Goal: Transaction & Acquisition: Book appointment/travel/reservation

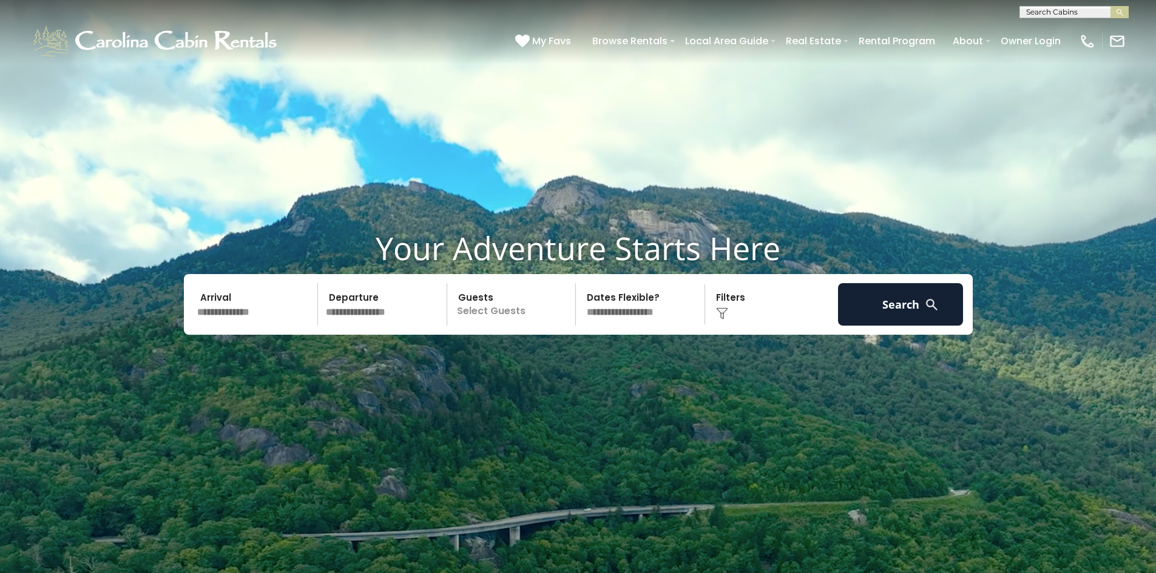
click at [230, 311] on input "text" at bounding box center [256, 304] width 126 height 42
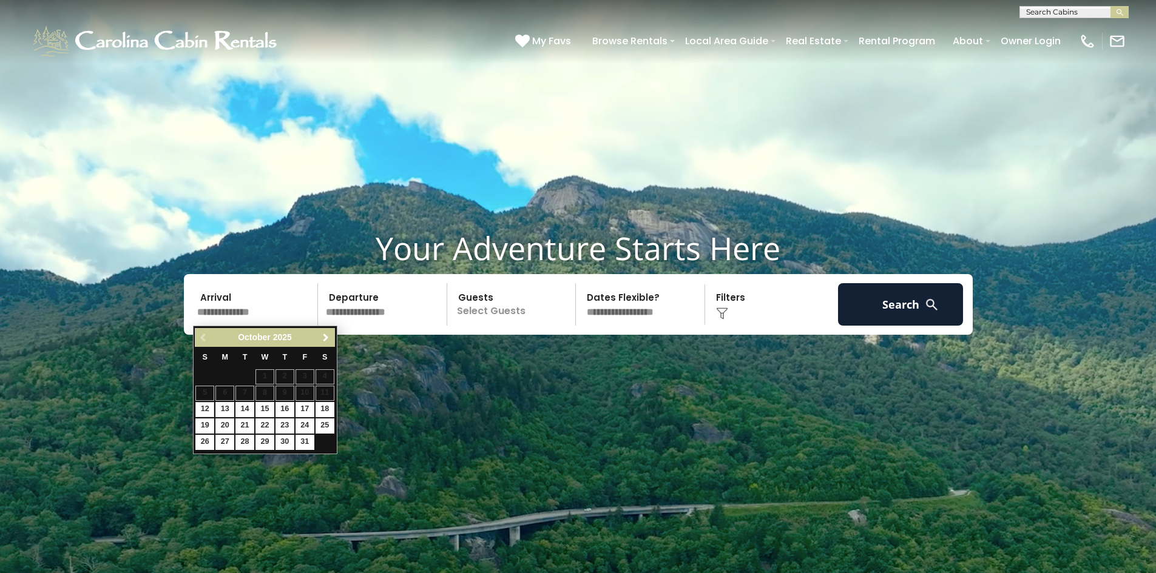
click at [330, 333] on span "Next" at bounding box center [326, 338] width 10 height 10
click at [306, 391] on link "7" at bounding box center [305, 393] width 19 height 15
type input "*******"
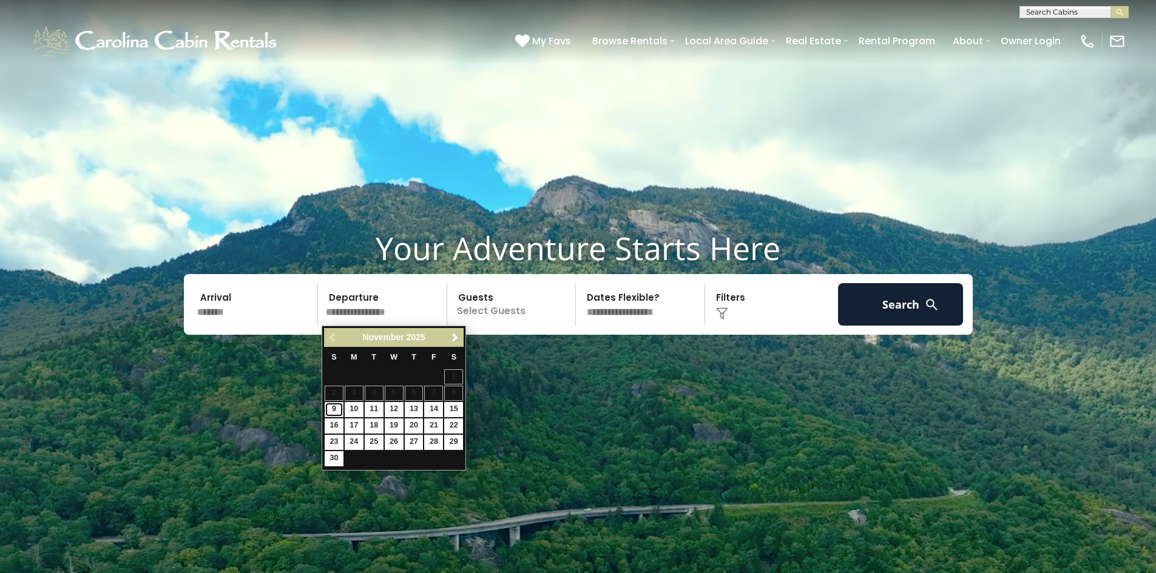
click at [331, 409] on link "9" at bounding box center [334, 409] width 19 height 15
type input "*******"
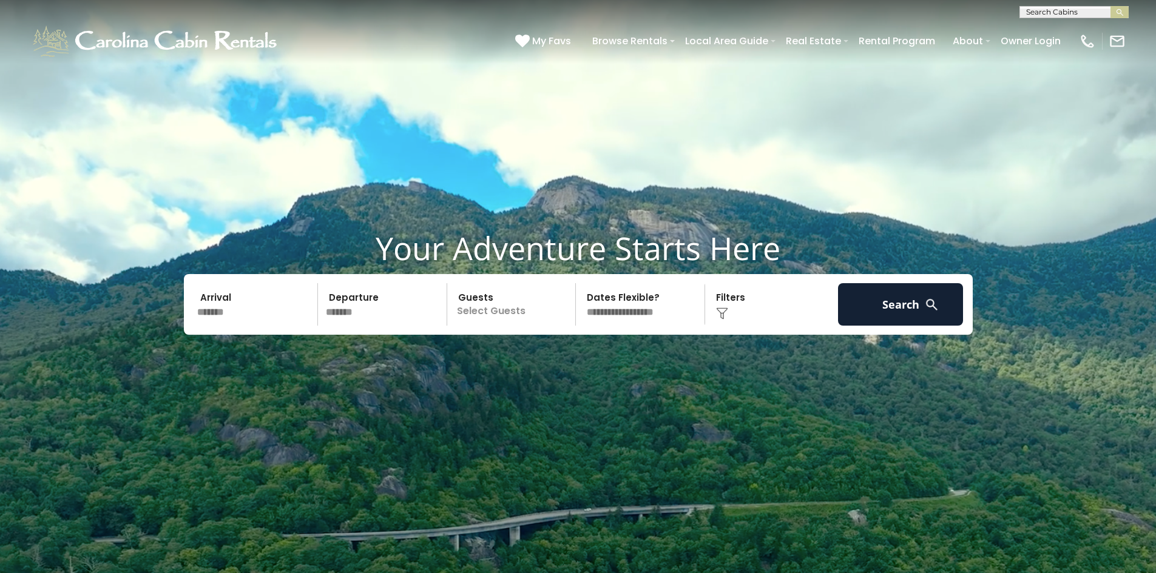
click at [525, 309] on p "Select Guests" at bounding box center [513, 304] width 125 height 42
click at [575, 353] on div "+" at bounding box center [572, 355] width 14 height 14
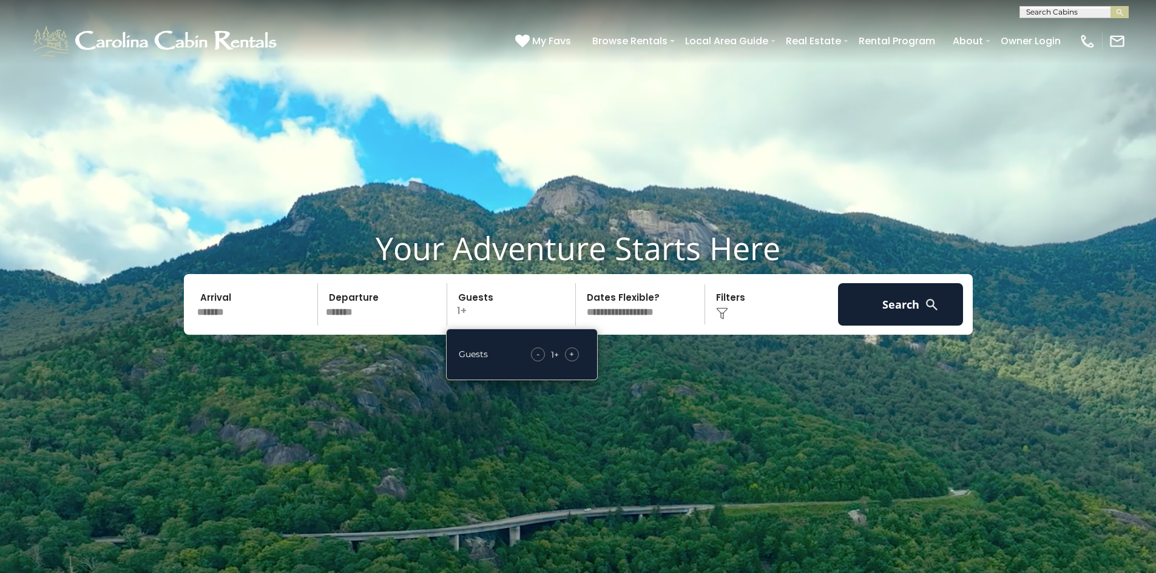
click at [575, 353] on div "+" at bounding box center [572, 355] width 14 height 14
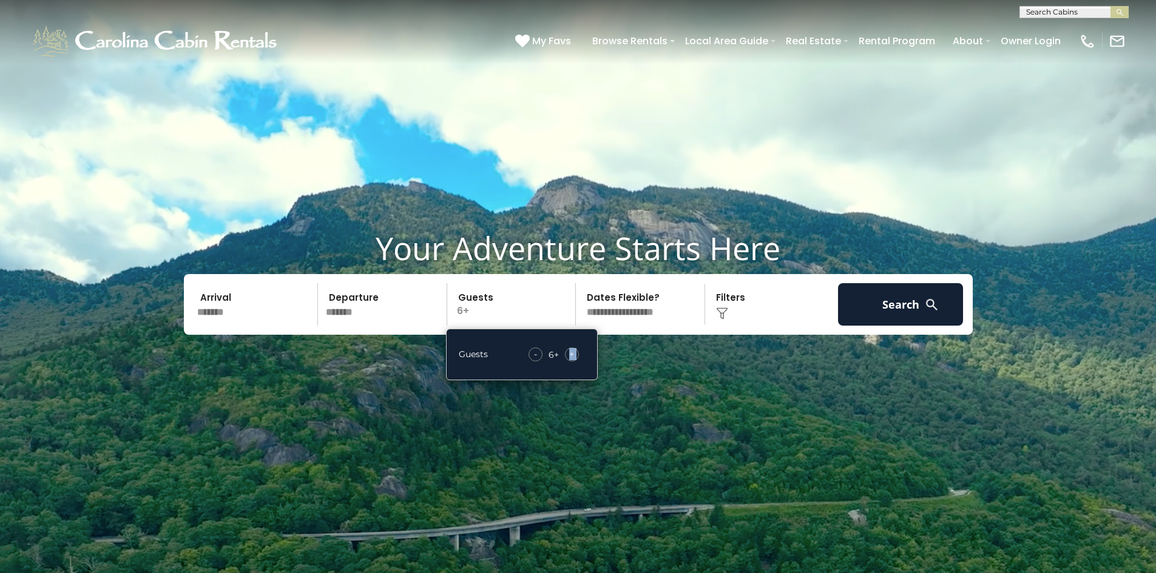
click at [575, 353] on div "+" at bounding box center [572, 355] width 14 height 14
click at [726, 314] on img at bounding box center [722, 314] width 12 height 12
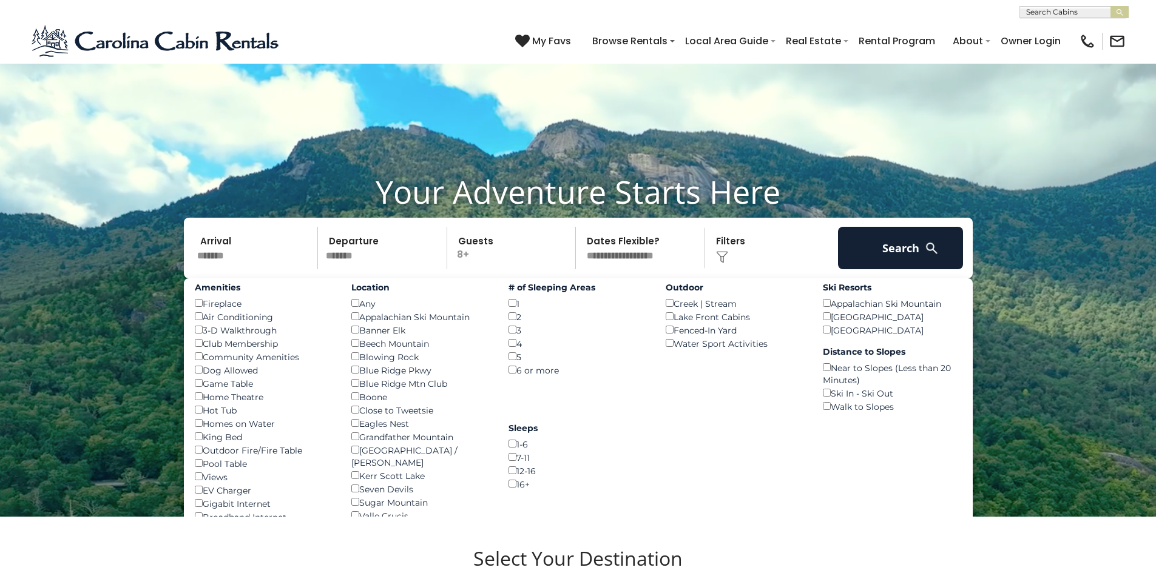
scroll to position [57, 0]
click at [874, 243] on button "Search" at bounding box center [901, 247] width 126 height 42
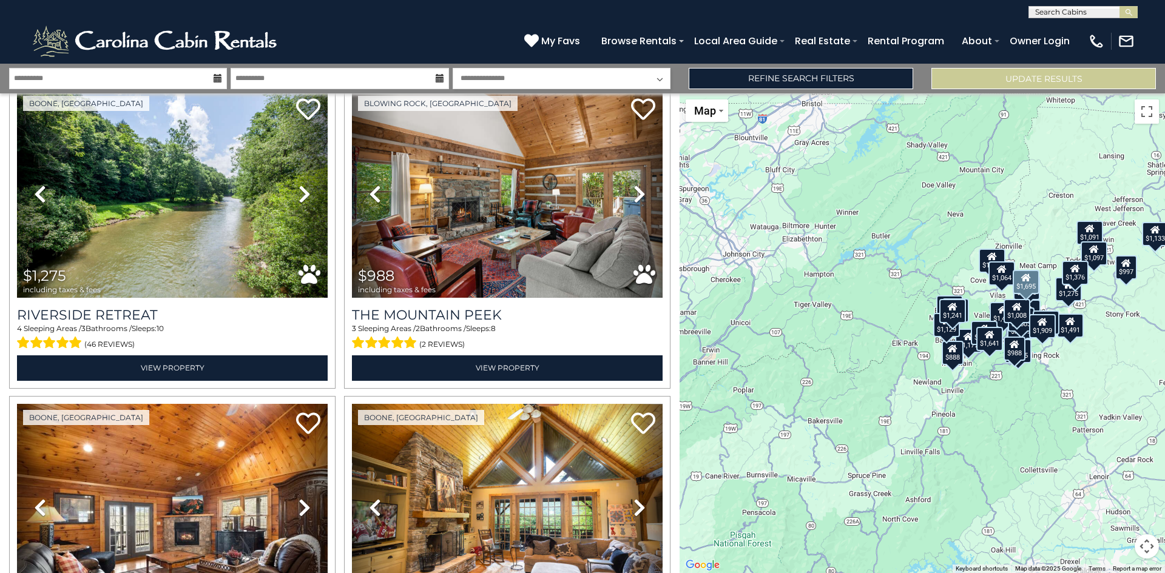
scroll to position [1308, 0]
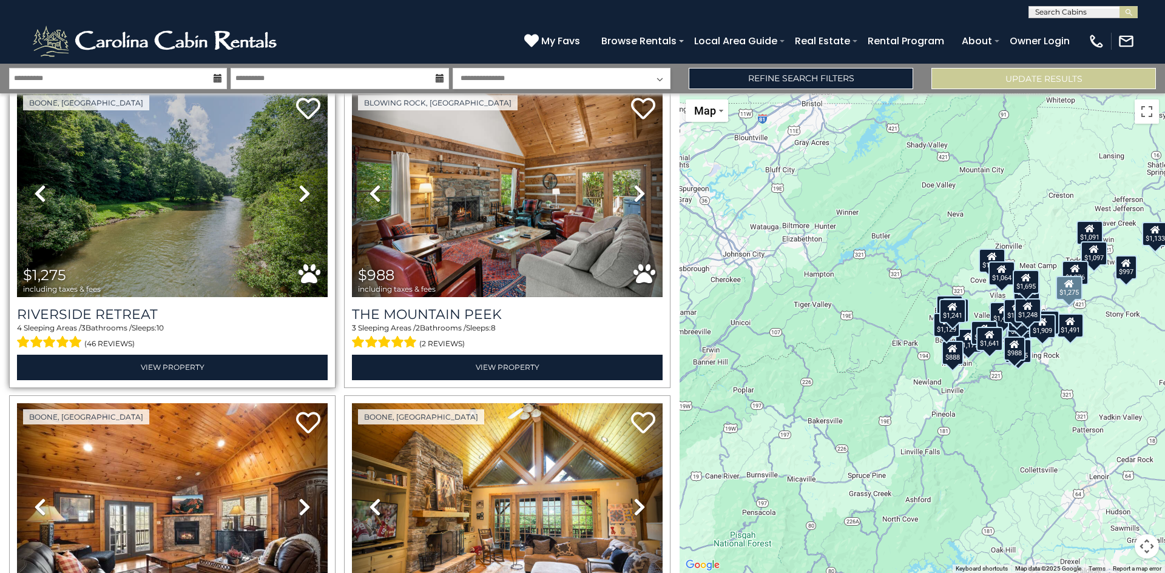
click at [300, 184] on icon at bounding box center [305, 193] width 12 height 19
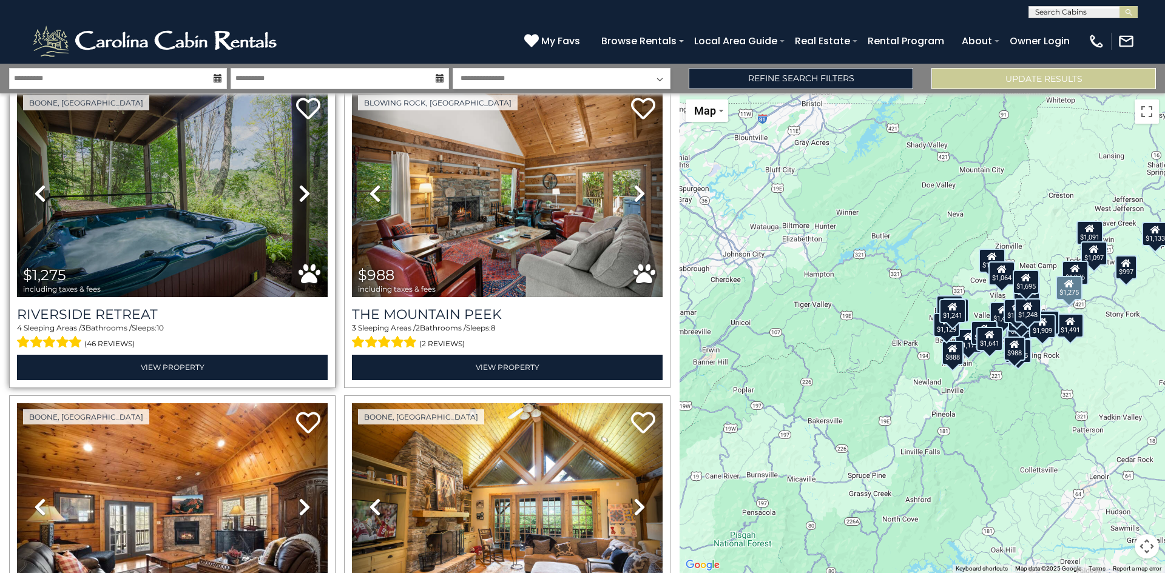
click at [300, 184] on icon at bounding box center [305, 193] width 12 height 19
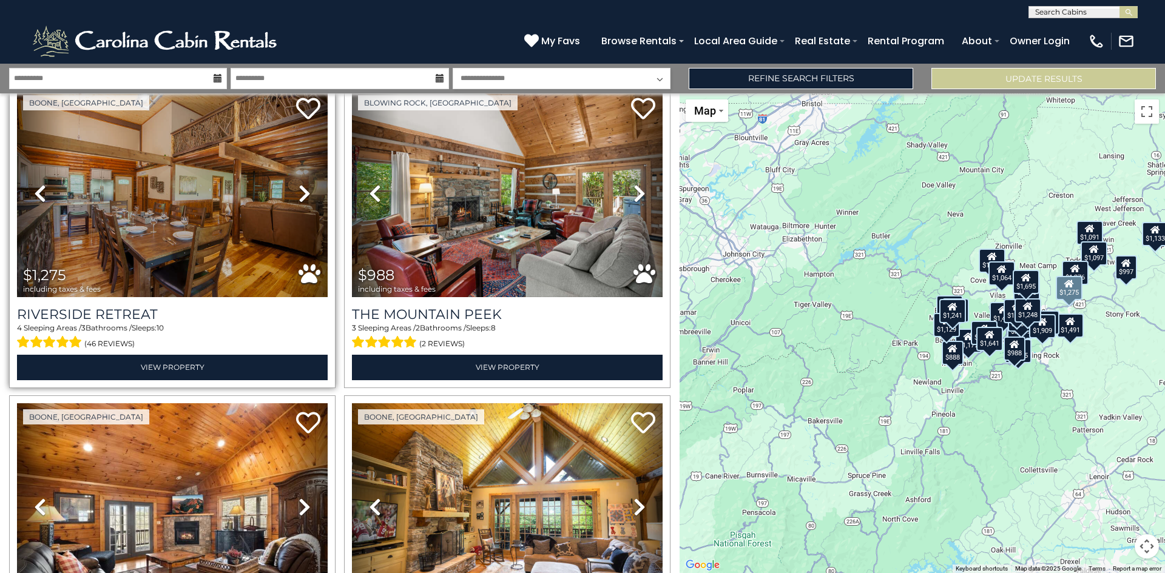
click at [300, 184] on icon at bounding box center [305, 193] width 12 height 19
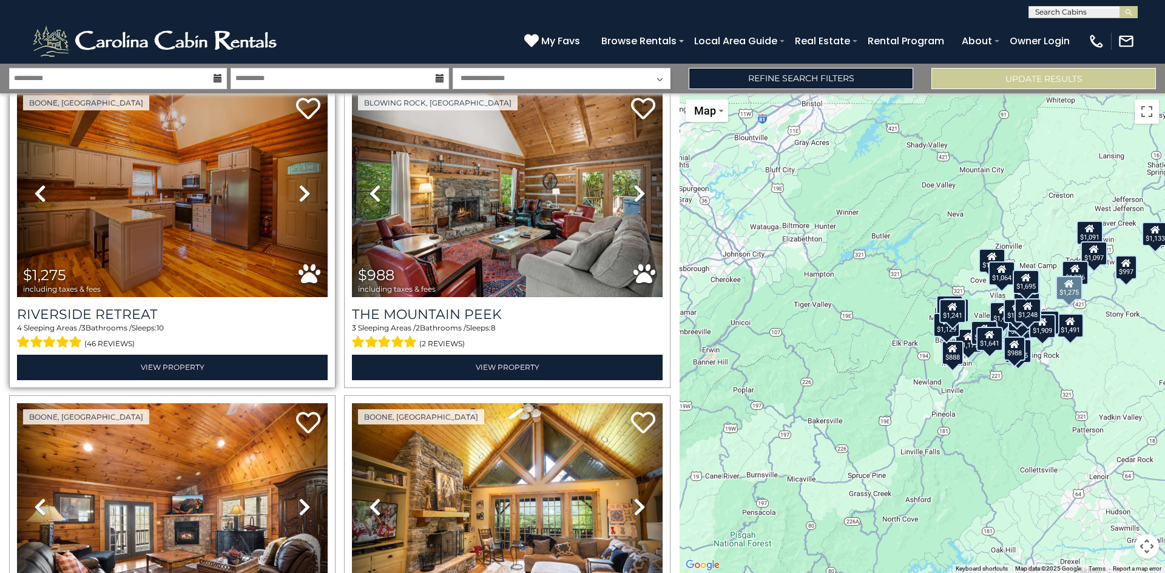
click at [300, 184] on icon at bounding box center [305, 193] width 12 height 19
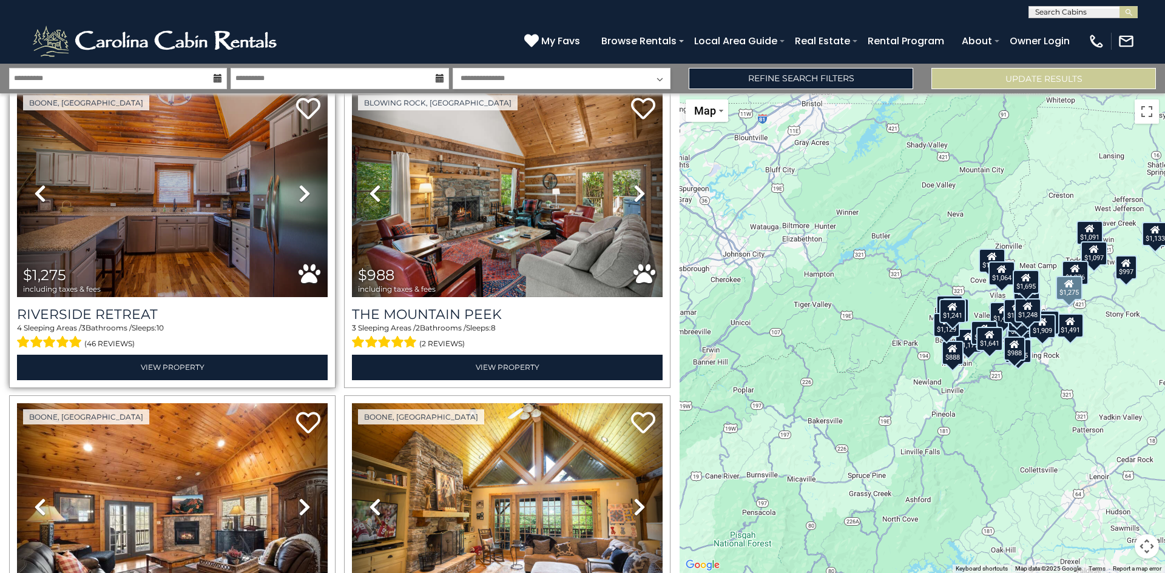
click at [300, 184] on icon at bounding box center [305, 193] width 12 height 19
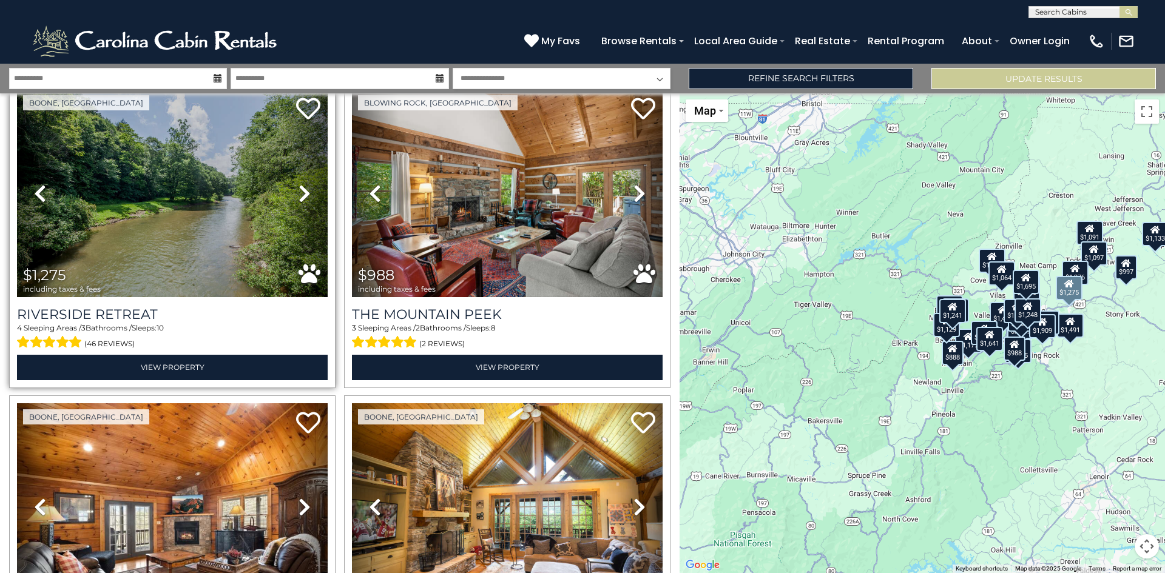
click at [300, 184] on icon at bounding box center [305, 193] width 12 height 19
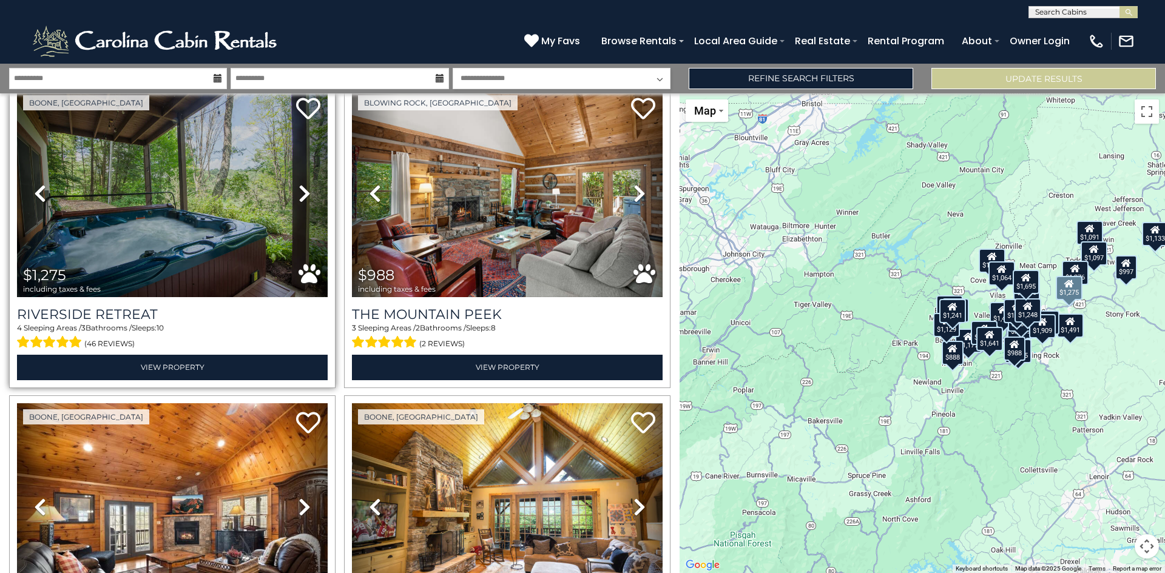
click at [300, 184] on icon at bounding box center [305, 193] width 12 height 19
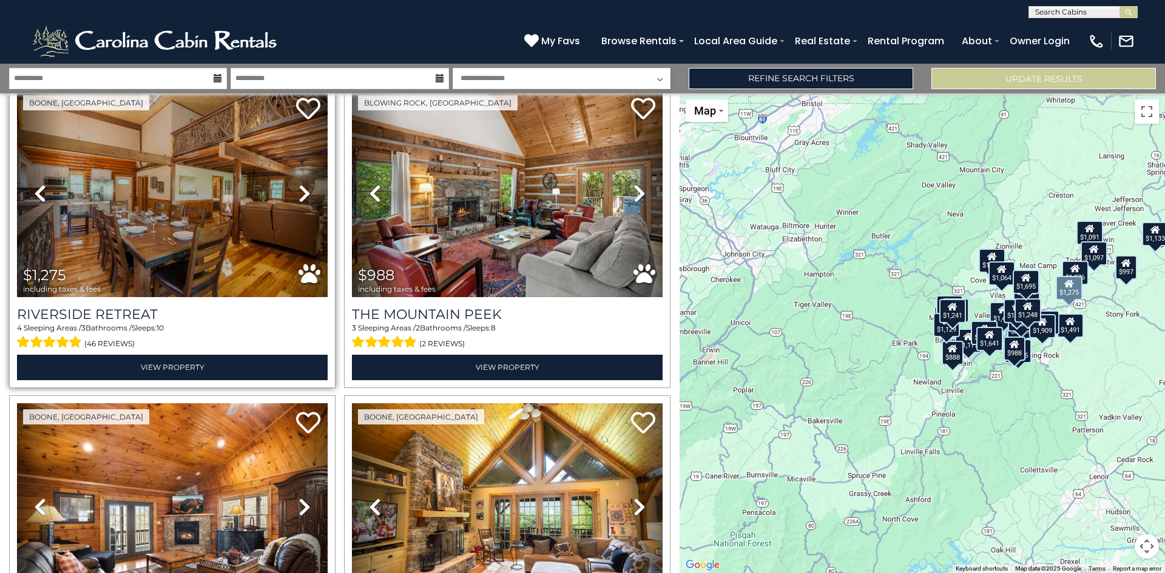
click at [300, 184] on icon at bounding box center [305, 193] width 12 height 19
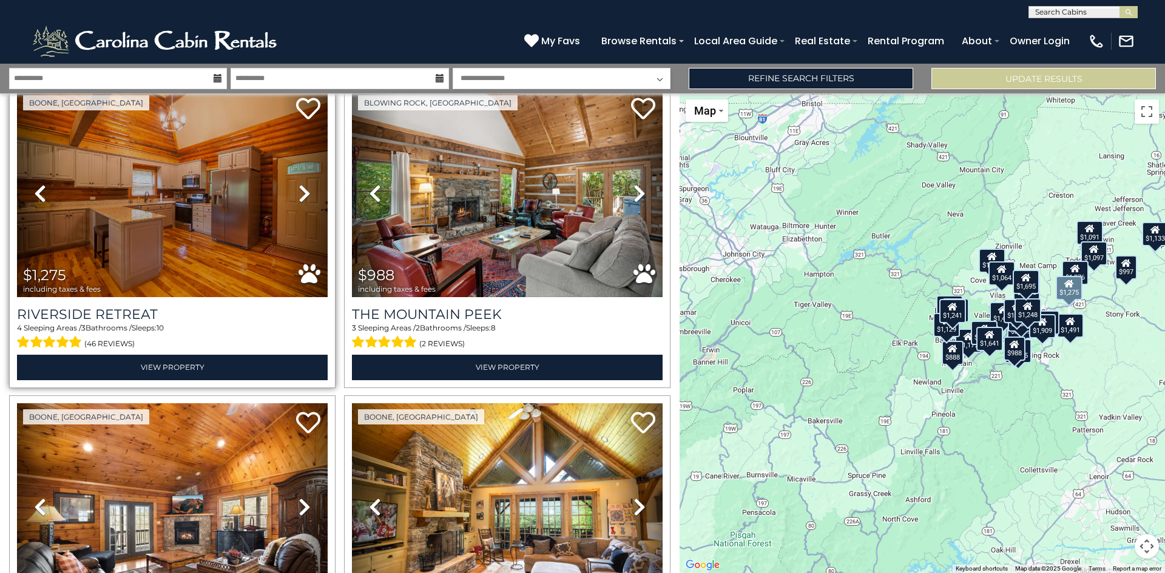
click at [300, 184] on icon at bounding box center [305, 193] width 12 height 19
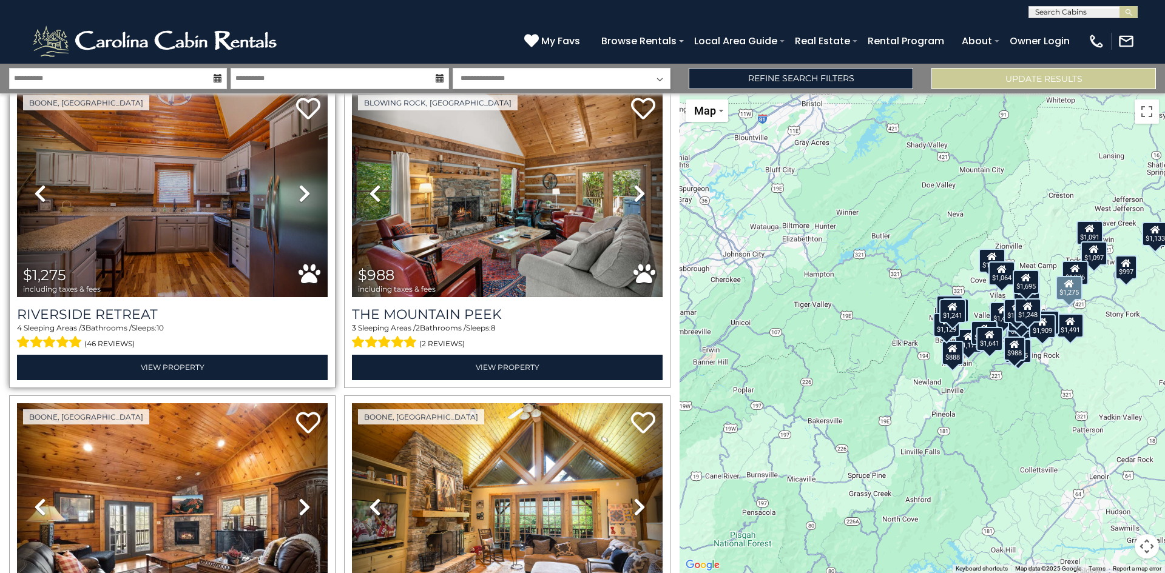
click at [300, 184] on icon at bounding box center [305, 193] width 12 height 19
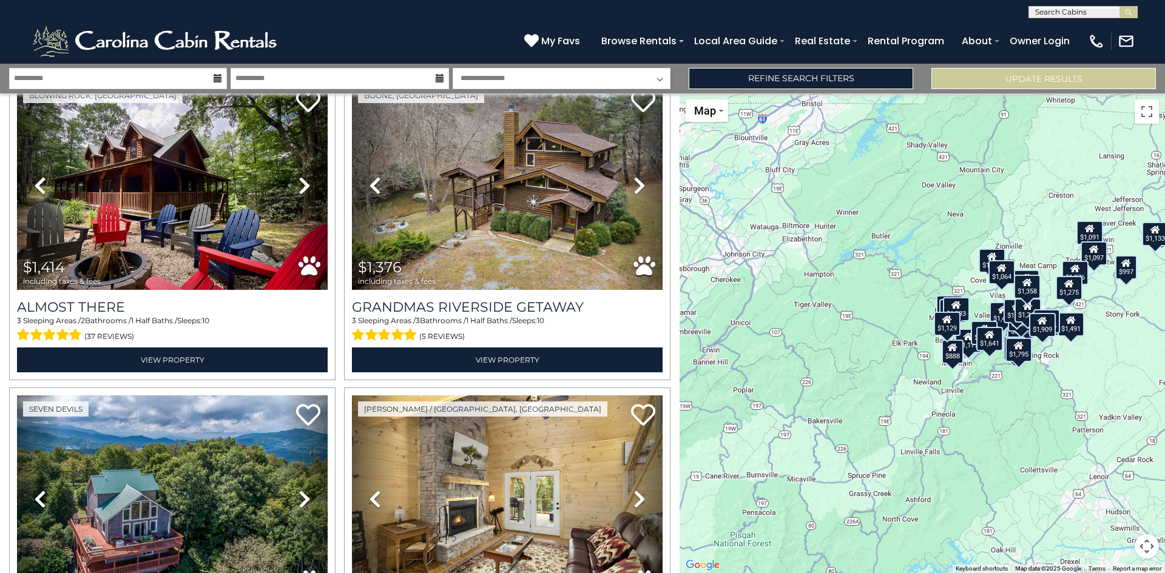
scroll to position [0, 0]
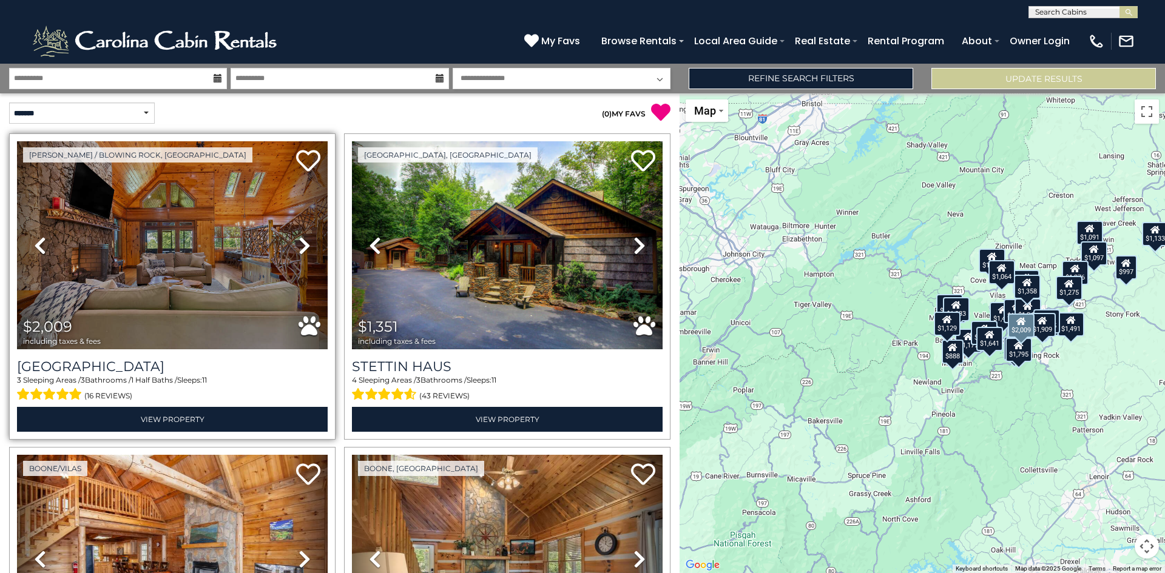
click at [301, 243] on icon at bounding box center [305, 245] width 12 height 19
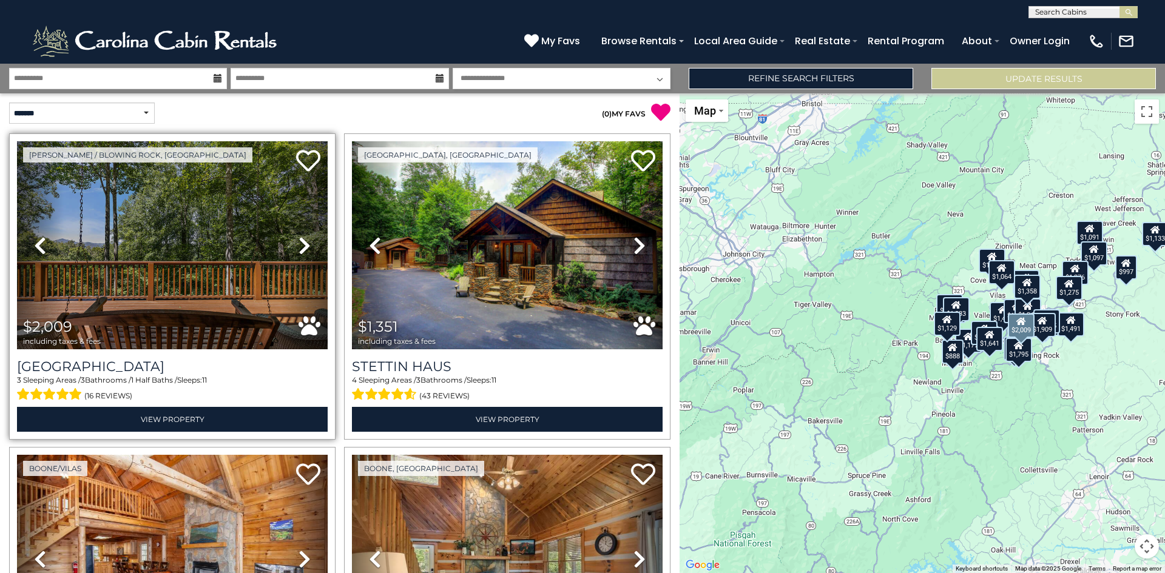
click at [301, 243] on icon at bounding box center [305, 245] width 12 height 19
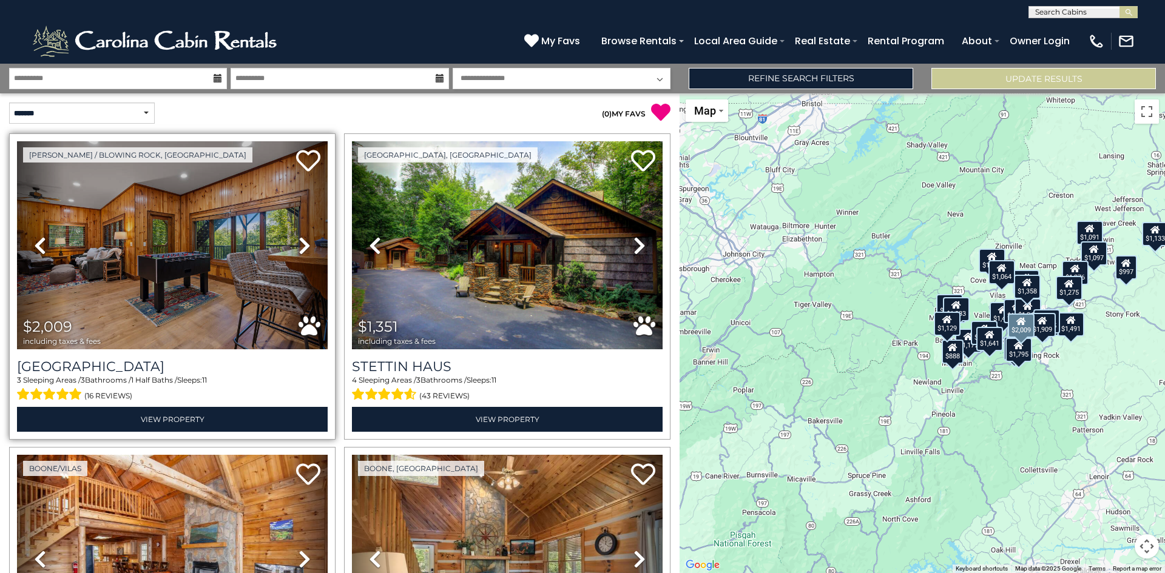
click at [301, 243] on icon at bounding box center [305, 245] width 12 height 19
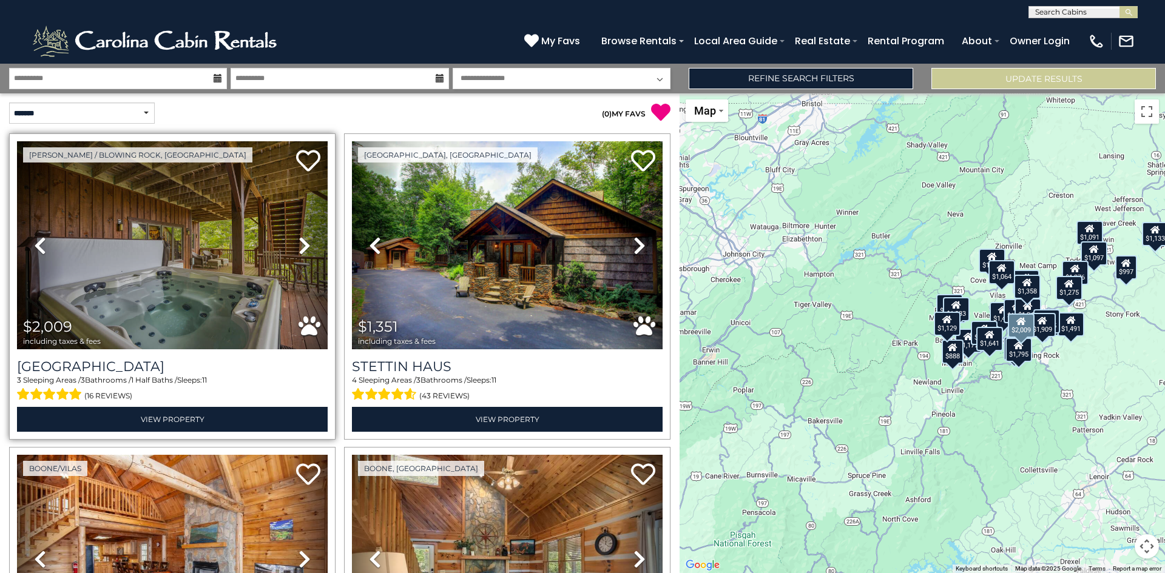
click at [301, 243] on icon at bounding box center [305, 245] width 12 height 19
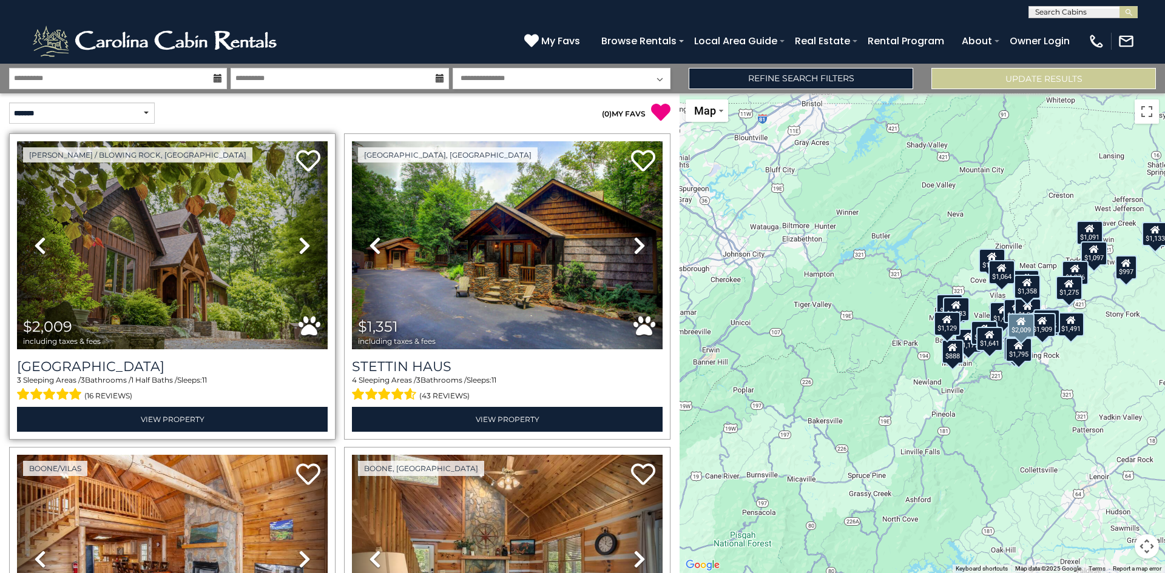
click at [301, 243] on icon at bounding box center [305, 245] width 12 height 19
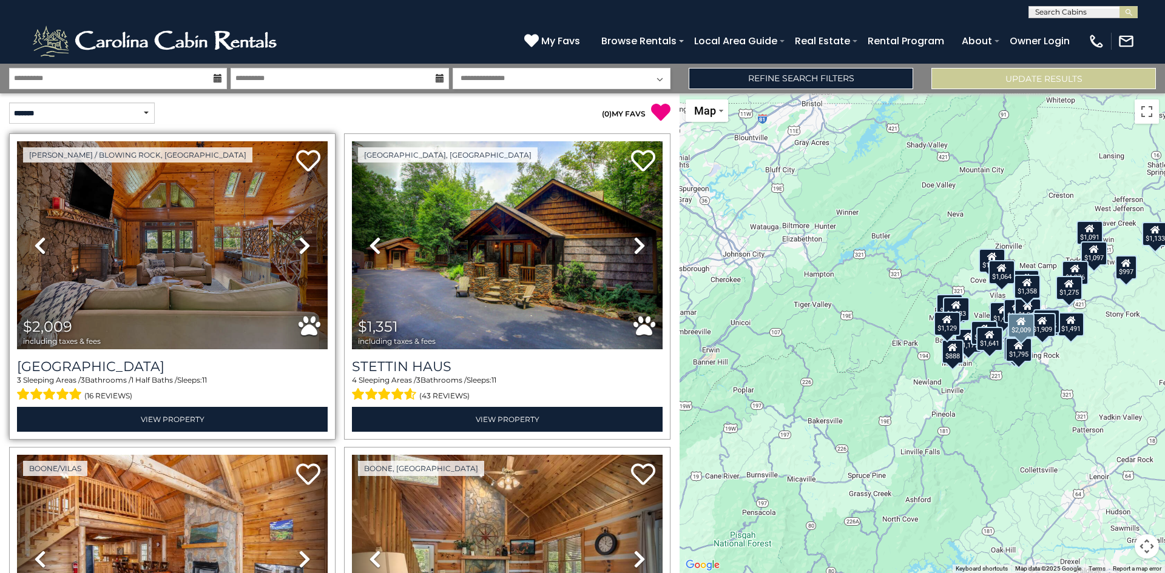
click at [301, 243] on icon at bounding box center [305, 245] width 12 height 19
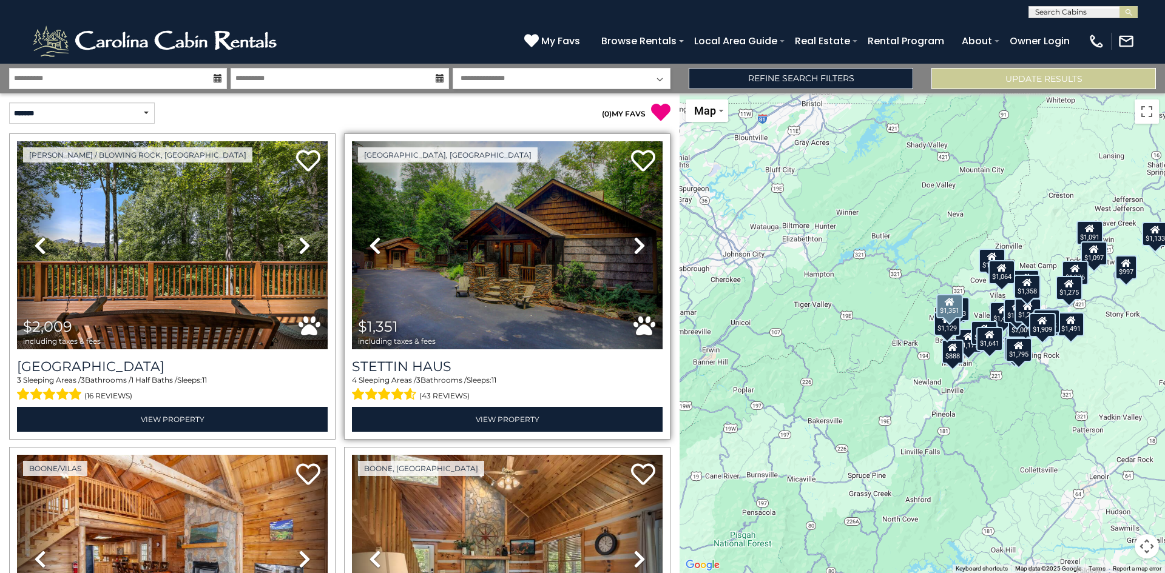
click at [634, 246] on icon at bounding box center [640, 245] width 12 height 19
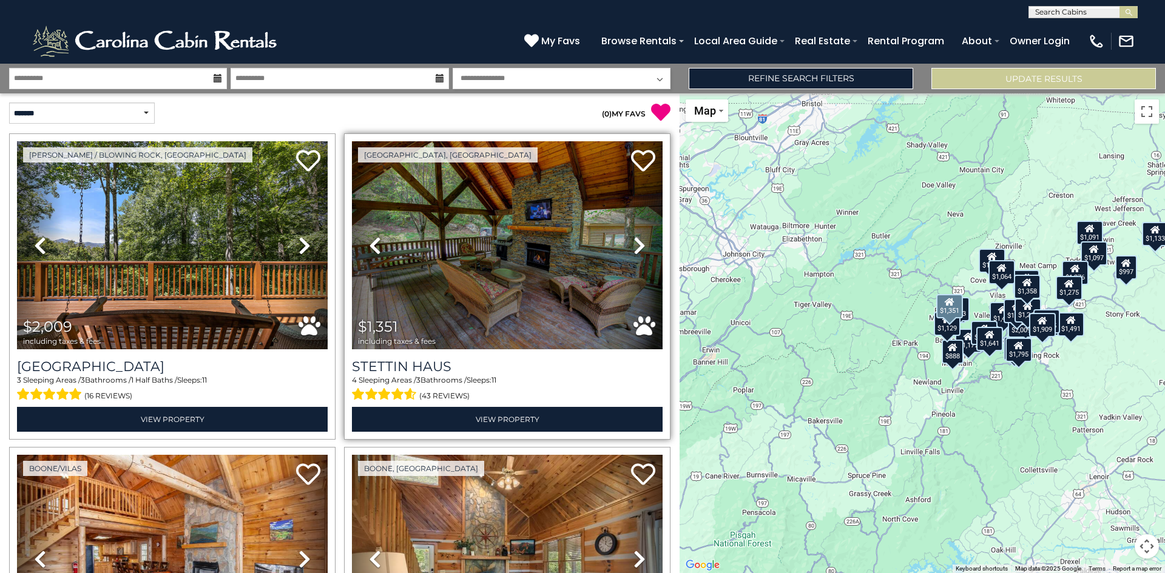
click at [634, 246] on icon at bounding box center [640, 245] width 12 height 19
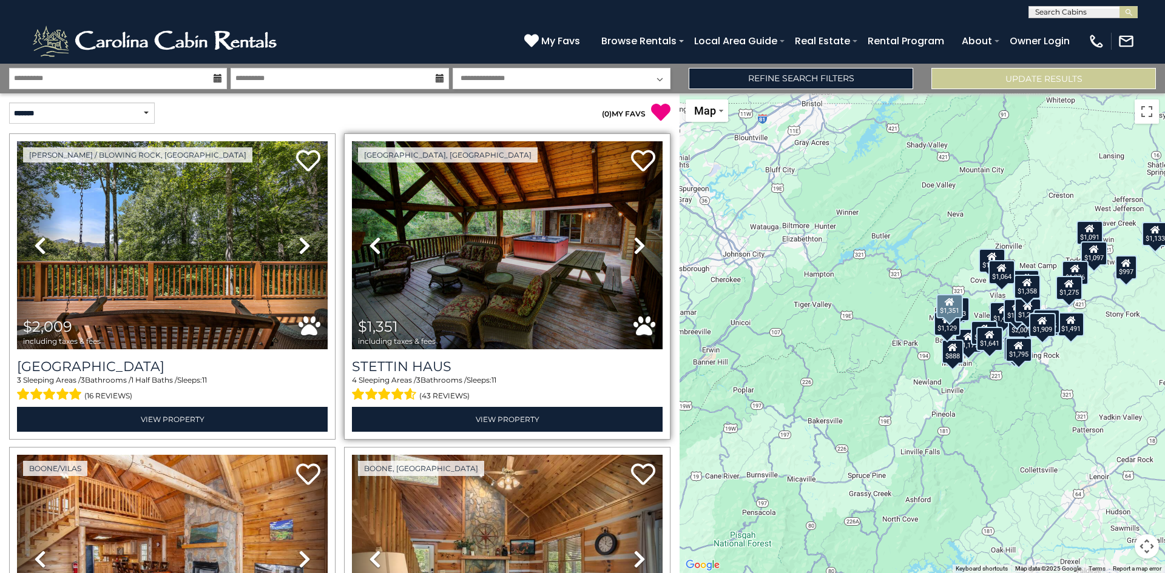
click at [634, 246] on icon at bounding box center [640, 245] width 12 height 19
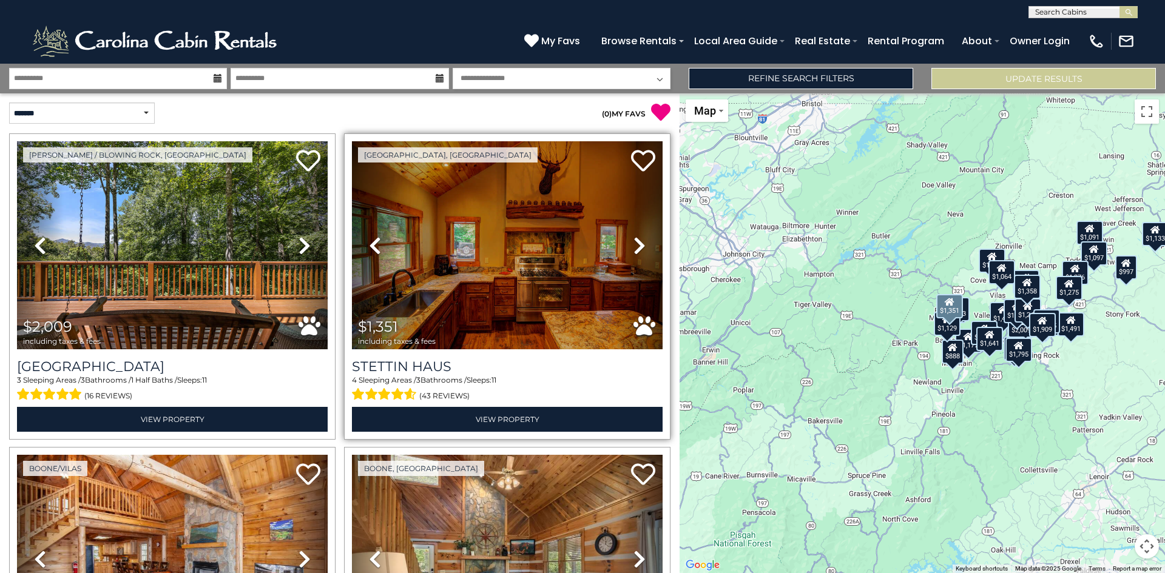
click at [634, 246] on icon at bounding box center [640, 245] width 12 height 19
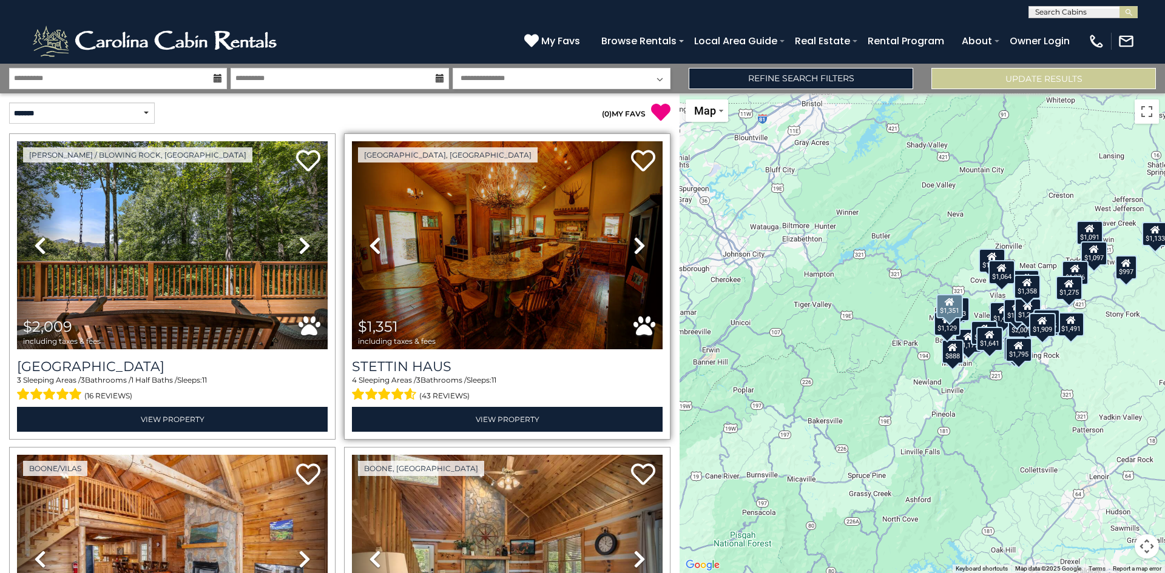
click at [634, 246] on icon at bounding box center [640, 245] width 12 height 19
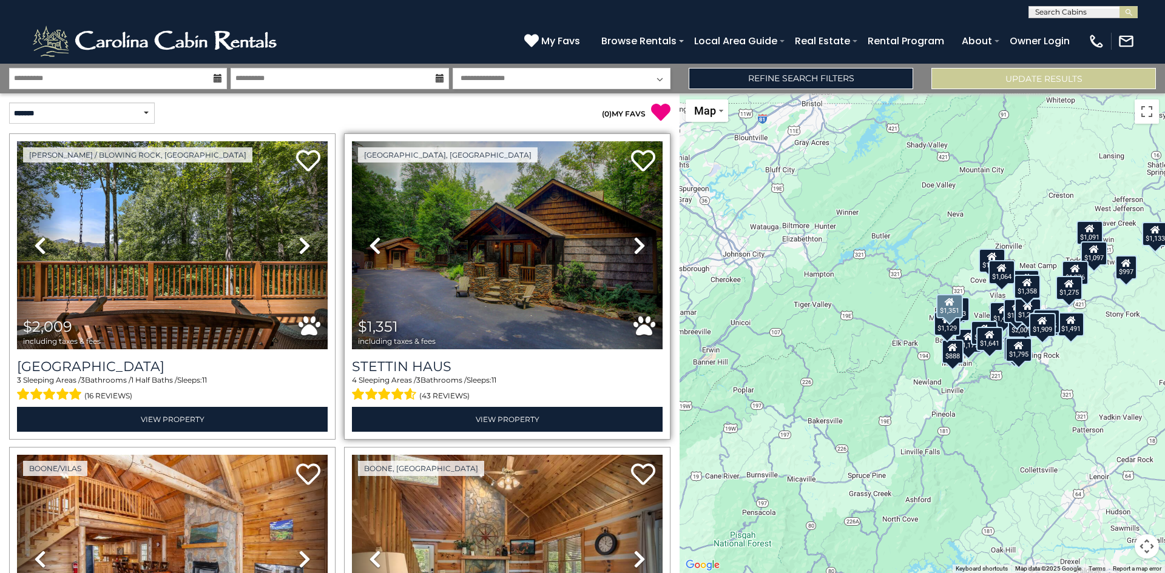
click at [634, 246] on icon at bounding box center [640, 245] width 12 height 19
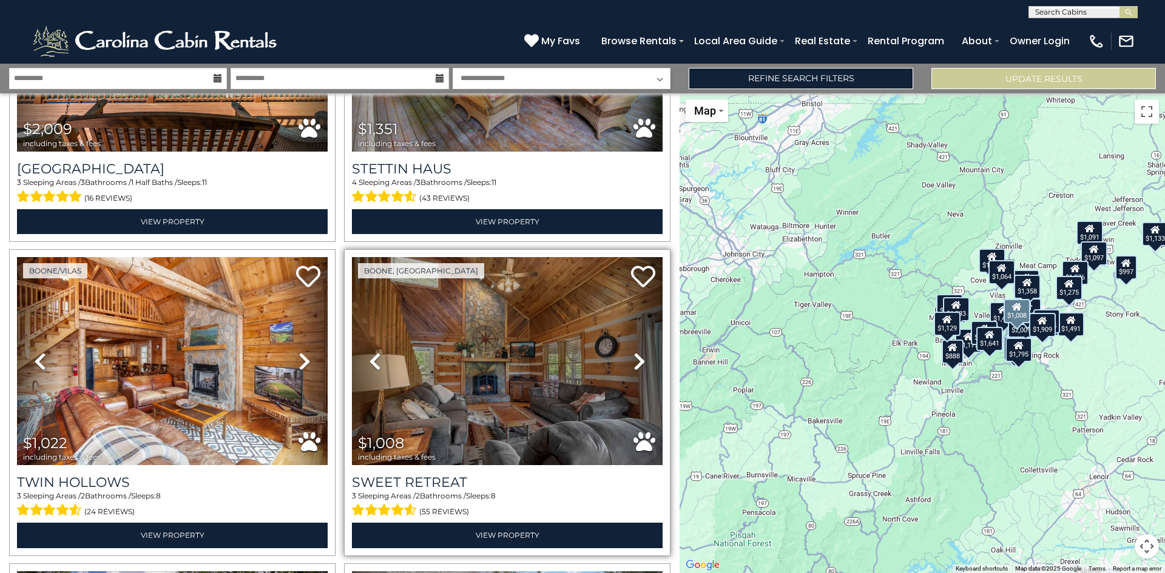
scroll to position [199, 0]
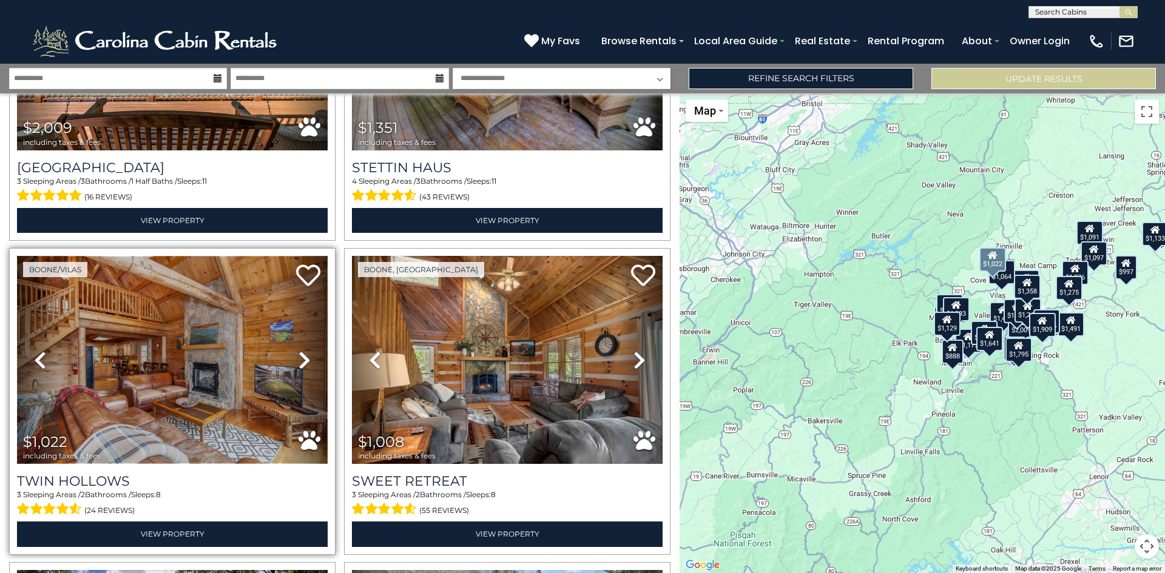
click at [166, 390] on img at bounding box center [172, 360] width 311 height 208
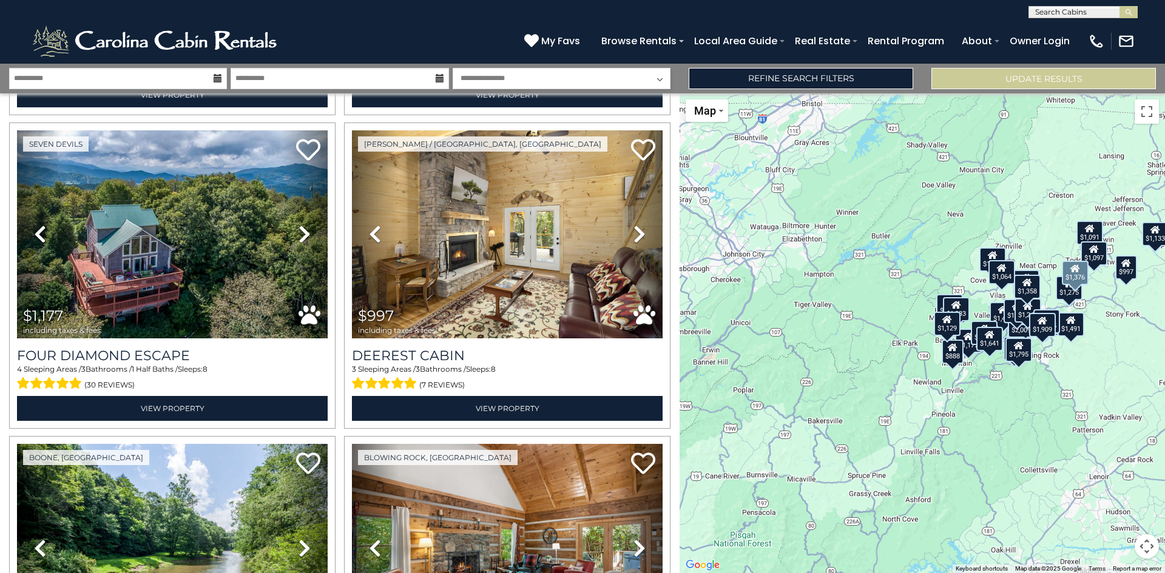
scroll to position [953, 0]
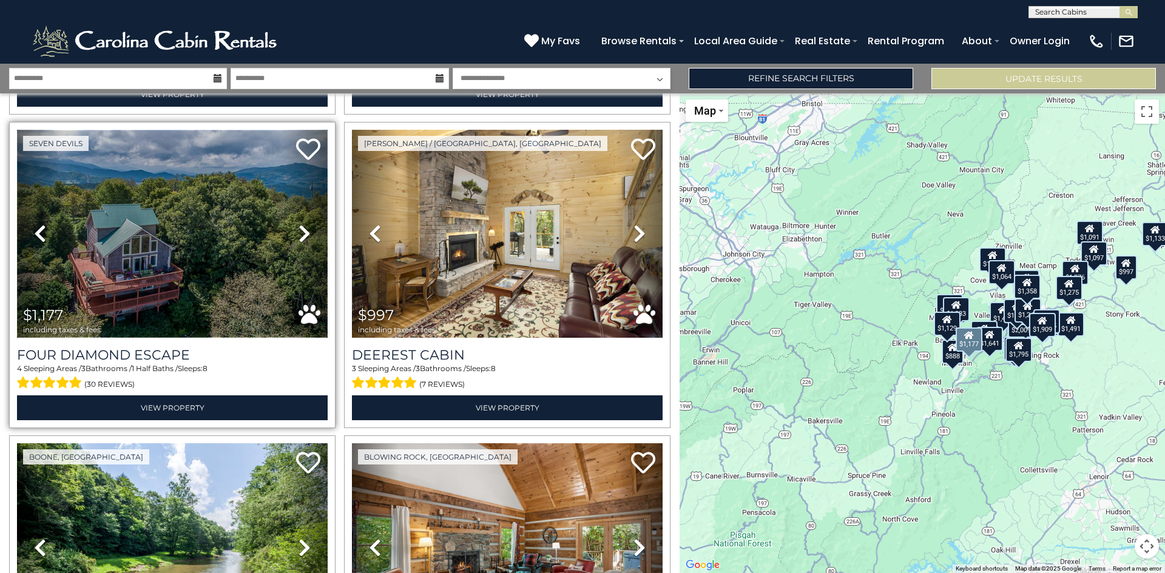
click at [114, 252] on img at bounding box center [172, 234] width 311 height 208
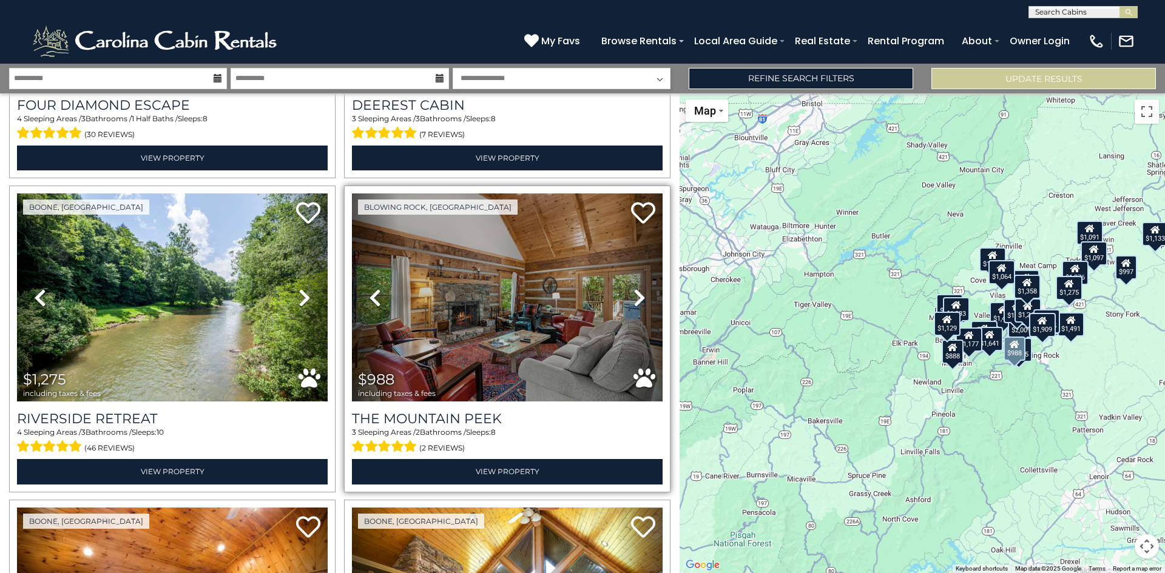
scroll to position [1204, 0]
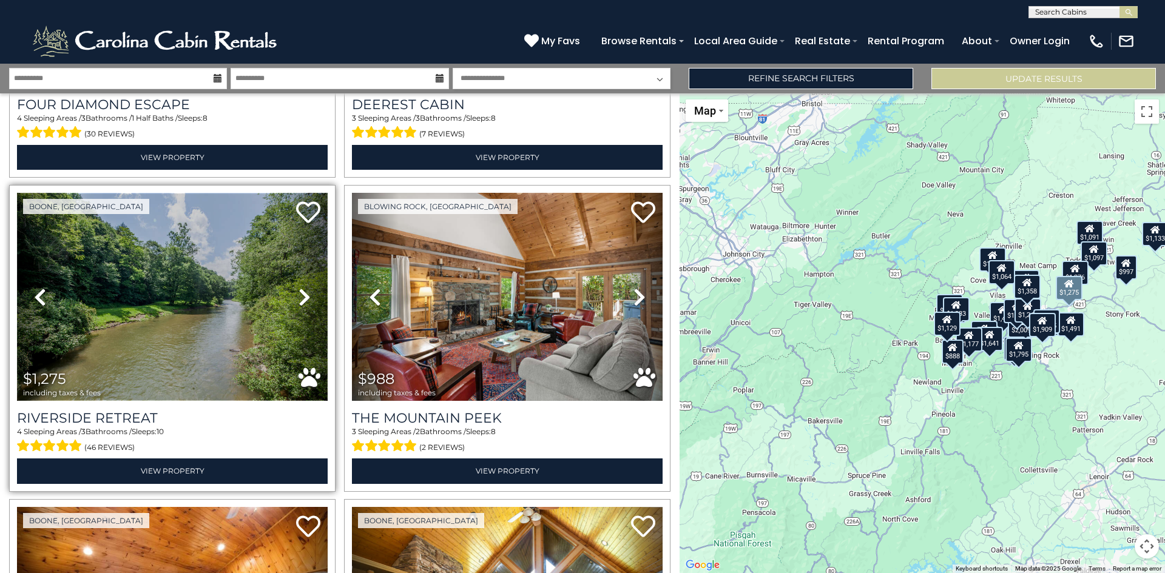
click at [136, 289] on img at bounding box center [172, 297] width 311 height 208
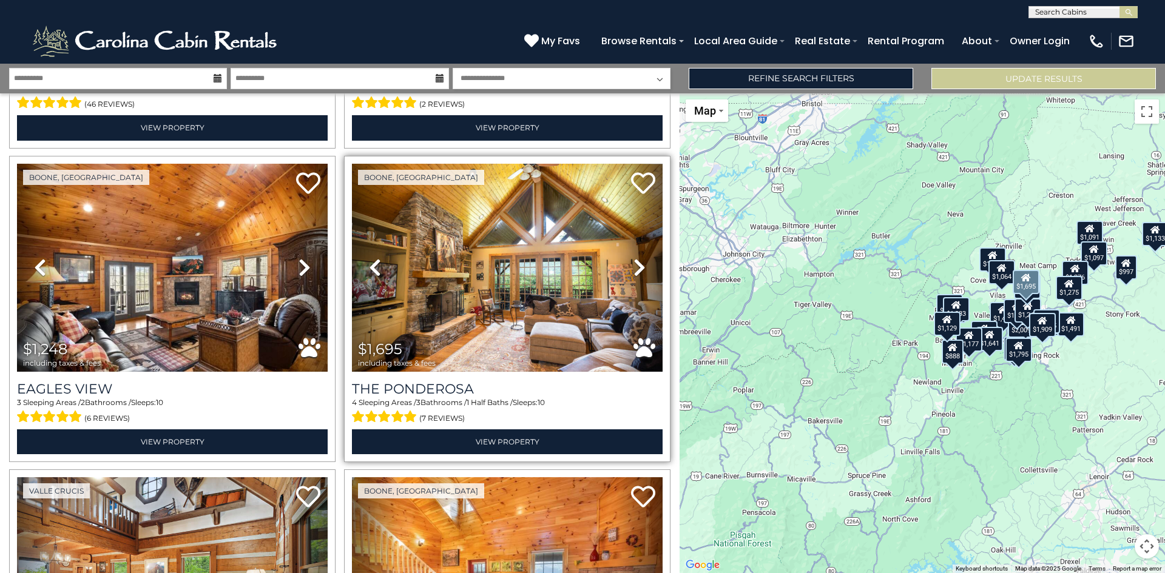
scroll to position [1554, 0]
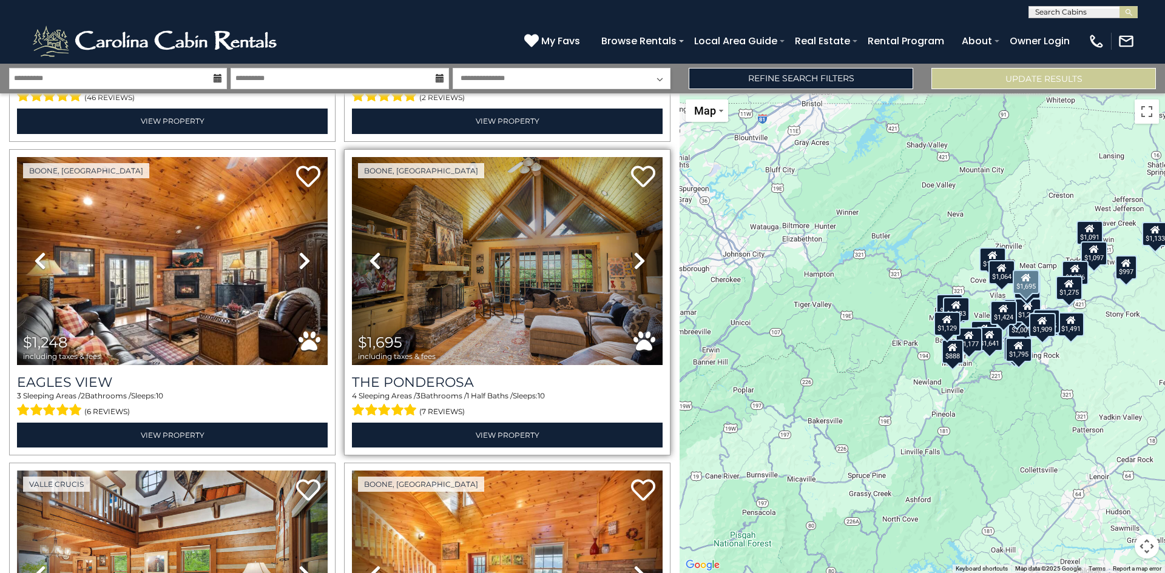
click at [635, 254] on icon at bounding box center [640, 260] width 12 height 19
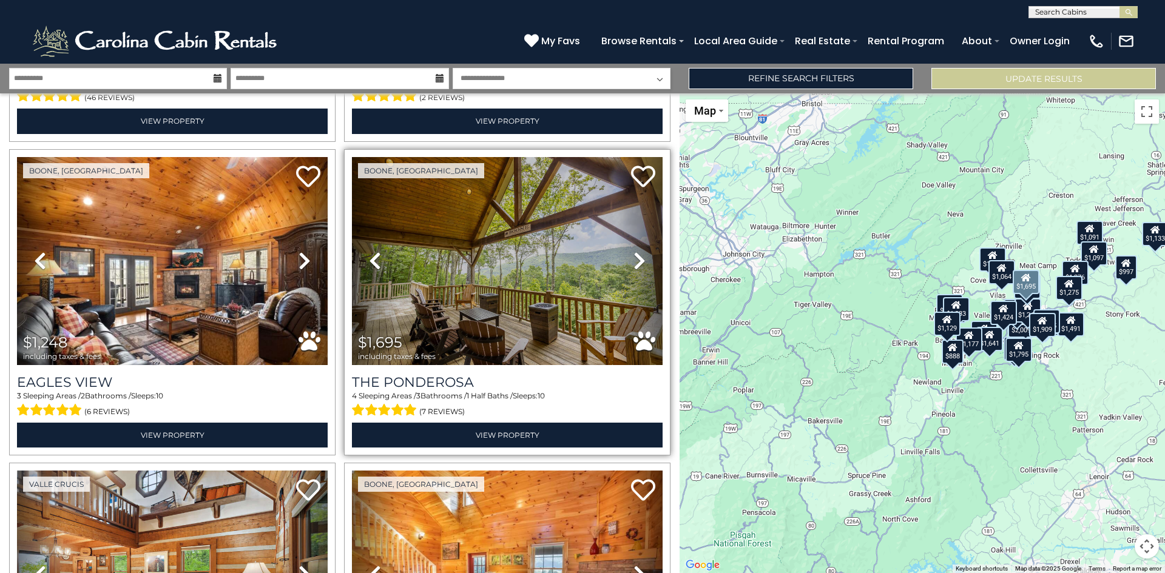
click at [635, 254] on icon at bounding box center [640, 260] width 12 height 19
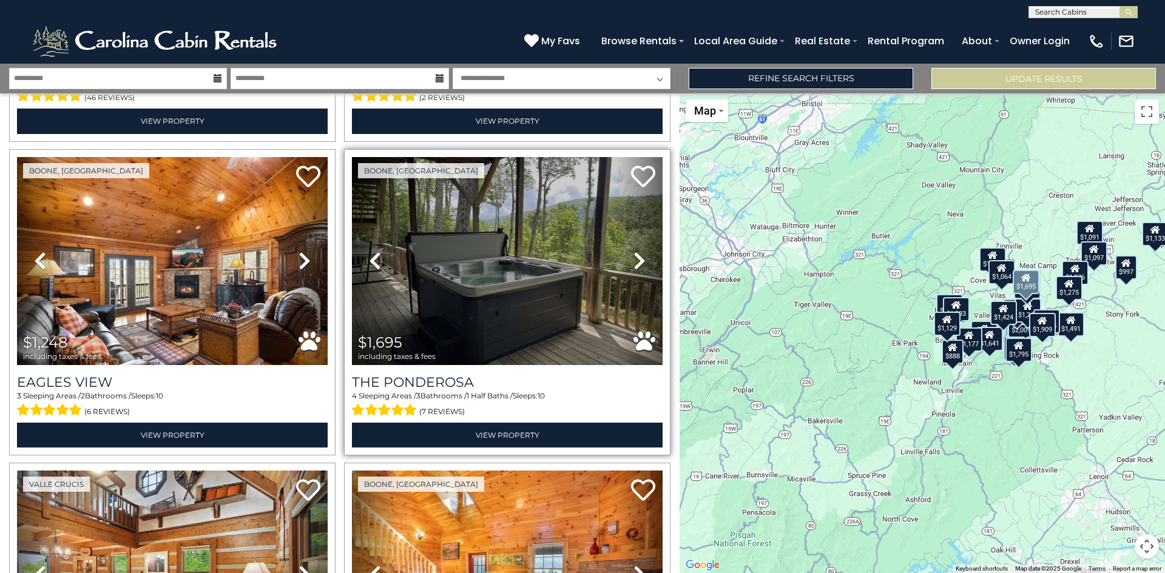
click at [635, 254] on icon at bounding box center [640, 260] width 12 height 19
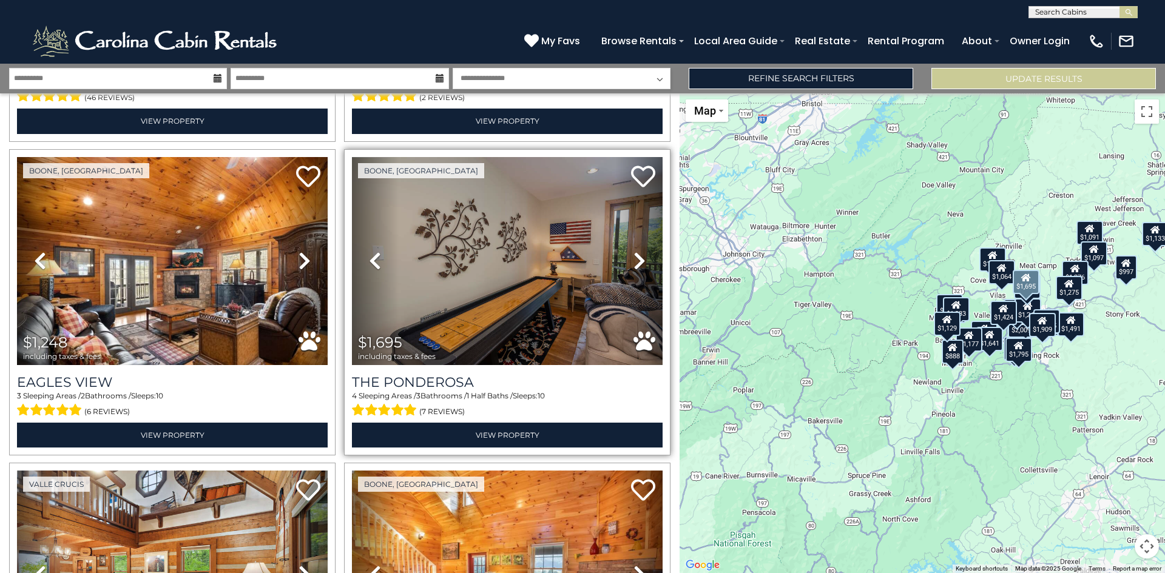
click at [635, 254] on icon at bounding box center [640, 260] width 12 height 19
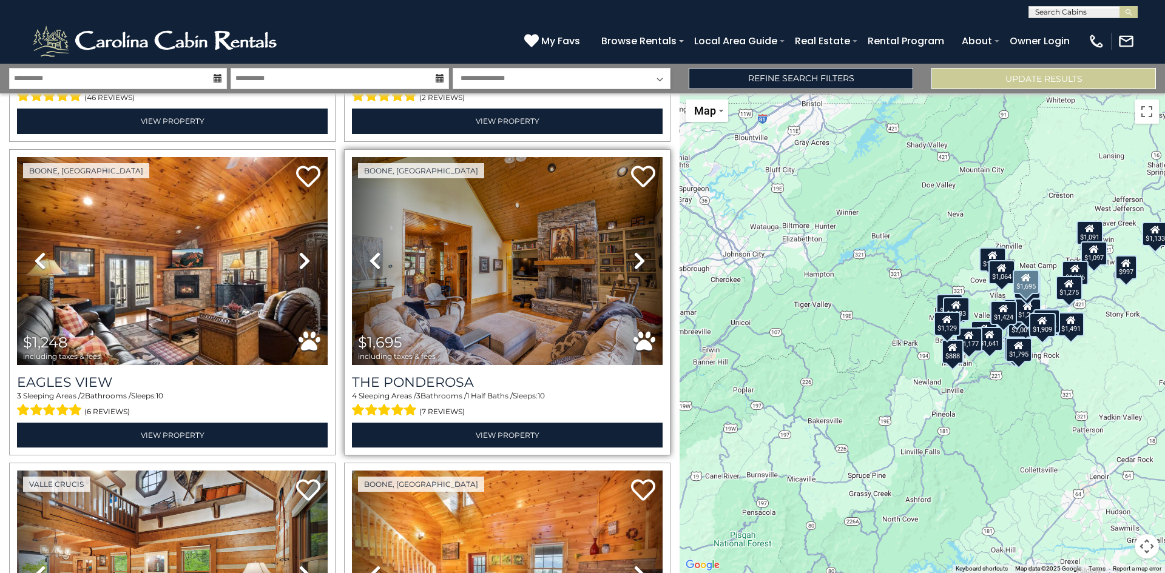
click at [635, 254] on icon at bounding box center [640, 260] width 12 height 19
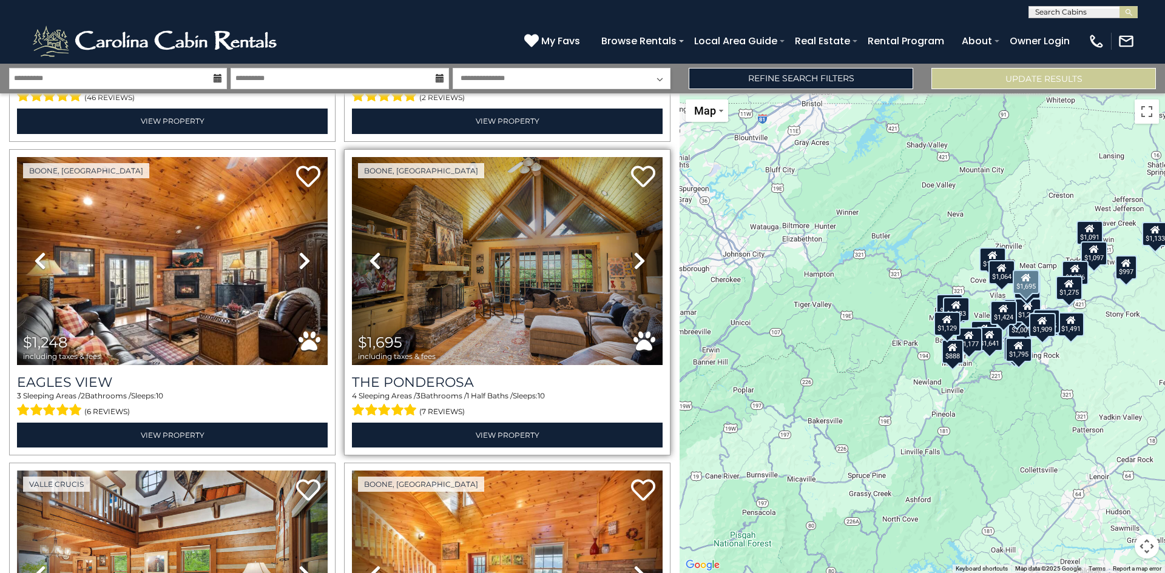
click at [635, 254] on icon at bounding box center [640, 260] width 12 height 19
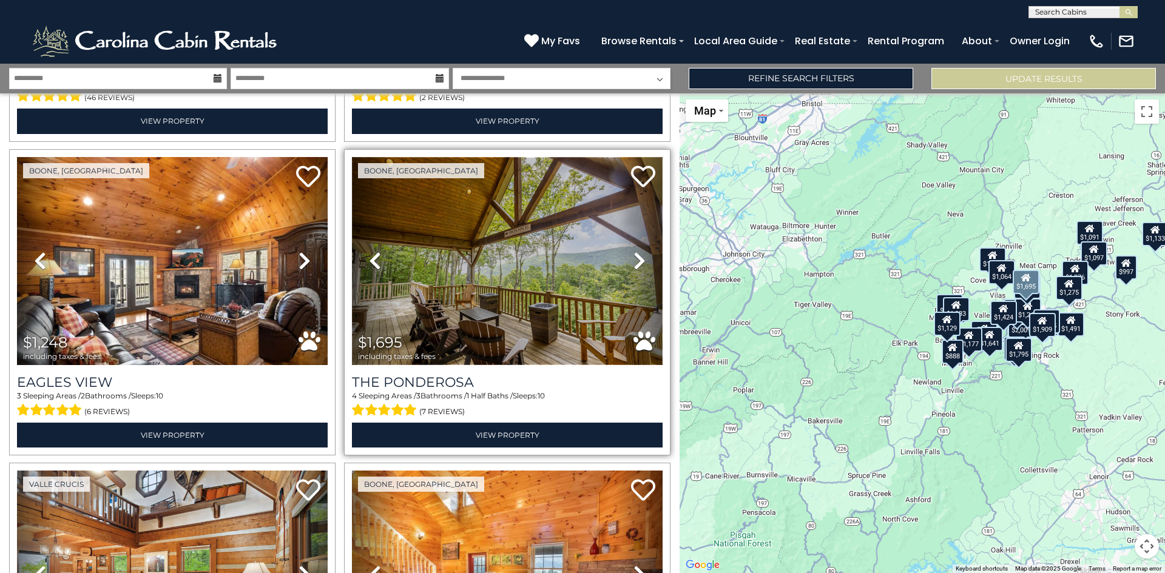
click at [548, 274] on img at bounding box center [507, 261] width 311 height 208
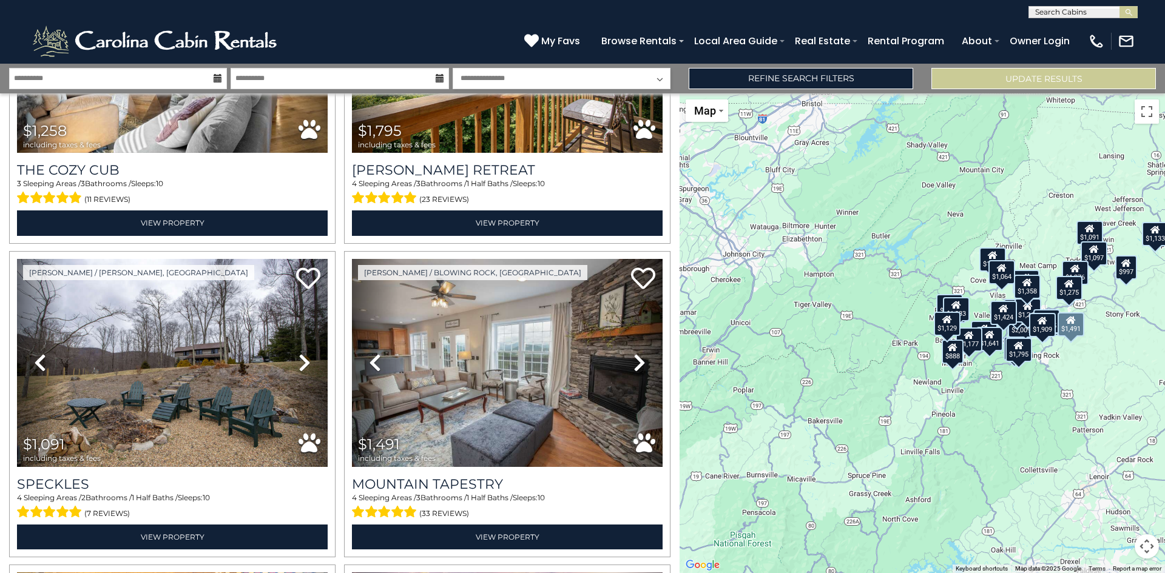
scroll to position [2685, 0]
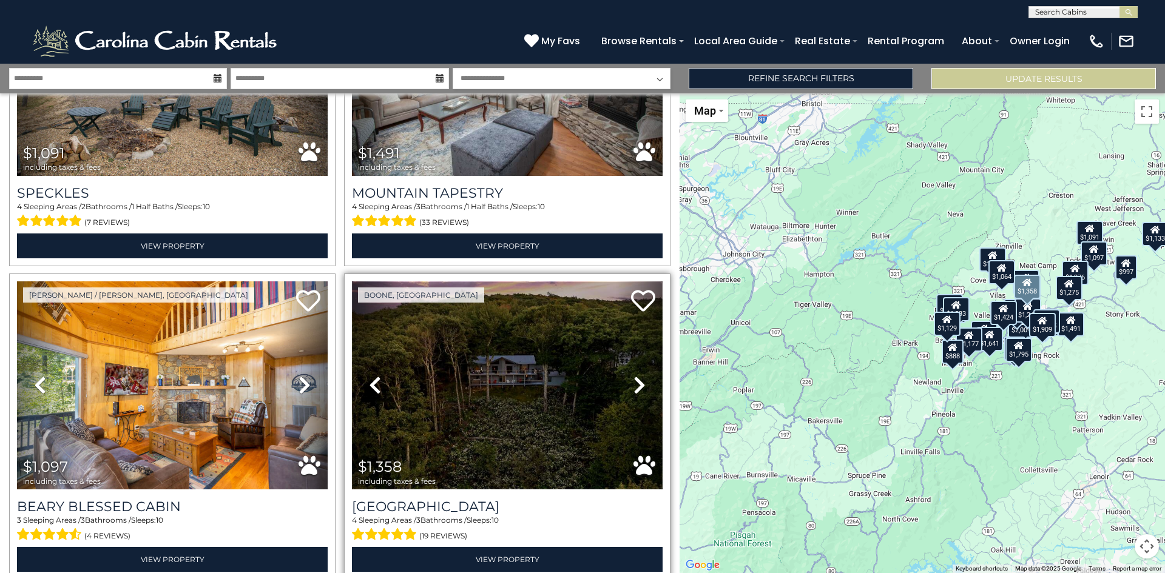
click at [499, 411] on img at bounding box center [507, 386] width 311 height 208
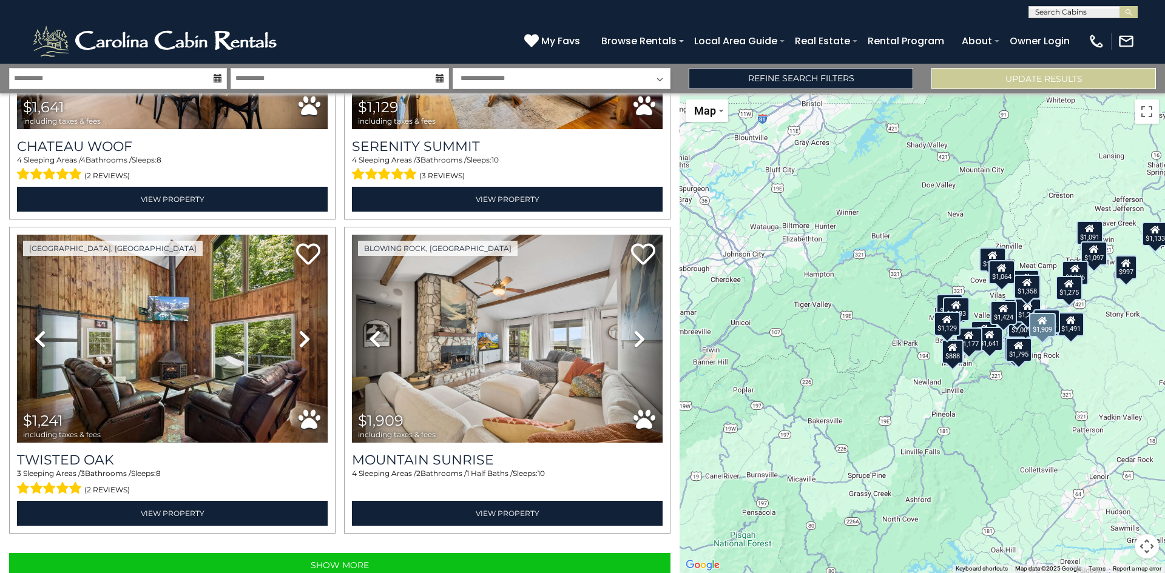
scroll to position [4306, 0]
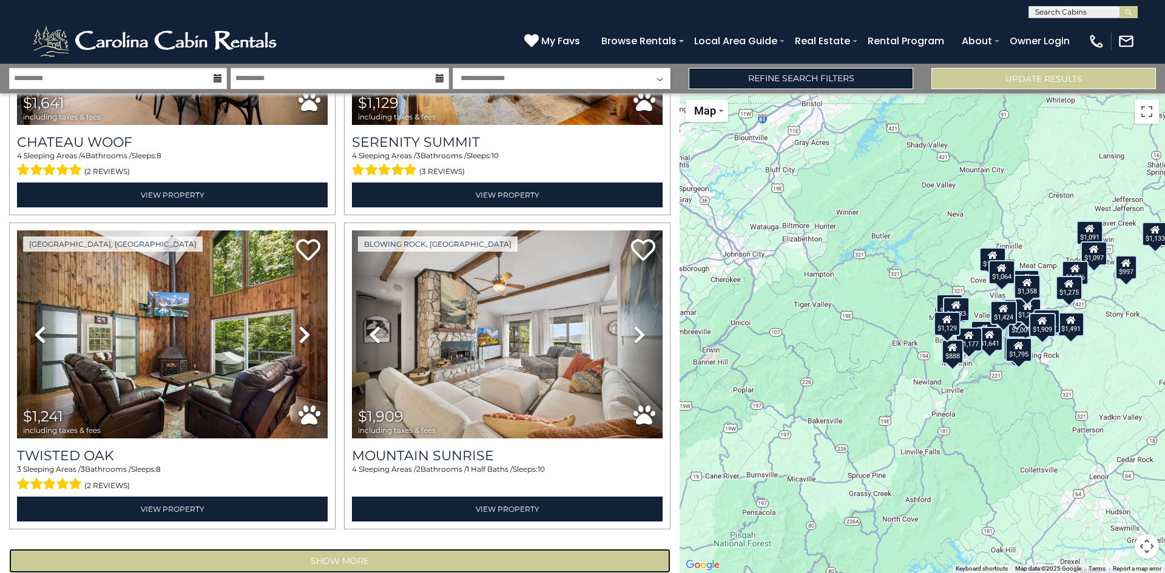
click at [326, 549] on button "Show More" at bounding box center [339, 561] width 661 height 24
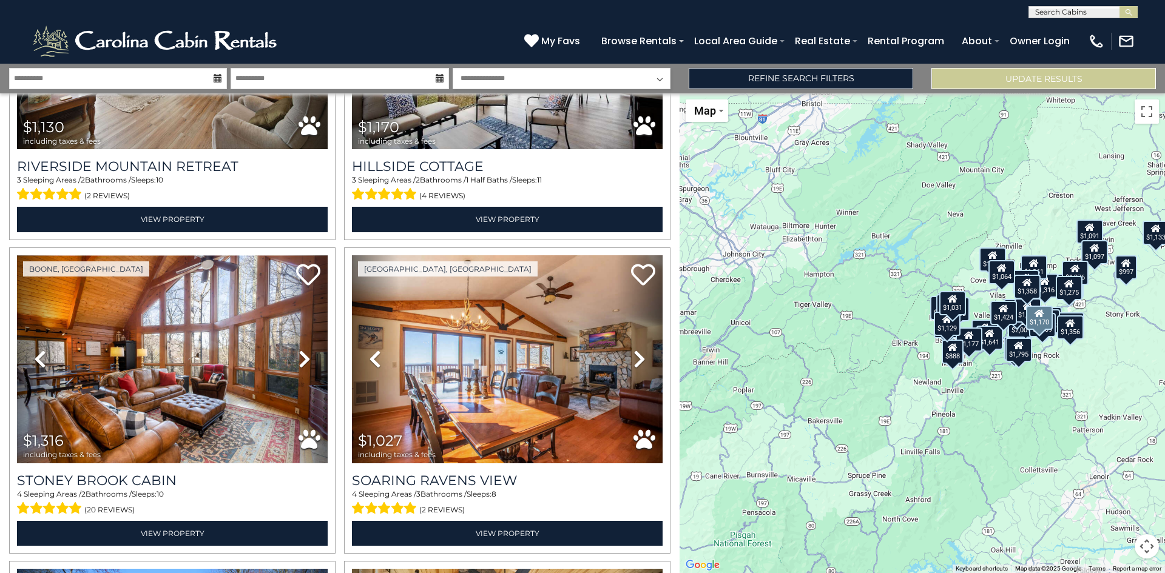
scroll to position [5539, 0]
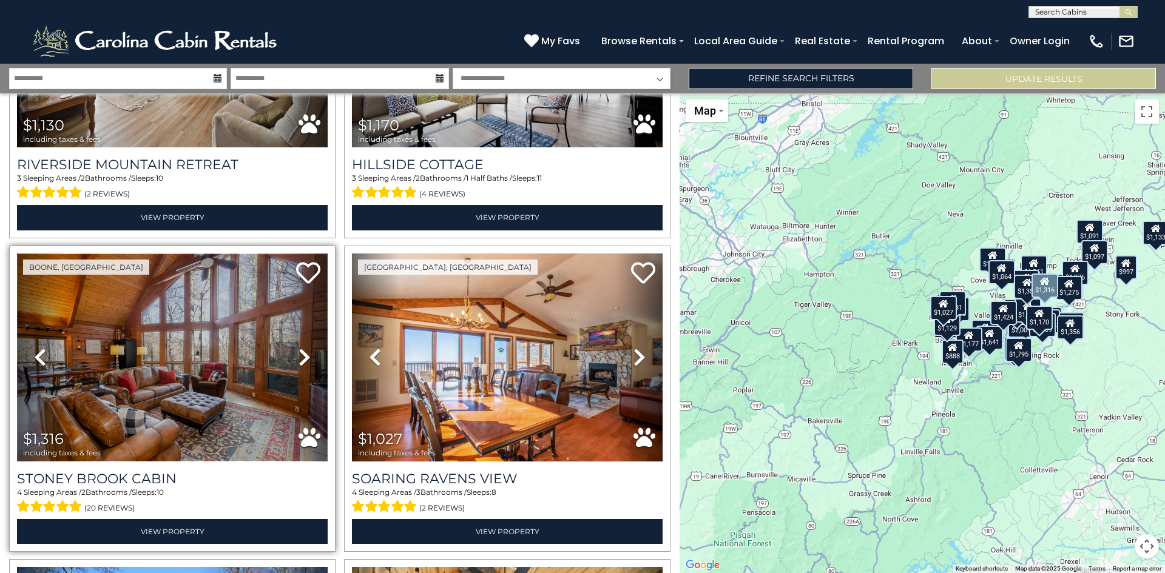
click at [218, 351] on img at bounding box center [172, 358] width 311 height 208
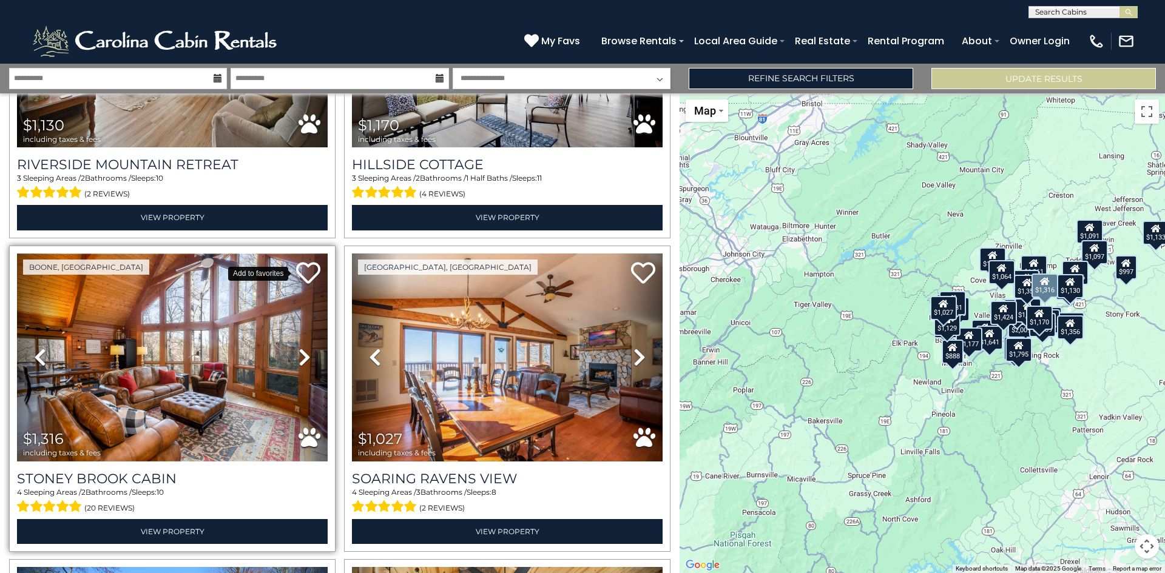
click at [303, 261] on icon at bounding box center [308, 273] width 24 height 24
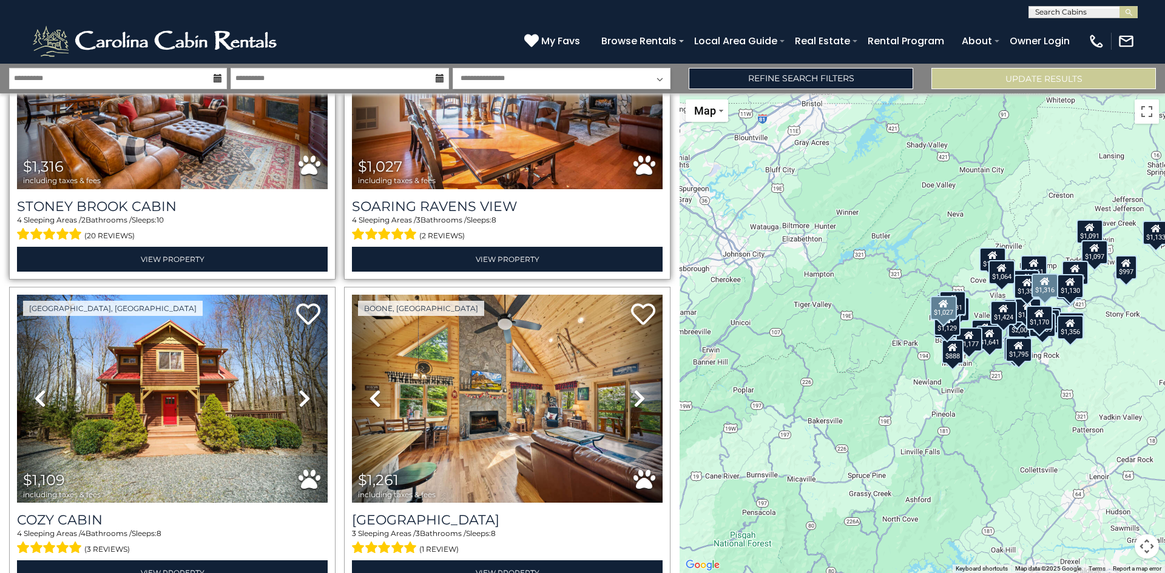
scroll to position [5840, 0]
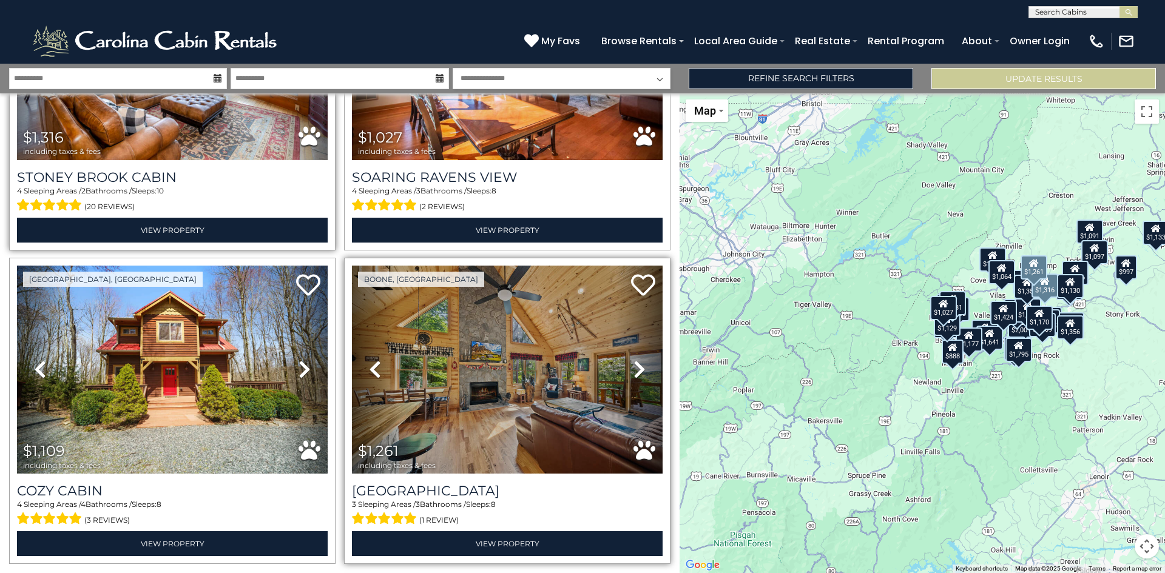
click at [634, 360] on icon at bounding box center [640, 369] width 12 height 19
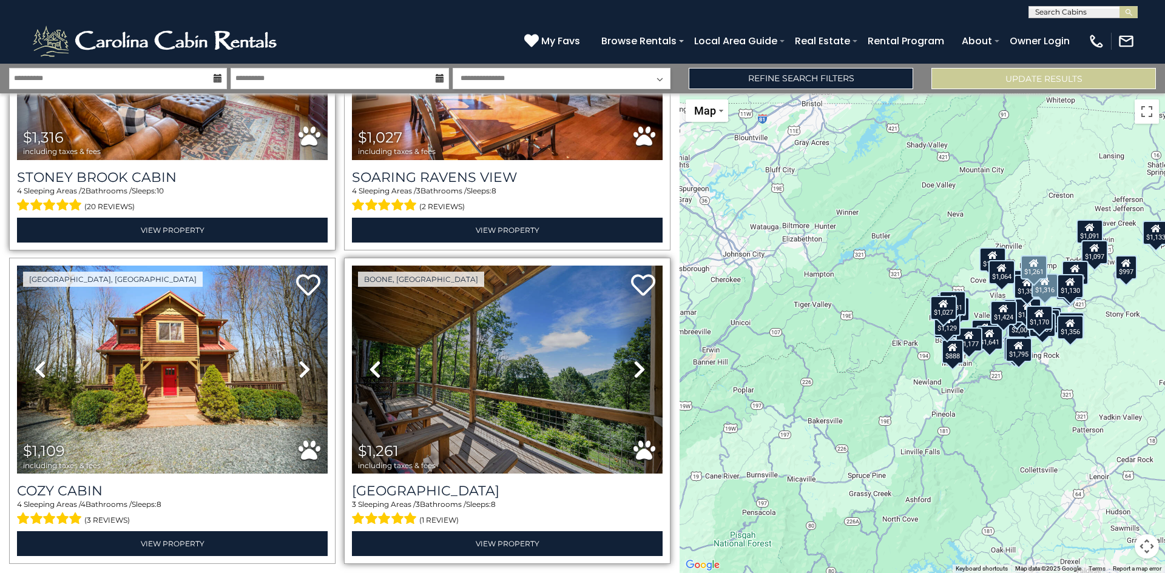
click at [634, 360] on icon at bounding box center [640, 369] width 12 height 19
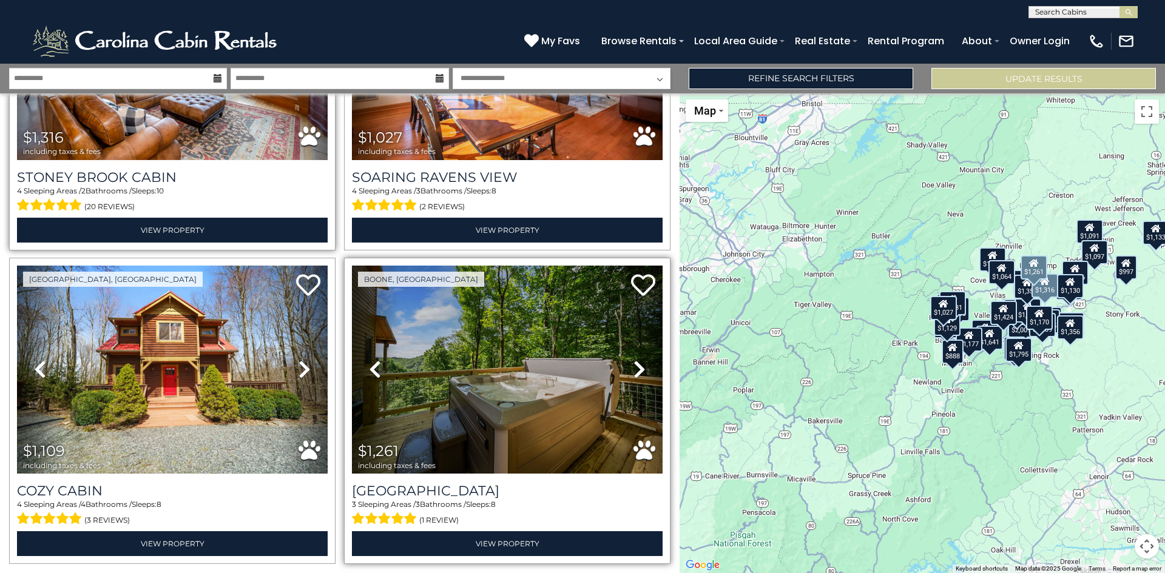
click at [634, 360] on icon at bounding box center [640, 369] width 12 height 19
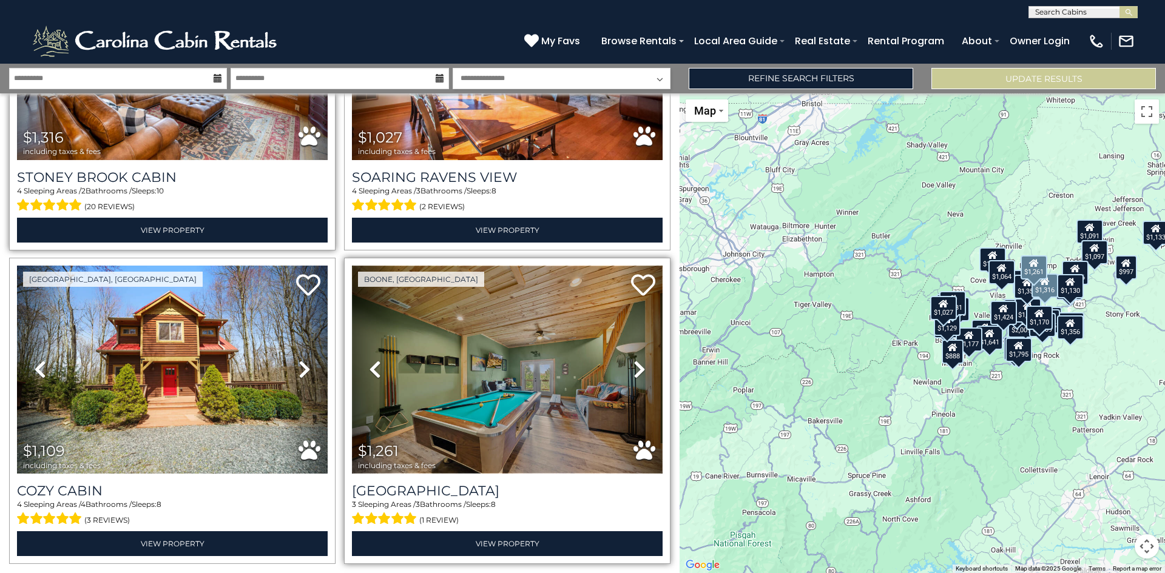
click at [563, 362] on img at bounding box center [507, 370] width 311 height 208
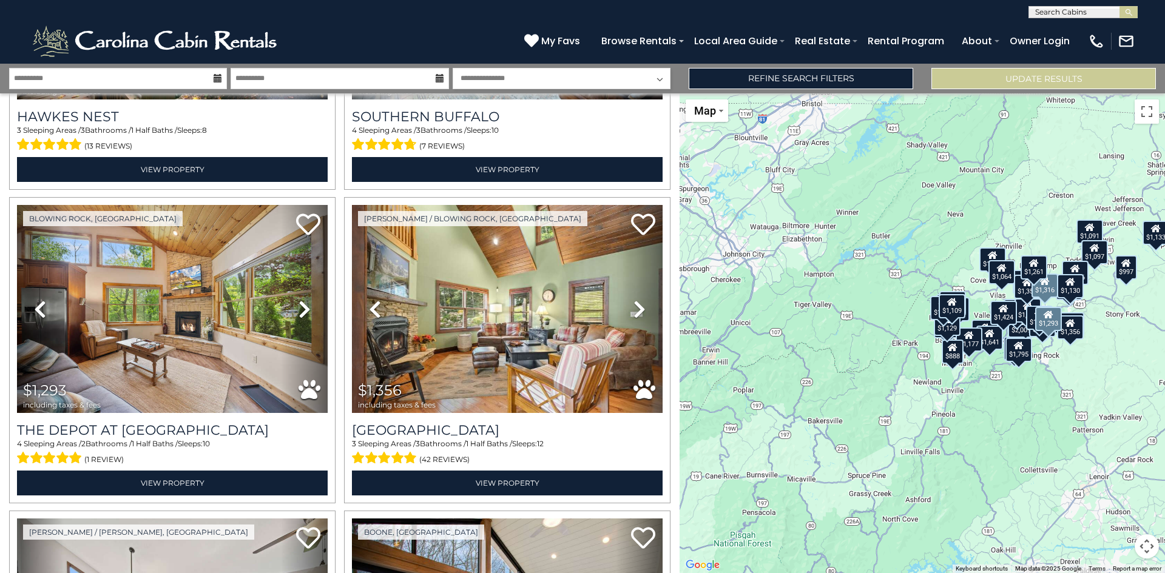
scroll to position [4959, 0]
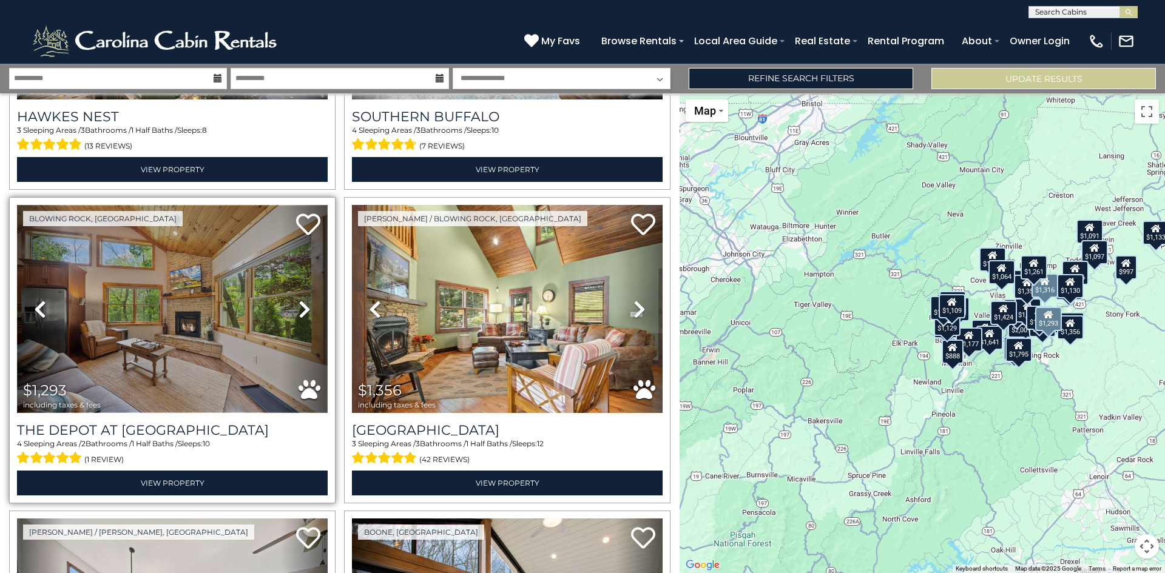
click at [184, 322] on img at bounding box center [172, 309] width 311 height 208
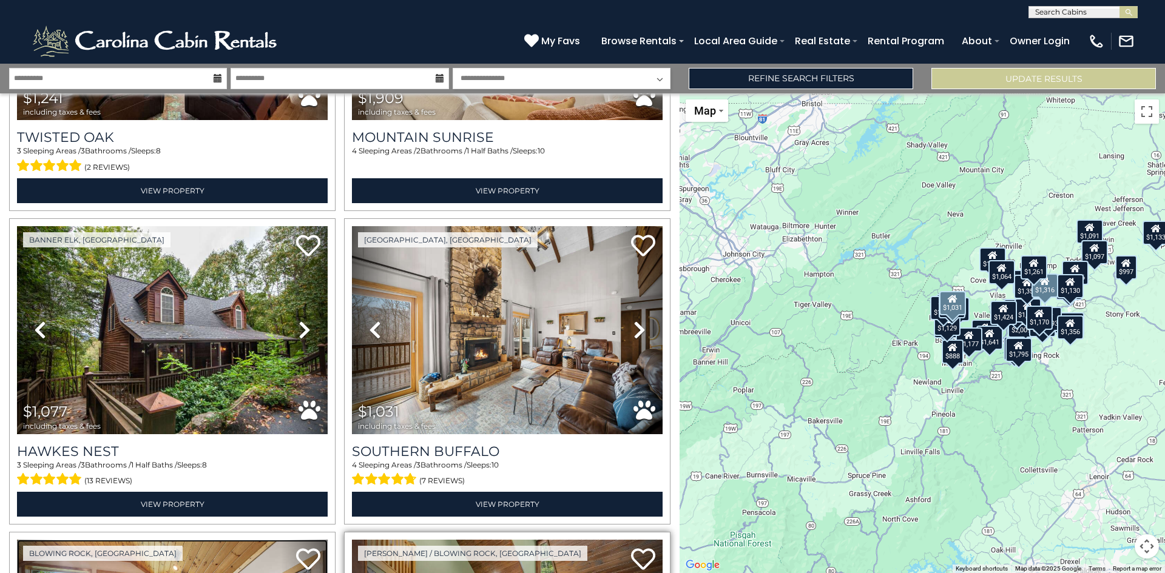
scroll to position [4624, 0]
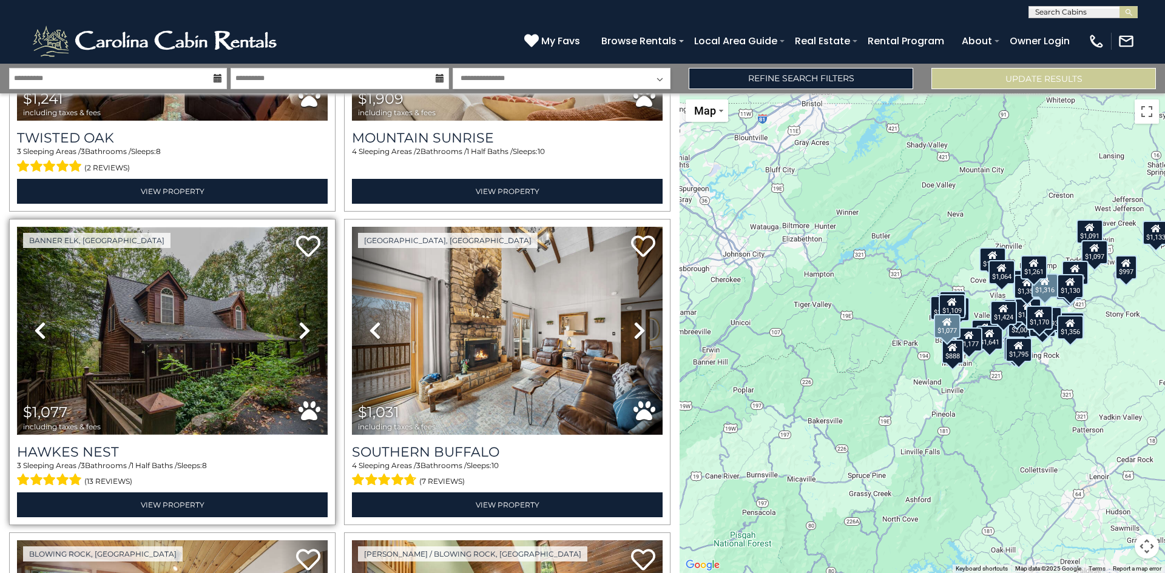
click at [254, 312] on img at bounding box center [172, 331] width 311 height 208
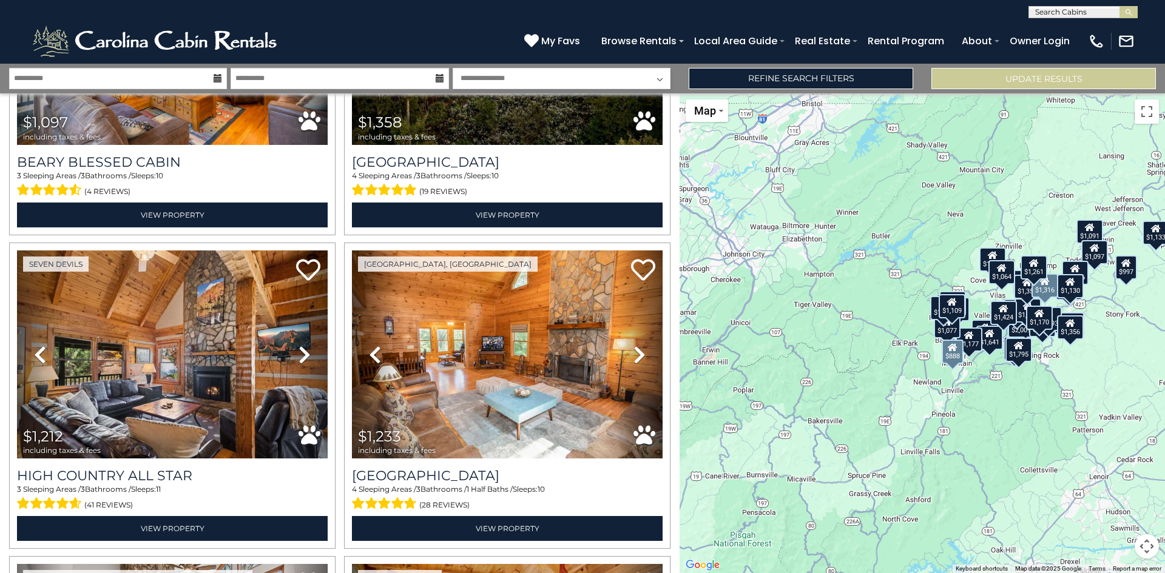
scroll to position [3028, 0]
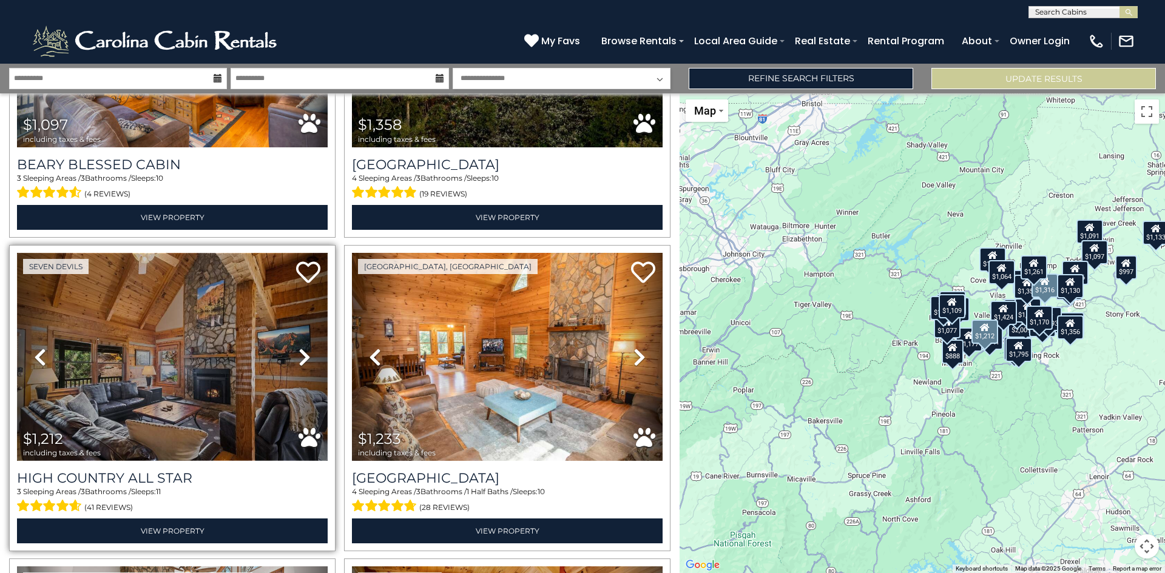
click at [198, 366] on img at bounding box center [172, 357] width 311 height 208
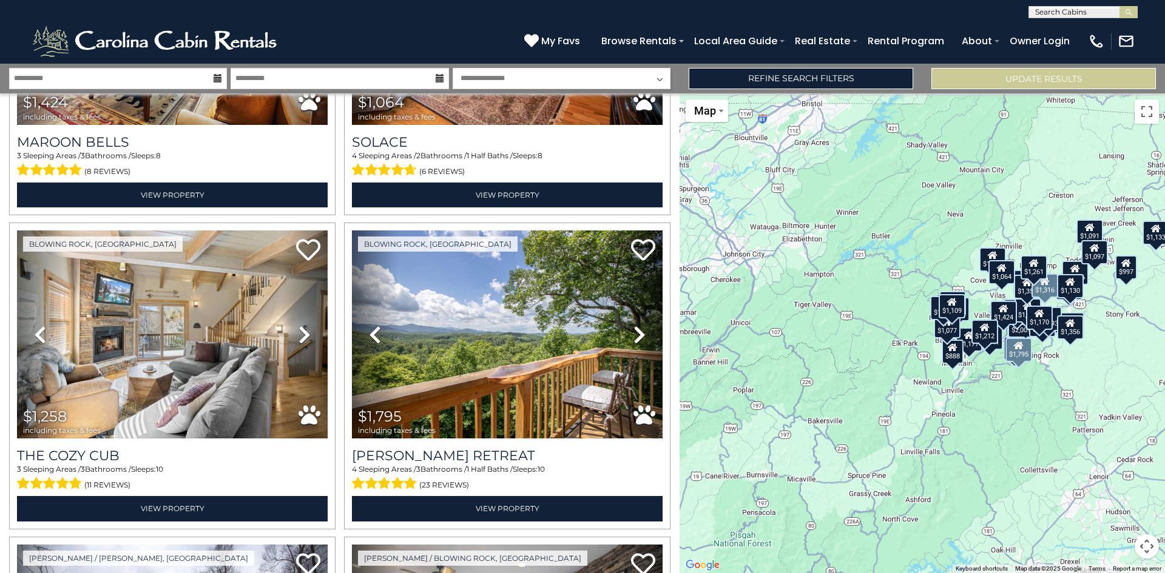
scroll to position [2109, 0]
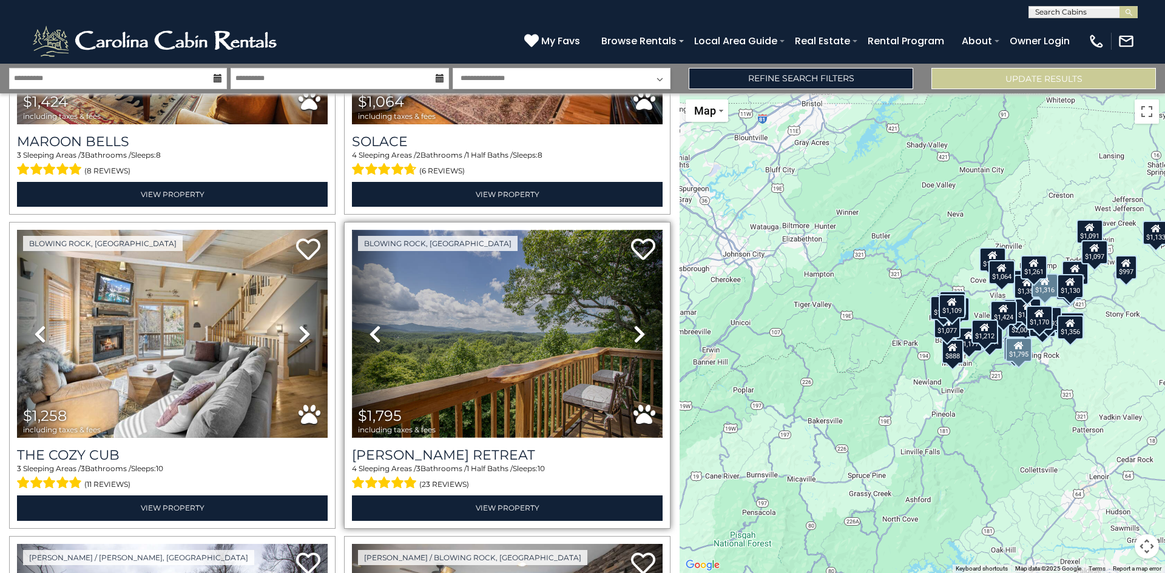
click at [495, 331] on img at bounding box center [507, 334] width 311 height 208
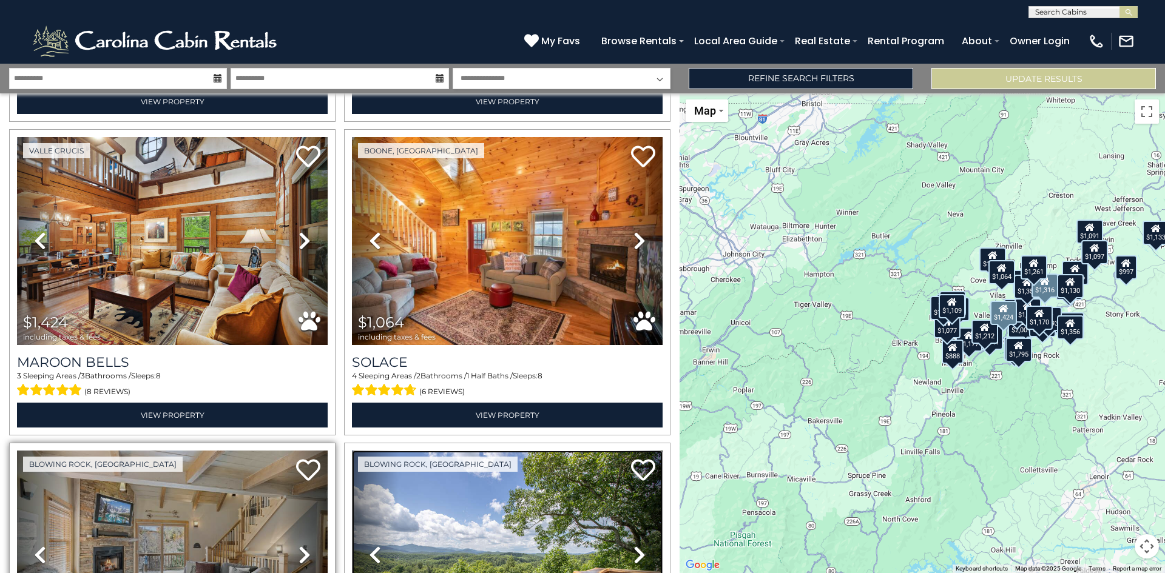
scroll to position [1887, 0]
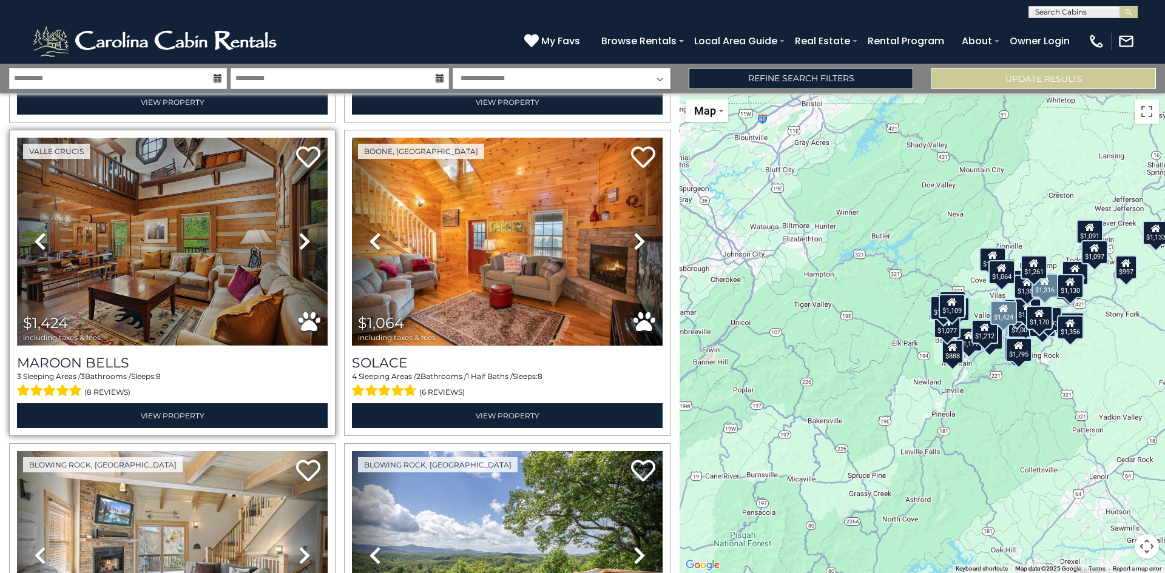
click at [199, 268] on img at bounding box center [172, 242] width 311 height 208
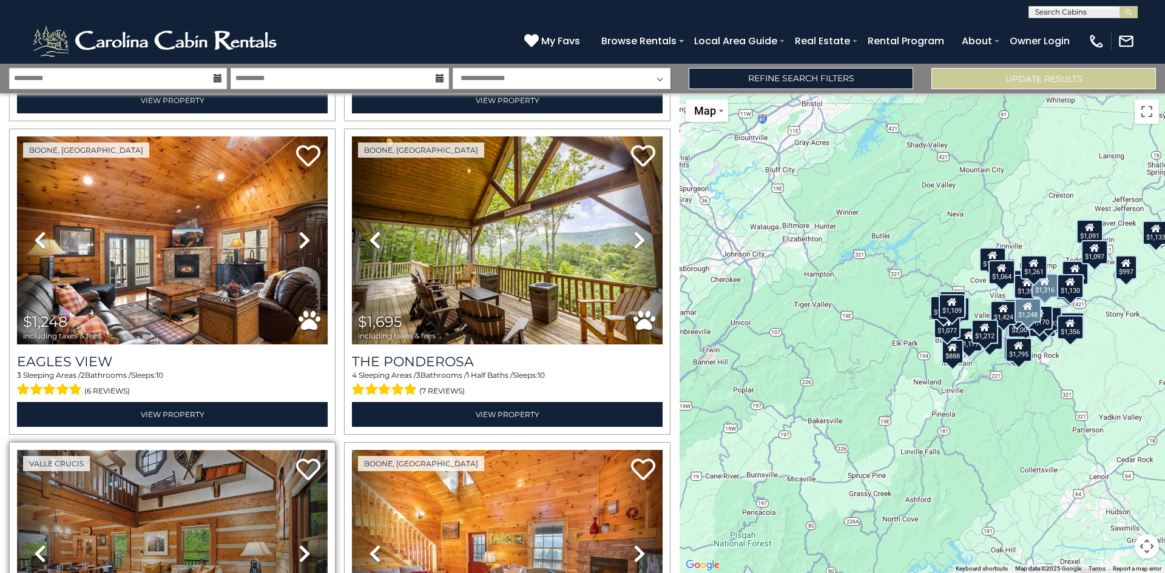
scroll to position [1574, 0]
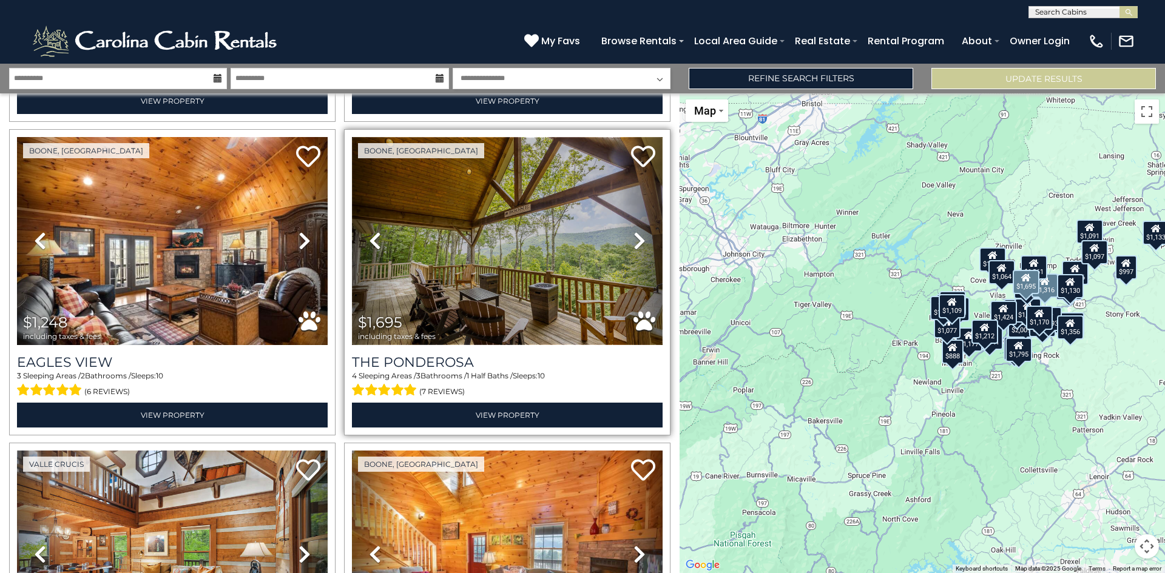
click at [495, 255] on img at bounding box center [507, 241] width 311 height 208
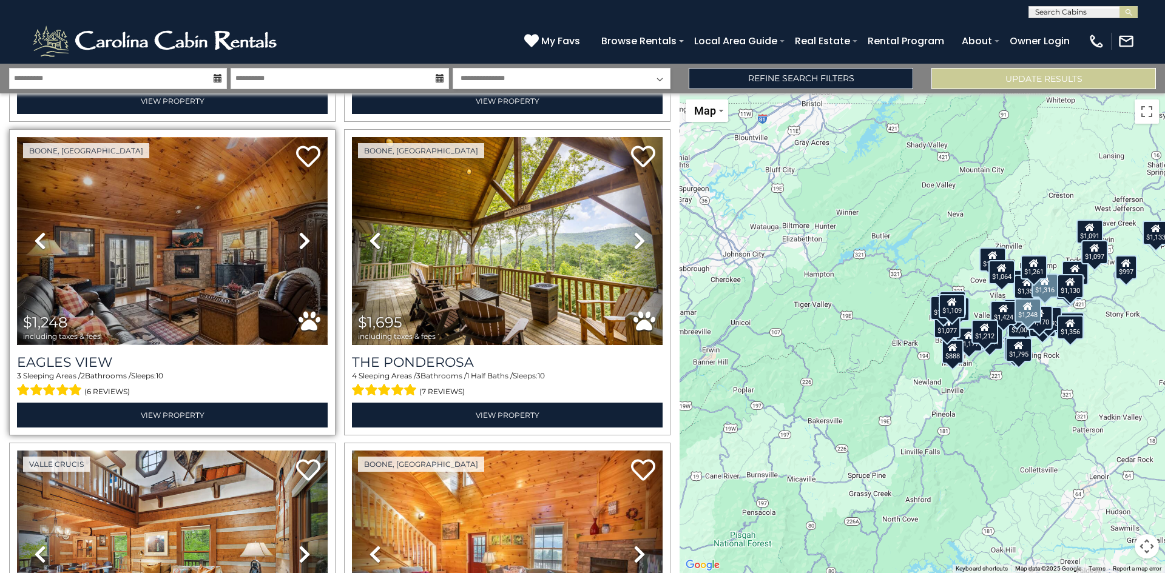
click at [160, 262] on img at bounding box center [172, 241] width 311 height 208
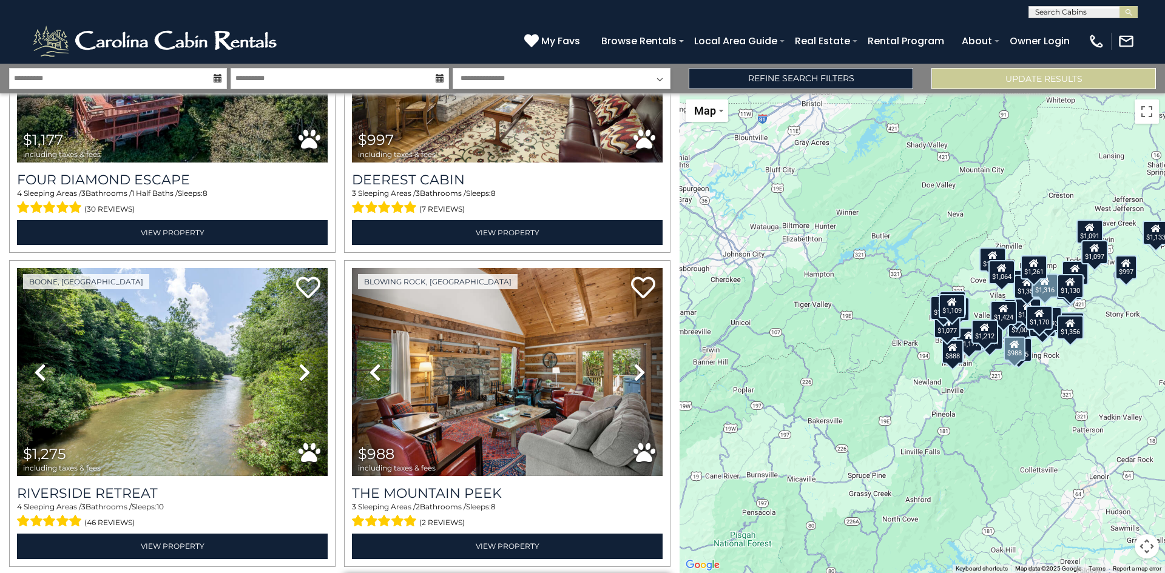
scroll to position [1128, 0]
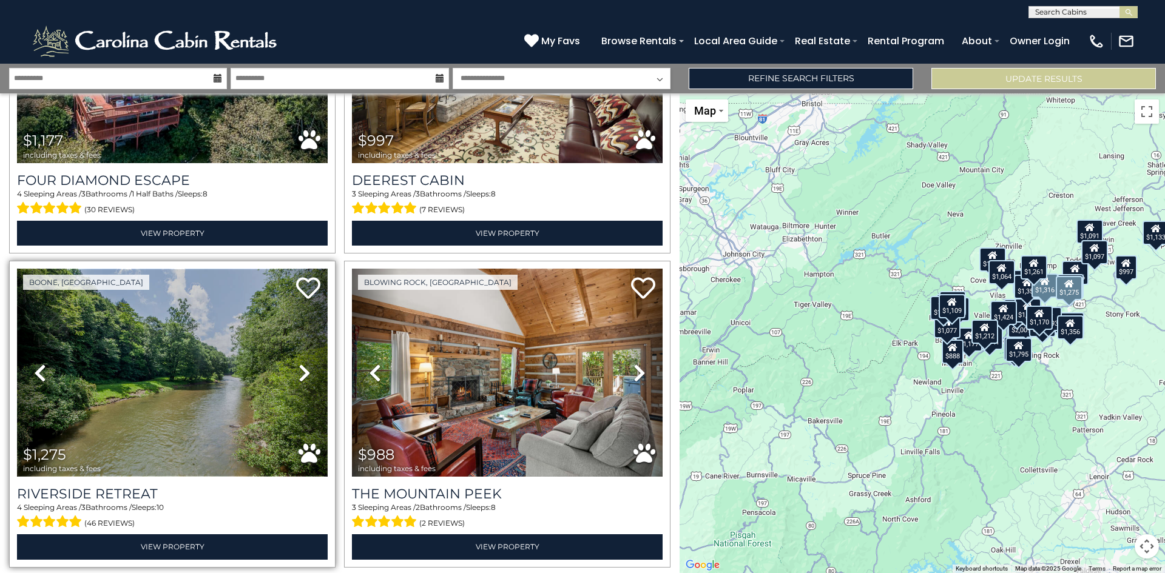
click at [242, 352] on img at bounding box center [172, 373] width 311 height 208
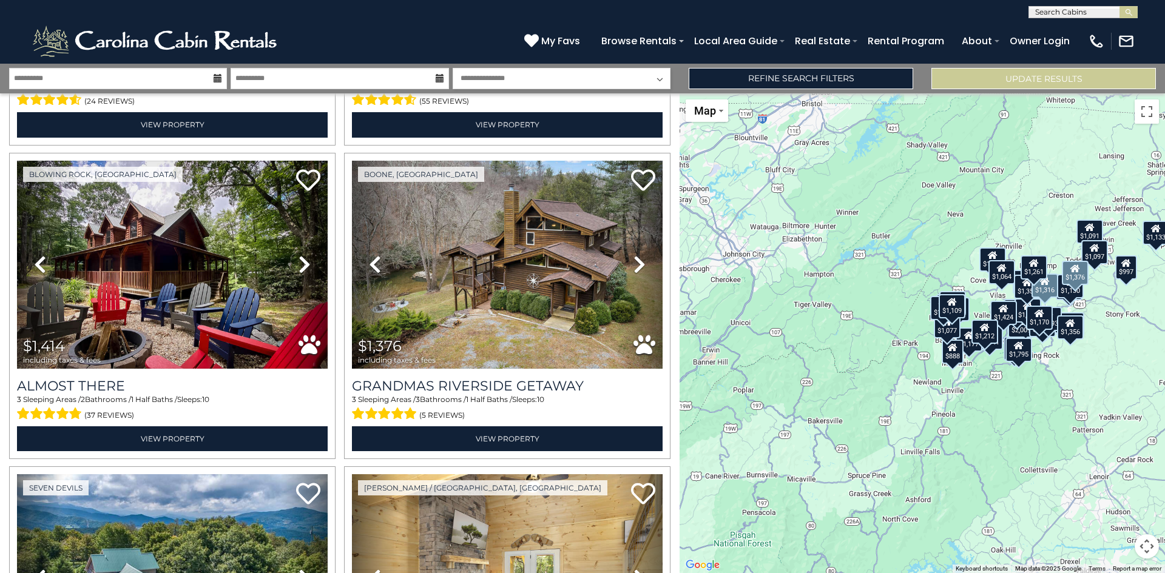
scroll to position [608, 0]
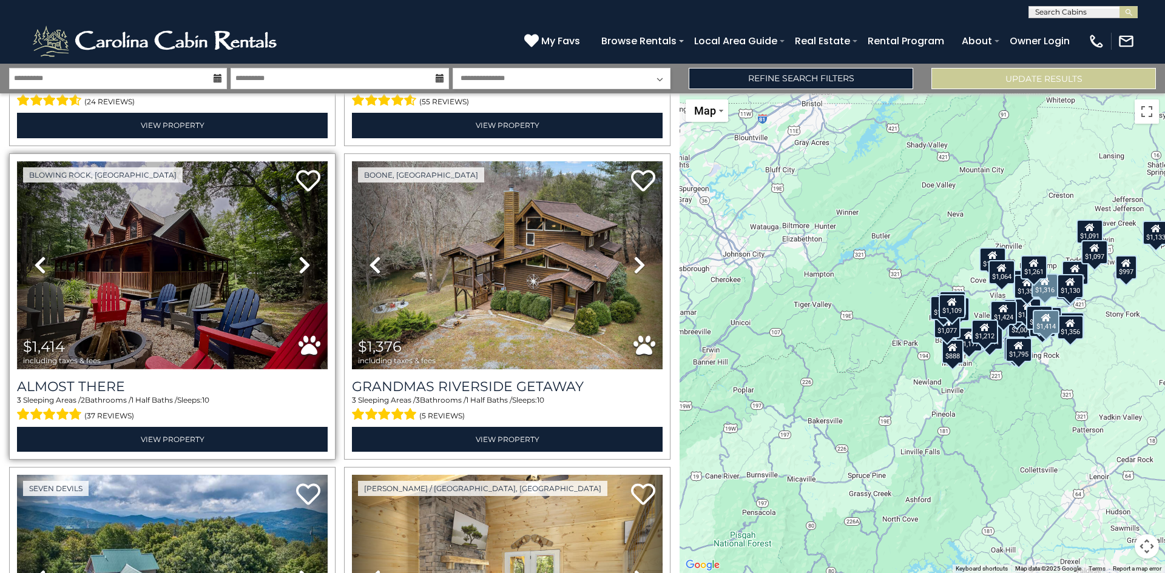
click at [182, 274] on img at bounding box center [172, 265] width 311 height 208
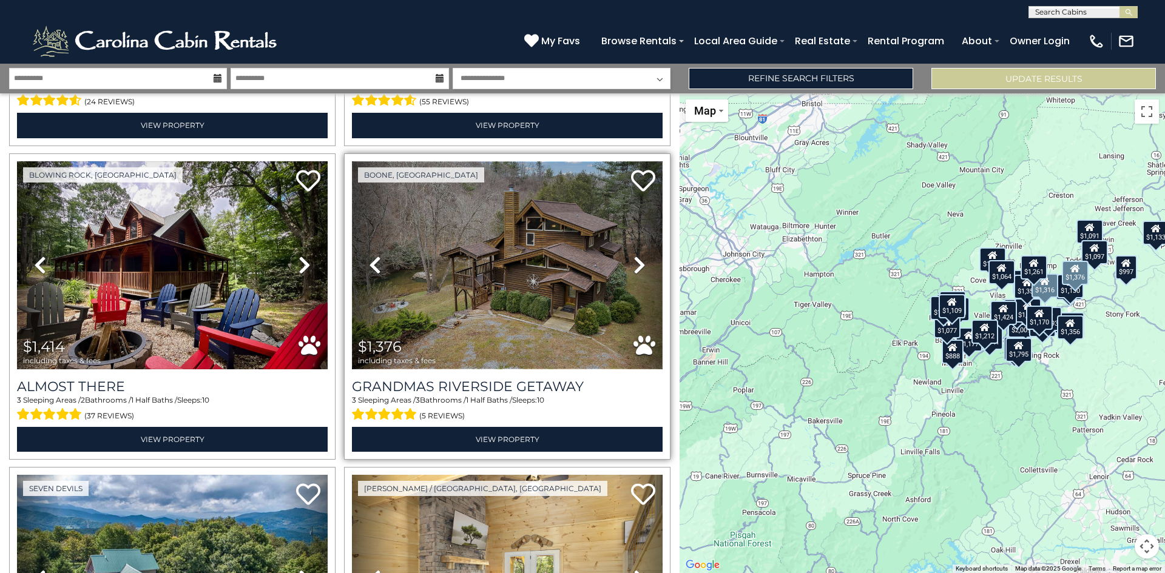
click at [507, 286] on img at bounding box center [507, 265] width 311 height 208
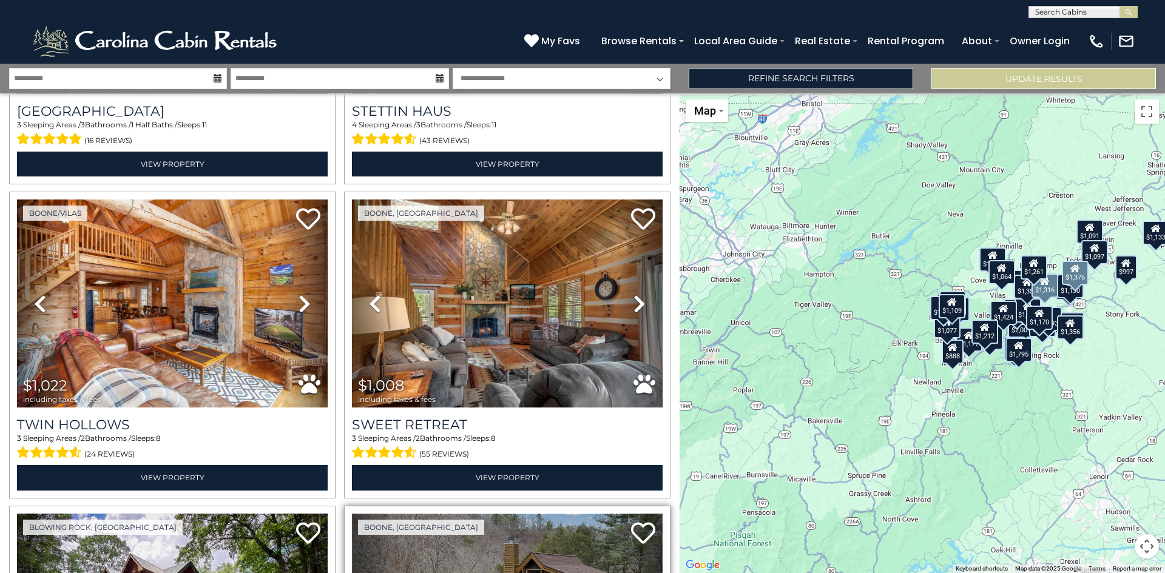
scroll to position [255, 0]
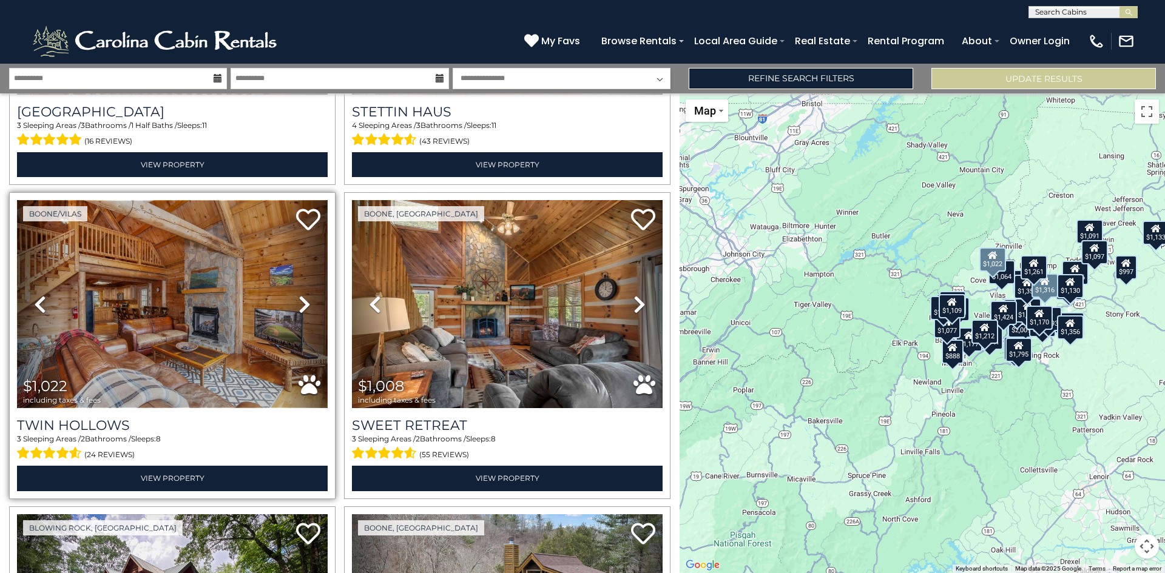
click at [201, 348] on img at bounding box center [172, 304] width 311 height 208
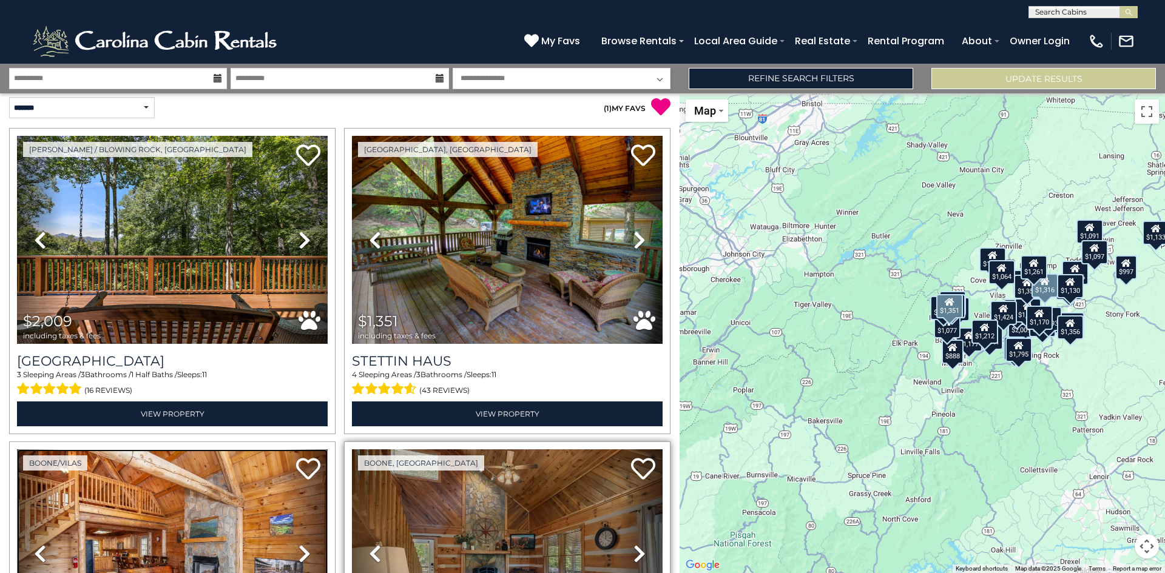
scroll to position [3, 0]
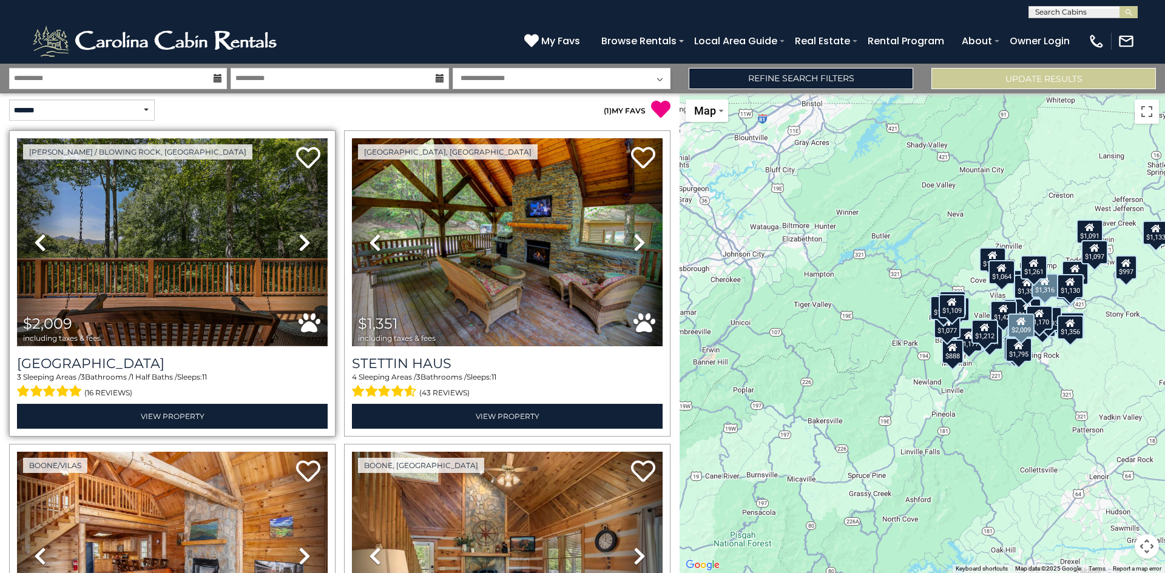
click at [199, 255] on img at bounding box center [172, 242] width 311 height 208
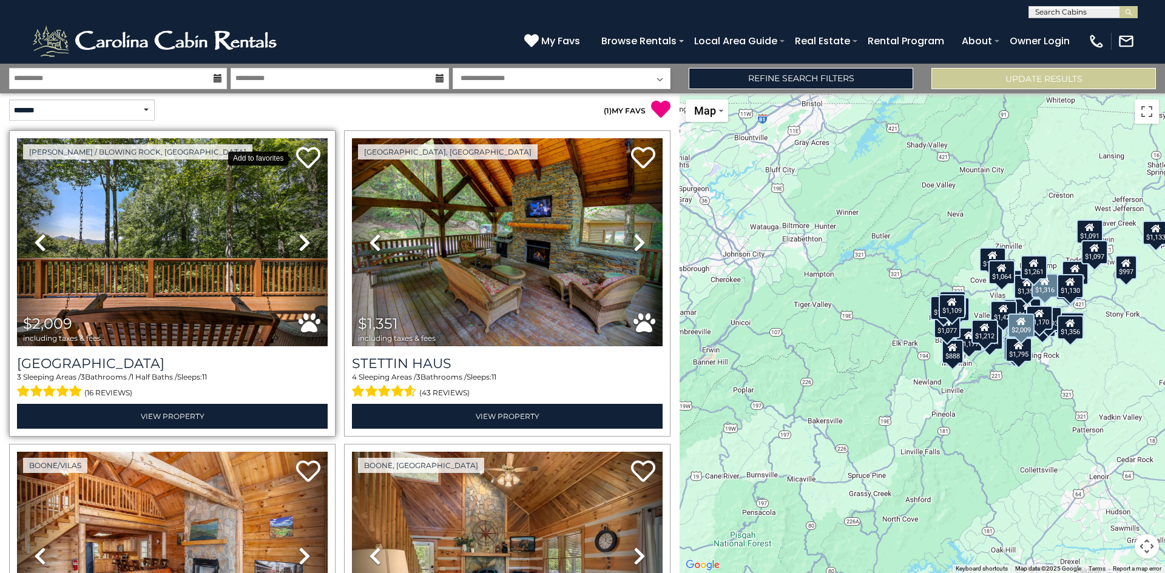
click at [304, 161] on icon at bounding box center [308, 158] width 24 height 24
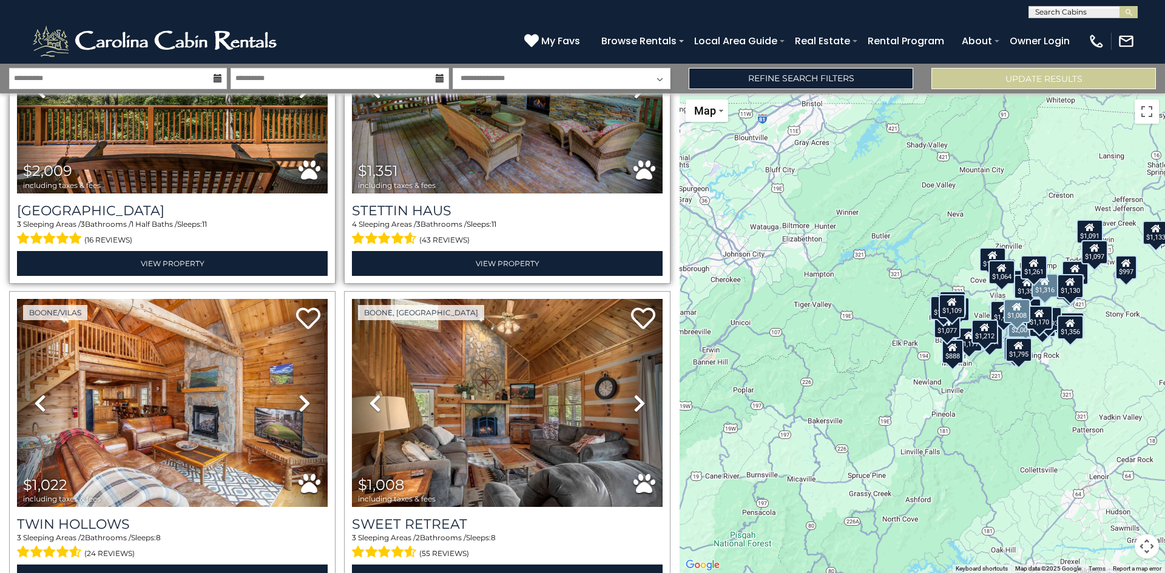
scroll to position [157, 0]
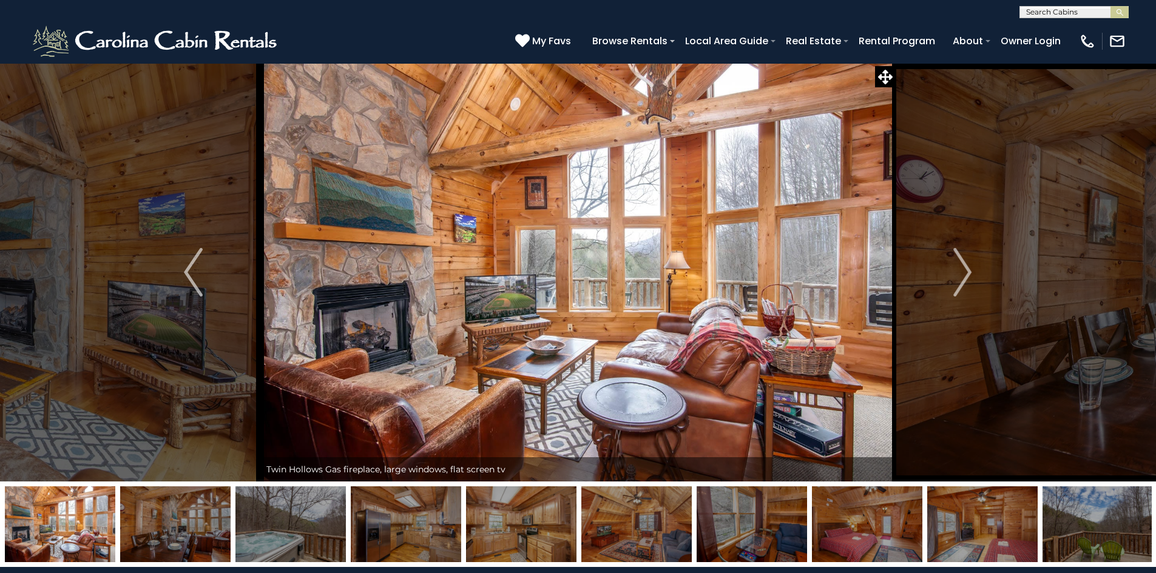
click at [963, 268] on img "Next" at bounding box center [962, 272] width 18 height 49
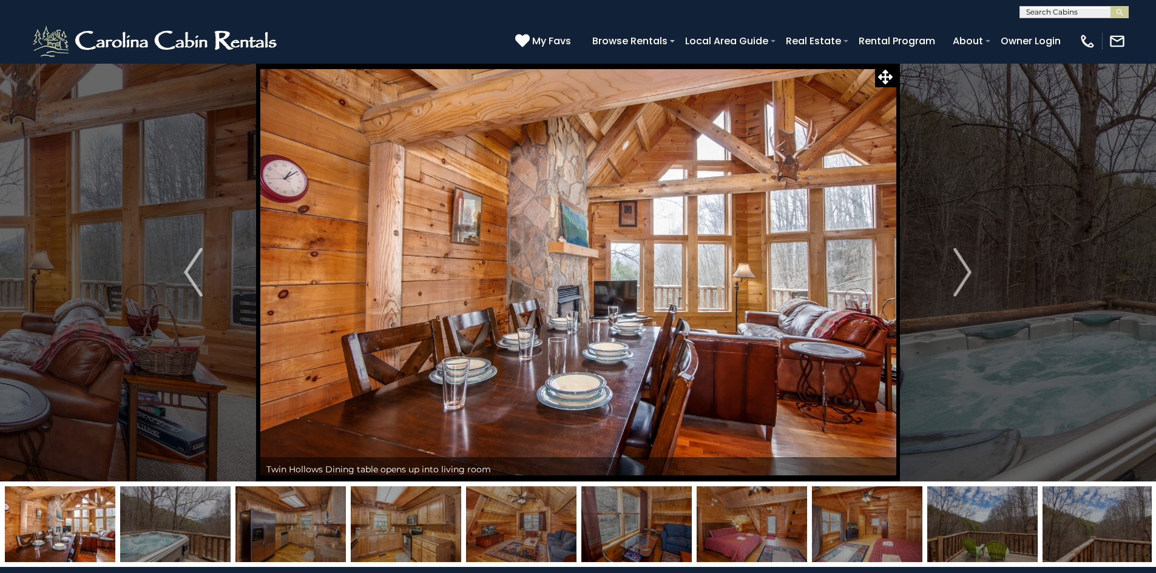
click at [963, 268] on img "Next" at bounding box center [962, 272] width 18 height 49
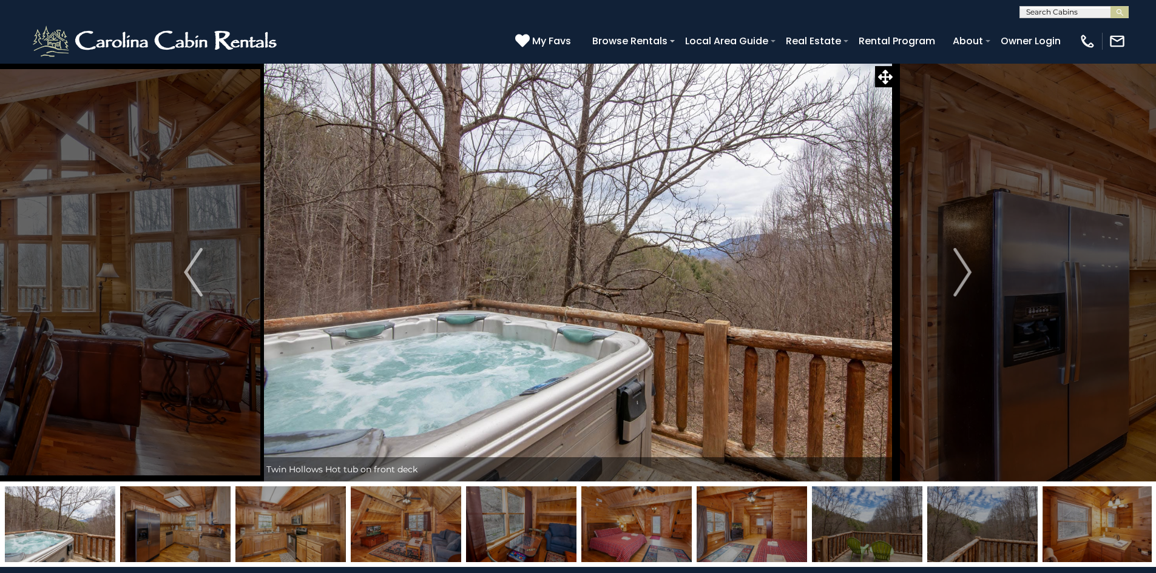
click at [963, 268] on img "Next" at bounding box center [962, 272] width 18 height 49
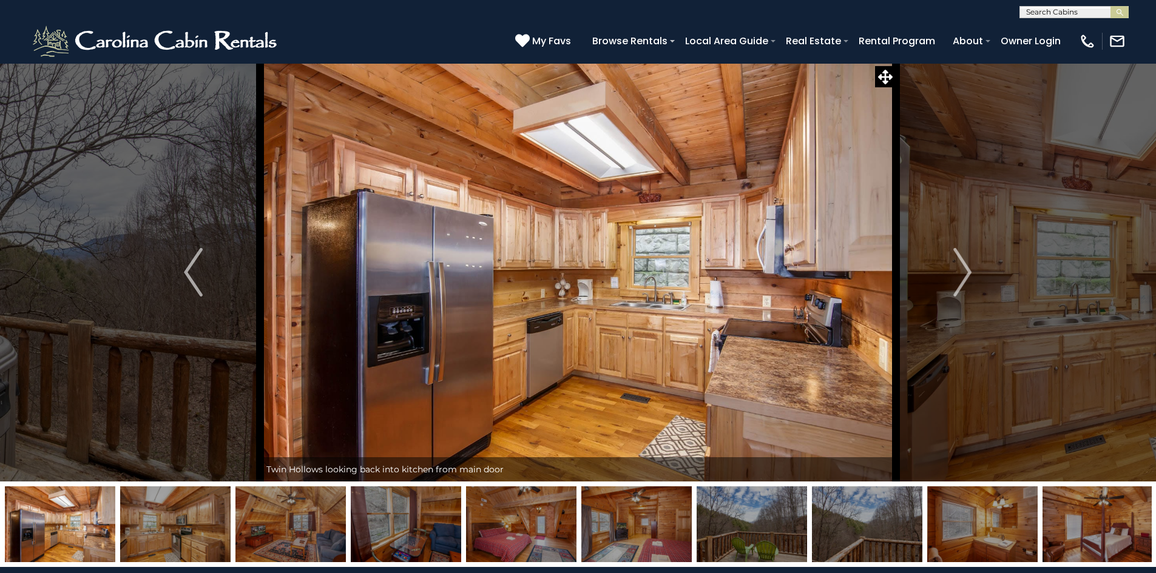
click at [963, 268] on img "Next" at bounding box center [962, 272] width 18 height 49
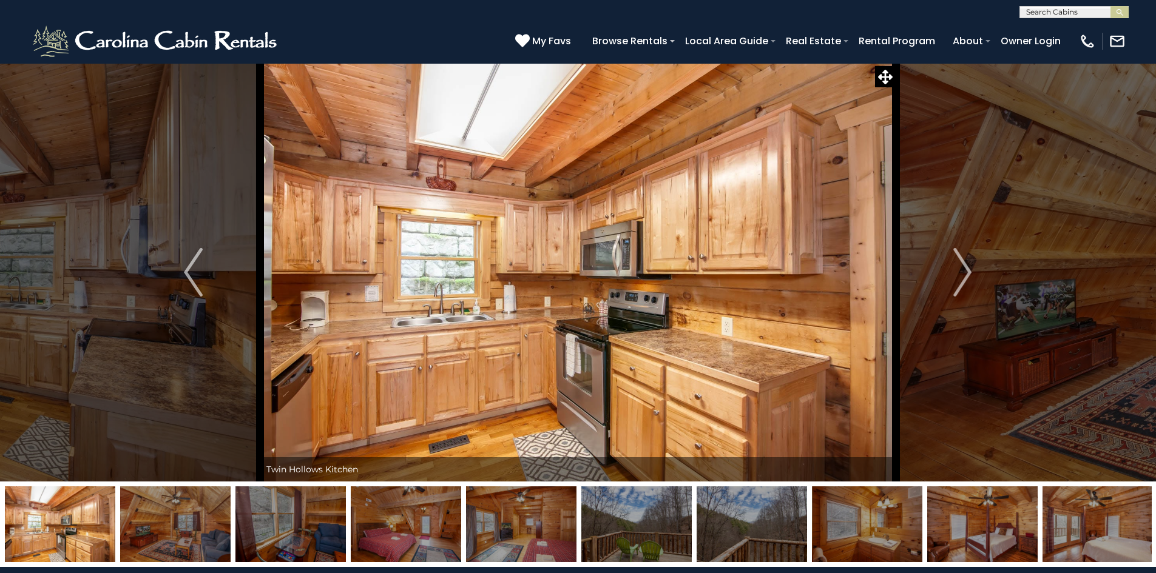
click at [963, 268] on img "Next" at bounding box center [962, 272] width 18 height 49
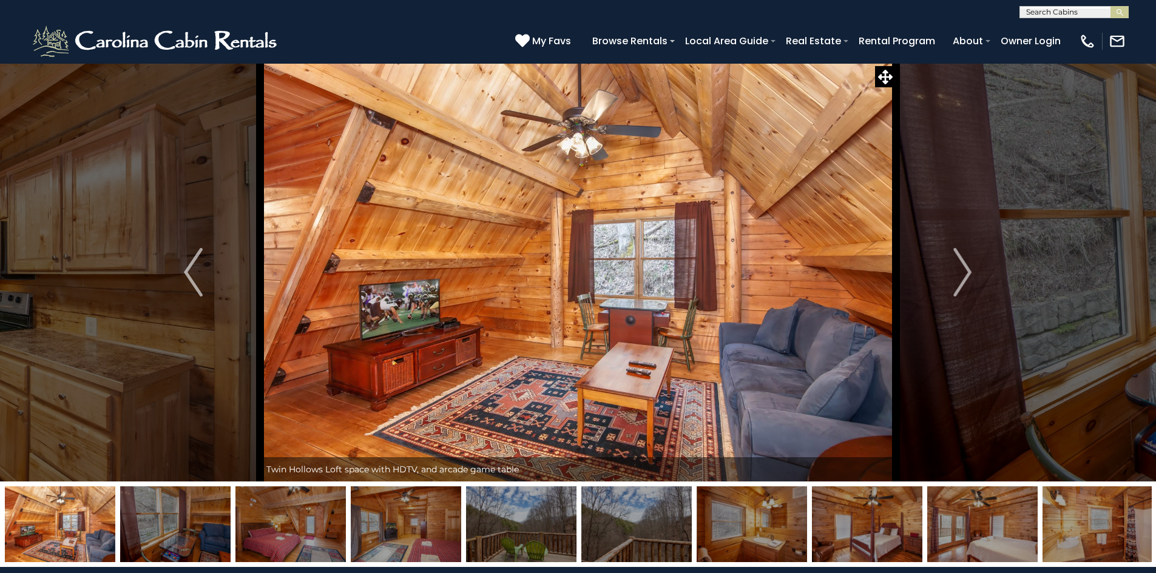
click at [963, 268] on img "Next" at bounding box center [962, 272] width 18 height 49
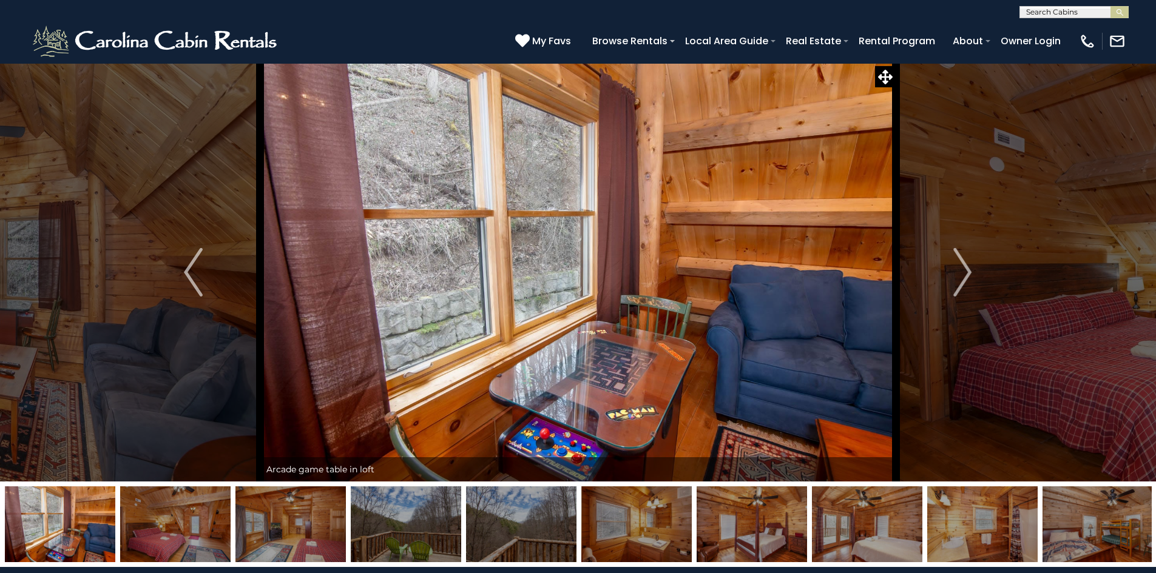
click at [963, 268] on img "Next" at bounding box center [962, 272] width 18 height 49
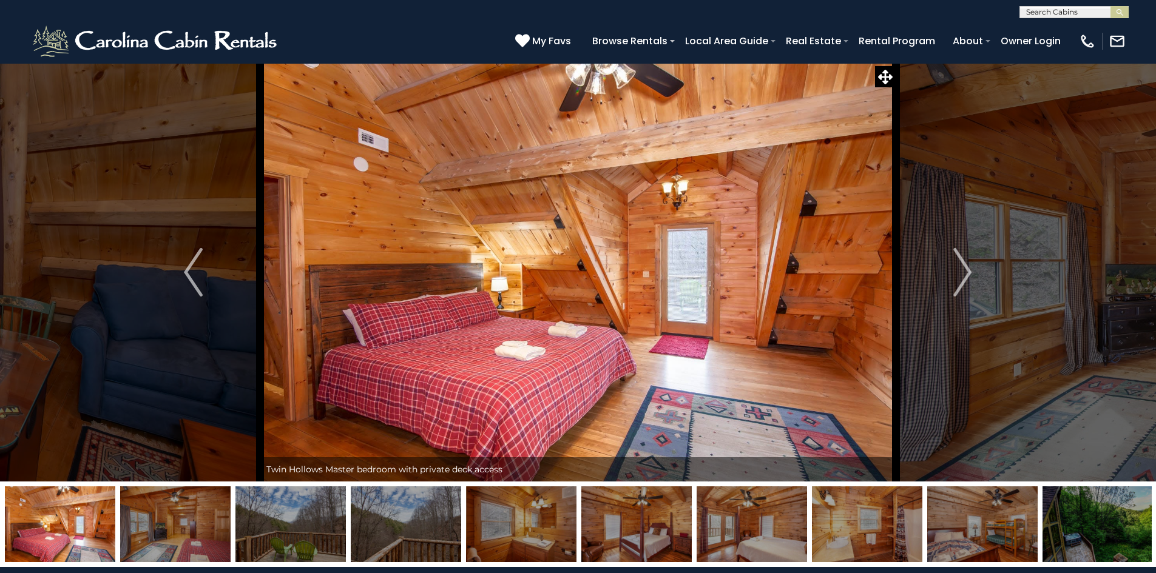
click at [963, 268] on img "Next" at bounding box center [962, 272] width 18 height 49
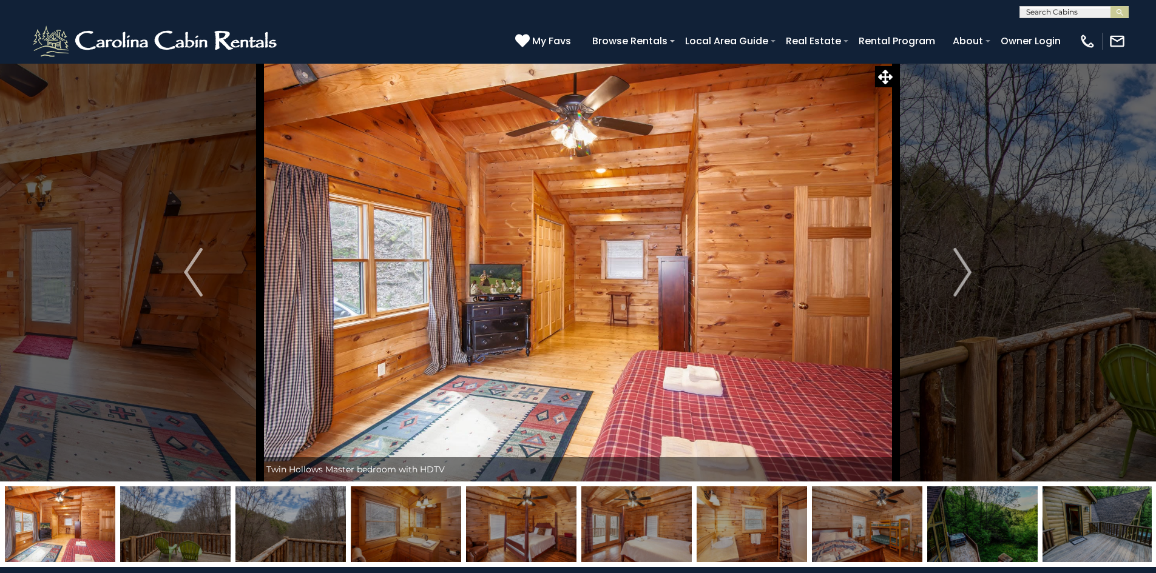
click at [963, 268] on img "Next" at bounding box center [962, 272] width 18 height 49
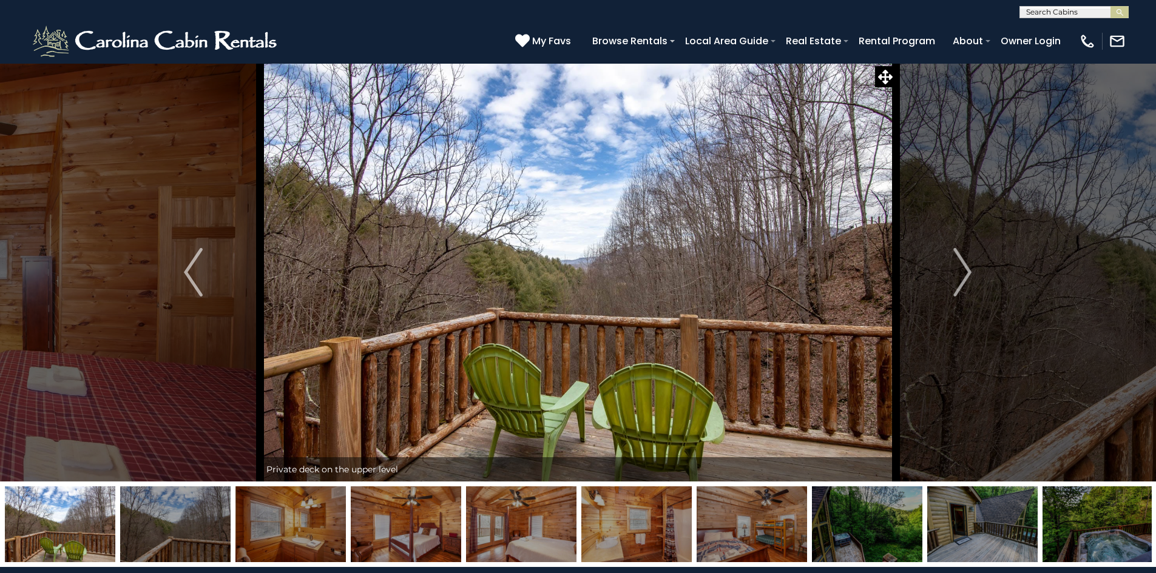
click at [963, 268] on img "Next" at bounding box center [962, 272] width 18 height 49
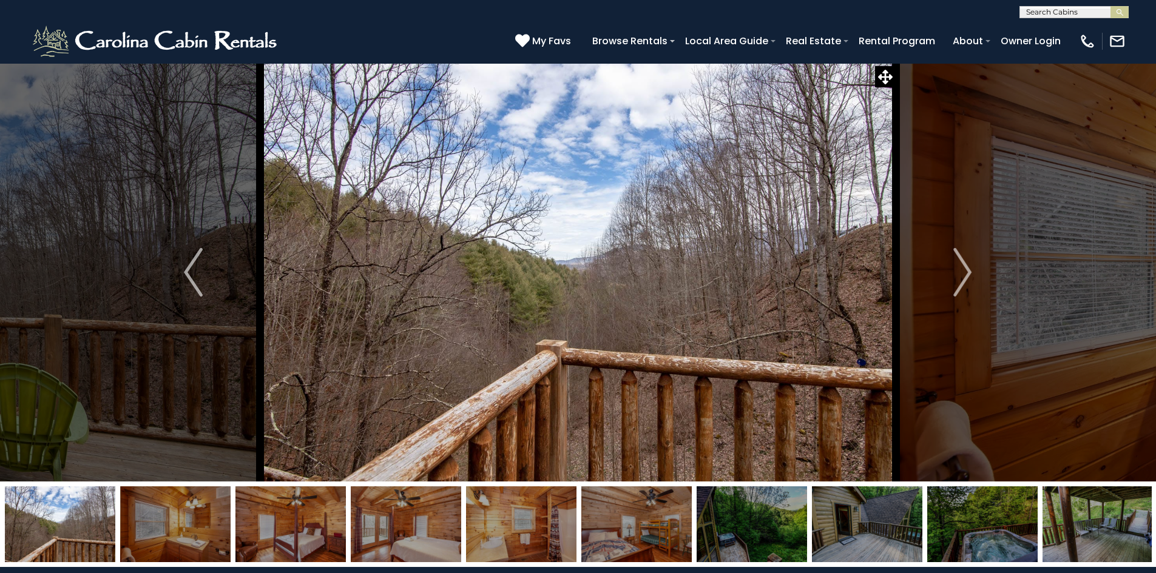
click at [963, 268] on img "Next" at bounding box center [962, 272] width 18 height 49
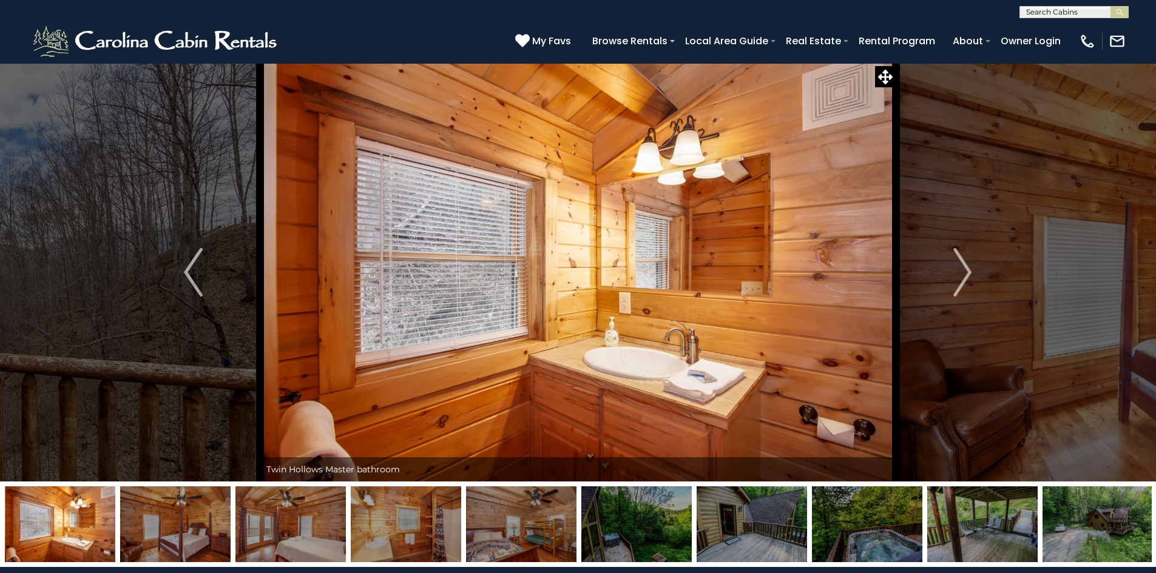
click at [963, 268] on img "Next" at bounding box center [962, 272] width 18 height 49
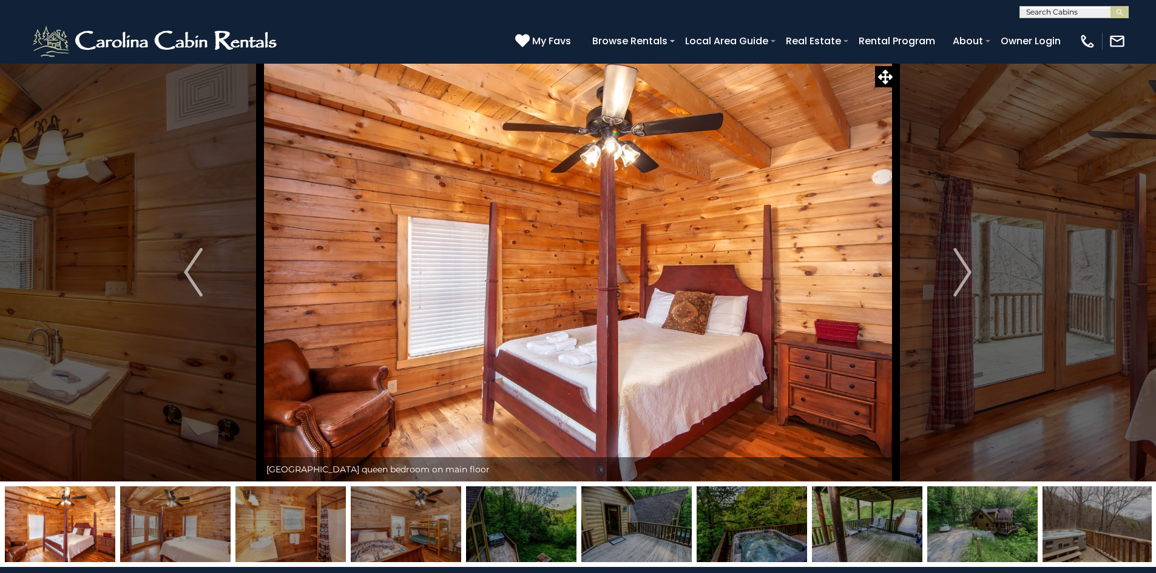
click at [963, 268] on img "Next" at bounding box center [962, 272] width 18 height 49
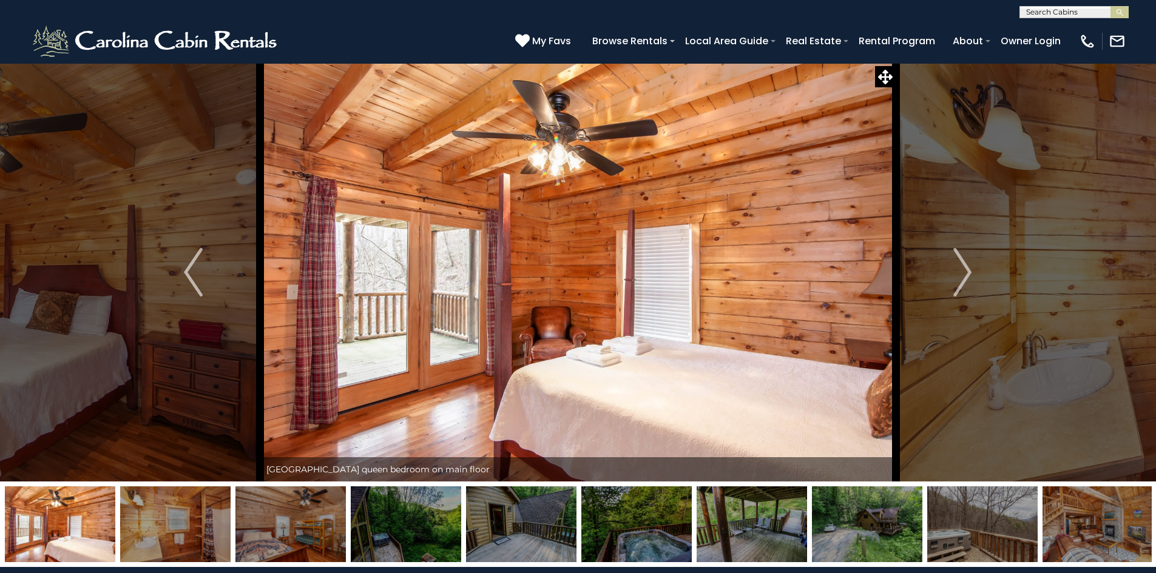
click at [963, 268] on img "Next" at bounding box center [962, 272] width 18 height 49
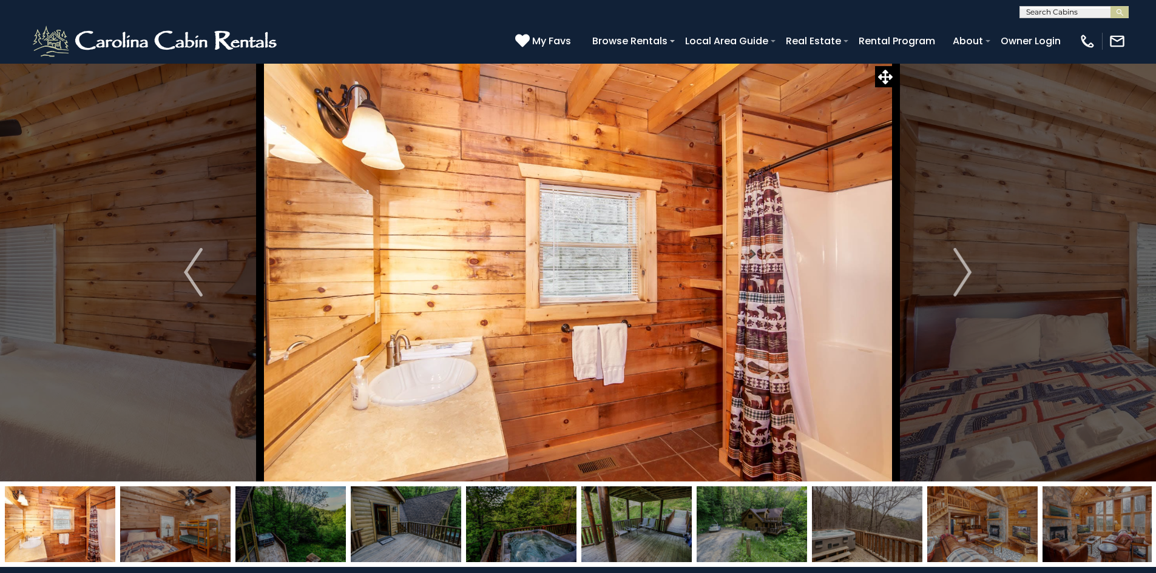
click at [963, 268] on img "Next" at bounding box center [962, 272] width 18 height 49
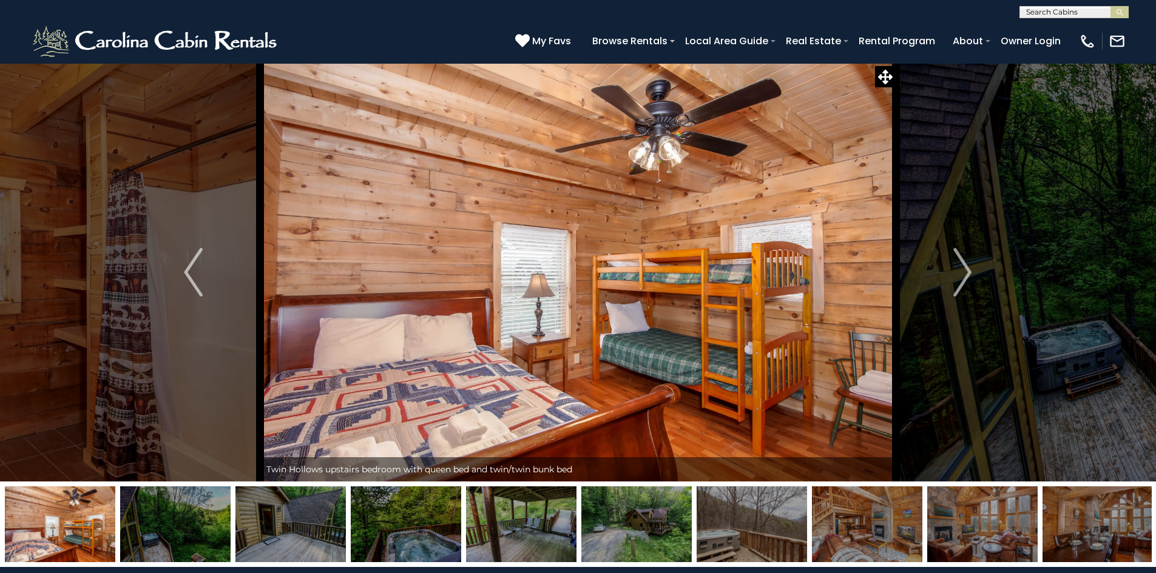
click at [963, 268] on img "Next" at bounding box center [962, 272] width 18 height 49
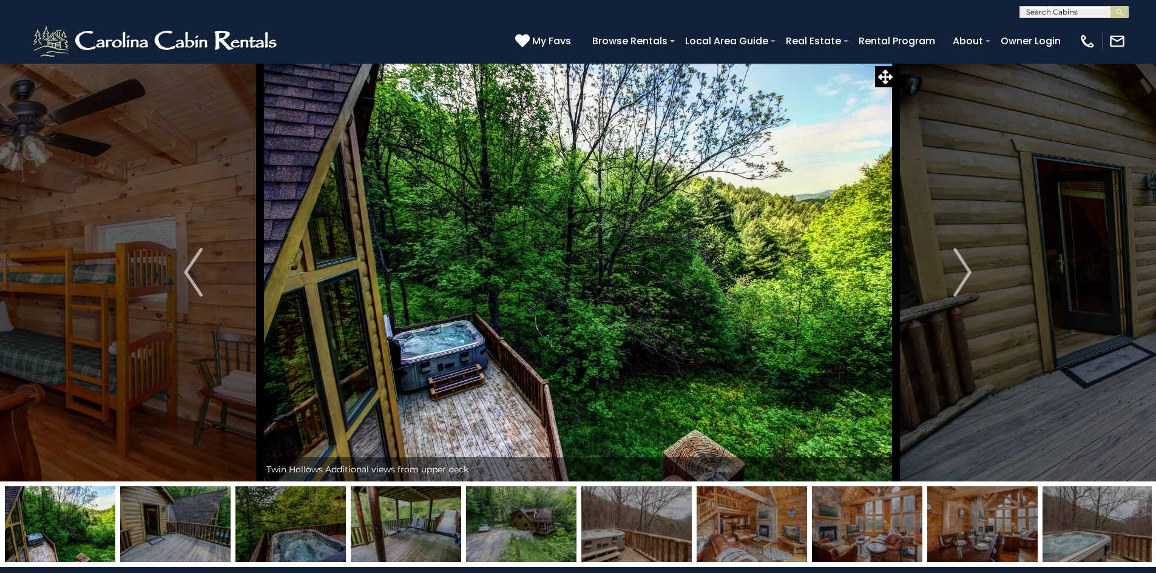
click at [963, 268] on img "Next" at bounding box center [962, 272] width 18 height 49
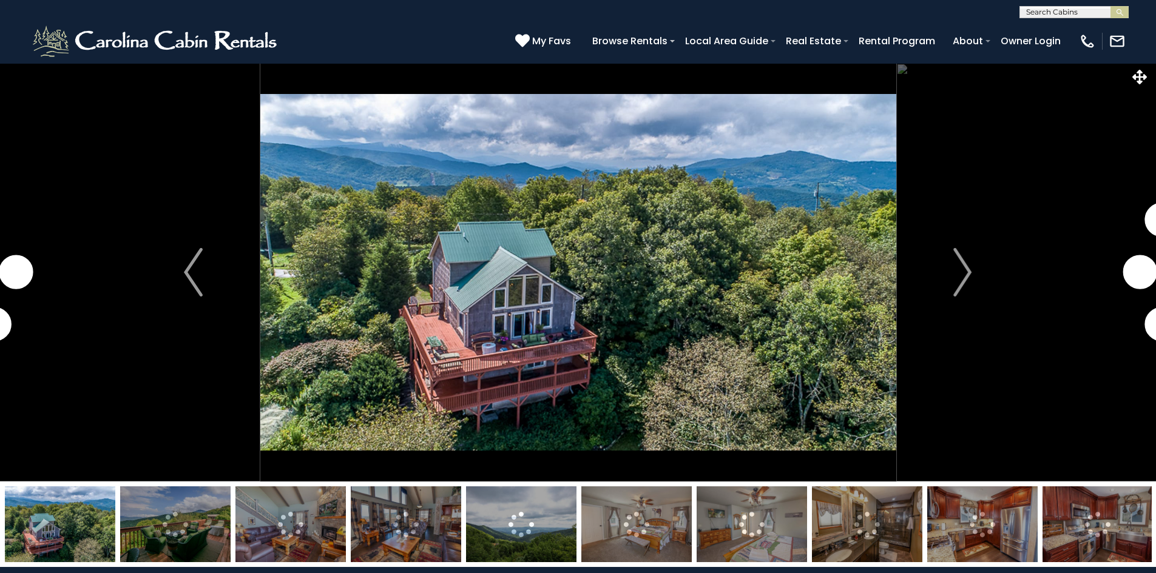
click at [962, 274] on img "Next" at bounding box center [962, 272] width 18 height 49
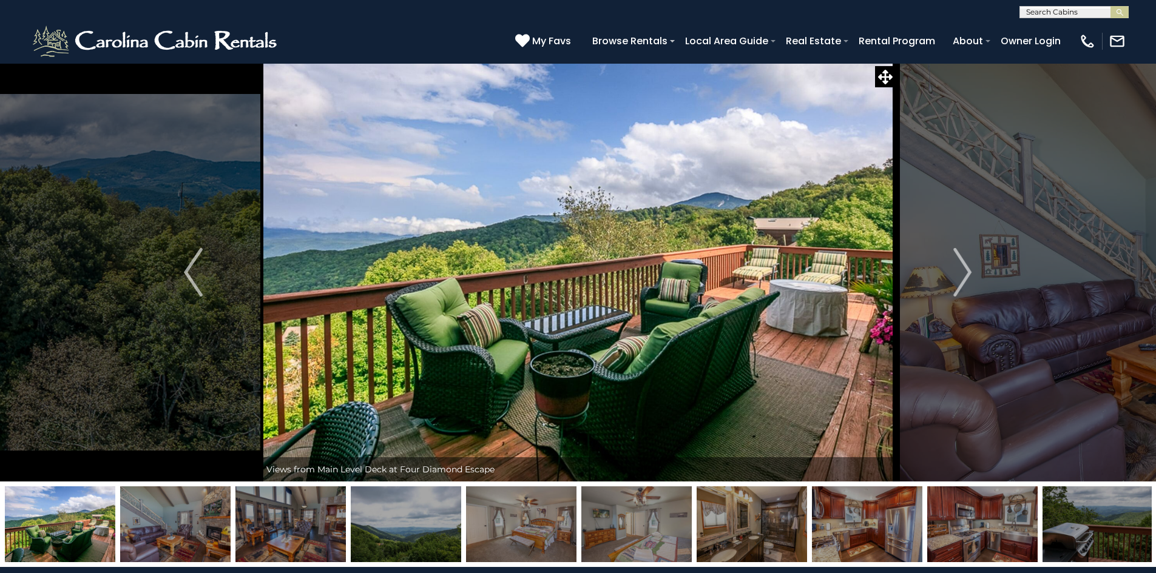
click at [962, 274] on img "Next" at bounding box center [962, 272] width 18 height 49
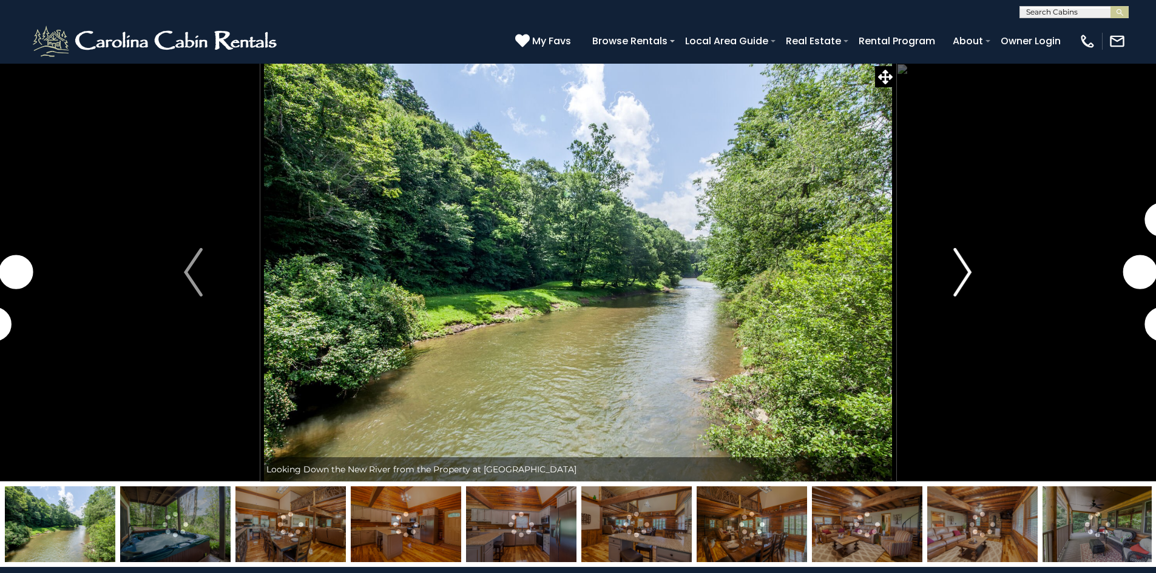
click at [965, 271] on img "Next" at bounding box center [962, 272] width 18 height 49
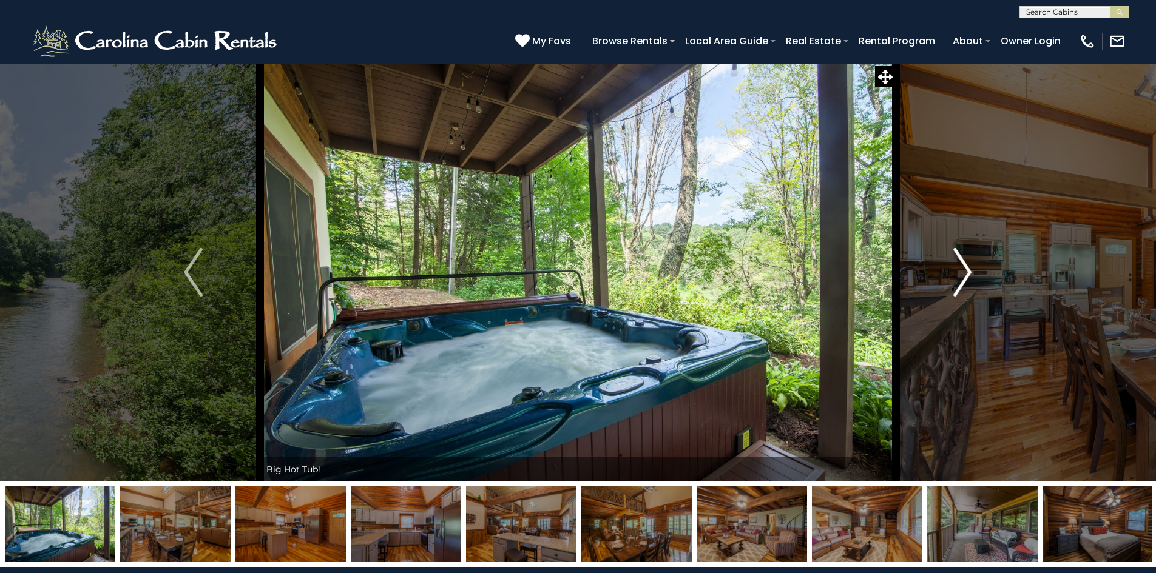
click at [965, 271] on img "Next" at bounding box center [962, 272] width 18 height 49
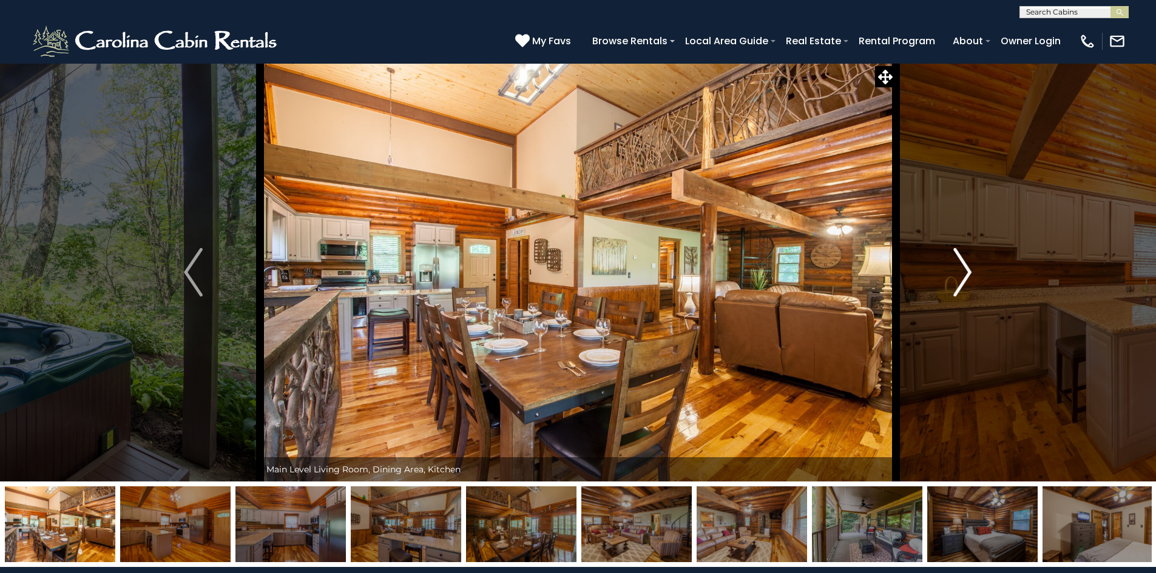
click at [965, 271] on img "Next" at bounding box center [962, 272] width 18 height 49
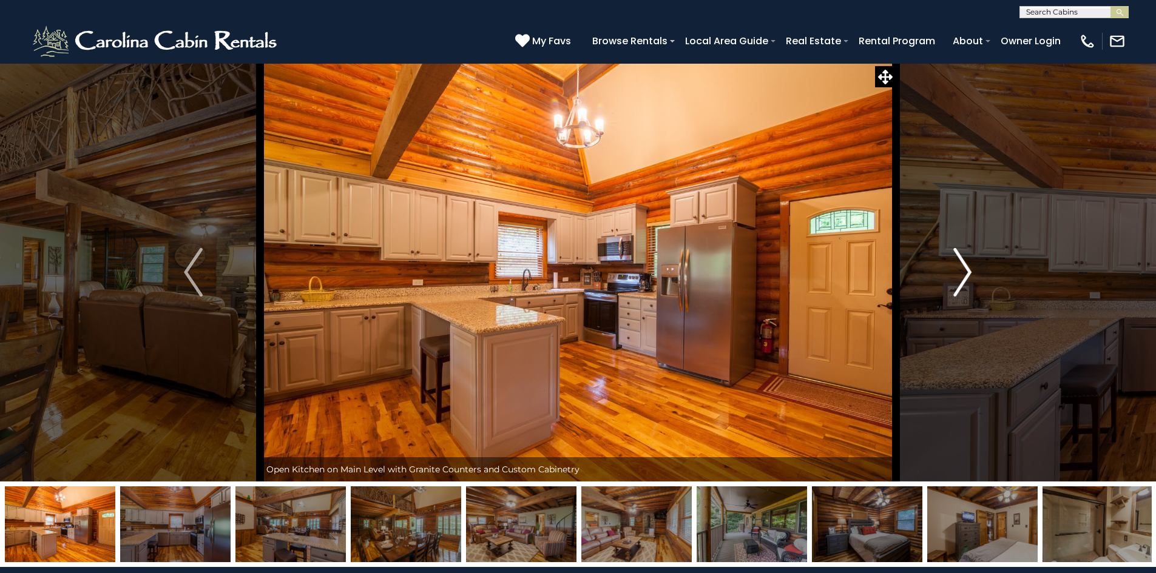
click at [965, 271] on img "Next" at bounding box center [962, 272] width 18 height 49
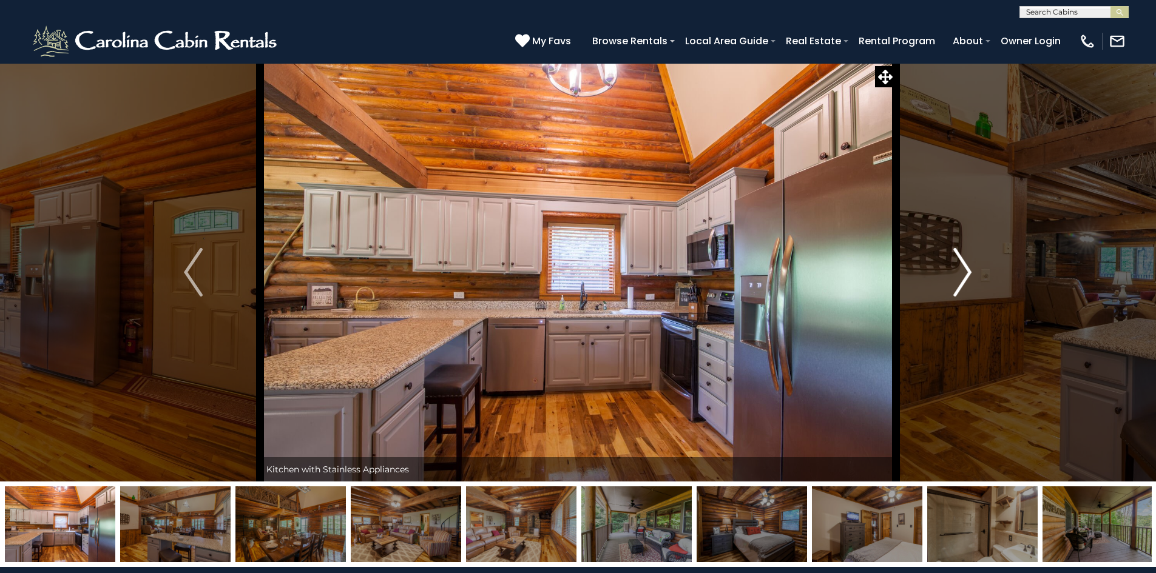
click at [965, 271] on img "Next" at bounding box center [962, 272] width 18 height 49
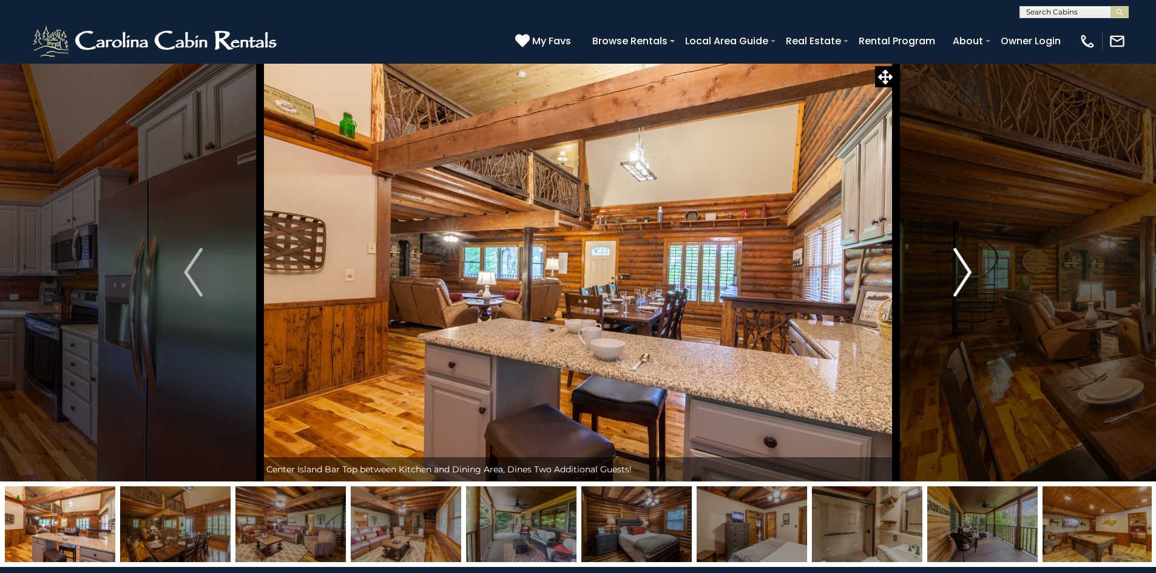
click at [965, 271] on img "Next" at bounding box center [962, 272] width 18 height 49
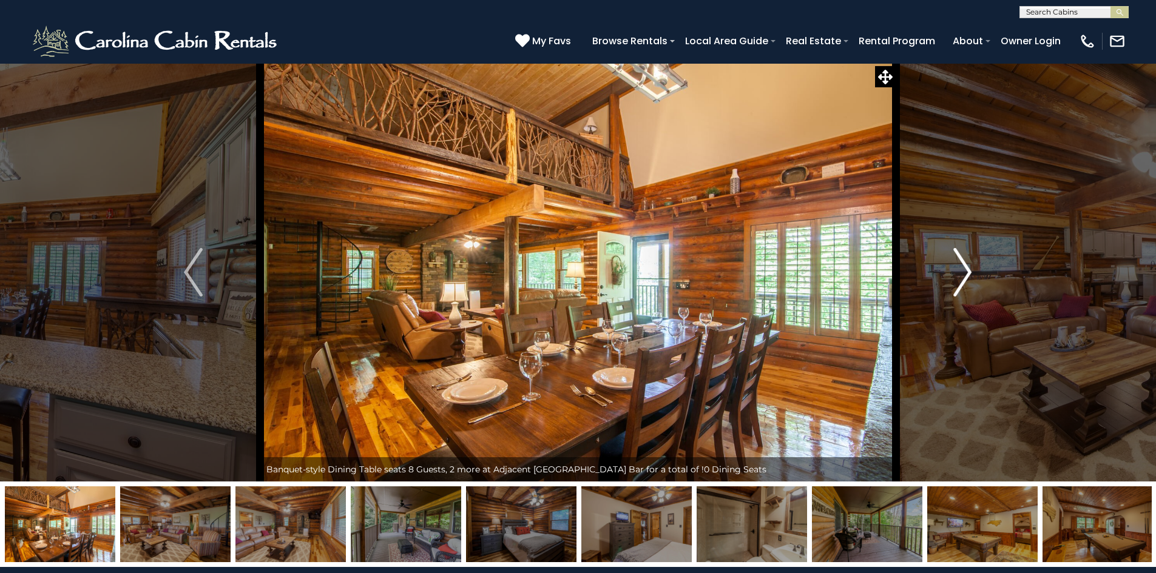
click at [965, 271] on img "Next" at bounding box center [962, 272] width 18 height 49
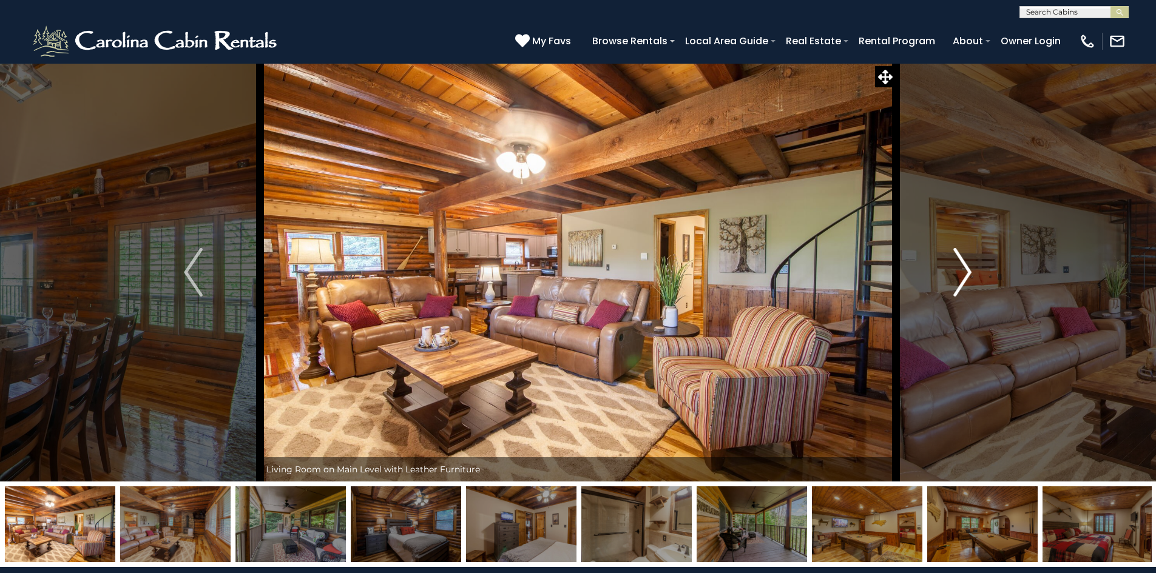
click at [965, 271] on img "Next" at bounding box center [962, 272] width 18 height 49
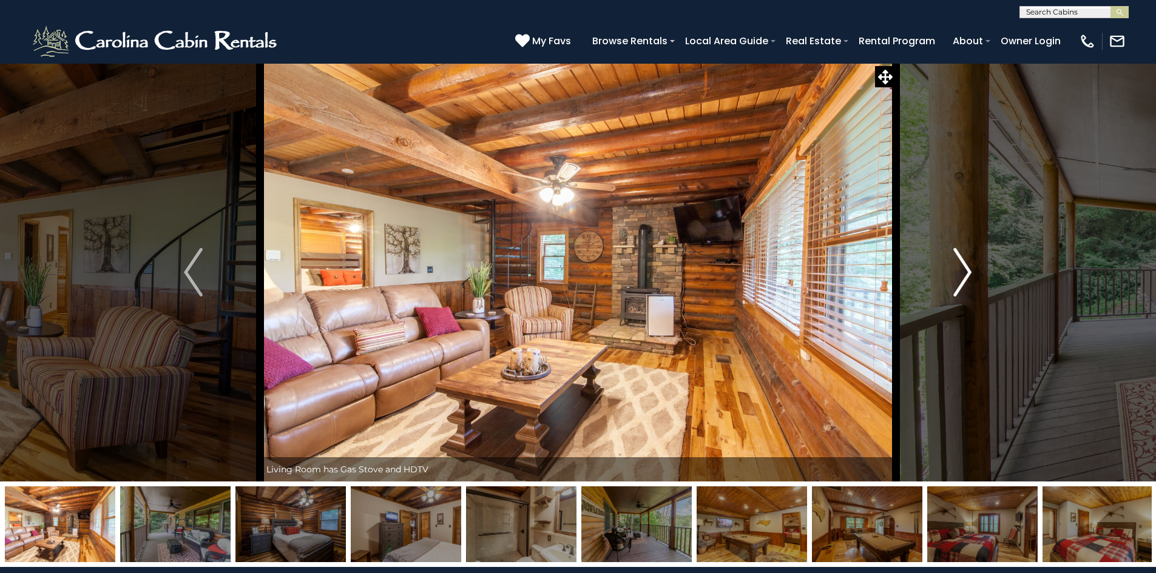
click at [965, 271] on img "Next" at bounding box center [962, 272] width 18 height 49
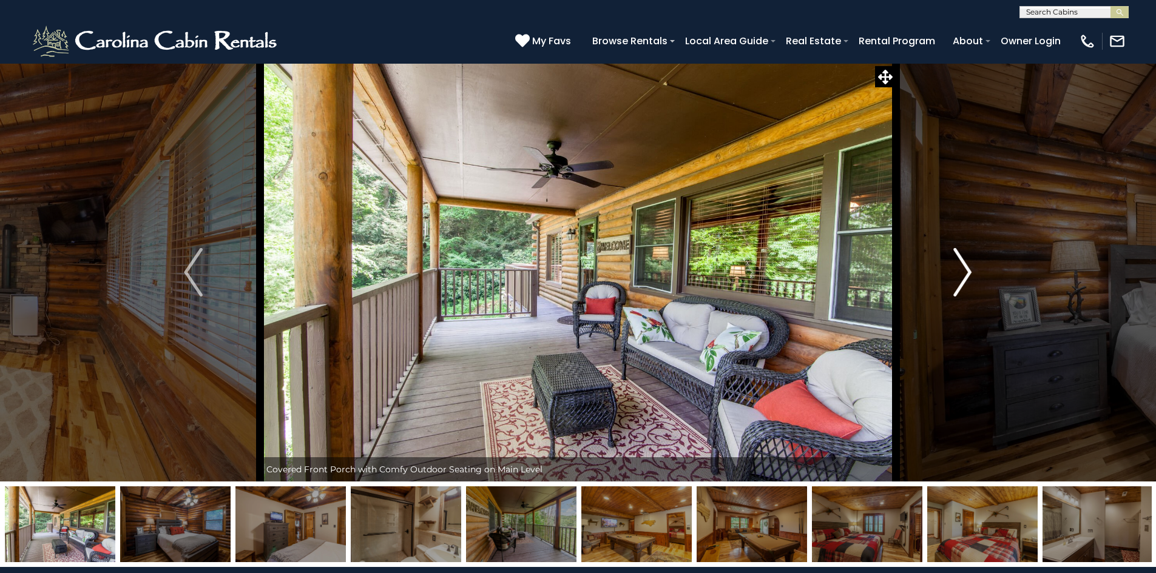
click at [965, 271] on img "Next" at bounding box center [962, 272] width 18 height 49
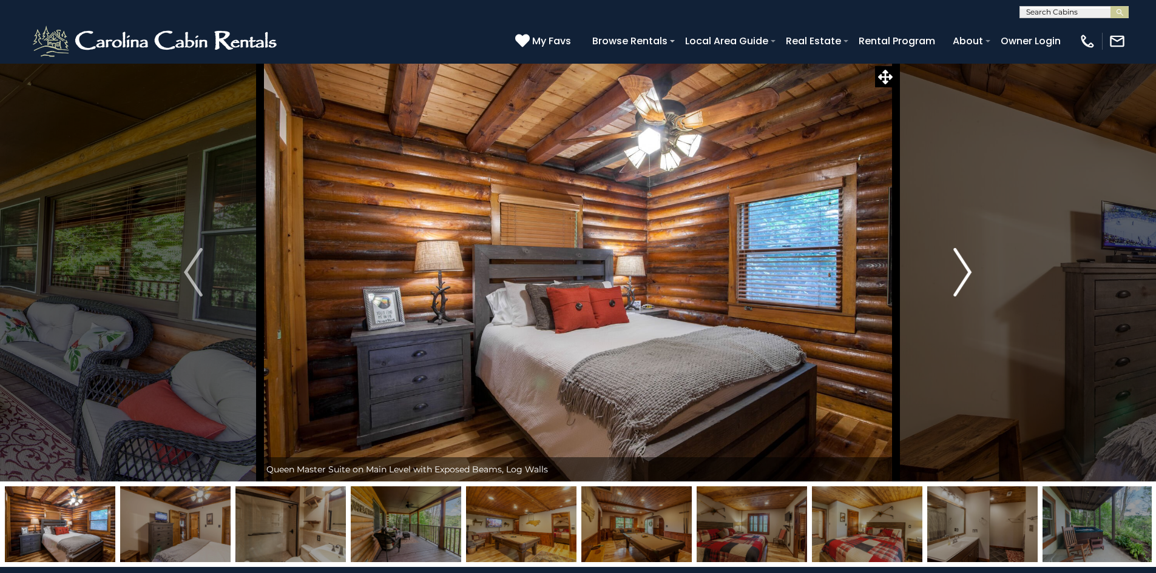
click at [965, 271] on img "Next" at bounding box center [962, 272] width 18 height 49
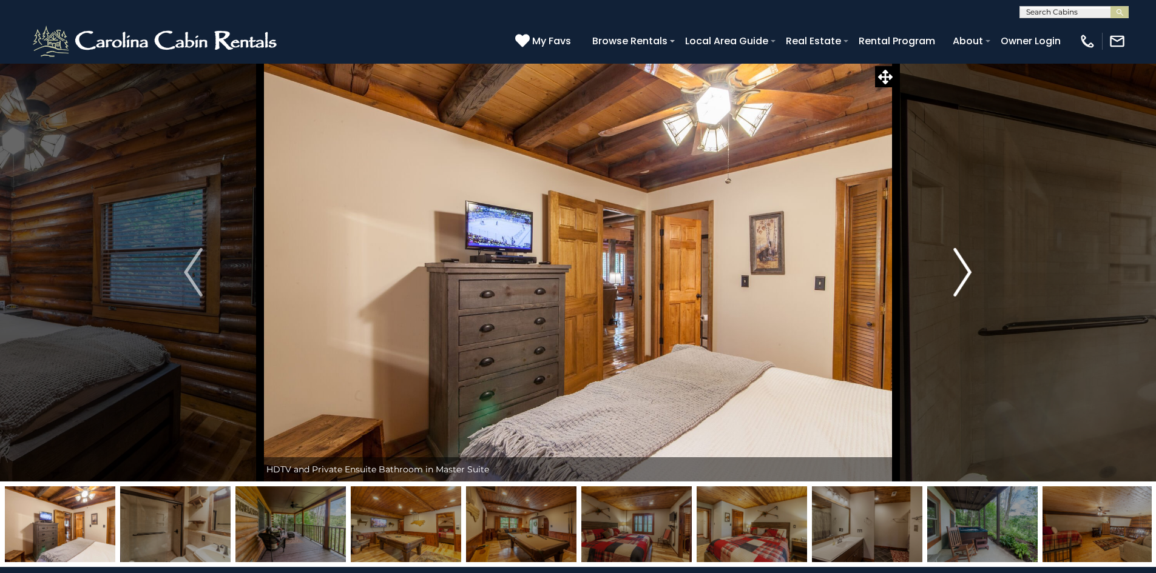
click at [965, 271] on img "Next" at bounding box center [962, 272] width 18 height 49
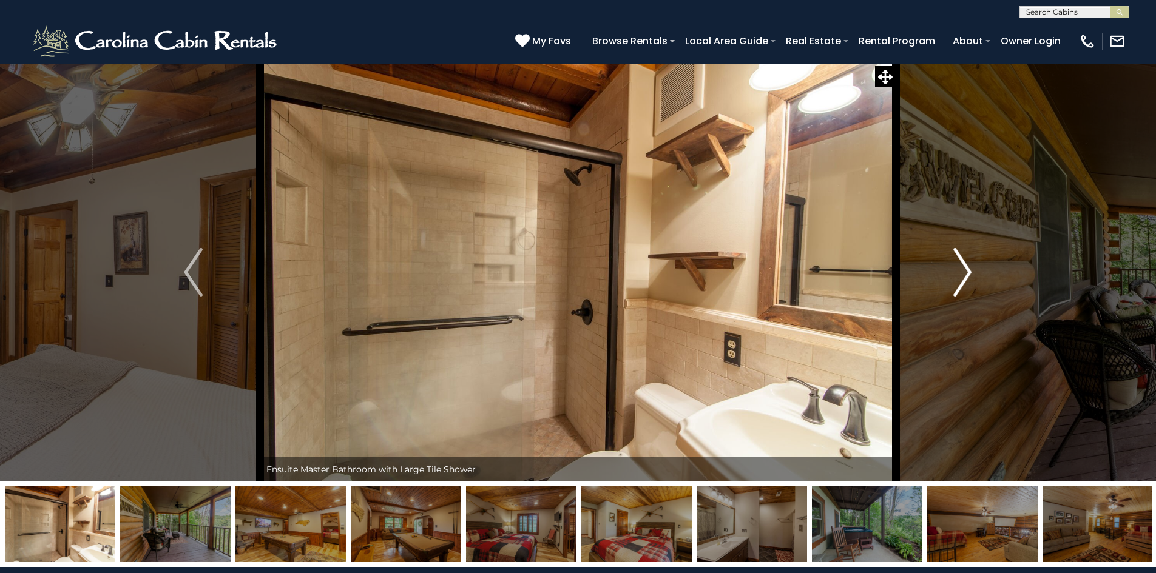
click at [965, 271] on img "Next" at bounding box center [962, 272] width 18 height 49
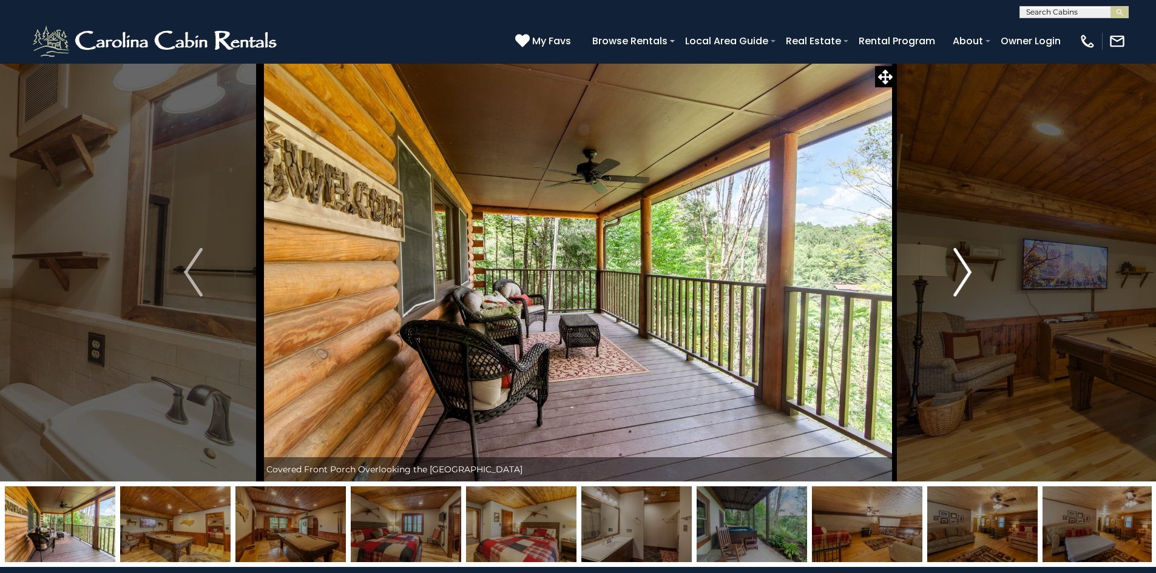
click at [965, 271] on img "Next" at bounding box center [962, 272] width 18 height 49
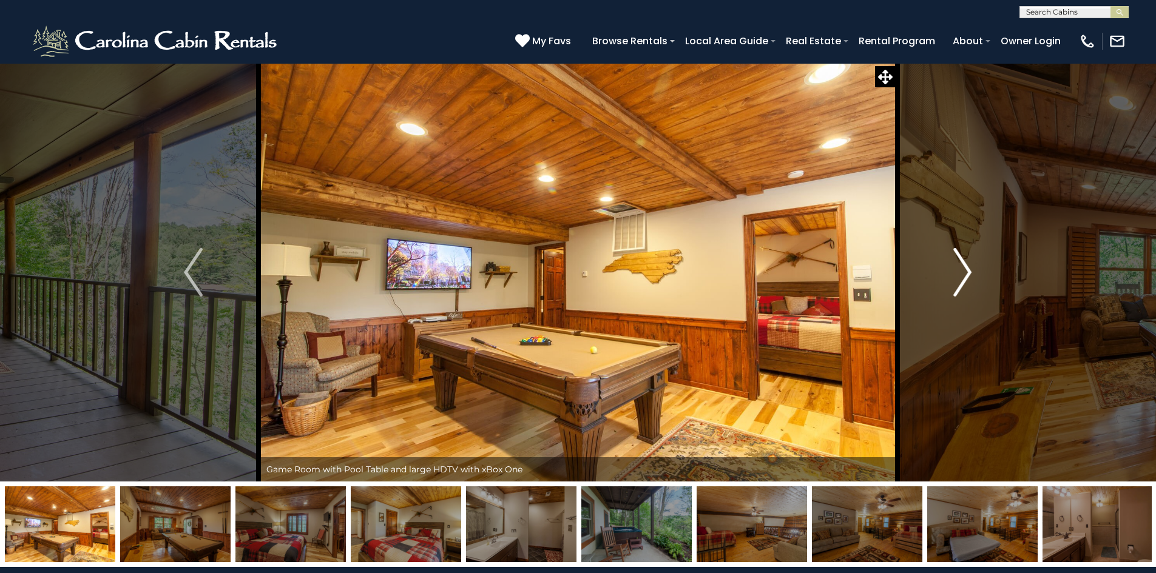
click at [965, 271] on img "Next" at bounding box center [962, 272] width 18 height 49
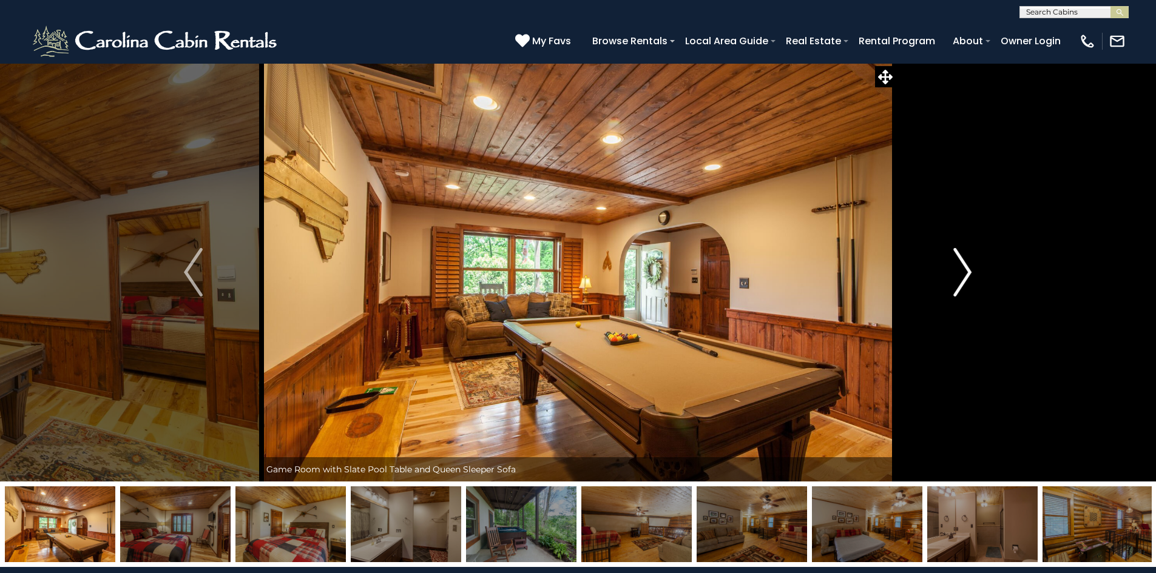
click at [965, 271] on img "Next" at bounding box center [962, 272] width 18 height 49
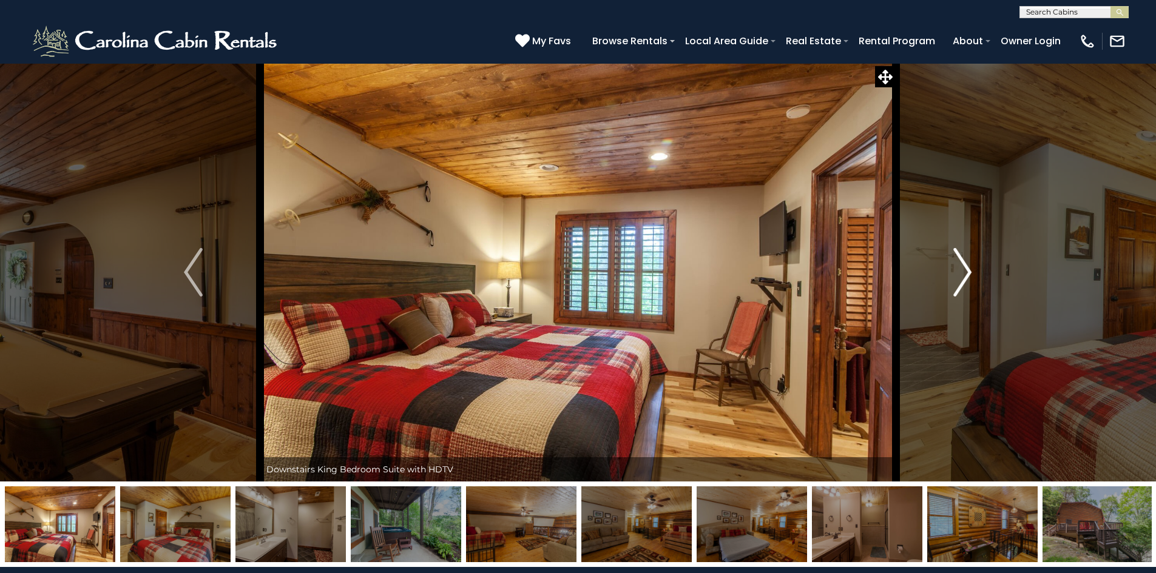
click at [965, 271] on img "Next" at bounding box center [962, 272] width 18 height 49
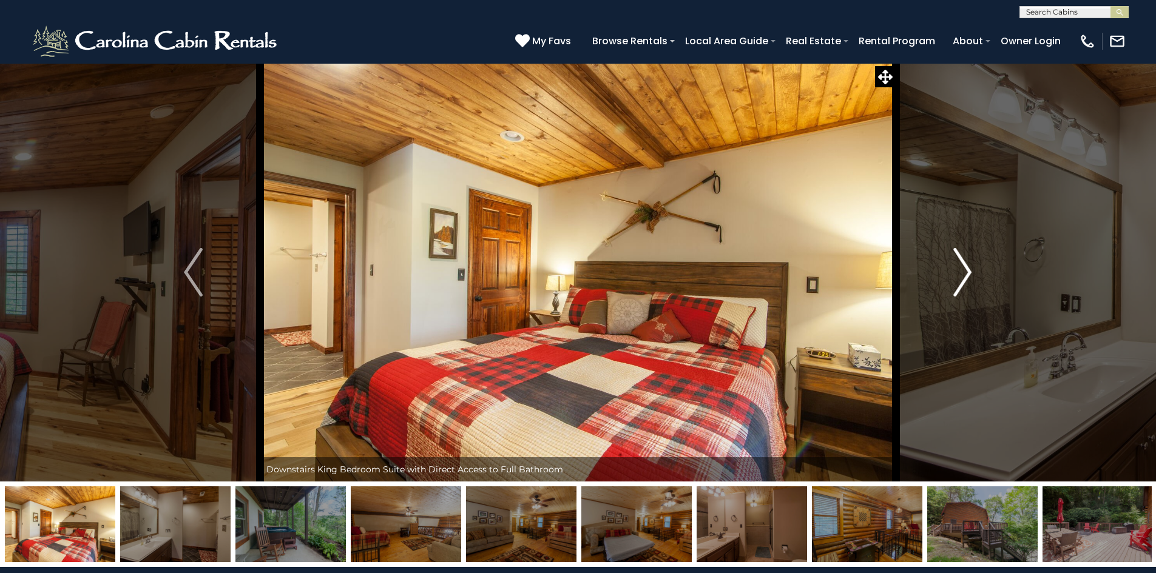
click at [965, 271] on img "Next" at bounding box center [962, 272] width 18 height 49
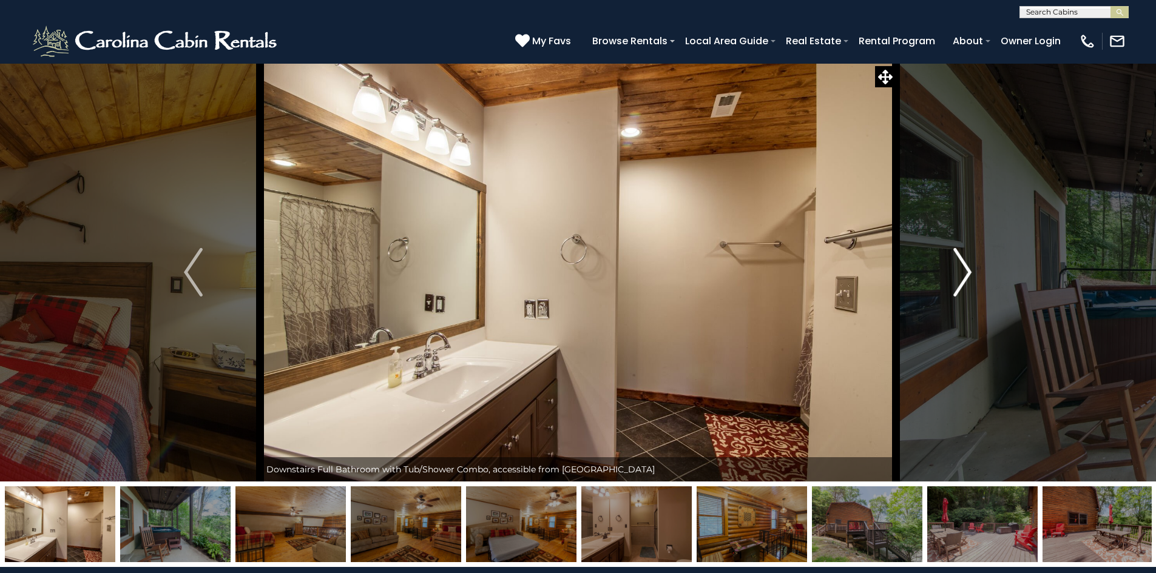
click at [965, 271] on img "Next" at bounding box center [962, 272] width 18 height 49
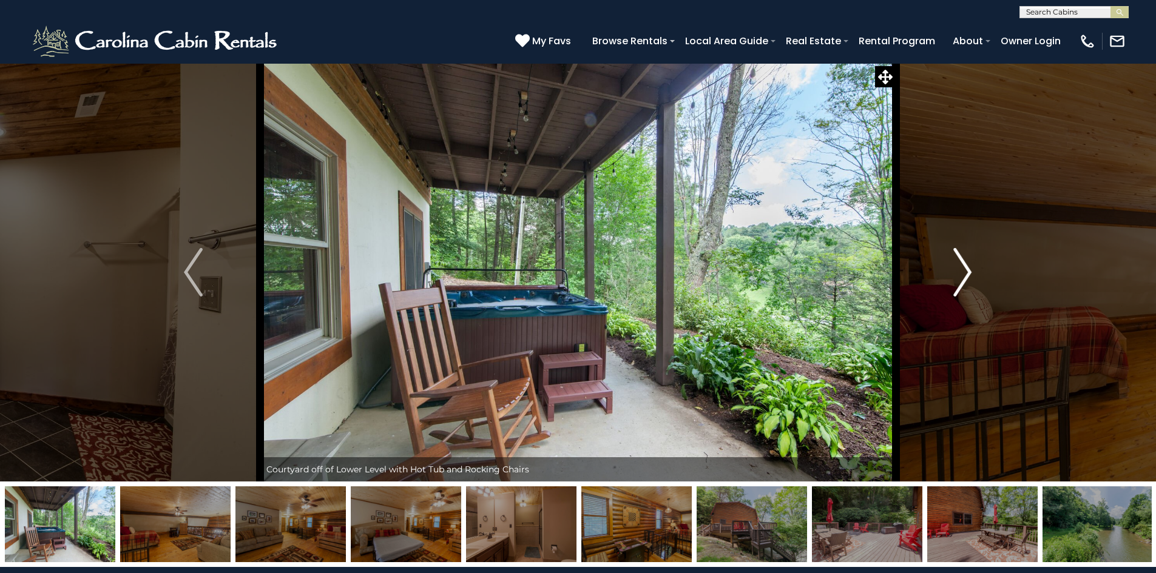
click at [965, 271] on img "Next" at bounding box center [962, 272] width 18 height 49
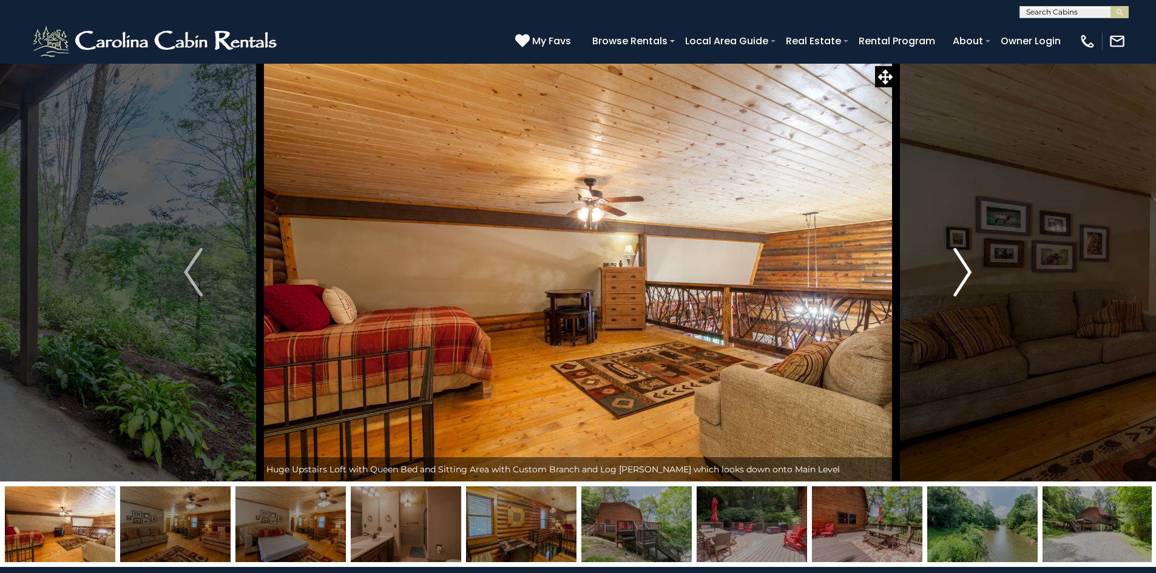
click at [965, 271] on img "Next" at bounding box center [962, 272] width 18 height 49
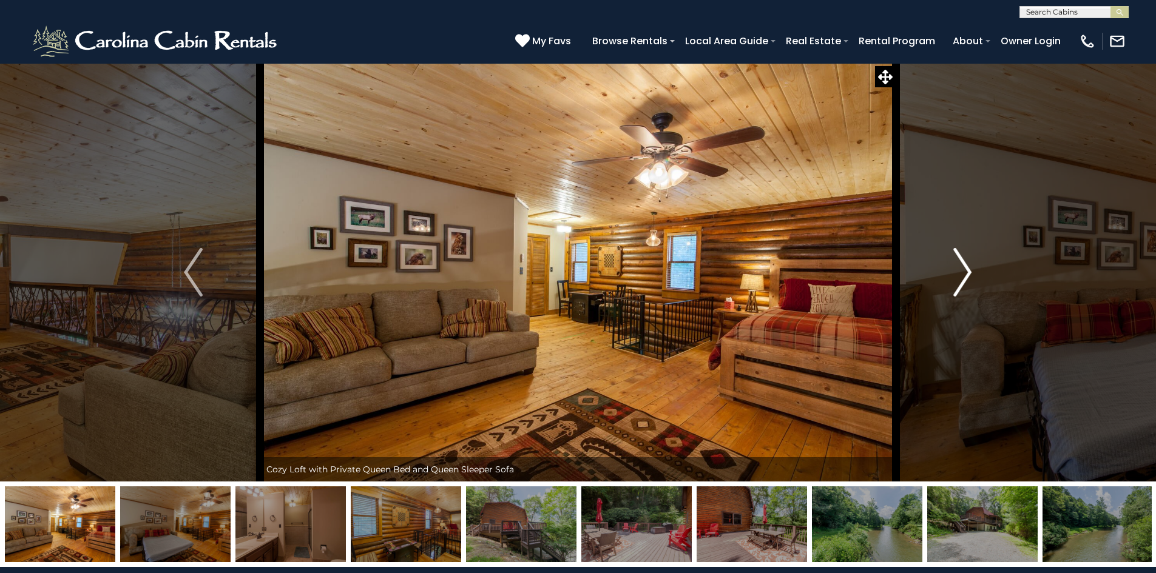
click at [965, 271] on img "Next" at bounding box center [962, 272] width 18 height 49
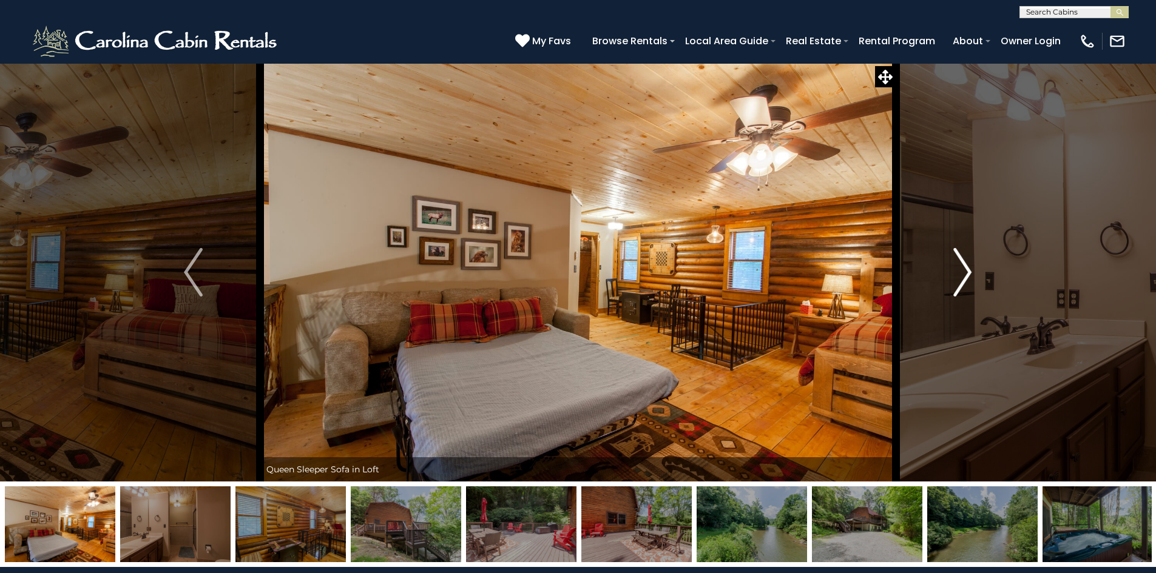
click at [965, 271] on img "Next" at bounding box center [962, 272] width 18 height 49
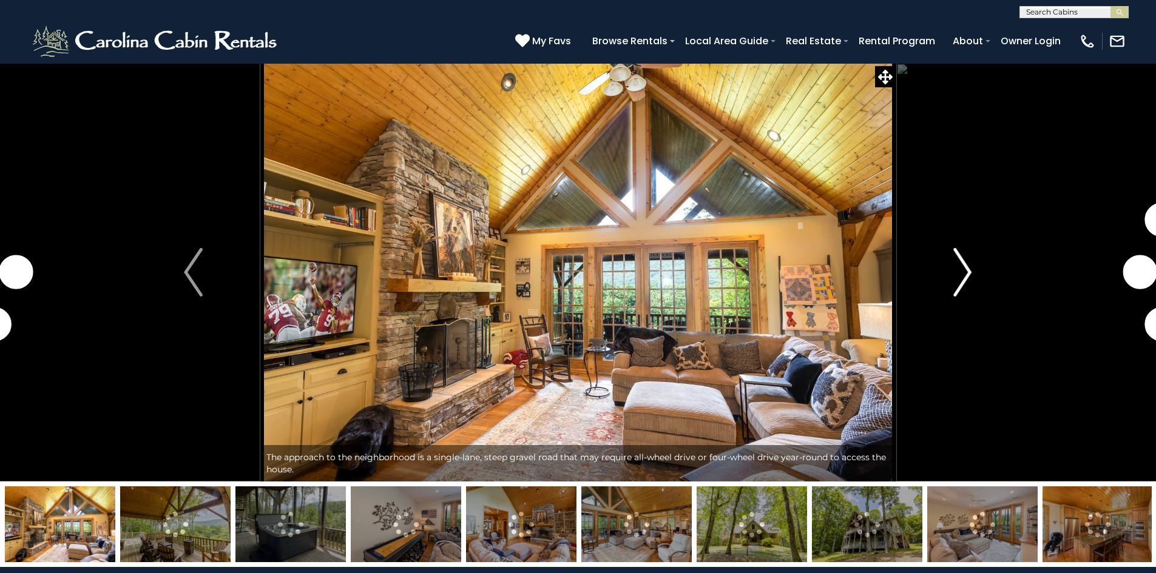
click at [964, 281] on img "Next" at bounding box center [962, 272] width 18 height 49
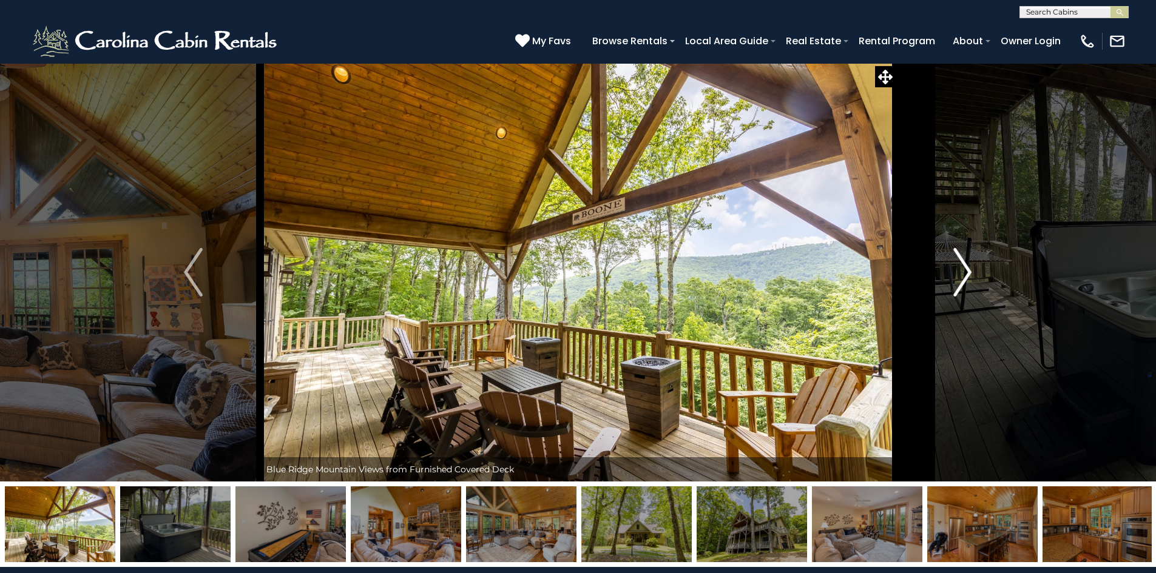
click at [964, 281] on img "Next" at bounding box center [962, 272] width 18 height 49
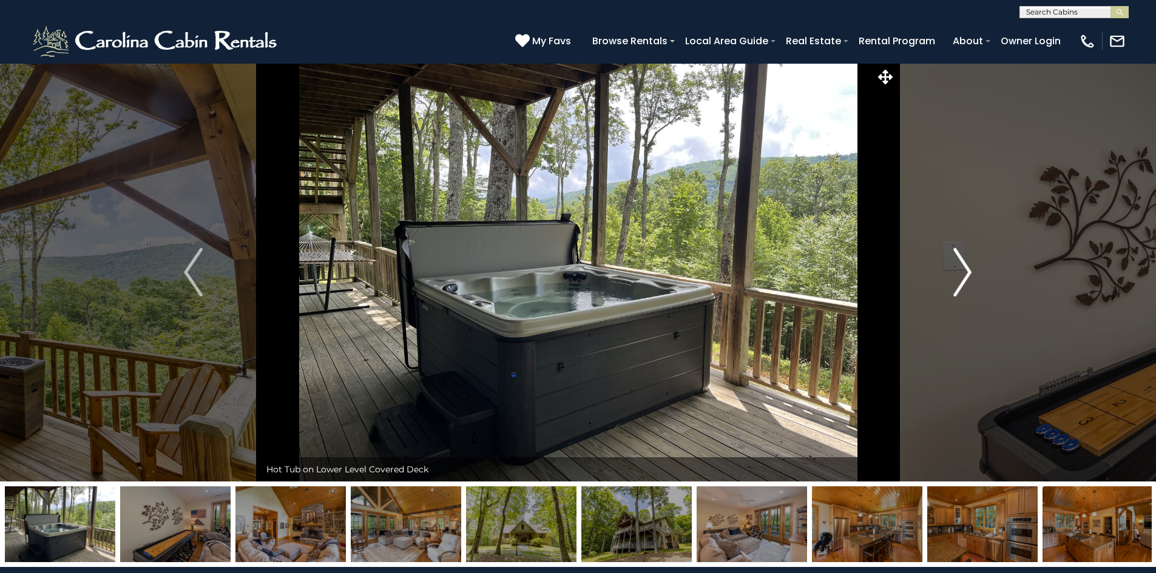
click at [964, 281] on img "Next" at bounding box center [962, 272] width 18 height 49
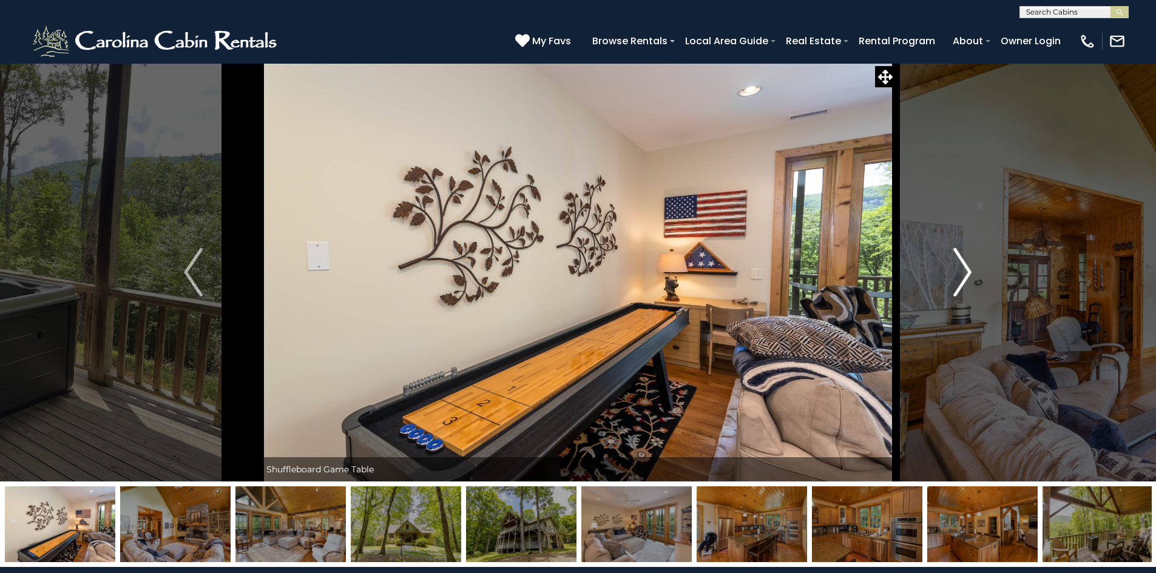
click at [964, 281] on img "Next" at bounding box center [962, 272] width 18 height 49
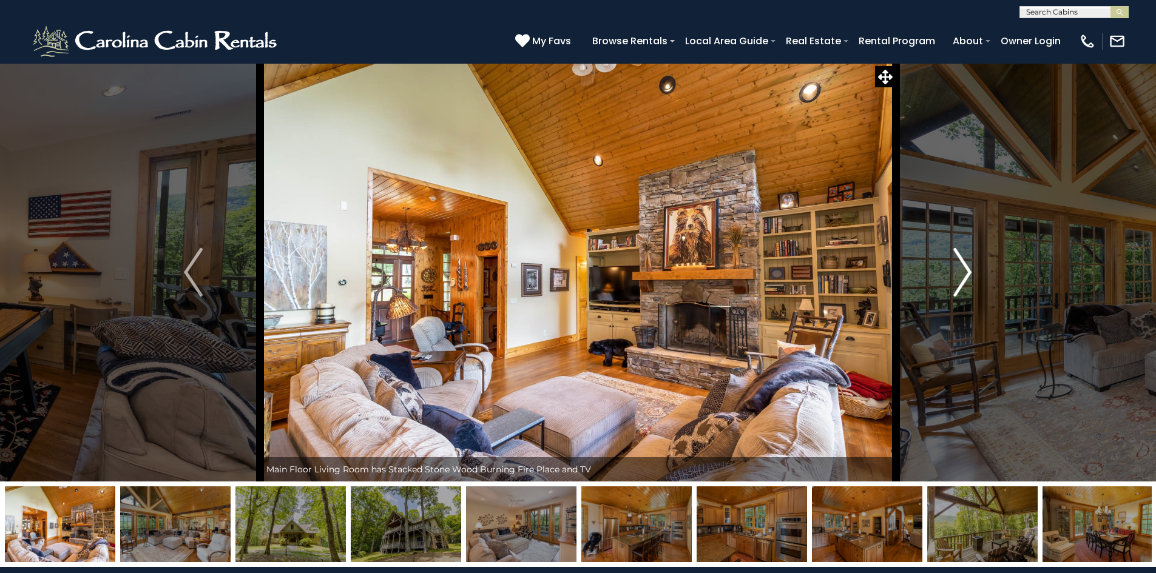
click at [964, 281] on img "Next" at bounding box center [962, 272] width 18 height 49
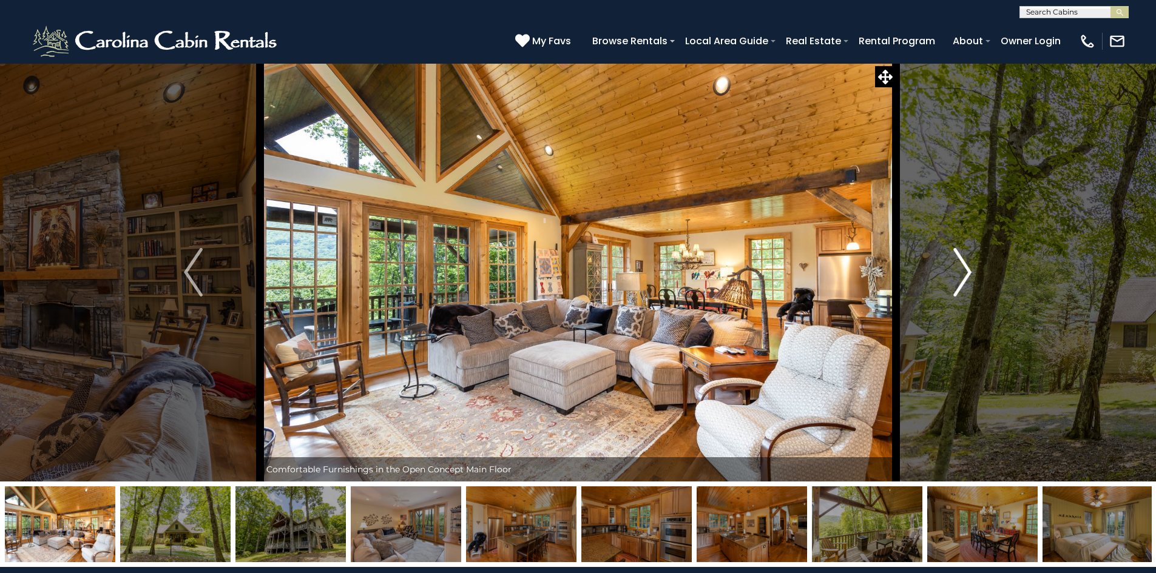
click at [964, 281] on img "Next" at bounding box center [962, 272] width 18 height 49
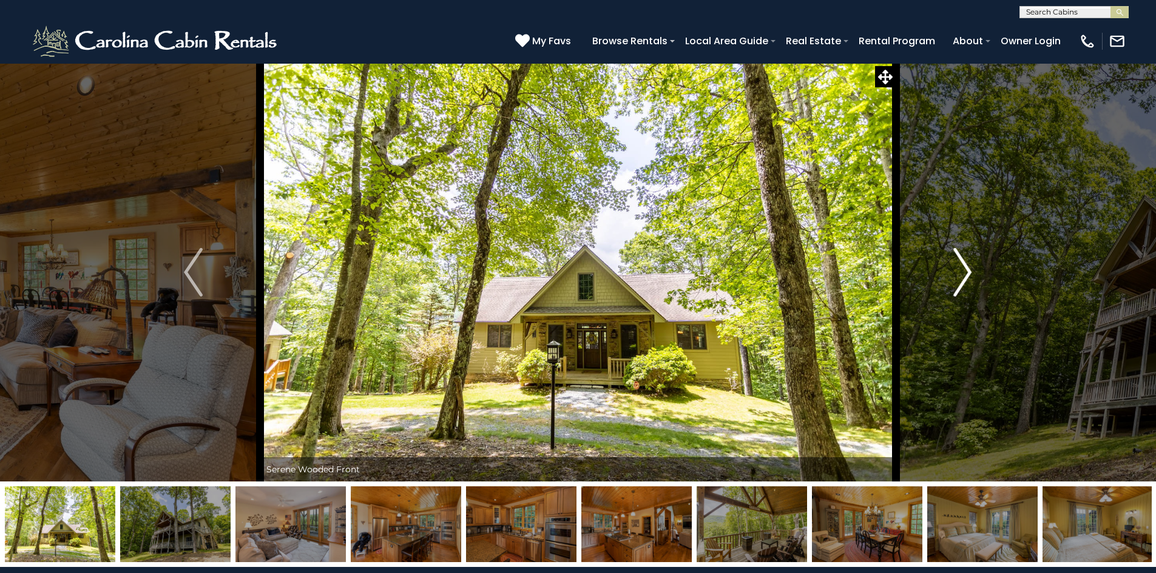
click at [964, 281] on img "Next" at bounding box center [962, 272] width 18 height 49
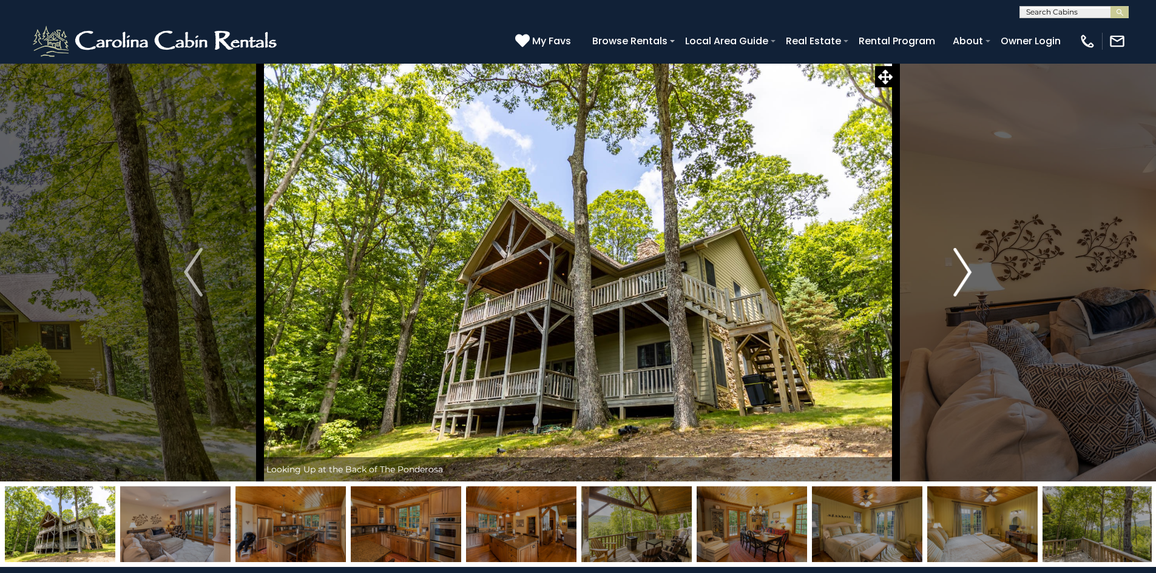
click at [964, 281] on img "Next" at bounding box center [962, 272] width 18 height 49
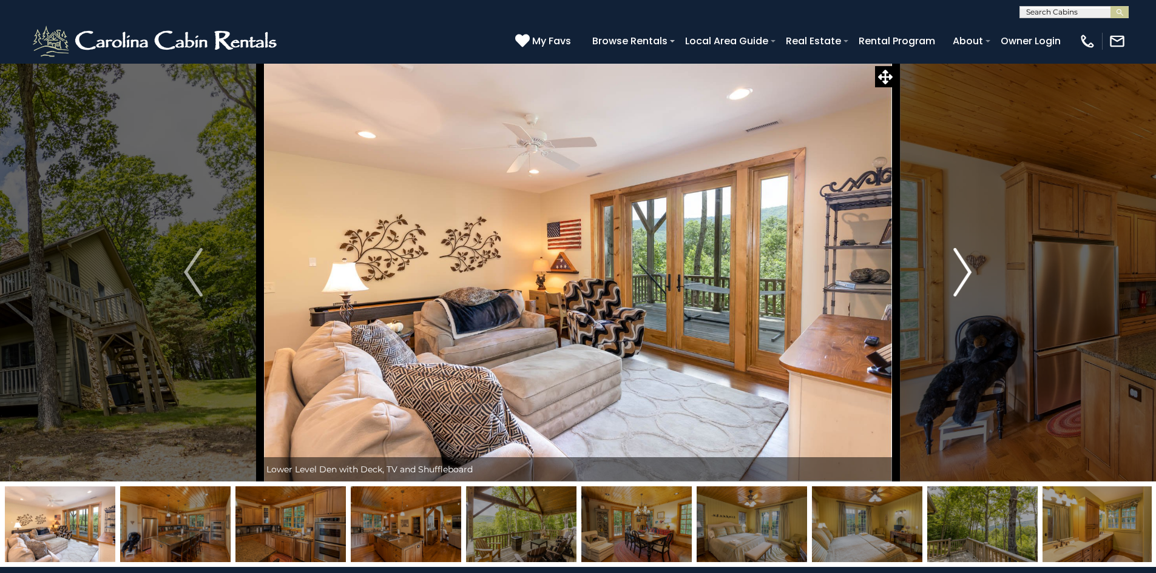
click at [964, 281] on img "Next" at bounding box center [962, 272] width 18 height 49
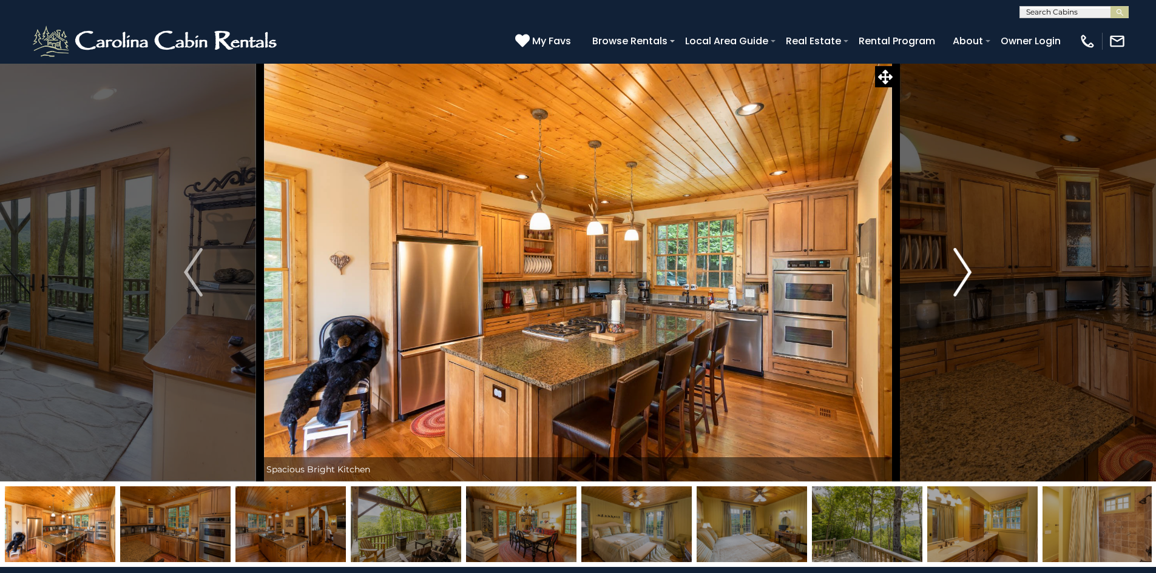
click at [964, 281] on img "Next" at bounding box center [962, 272] width 18 height 49
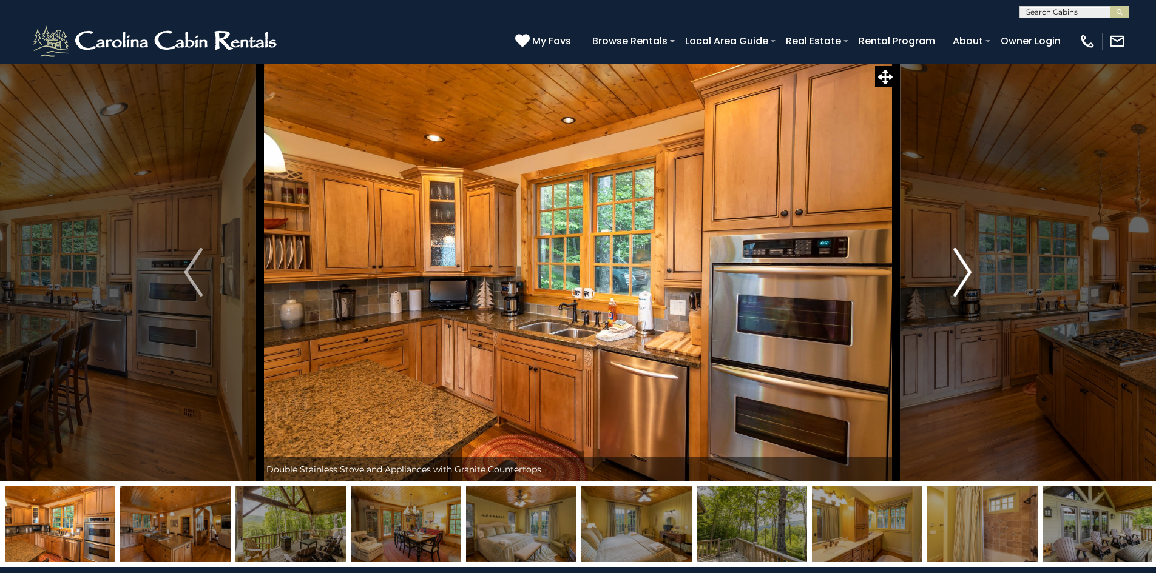
click at [964, 281] on img "Next" at bounding box center [962, 272] width 18 height 49
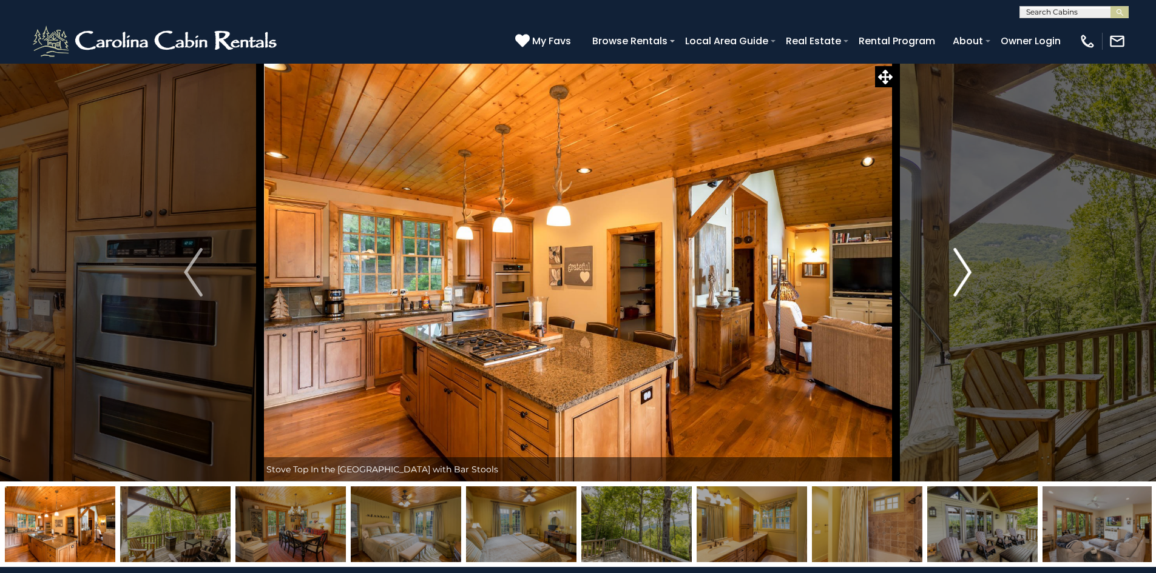
click at [964, 281] on img "Next" at bounding box center [962, 272] width 18 height 49
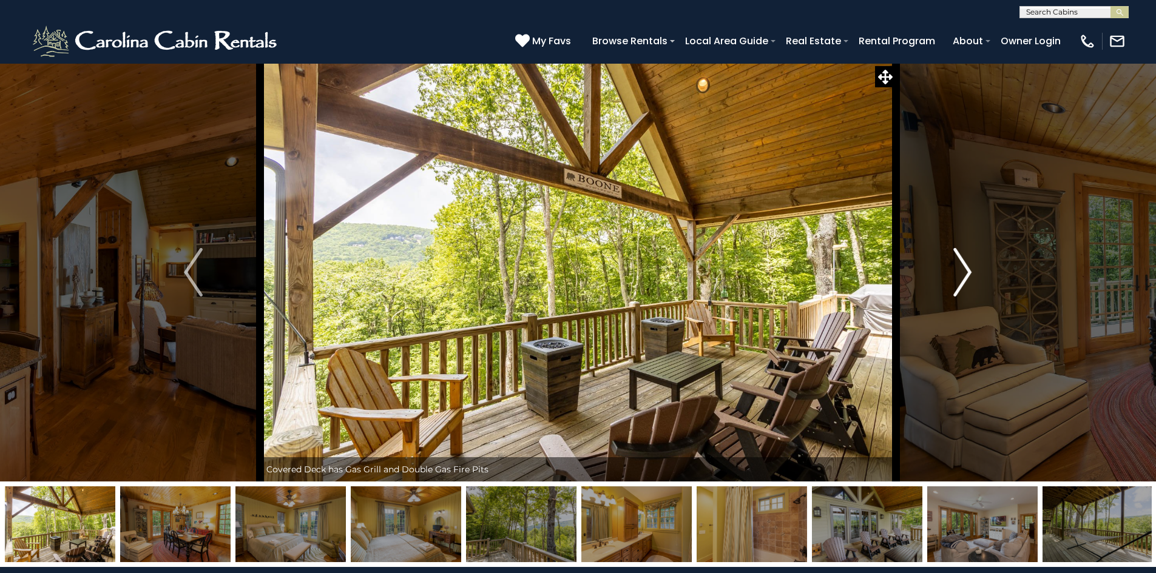
click at [964, 281] on img "Next" at bounding box center [962, 272] width 18 height 49
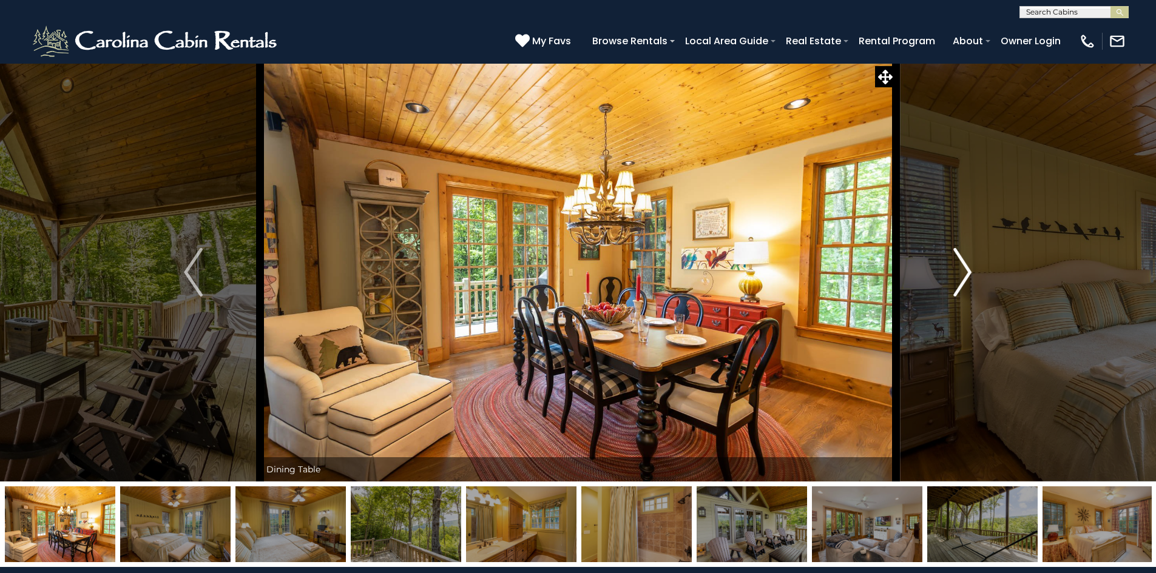
click at [964, 281] on img "Next" at bounding box center [962, 272] width 18 height 49
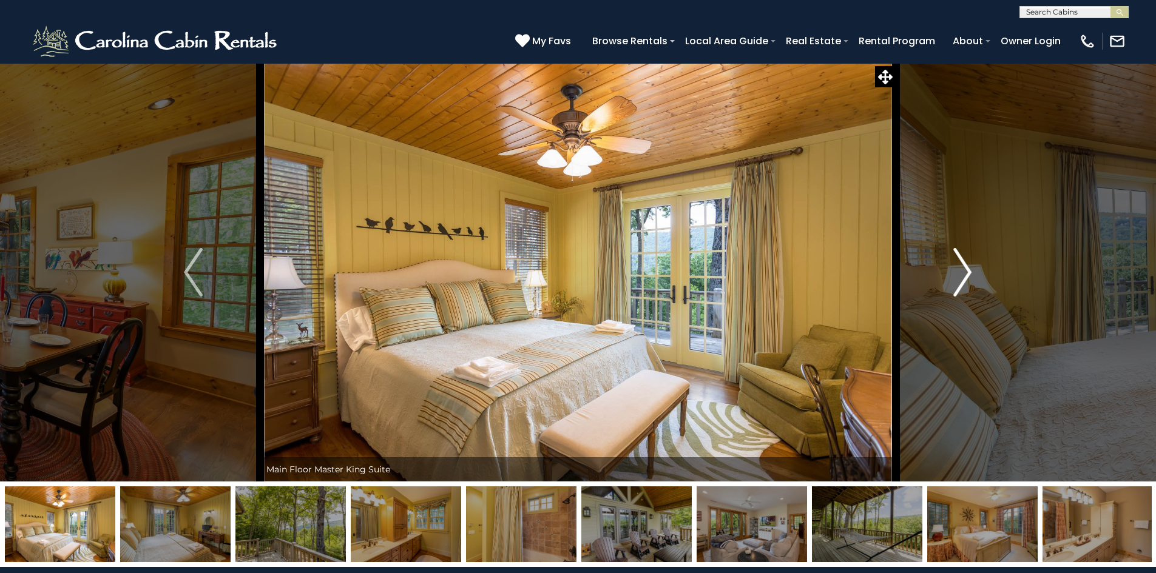
click at [964, 281] on img "Next" at bounding box center [962, 272] width 18 height 49
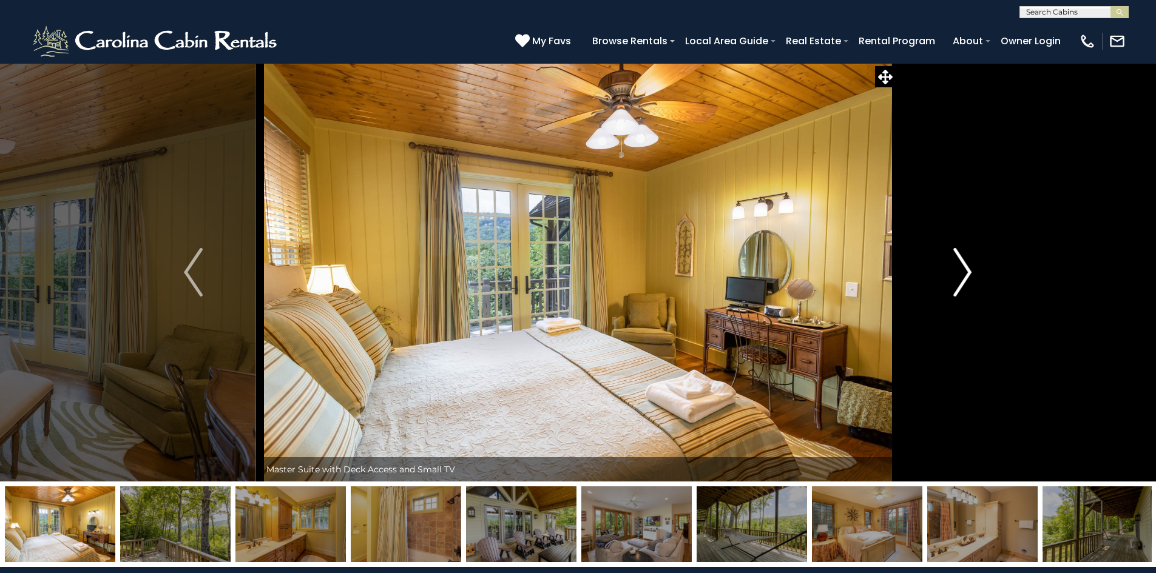
click at [964, 281] on img "Next" at bounding box center [962, 272] width 18 height 49
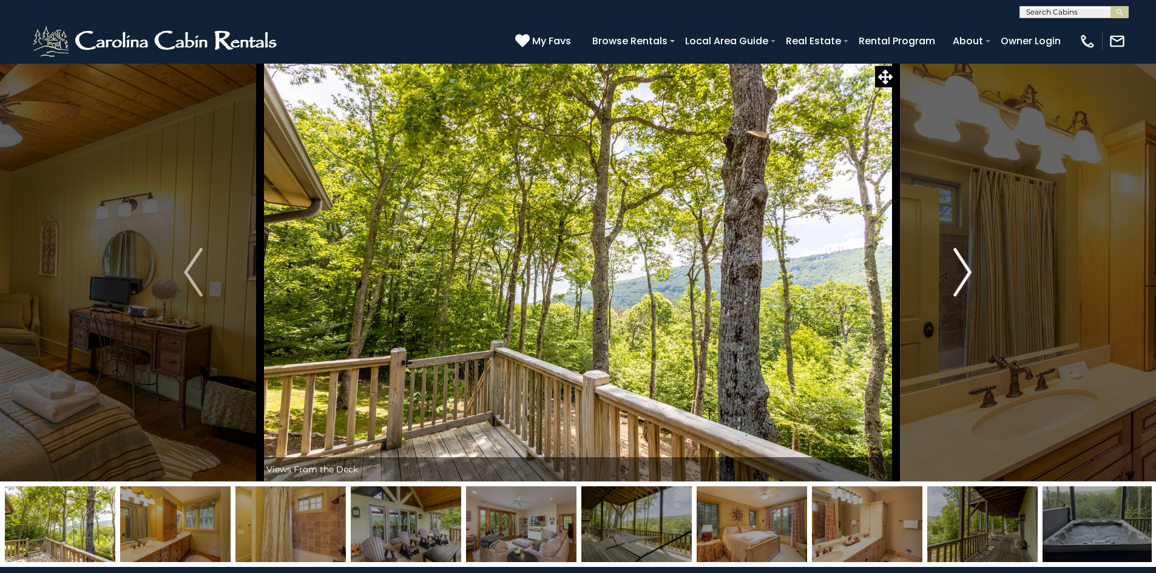
click at [964, 281] on img "Next" at bounding box center [962, 272] width 18 height 49
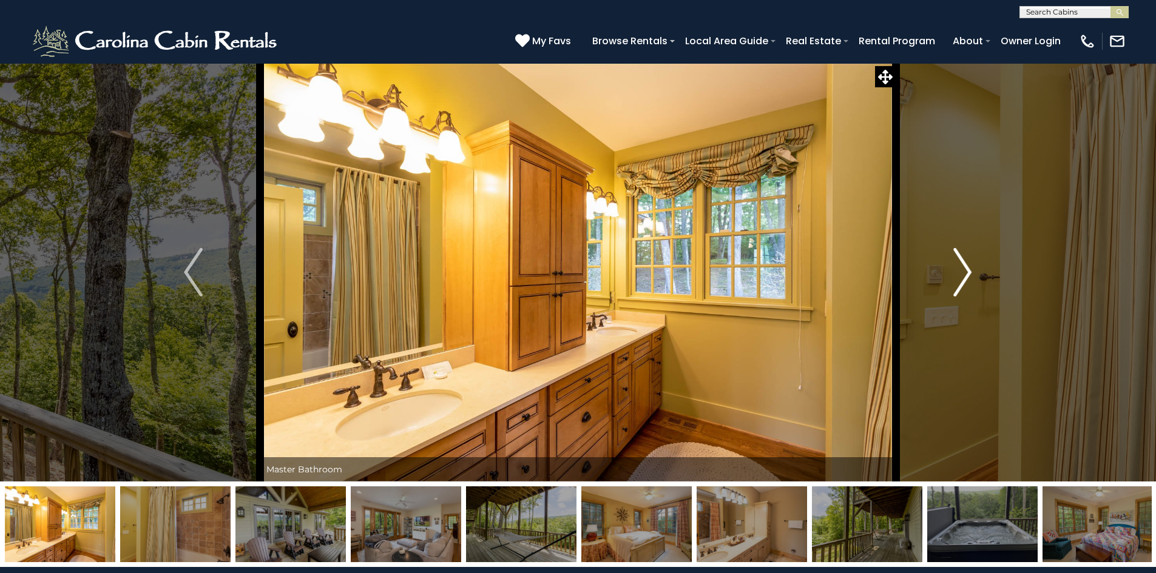
click at [964, 281] on img "Next" at bounding box center [962, 272] width 18 height 49
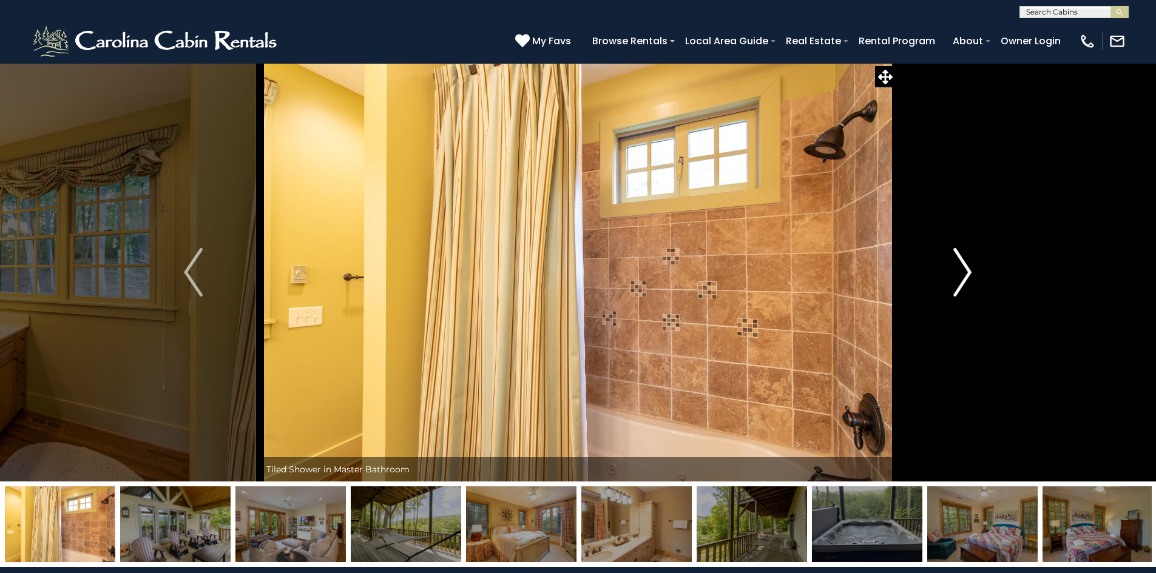
click at [964, 281] on img "Next" at bounding box center [962, 272] width 18 height 49
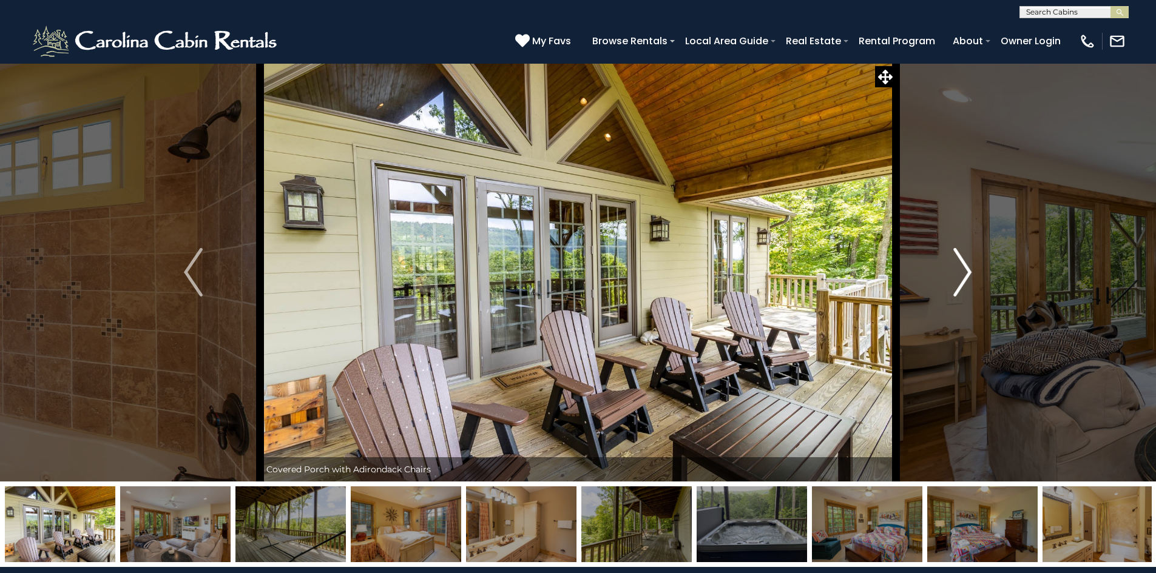
click at [964, 281] on img "Next" at bounding box center [962, 272] width 18 height 49
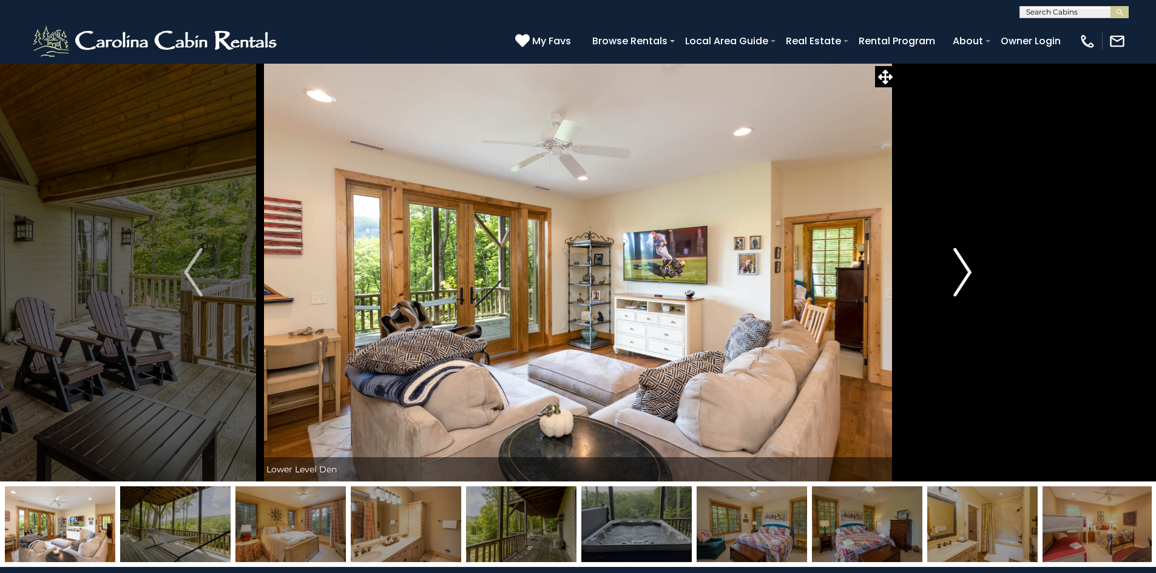
click at [964, 281] on img "Next" at bounding box center [962, 272] width 18 height 49
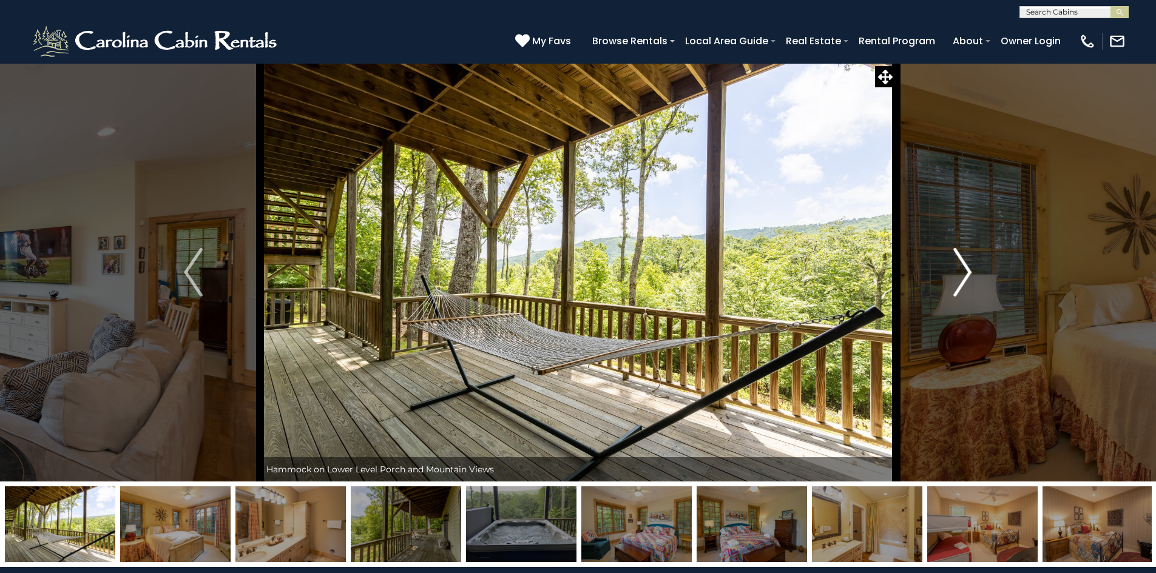
click at [964, 281] on img "Next" at bounding box center [962, 272] width 18 height 49
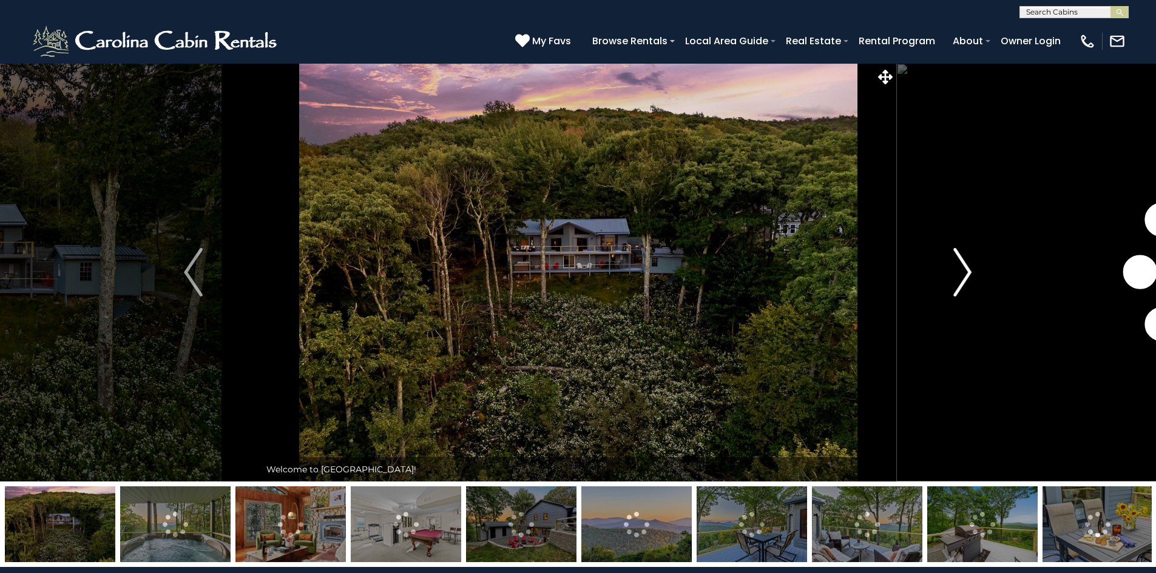
click at [965, 279] on img "Next" at bounding box center [962, 272] width 18 height 49
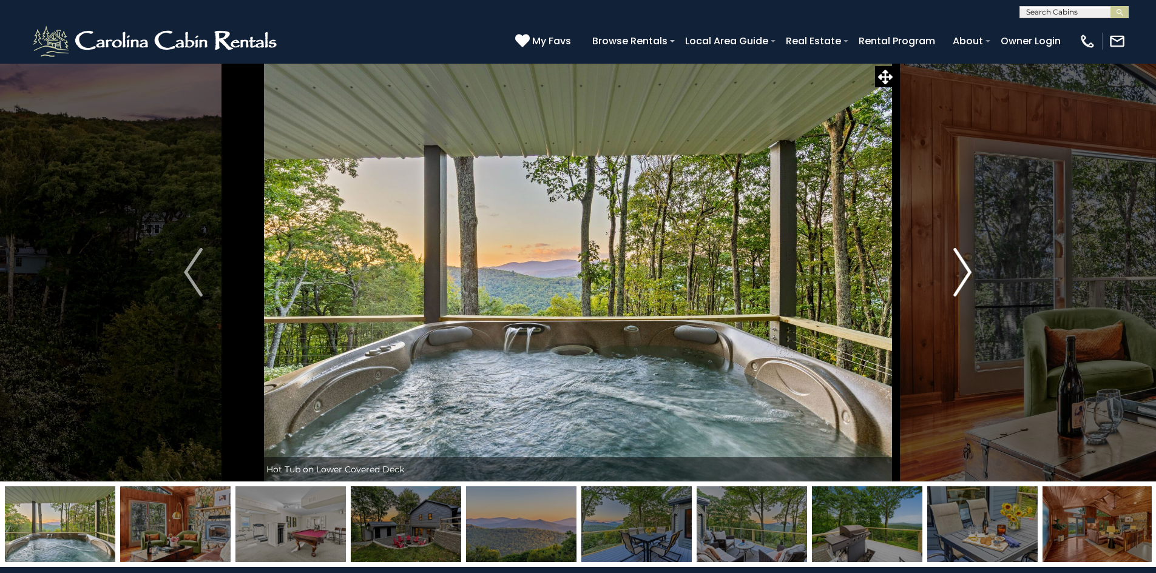
click at [965, 279] on img "Next" at bounding box center [962, 272] width 18 height 49
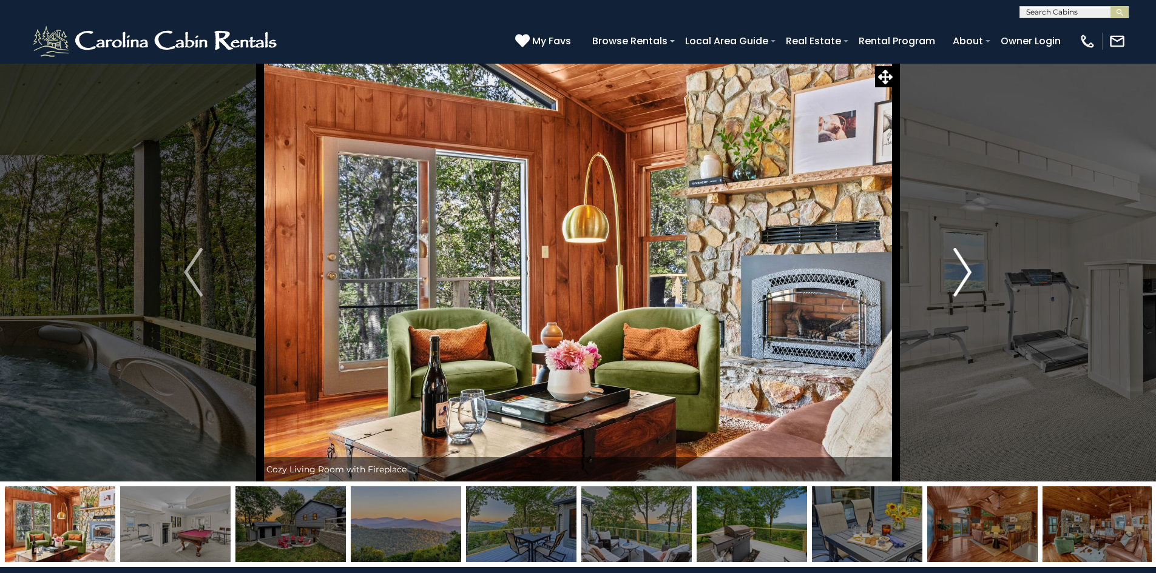
click at [965, 279] on img "Next" at bounding box center [962, 272] width 18 height 49
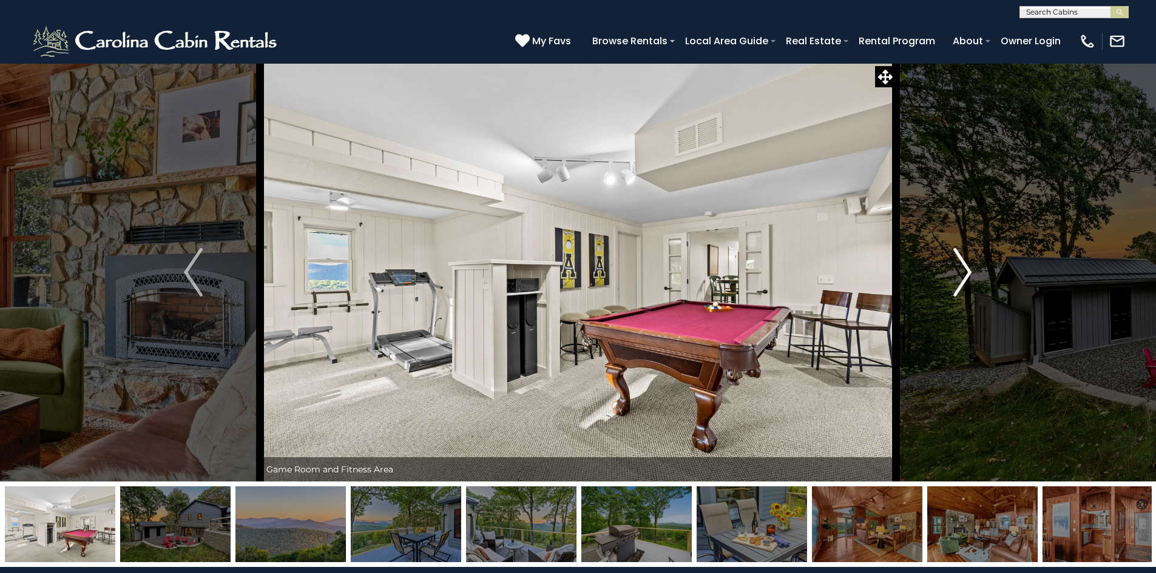
click at [965, 279] on img "Next" at bounding box center [962, 272] width 18 height 49
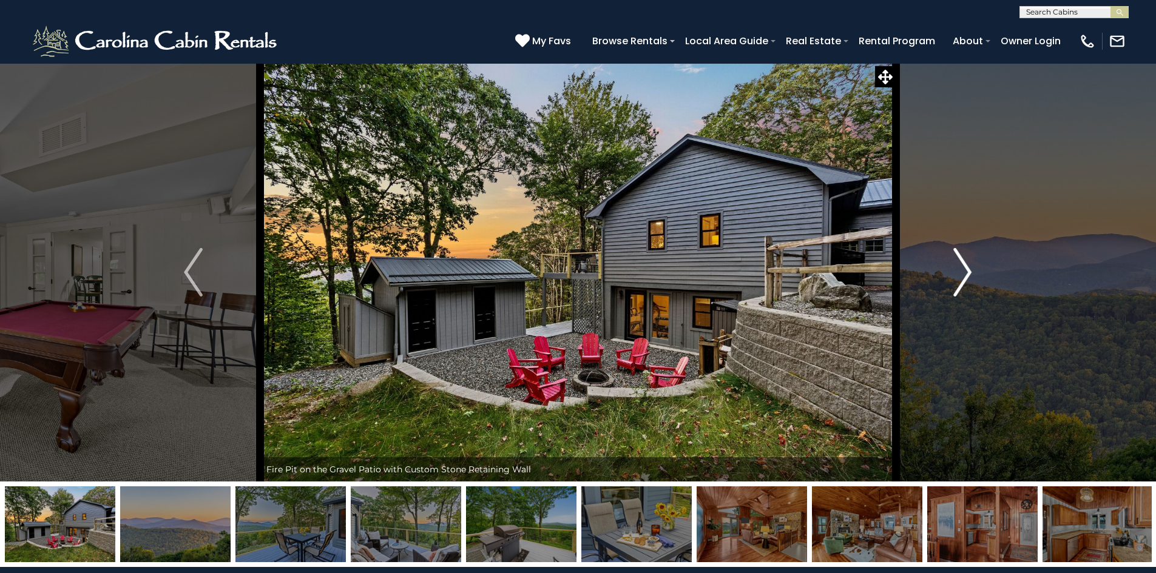
click at [965, 279] on img "Next" at bounding box center [962, 272] width 18 height 49
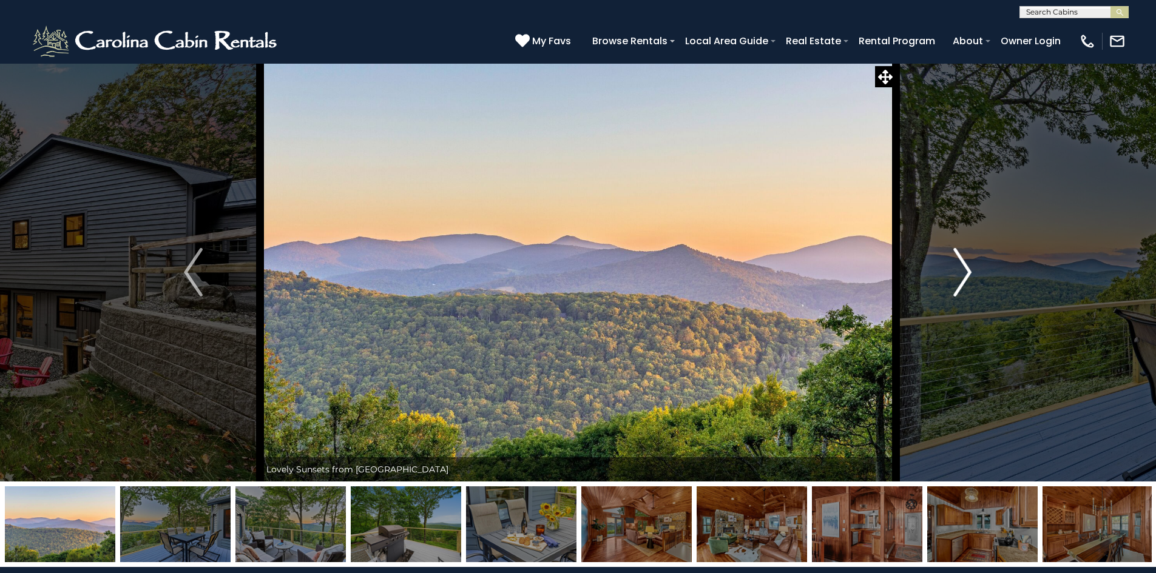
click at [965, 279] on img "Next" at bounding box center [962, 272] width 18 height 49
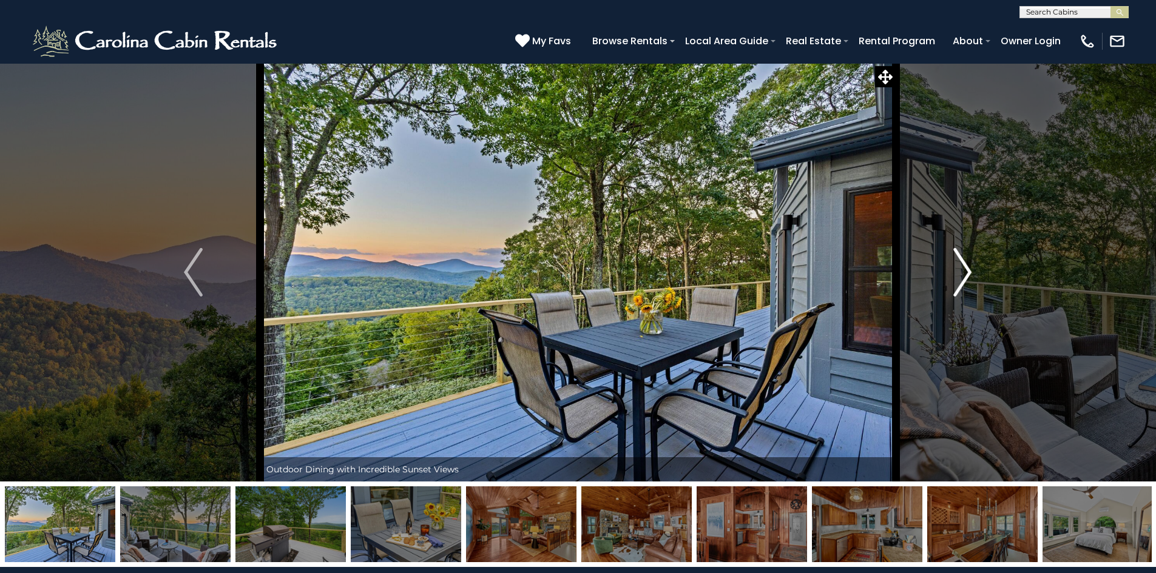
click at [965, 279] on img "Next" at bounding box center [962, 272] width 18 height 49
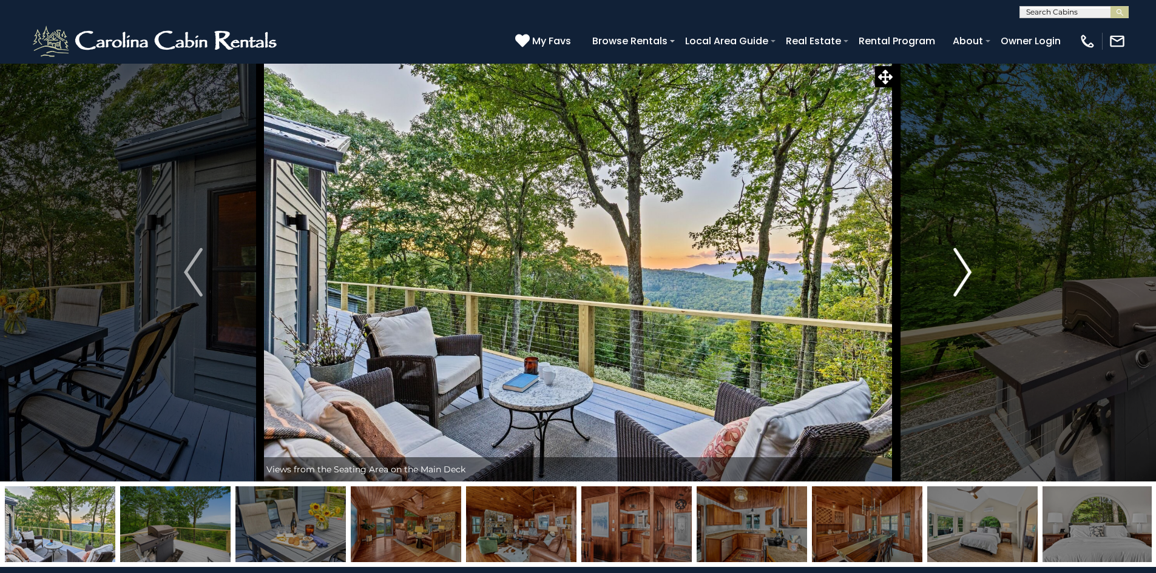
click at [965, 279] on img "Next" at bounding box center [962, 272] width 18 height 49
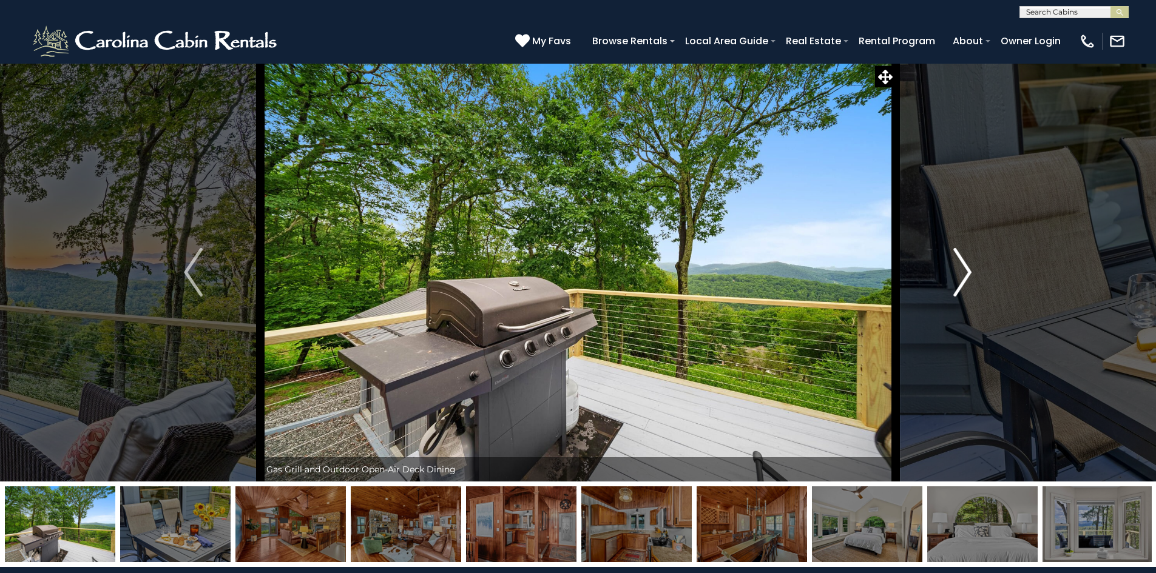
click at [965, 279] on img "Next" at bounding box center [962, 272] width 18 height 49
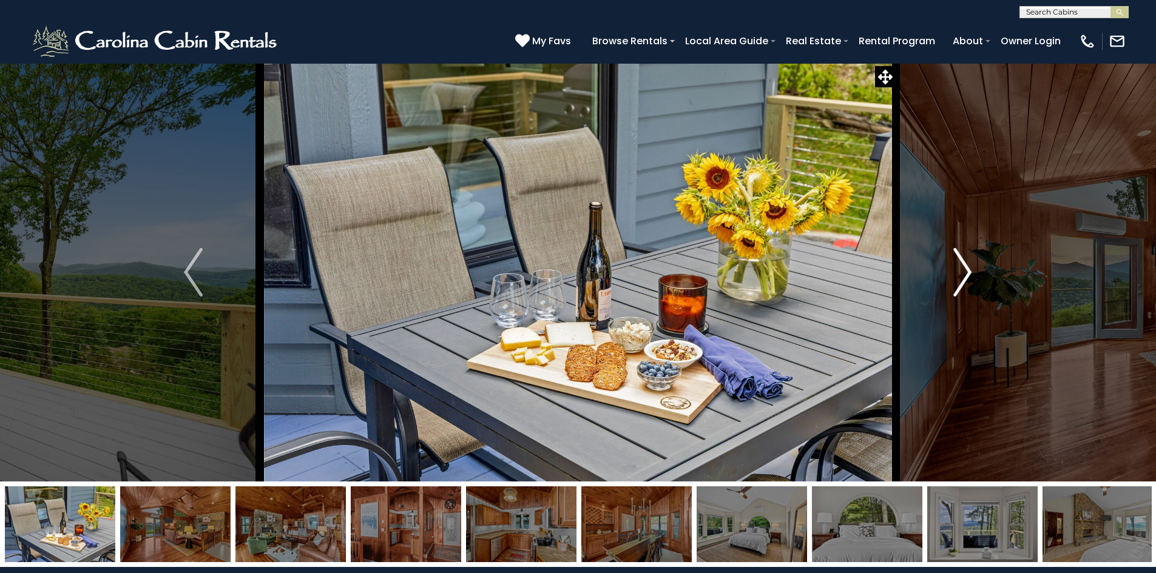
click at [965, 279] on img "Next" at bounding box center [962, 272] width 18 height 49
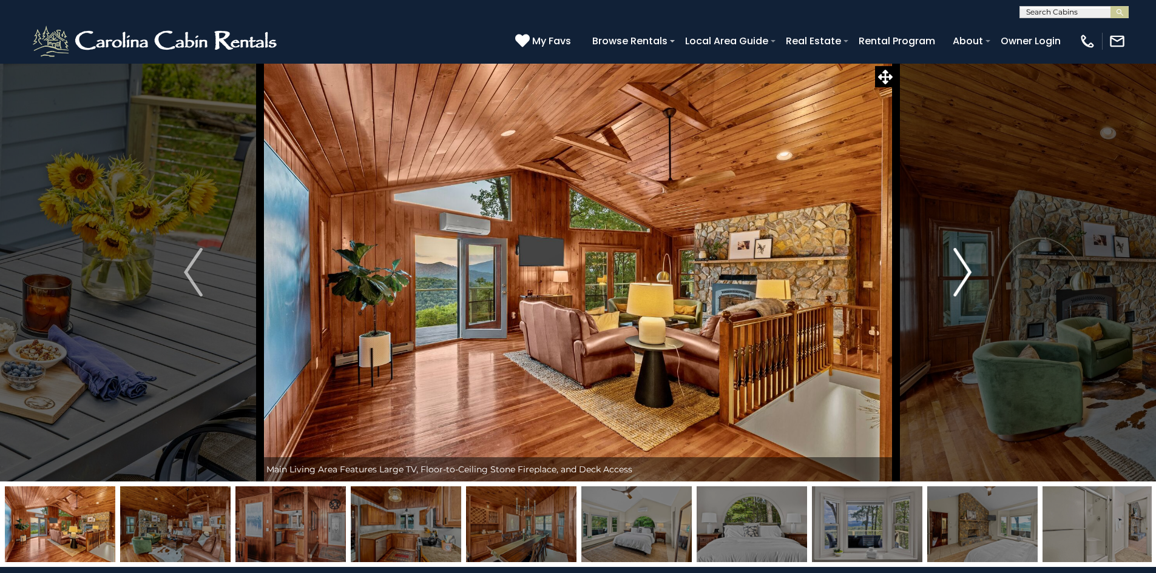
click at [965, 279] on img "Next" at bounding box center [962, 272] width 18 height 49
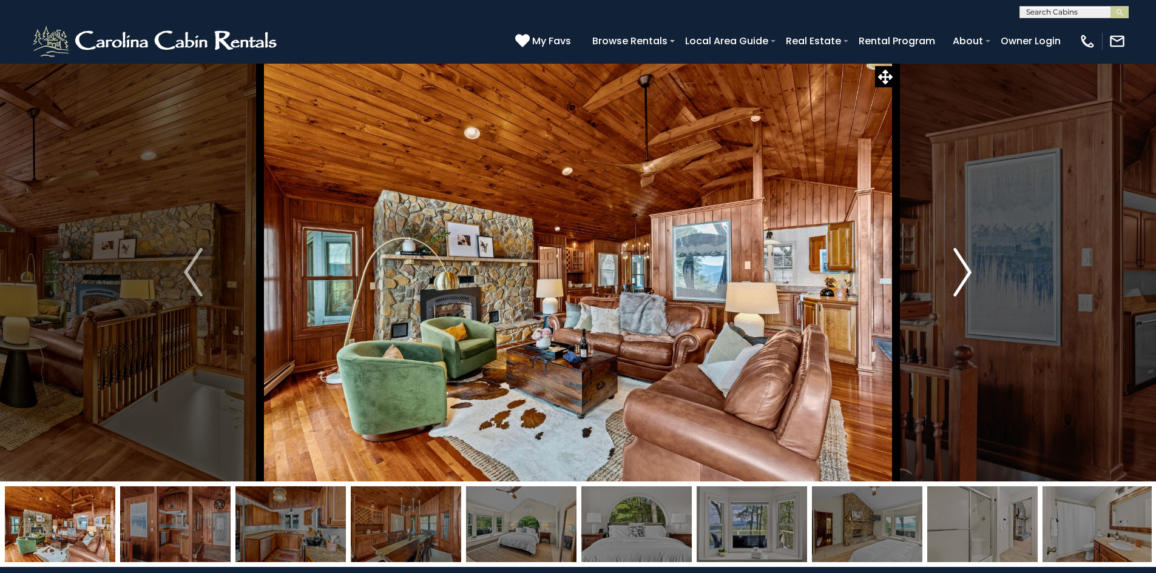
click at [965, 279] on img "Next" at bounding box center [962, 272] width 18 height 49
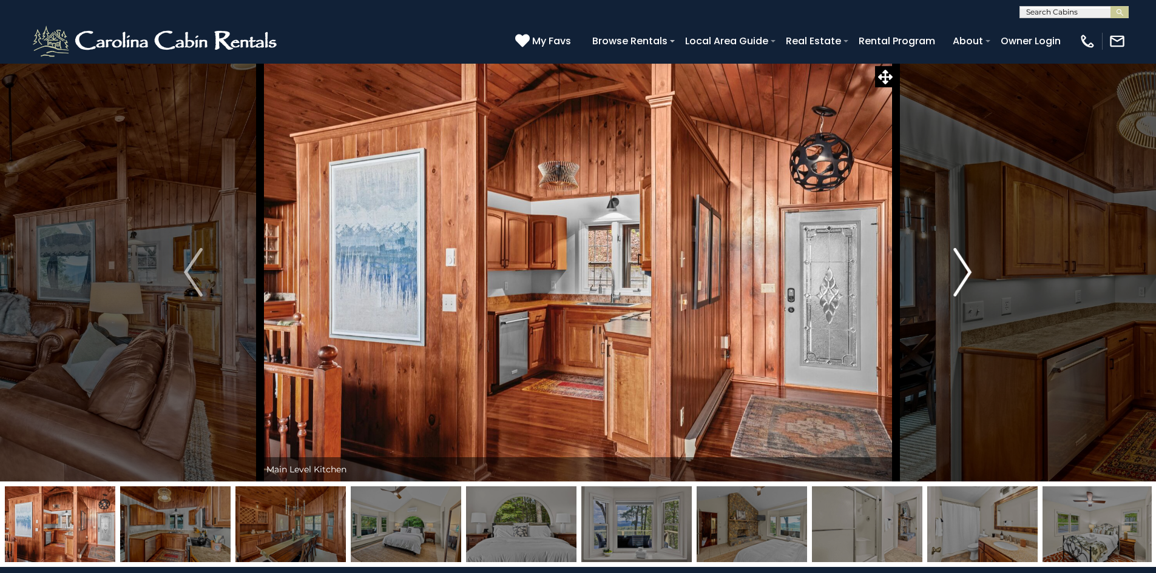
click at [965, 279] on img "Next" at bounding box center [962, 272] width 18 height 49
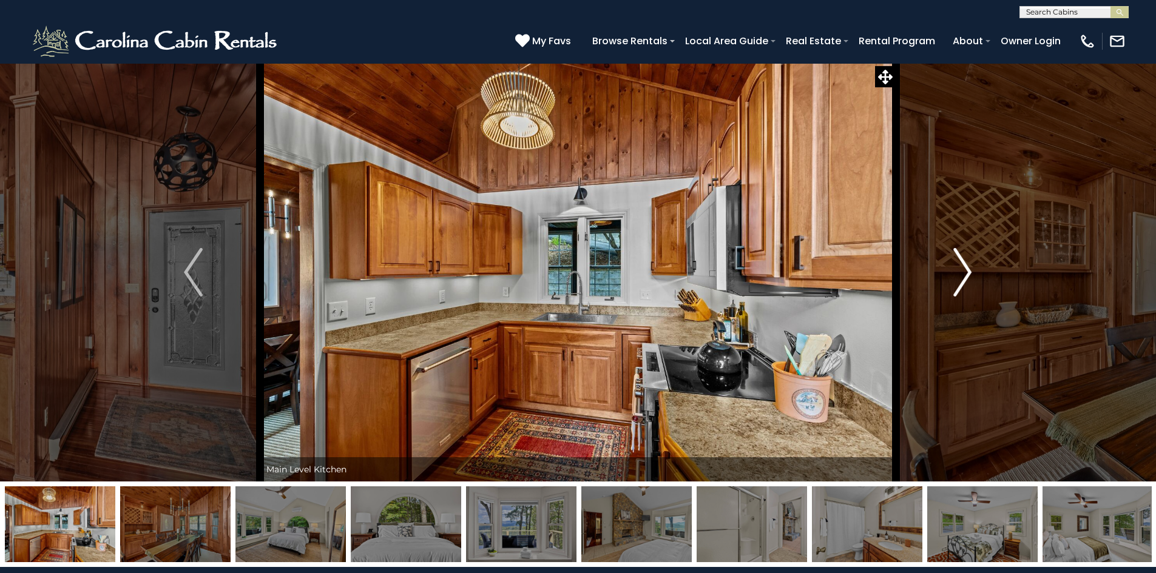
click at [965, 279] on img "Next" at bounding box center [962, 272] width 18 height 49
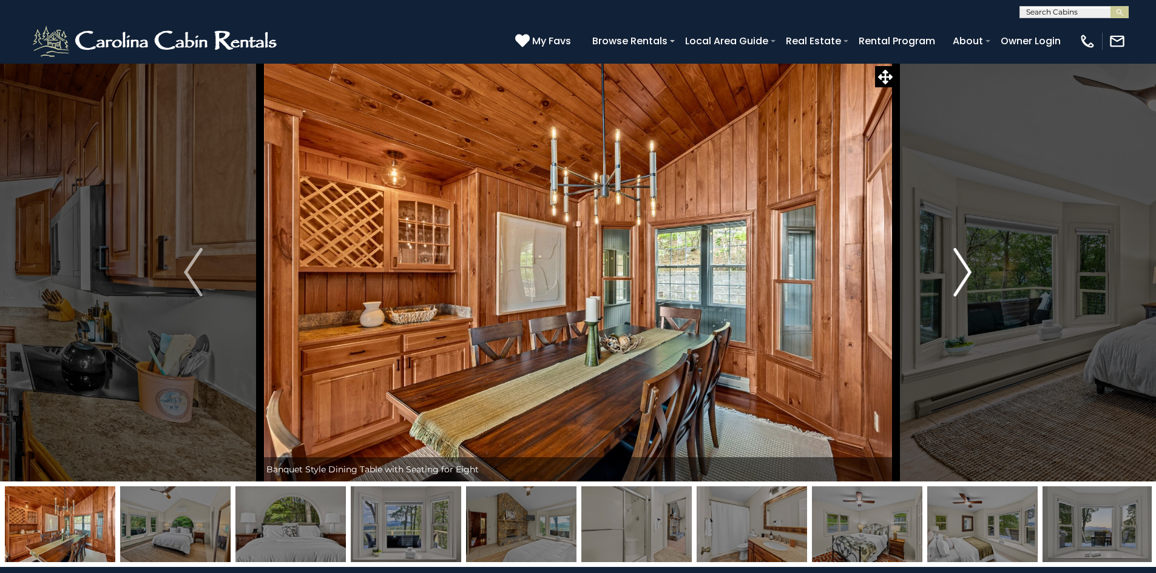
click at [965, 279] on img "Next" at bounding box center [962, 272] width 18 height 49
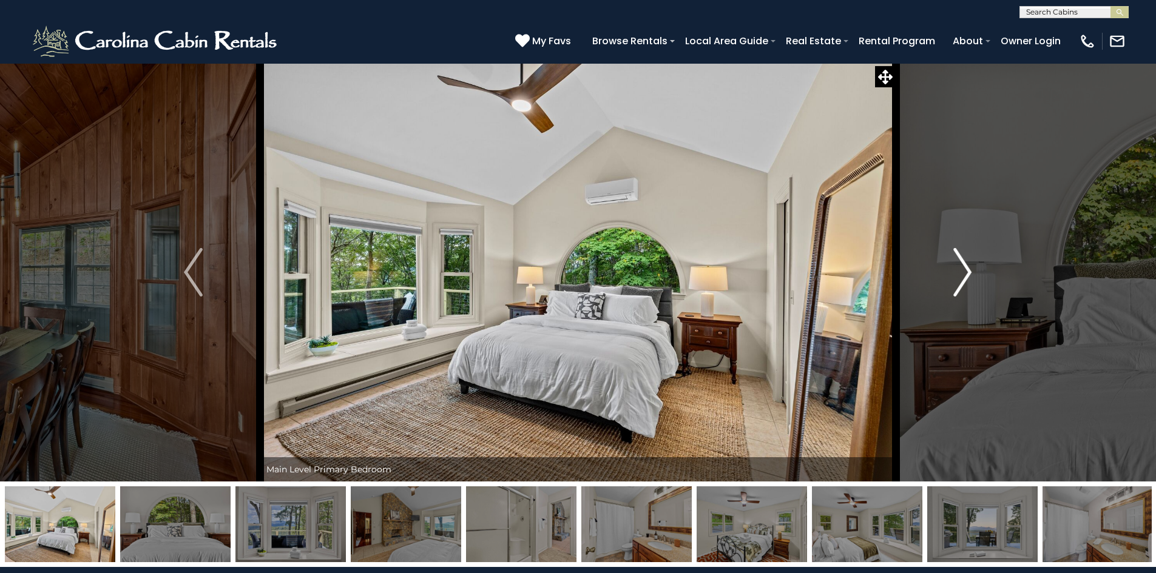
click at [965, 279] on img "Next" at bounding box center [962, 272] width 18 height 49
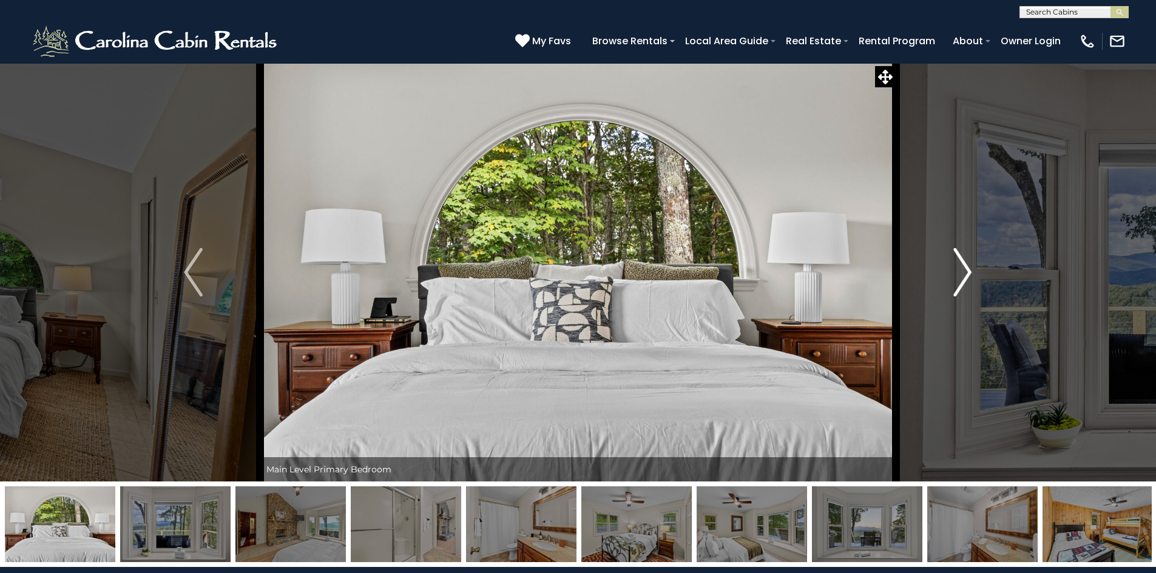
click at [965, 279] on img "Next" at bounding box center [962, 272] width 18 height 49
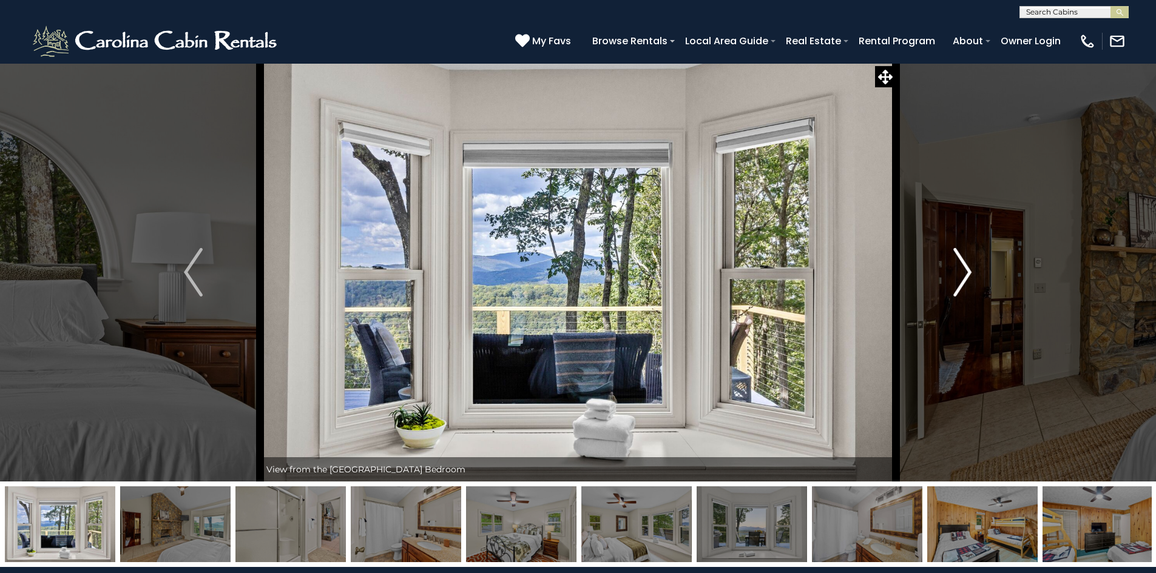
click at [965, 279] on img "Next" at bounding box center [962, 272] width 18 height 49
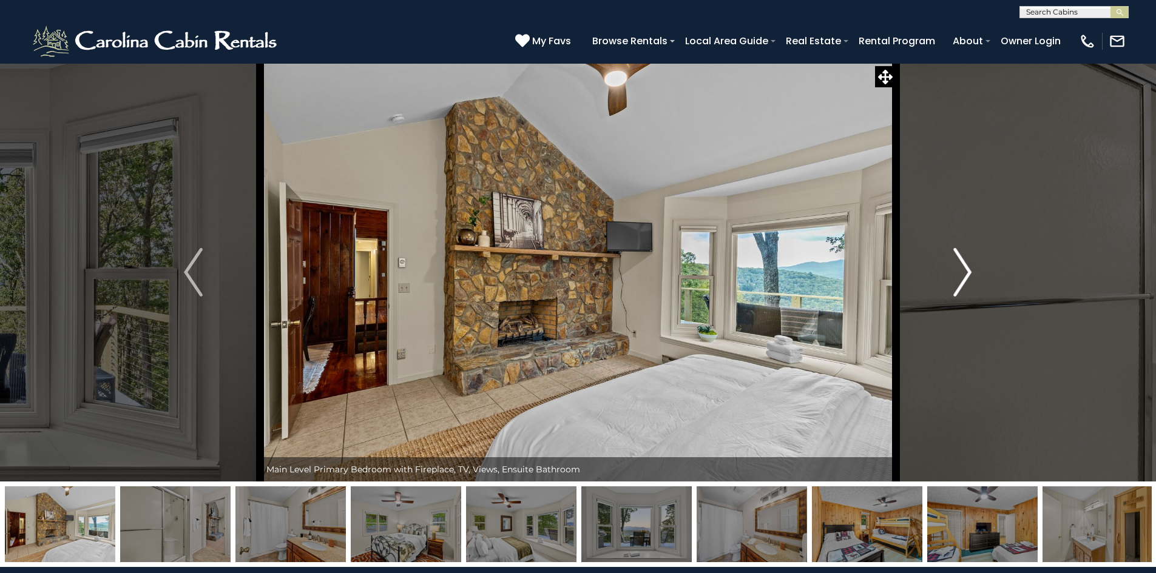
click at [965, 279] on img "Next" at bounding box center [962, 272] width 18 height 49
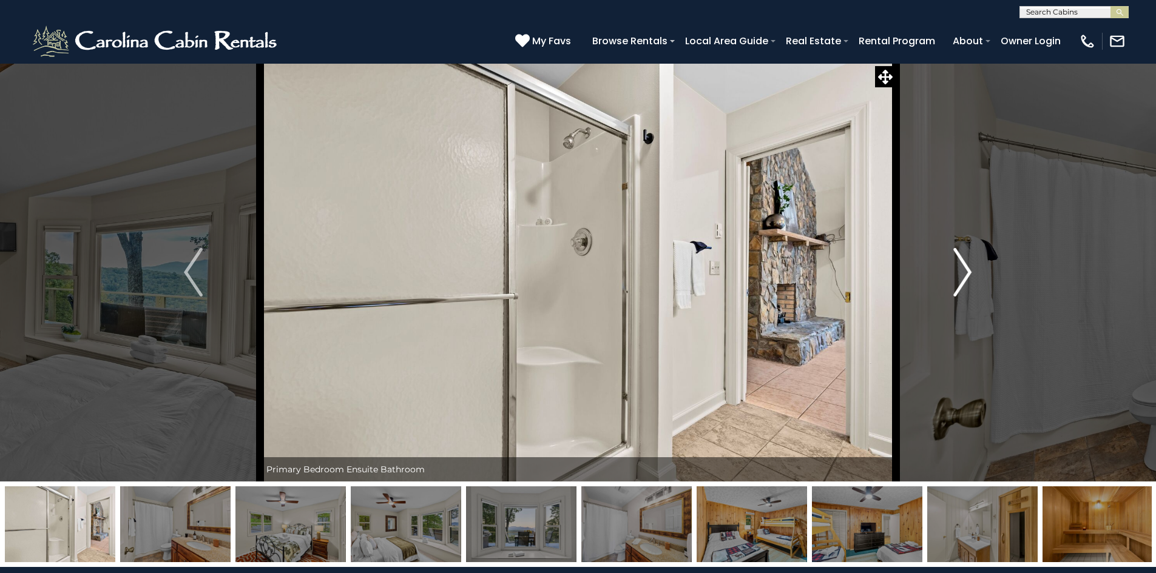
click at [965, 279] on img "Next" at bounding box center [962, 272] width 18 height 49
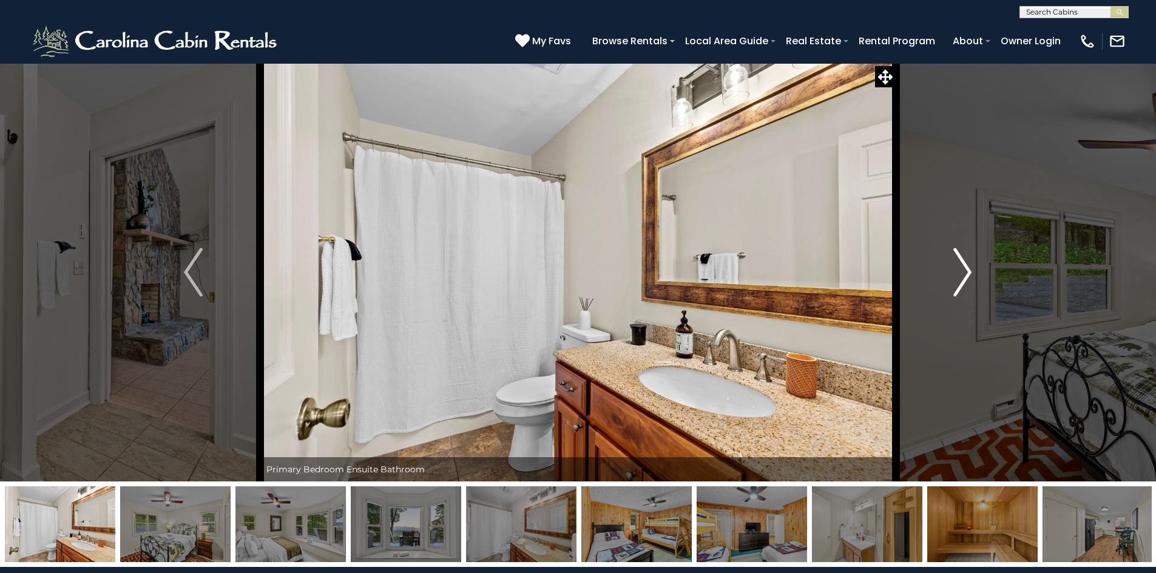
click at [965, 279] on img "Next" at bounding box center [962, 272] width 18 height 49
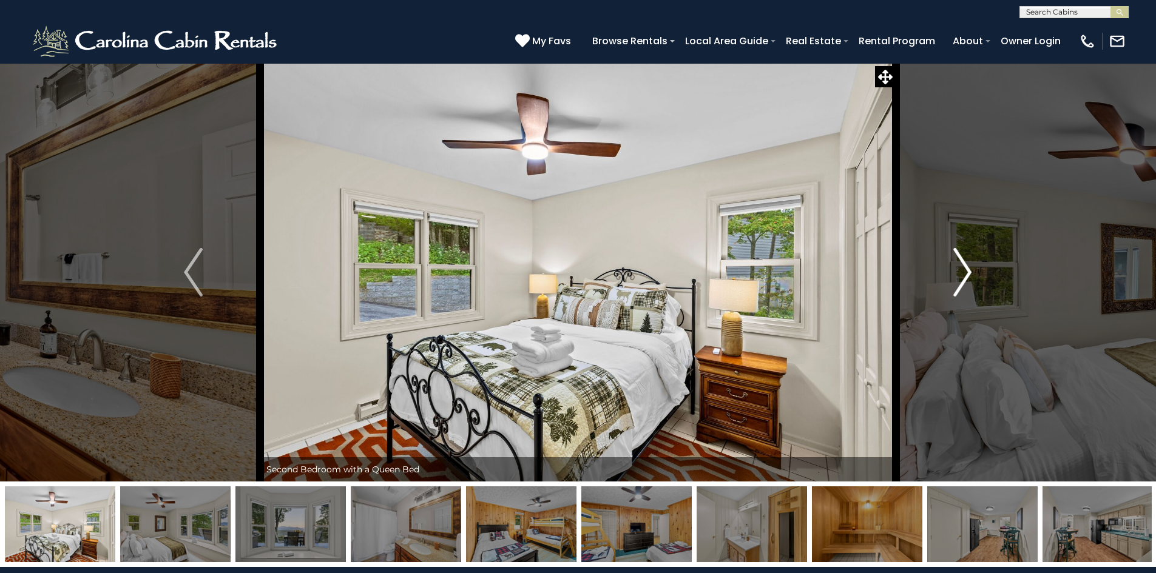
click at [965, 279] on img "Next" at bounding box center [962, 272] width 18 height 49
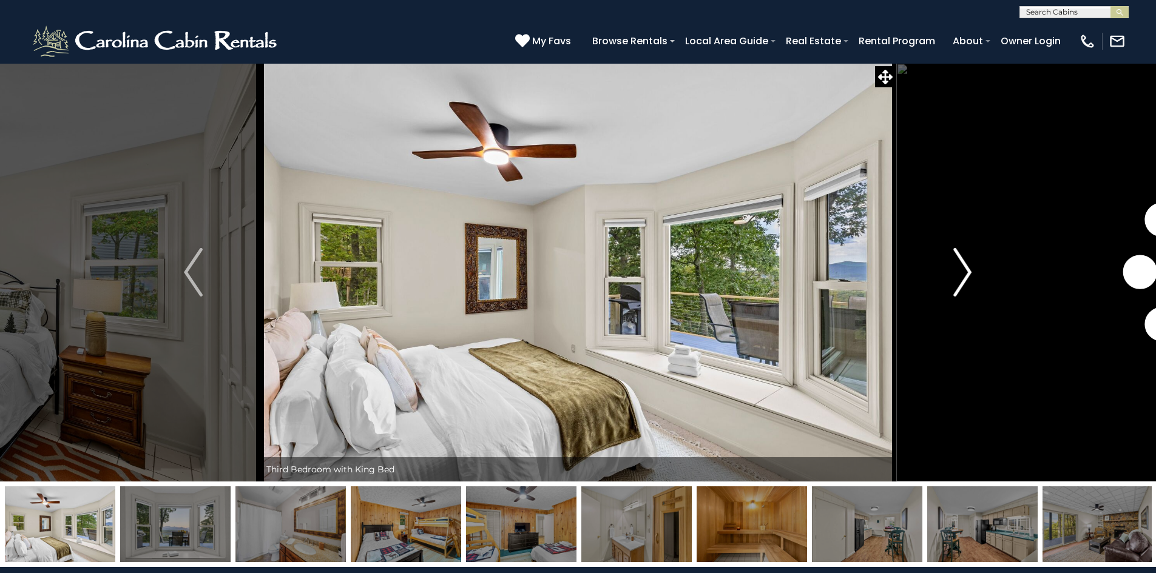
click at [965, 279] on img "Next" at bounding box center [962, 272] width 18 height 49
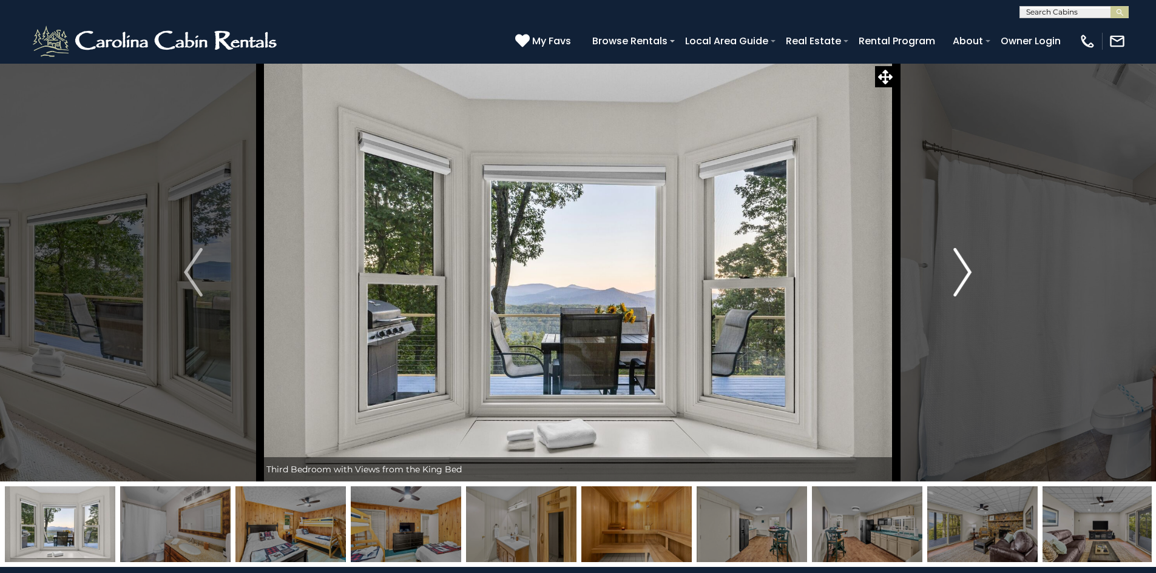
click at [965, 279] on img "Next" at bounding box center [962, 272] width 18 height 49
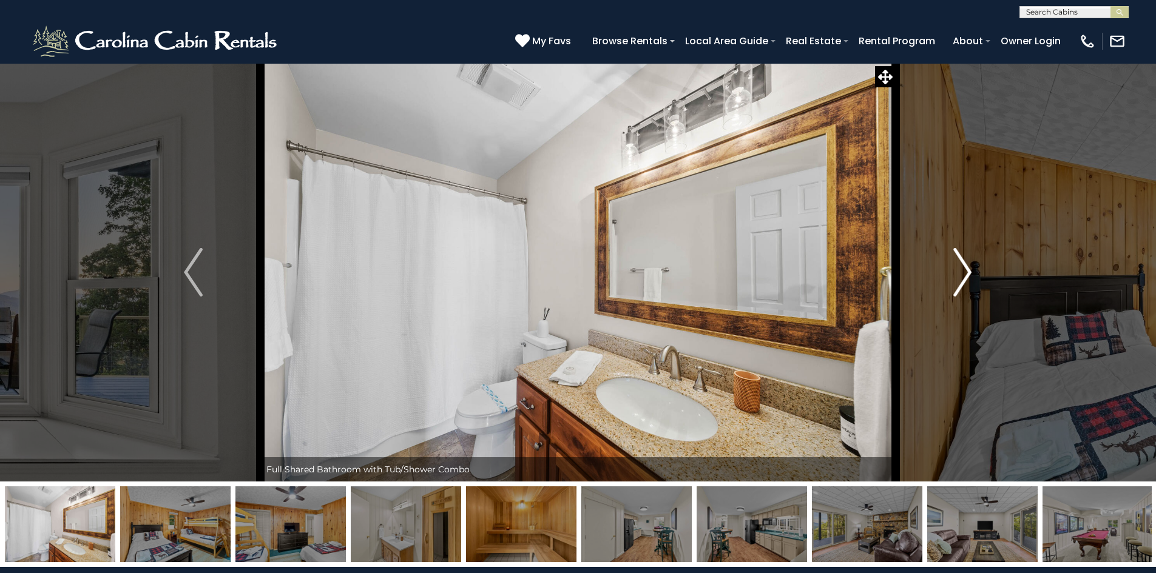
click at [965, 279] on img "Next" at bounding box center [962, 272] width 18 height 49
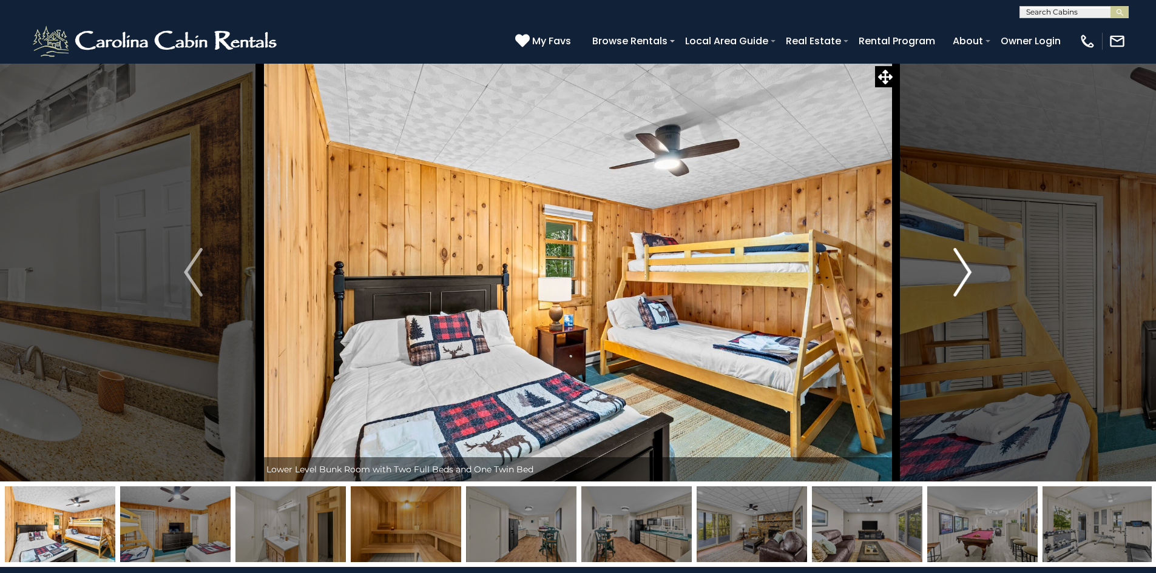
click at [965, 279] on img "Next" at bounding box center [962, 272] width 18 height 49
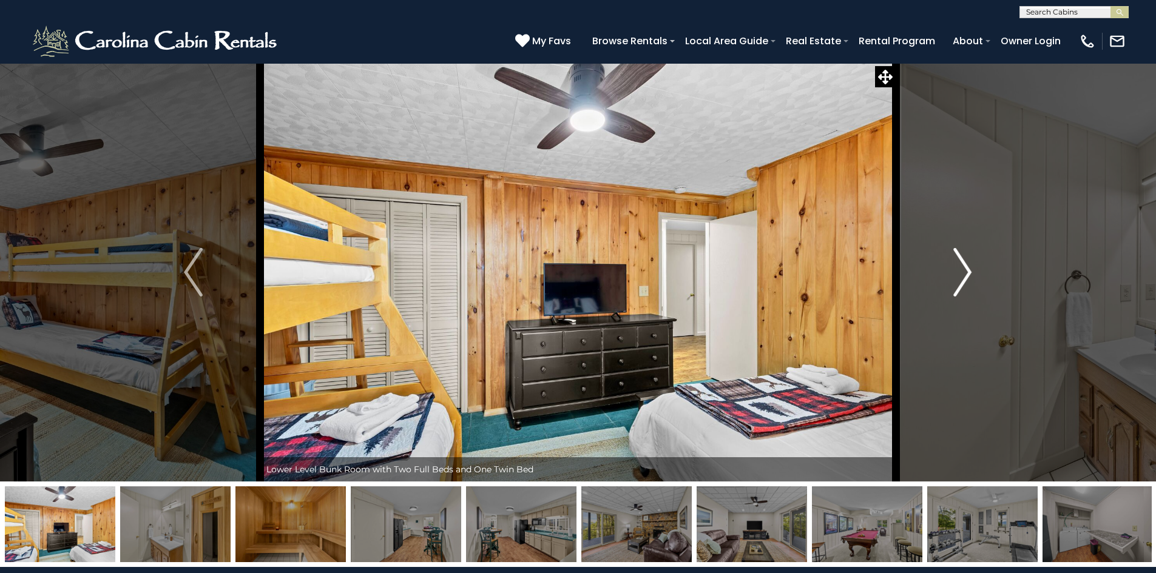
click at [965, 279] on img "Next" at bounding box center [962, 272] width 18 height 49
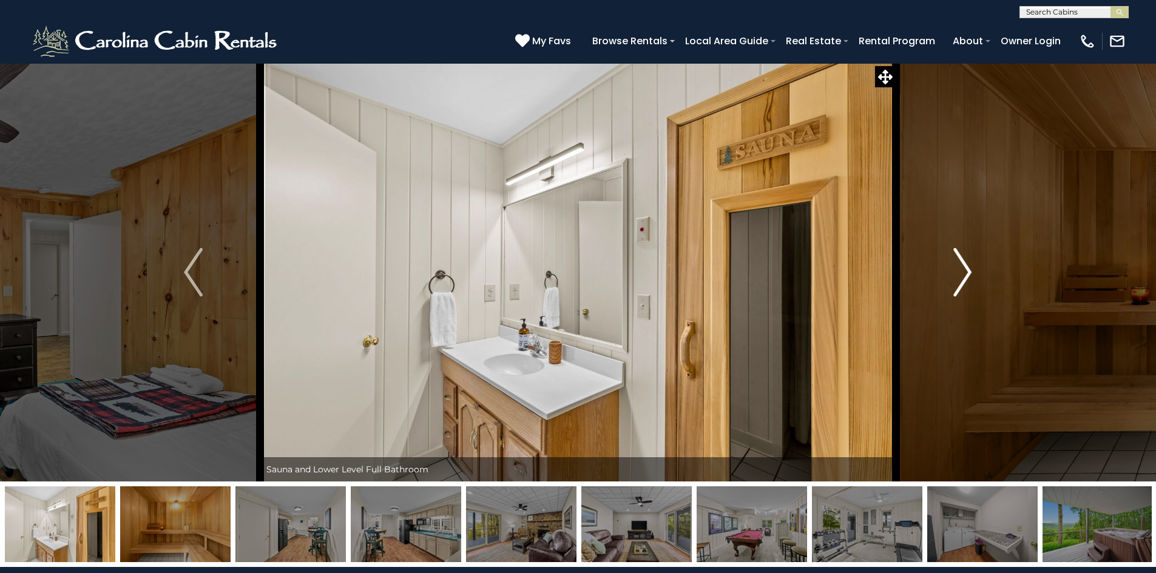
click at [965, 279] on img "Next" at bounding box center [962, 272] width 18 height 49
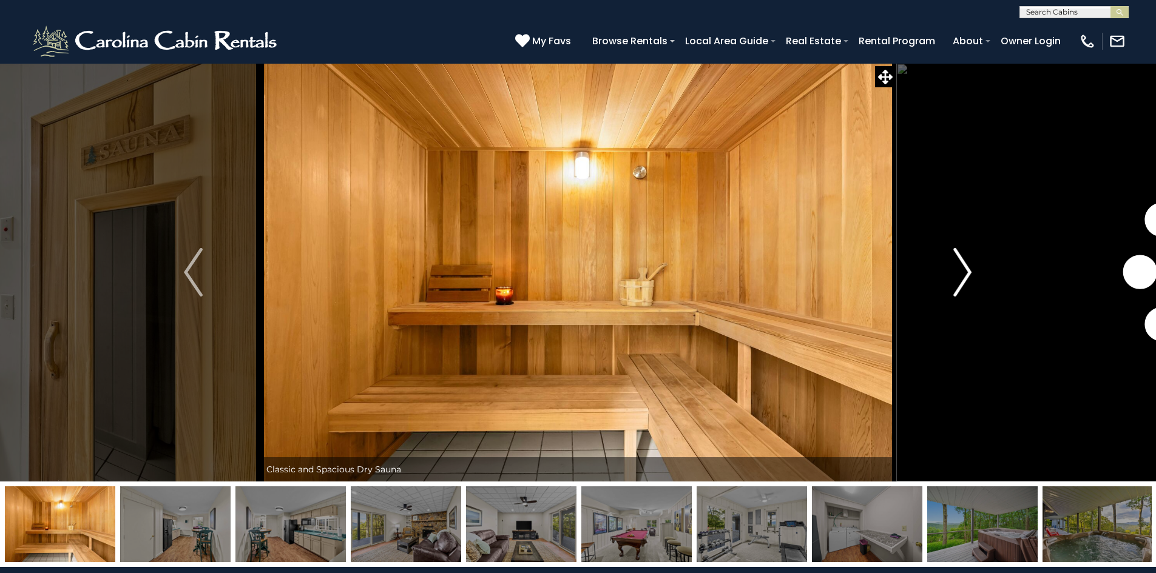
click at [965, 279] on img "Next" at bounding box center [962, 272] width 18 height 49
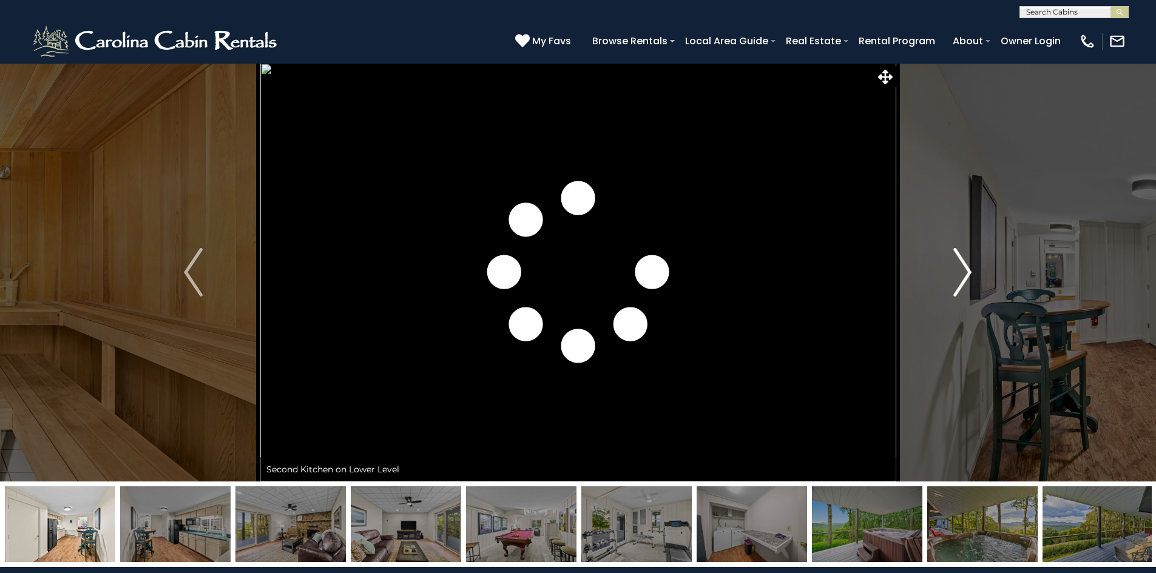
click at [965, 279] on img "Next" at bounding box center [962, 272] width 18 height 49
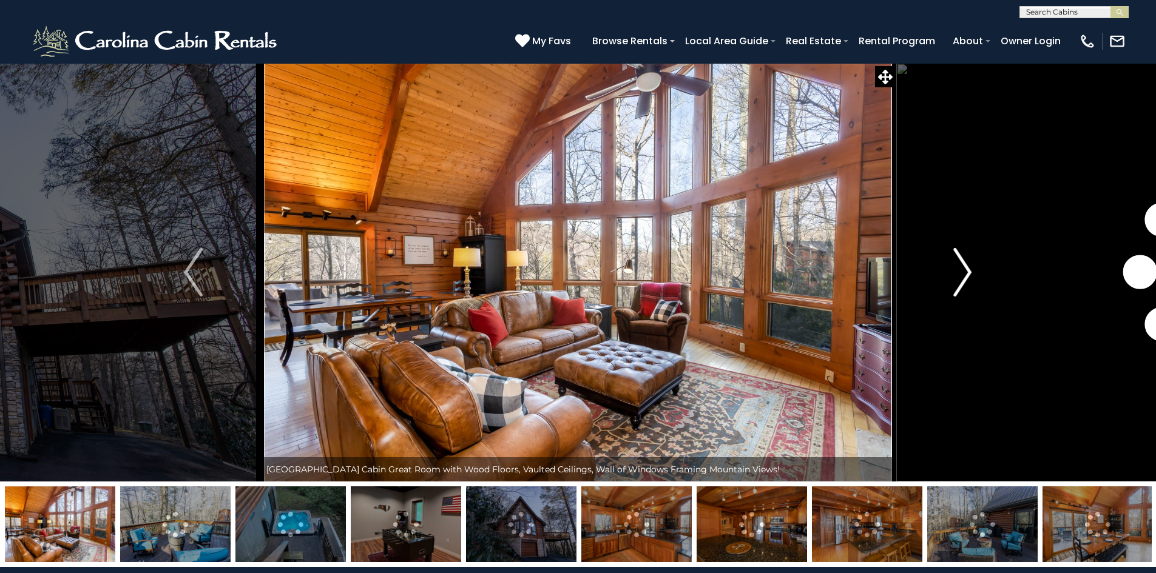
click at [964, 279] on img "Next" at bounding box center [962, 272] width 18 height 49
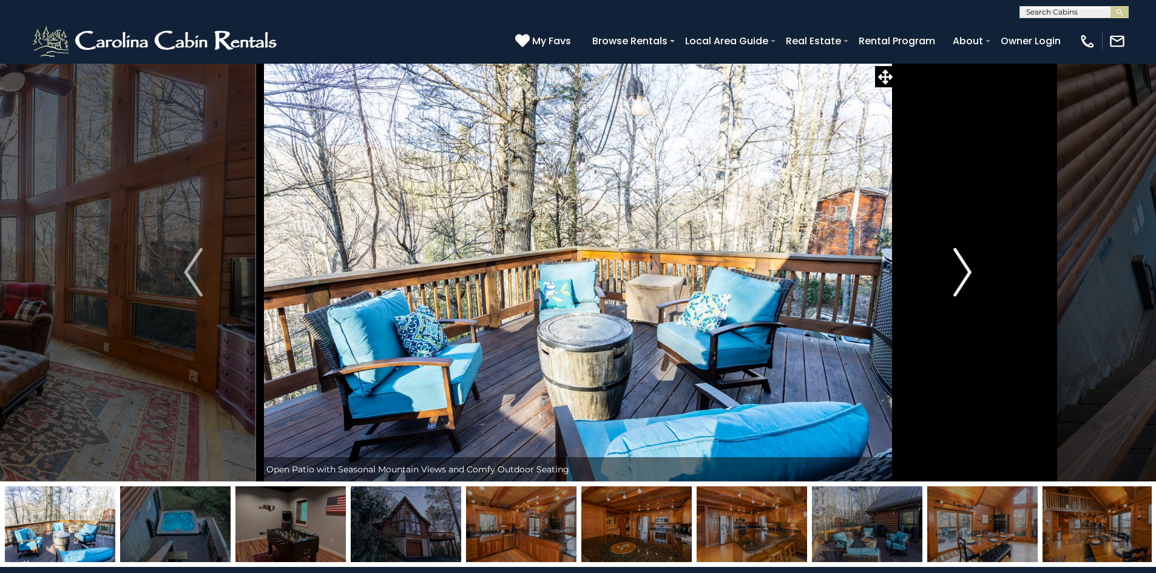
click at [964, 279] on img "Next" at bounding box center [962, 272] width 18 height 49
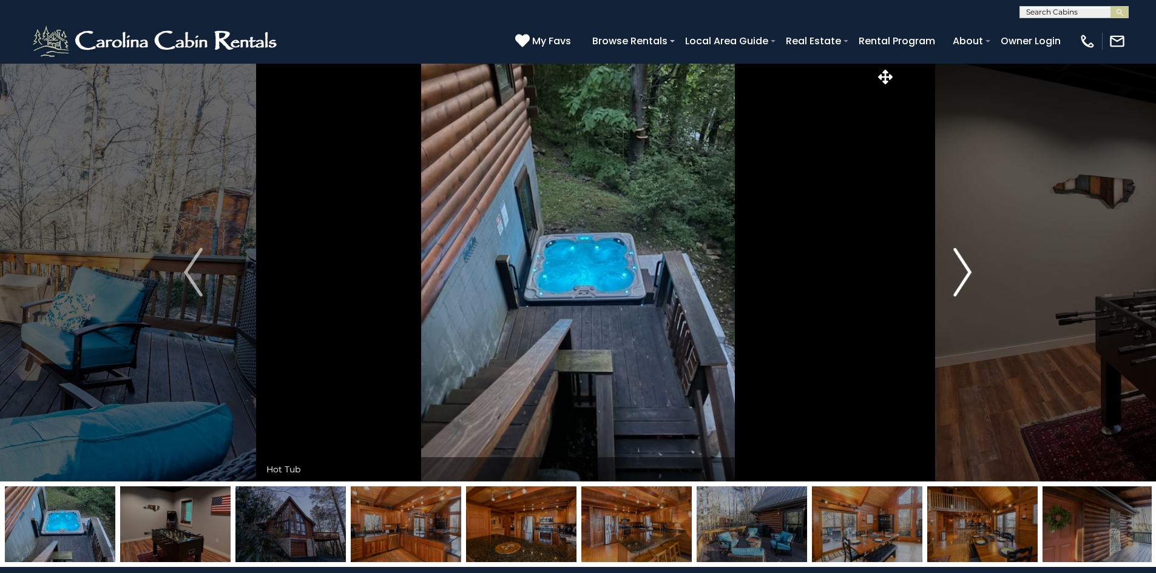
click at [964, 279] on img "Next" at bounding box center [962, 272] width 18 height 49
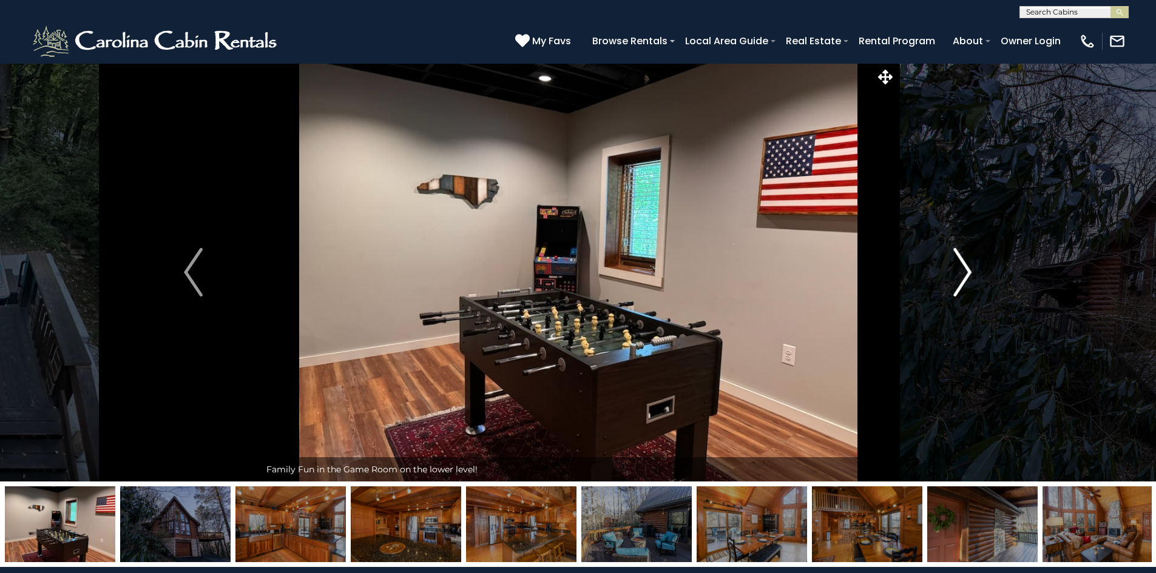
click at [964, 279] on img "Next" at bounding box center [962, 272] width 18 height 49
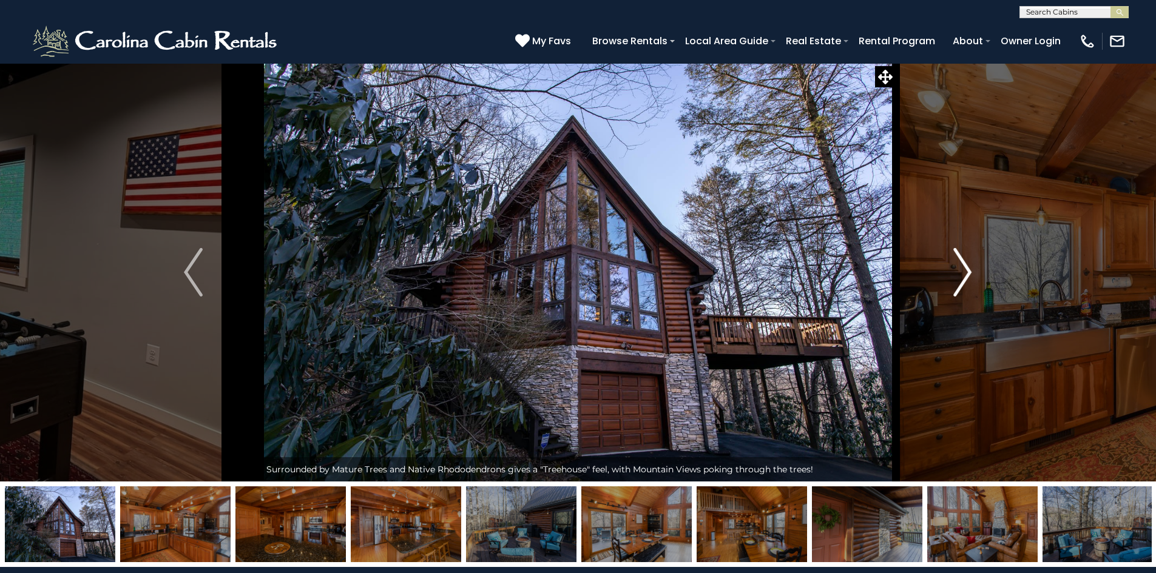
click at [964, 279] on img "Next" at bounding box center [962, 272] width 18 height 49
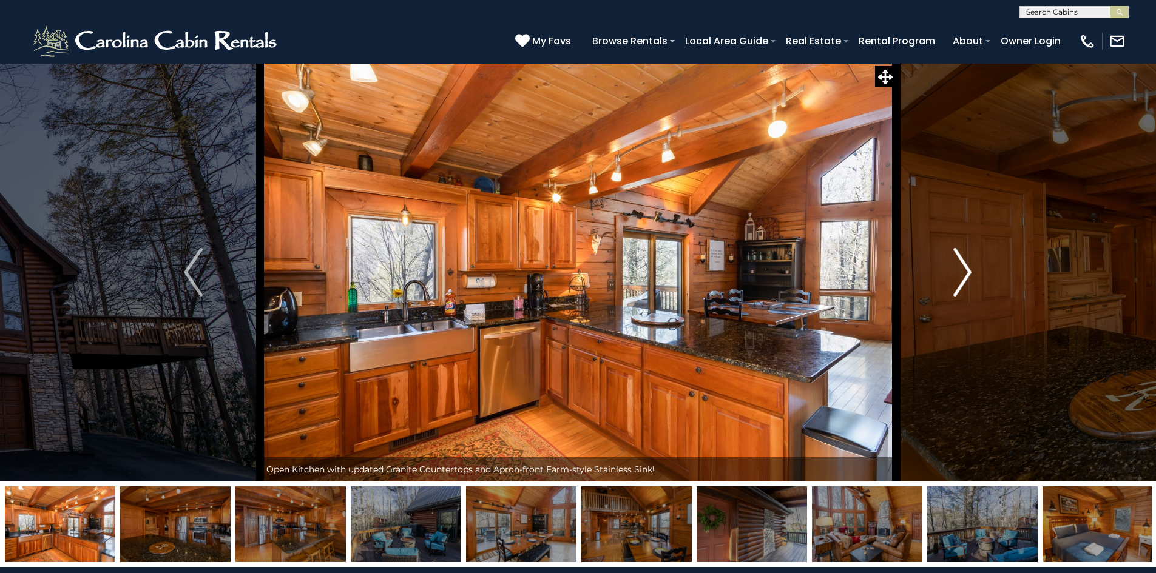
click at [964, 279] on img "Next" at bounding box center [962, 272] width 18 height 49
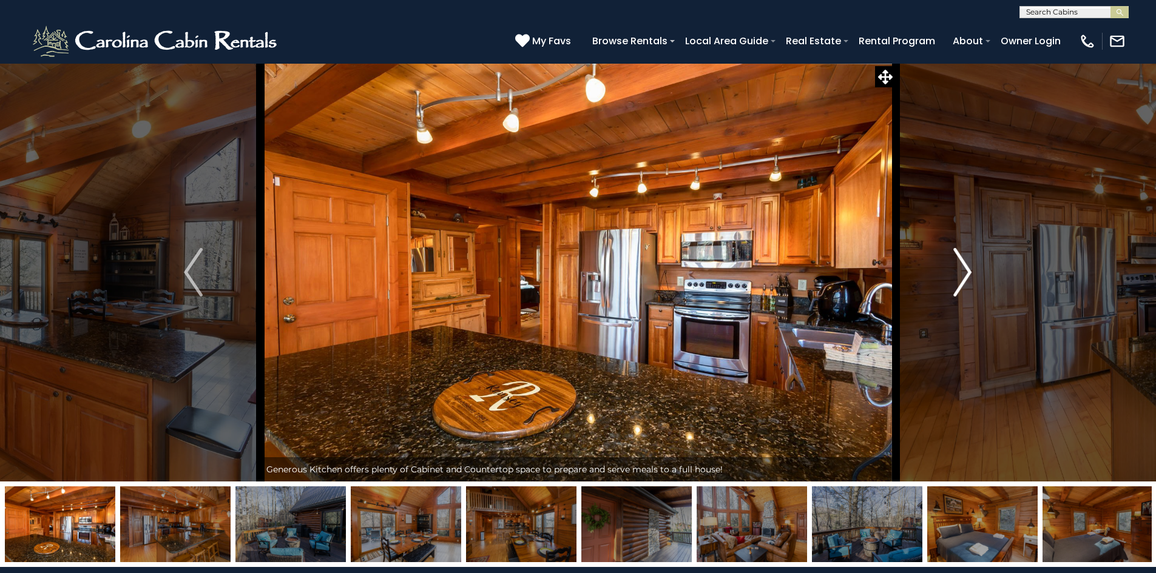
click at [964, 279] on img "Next" at bounding box center [962, 272] width 18 height 49
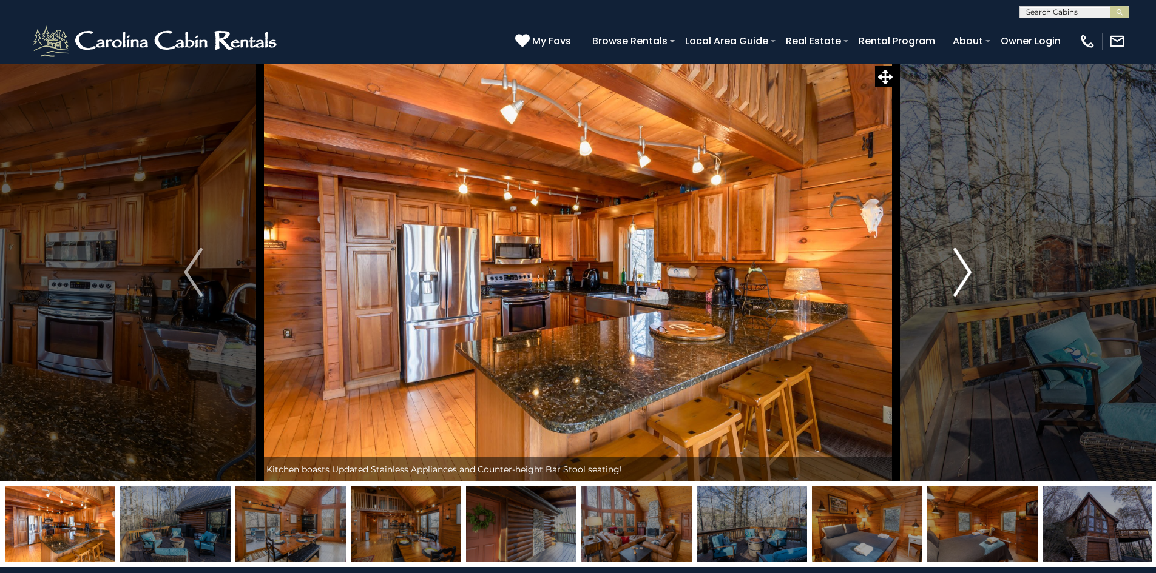
click at [964, 279] on img "Next" at bounding box center [962, 272] width 18 height 49
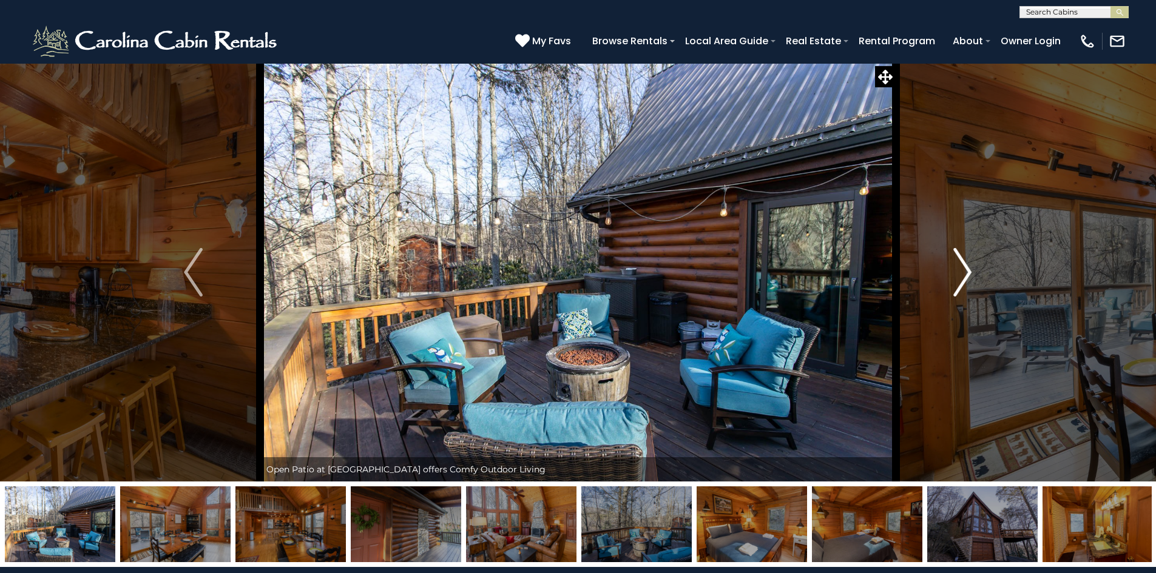
click at [964, 279] on img "Next" at bounding box center [962, 272] width 18 height 49
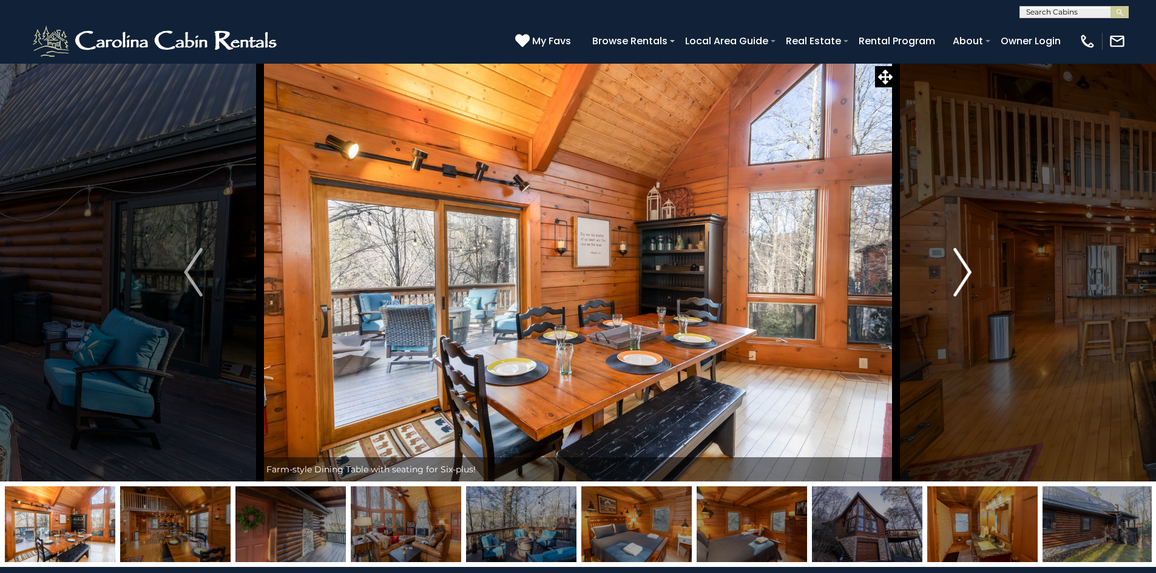
click at [964, 279] on img "Next" at bounding box center [962, 272] width 18 height 49
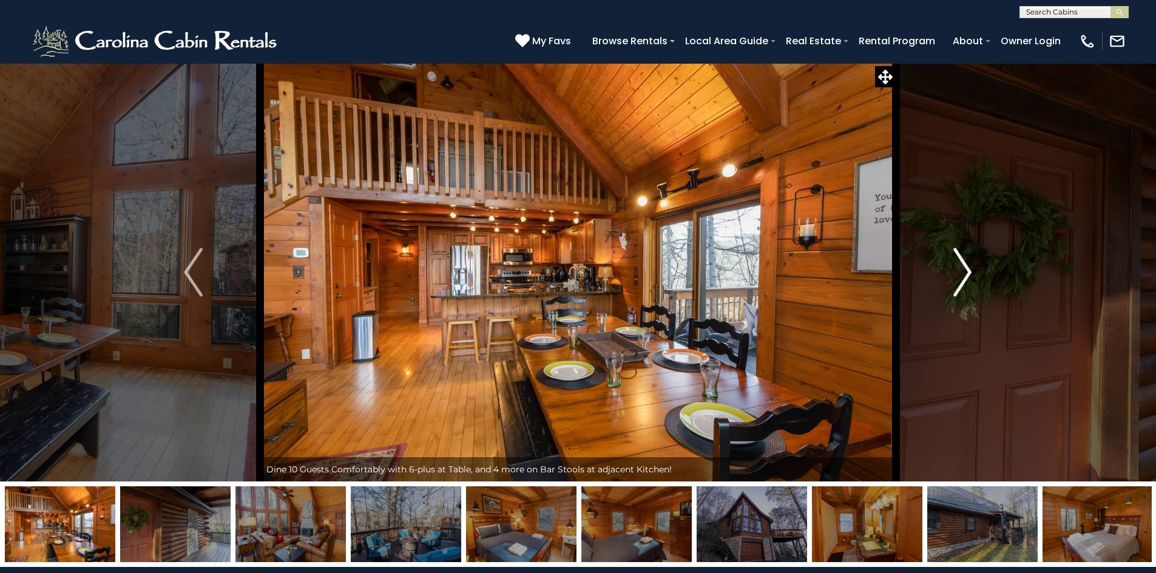
click at [964, 279] on img "Next" at bounding box center [962, 272] width 18 height 49
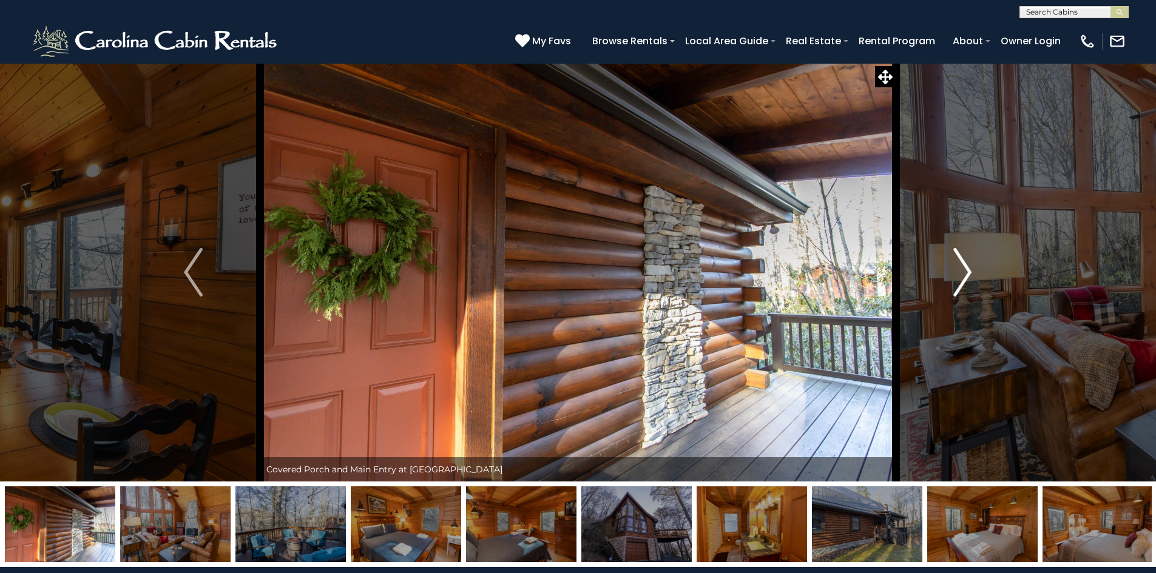
click at [964, 279] on img "Next" at bounding box center [962, 272] width 18 height 49
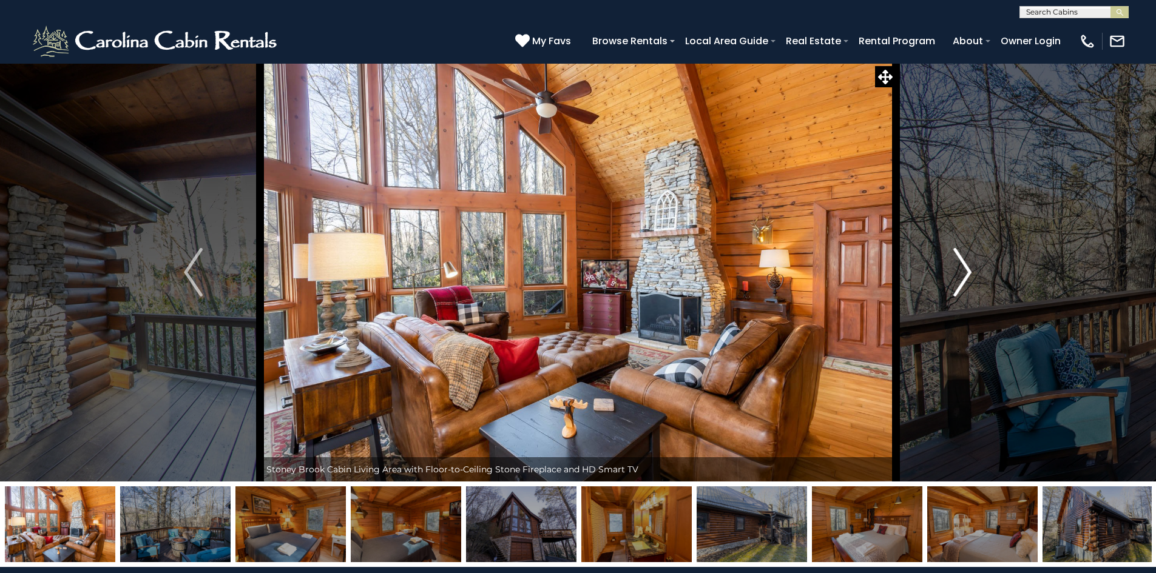
click at [964, 279] on img "Next" at bounding box center [962, 272] width 18 height 49
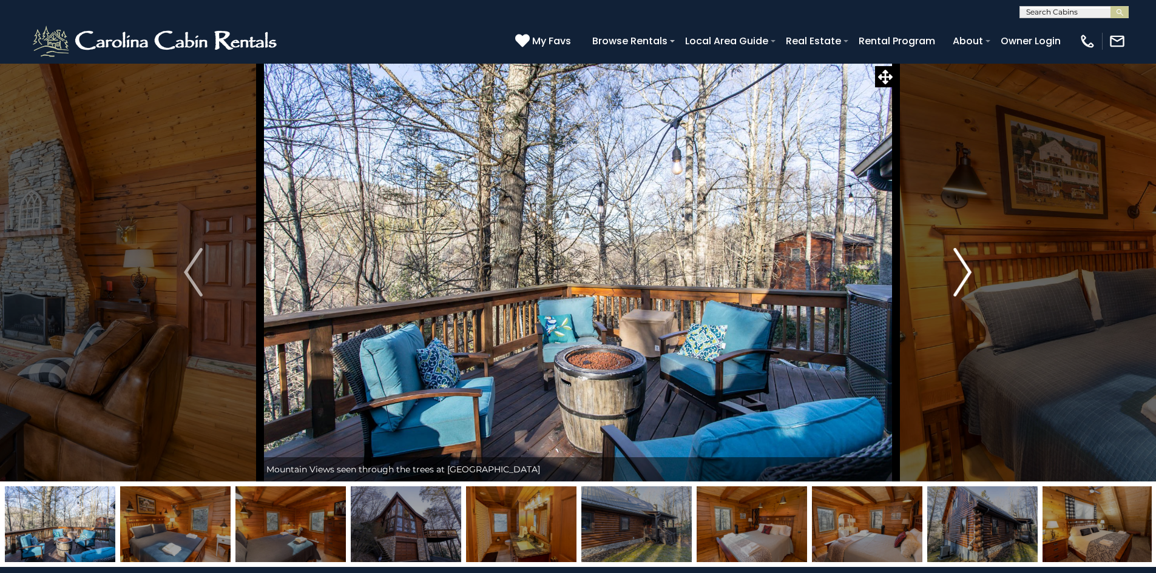
click at [964, 279] on img "Next" at bounding box center [962, 272] width 18 height 49
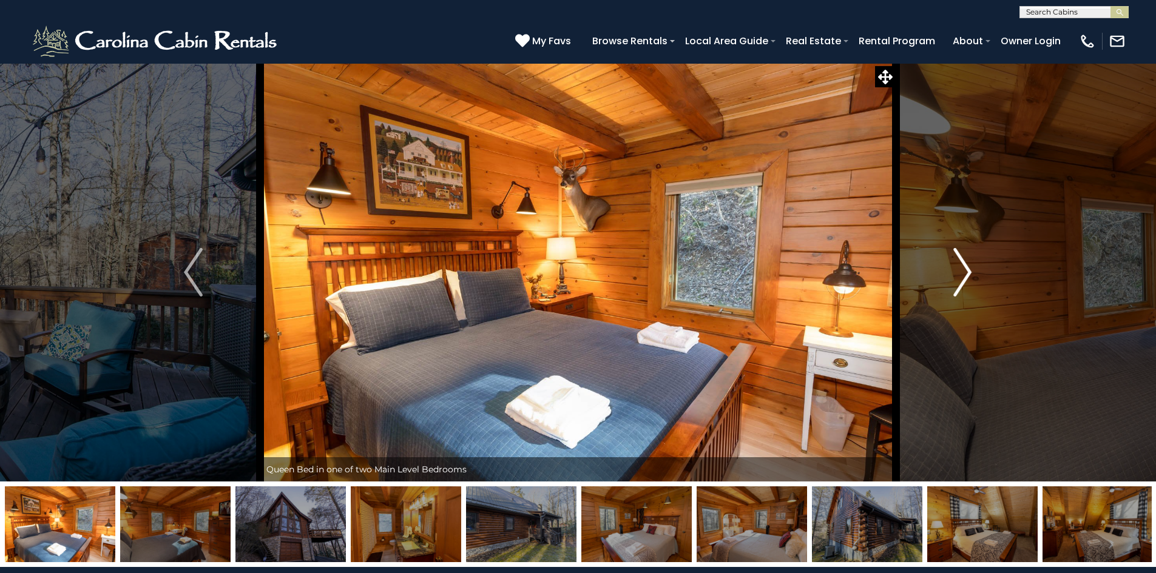
click at [964, 279] on img "Next" at bounding box center [962, 272] width 18 height 49
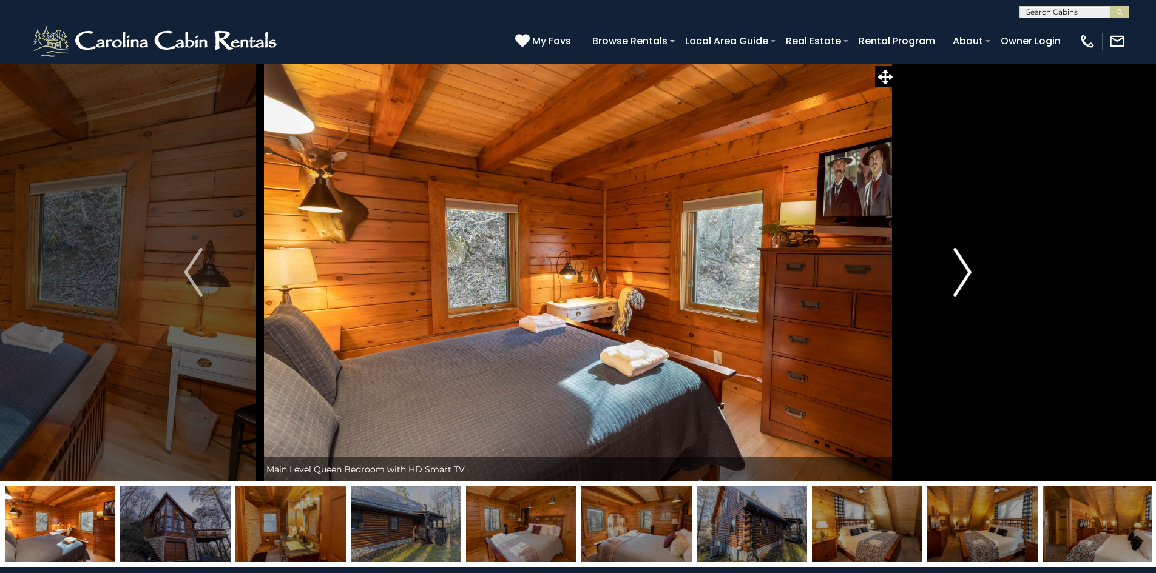
click at [964, 279] on img "Next" at bounding box center [962, 272] width 18 height 49
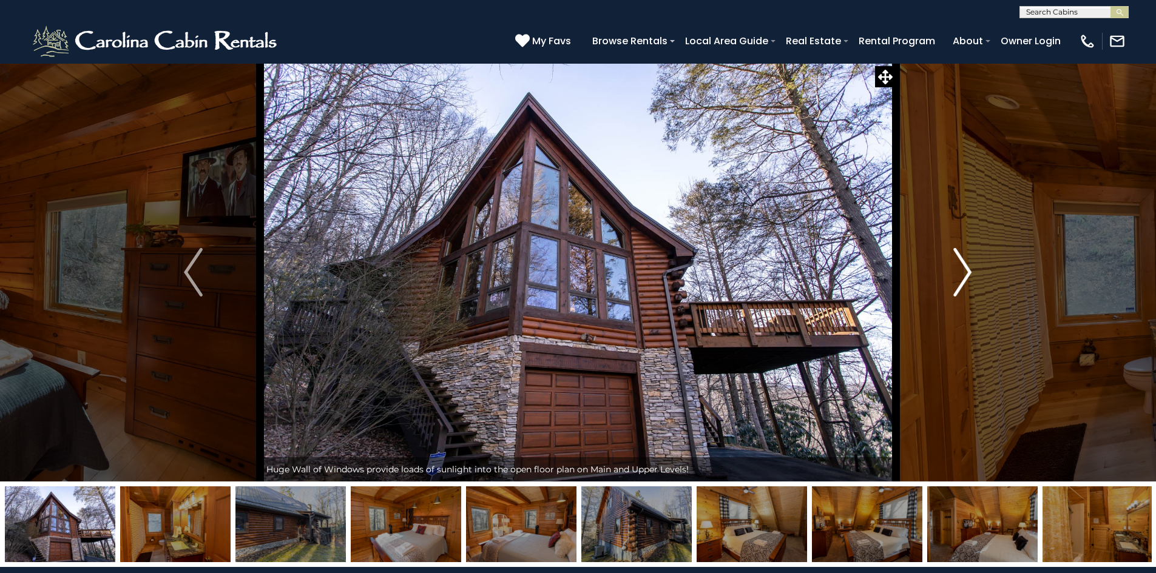
click at [964, 279] on img "Next" at bounding box center [962, 272] width 18 height 49
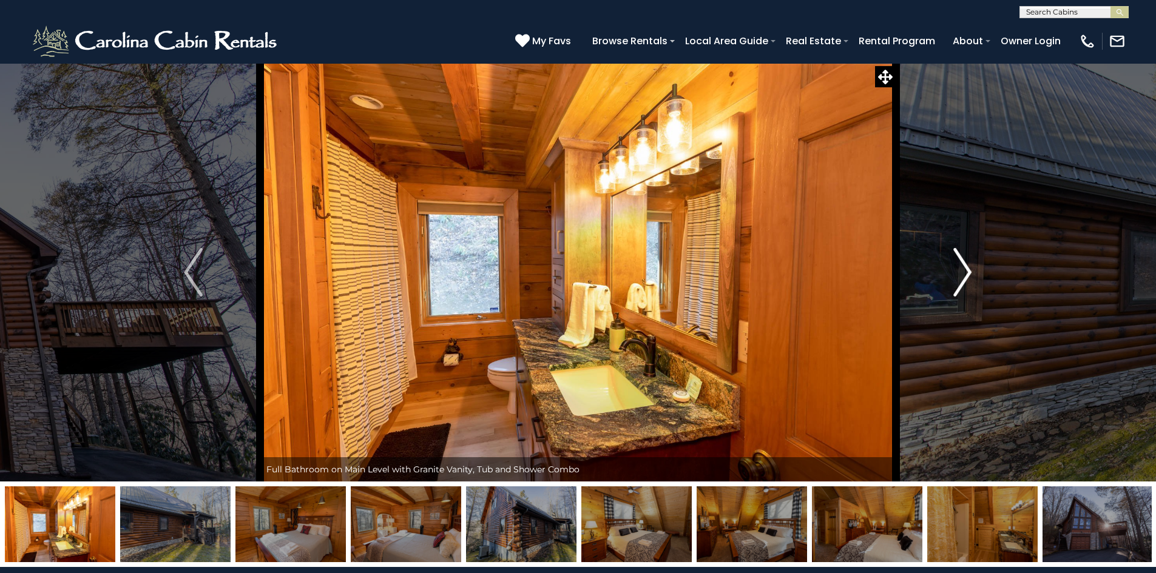
click at [964, 279] on img "Next" at bounding box center [962, 272] width 18 height 49
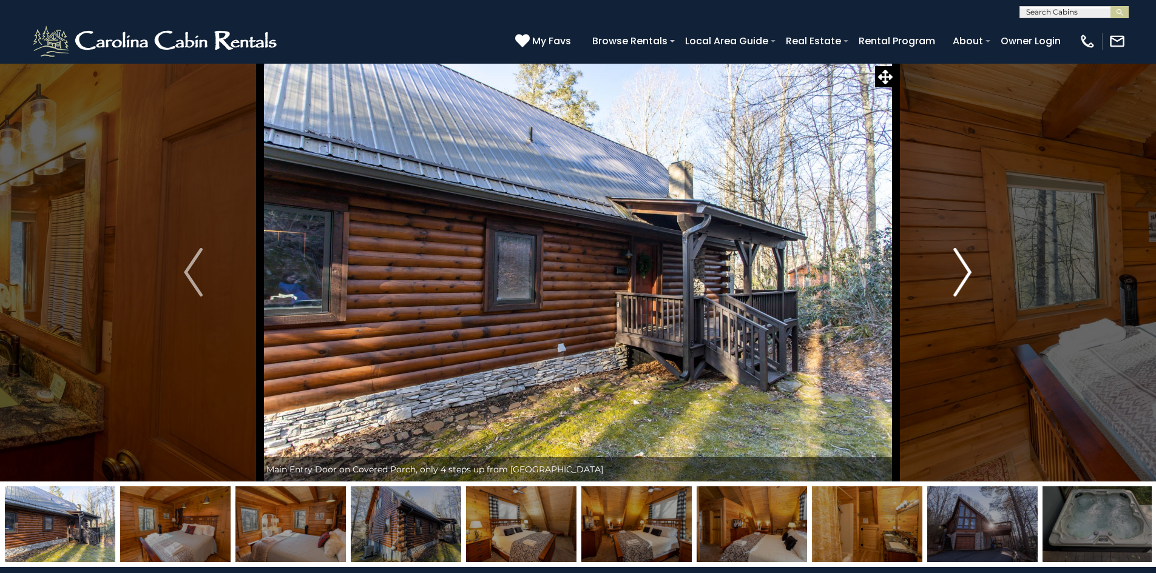
click at [964, 279] on img "Next" at bounding box center [962, 272] width 18 height 49
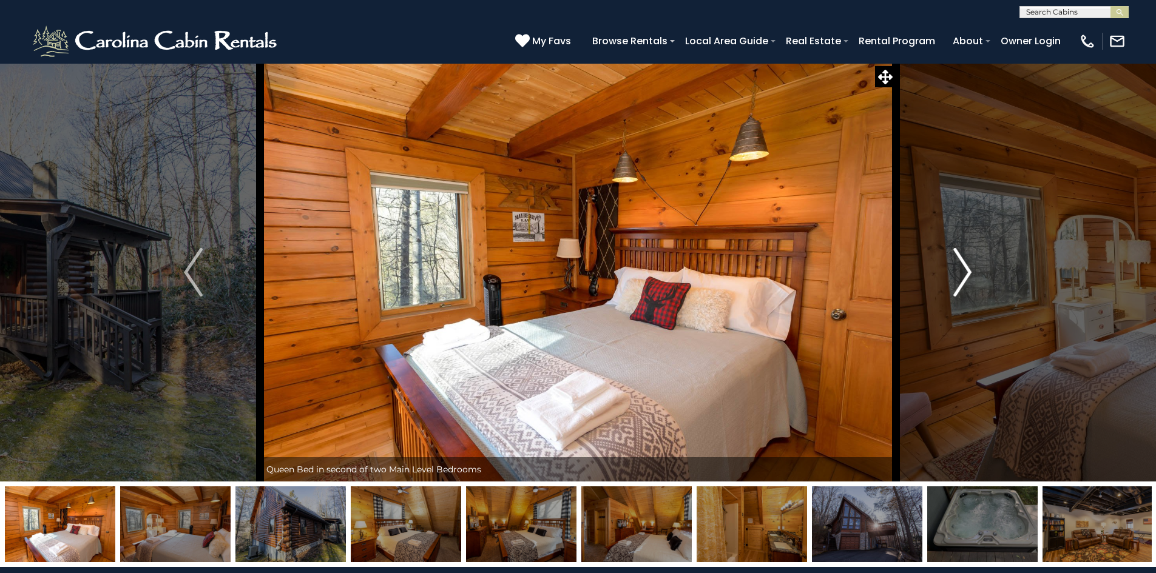
click at [964, 279] on img "Next" at bounding box center [962, 272] width 18 height 49
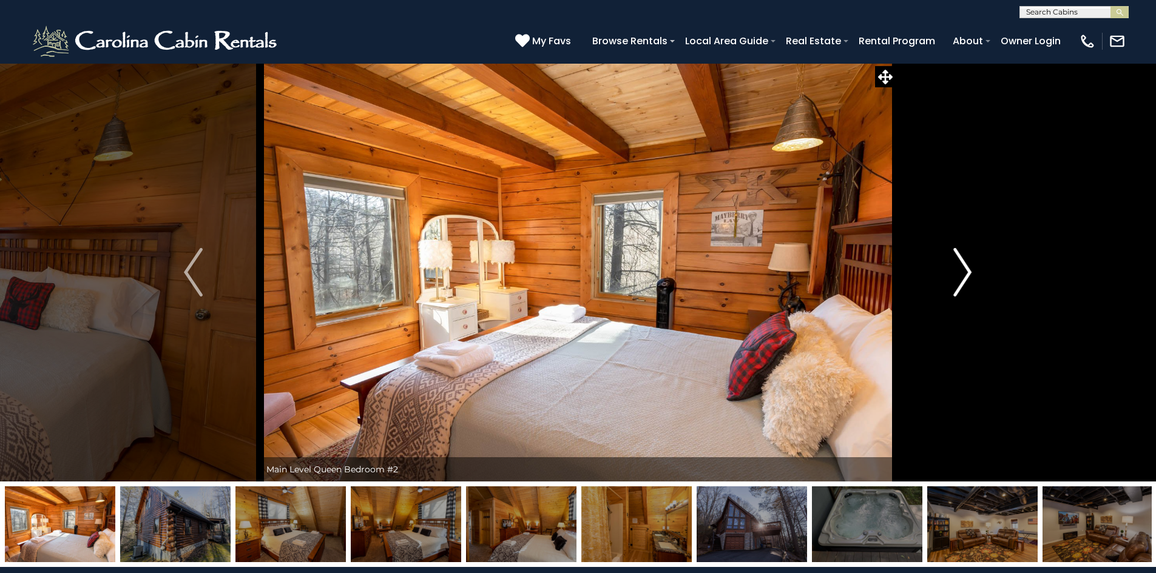
click at [964, 279] on img "Next" at bounding box center [962, 272] width 18 height 49
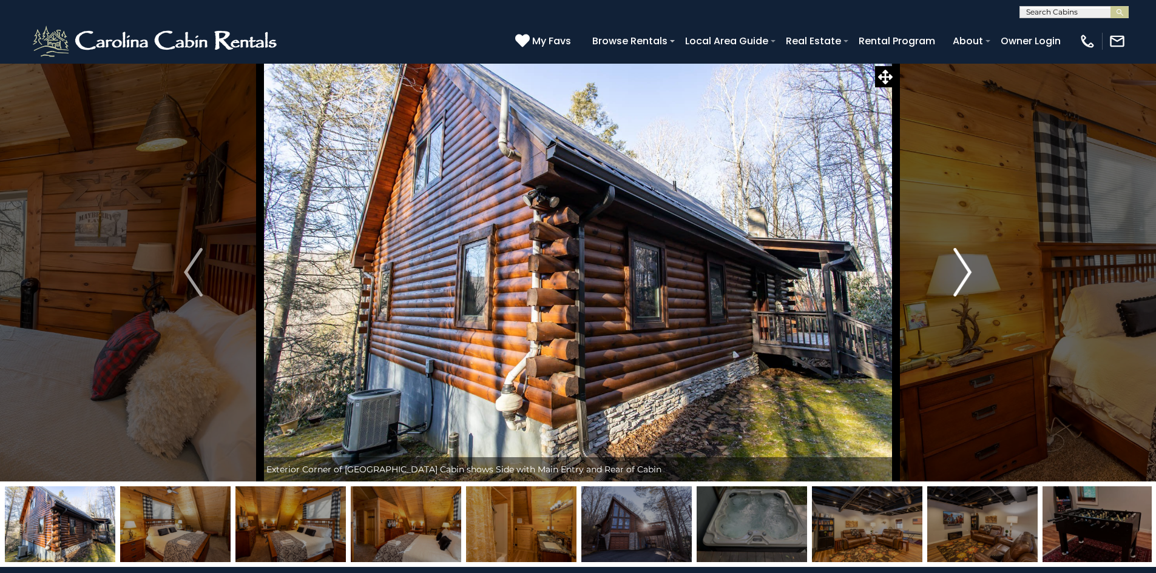
click at [964, 279] on img "Next" at bounding box center [962, 272] width 18 height 49
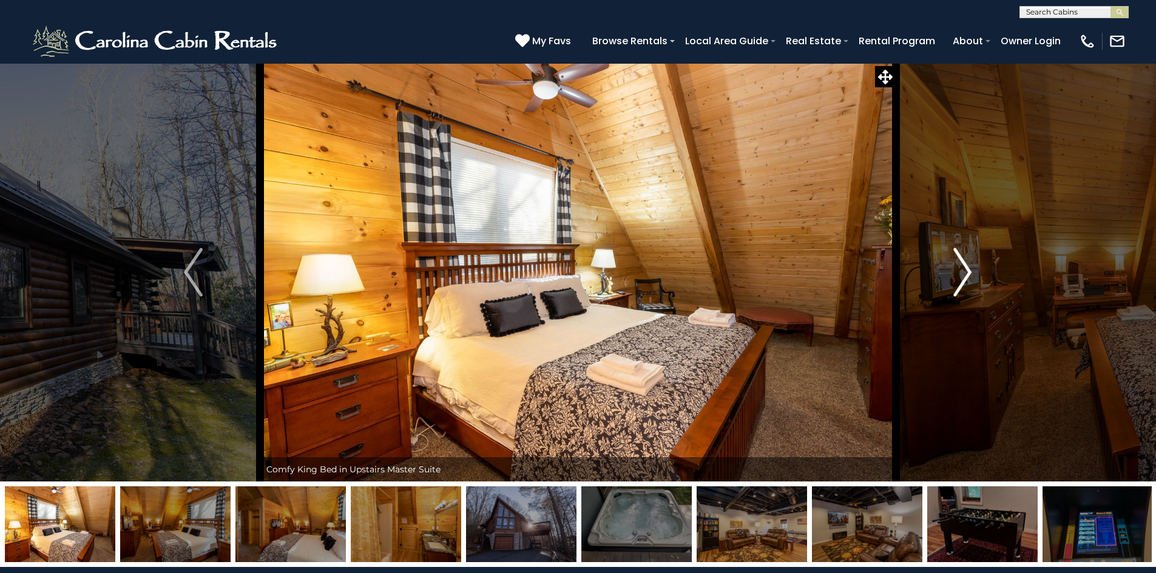
click at [964, 279] on img "Next" at bounding box center [962, 272] width 18 height 49
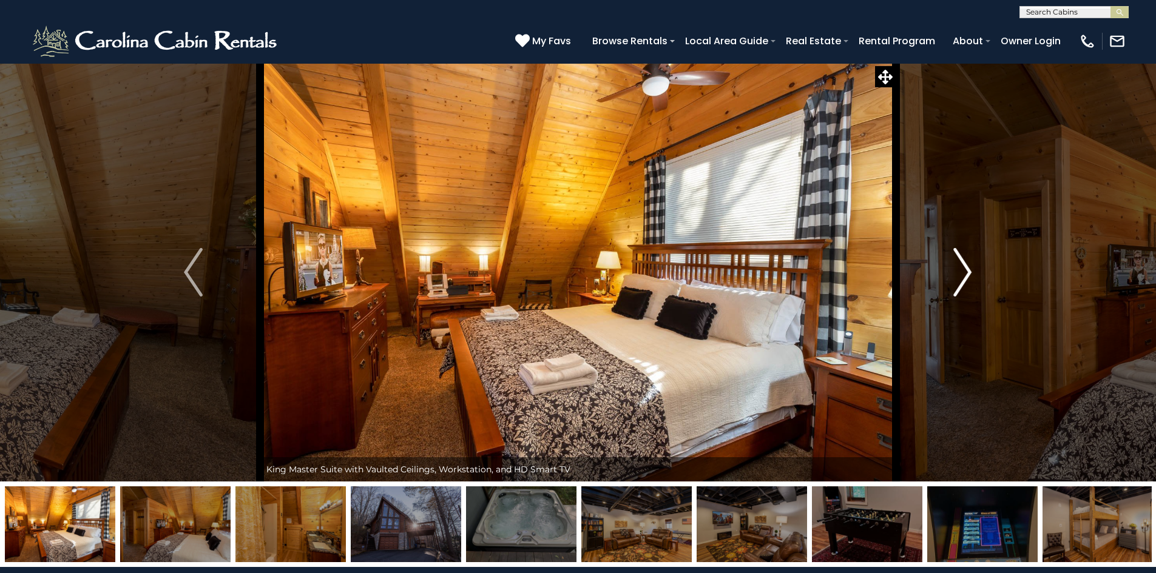
click at [964, 279] on img "Next" at bounding box center [962, 272] width 18 height 49
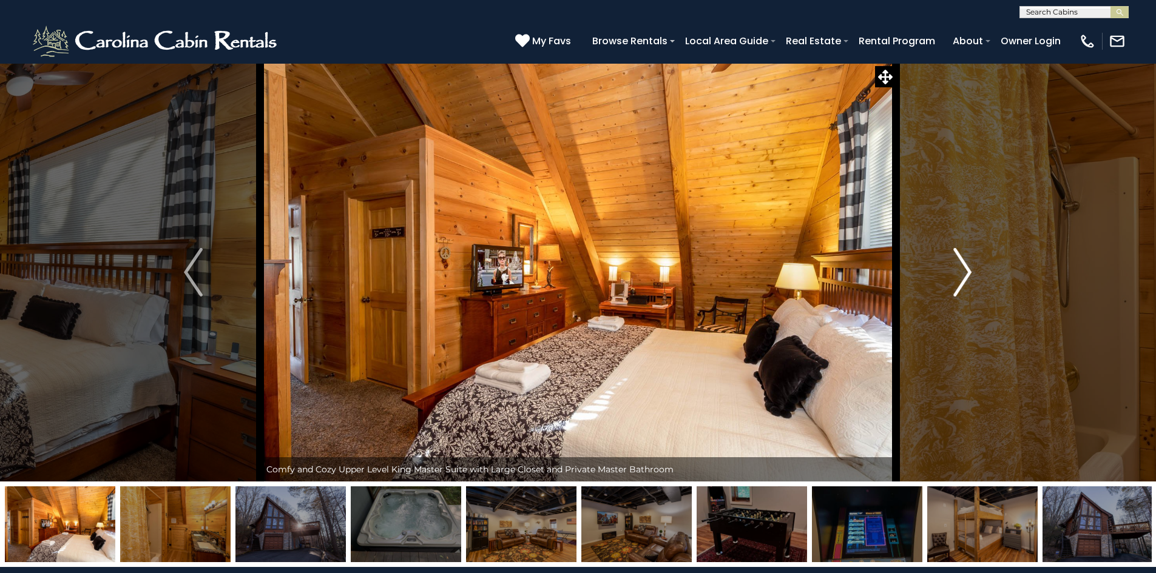
click at [964, 279] on img "Next" at bounding box center [962, 272] width 18 height 49
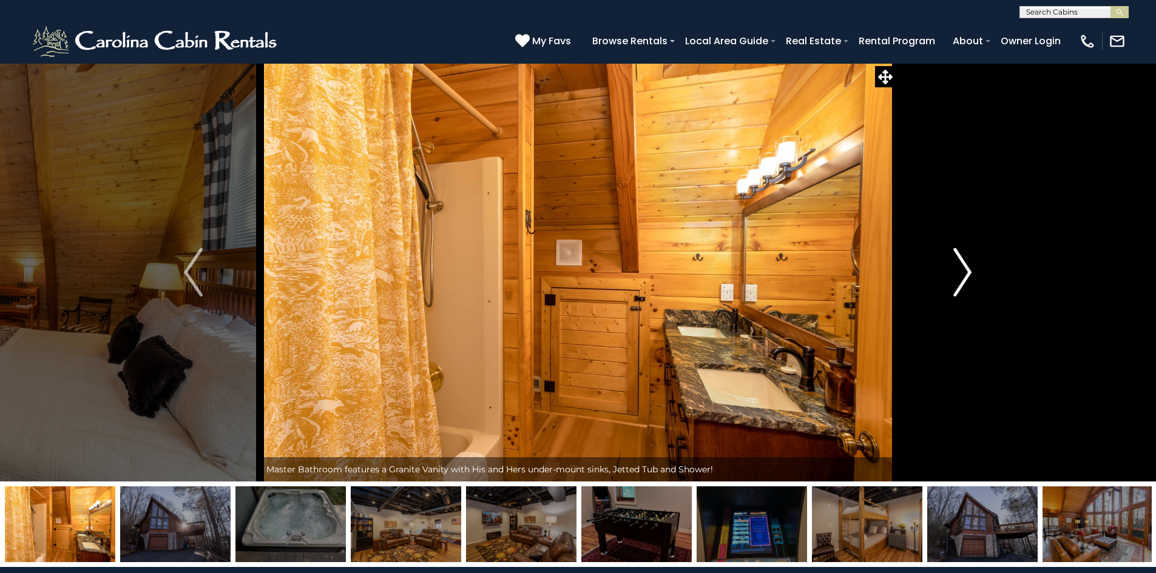
click at [964, 279] on img "Next" at bounding box center [962, 272] width 18 height 49
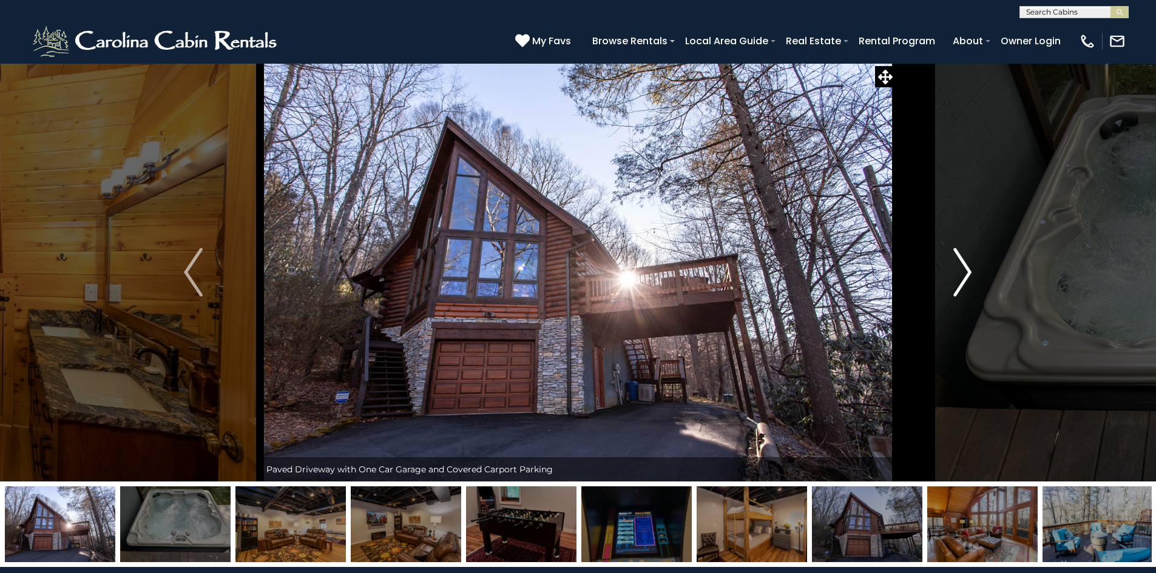
click at [964, 279] on img "Next" at bounding box center [962, 272] width 18 height 49
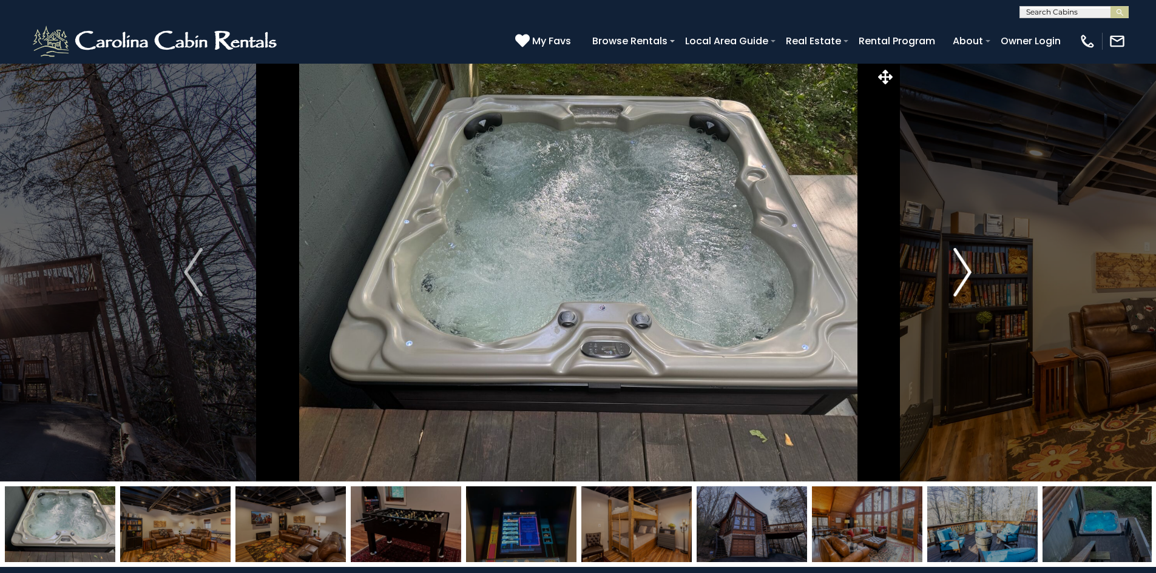
click at [964, 279] on img "Next" at bounding box center [962, 272] width 18 height 49
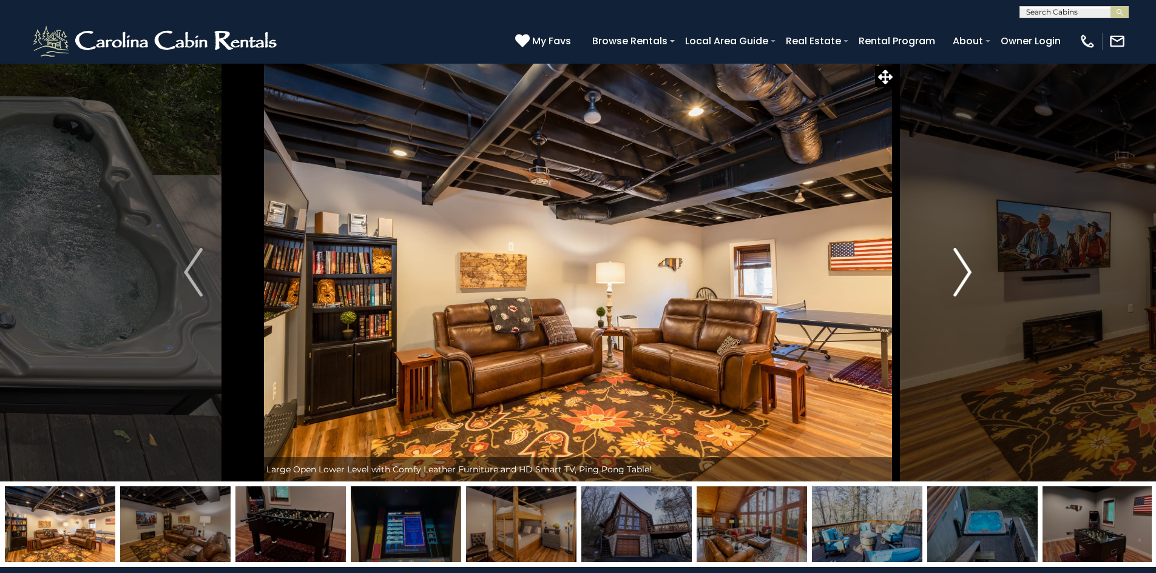
click at [964, 279] on img "Next" at bounding box center [962, 272] width 18 height 49
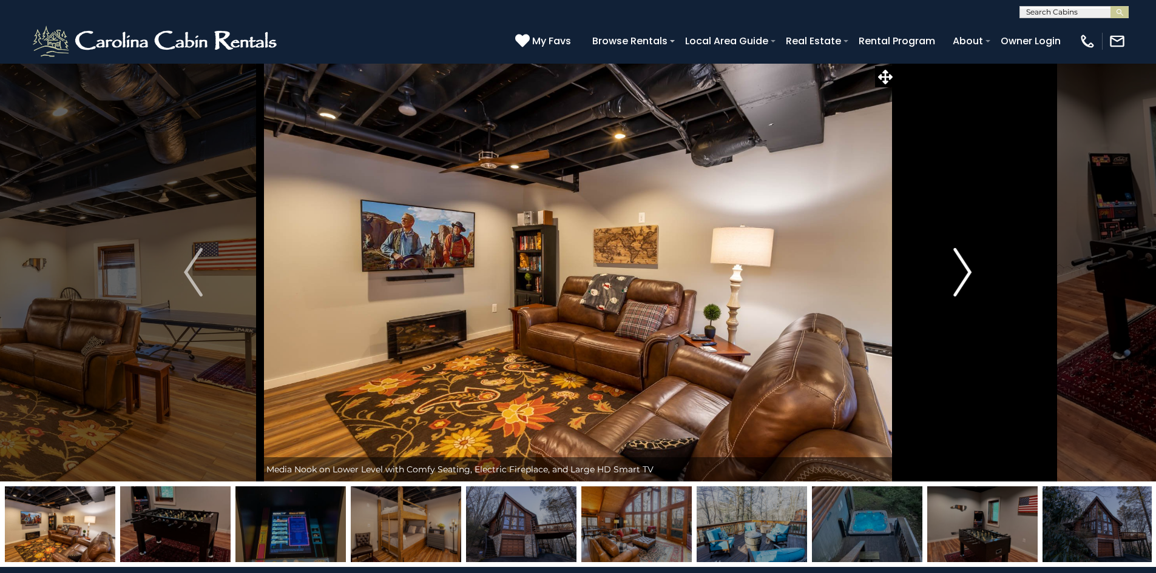
click at [964, 279] on img "Next" at bounding box center [962, 272] width 18 height 49
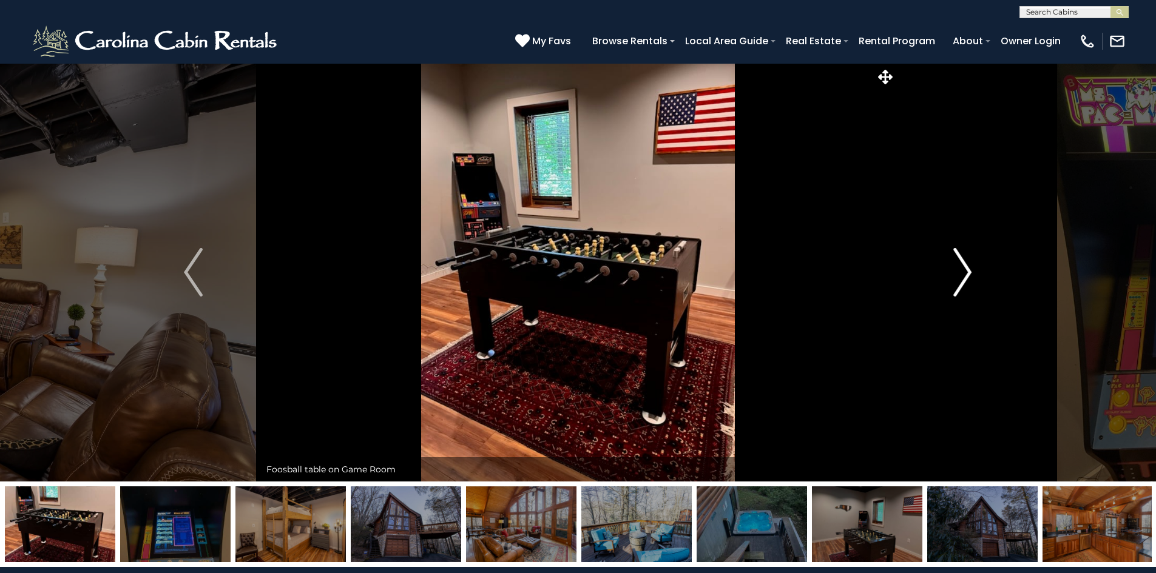
click at [964, 279] on img "Next" at bounding box center [962, 272] width 18 height 49
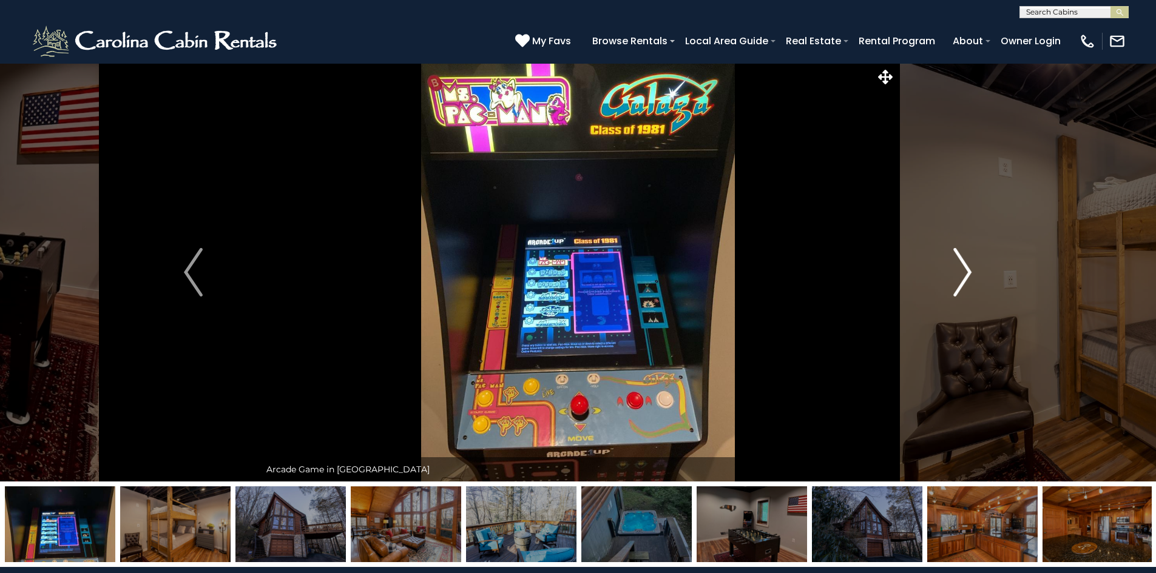
click at [964, 279] on img "Next" at bounding box center [962, 272] width 18 height 49
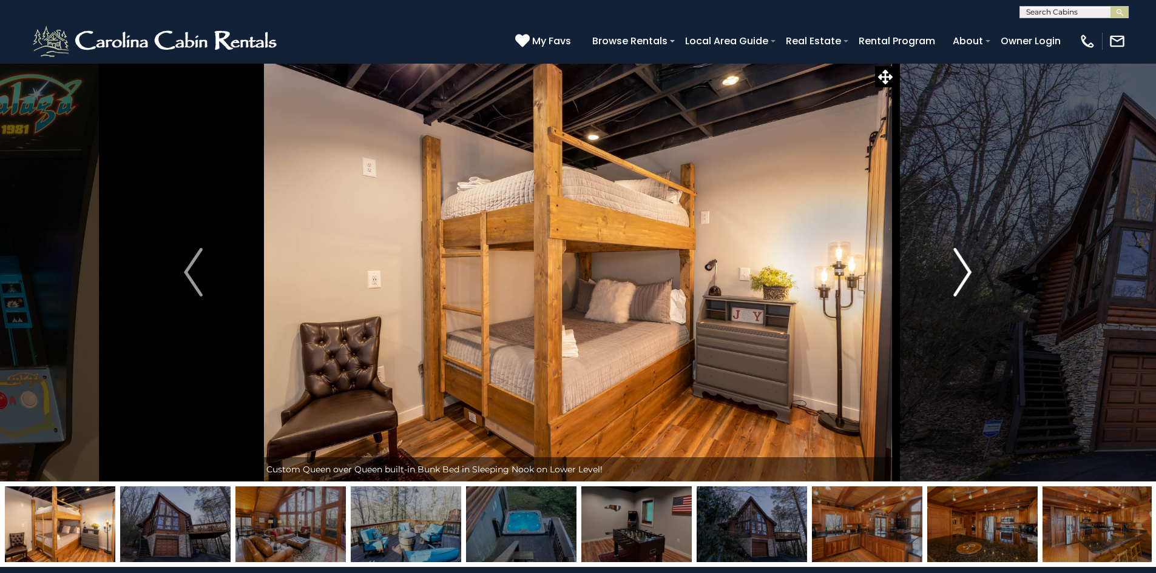
click at [964, 279] on img "Next" at bounding box center [962, 272] width 18 height 49
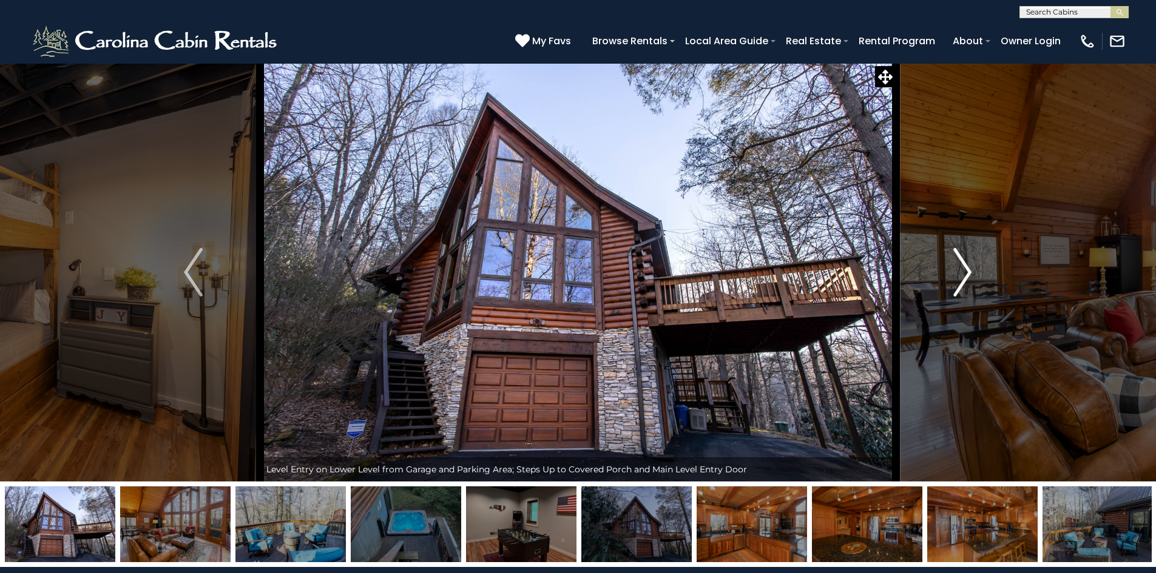
click at [964, 279] on img "Next" at bounding box center [962, 272] width 18 height 49
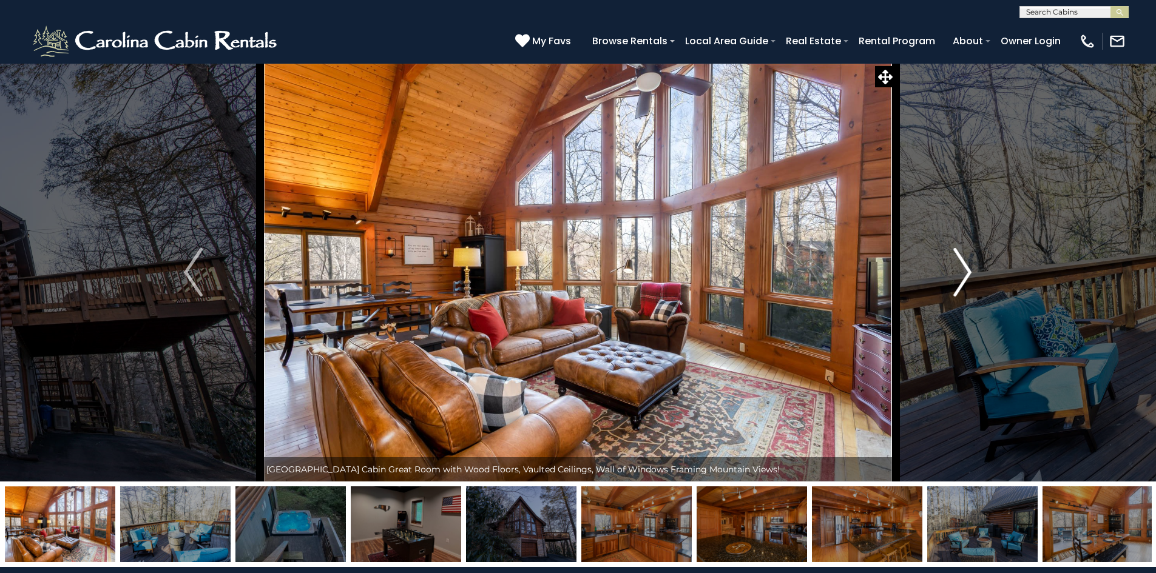
click at [964, 279] on img "Next" at bounding box center [962, 272] width 18 height 49
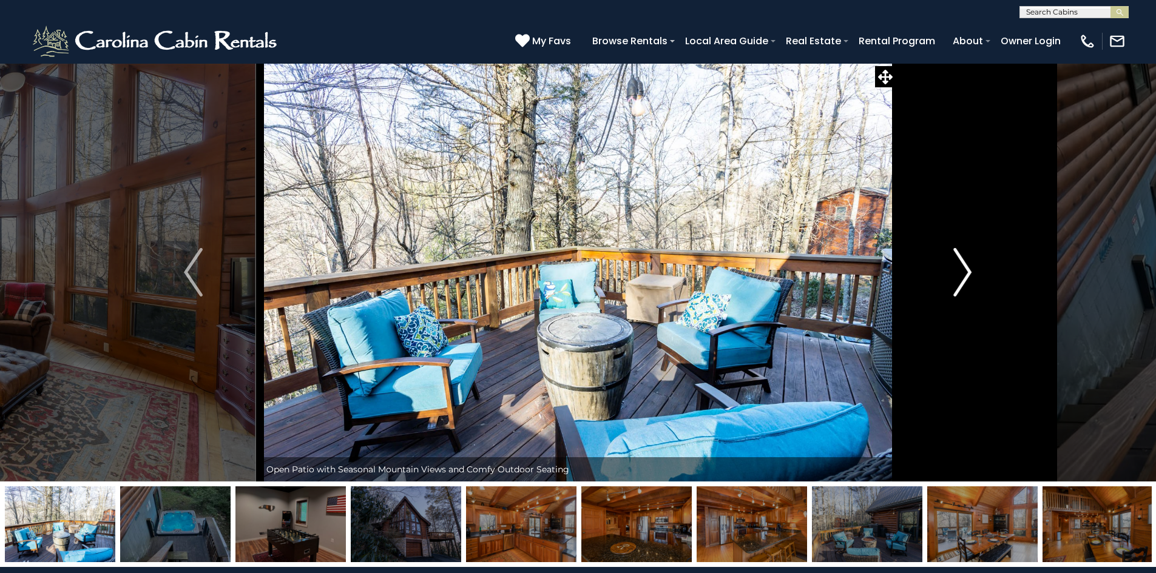
click at [964, 279] on img "Next" at bounding box center [962, 272] width 18 height 49
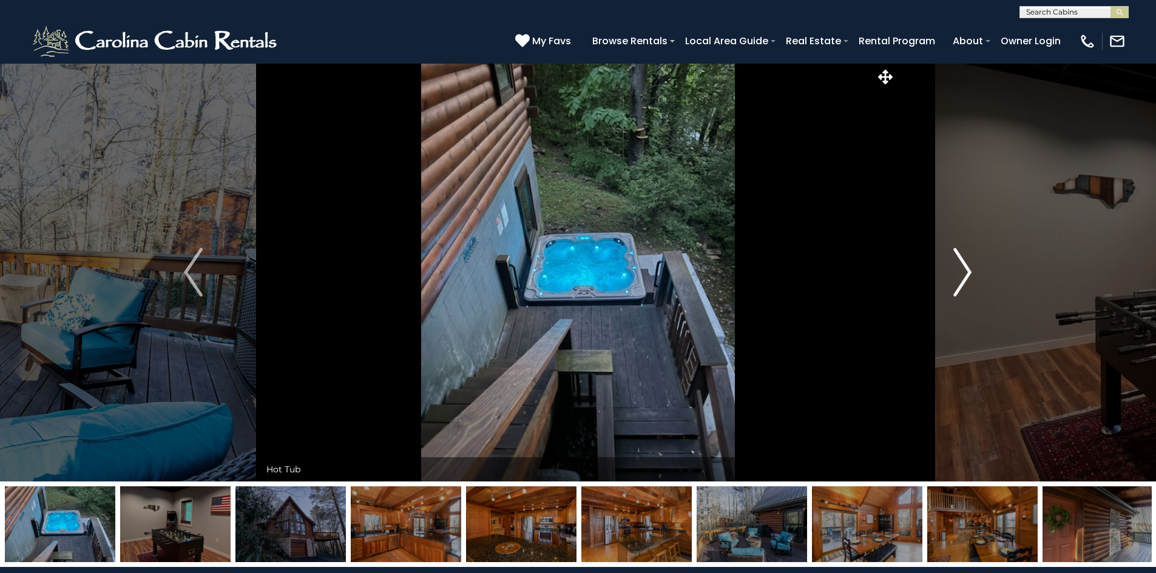
click at [964, 279] on img "Next" at bounding box center [962, 272] width 18 height 49
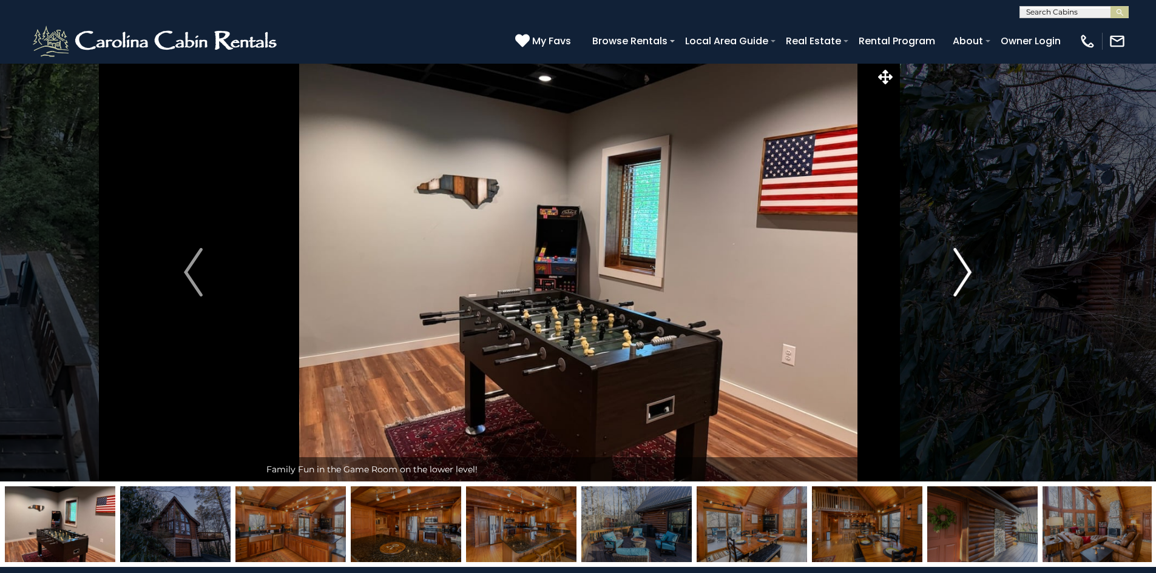
click at [964, 279] on img "Next" at bounding box center [962, 272] width 18 height 49
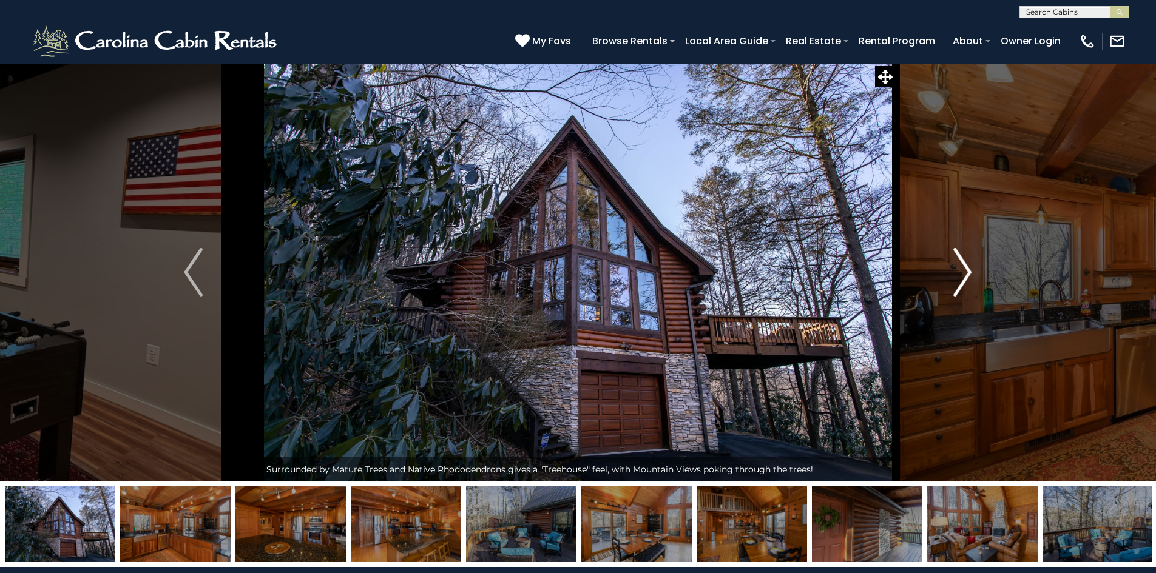
click at [964, 279] on img "Next" at bounding box center [962, 272] width 18 height 49
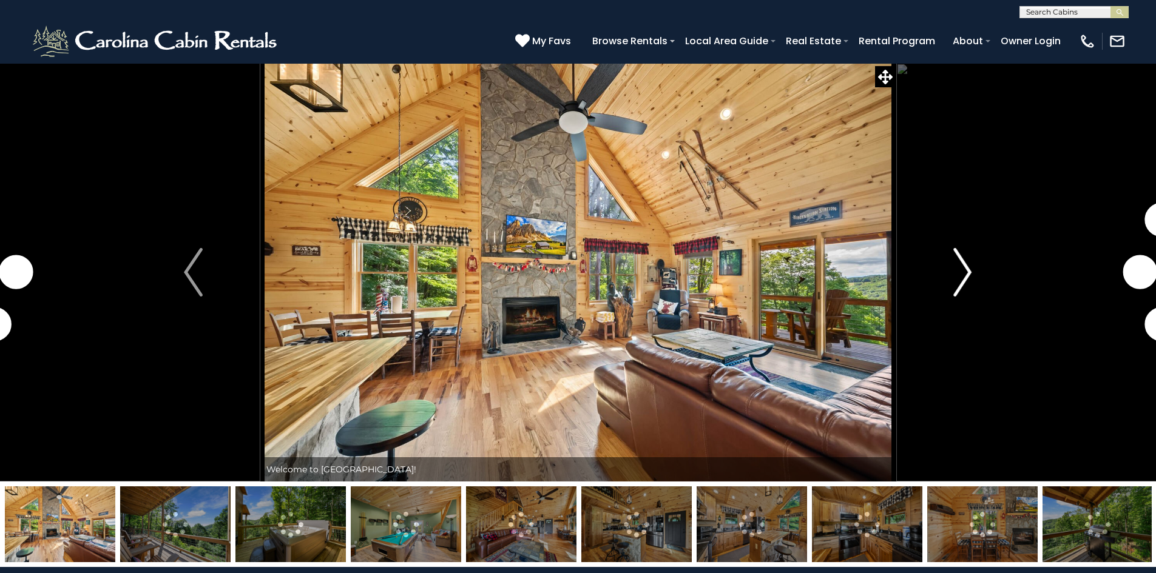
click at [967, 275] on img "Next" at bounding box center [962, 272] width 18 height 49
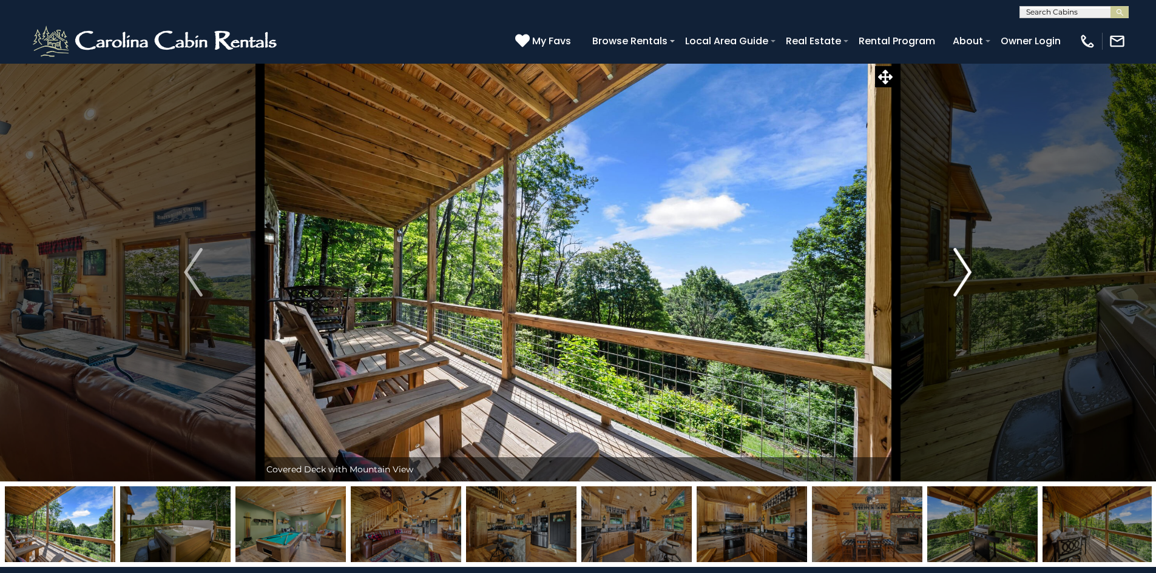
click at [967, 275] on img "Next" at bounding box center [962, 272] width 18 height 49
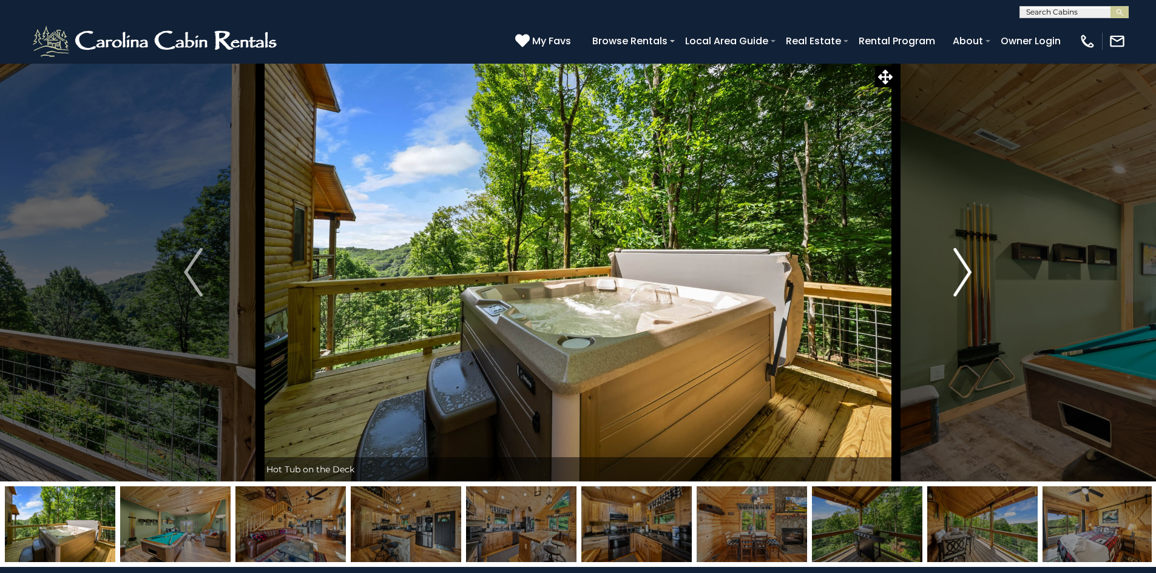
click at [967, 275] on img "Next" at bounding box center [962, 272] width 18 height 49
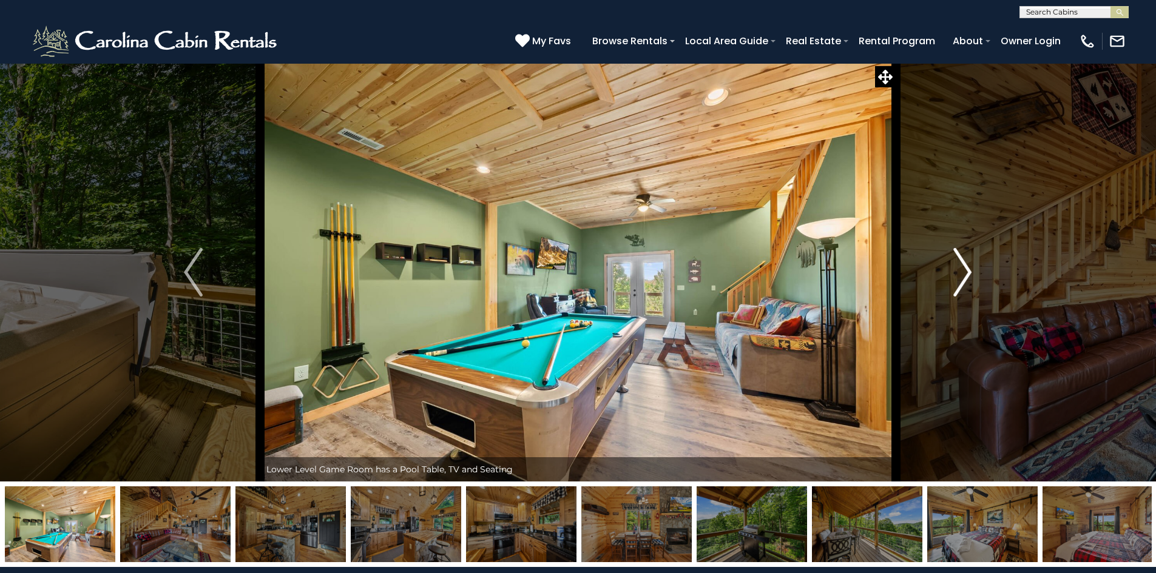
click at [967, 275] on img "Next" at bounding box center [962, 272] width 18 height 49
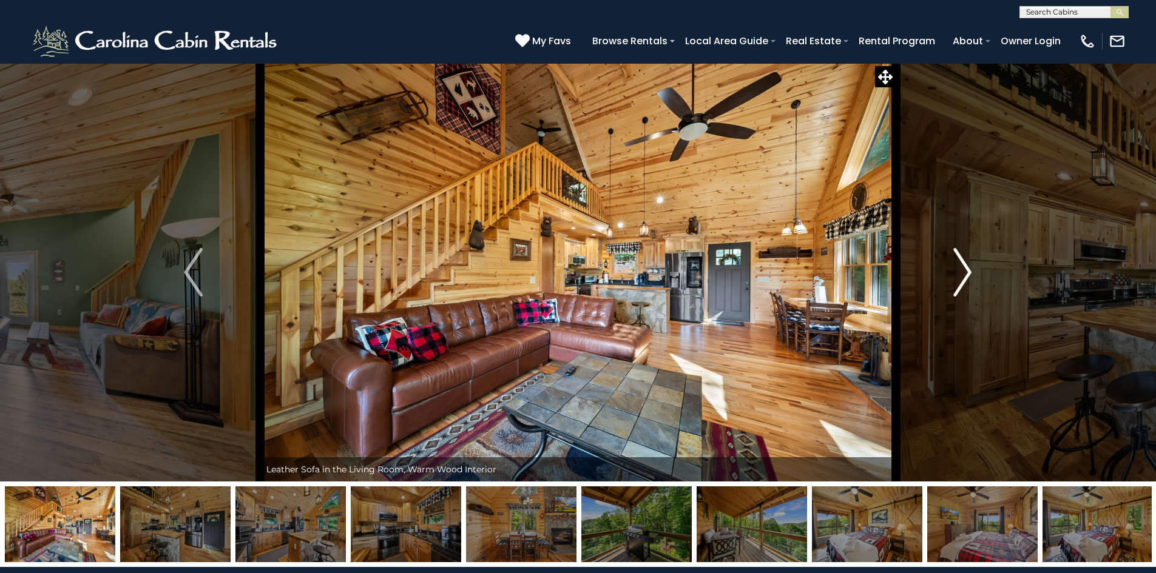
click at [967, 275] on img "Next" at bounding box center [962, 272] width 18 height 49
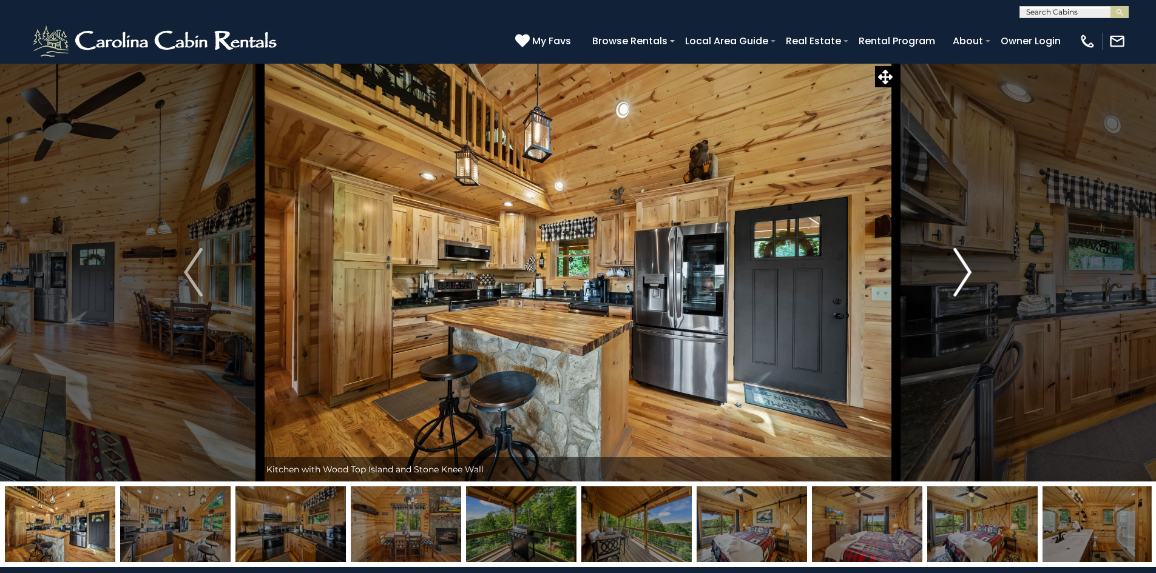
click at [967, 275] on img "Next" at bounding box center [962, 272] width 18 height 49
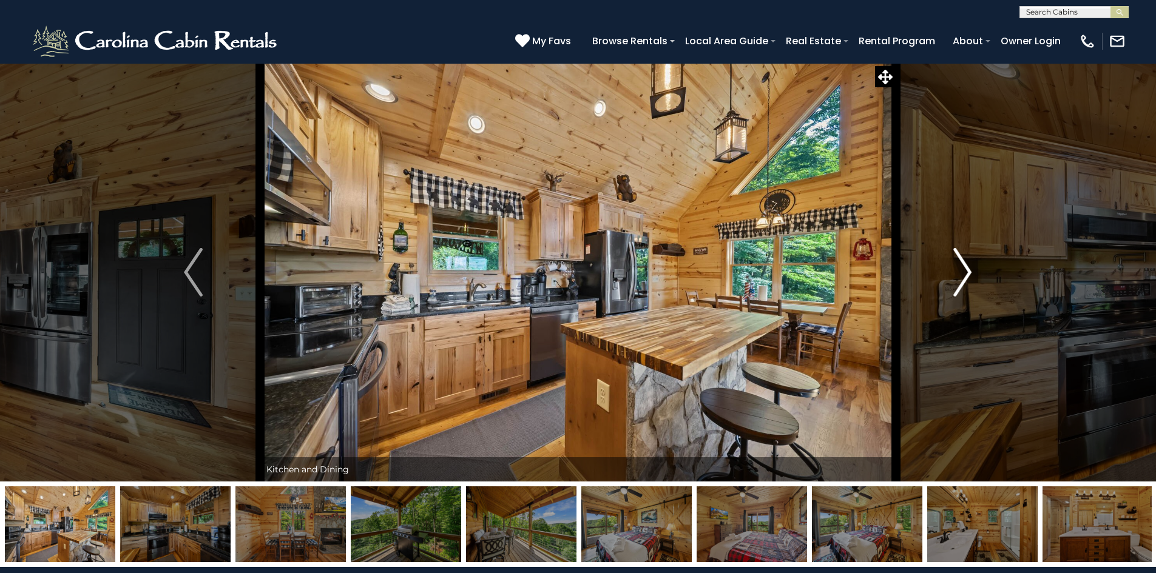
click at [967, 275] on img "Next" at bounding box center [962, 272] width 18 height 49
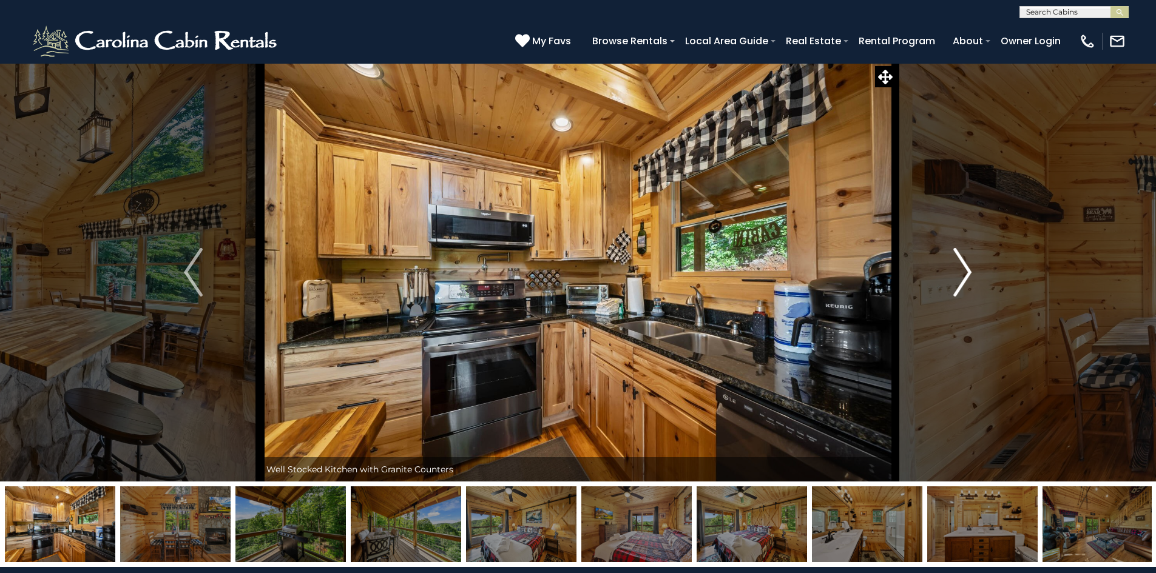
click at [967, 275] on img "Next" at bounding box center [962, 272] width 18 height 49
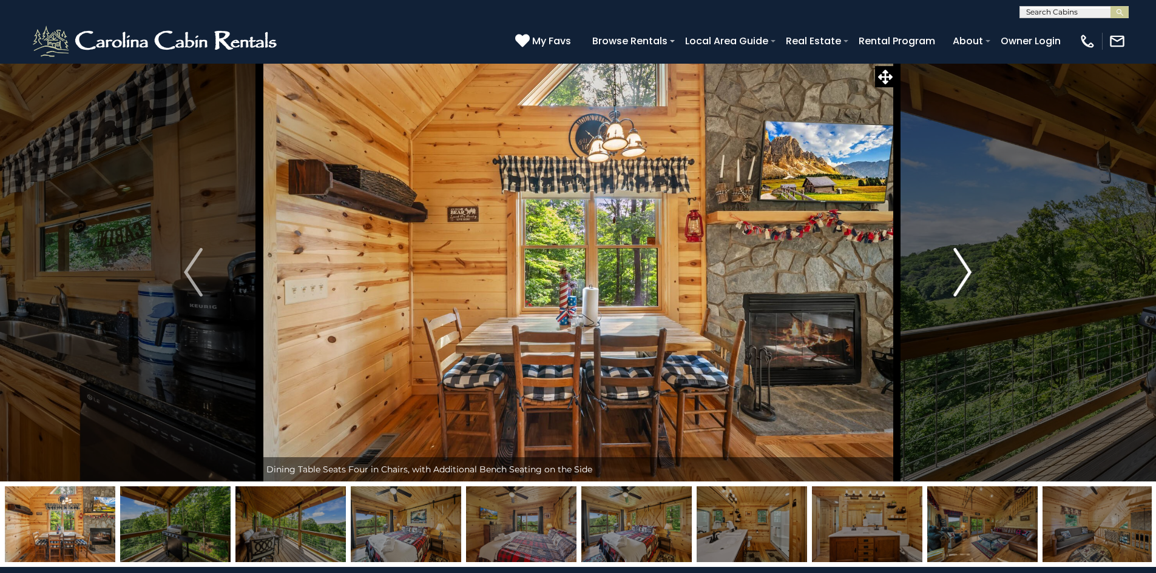
click at [967, 275] on img "Next" at bounding box center [962, 272] width 18 height 49
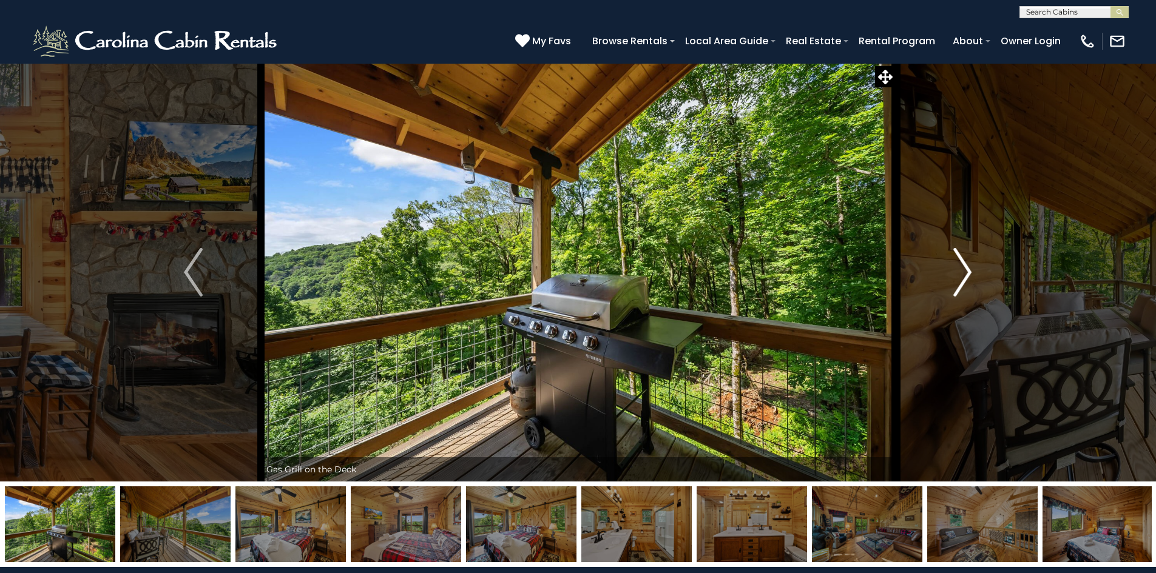
click at [967, 275] on img "Next" at bounding box center [962, 272] width 18 height 49
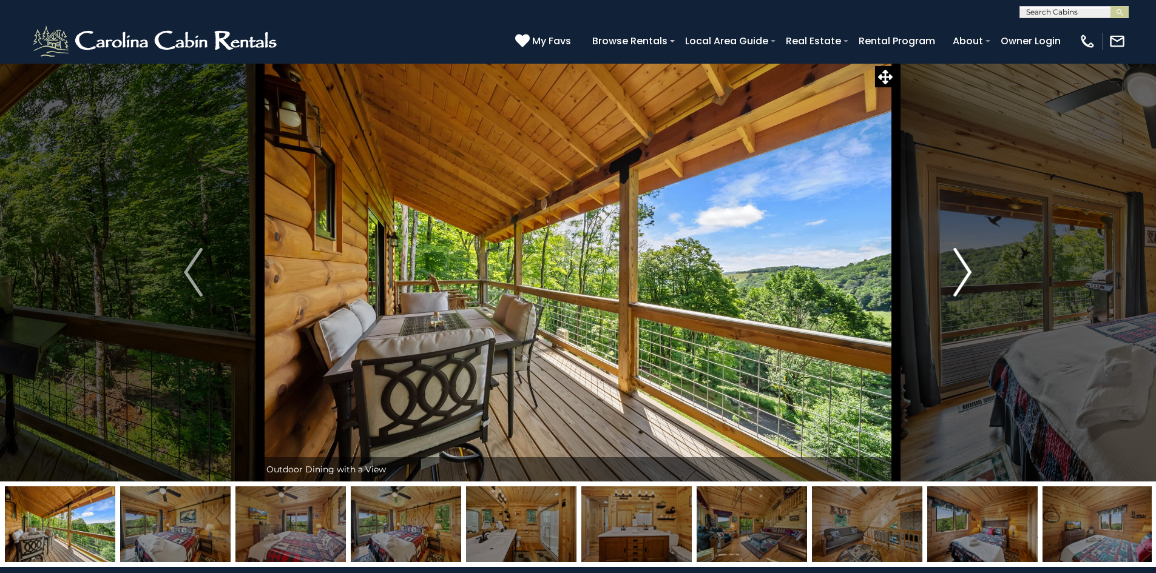
click at [967, 275] on img "Next" at bounding box center [962, 272] width 18 height 49
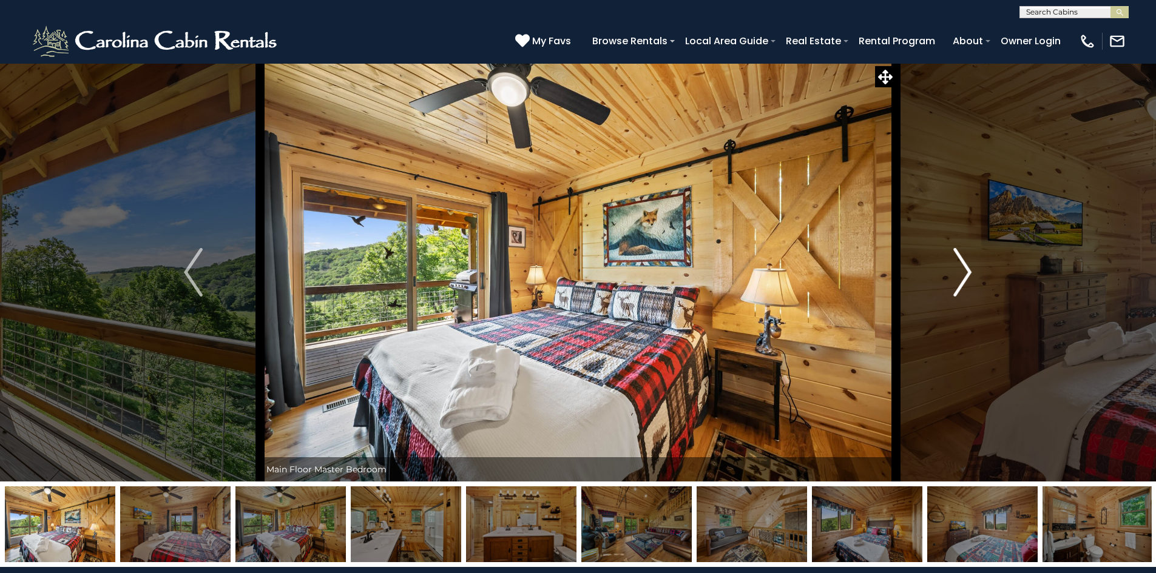
click at [967, 275] on img "Next" at bounding box center [962, 272] width 18 height 49
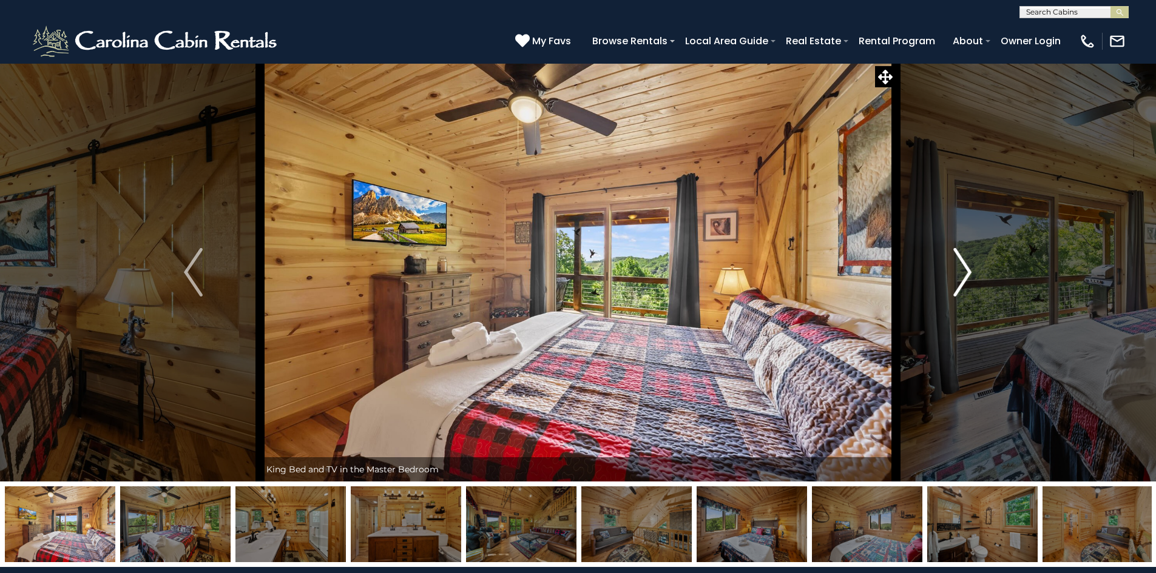
click at [967, 275] on img "Next" at bounding box center [962, 272] width 18 height 49
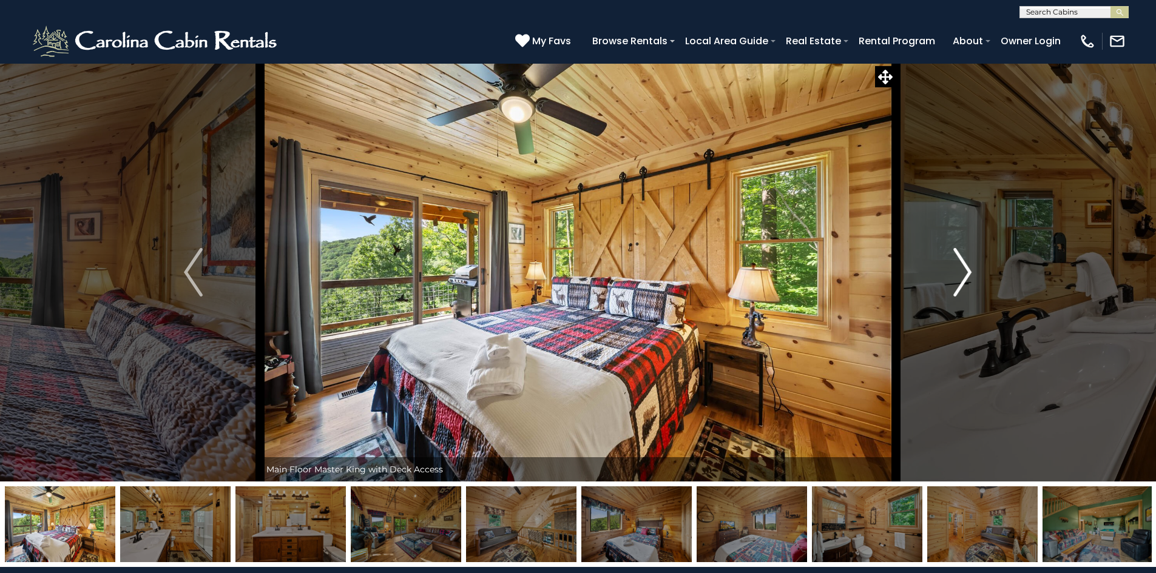
click at [967, 275] on img "Next" at bounding box center [962, 272] width 18 height 49
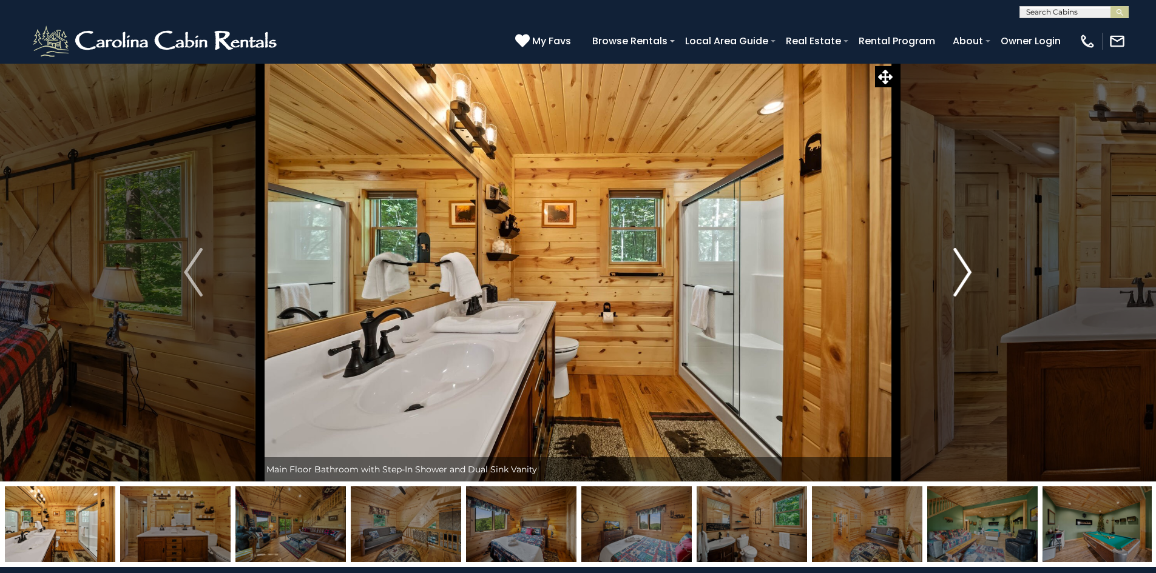
click at [967, 275] on img "Next" at bounding box center [962, 272] width 18 height 49
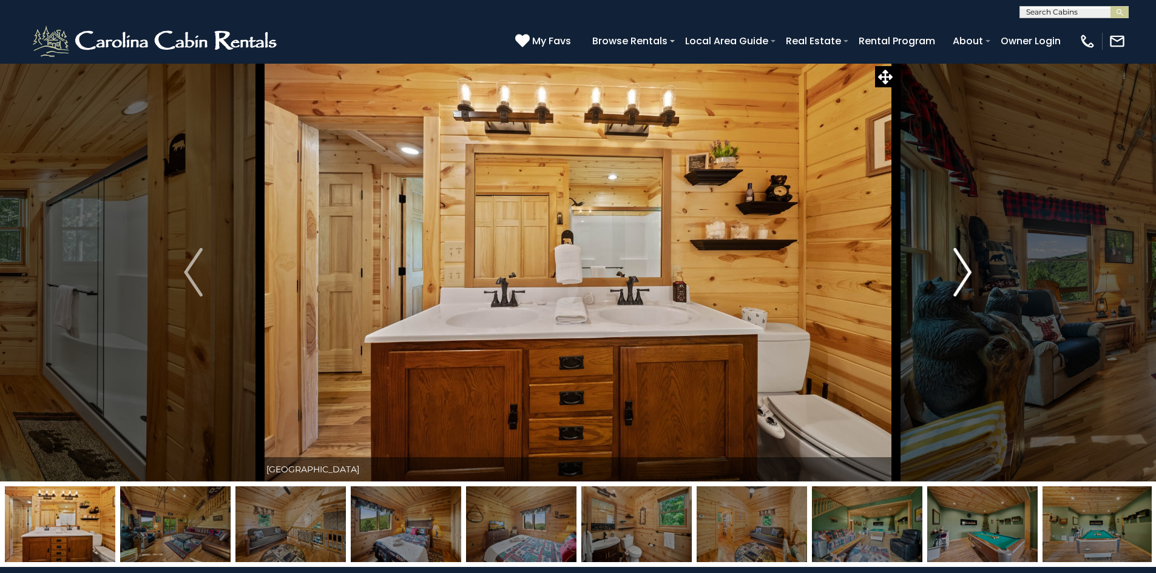
click at [967, 275] on img "Next" at bounding box center [962, 272] width 18 height 49
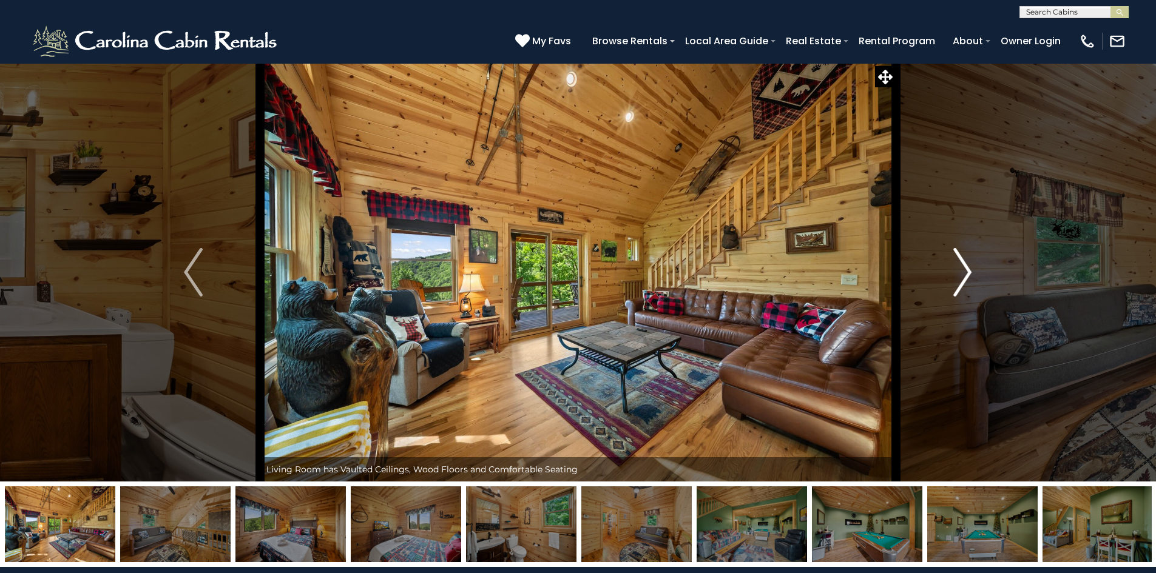
click at [967, 275] on img "Next" at bounding box center [962, 272] width 18 height 49
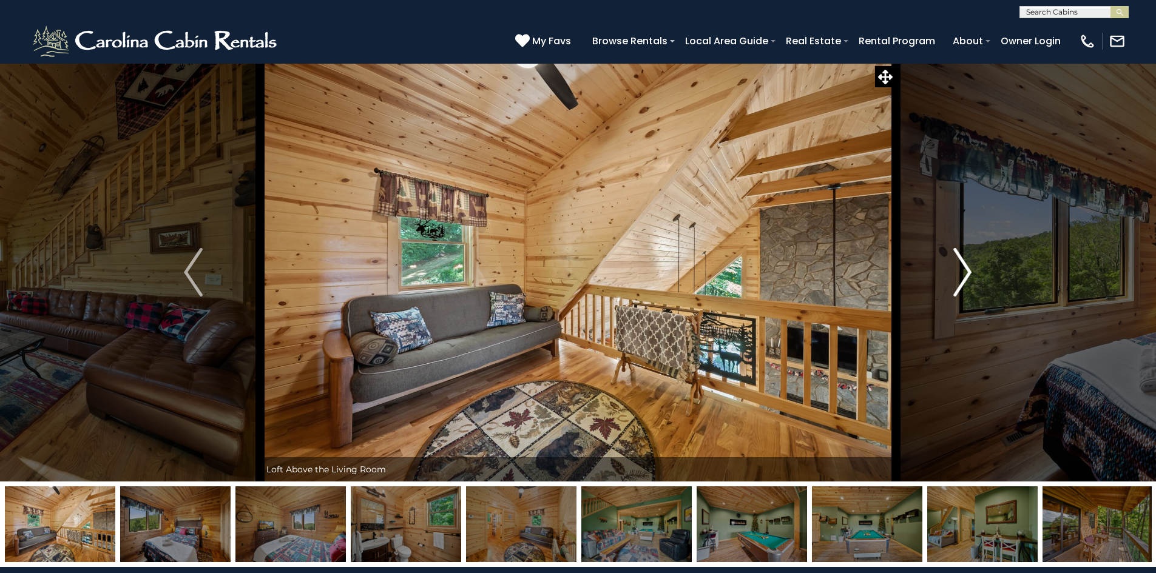
click at [967, 275] on img "Next" at bounding box center [962, 272] width 18 height 49
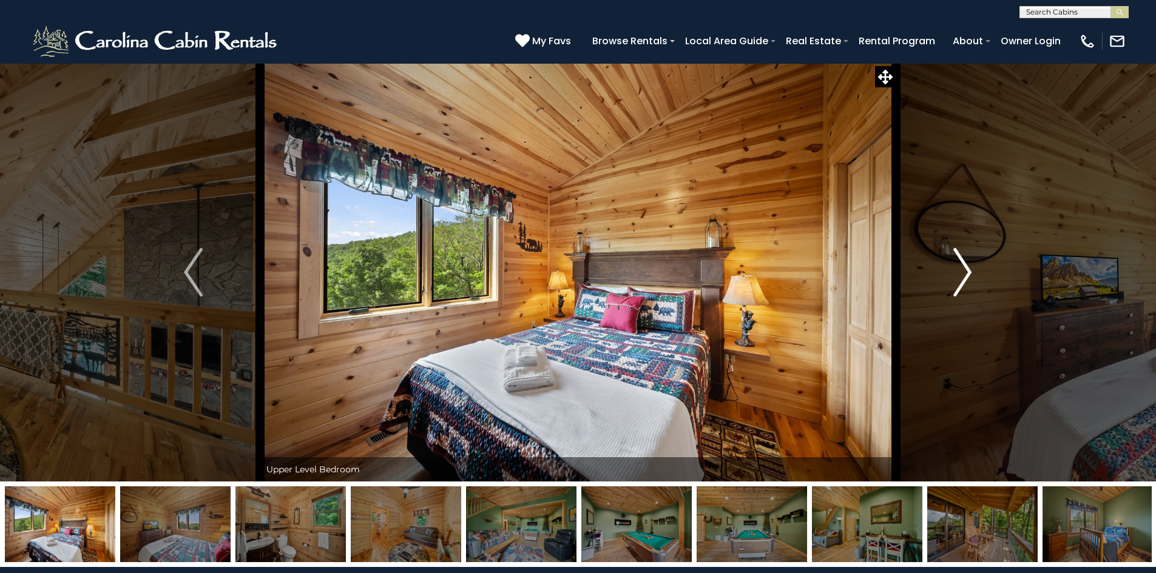
click at [967, 275] on img "Next" at bounding box center [962, 272] width 18 height 49
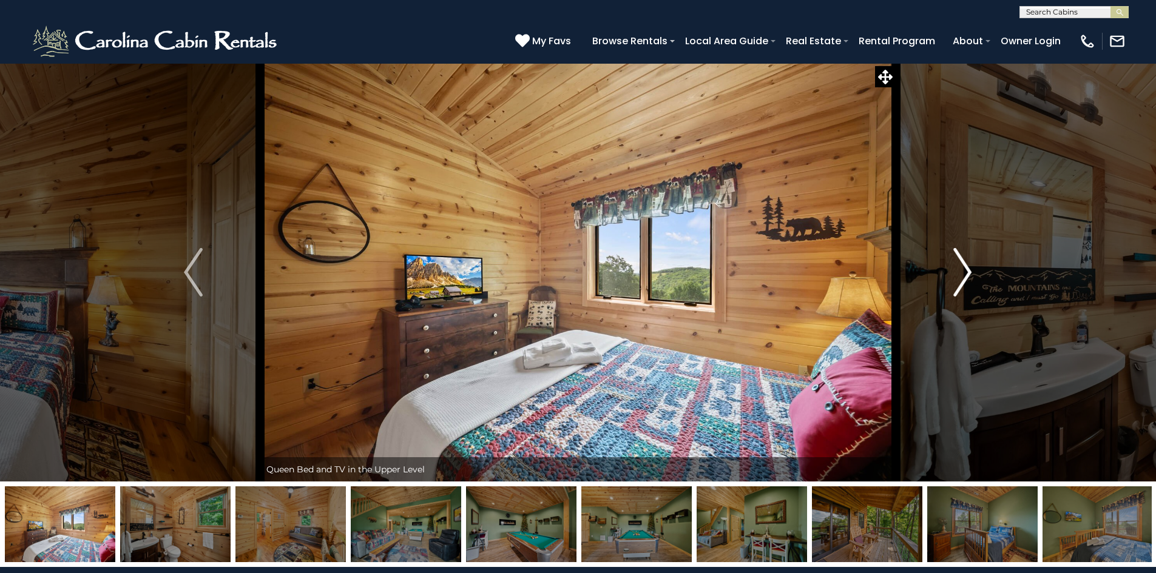
click at [967, 275] on img "Next" at bounding box center [962, 272] width 18 height 49
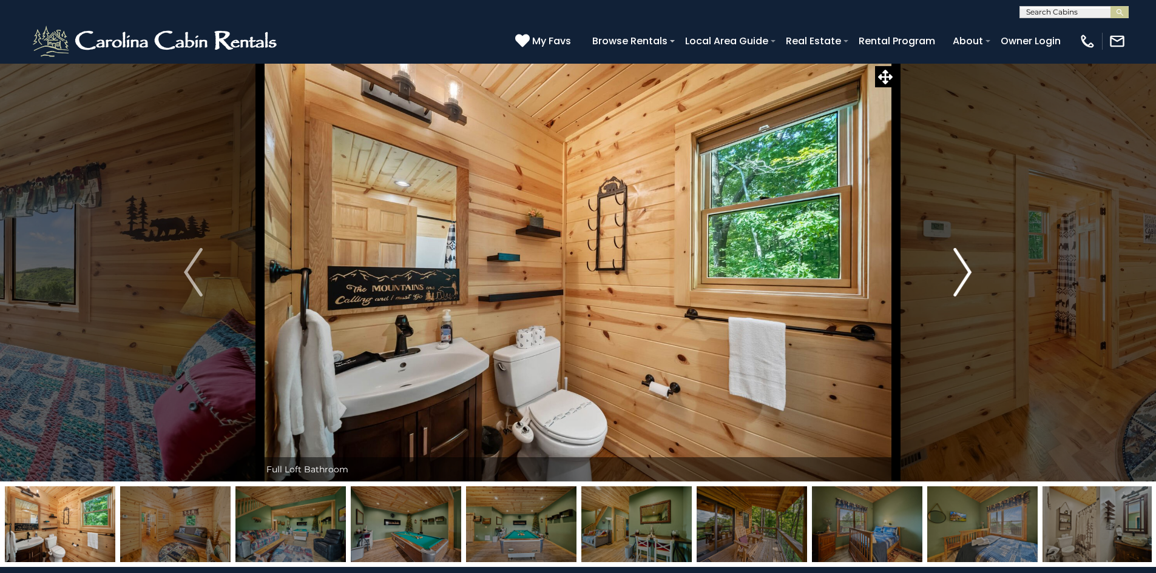
click at [967, 275] on img "Next" at bounding box center [962, 272] width 18 height 49
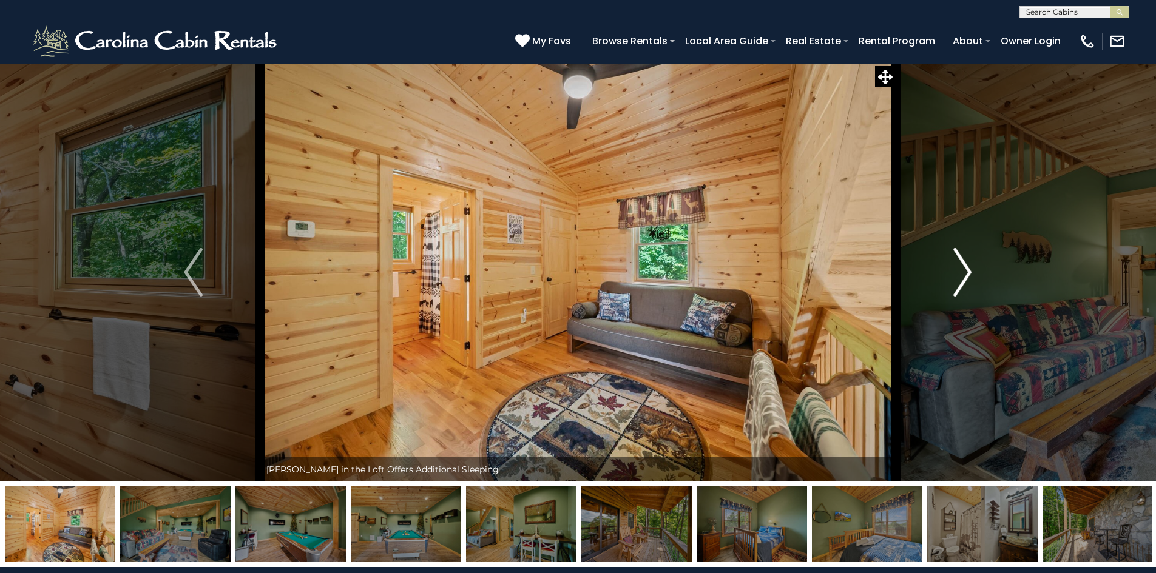
click at [967, 275] on img "Next" at bounding box center [962, 272] width 18 height 49
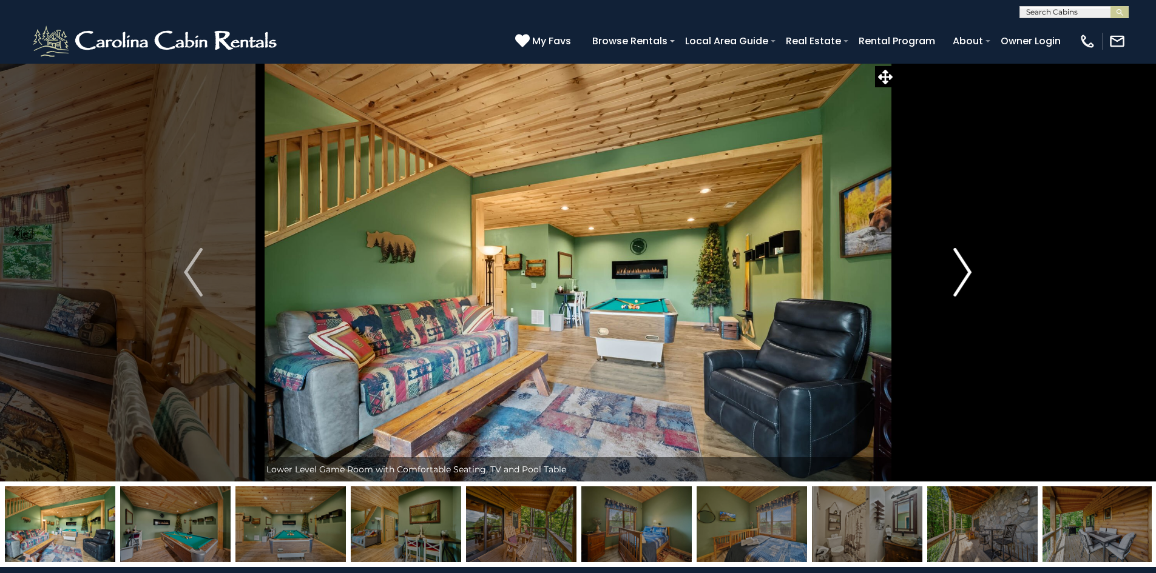
click at [967, 275] on img "Next" at bounding box center [962, 272] width 18 height 49
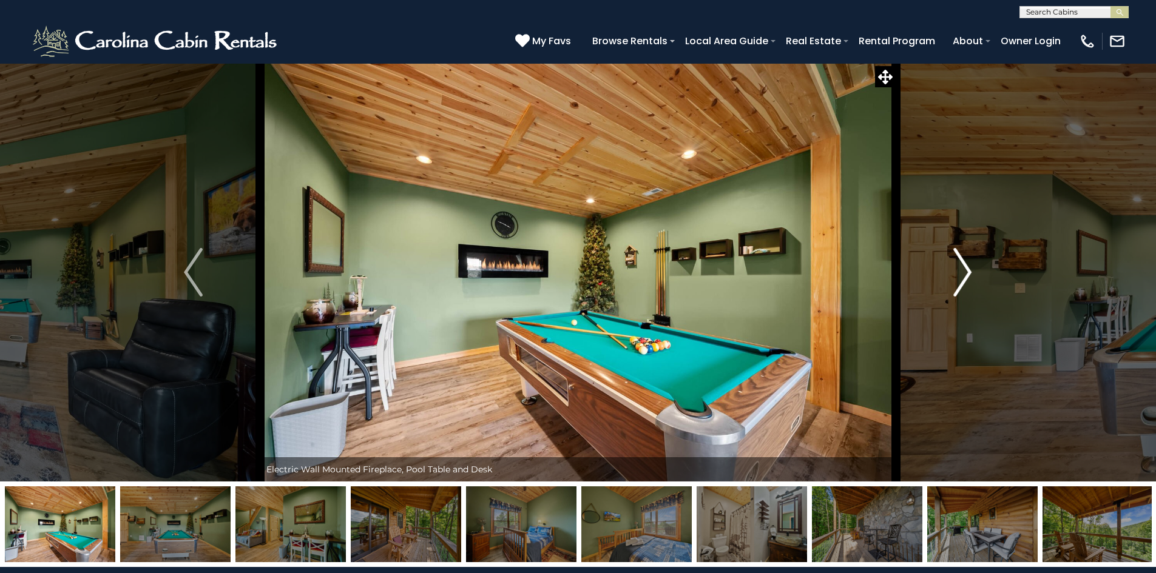
click at [967, 275] on img "Next" at bounding box center [962, 272] width 18 height 49
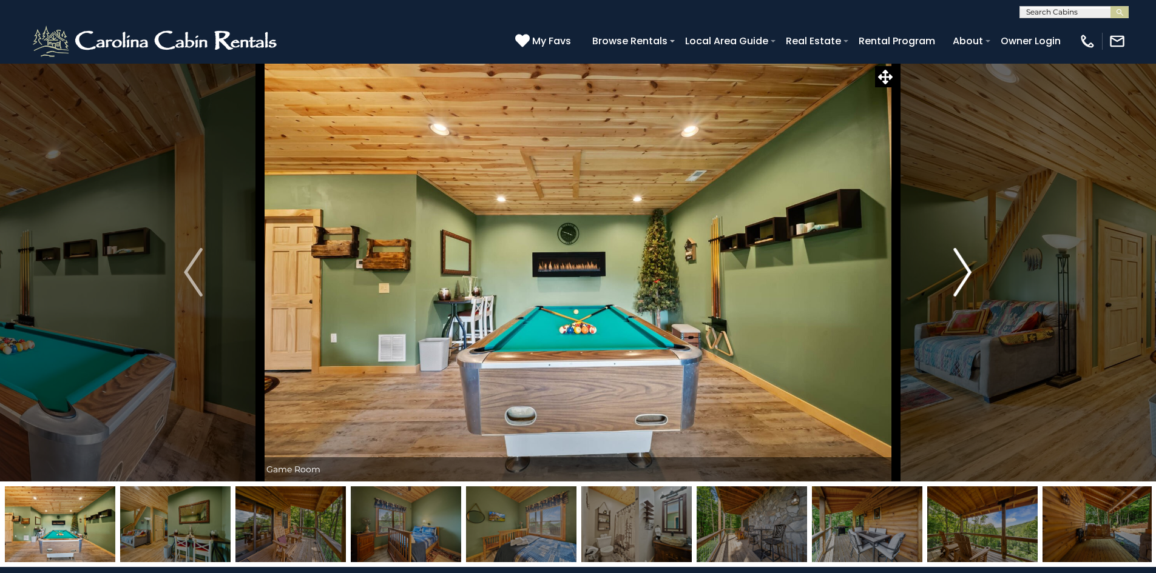
click at [967, 275] on img "Next" at bounding box center [962, 272] width 18 height 49
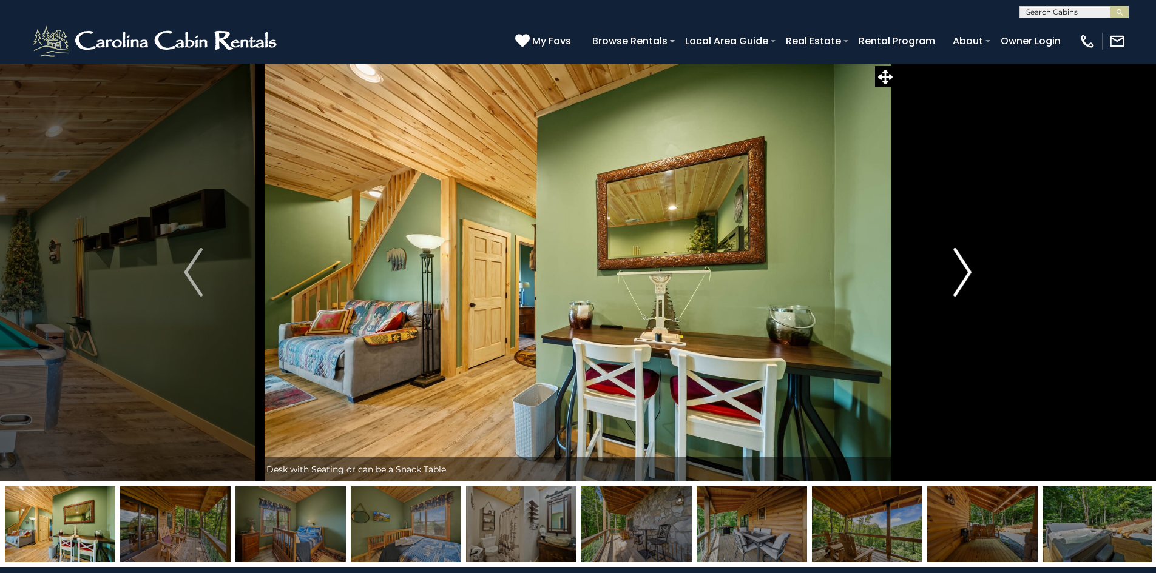
click at [967, 275] on img "Next" at bounding box center [962, 272] width 18 height 49
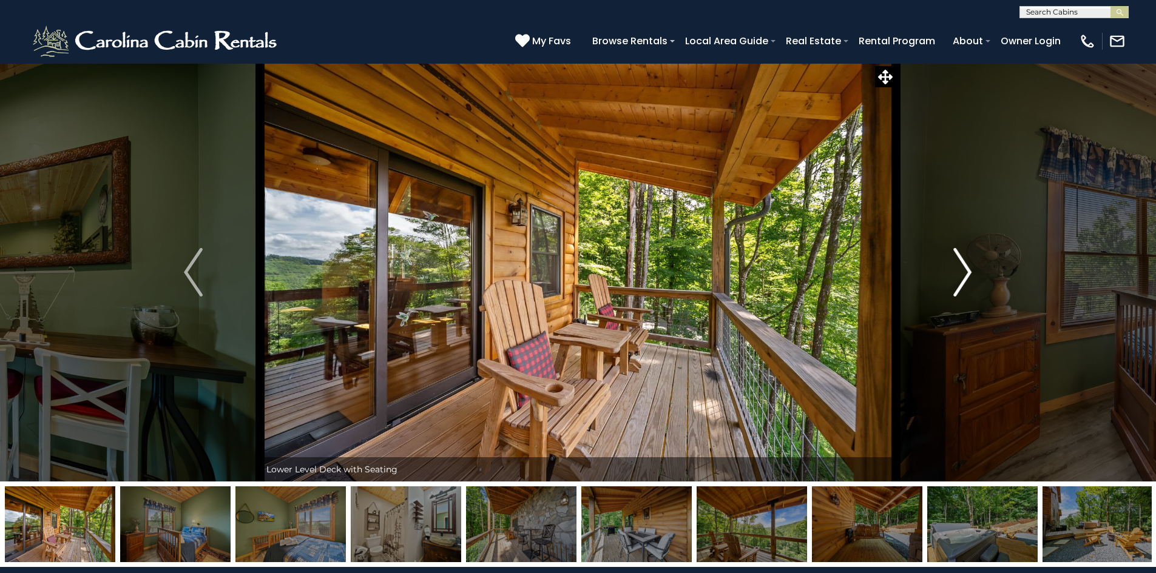
click at [967, 275] on img "Next" at bounding box center [962, 272] width 18 height 49
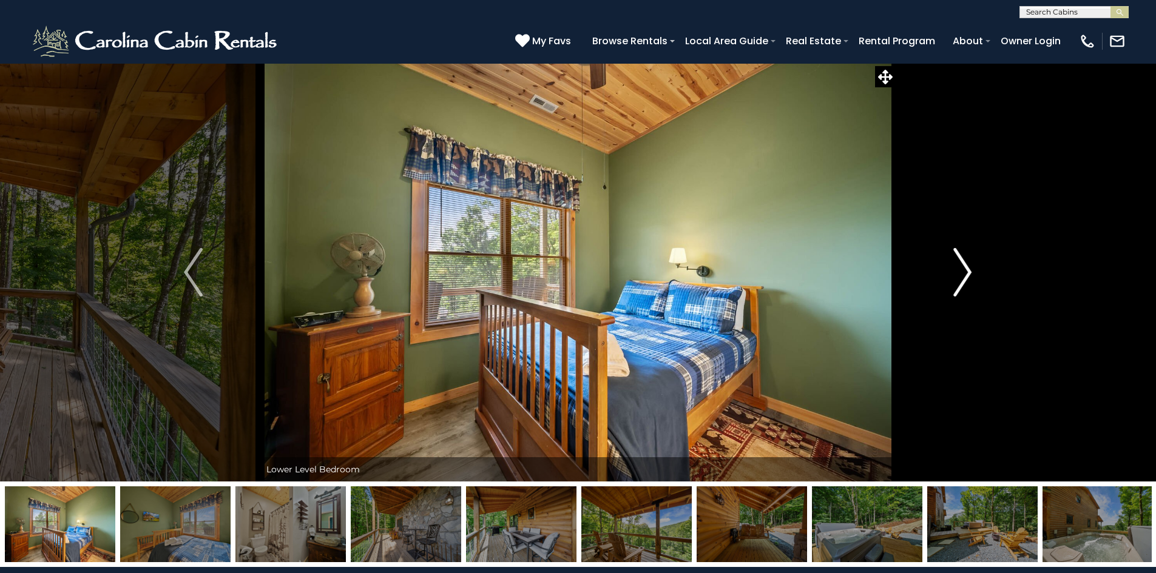
click at [967, 275] on img "Next" at bounding box center [962, 272] width 18 height 49
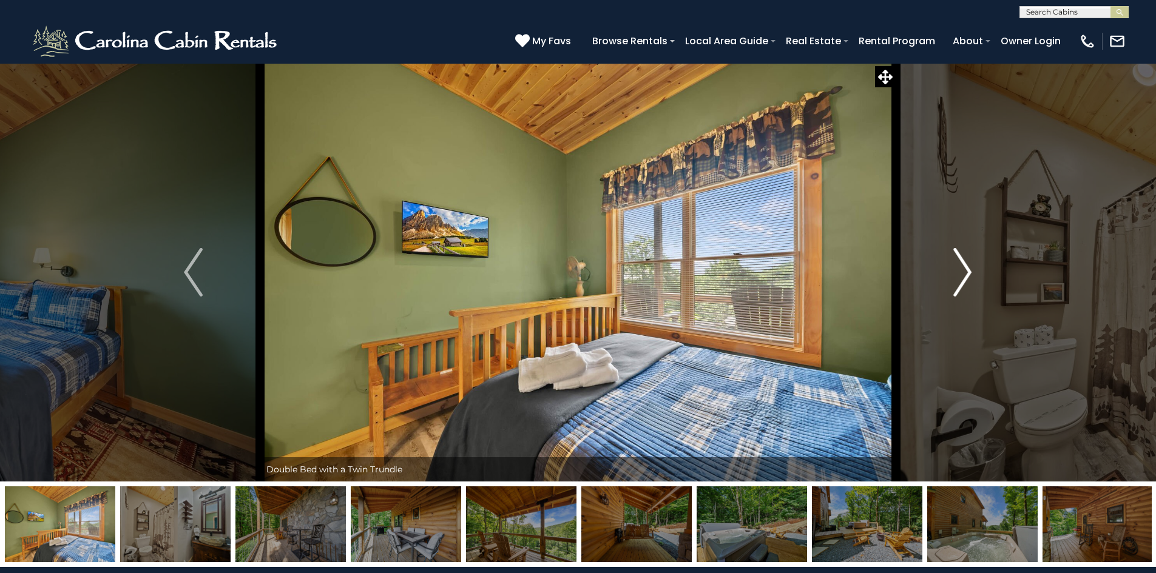
click at [967, 275] on img "Next" at bounding box center [962, 272] width 18 height 49
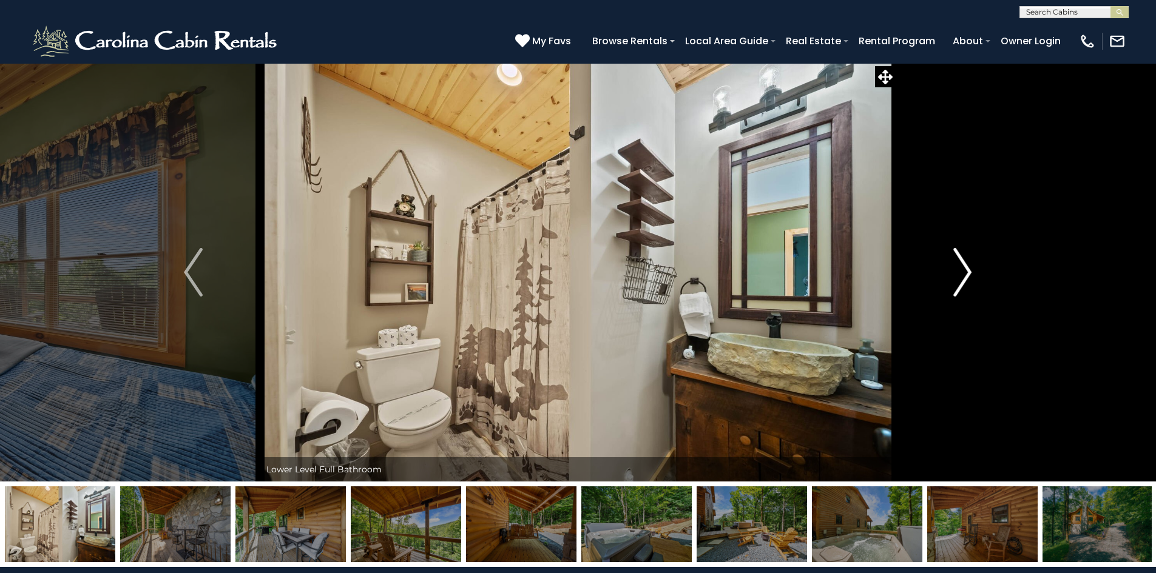
click at [967, 275] on img "Next" at bounding box center [962, 272] width 18 height 49
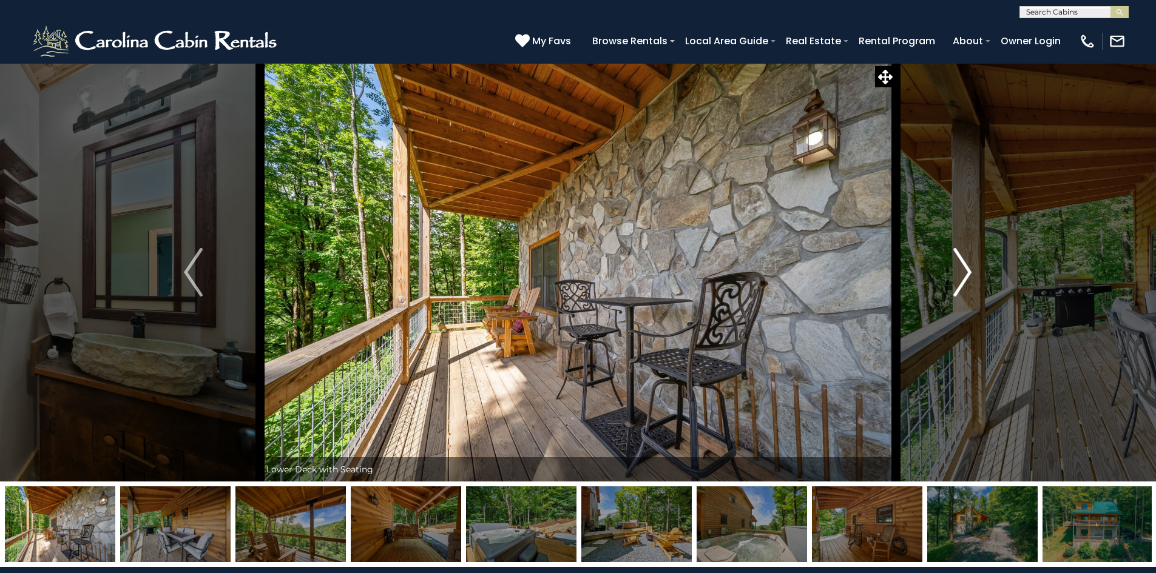
click at [967, 275] on img "Next" at bounding box center [962, 272] width 18 height 49
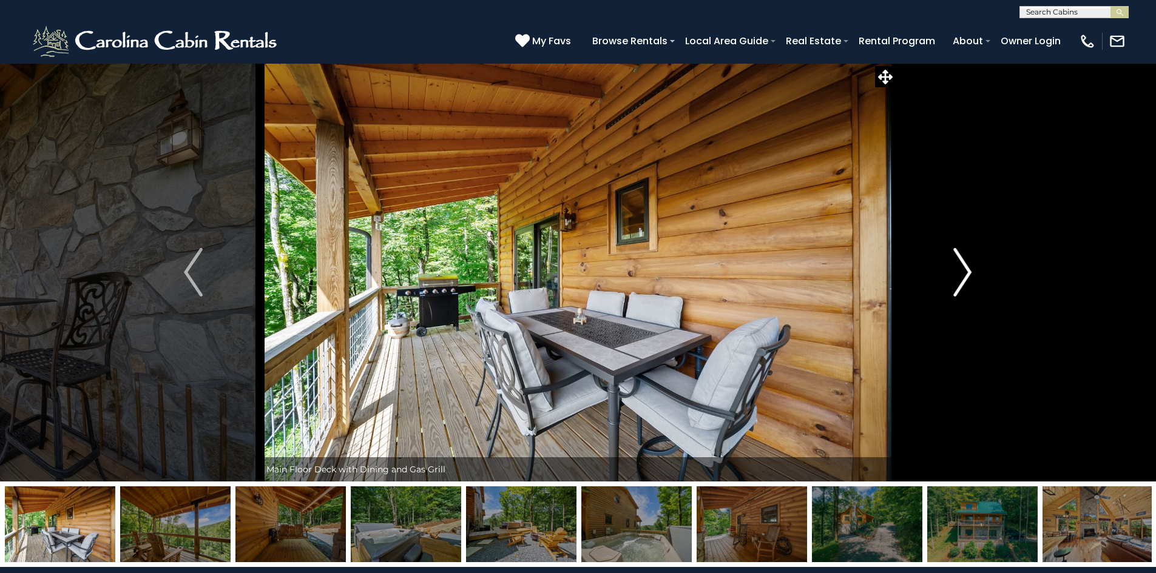
click at [967, 275] on img "Next" at bounding box center [962, 272] width 18 height 49
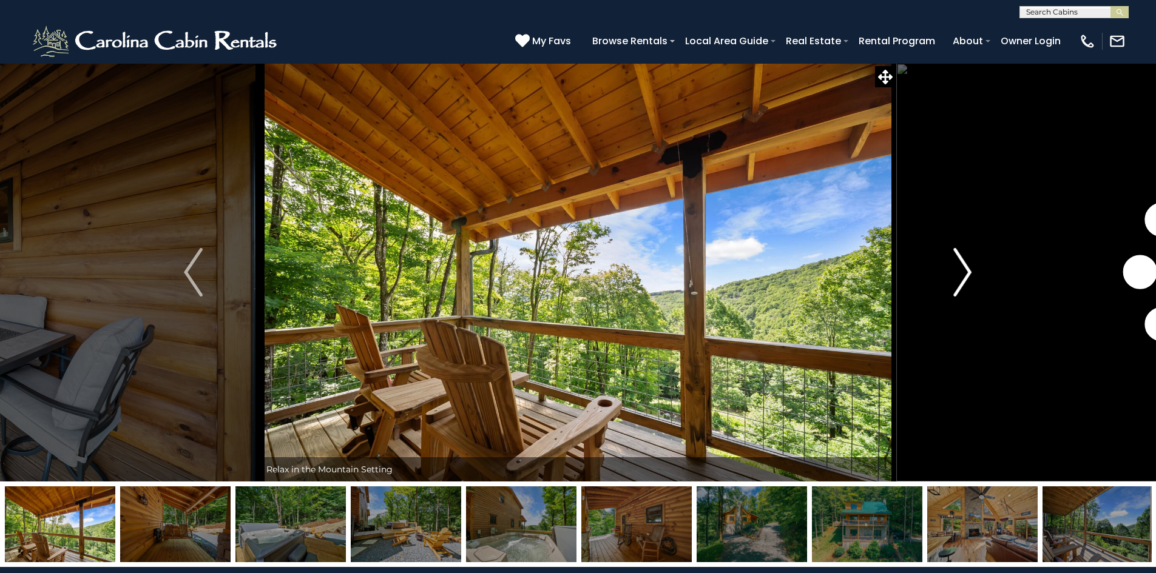
click at [967, 275] on img "Next" at bounding box center [962, 272] width 18 height 49
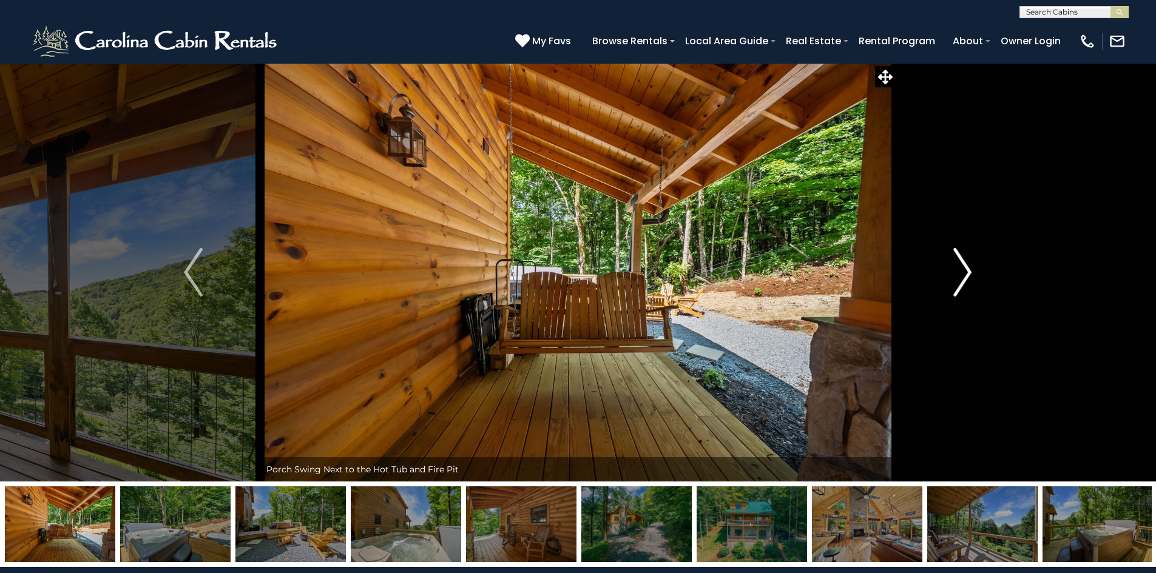
click at [967, 275] on img "Next" at bounding box center [962, 272] width 18 height 49
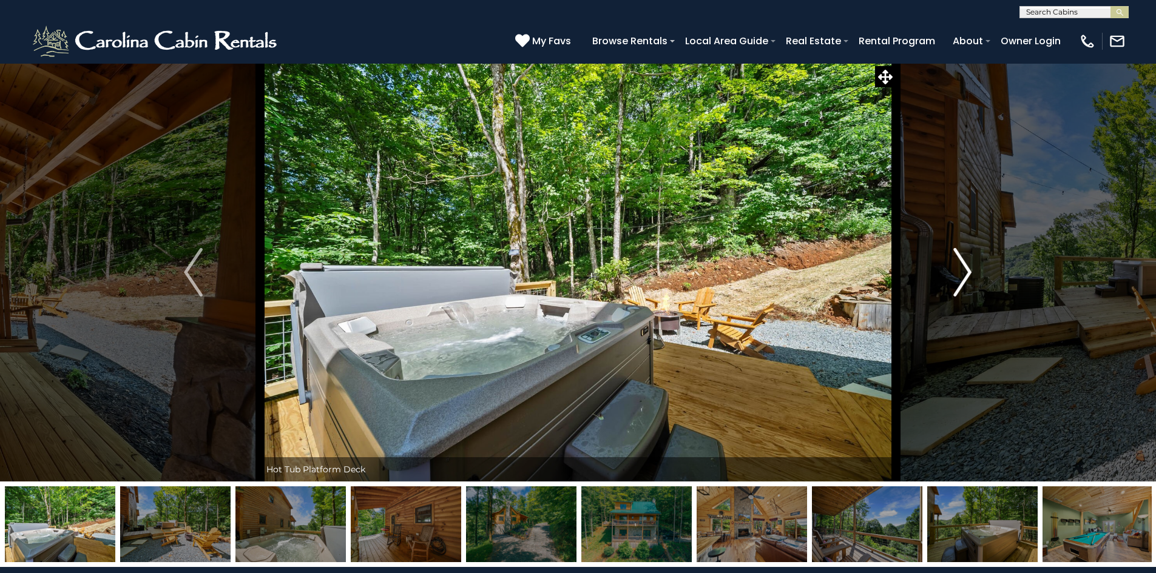
click at [967, 275] on img "Next" at bounding box center [962, 272] width 18 height 49
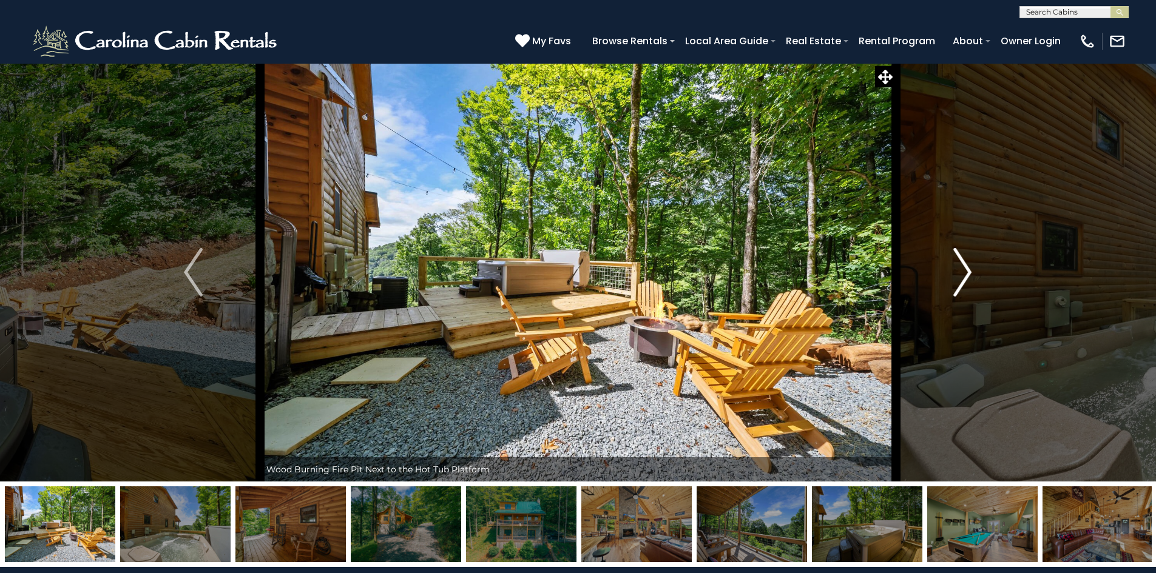
click at [967, 275] on img "Next" at bounding box center [962, 272] width 18 height 49
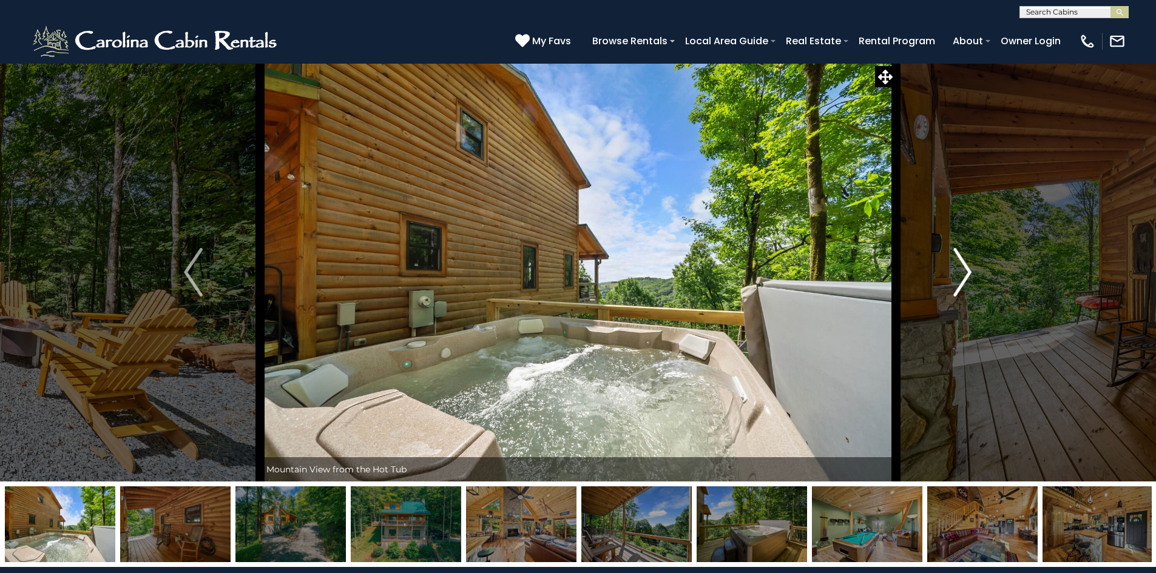
click at [967, 275] on img "Next" at bounding box center [962, 272] width 18 height 49
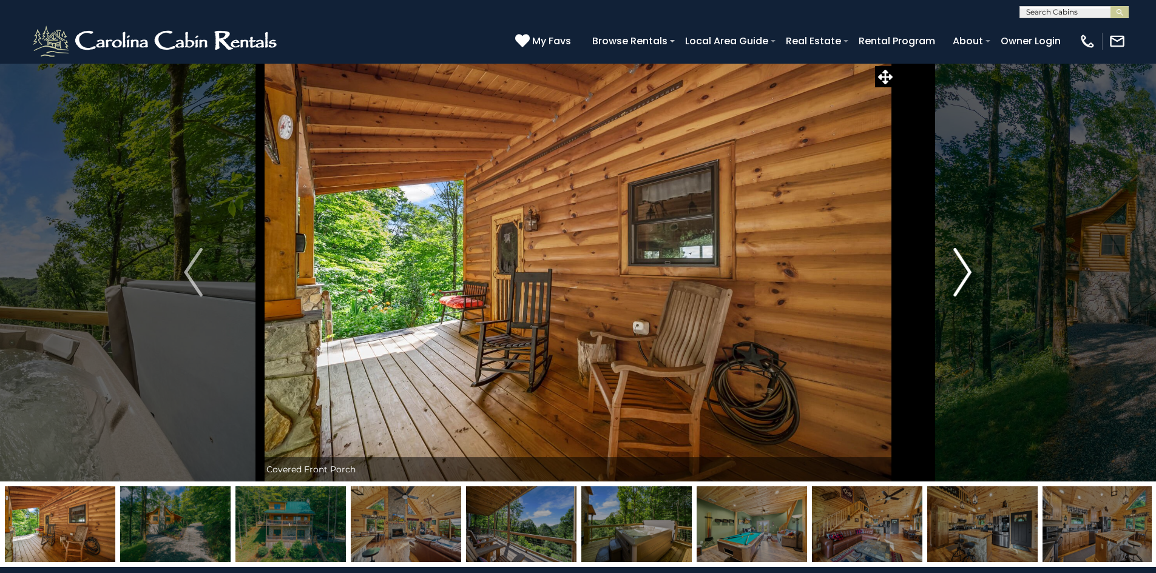
click at [967, 275] on img "Next" at bounding box center [962, 272] width 18 height 49
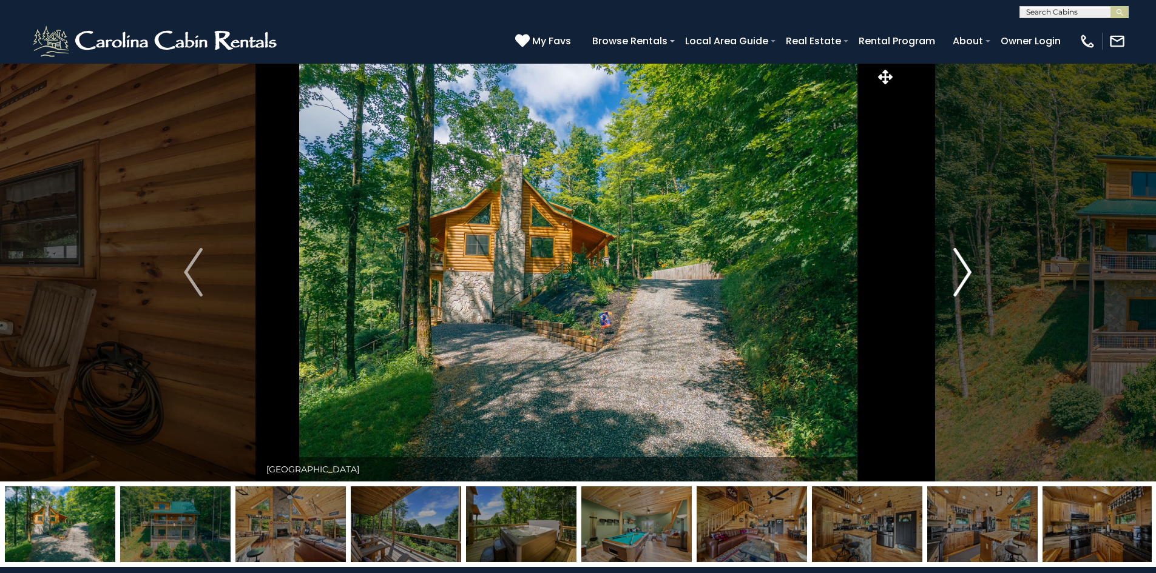
click at [967, 275] on img "Next" at bounding box center [962, 272] width 18 height 49
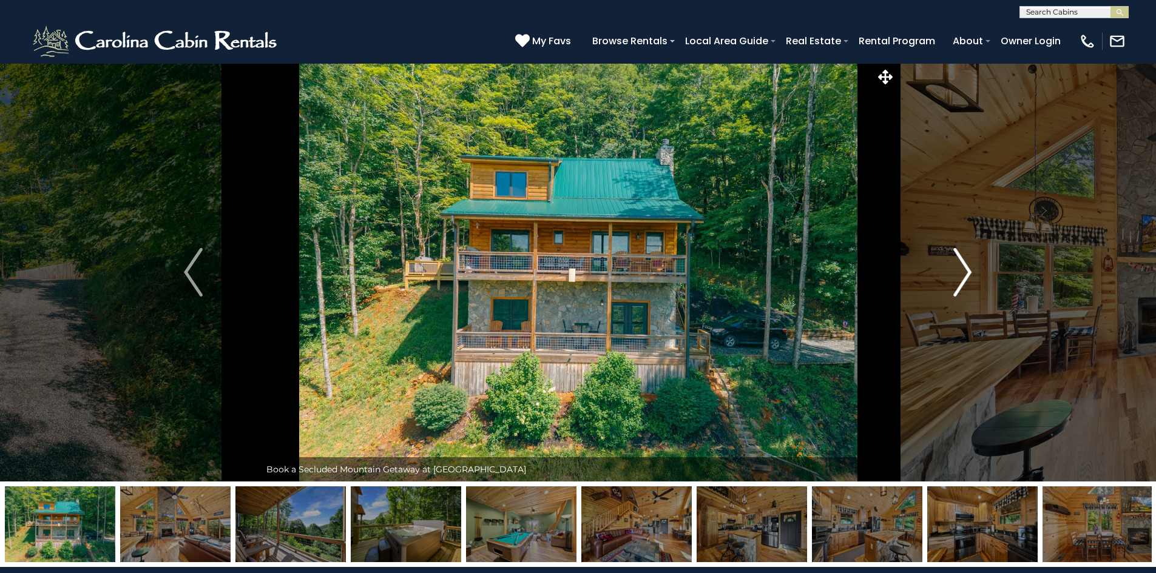
click at [967, 275] on img "Next" at bounding box center [962, 272] width 18 height 49
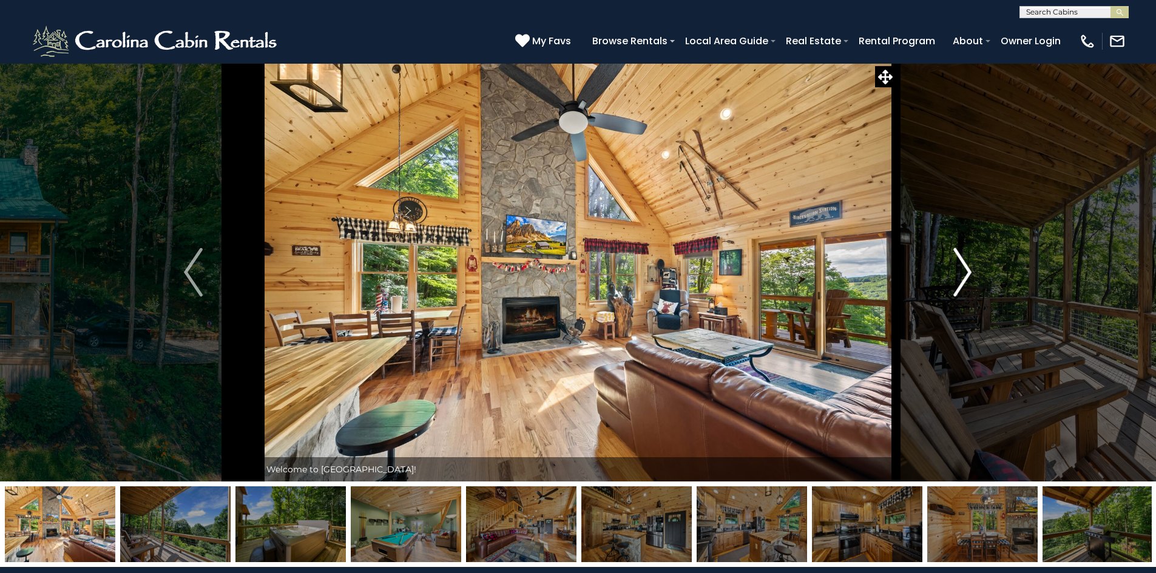
click at [967, 275] on img "Next" at bounding box center [962, 272] width 18 height 49
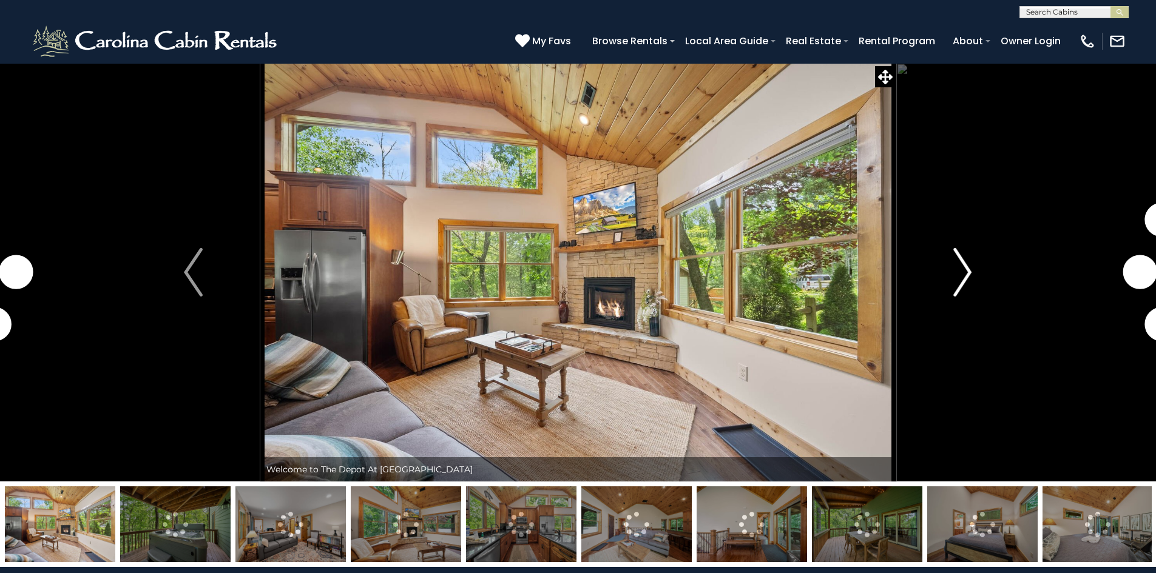
click at [962, 274] on img "Next" at bounding box center [962, 272] width 18 height 49
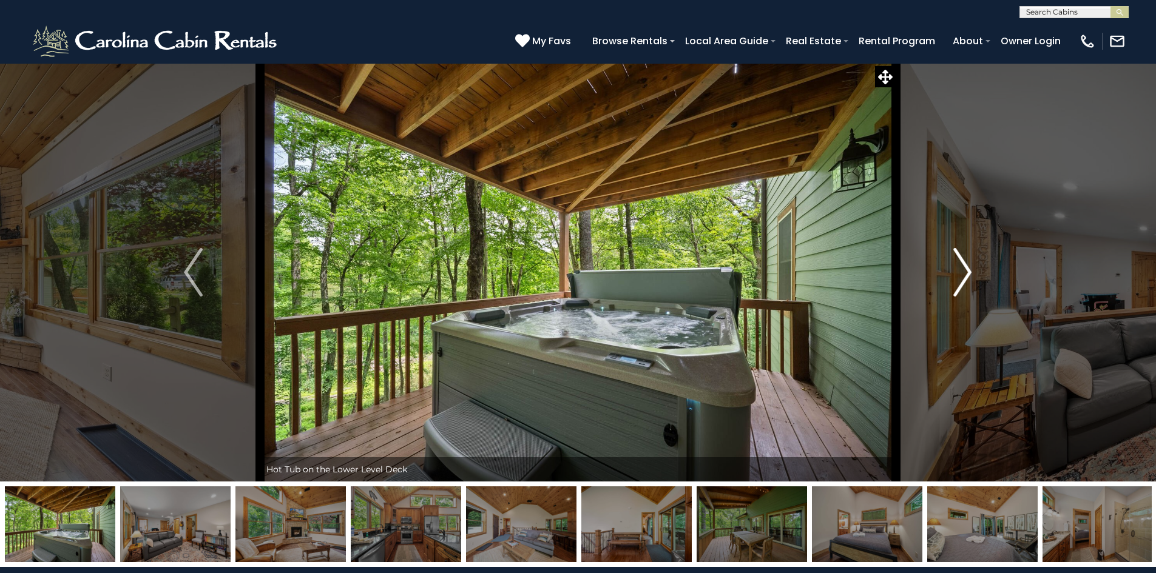
click at [962, 274] on img "Next" at bounding box center [962, 272] width 18 height 49
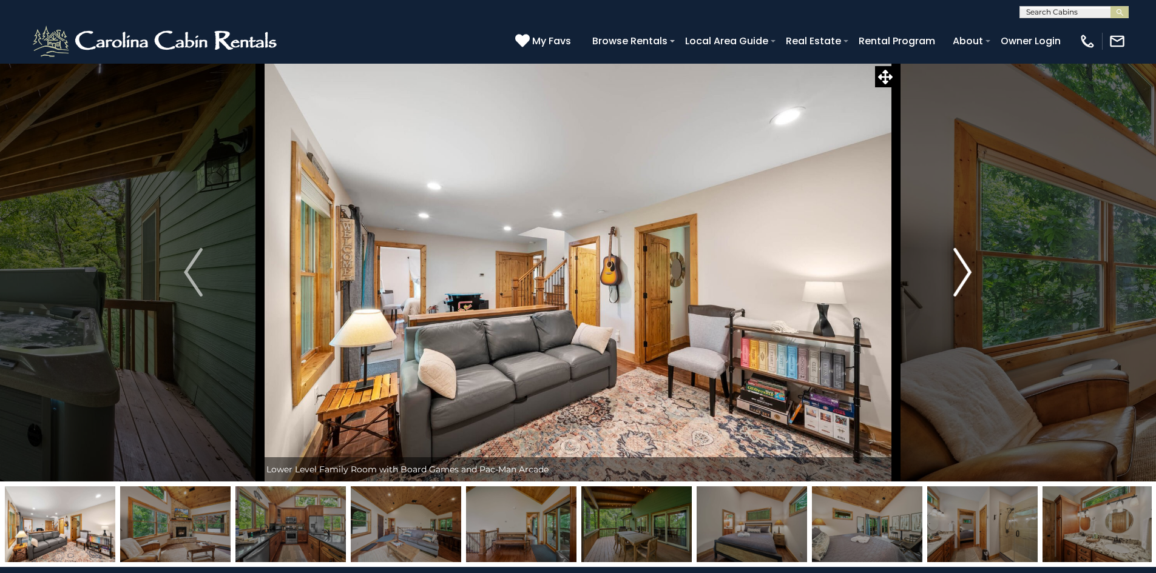
click at [962, 274] on img "Next" at bounding box center [962, 272] width 18 height 49
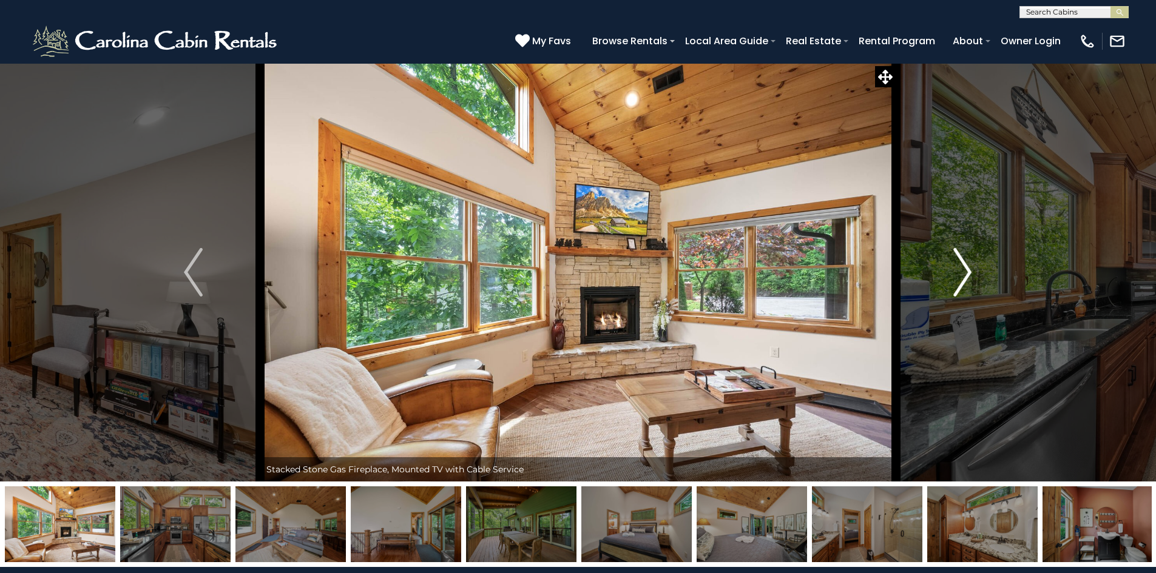
click at [962, 274] on img "Next" at bounding box center [962, 272] width 18 height 49
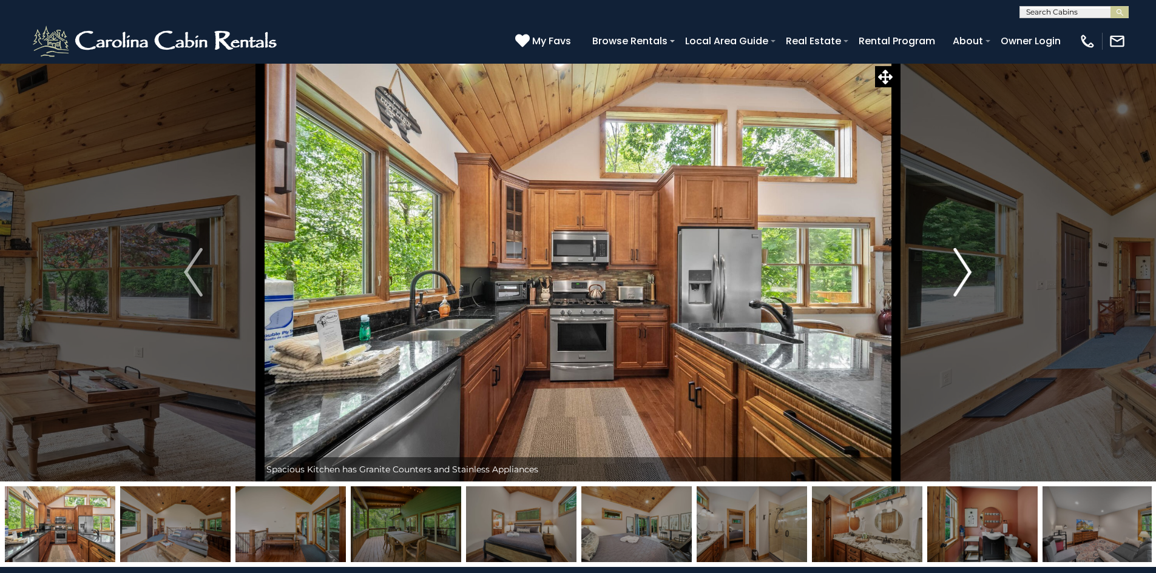
click at [962, 274] on img "Next" at bounding box center [962, 272] width 18 height 49
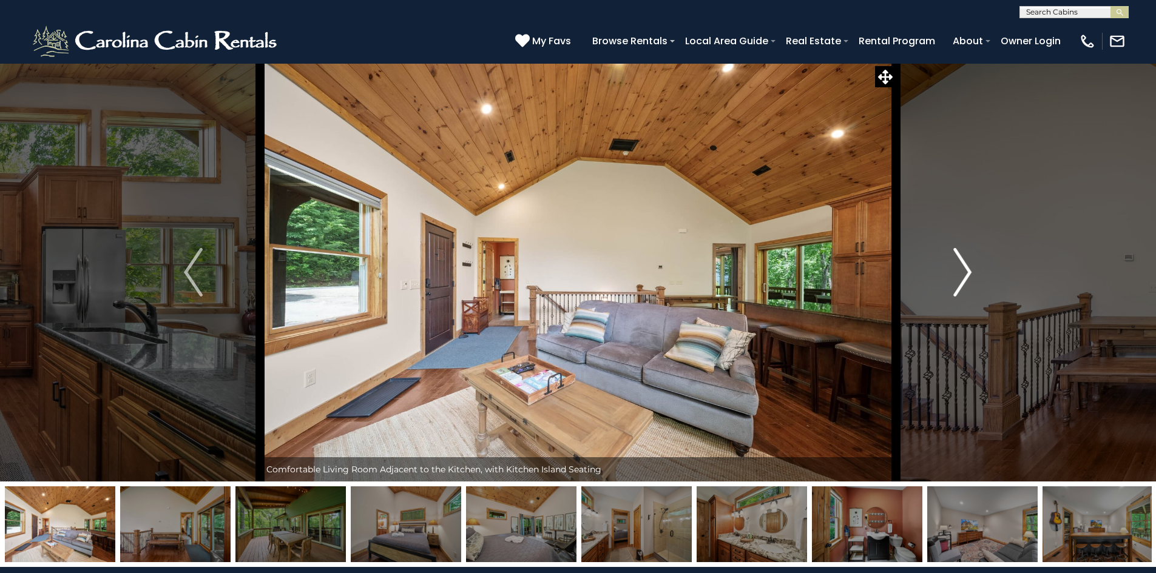
click at [962, 274] on img "Next" at bounding box center [962, 272] width 18 height 49
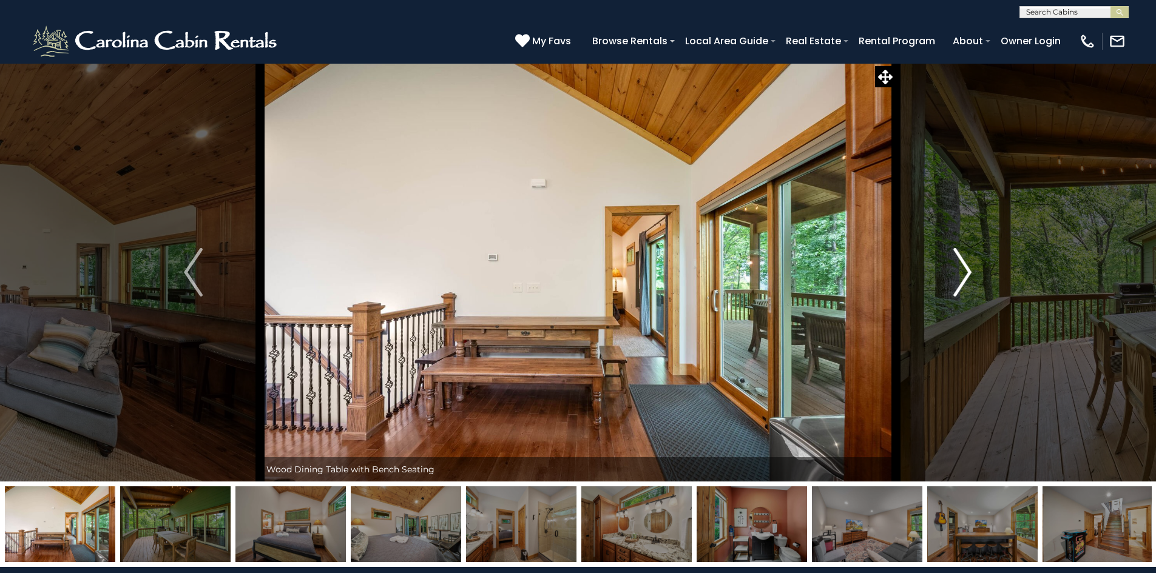
click at [962, 274] on img "Next" at bounding box center [962, 272] width 18 height 49
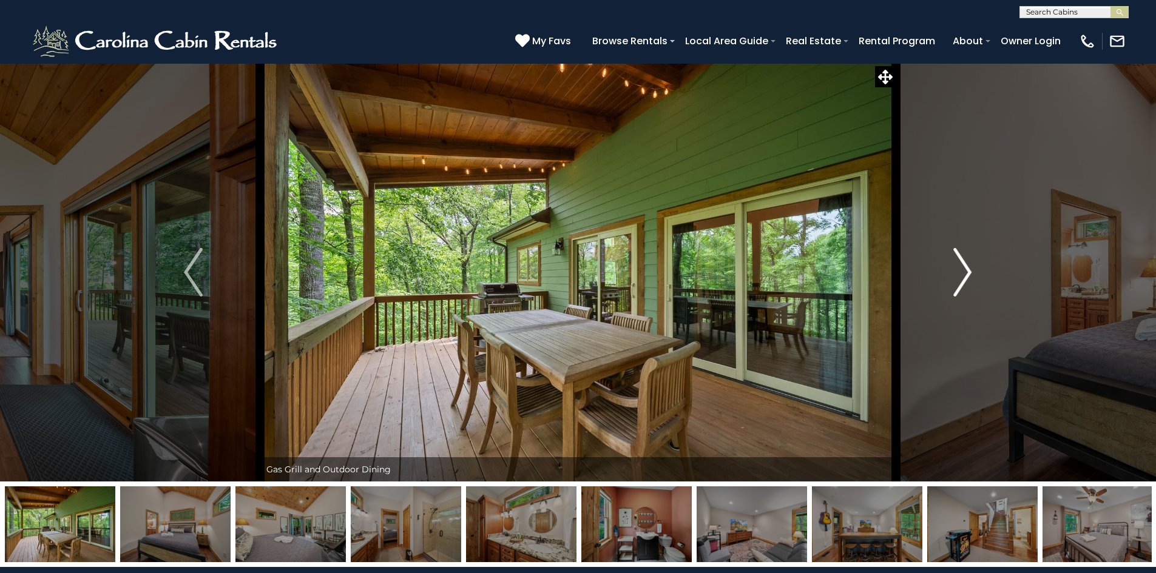
click at [962, 274] on img "Next" at bounding box center [962, 272] width 18 height 49
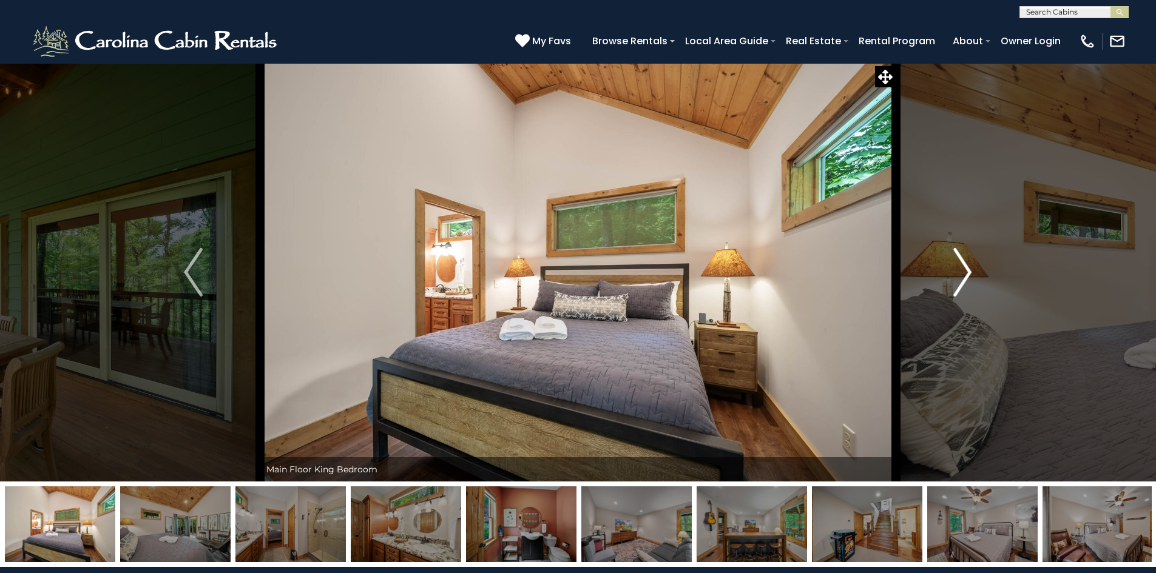
click at [962, 274] on img "Next" at bounding box center [962, 272] width 18 height 49
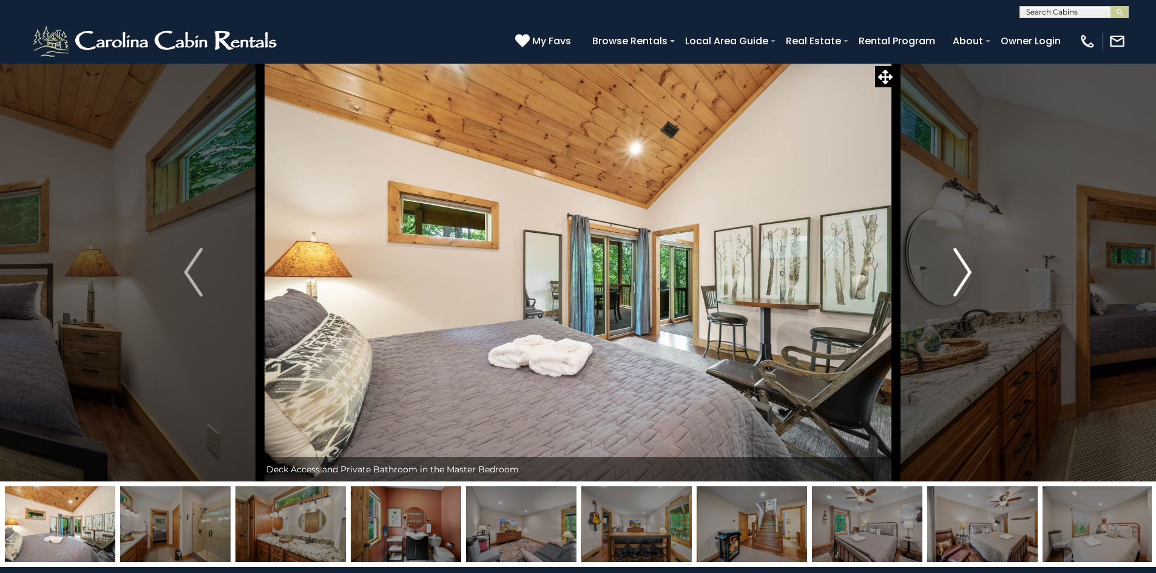
click at [962, 274] on img "Next" at bounding box center [962, 272] width 18 height 49
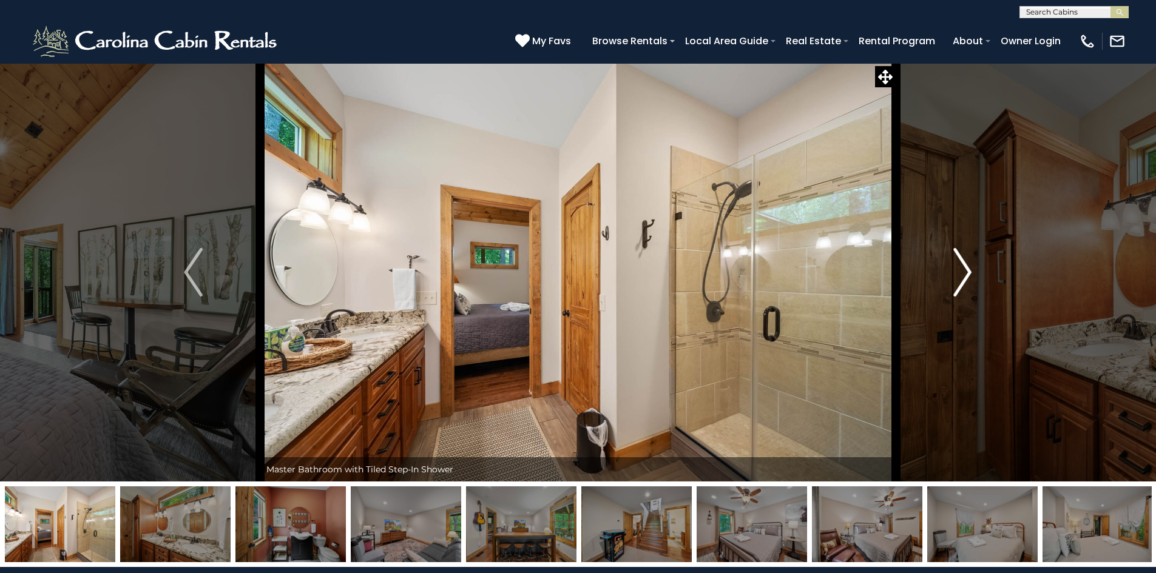
click at [962, 274] on img "Next" at bounding box center [962, 272] width 18 height 49
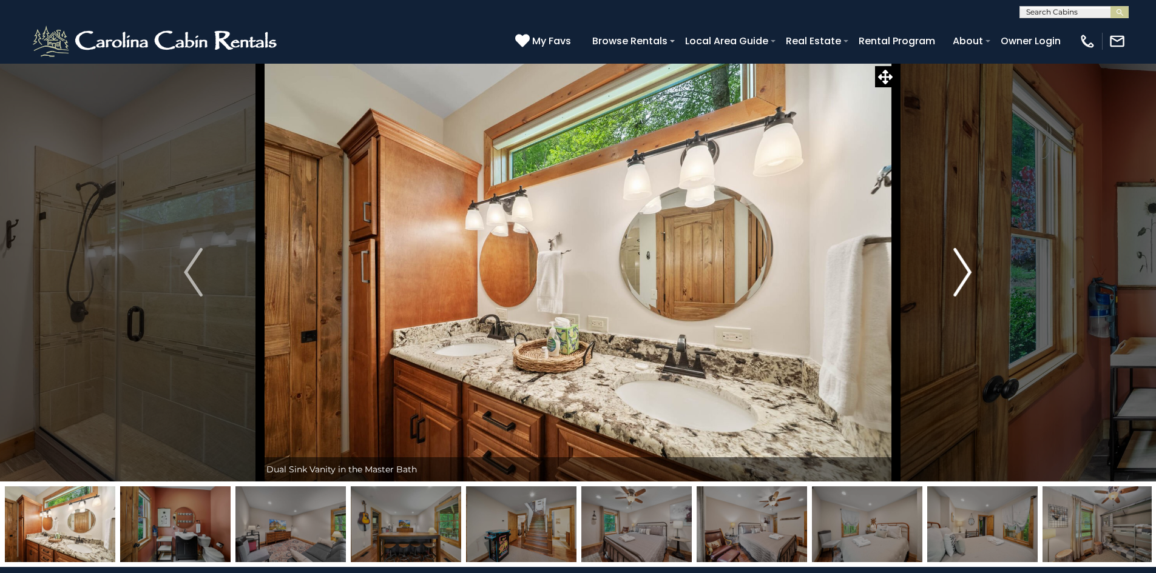
click at [962, 274] on img "Next" at bounding box center [962, 272] width 18 height 49
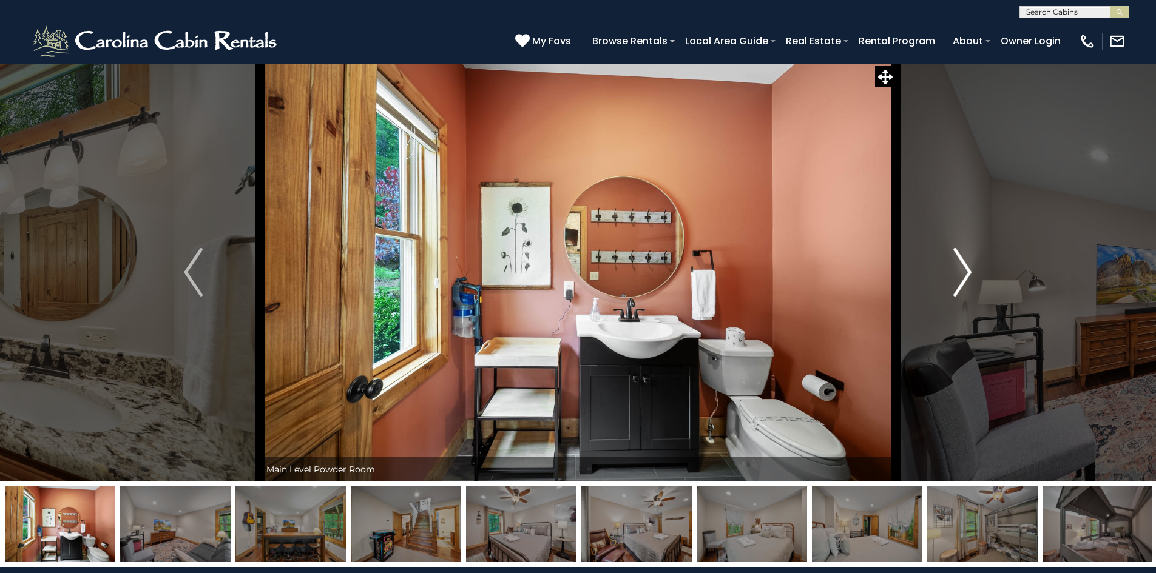
click at [962, 274] on img "Next" at bounding box center [962, 272] width 18 height 49
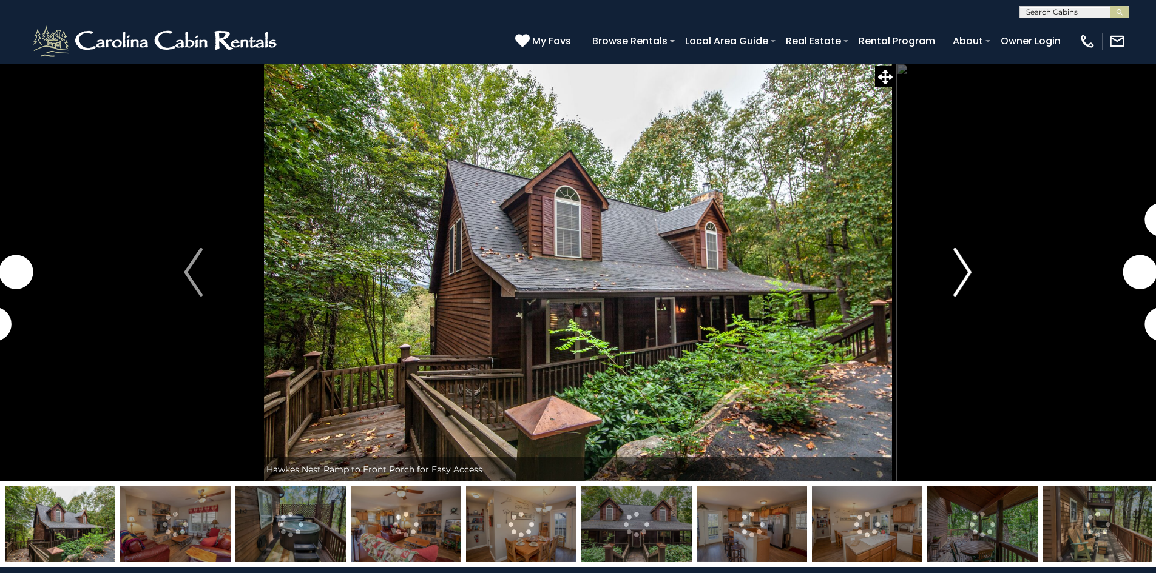
click at [963, 275] on img "Next" at bounding box center [962, 272] width 18 height 49
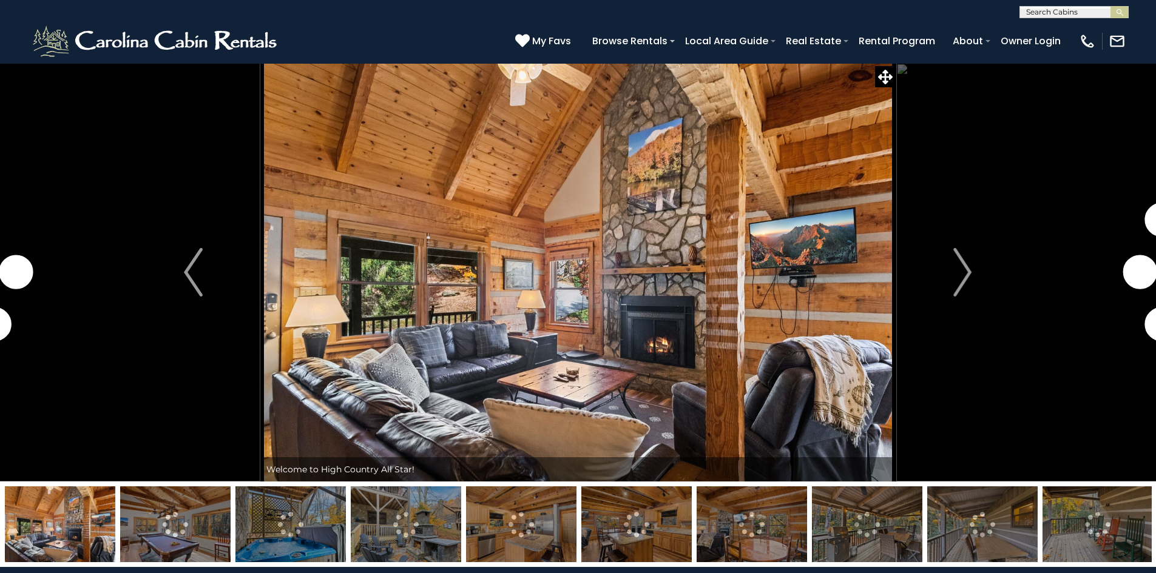
click at [967, 279] on img "Next" at bounding box center [962, 272] width 18 height 49
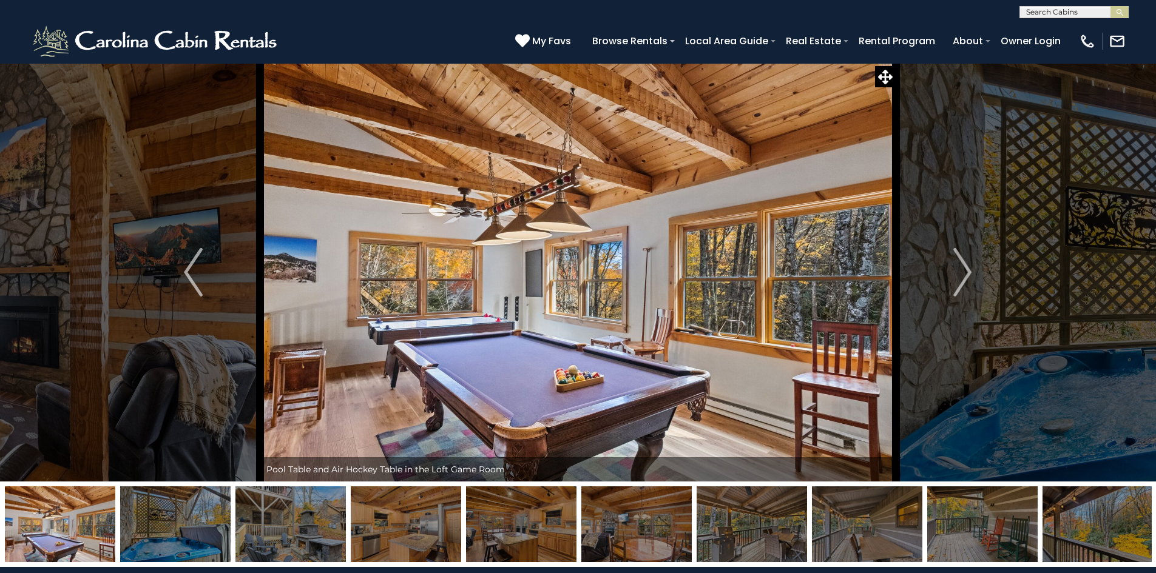
click at [967, 279] on img "Next" at bounding box center [962, 272] width 18 height 49
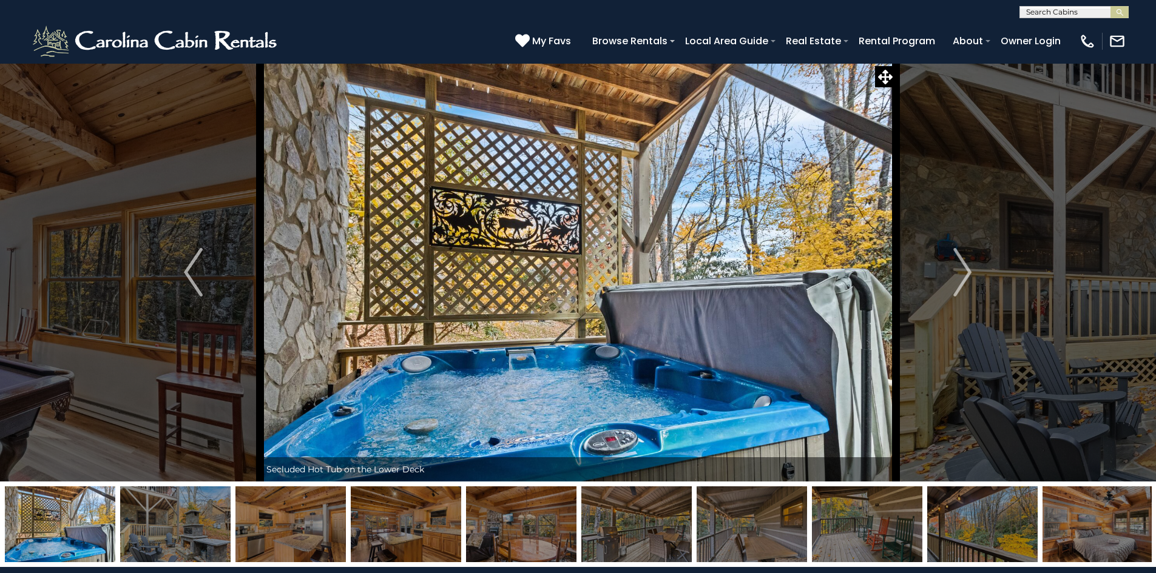
click at [967, 279] on img "Next" at bounding box center [962, 272] width 18 height 49
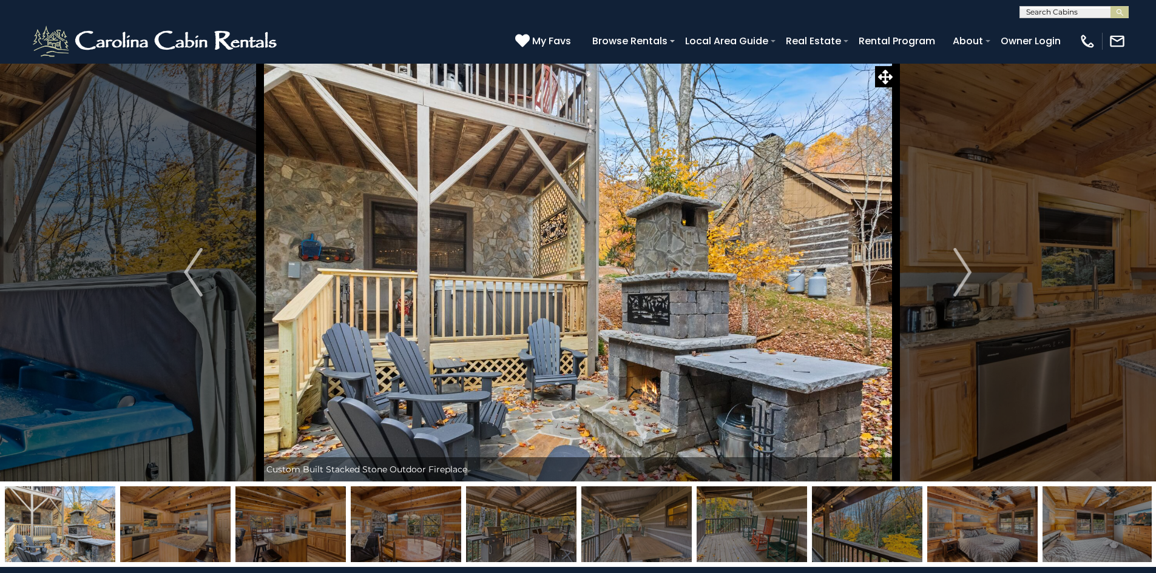
click at [967, 279] on img "Next" at bounding box center [962, 272] width 18 height 49
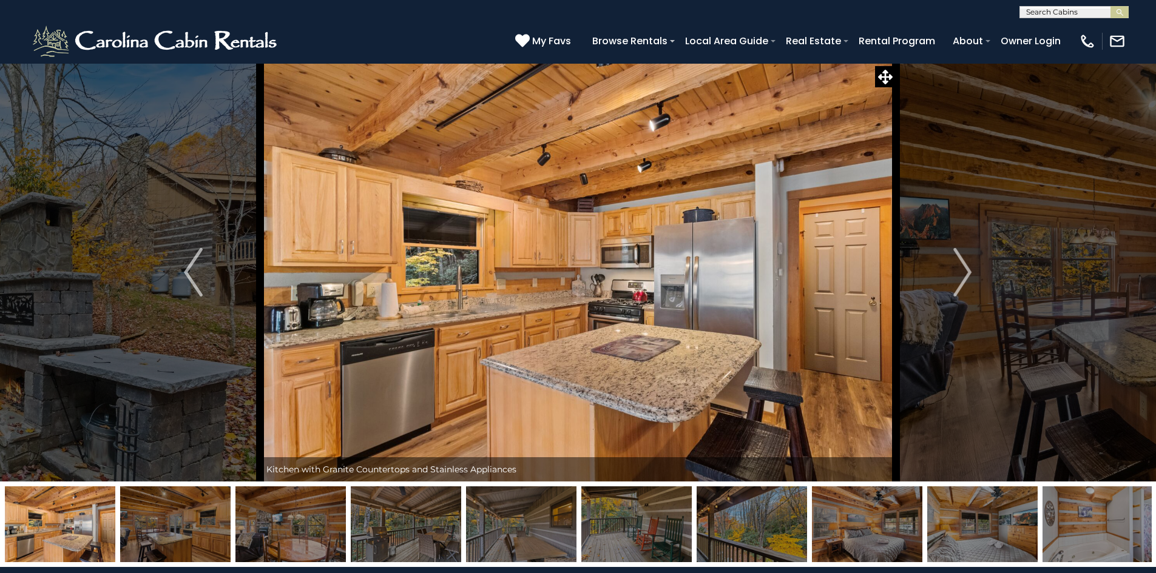
click at [967, 279] on img "Next" at bounding box center [962, 272] width 18 height 49
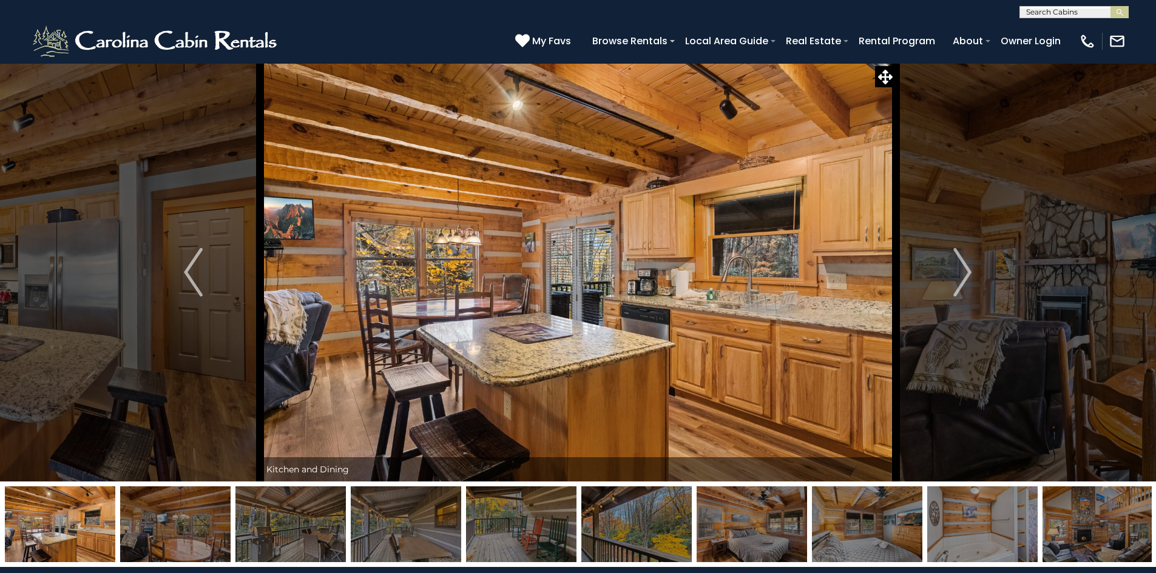
click at [967, 279] on img "Next" at bounding box center [962, 272] width 18 height 49
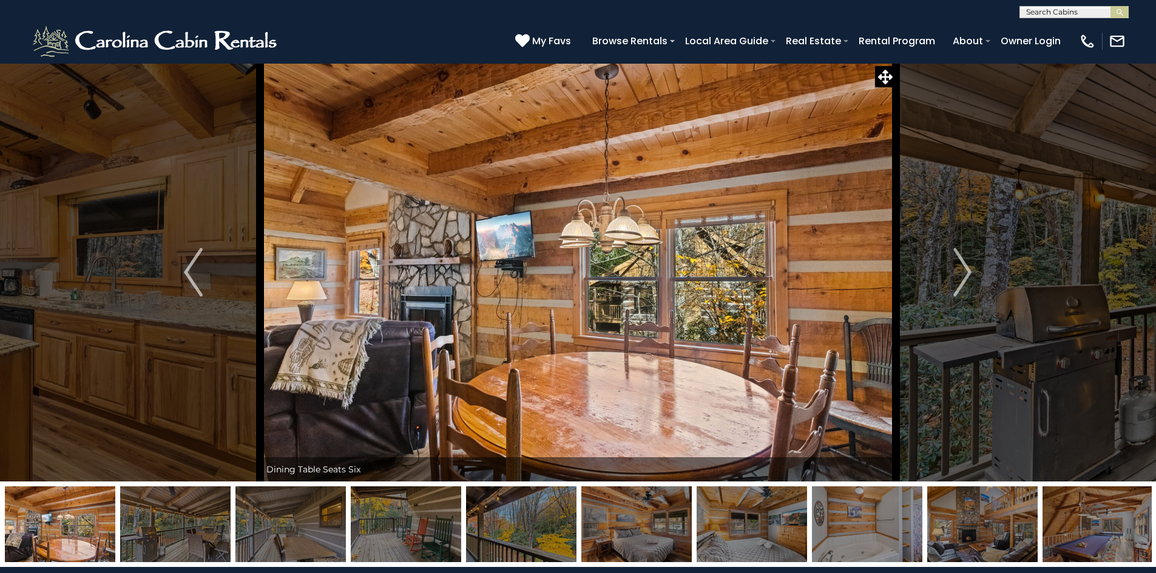
click at [967, 279] on img "Next" at bounding box center [962, 272] width 18 height 49
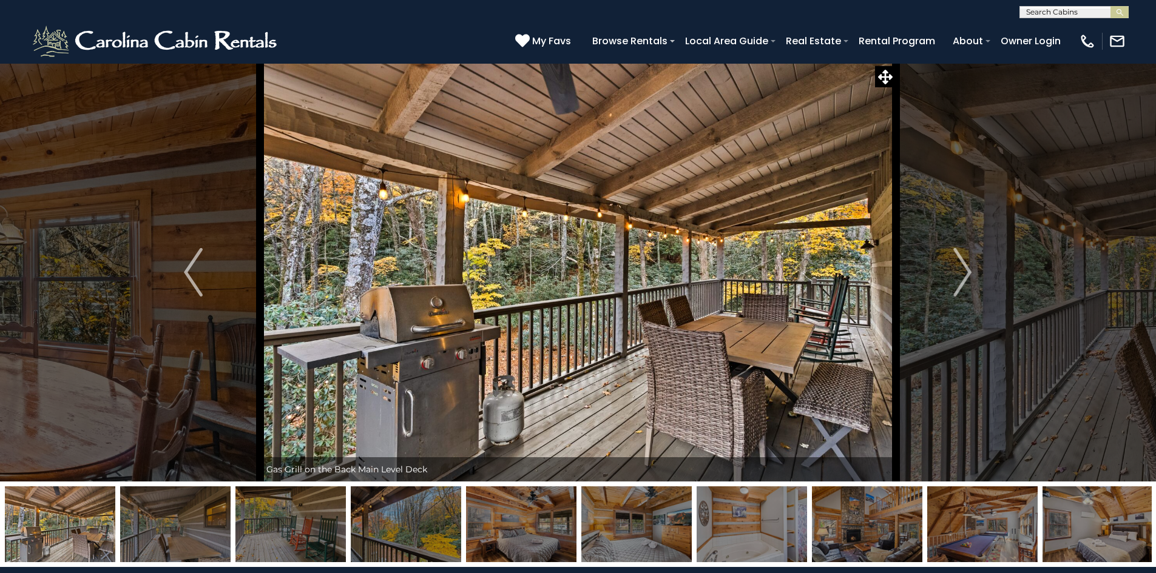
click at [967, 279] on img "Next" at bounding box center [962, 272] width 18 height 49
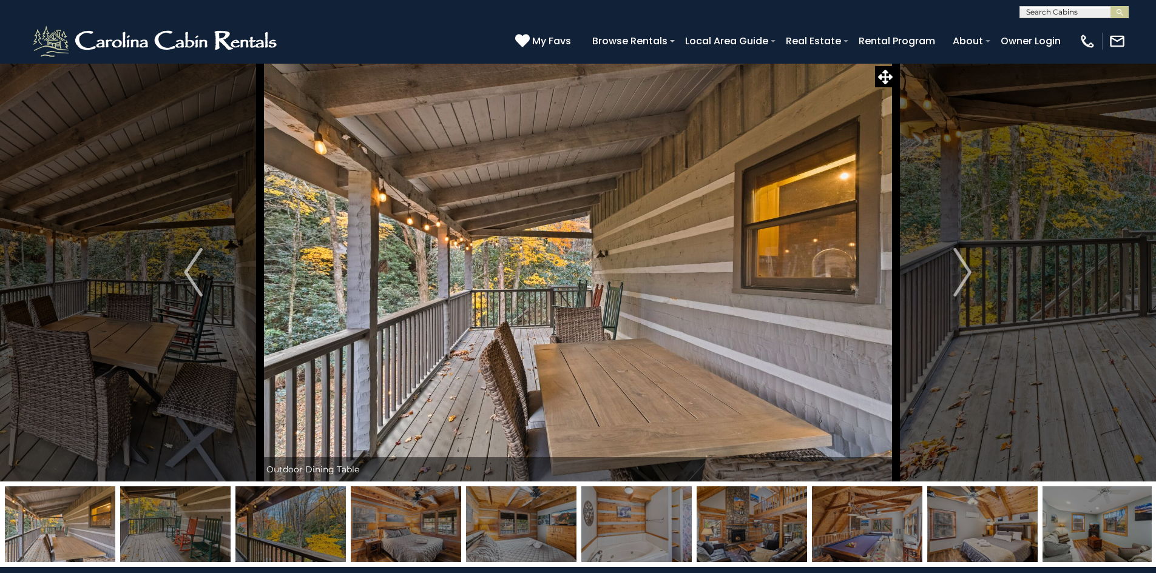
click at [967, 279] on img "Next" at bounding box center [962, 272] width 18 height 49
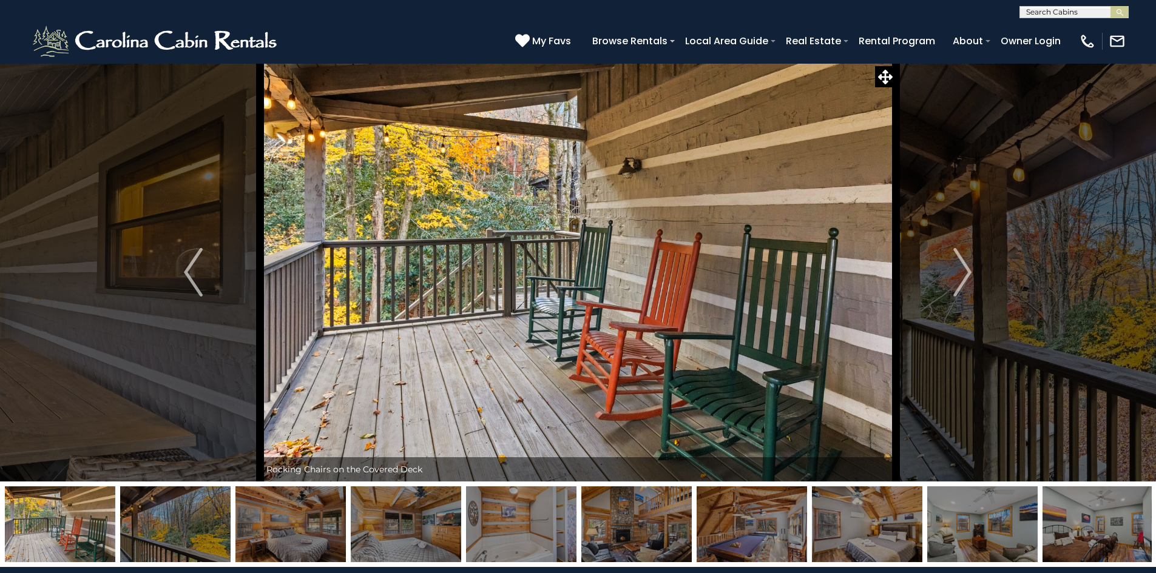
click at [967, 279] on img "Next" at bounding box center [962, 272] width 18 height 49
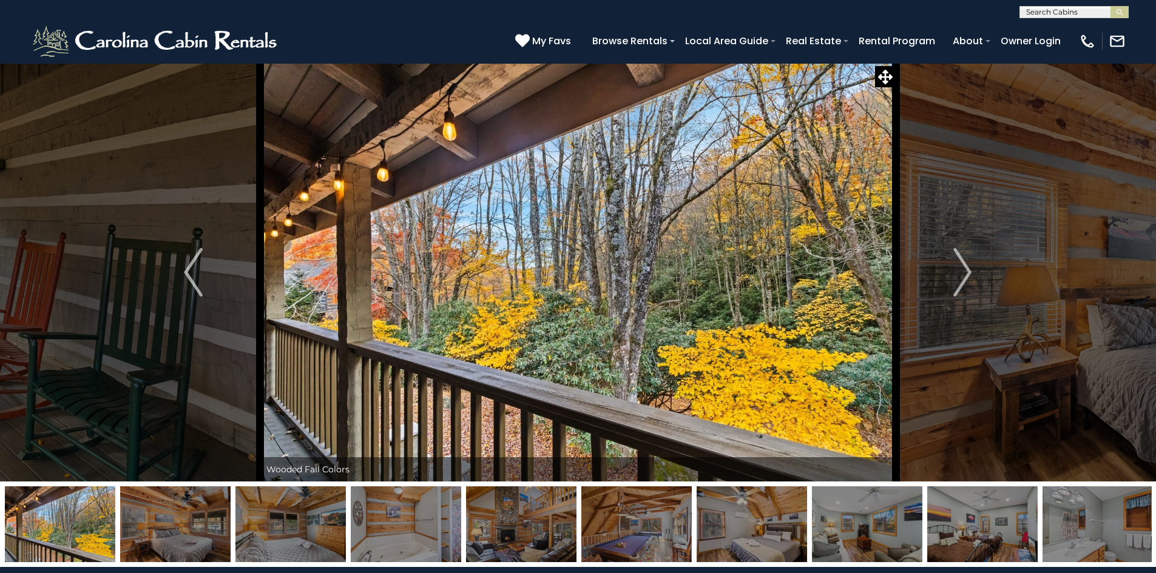
click at [967, 279] on img "Next" at bounding box center [962, 272] width 18 height 49
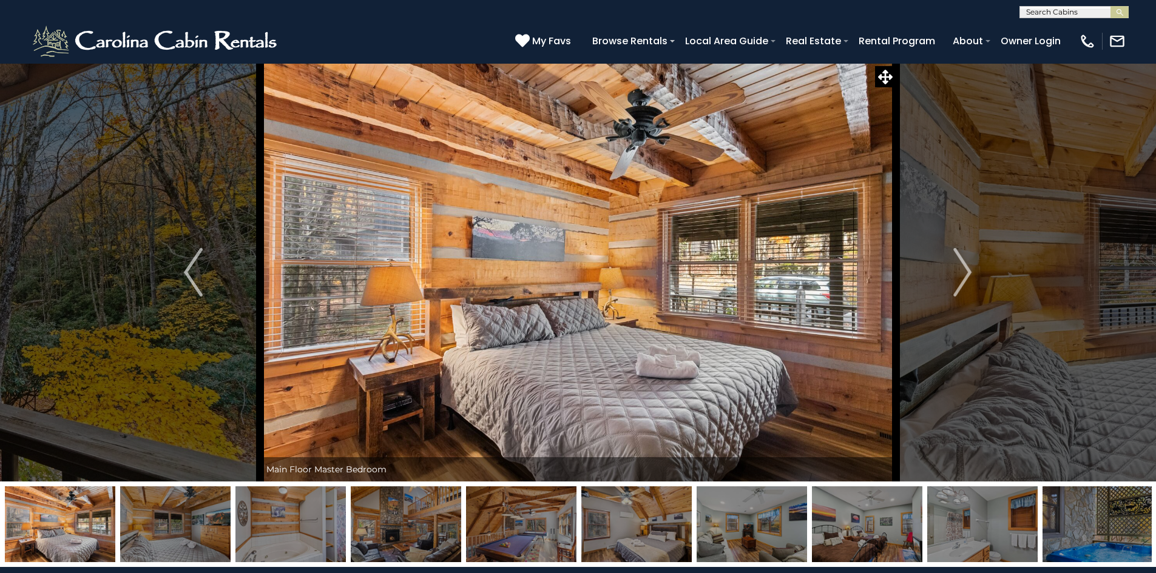
click at [967, 279] on img "Next" at bounding box center [962, 272] width 18 height 49
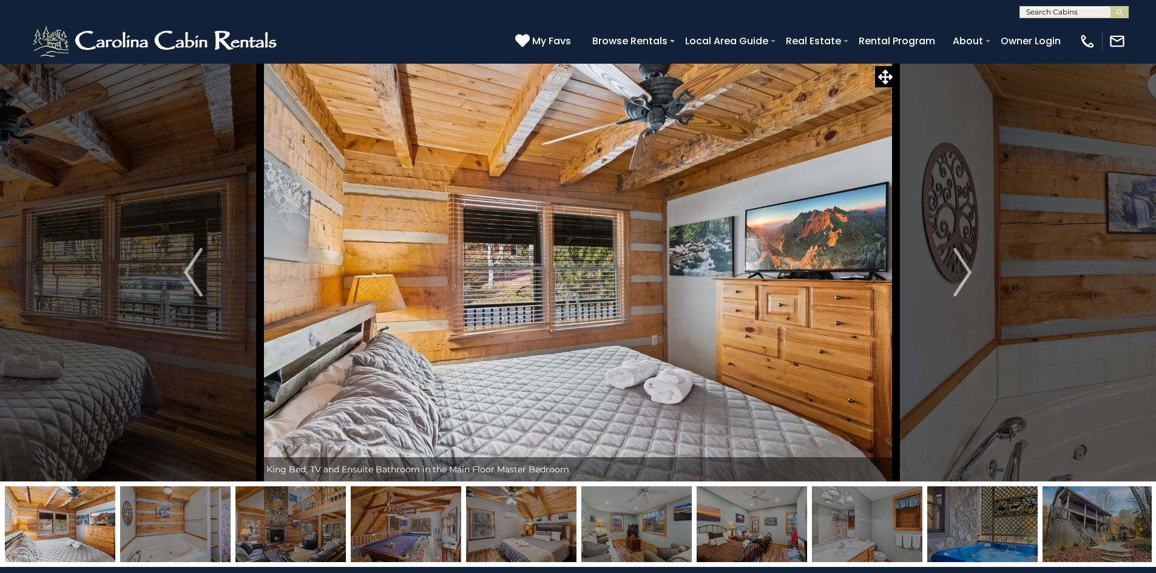
click at [967, 279] on img "Next" at bounding box center [962, 272] width 18 height 49
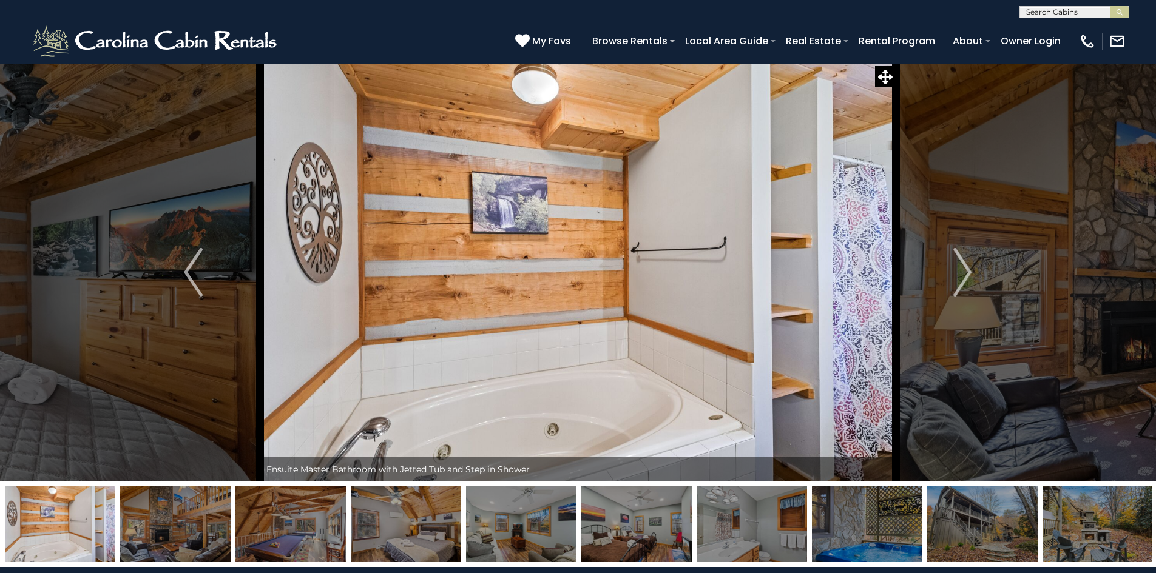
click at [967, 279] on img "Next" at bounding box center [962, 272] width 18 height 49
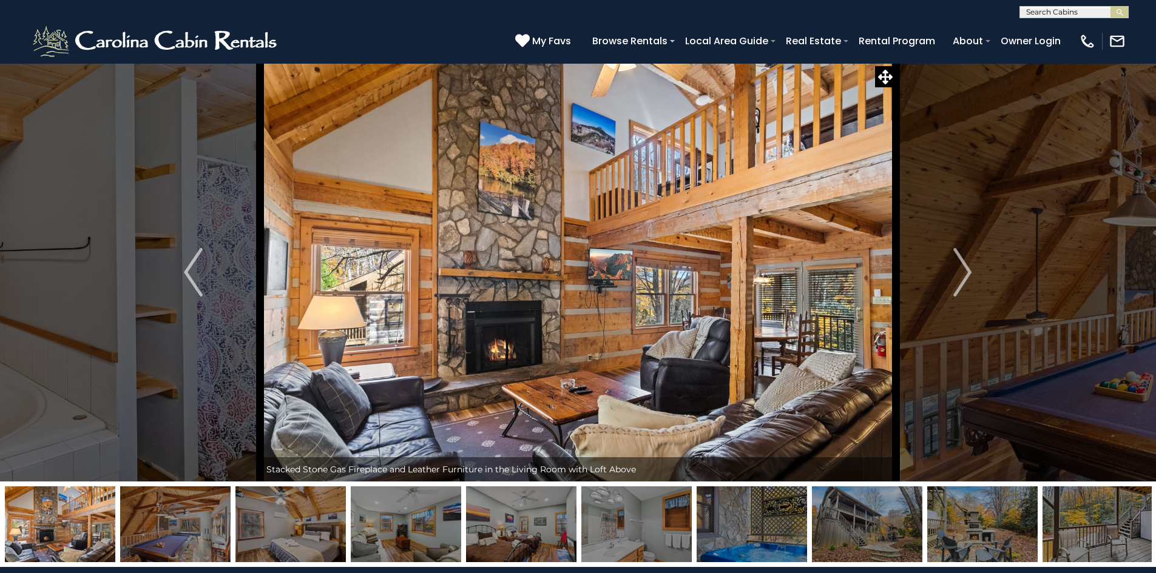
click at [967, 279] on img "Next" at bounding box center [962, 272] width 18 height 49
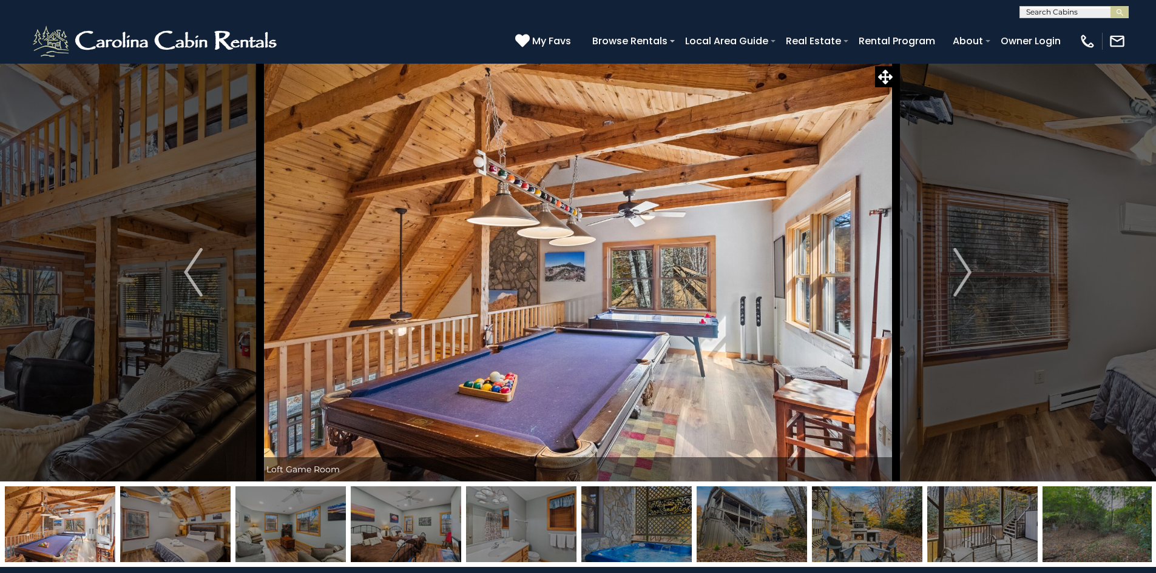
click at [967, 279] on img "Next" at bounding box center [962, 272] width 18 height 49
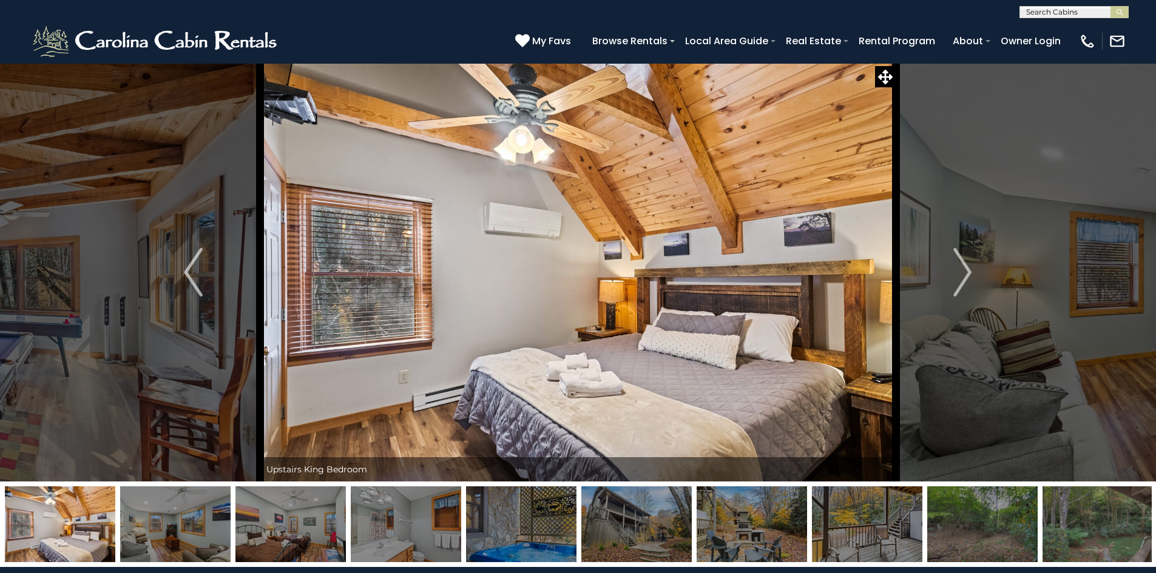
click at [967, 279] on img "Next" at bounding box center [962, 272] width 18 height 49
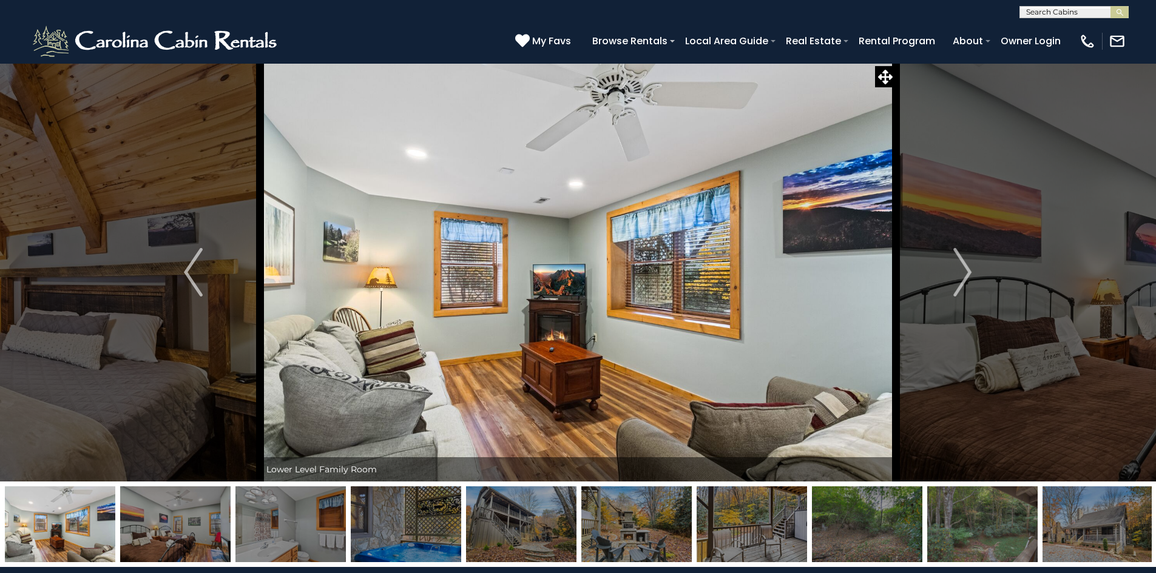
click at [967, 279] on img "Next" at bounding box center [962, 272] width 18 height 49
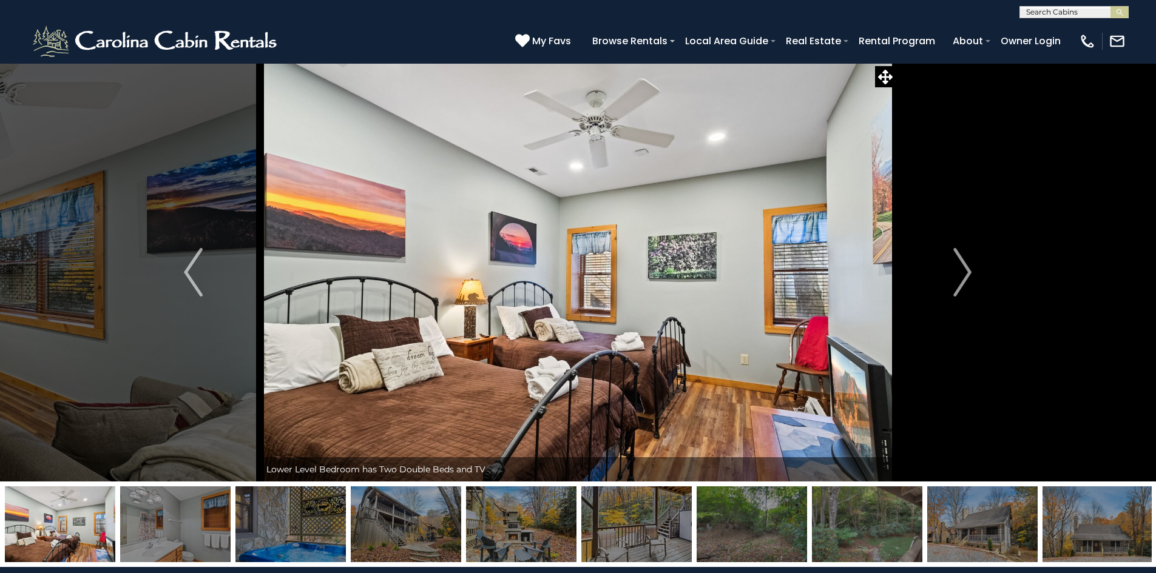
click at [967, 279] on img "Next" at bounding box center [962, 272] width 18 height 49
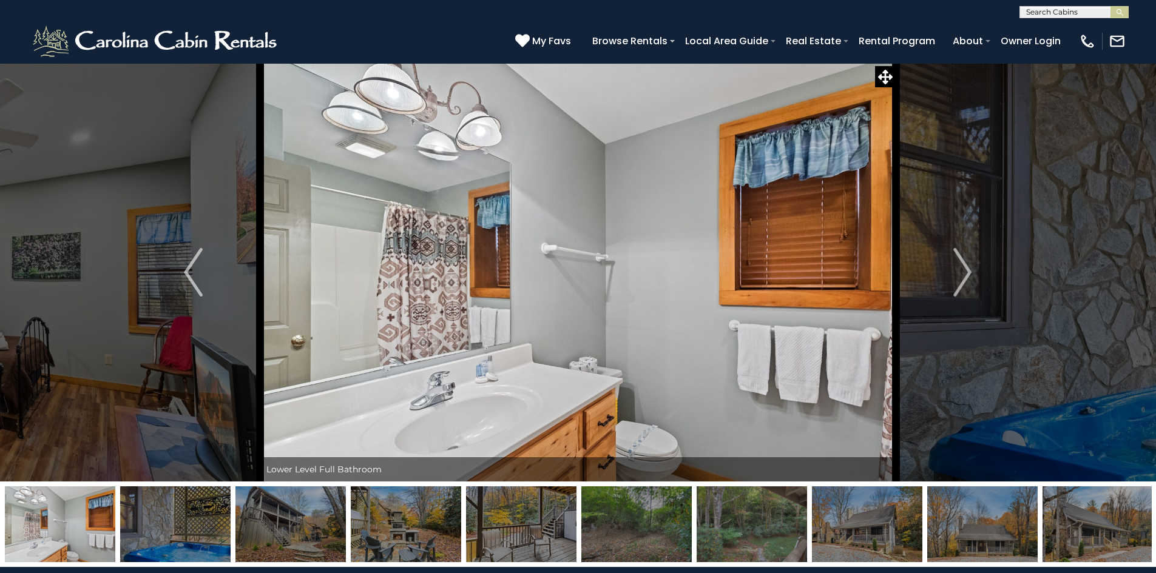
click at [967, 279] on img "Next" at bounding box center [962, 272] width 18 height 49
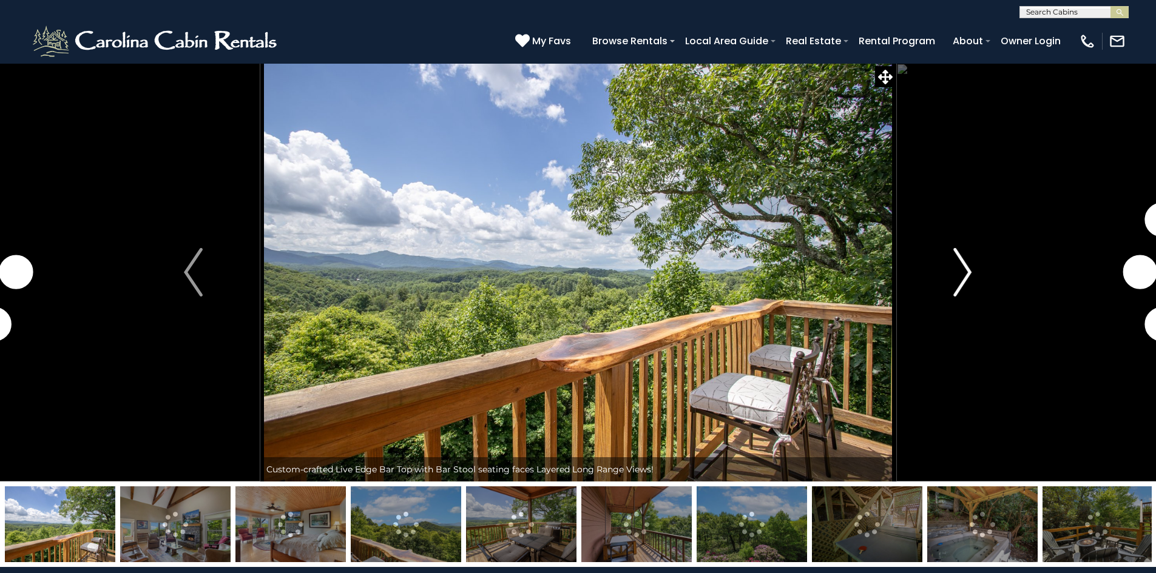
click at [968, 271] on img "Next" at bounding box center [962, 272] width 18 height 49
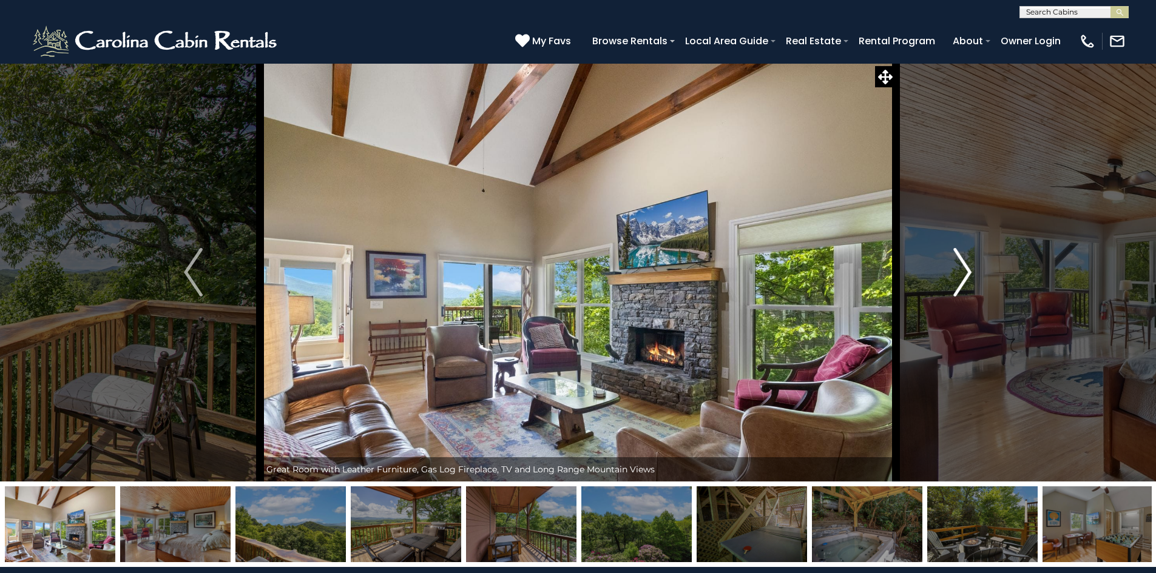
click at [968, 271] on img "Next" at bounding box center [962, 272] width 18 height 49
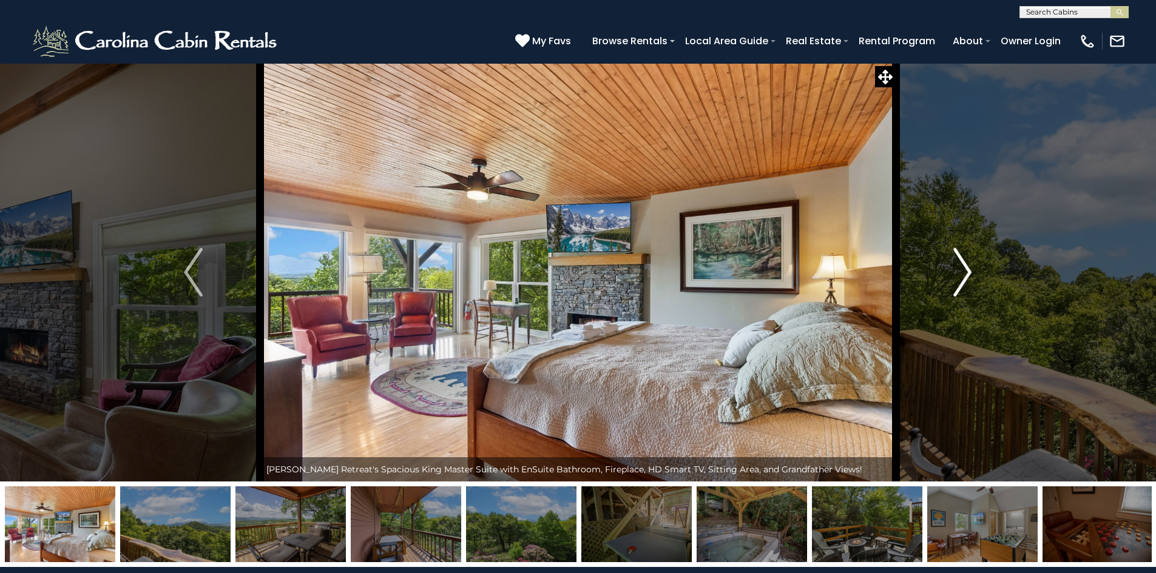
click at [968, 271] on img "Next" at bounding box center [962, 272] width 18 height 49
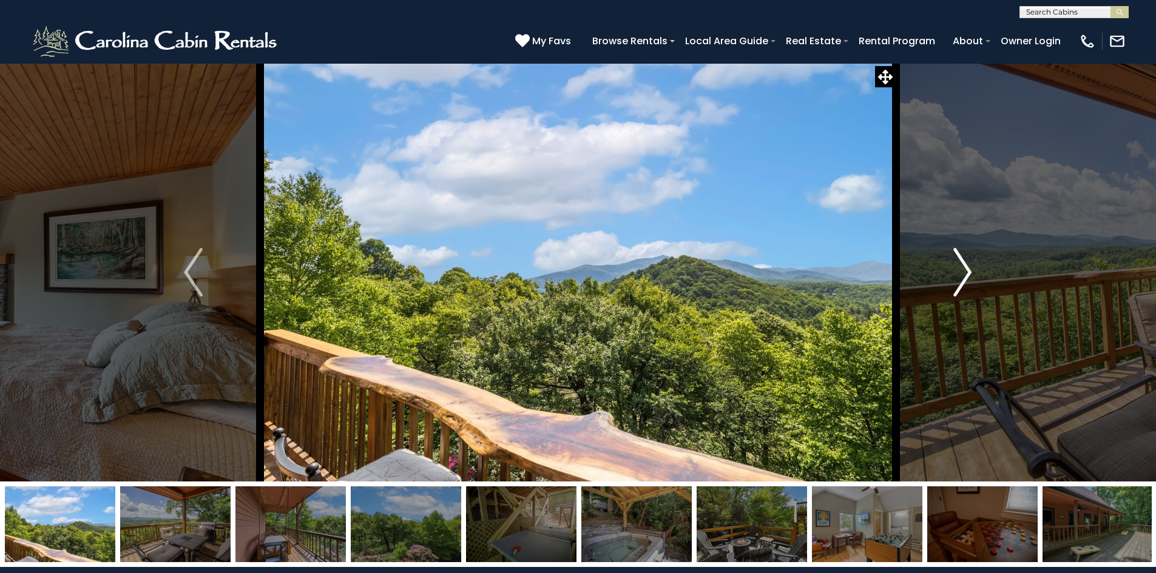
click at [968, 271] on img "Next" at bounding box center [962, 272] width 18 height 49
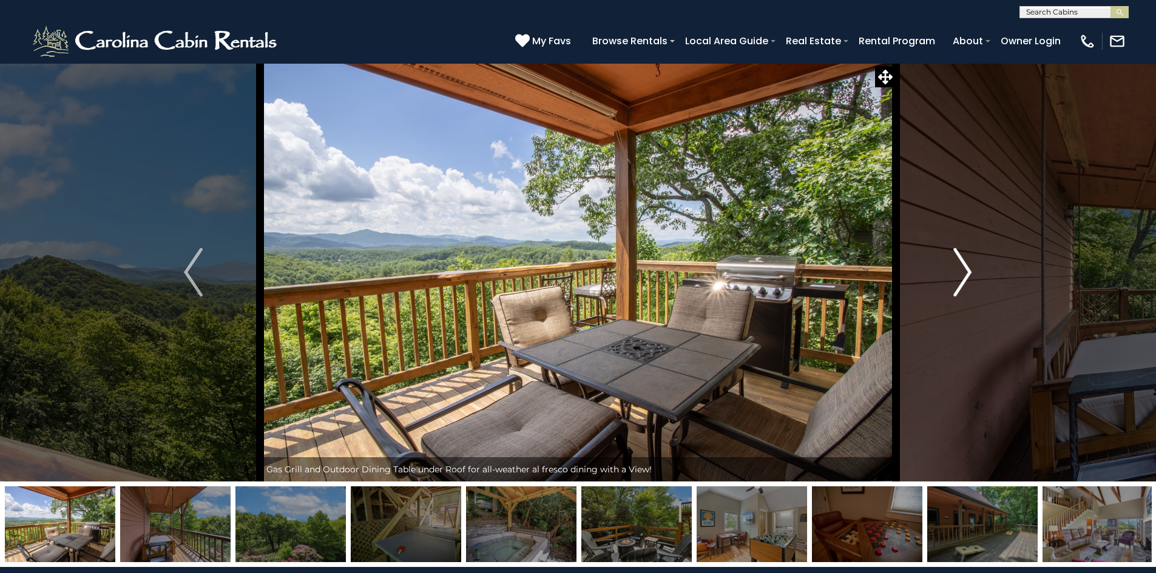
click at [968, 271] on img "Next" at bounding box center [962, 272] width 18 height 49
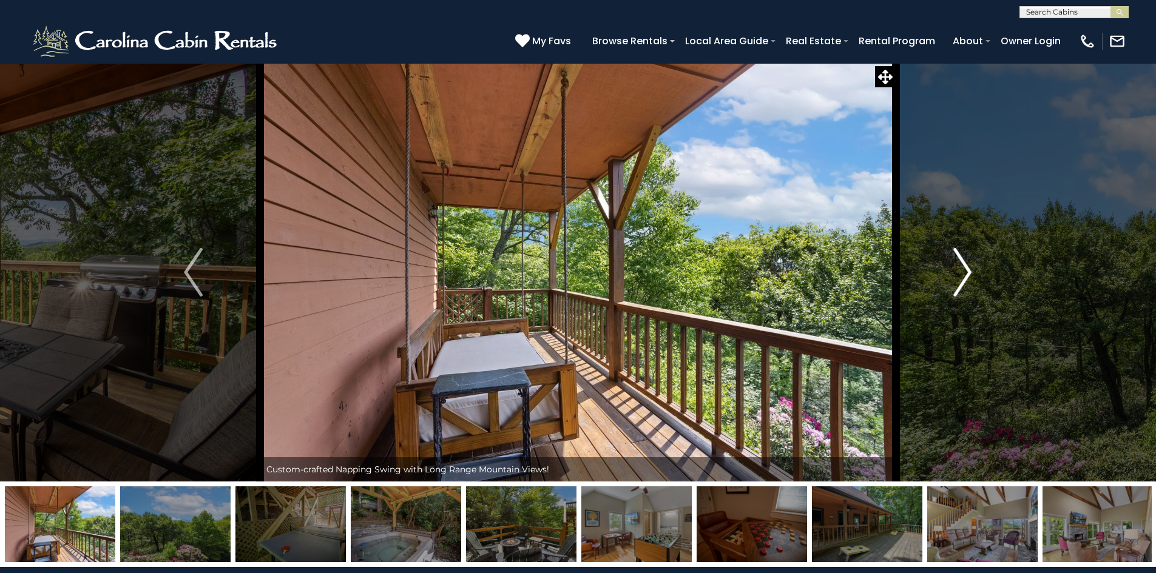
click at [968, 271] on img "Next" at bounding box center [962, 272] width 18 height 49
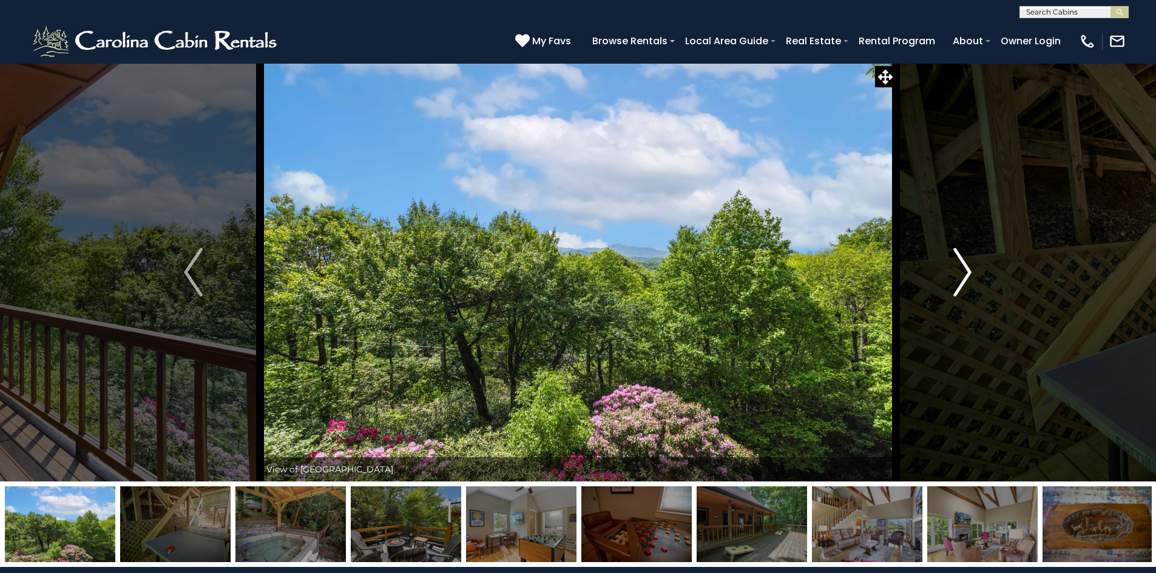
click at [968, 271] on img "Next" at bounding box center [962, 272] width 18 height 49
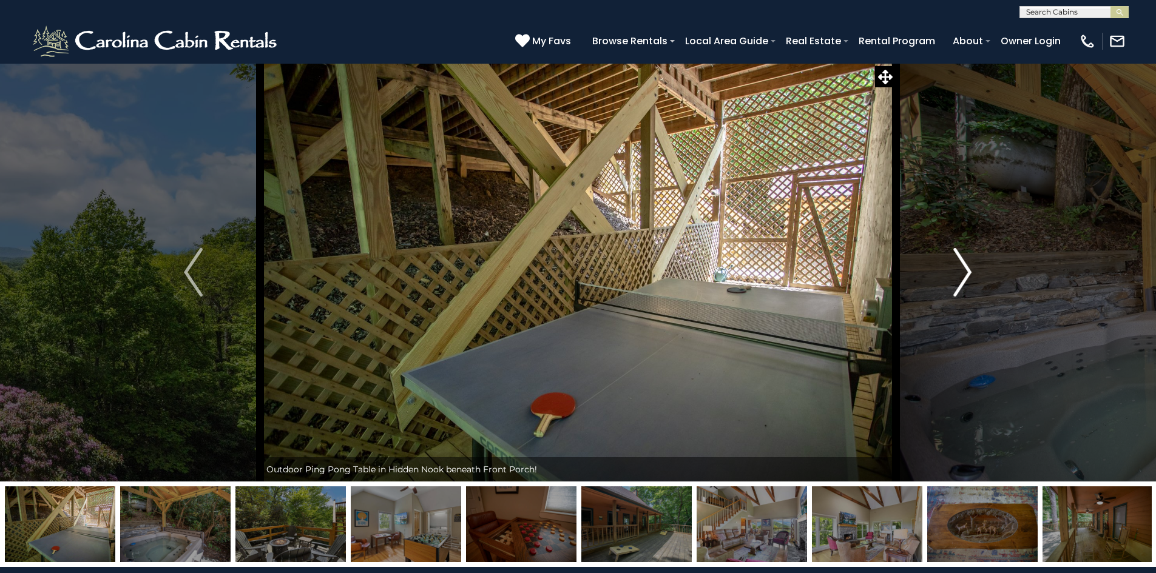
click at [968, 271] on img "Next" at bounding box center [962, 272] width 18 height 49
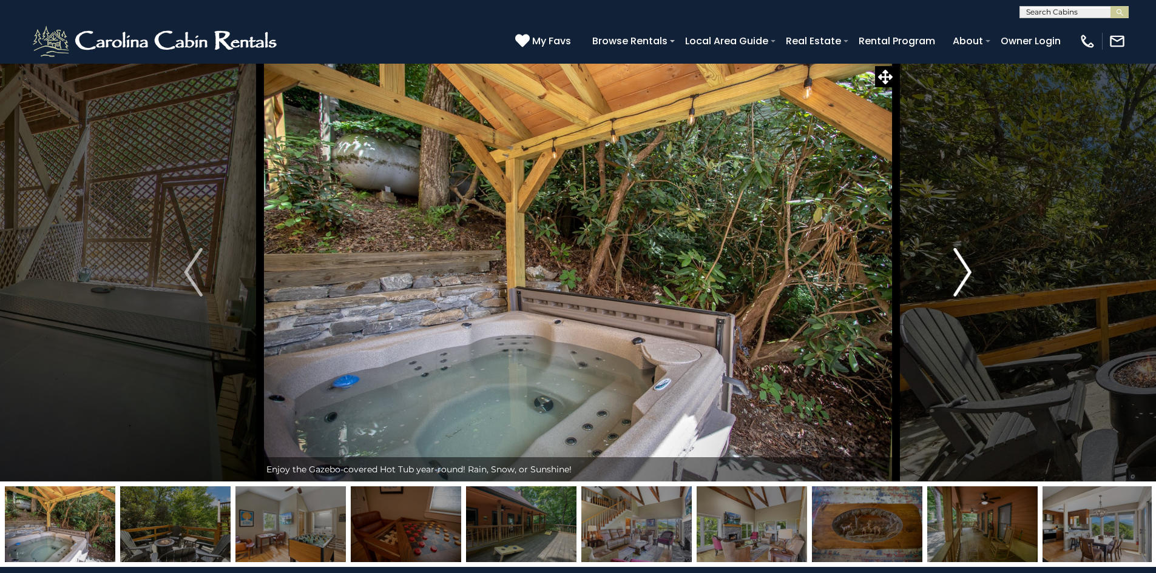
click at [968, 271] on img "Next" at bounding box center [962, 272] width 18 height 49
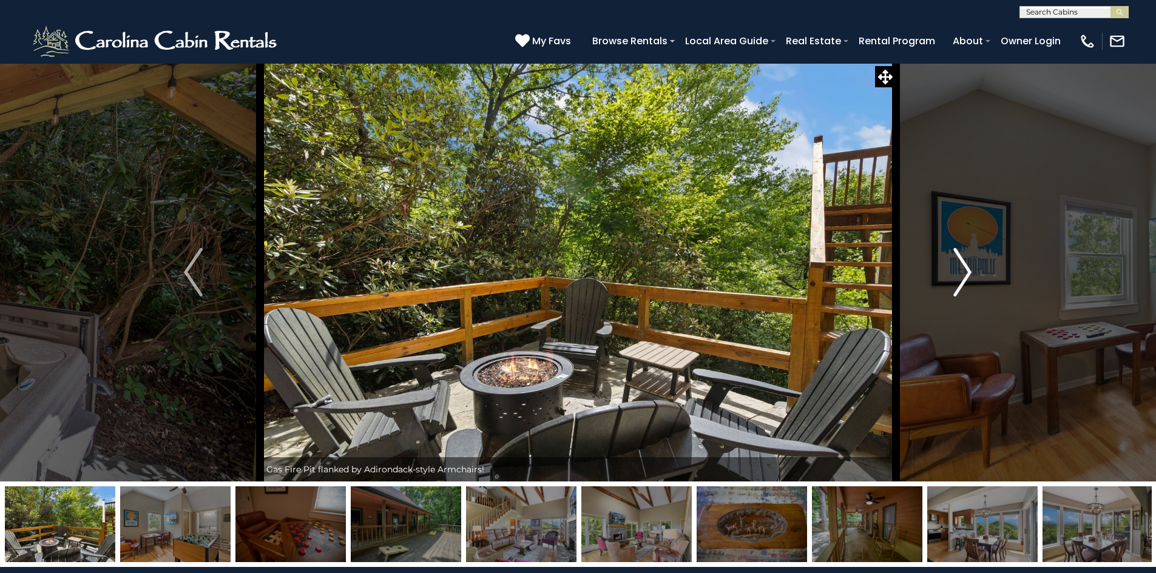
click at [968, 271] on img "Next" at bounding box center [962, 272] width 18 height 49
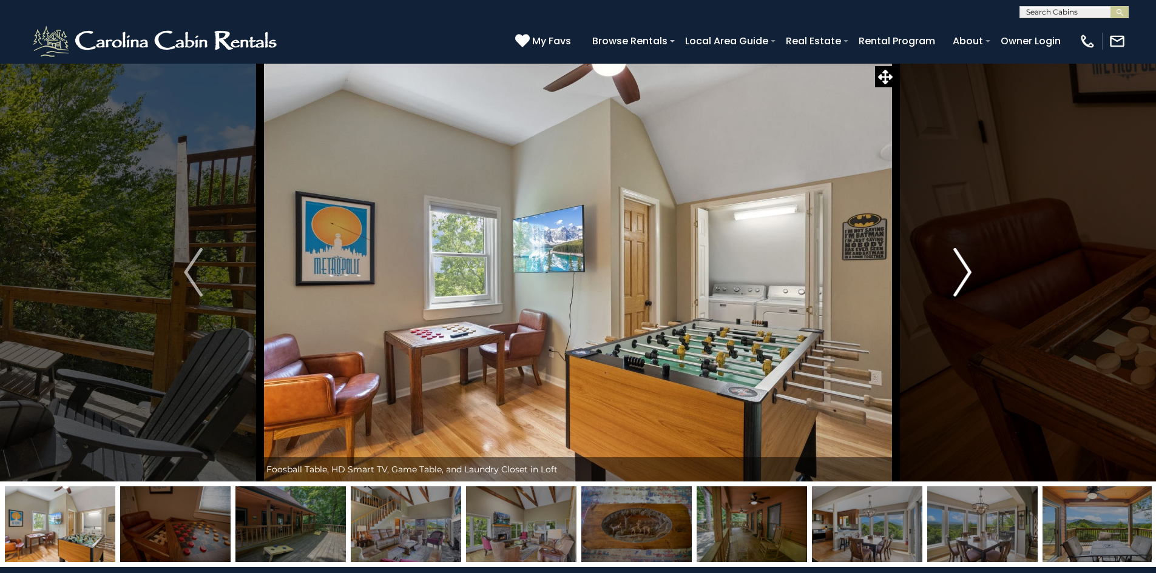
click at [968, 271] on img "Next" at bounding box center [962, 272] width 18 height 49
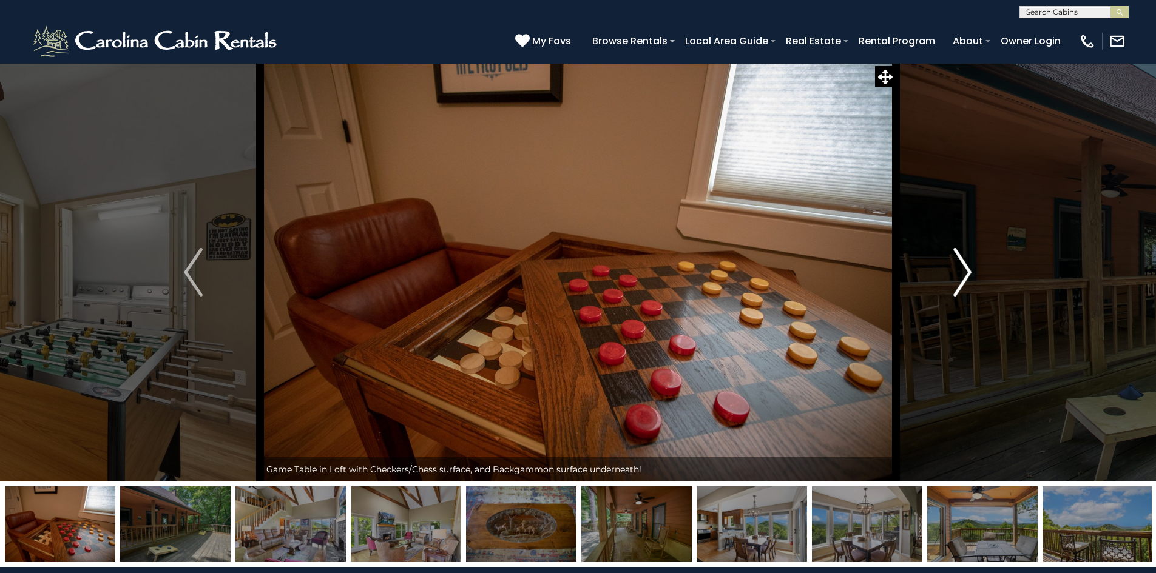
click at [968, 271] on img "Next" at bounding box center [962, 272] width 18 height 49
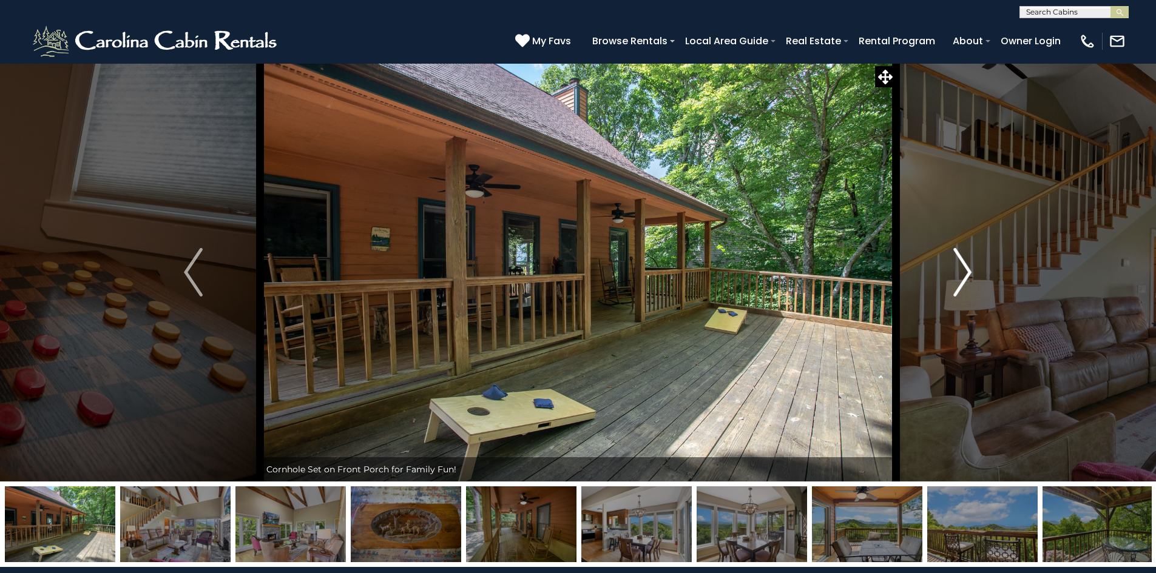
click at [968, 271] on img "Next" at bounding box center [962, 272] width 18 height 49
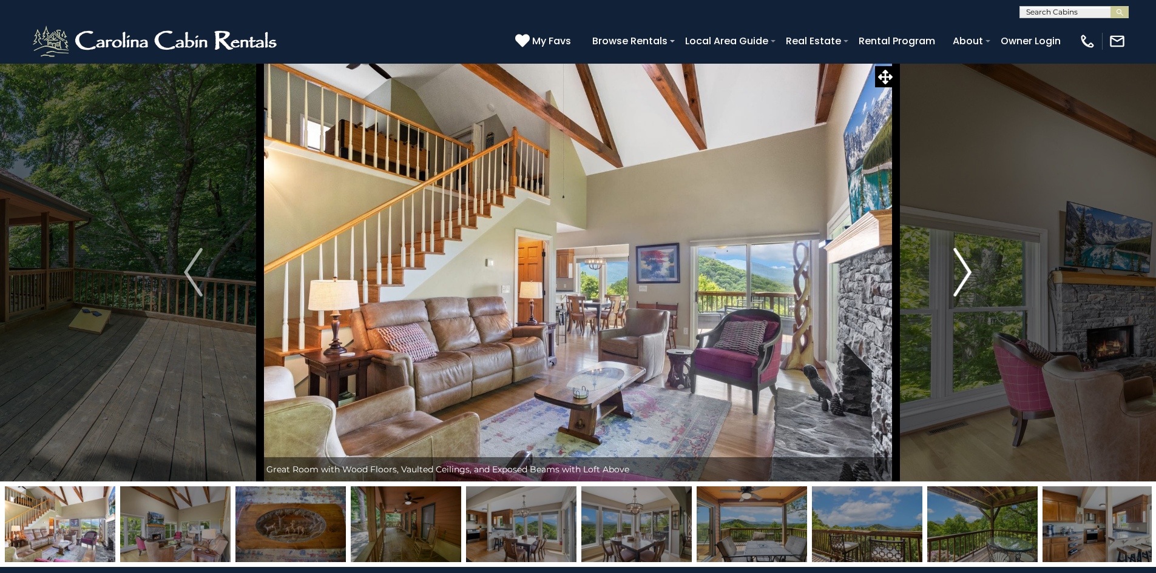
click at [968, 271] on img "Next" at bounding box center [962, 272] width 18 height 49
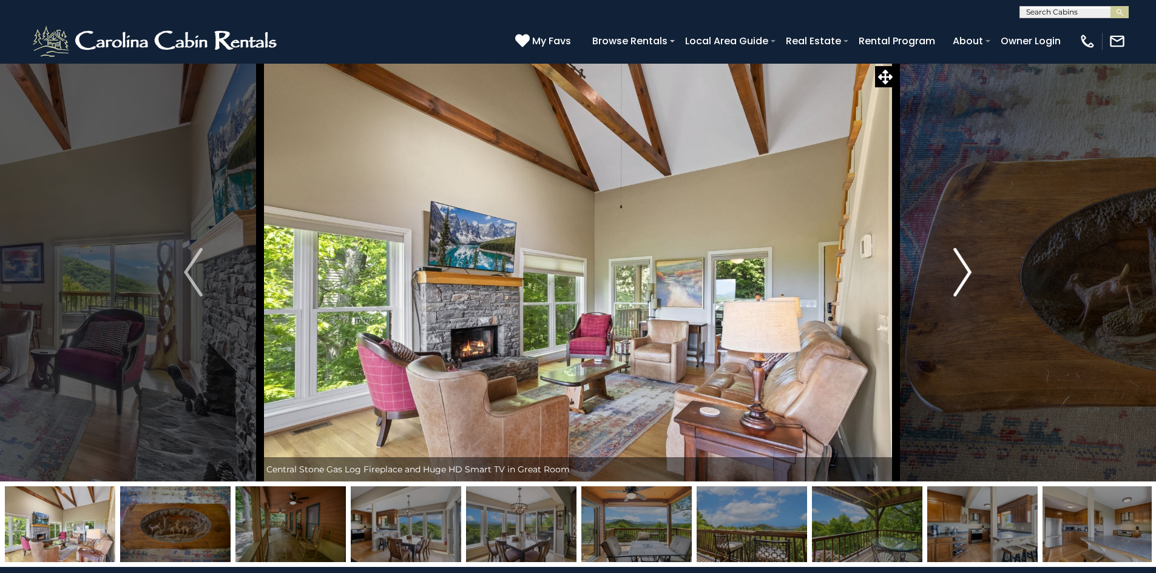
click at [968, 271] on img "Next" at bounding box center [962, 272] width 18 height 49
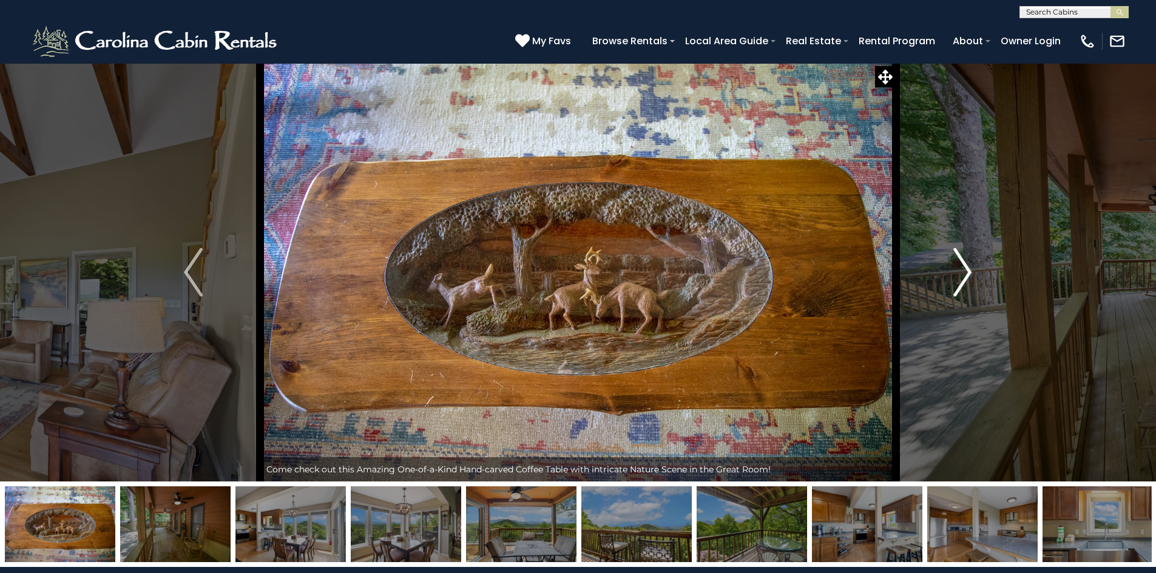
click at [968, 271] on img "Next" at bounding box center [962, 272] width 18 height 49
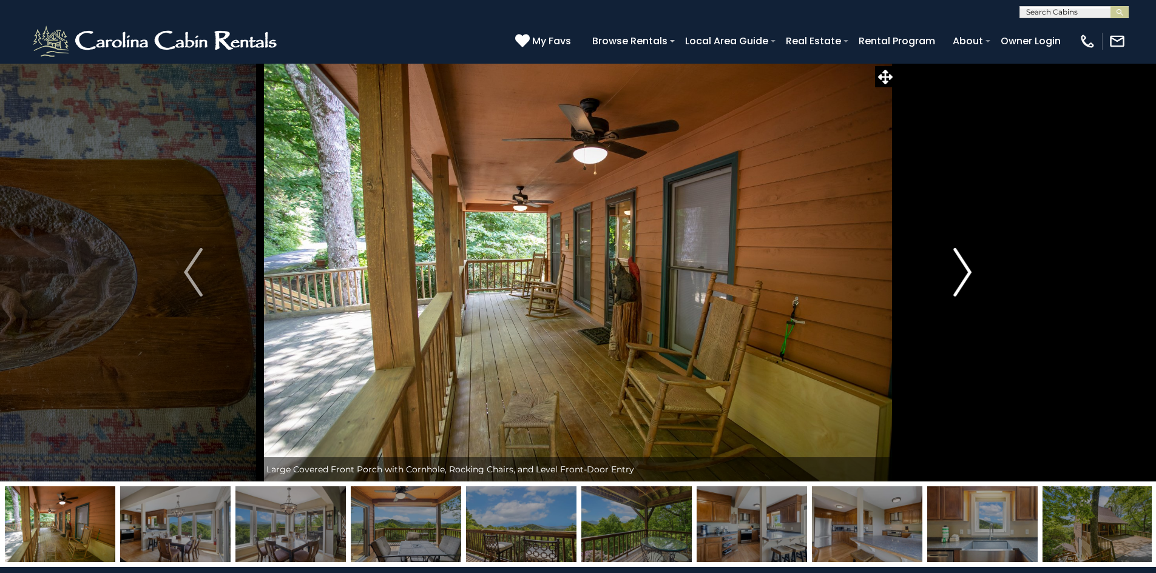
click at [968, 271] on img "Next" at bounding box center [962, 272] width 18 height 49
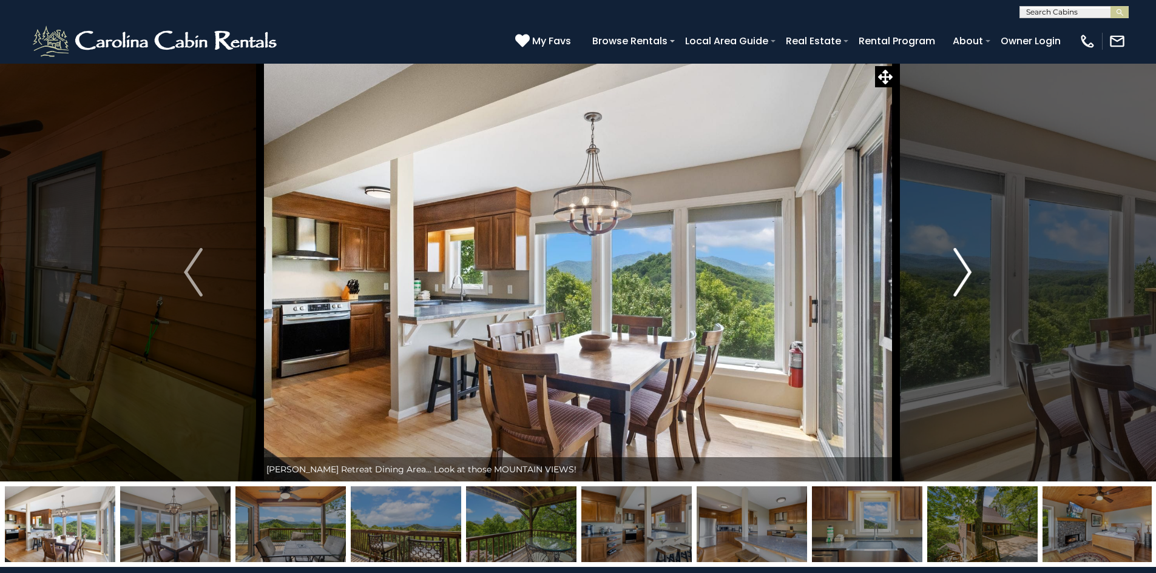
click at [968, 271] on img "Next" at bounding box center [962, 272] width 18 height 49
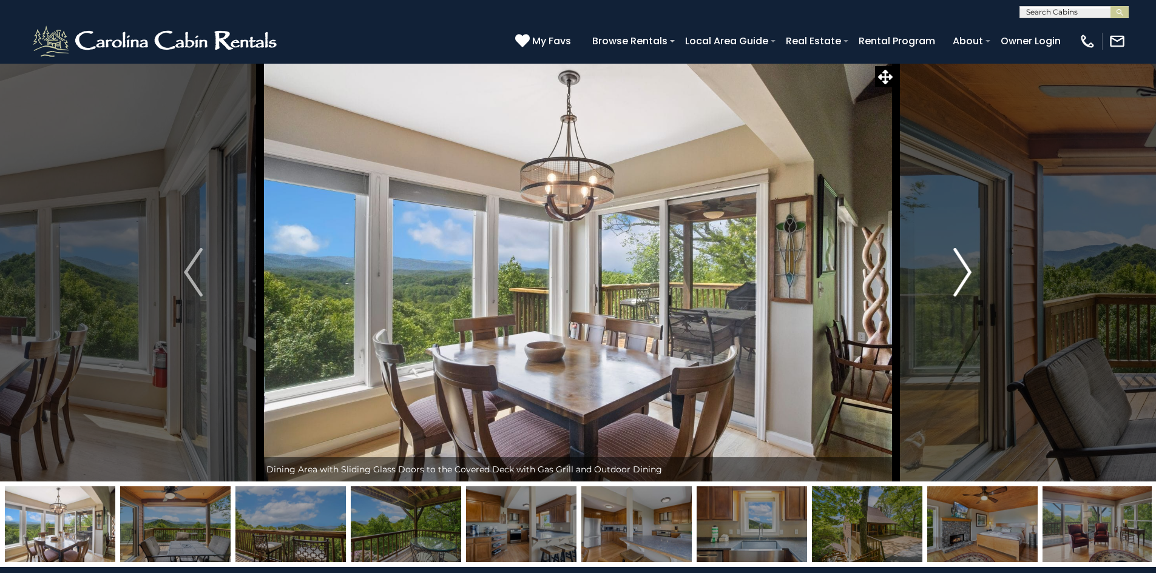
click at [968, 271] on img "Next" at bounding box center [962, 272] width 18 height 49
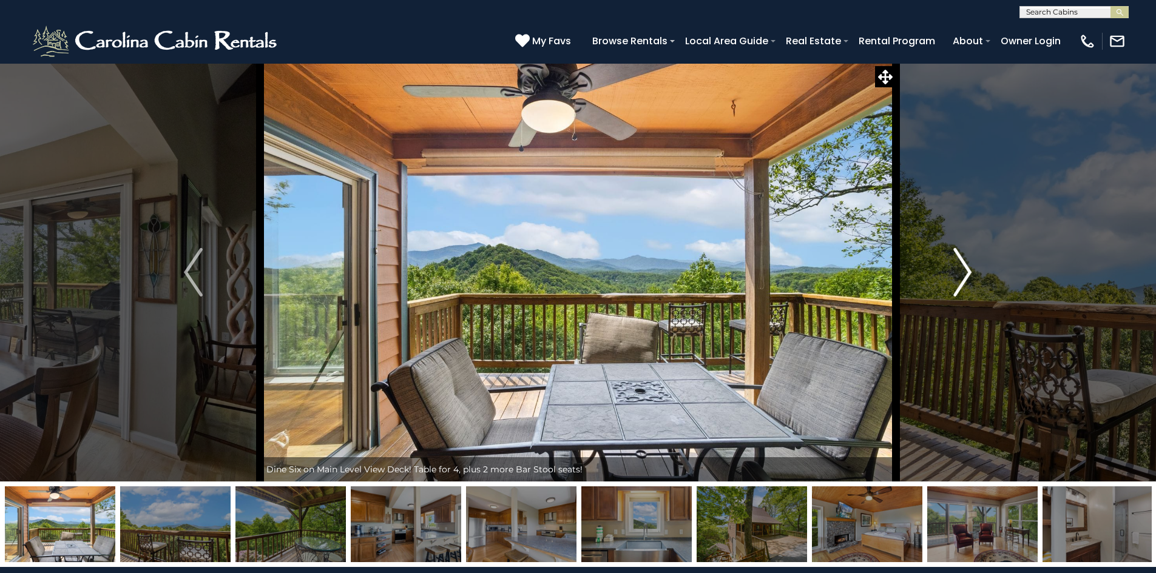
click at [968, 271] on img "Next" at bounding box center [962, 272] width 18 height 49
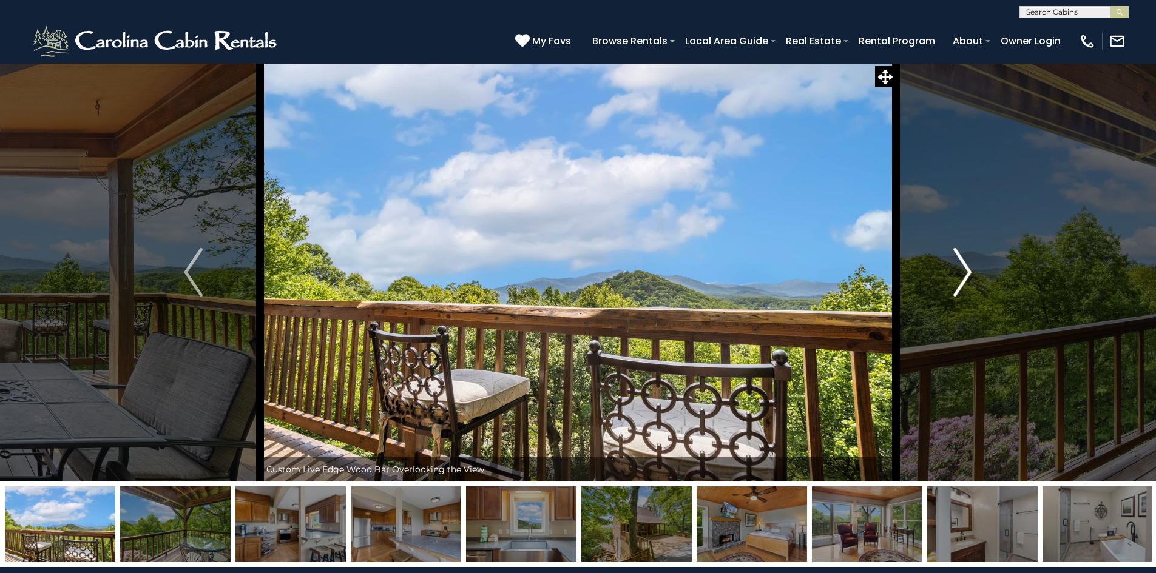
click at [968, 271] on img "Next" at bounding box center [962, 272] width 18 height 49
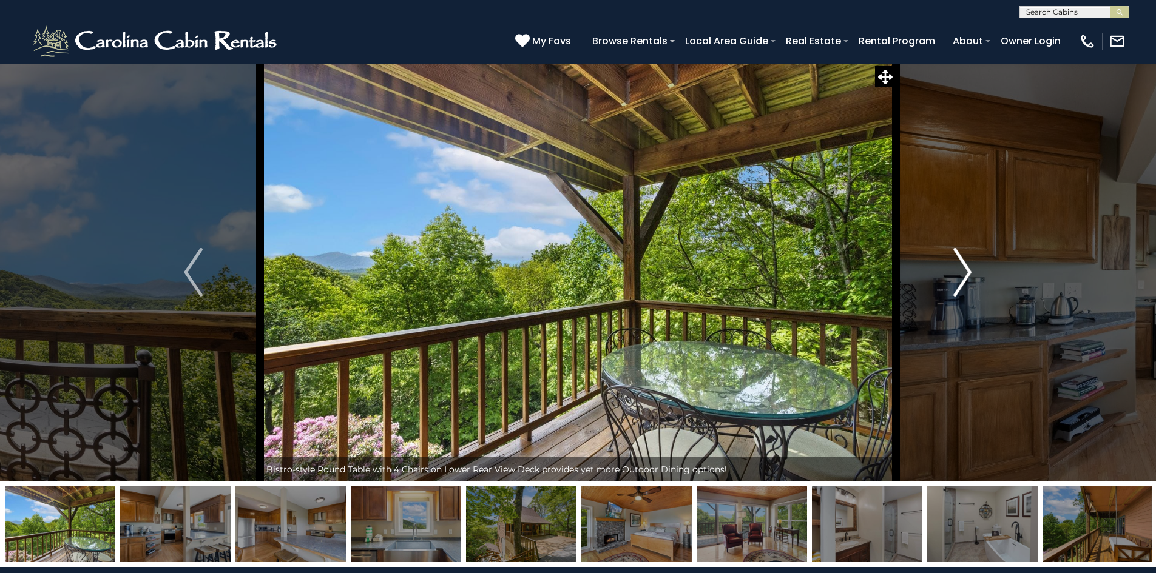
click at [968, 271] on img "Next" at bounding box center [962, 272] width 18 height 49
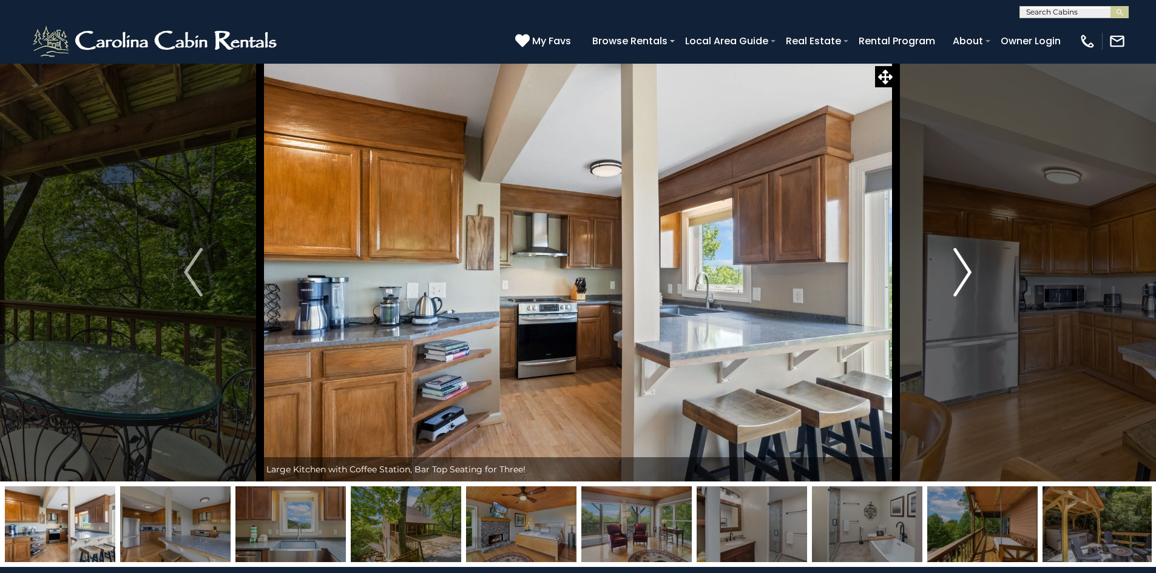
click at [968, 271] on img "Next" at bounding box center [962, 272] width 18 height 49
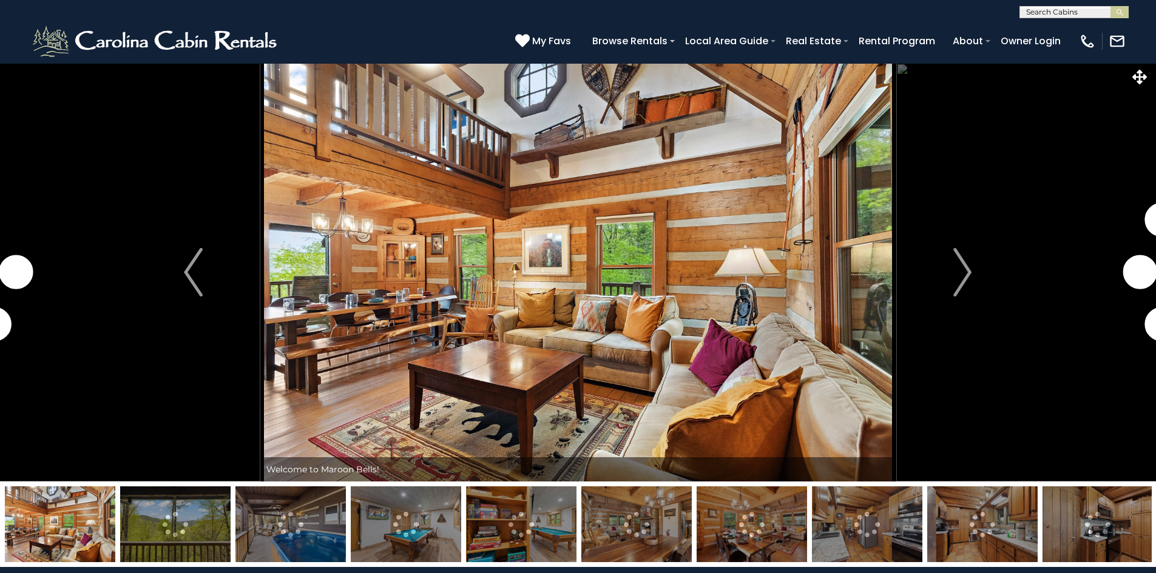
click at [959, 279] on img "Next" at bounding box center [962, 272] width 18 height 49
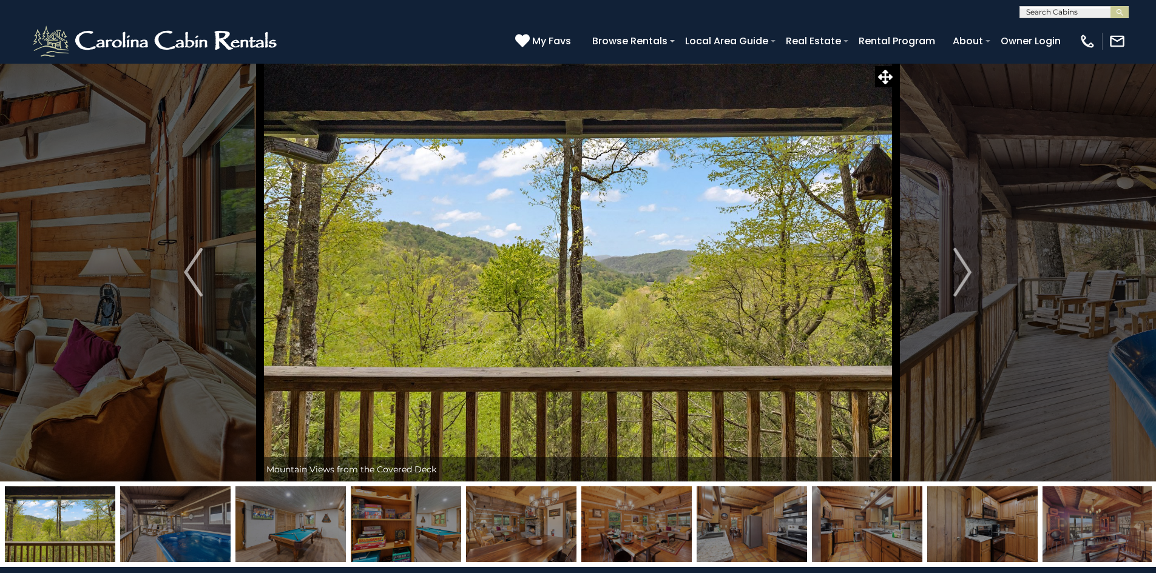
click at [959, 279] on img "Next" at bounding box center [962, 272] width 18 height 49
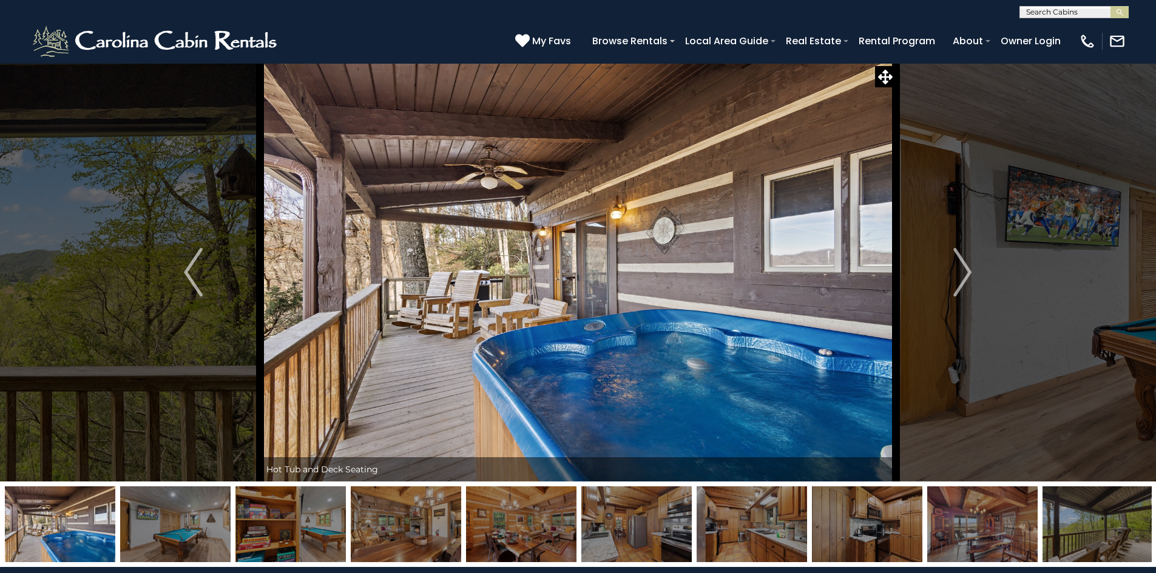
click at [959, 279] on img "Next" at bounding box center [962, 272] width 18 height 49
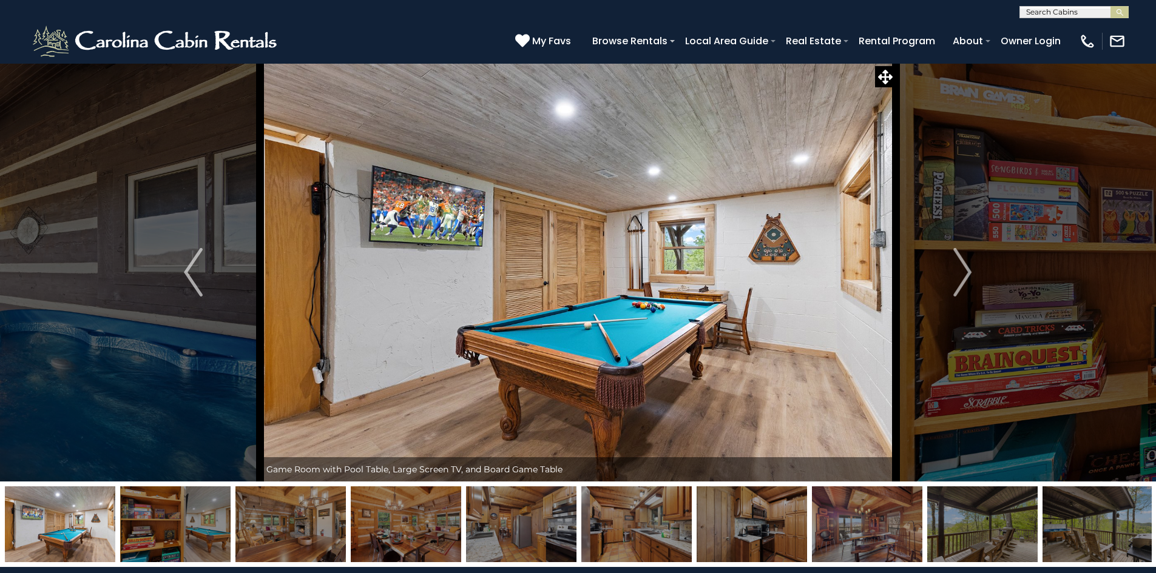
click at [959, 279] on img "Next" at bounding box center [962, 272] width 18 height 49
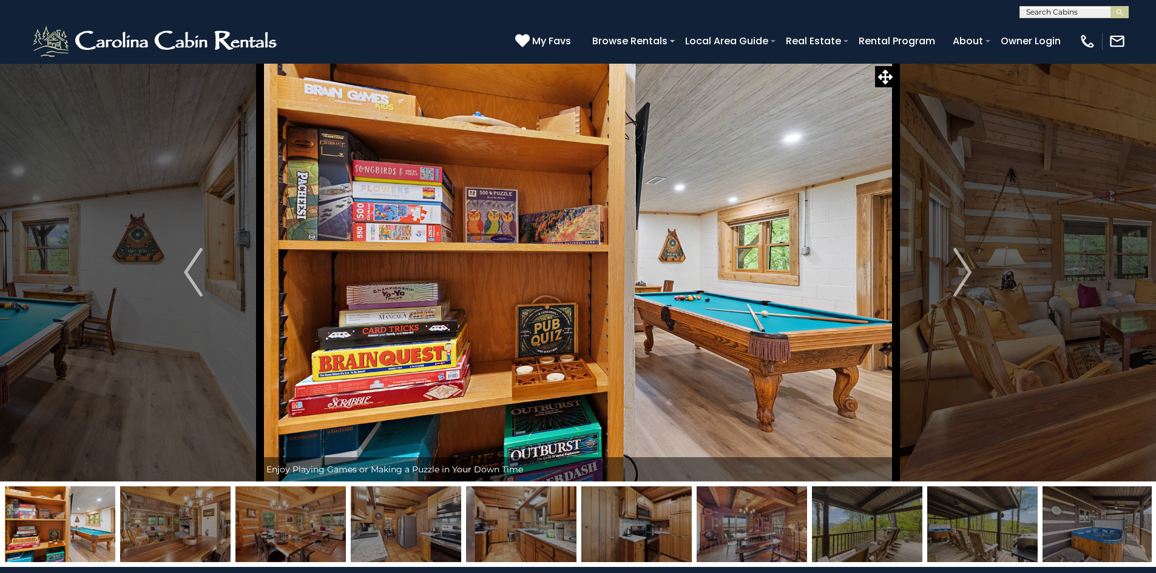
click at [959, 279] on img "Next" at bounding box center [962, 272] width 18 height 49
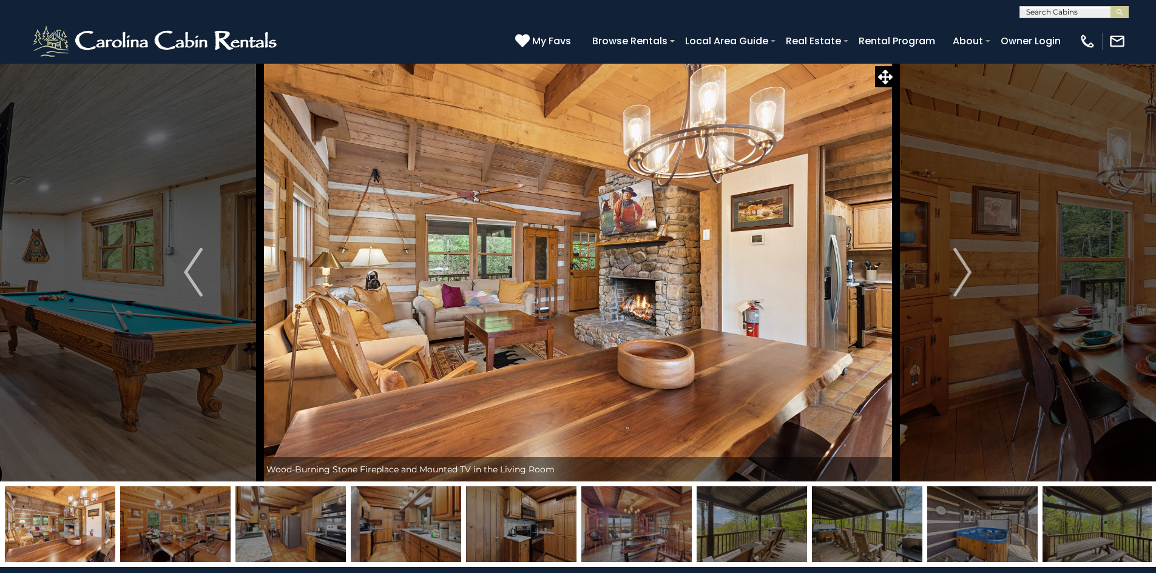
click at [959, 279] on img "Next" at bounding box center [962, 272] width 18 height 49
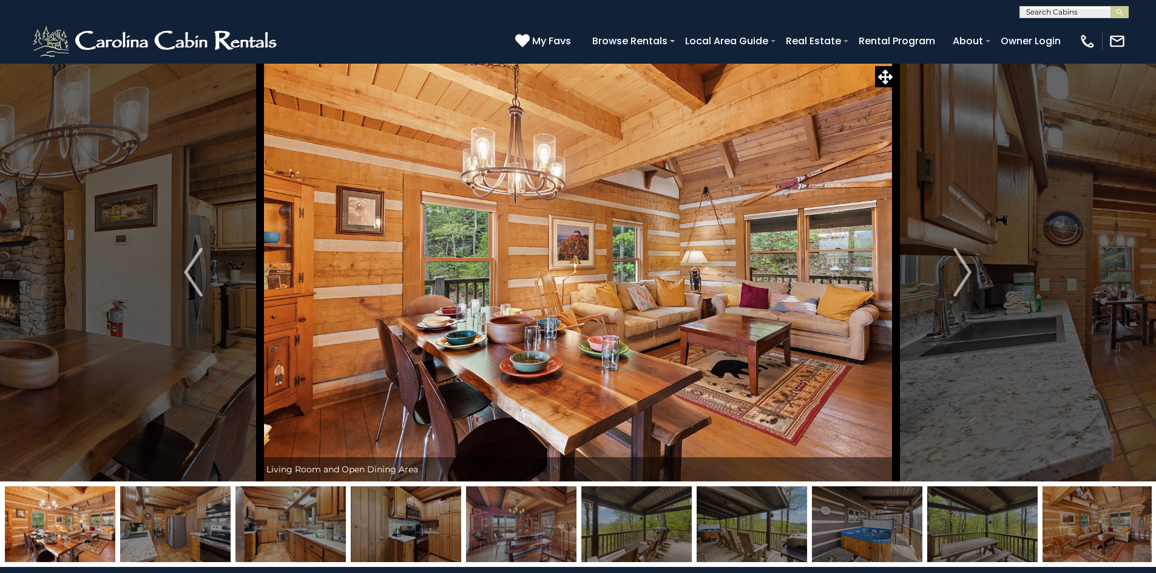
click at [959, 279] on img "Next" at bounding box center [962, 272] width 18 height 49
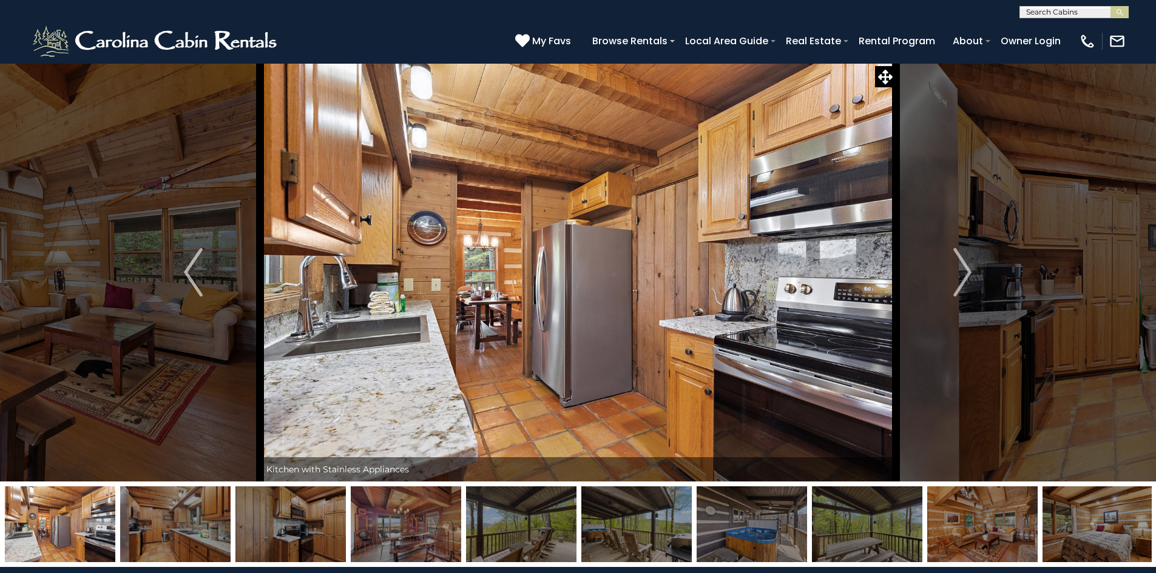
click at [959, 279] on img "Next" at bounding box center [962, 272] width 18 height 49
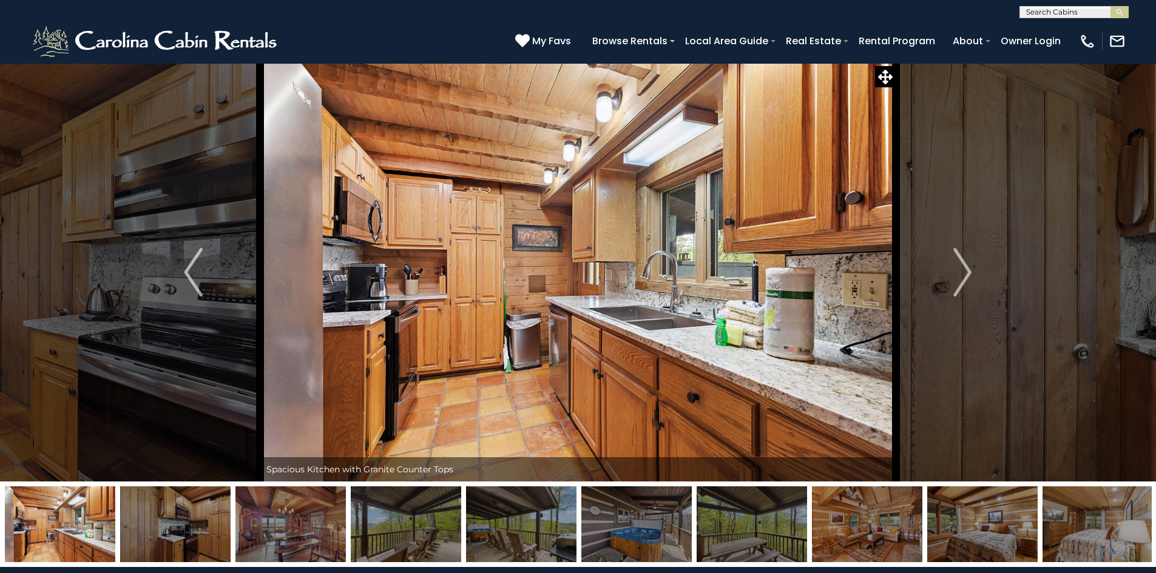
click at [959, 279] on img "Next" at bounding box center [962, 272] width 18 height 49
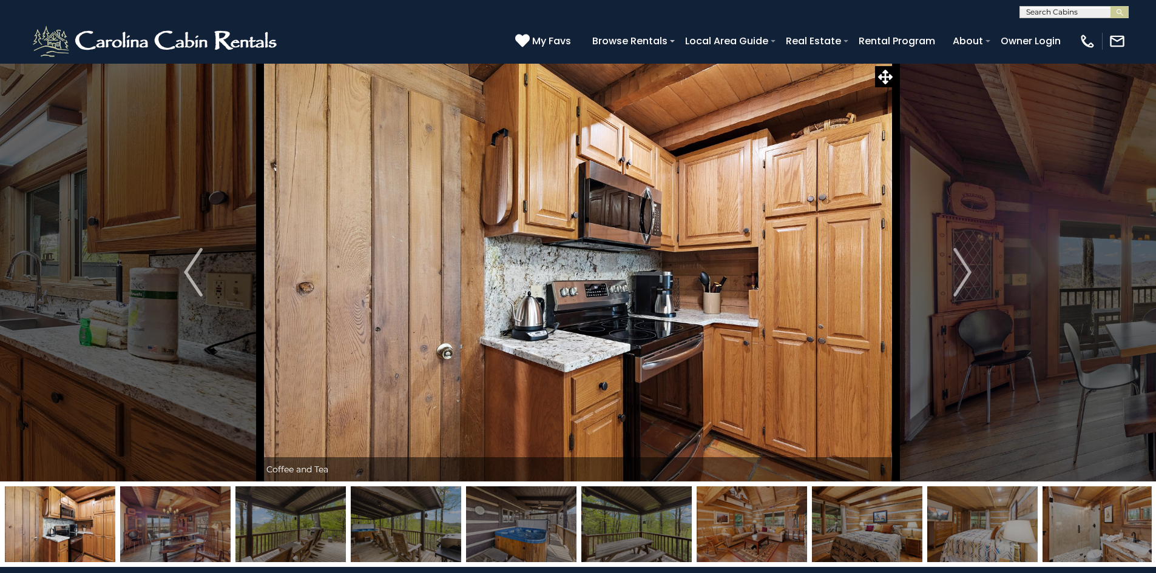
click at [959, 279] on img "Next" at bounding box center [962, 272] width 18 height 49
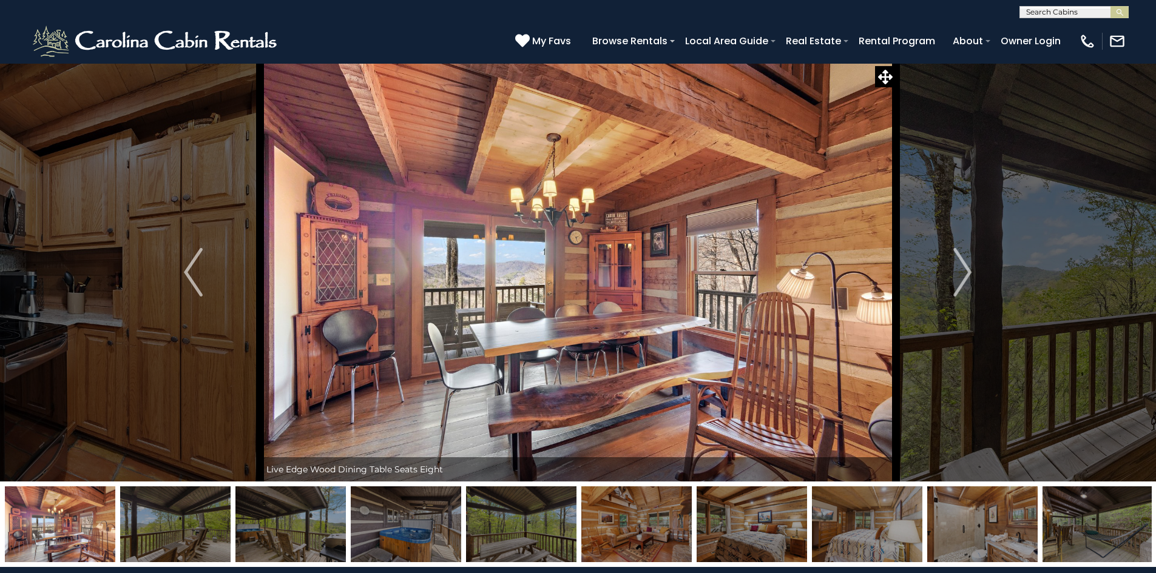
click at [959, 279] on img "Next" at bounding box center [962, 272] width 18 height 49
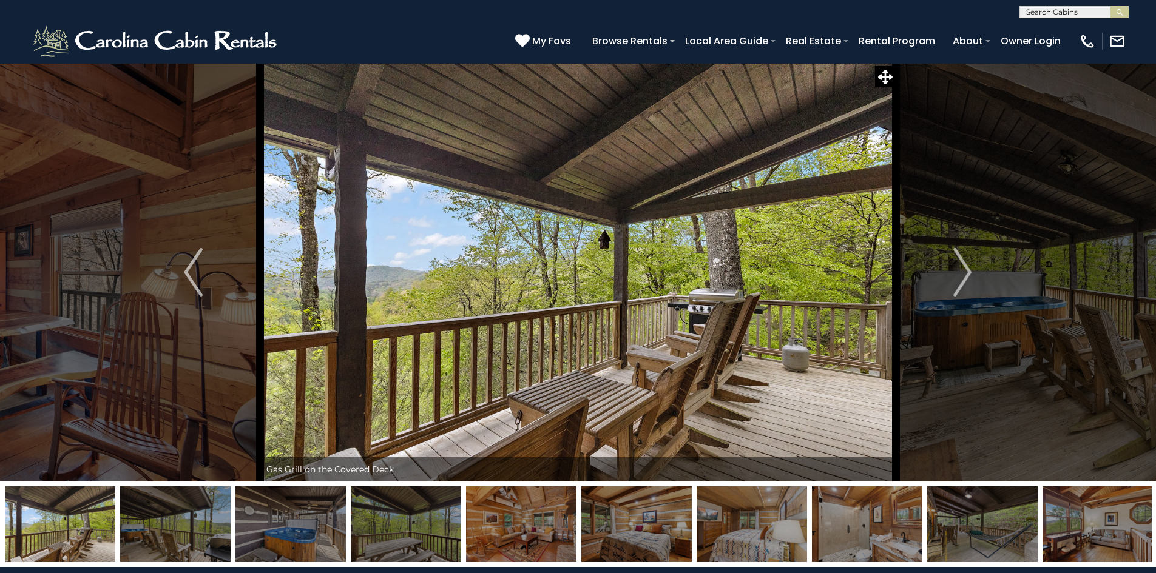
click at [959, 279] on img "Next" at bounding box center [962, 272] width 18 height 49
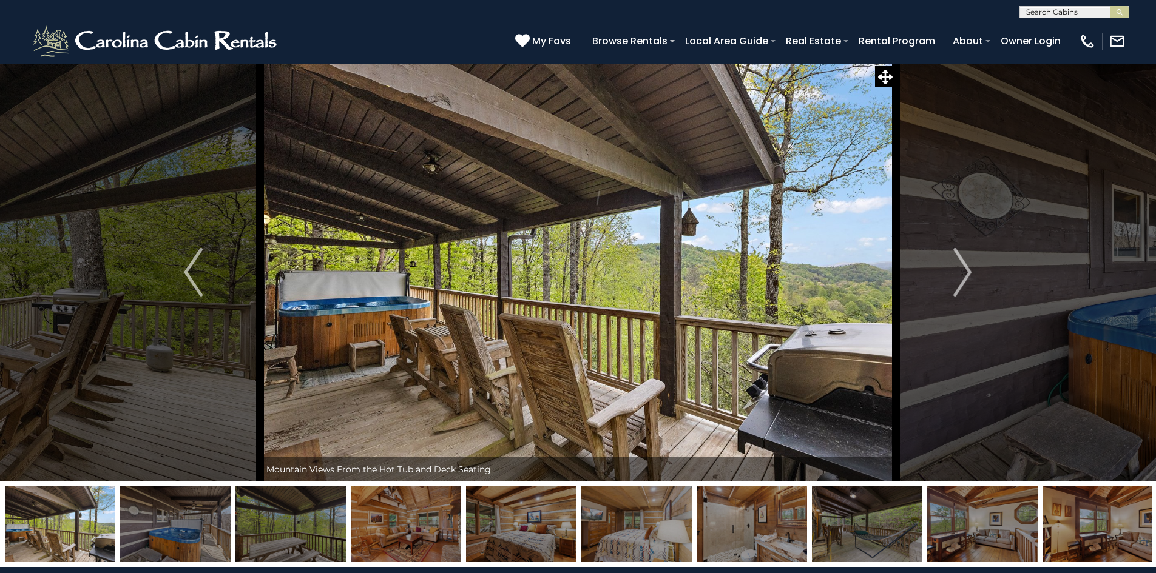
click at [959, 279] on img "Next" at bounding box center [962, 272] width 18 height 49
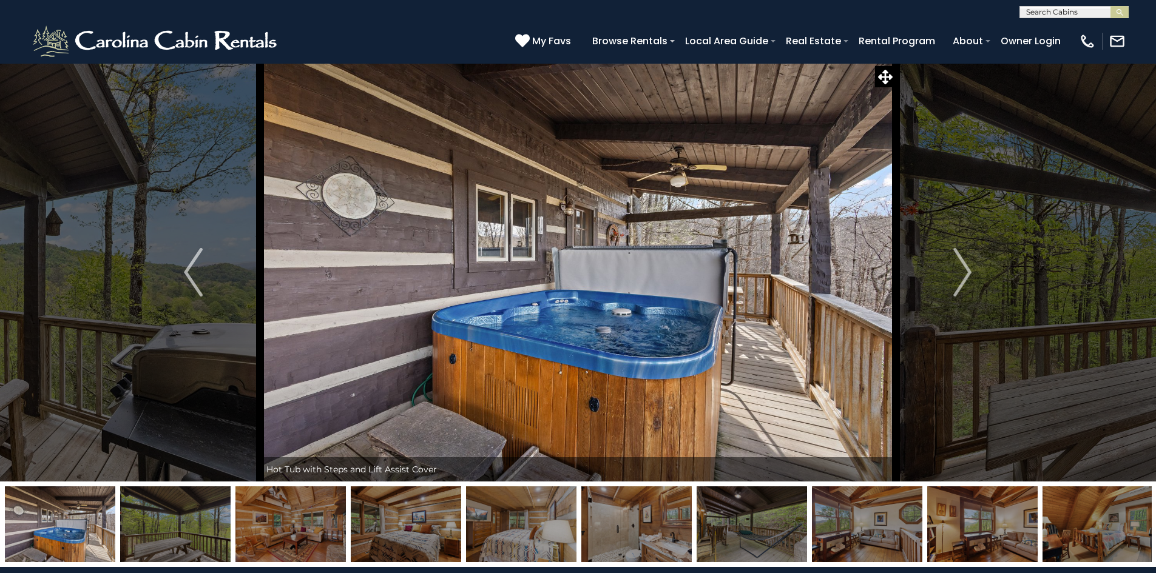
click at [959, 279] on img "Next" at bounding box center [962, 272] width 18 height 49
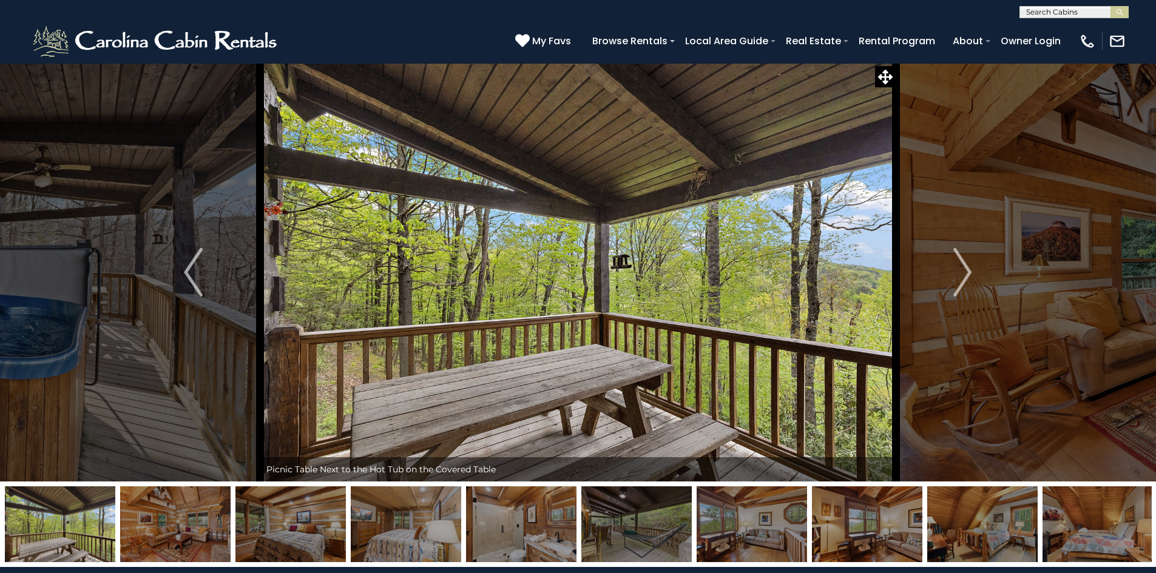
click at [959, 279] on img "Next" at bounding box center [962, 272] width 18 height 49
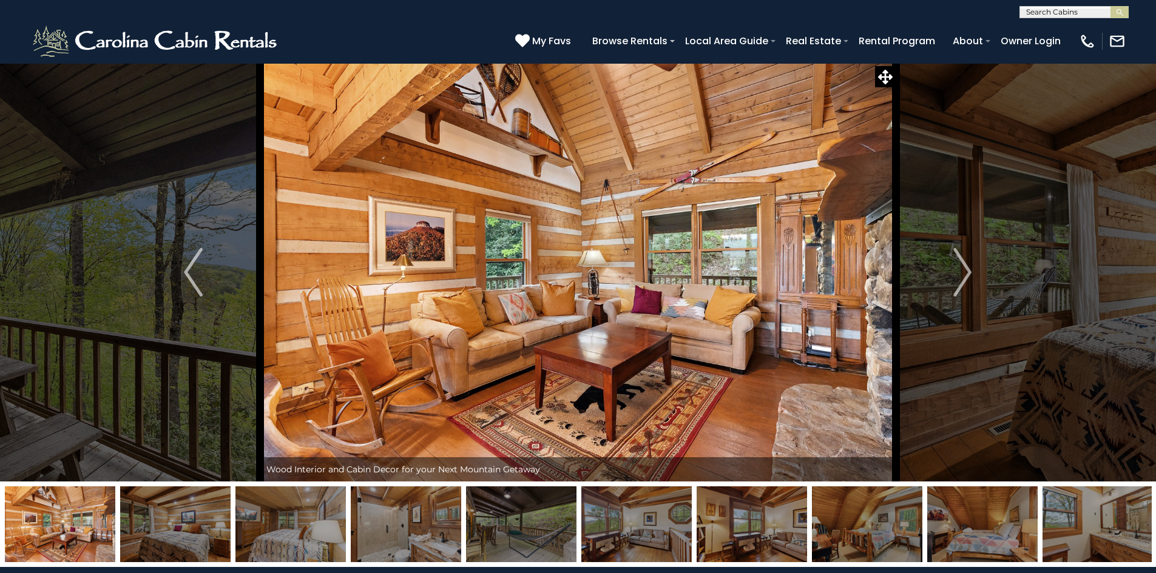
click at [959, 279] on img "Next" at bounding box center [962, 272] width 18 height 49
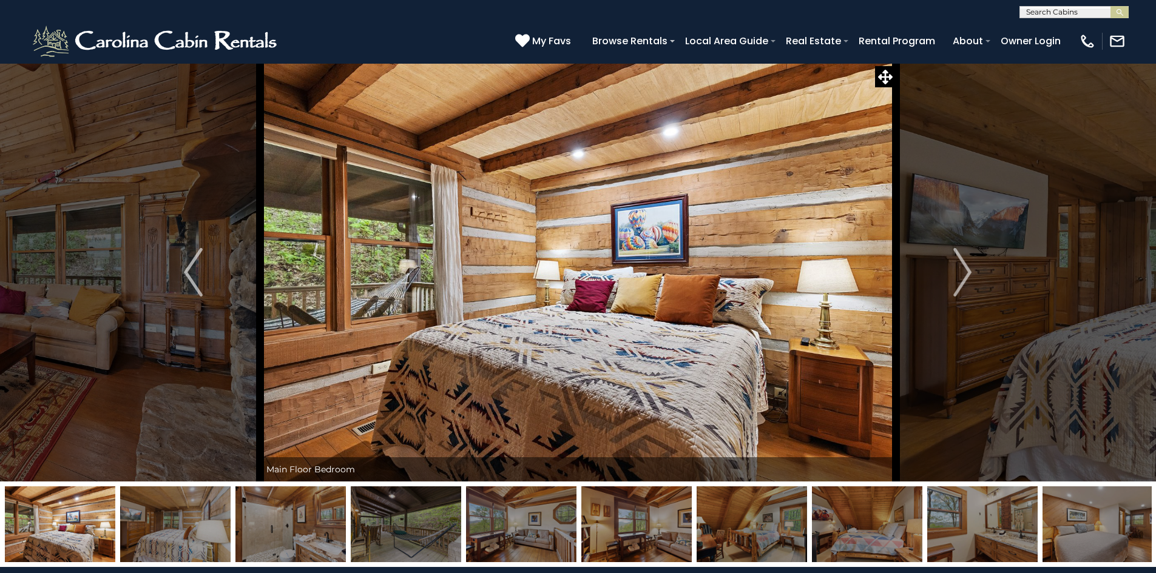
click at [959, 279] on img "Next" at bounding box center [962, 272] width 18 height 49
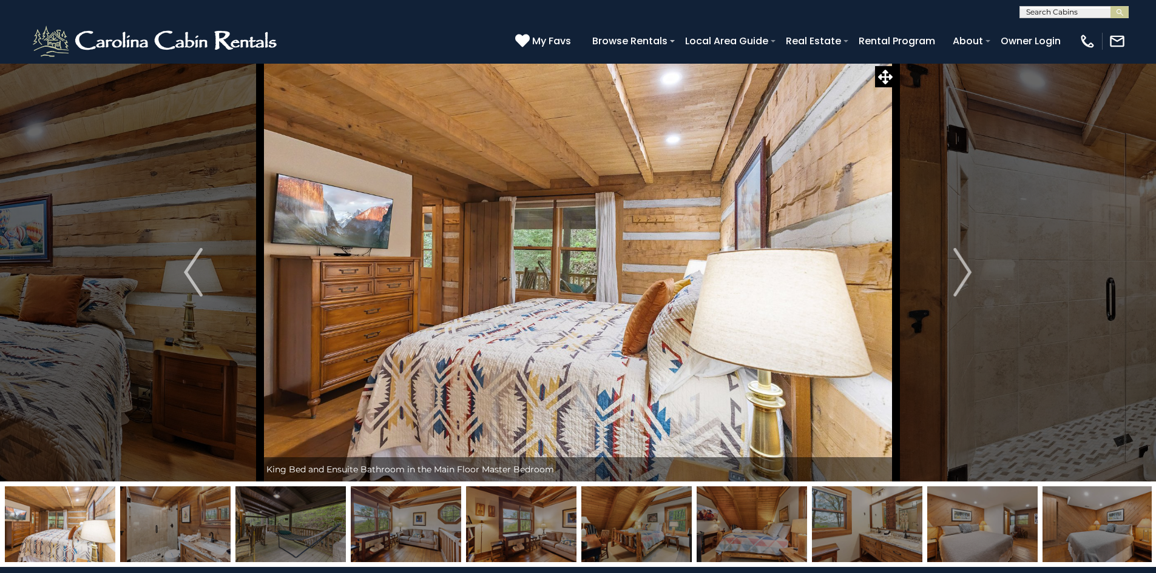
click at [959, 279] on img "Next" at bounding box center [962, 272] width 18 height 49
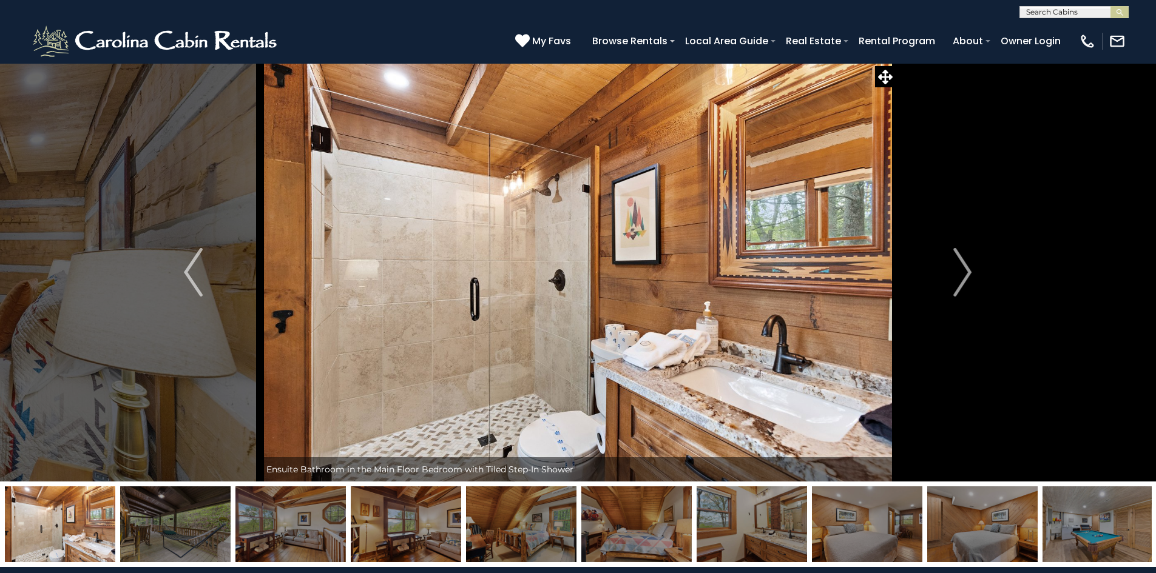
click at [959, 279] on img "Next" at bounding box center [962, 272] width 18 height 49
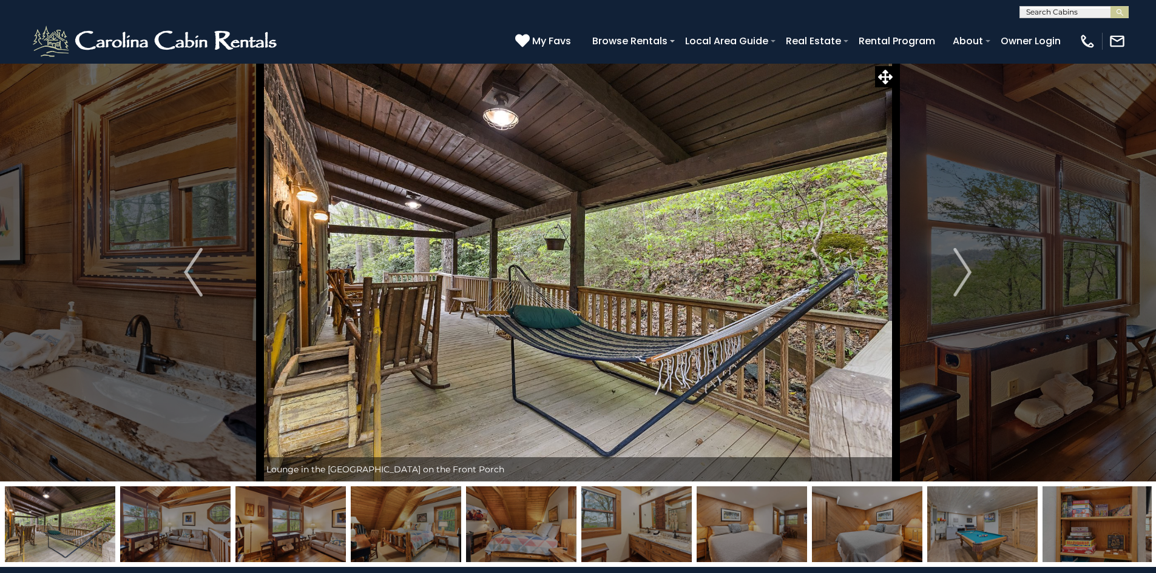
click at [959, 279] on img "Next" at bounding box center [962, 272] width 18 height 49
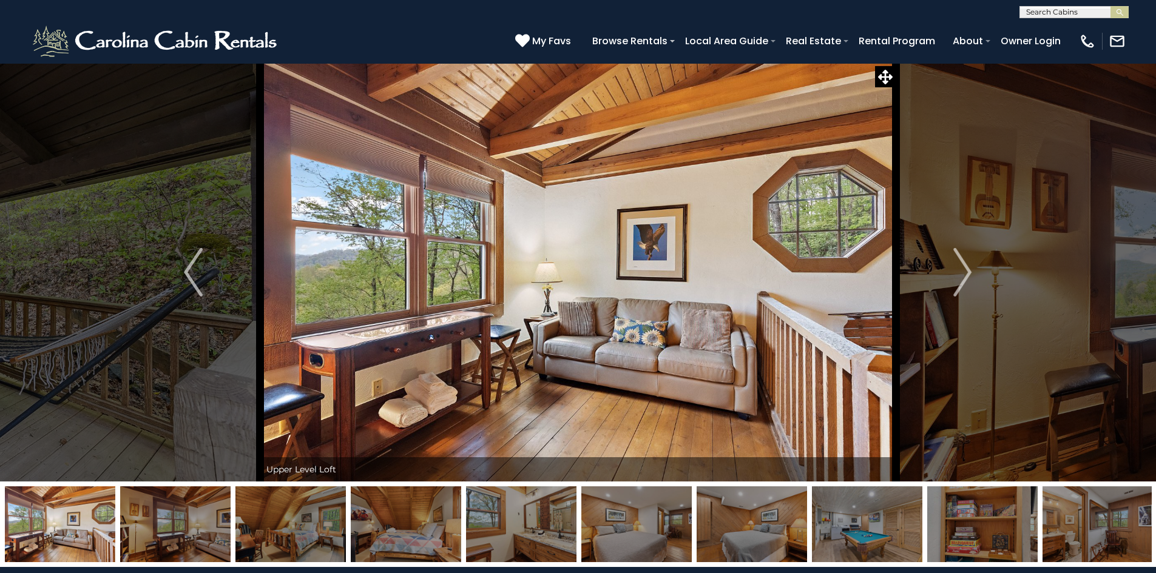
click at [959, 279] on img "Next" at bounding box center [962, 272] width 18 height 49
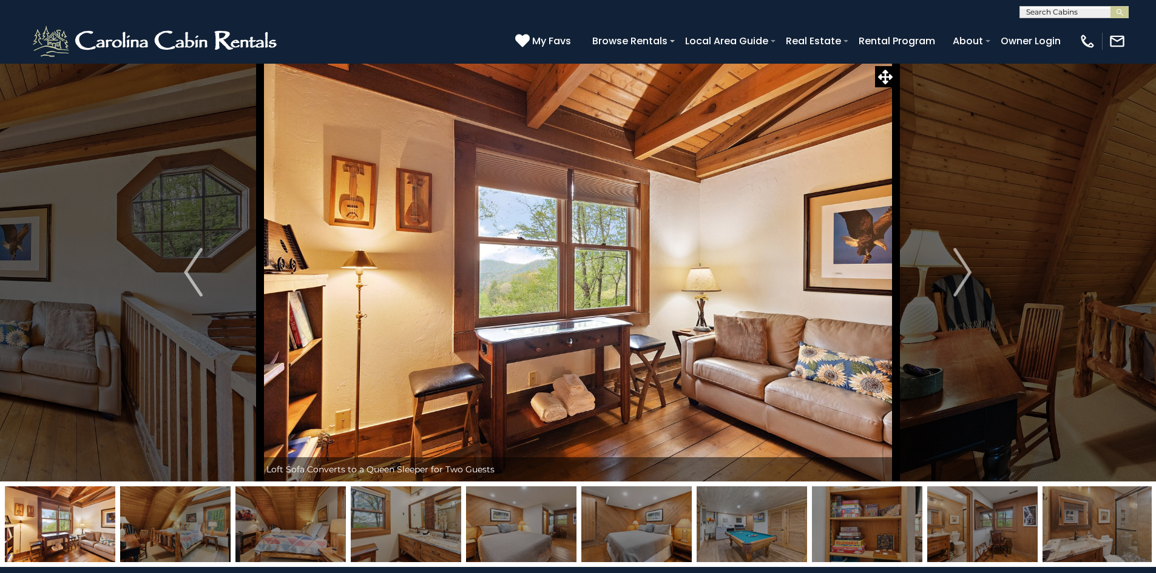
click at [959, 279] on img "Next" at bounding box center [962, 272] width 18 height 49
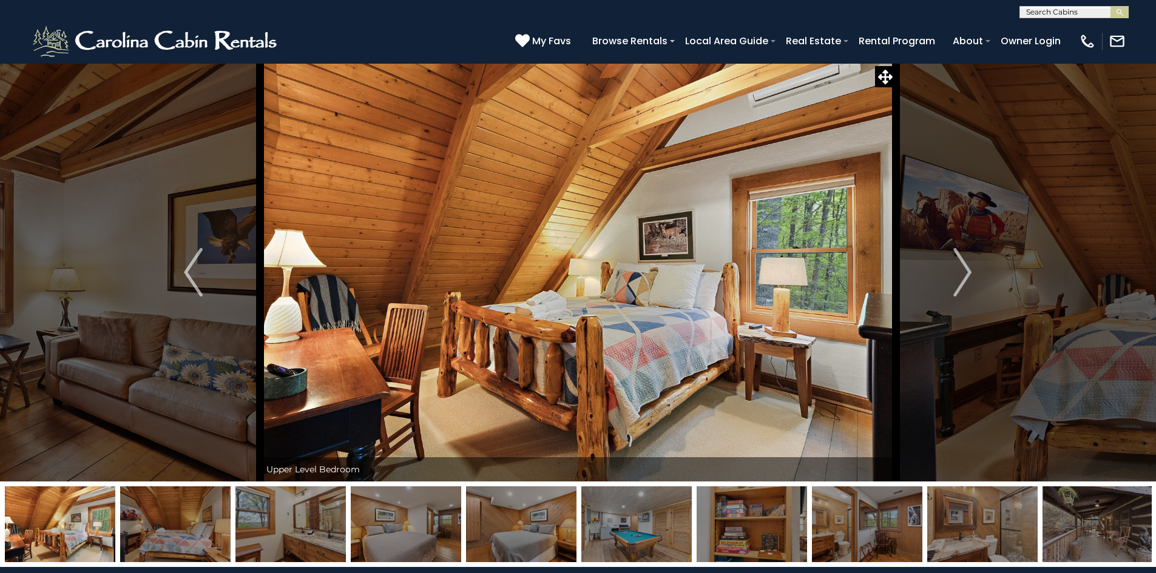
click at [959, 279] on img "Next" at bounding box center [962, 272] width 18 height 49
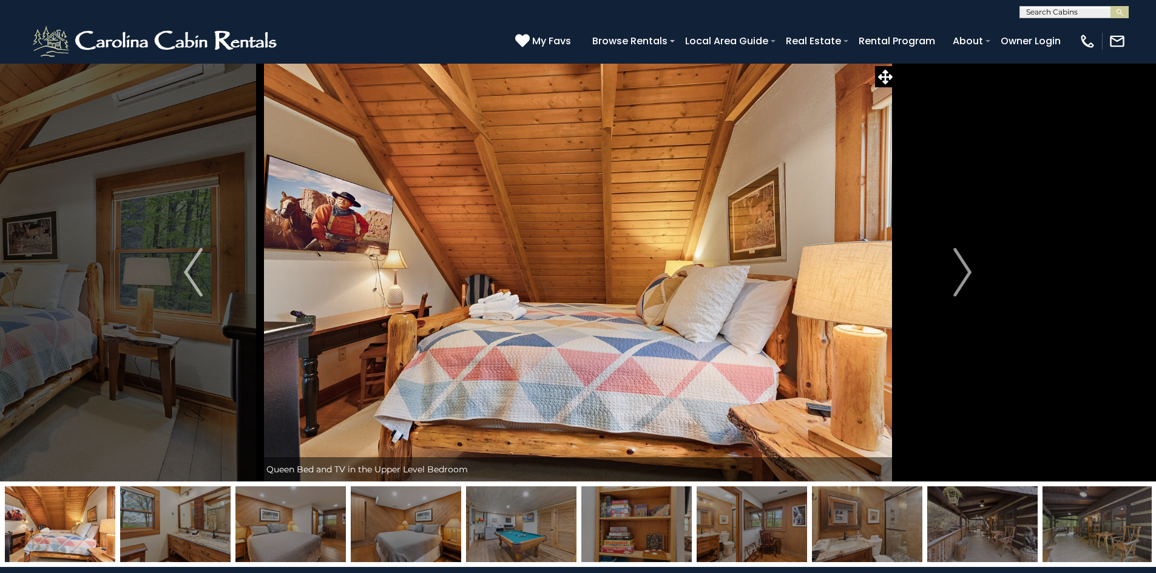
click at [959, 279] on img "Next" at bounding box center [962, 272] width 18 height 49
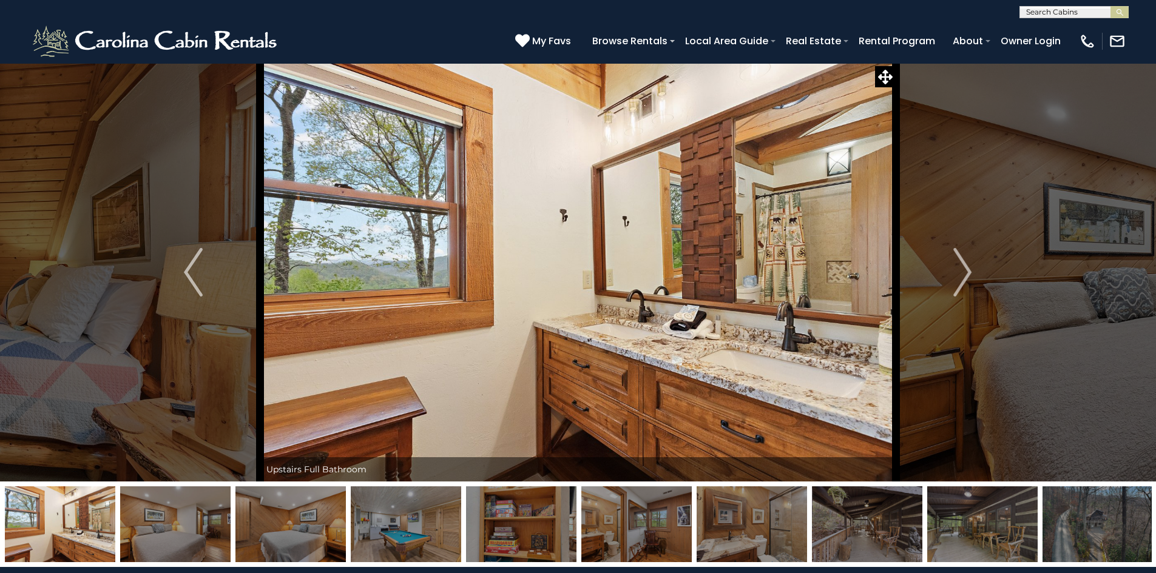
click at [959, 279] on img "Next" at bounding box center [962, 272] width 18 height 49
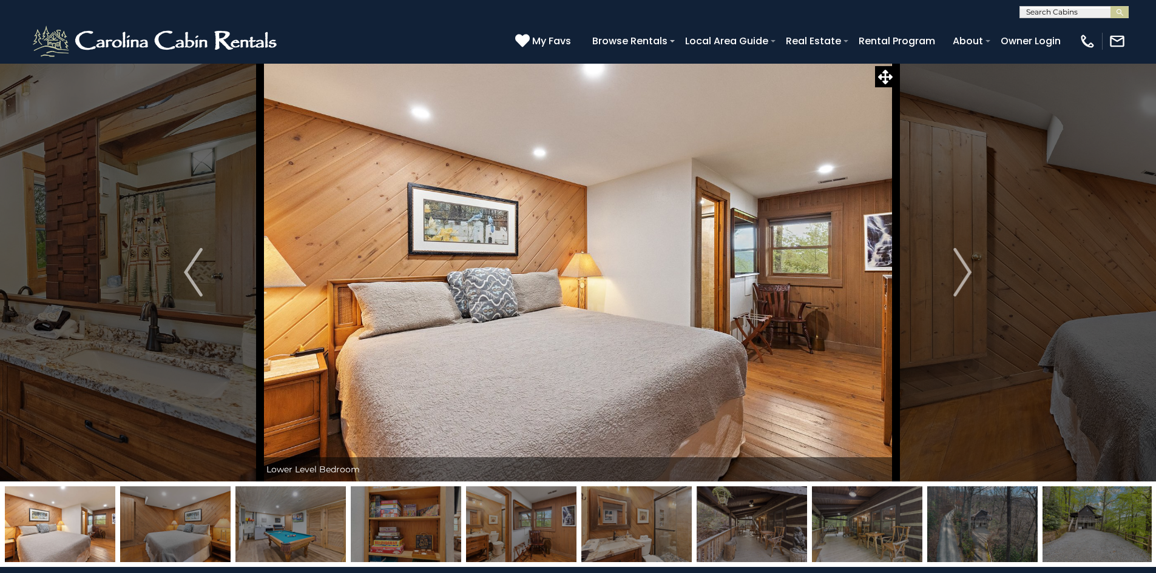
click at [959, 279] on img "Next" at bounding box center [962, 272] width 18 height 49
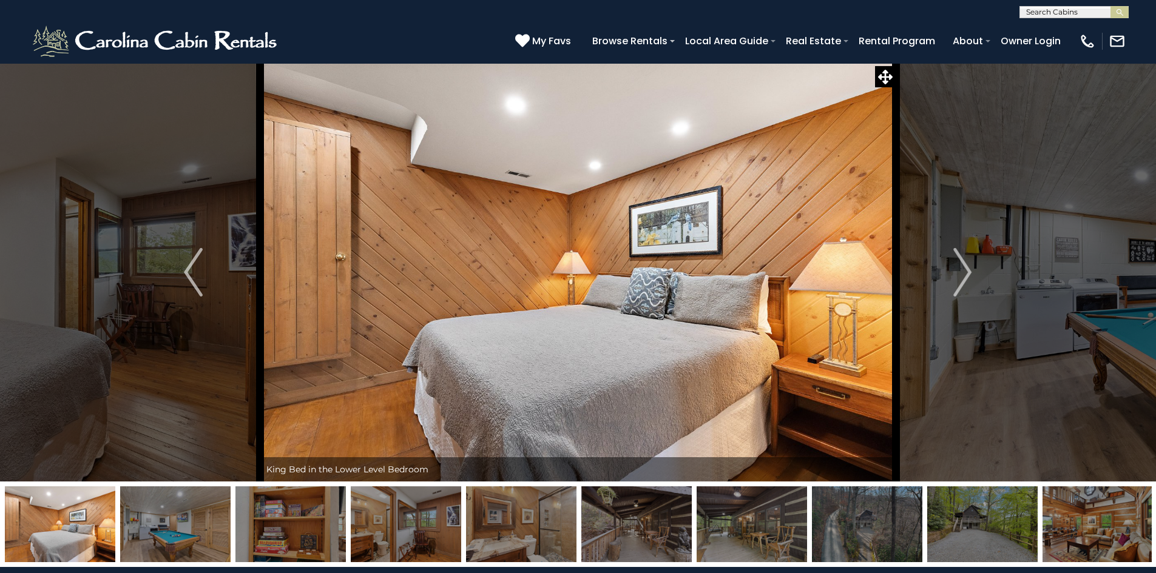
click at [959, 279] on img "Next" at bounding box center [962, 272] width 18 height 49
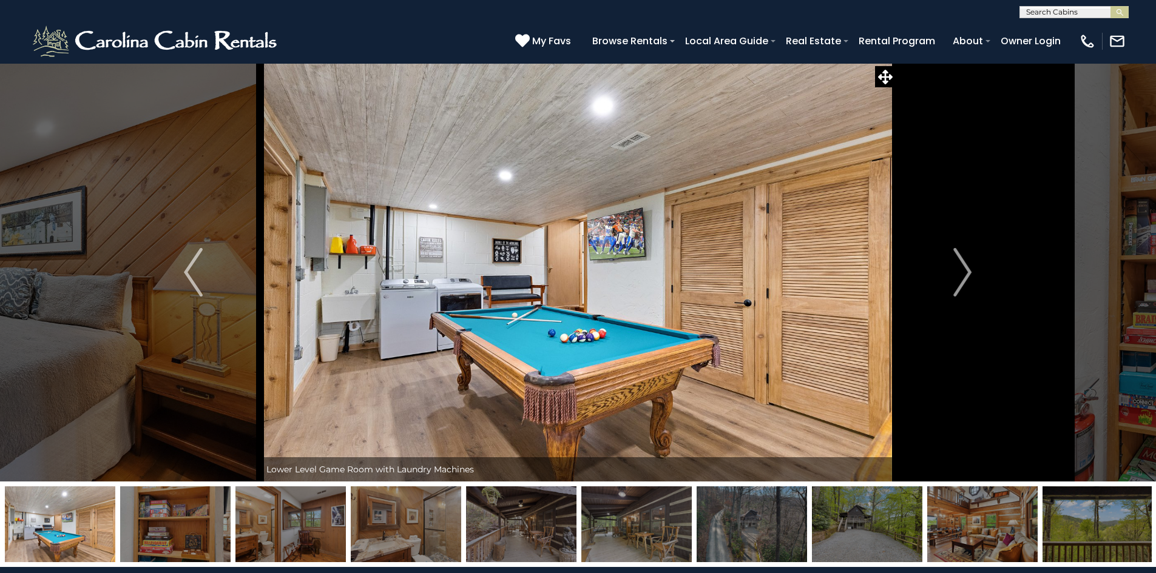
click at [959, 279] on img "Next" at bounding box center [962, 272] width 18 height 49
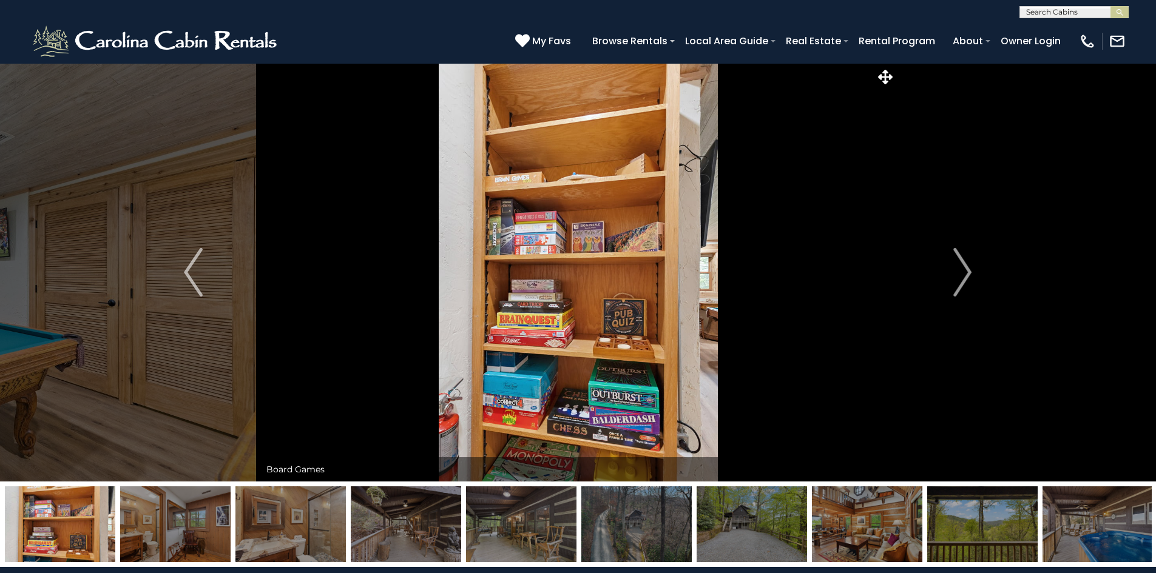
click at [959, 279] on img "Next" at bounding box center [962, 272] width 18 height 49
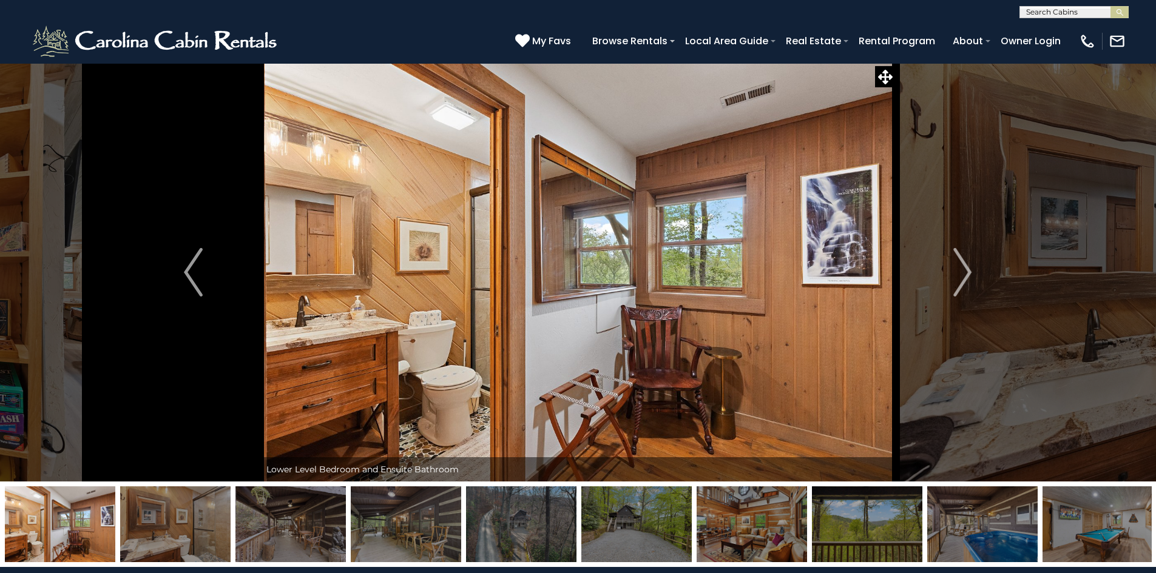
click at [959, 279] on img "Next" at bounding box center [962, 272] width 18 height 49
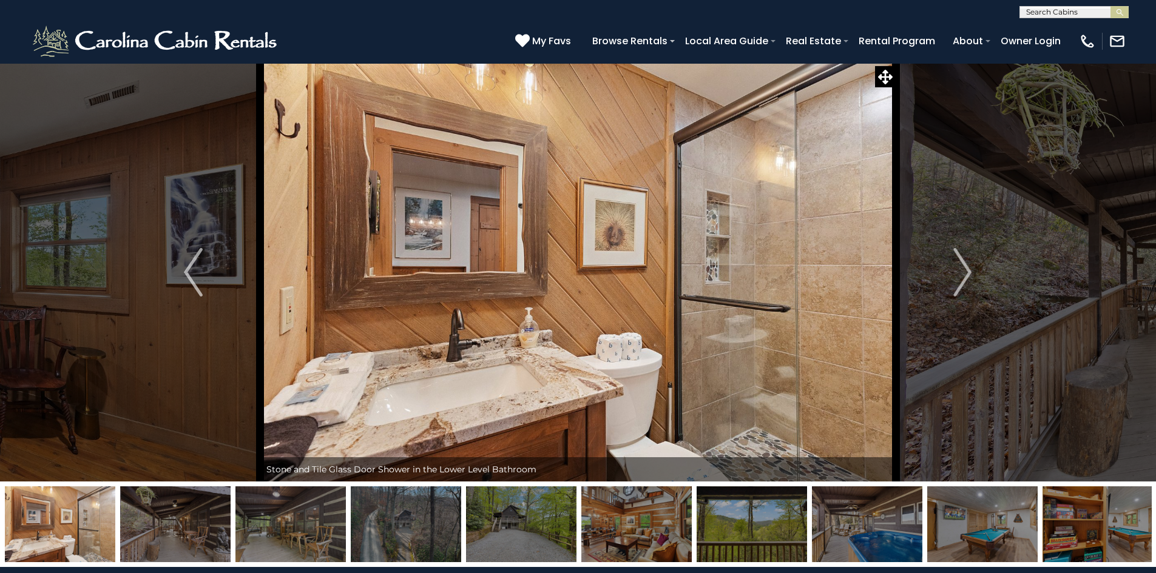
click at [959, 279] on img "Next" at bounding box center [962, 272] width 18 height 49
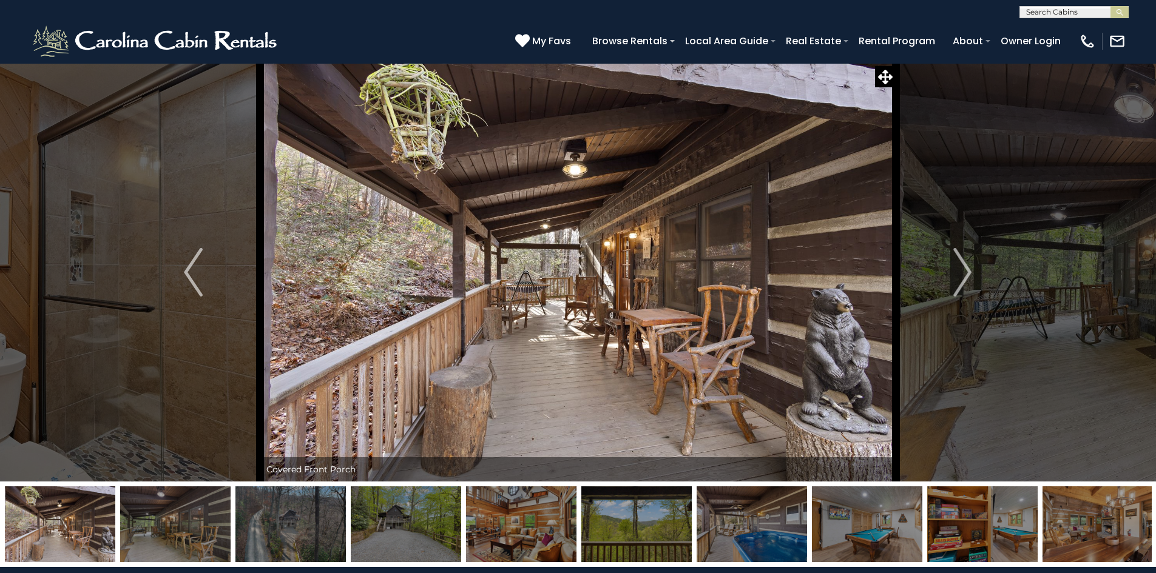
click at [959, 279] on img "Next" at bounding box center [962, 272] width 18 height 49
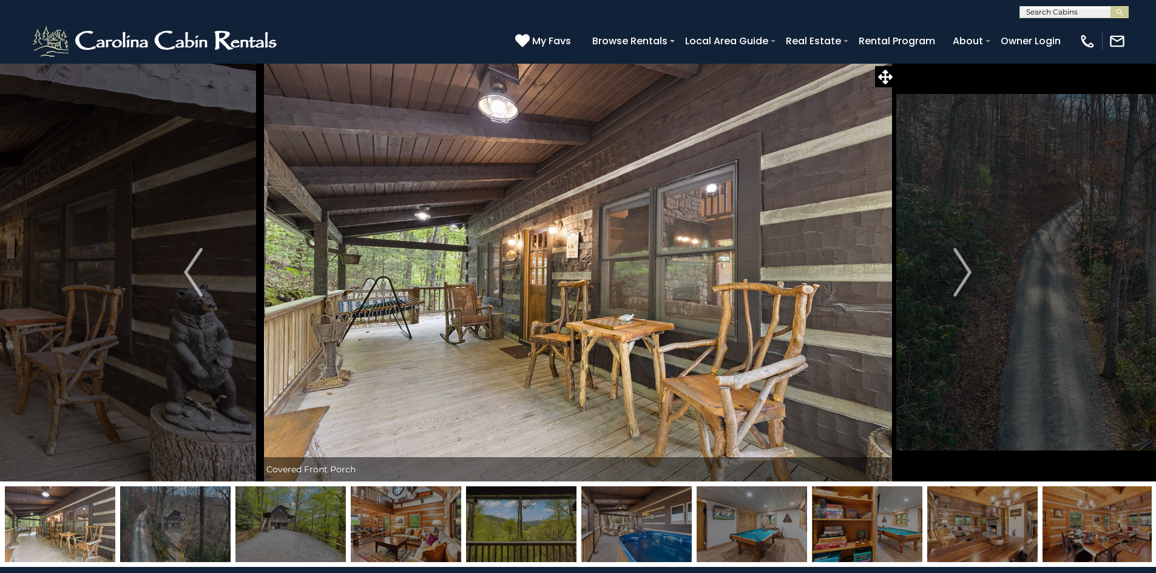
click at [959, 279] on img "Next" at bounding box center [962, 272] width 18 height 49
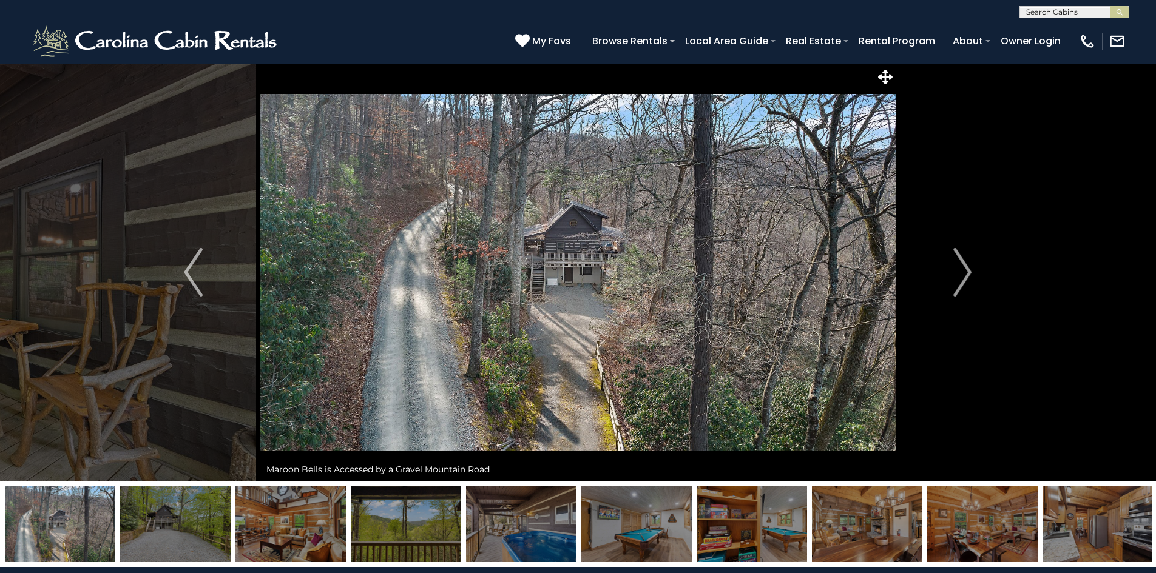
click at [959, 279] on img "Next" at bounding box center [962, 272] width 18 height 49
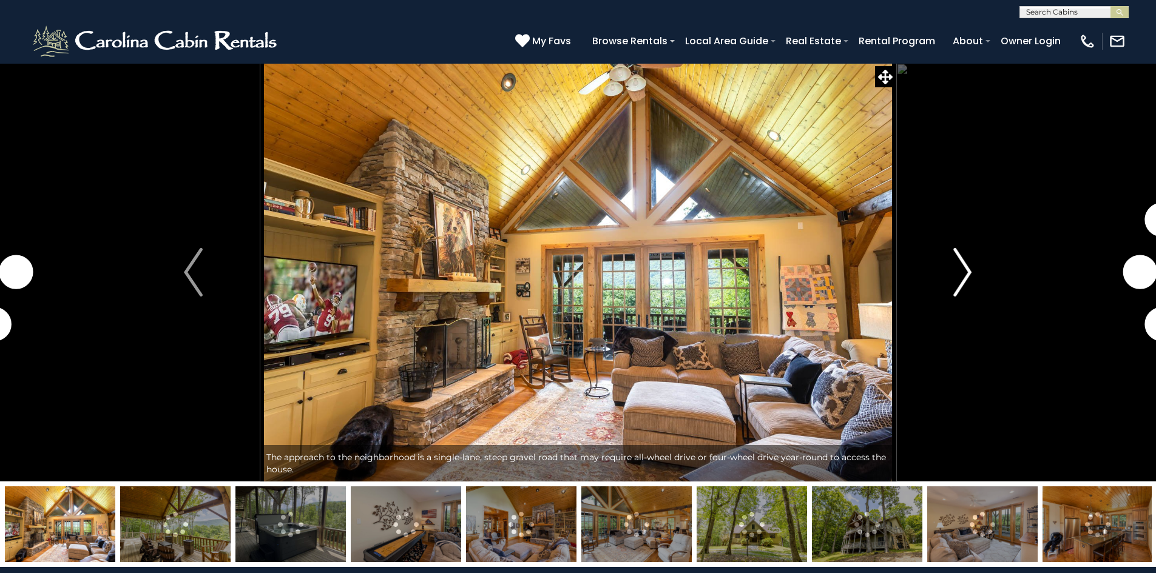
click at [970, 275] on img "Next" at bounding box center [962, 272] width 18 height 49
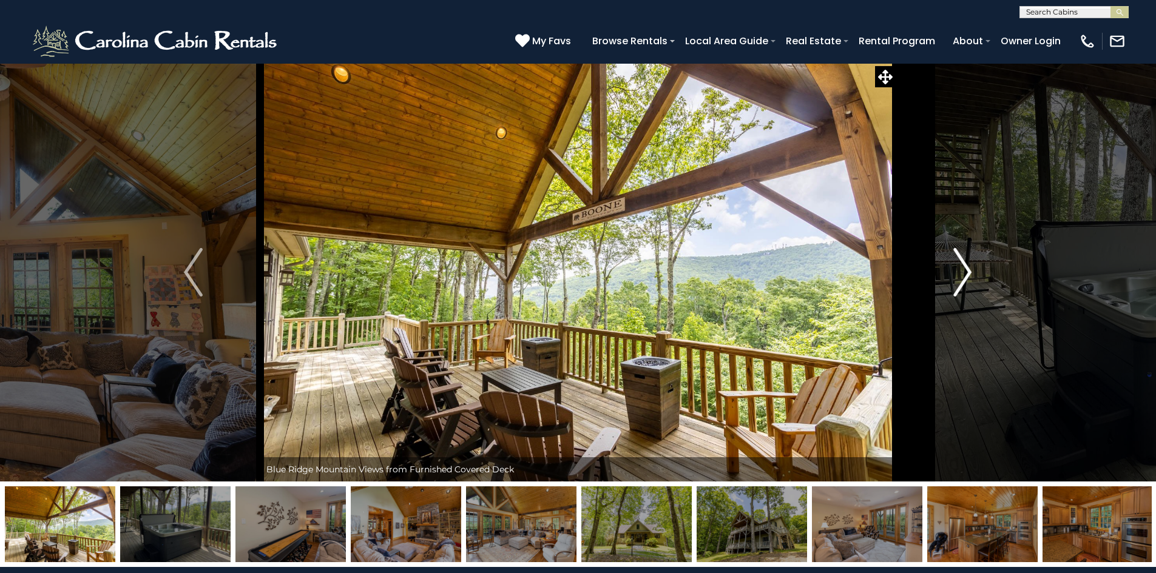
click at [970, 275] on img "Next" at bounding box center [962, 272] width 18 height 49
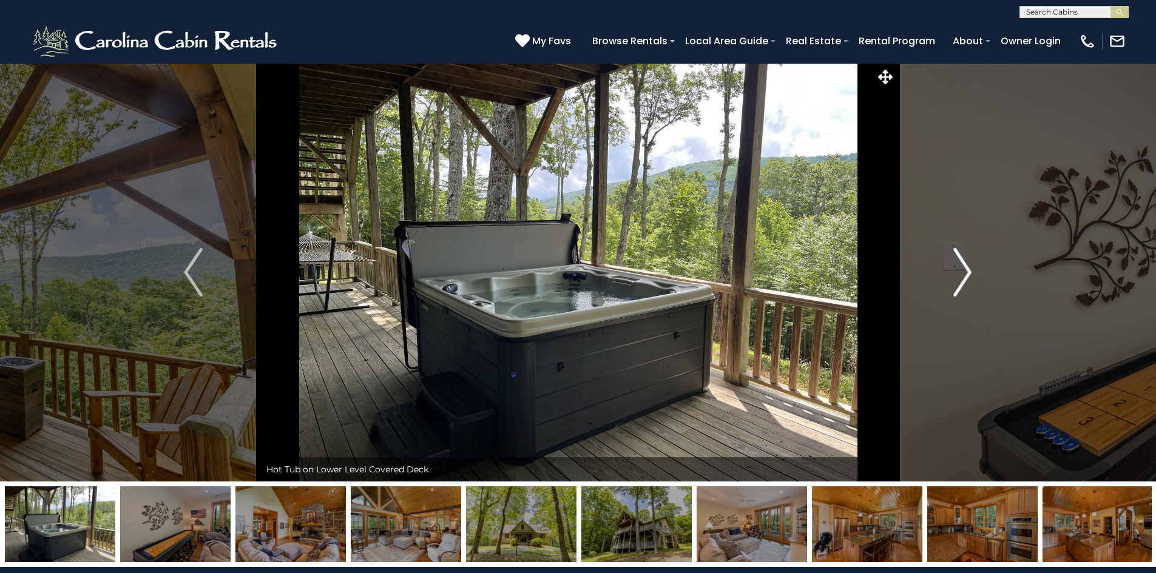
click at [970, 275] on img "Next" at bounding box center [962, 272] width 18 height 49
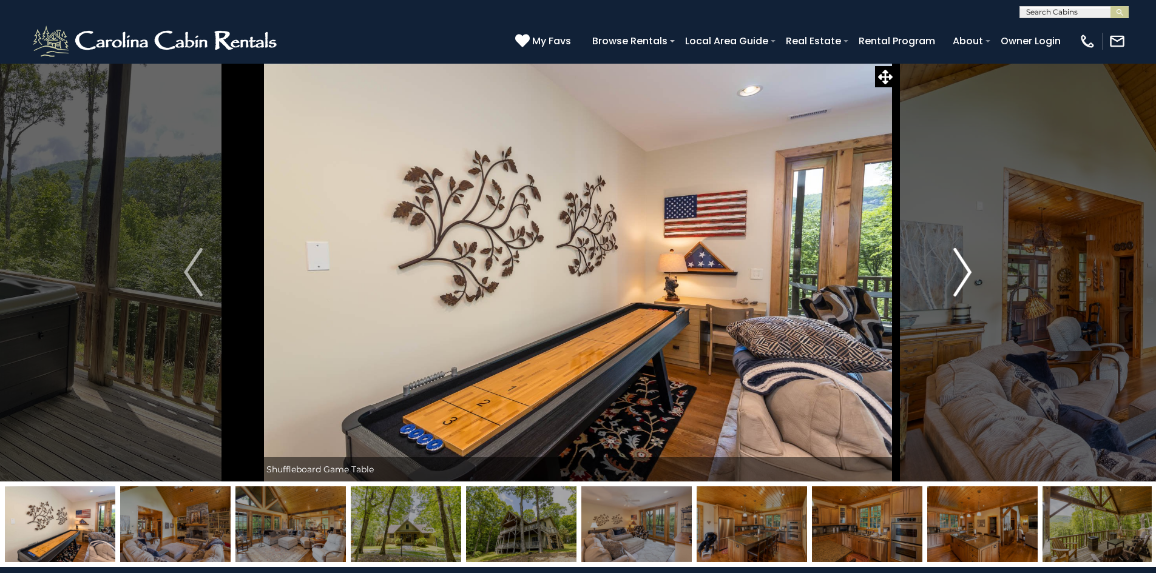
click at [970, 275] on img "Next" at bounding box center [962, 272] width 18 height 49
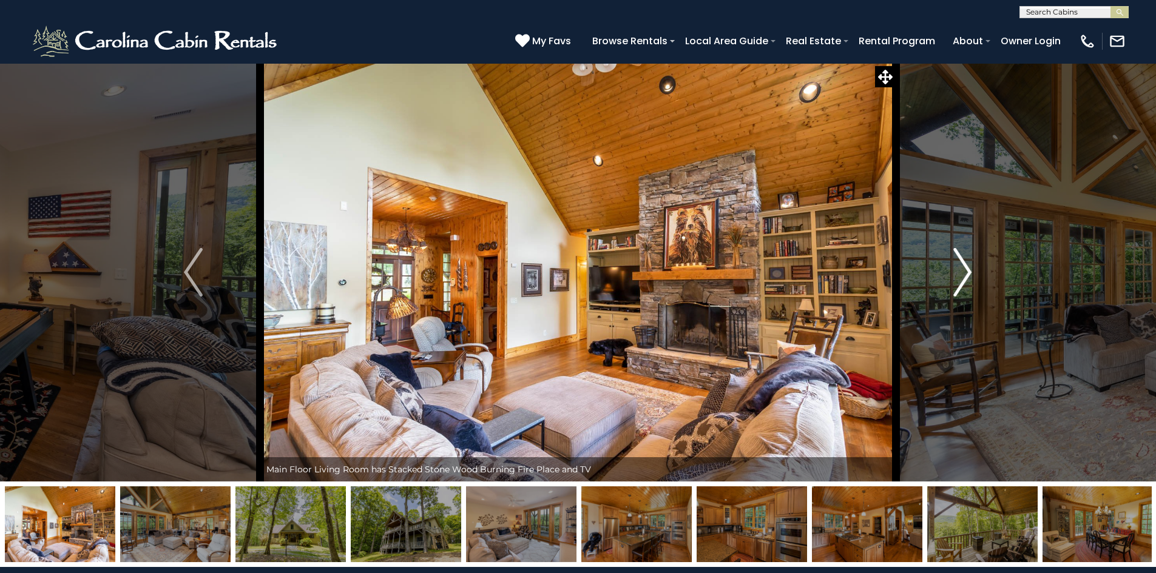
click at [970, 275] on img "Next" at bounding box center [962, 272] width 18 height 49
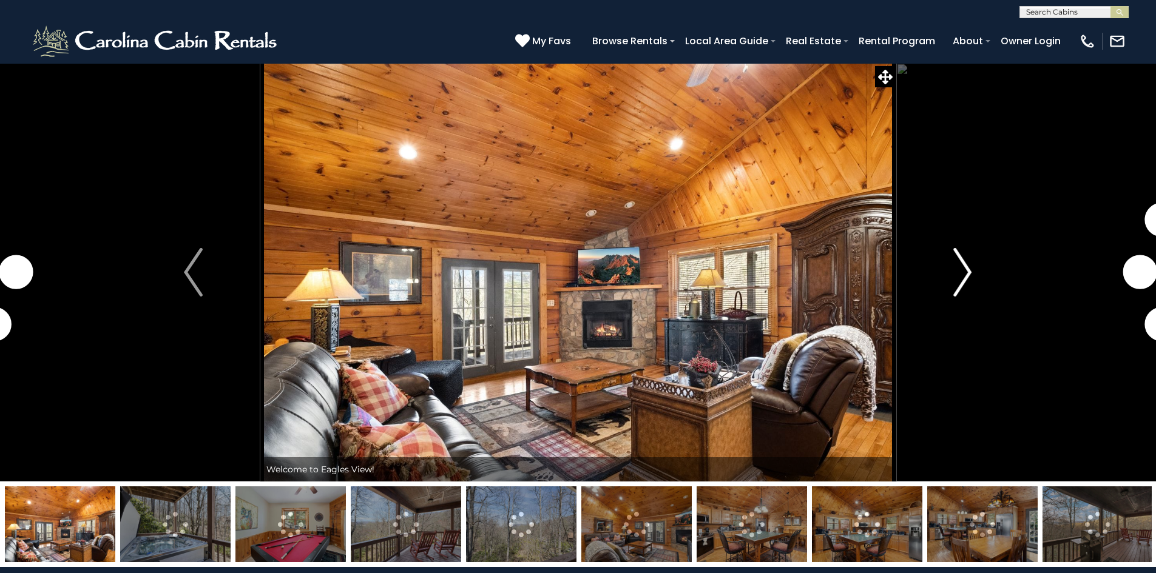
click at [965, 280] on img "Next" at bounding box center [962, 272] width 18 height 49
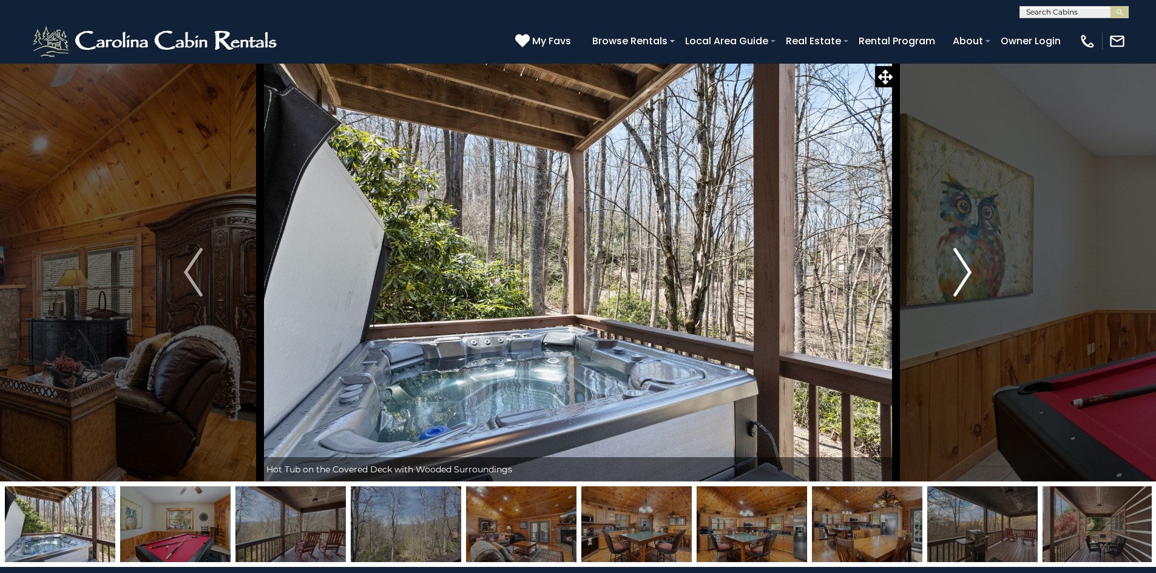
click at [965, 280] on img "Next" at bounding box center [962, 272] width 18 height 49
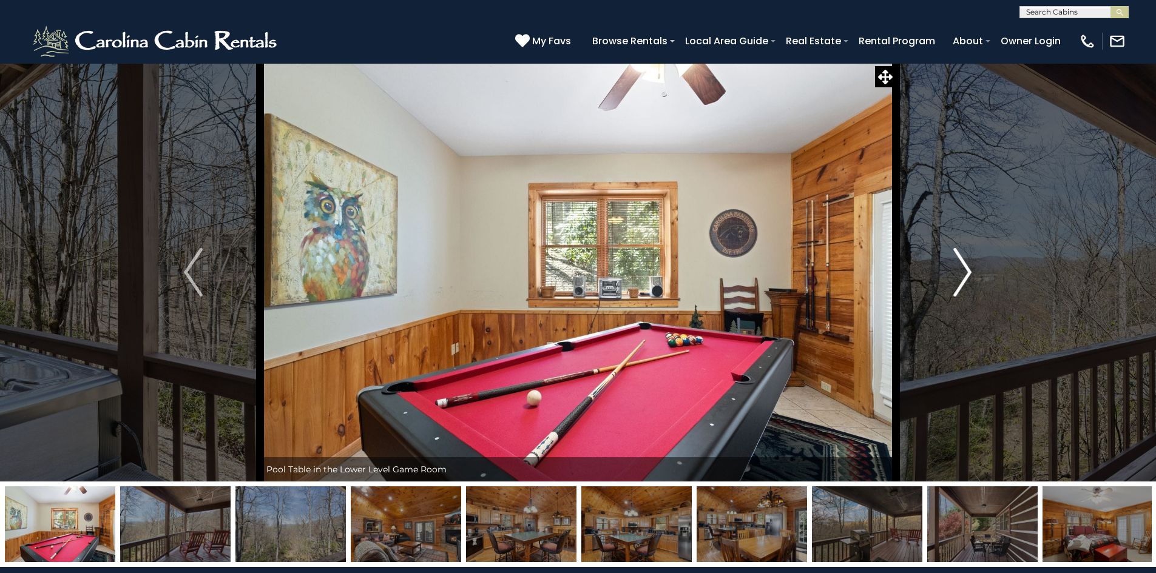
click at [965, 280] on img "Next" at bounding box center [962, 272] width 18 height 49
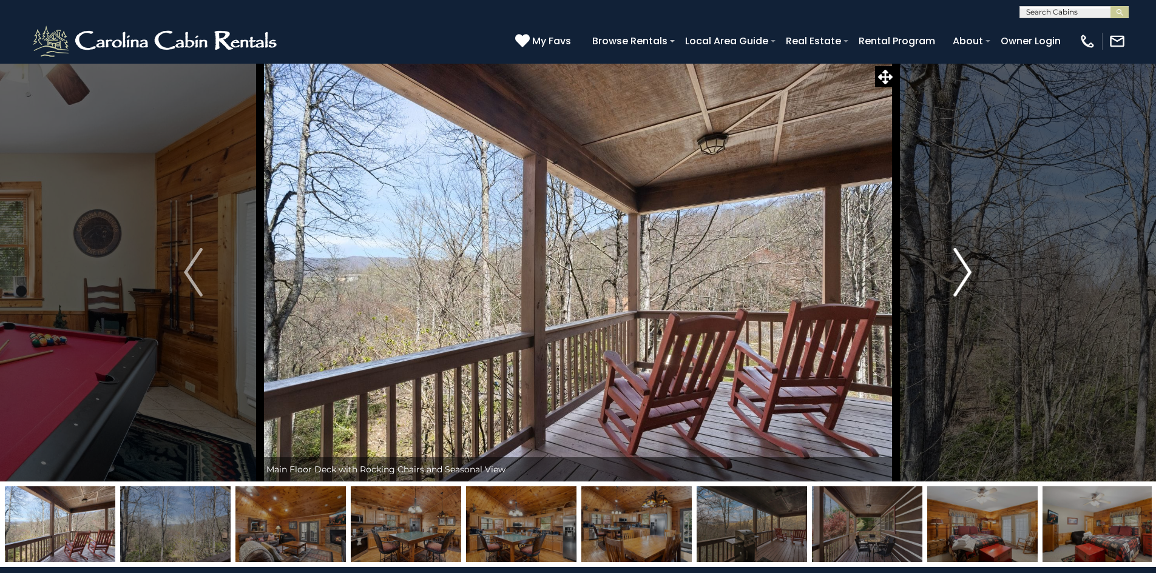
click at [965, 280] on img "Next" at bounding box center [962, 272] width 18 height 49
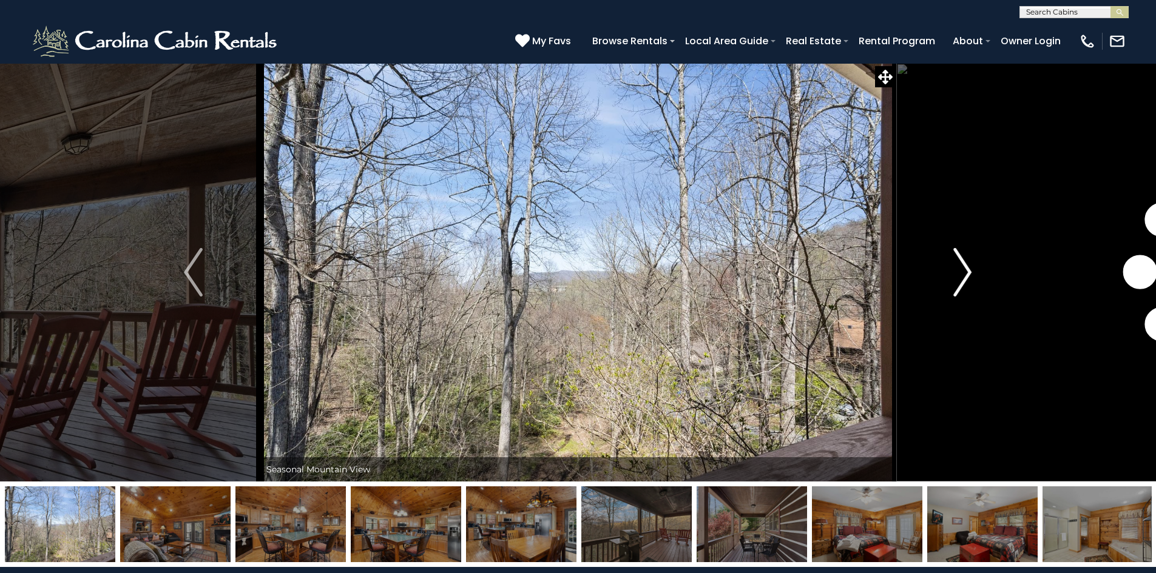
click at [965, 280] on img "Next" at bounding box center [962, 272] width 18 height 49
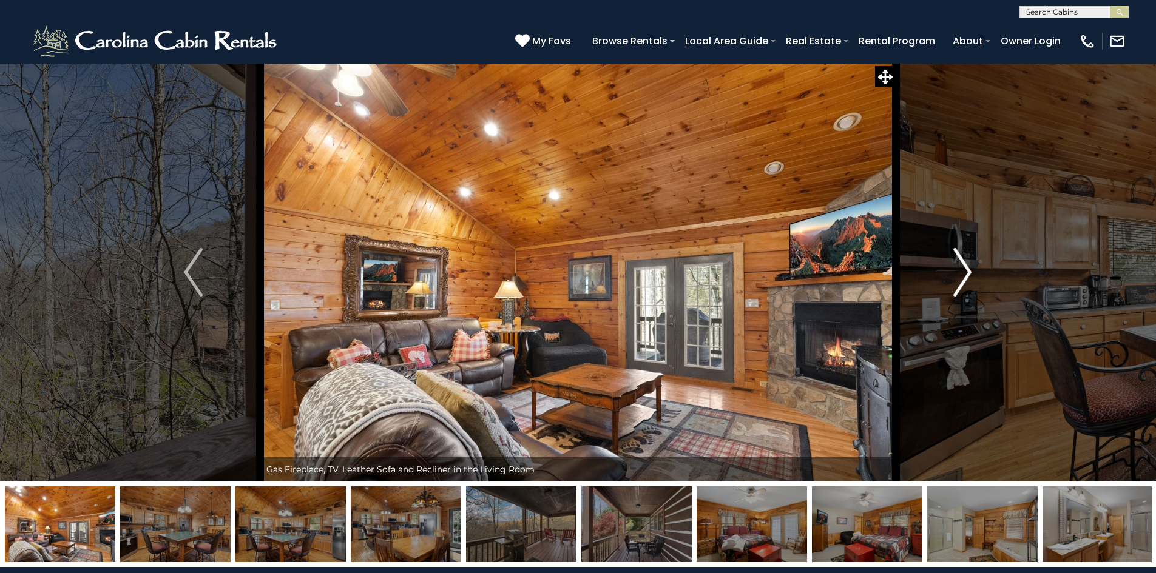
click at [965, 280] on img "Next" at bounding box center [962, 272] width 18 height 49
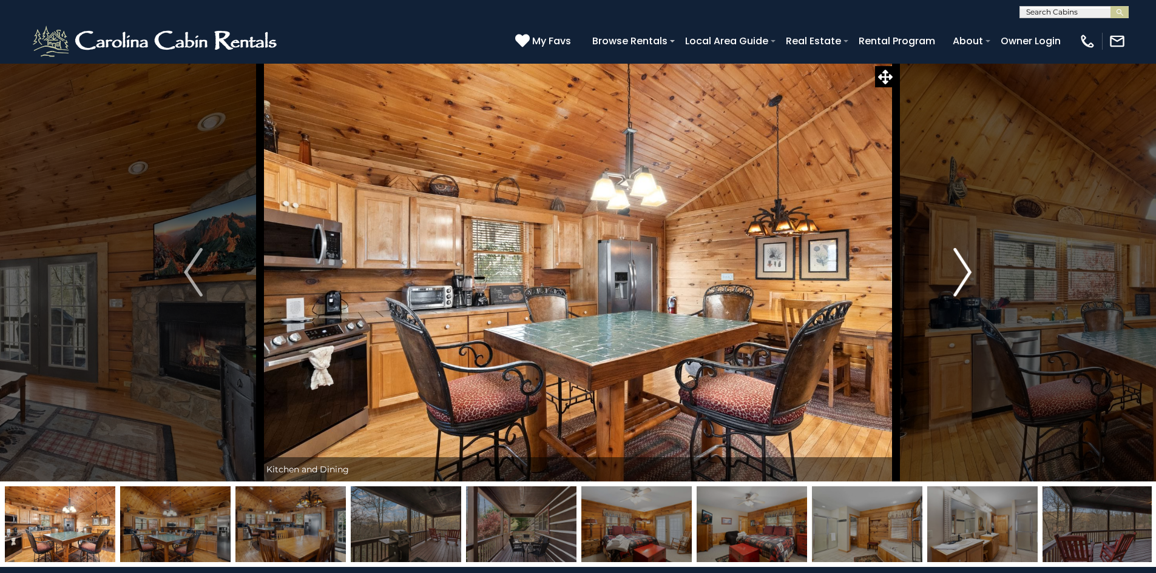
click at [965, 280] on img "Next" at bounding box center [962, 272] width 18 height 49
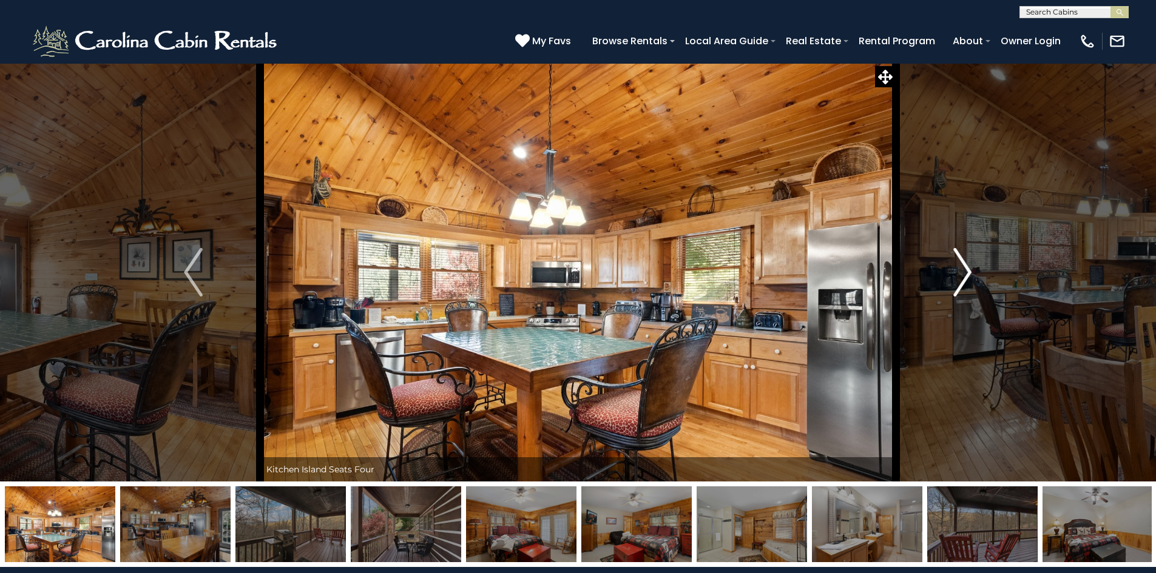
click at [965, 280] on img "Next" at bounding box center [962, 272] width 18 height 49
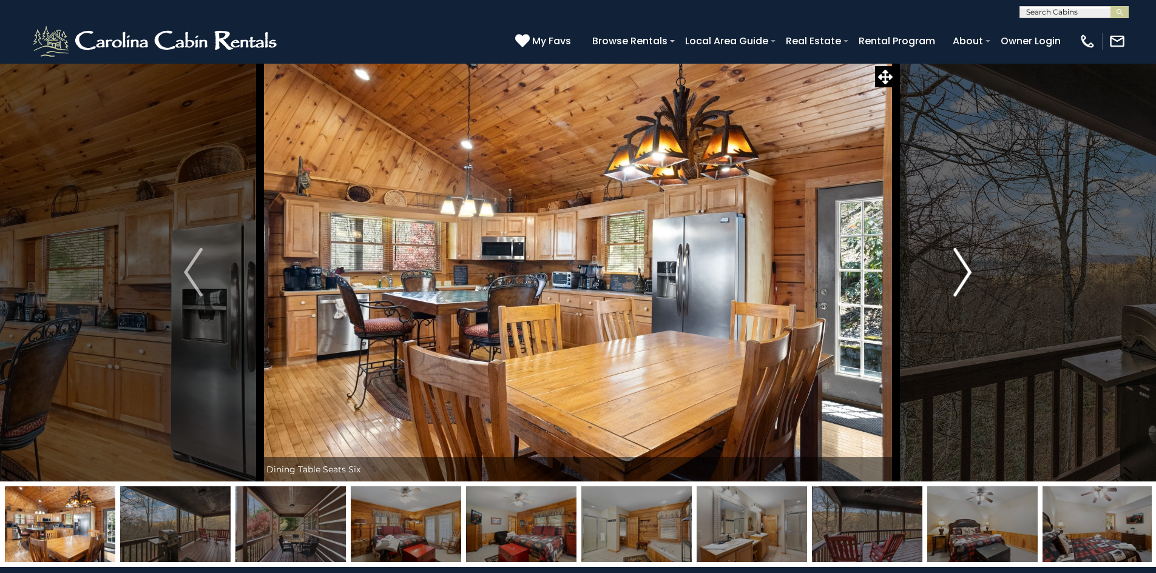
click at [965, 280] on img "Next" at bounding box center [962, 272] width 18 height 49
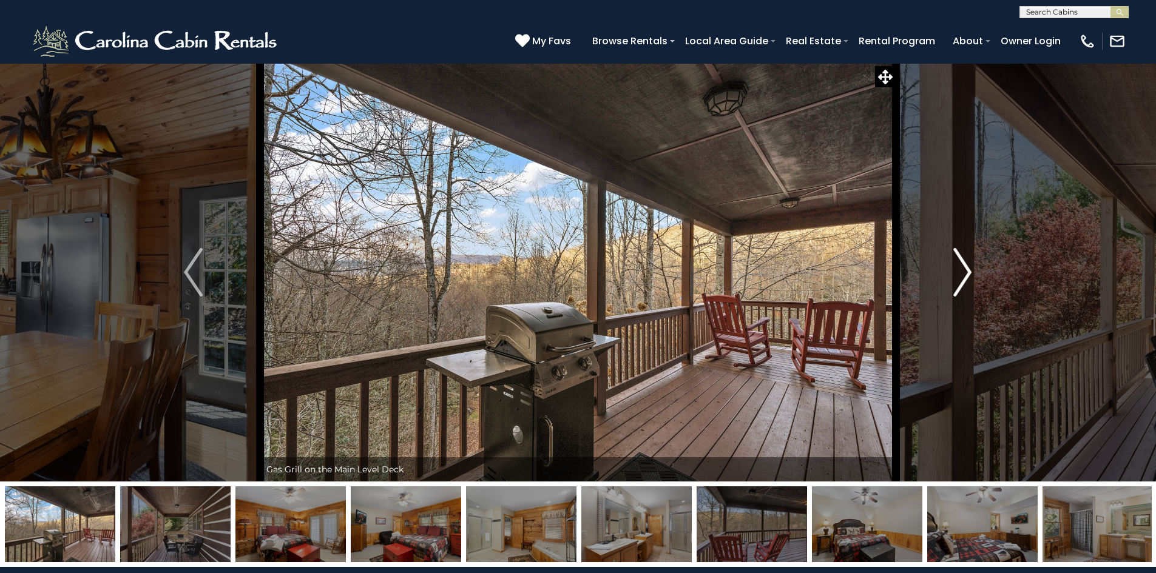
click at [965, 280] on img "Next" at bounding box center [962, 272] width 18 height 49
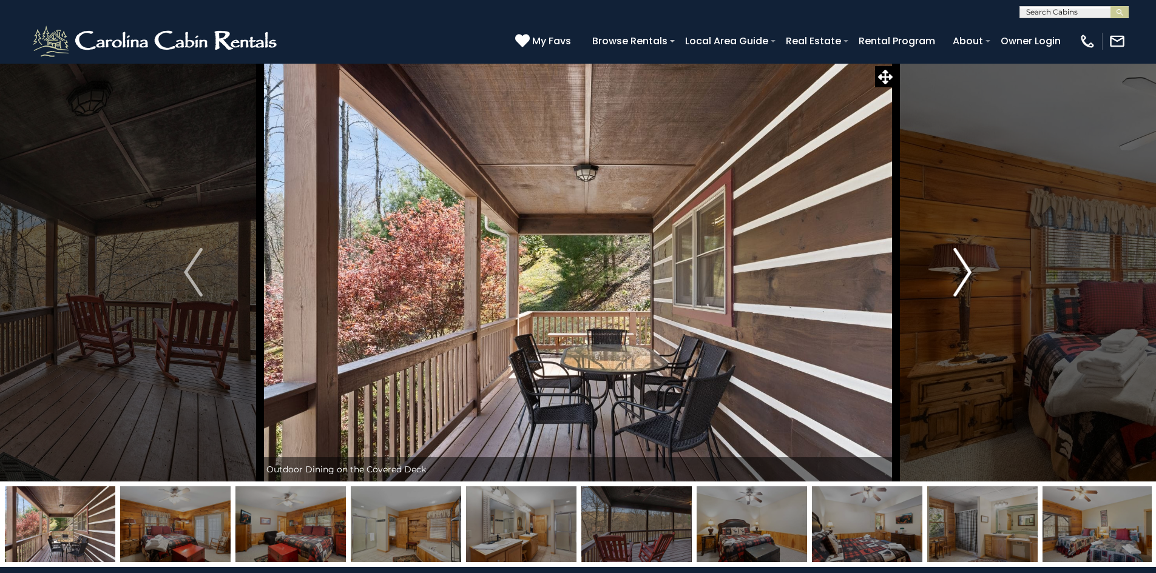
click at [965, 280] on img "Next" at bounding box center [962, 272] width 18 height 49
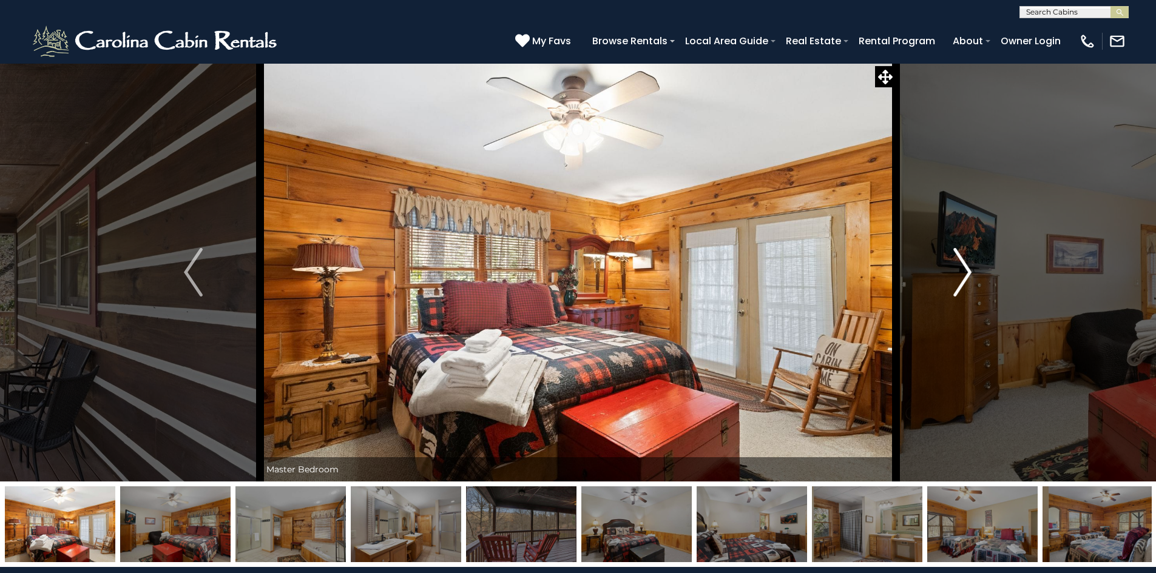
click at [965, 280] on img "Next" at bounding box center [962, 272] width 18 height 49
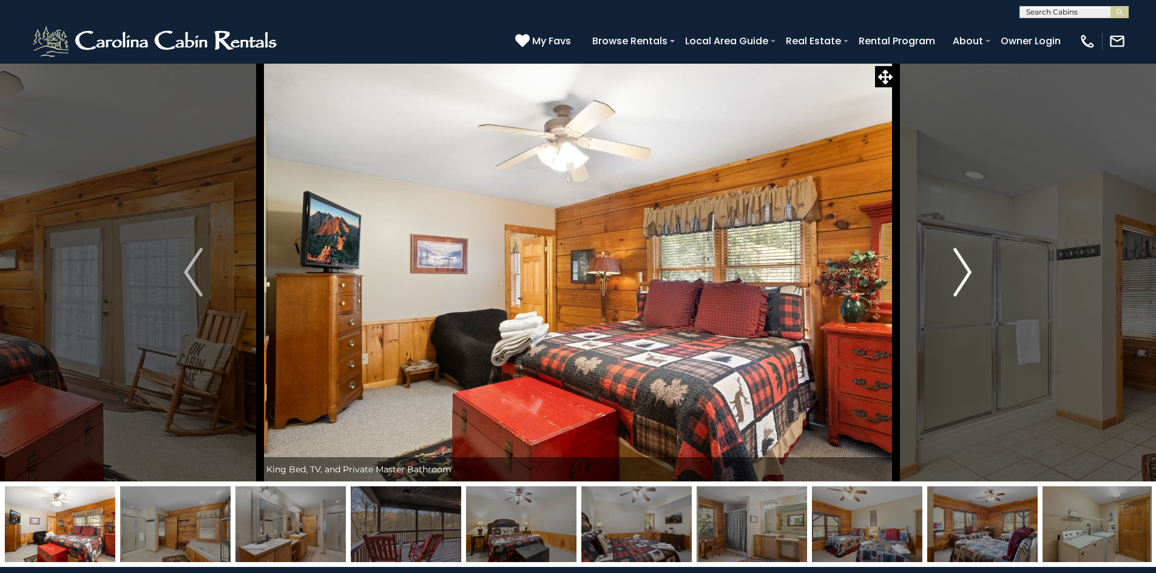
click at [965, 280] on img "Next" at bounding box center [962, 272] width 18 height 49
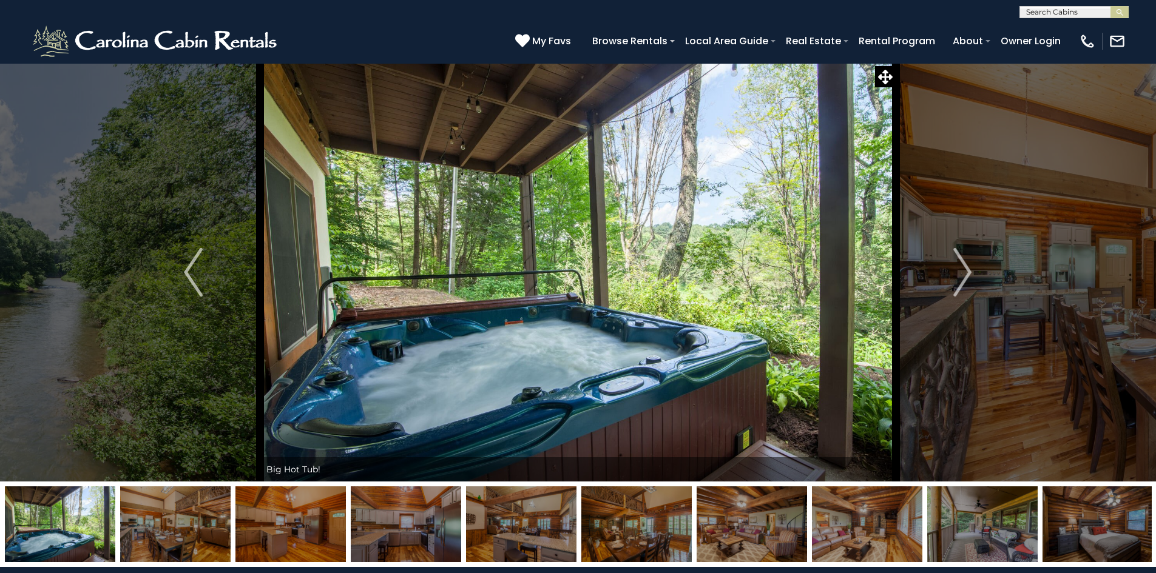
click at [967, 269] on img "Next" at bounding box center [962, 272] width 18 height 49
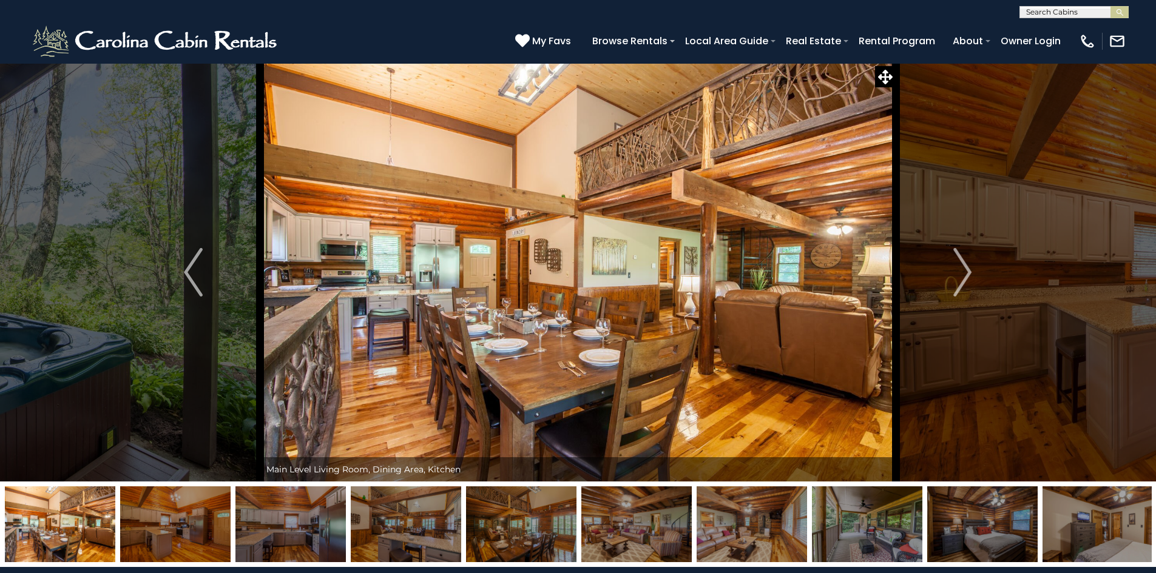
click at [967, 269] on img "Next" at bounding box center [962, 272] width 18 height 49
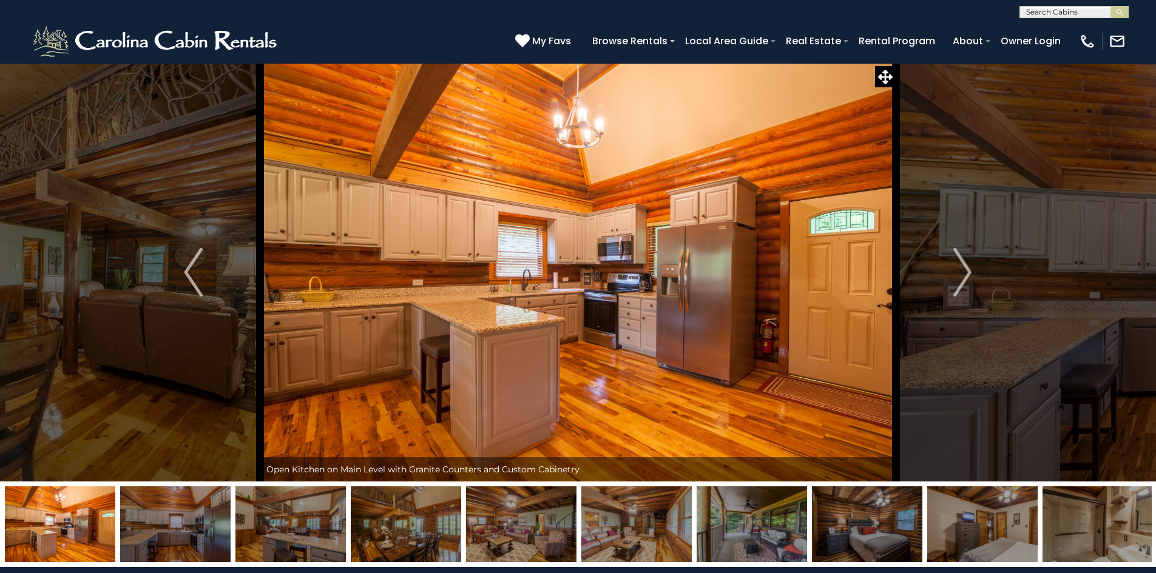
click at [967, 269] on img "Next" at bounding box center [962, 272] width 18 height 49
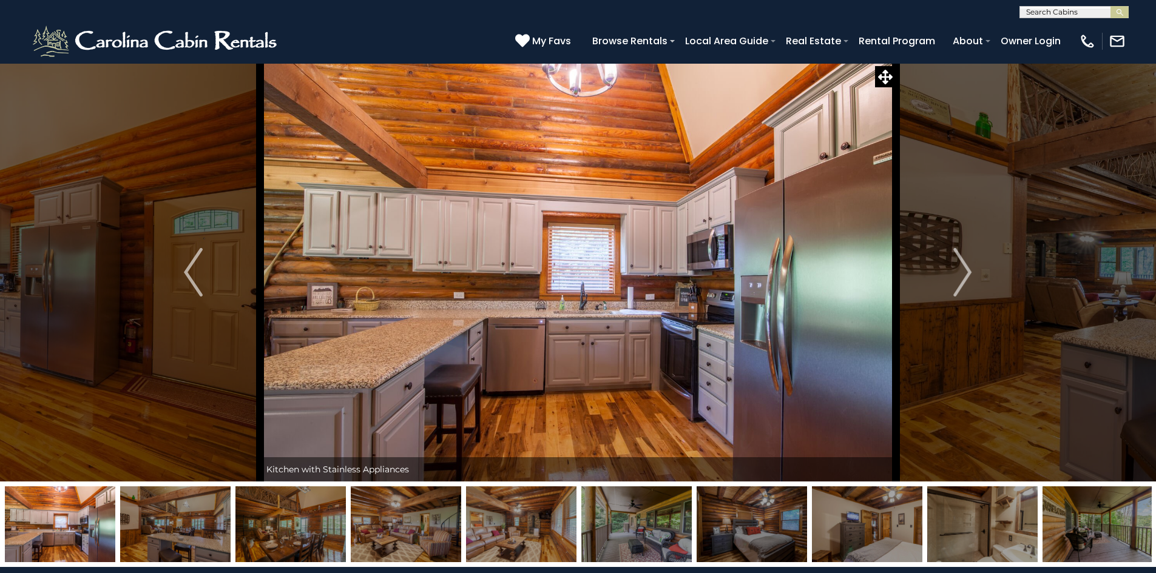
click at [967, 269] on img "Next" at bounding box center [962, 272] width 18 height 49
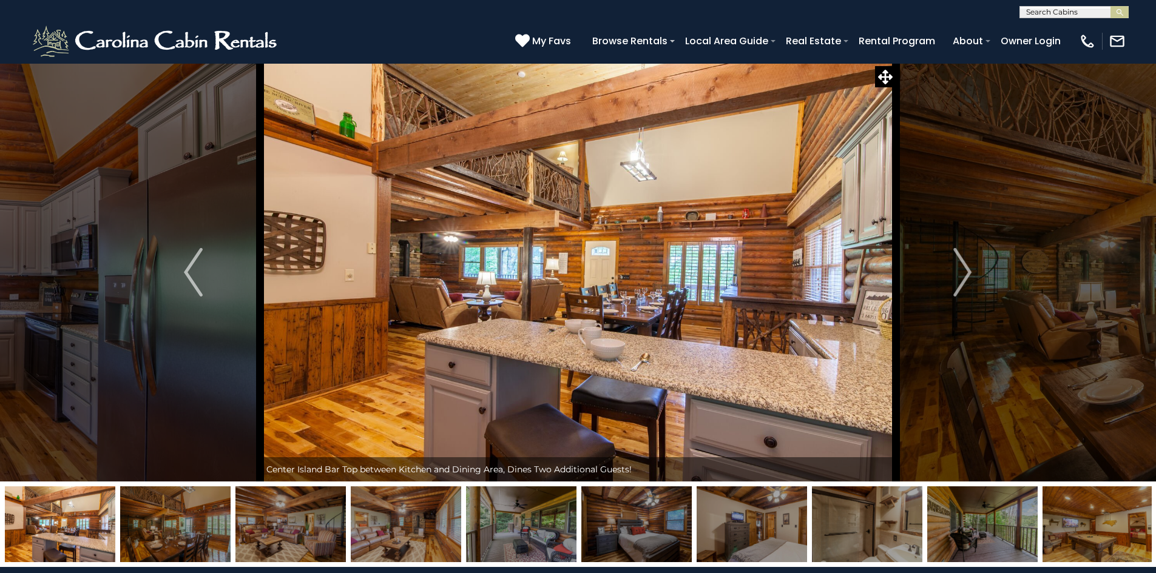
click at [967, 269] on img "Next" at bounding box center [962, 272] width 18 height 49
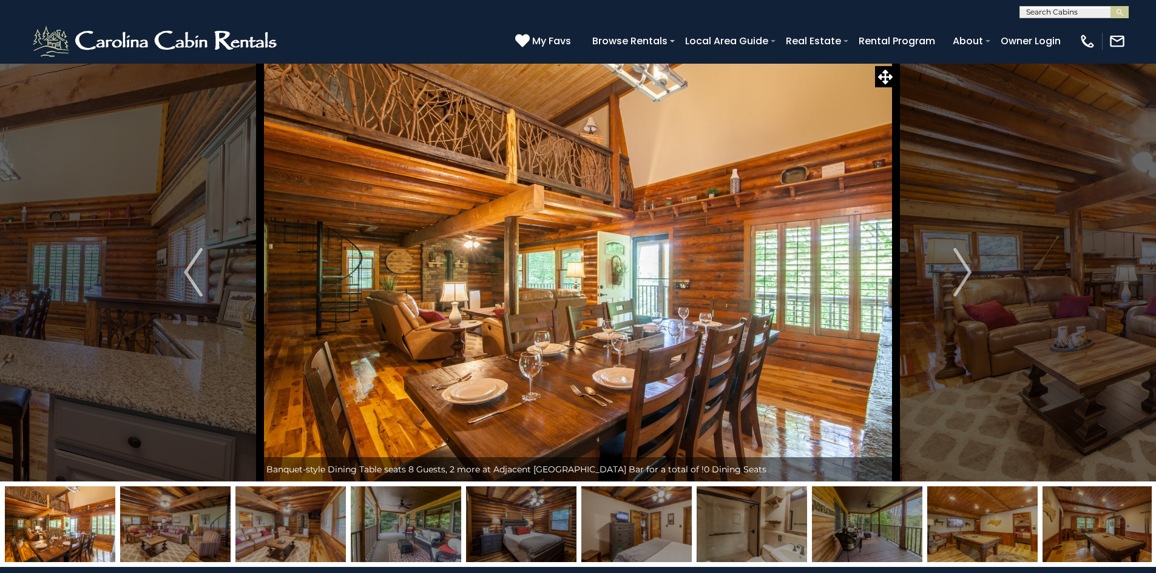
click at [967, 269] on img "Next" at bounding box center [962, 272] width 18 height 49
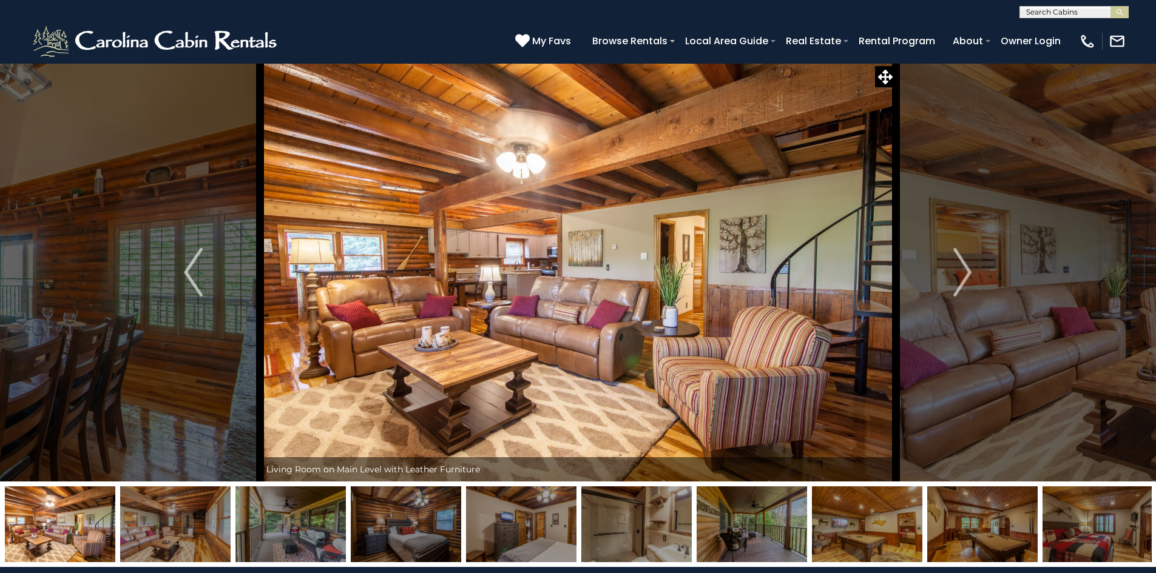
click at [967, 269] on img "Next" at bounding box center [962, 272] width 18 height 49
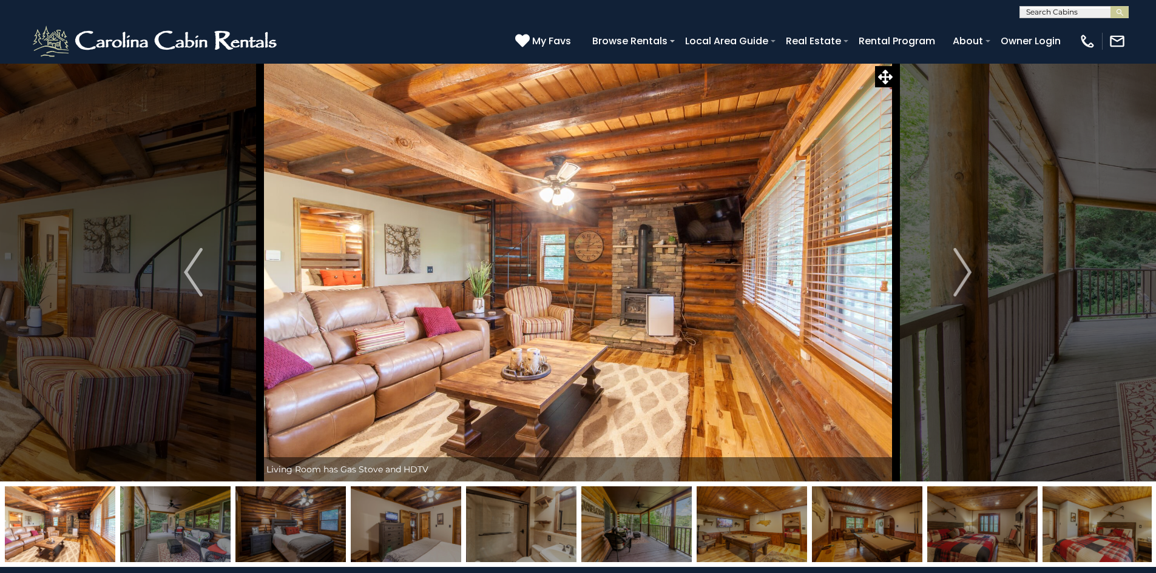
click at [967, 269] on img "Next" at bounding box center [962, 272] width 18 height 49
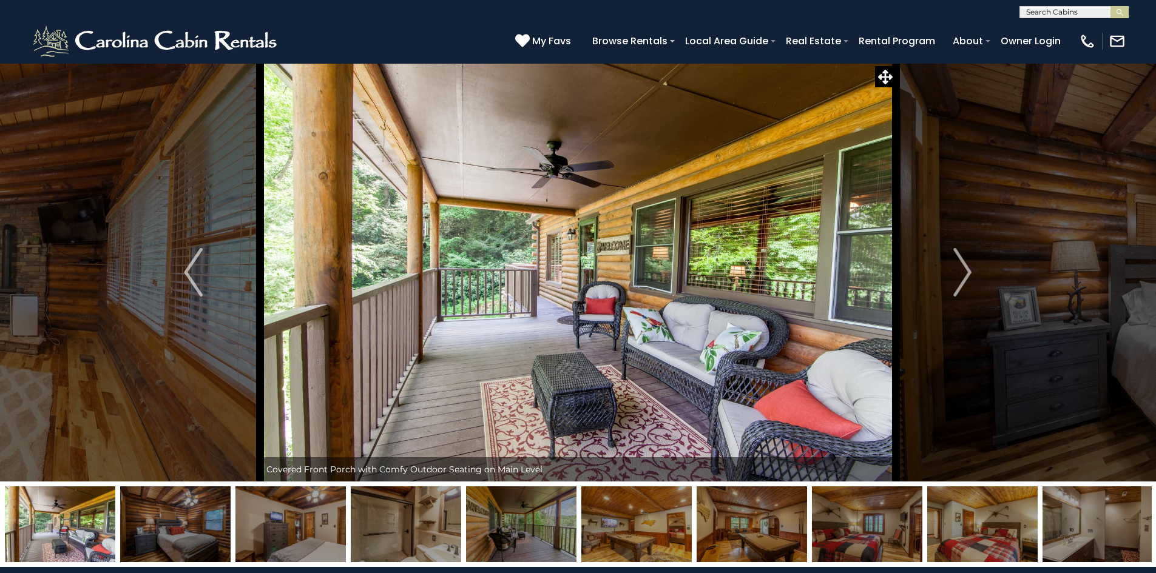
click at [967, 269] on img "Next" at bounding box center [962, 272] width 18 height 49
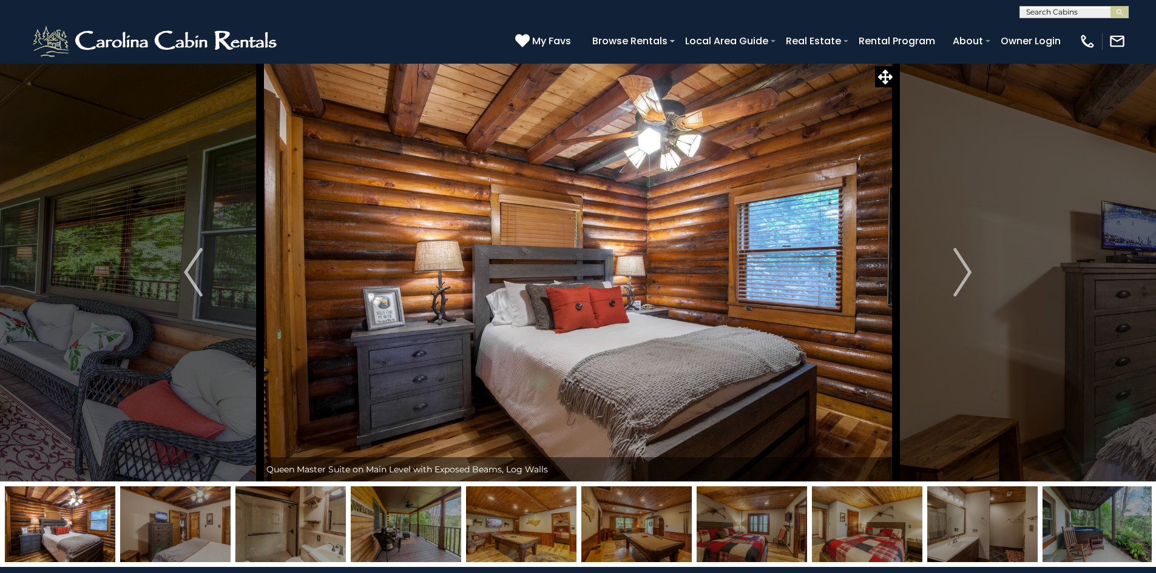
click at [967, 269] on img "Next" at bounding box center [962, 272] width 18 height 49
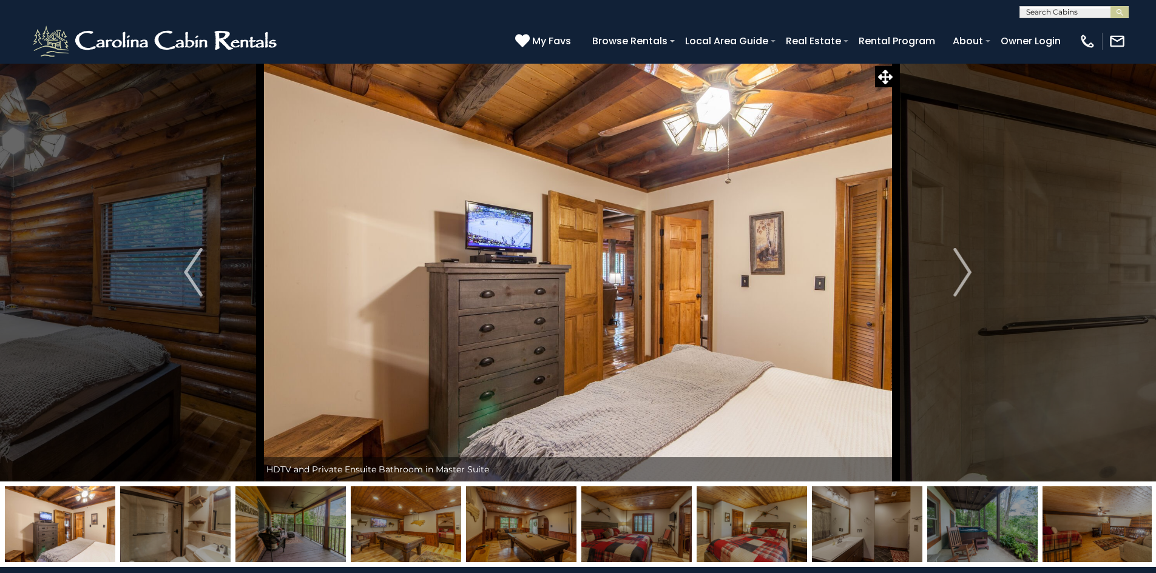
click at [967, 269] on img "Next" at bounding box center [962, 272] width 18 height 49
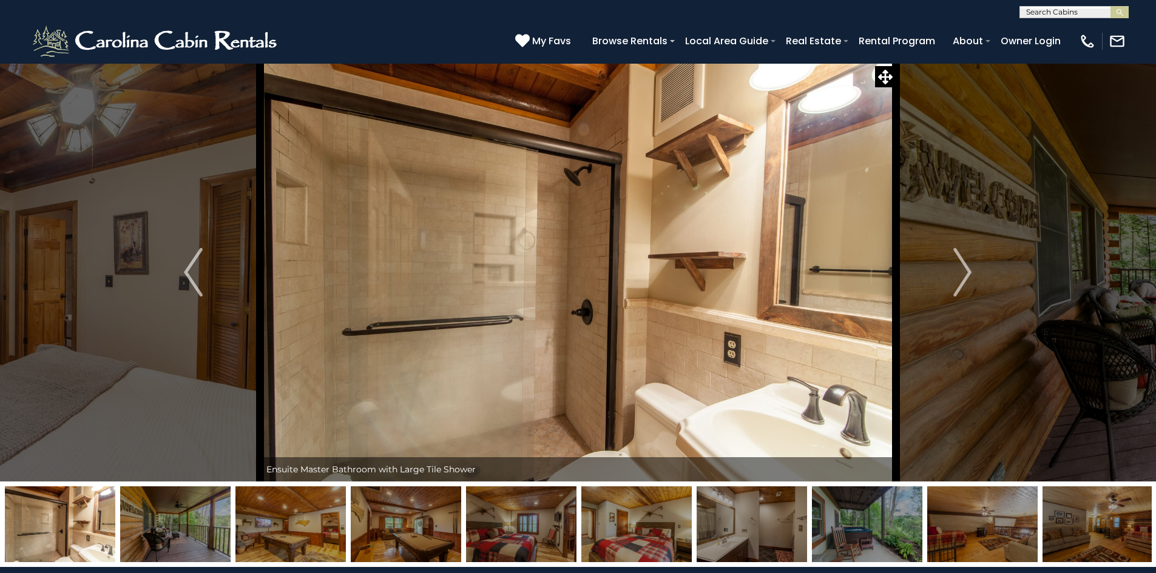
click at [967, 269] on img "Next" at bounding box center [962, 272] width 18 height 49
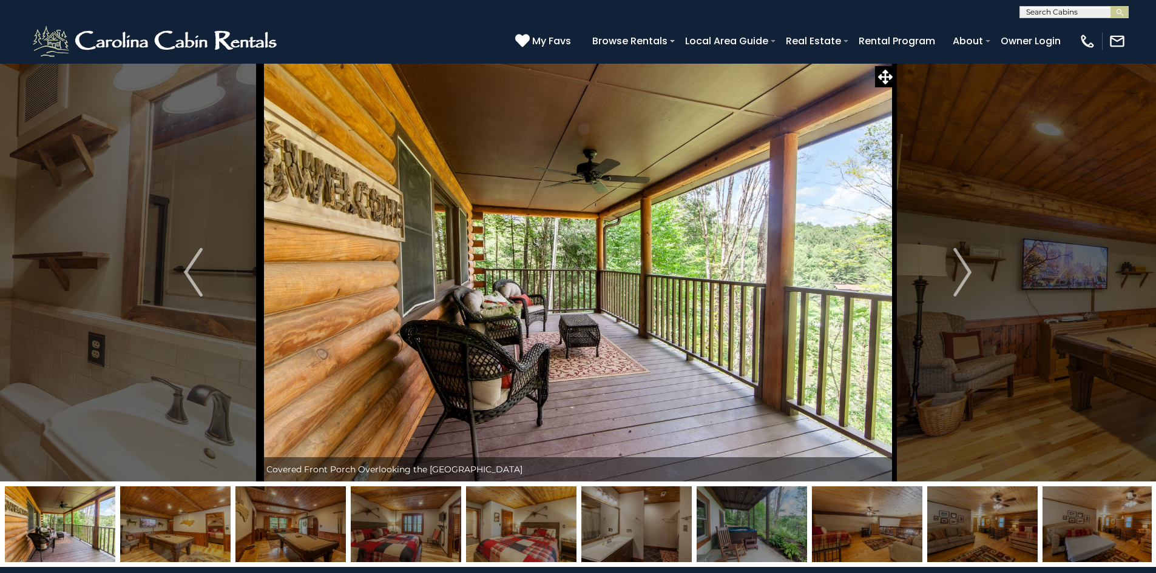
click at [967, 269] on img "Next" at bounding box center [962, 272] width 18 height 49
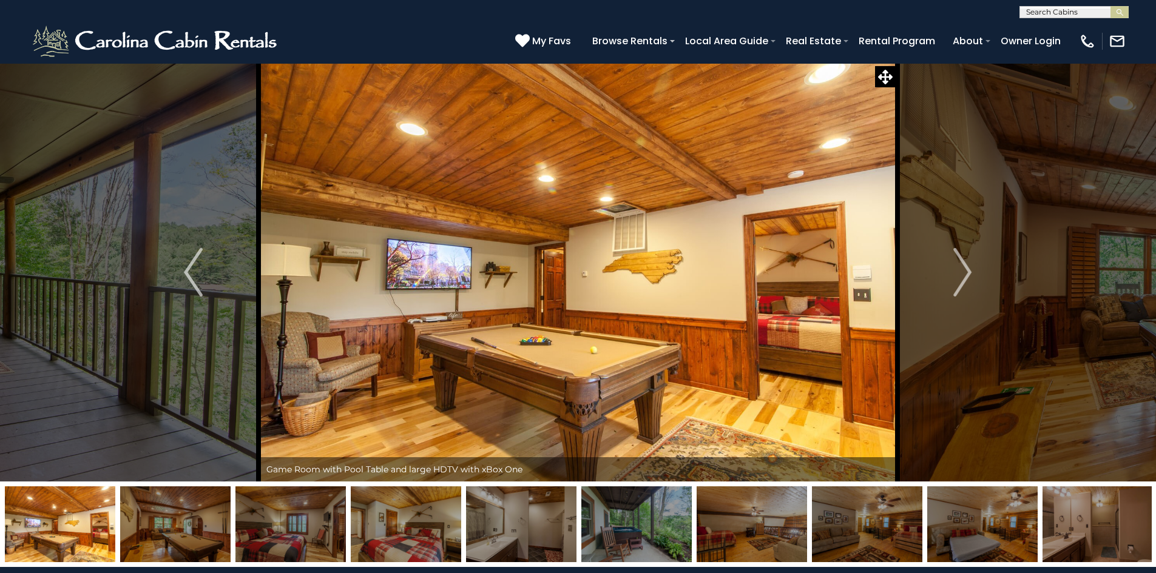
click at [967, 269] on img "Next" at bounding box center [962, 272] width 18 height 49
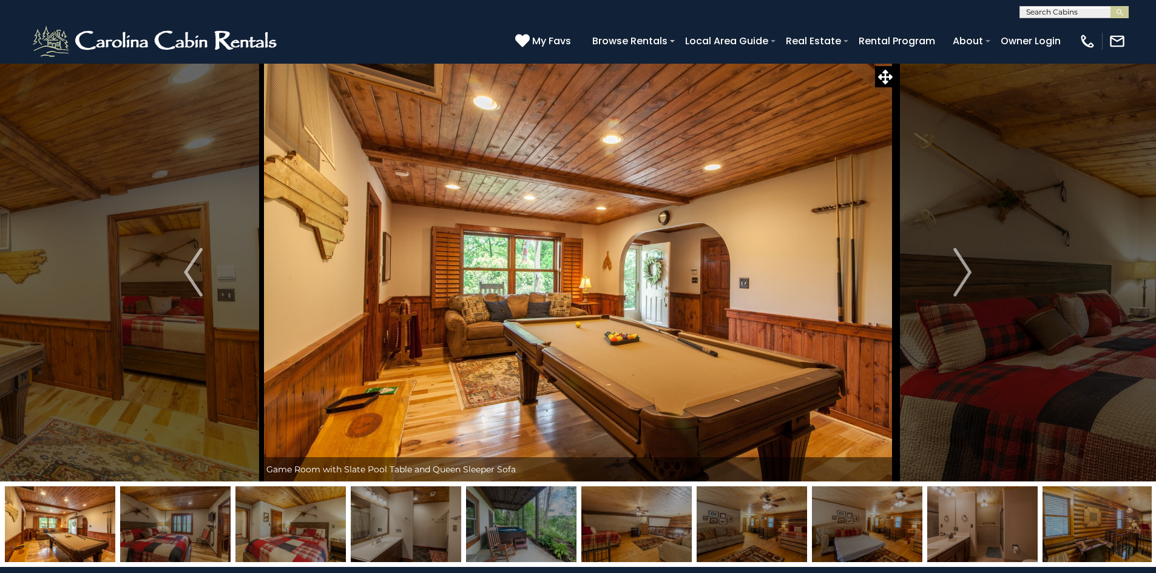
click at [967, 269] on img "Next" at bounding box center [962, 272] width 18 height 49
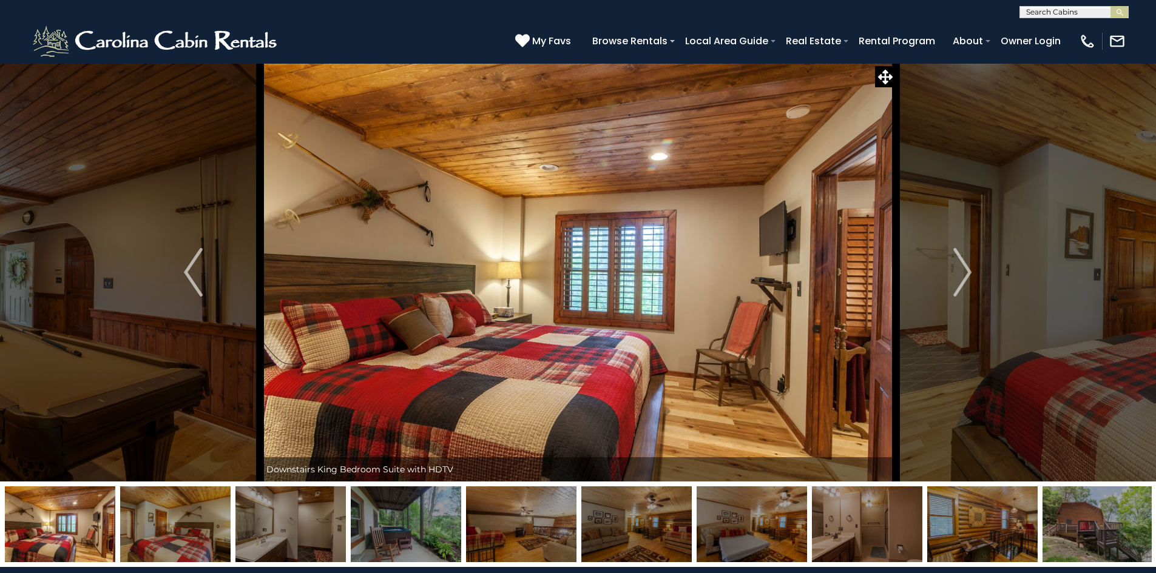
click at [967, 269] on img "Next" at bounding box center [962, 272] width 18 height 49
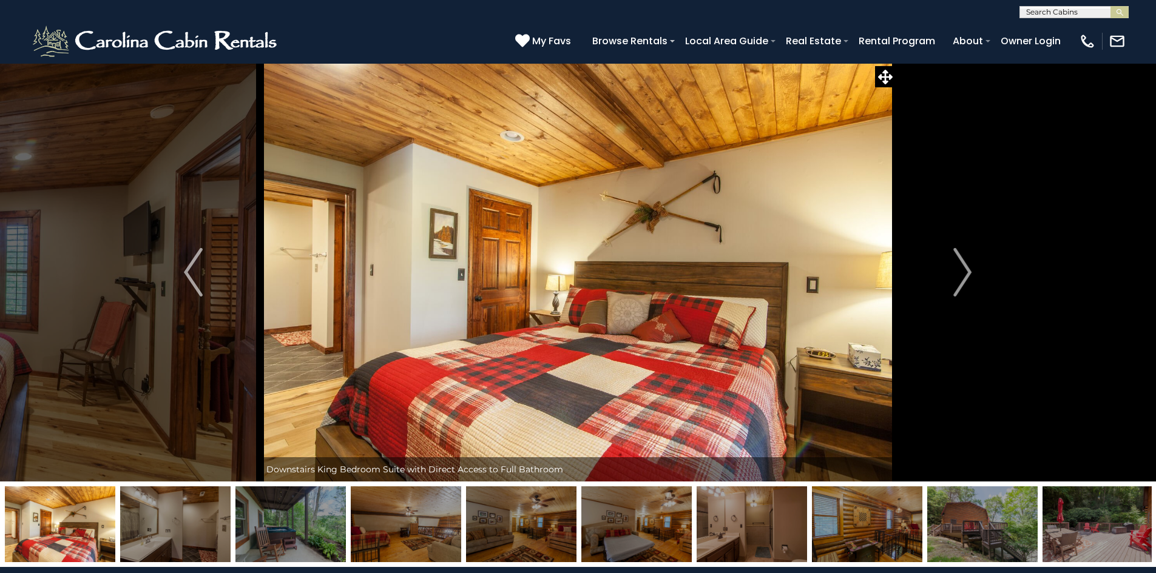
click at [967, 269] on img "Next" at bounding box center [962, 272] width 18 height 49
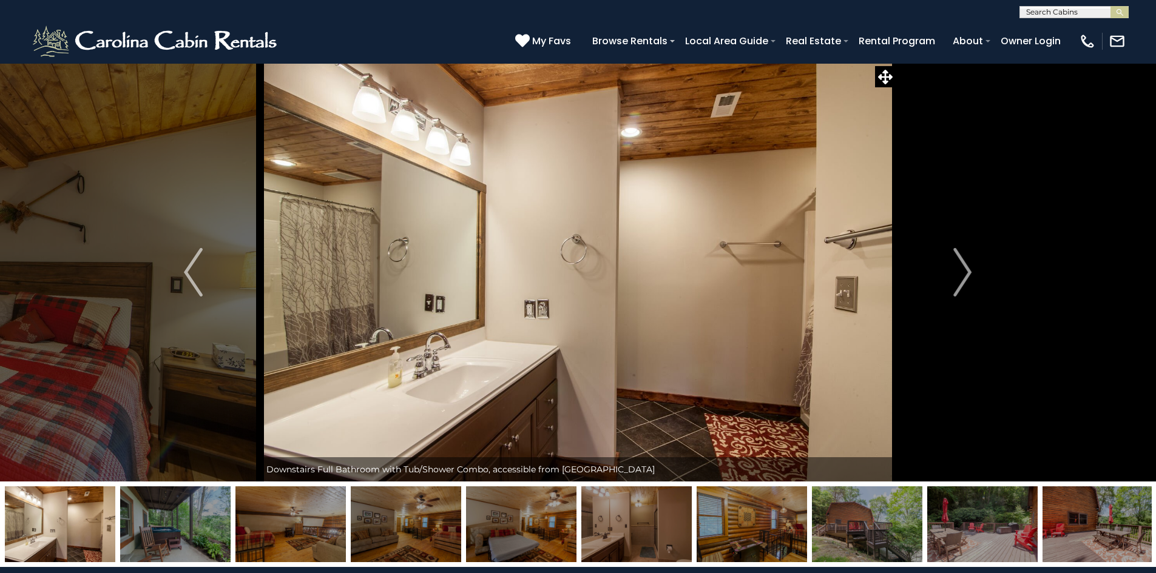
click at [967, 269] on img "Next" at bounding box center [962, 272] width 18 height 49
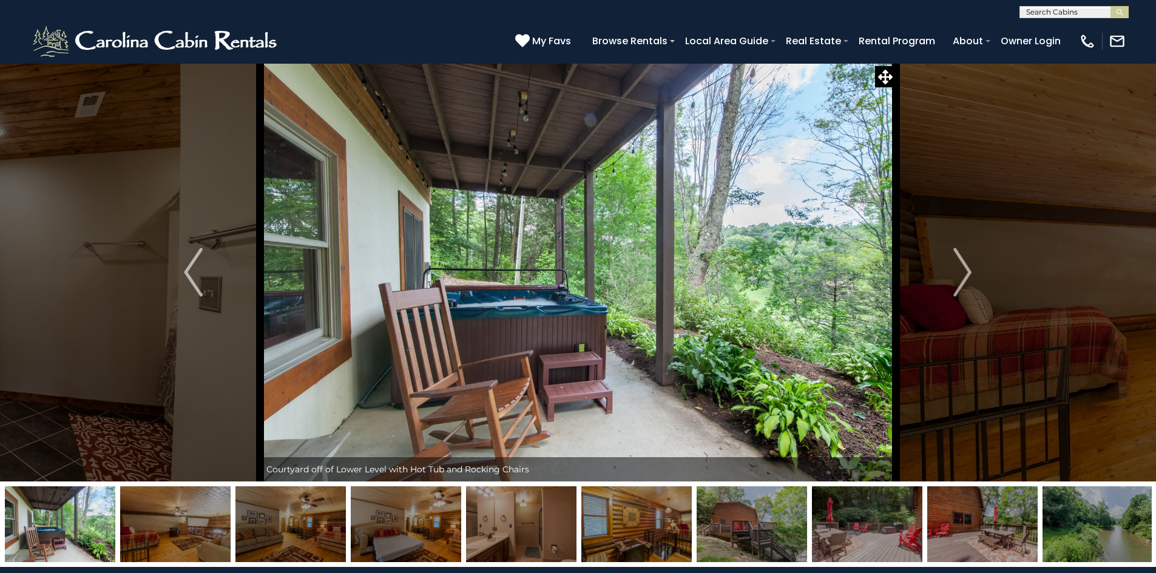
click at [967, 269] on img "Next" at bounding box center [962, 272] width 18 height 49
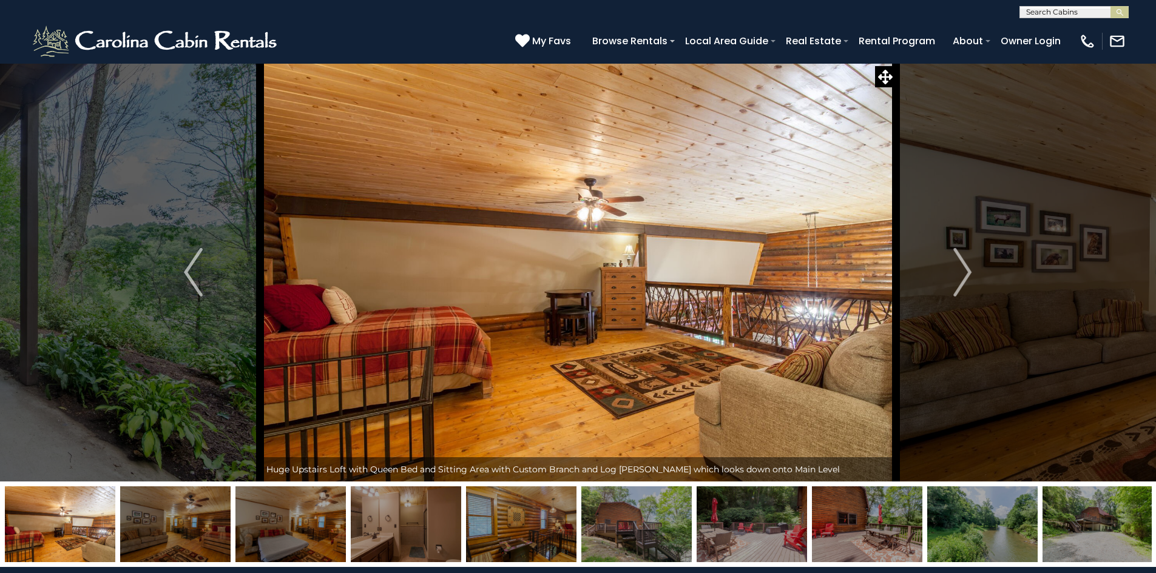
click at [967, 269] on img "Next" at bounding box center [962, 272] width 18 height 49
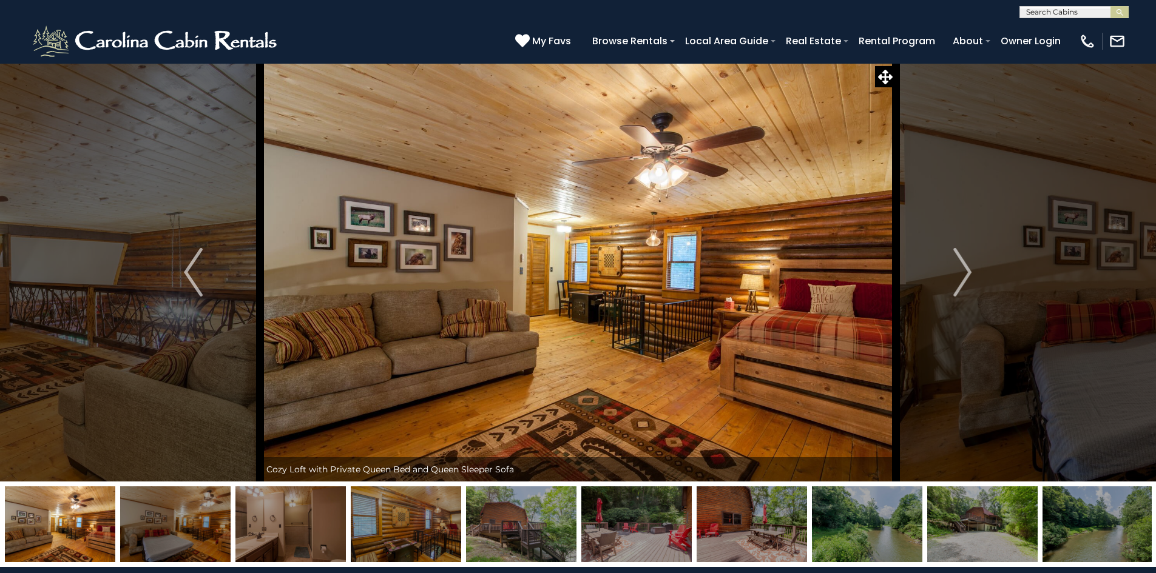
click at [967, 269] on img "Next" at bounding box center [962, 272] width 18 height 49
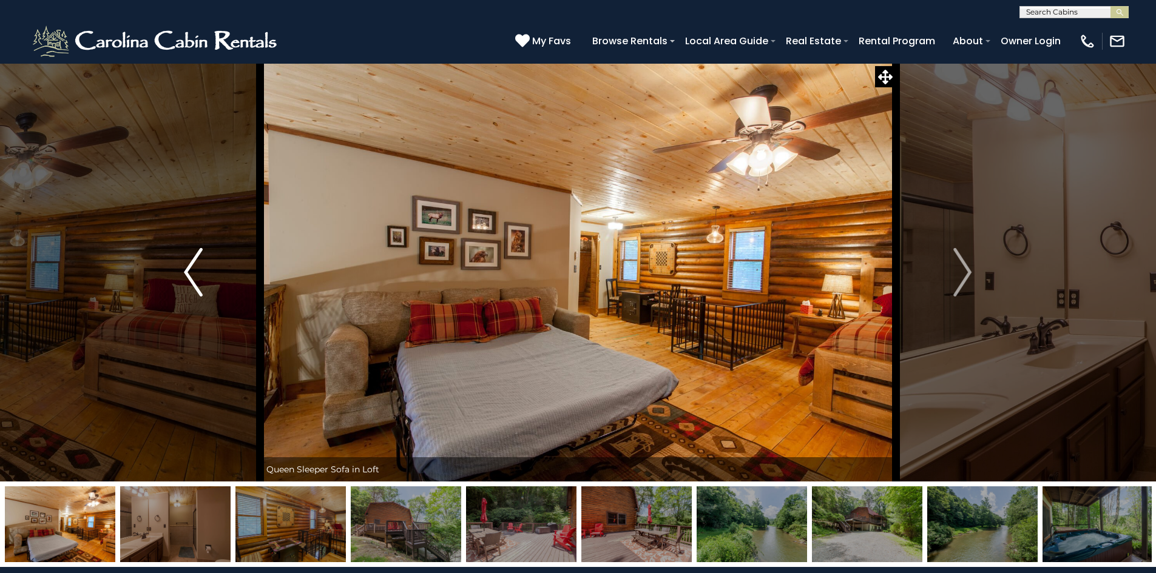
click at [193, 280] on img "Previous" at bounding box center [193, 272] width 18 height 49
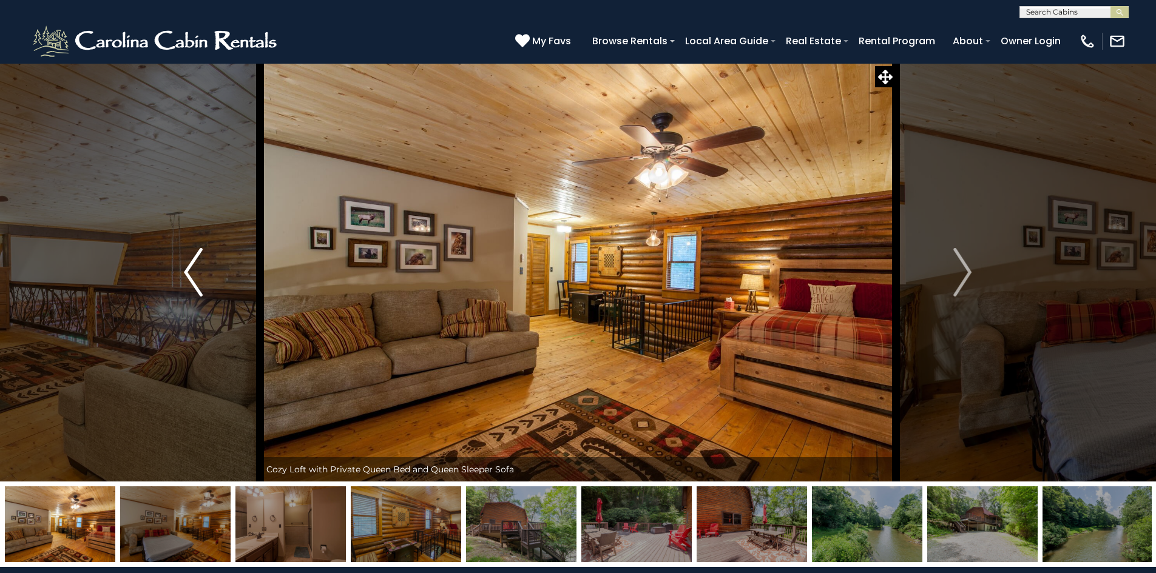
click at [193, 280] on img "Previous" at bounding box center [193, 272] width 18 height 49
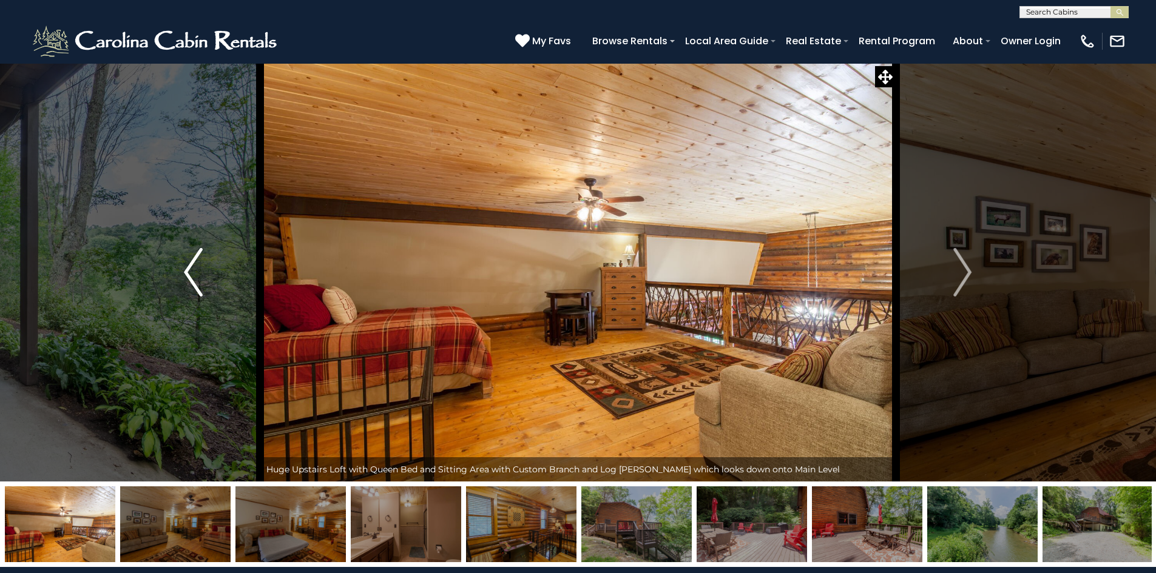
click at [193, 280] on img "Previous" at bounding box center [193, 272] width 18 height 49
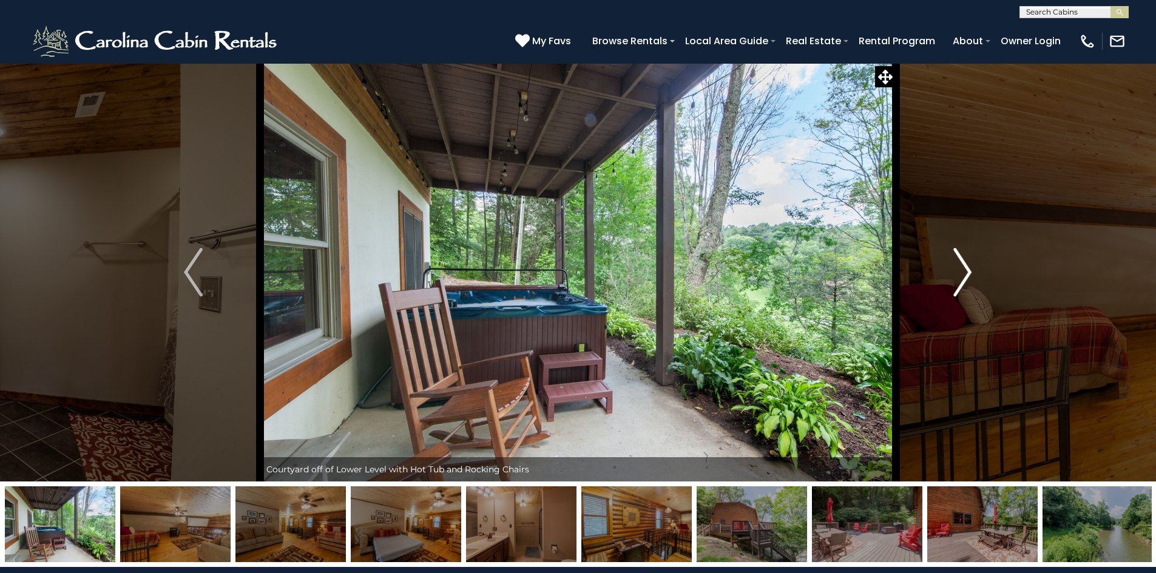
click at [963, 270] on img "Next" at bounding box center [962, 272] width 18 height 49
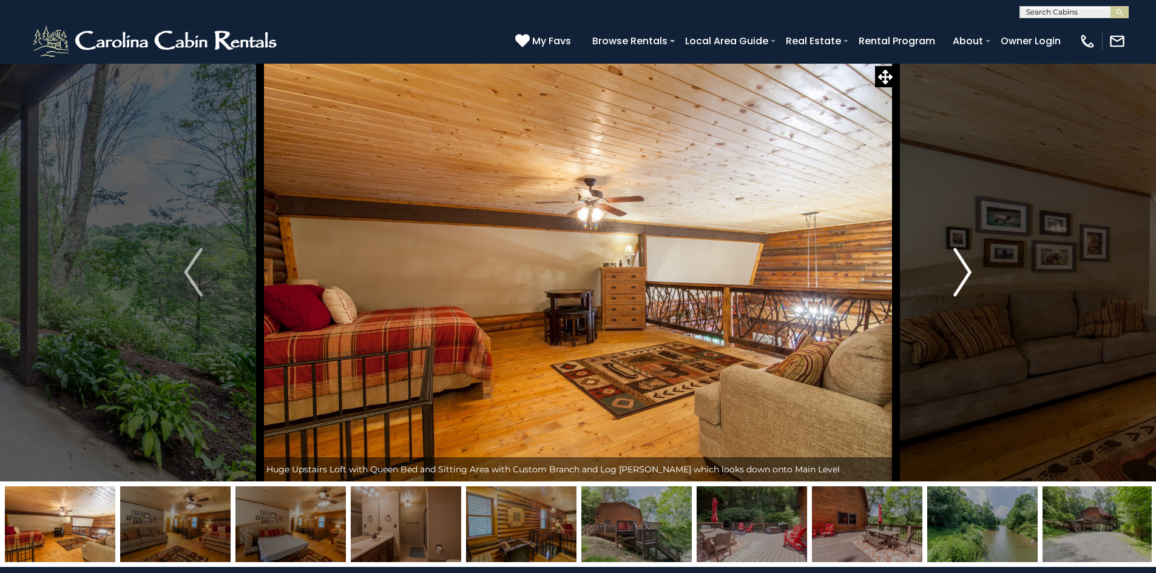
click at [963, 270] on img "Next" at bounding box center [962, 272] width 18 height 49
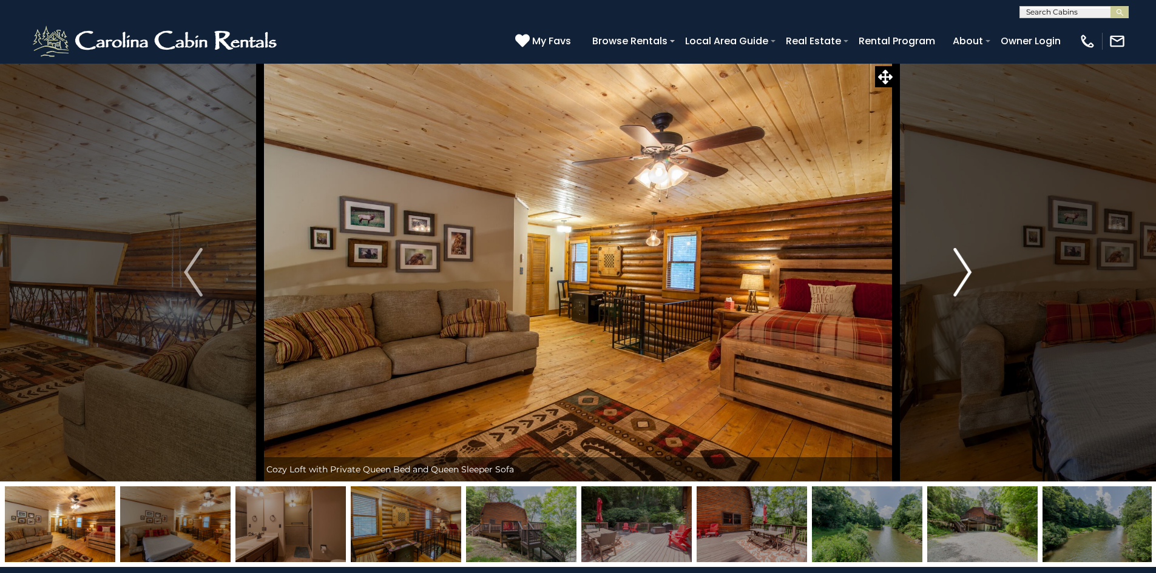
click at [963, 270] on img "Next" at bounding box center [962, 272] width 18 height 49
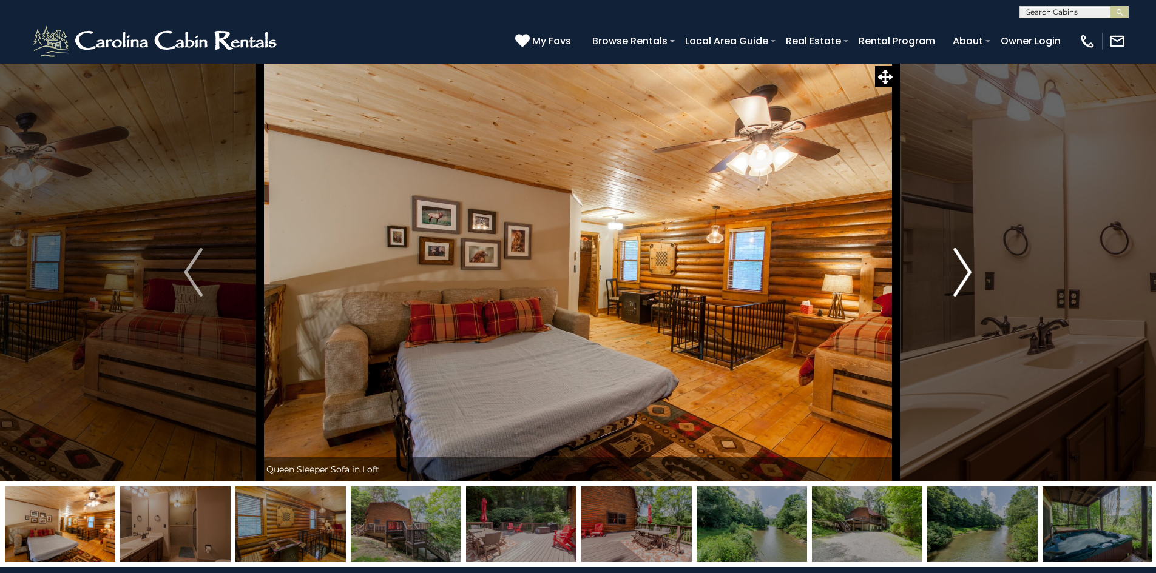
click at [963, 270] on img "Next" at bounding box center [962, 272] width 18 height 49
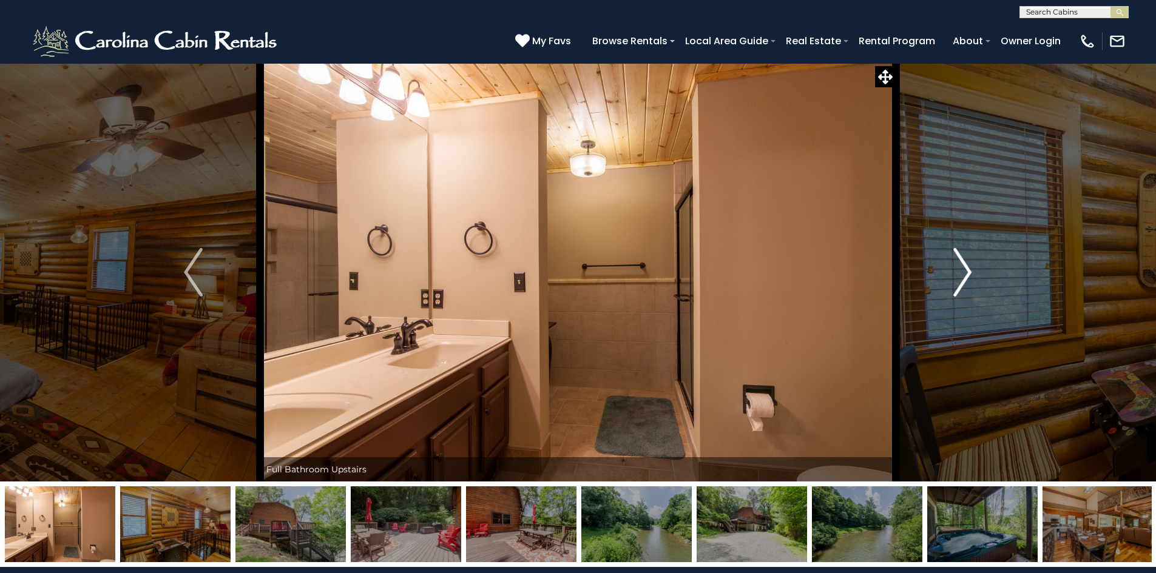
click at [963, 270] on img "Next" at bounding box center [962, 272] width 18 height 49
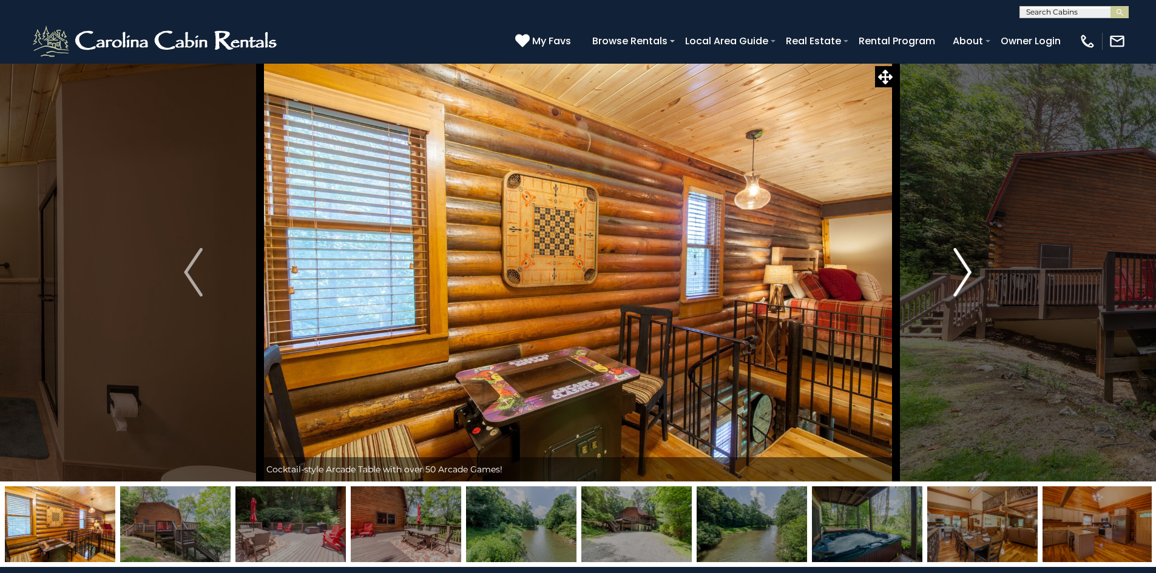
click at [963, 270] on img "Next" at bounding box center [962, 272] width 18 height 49
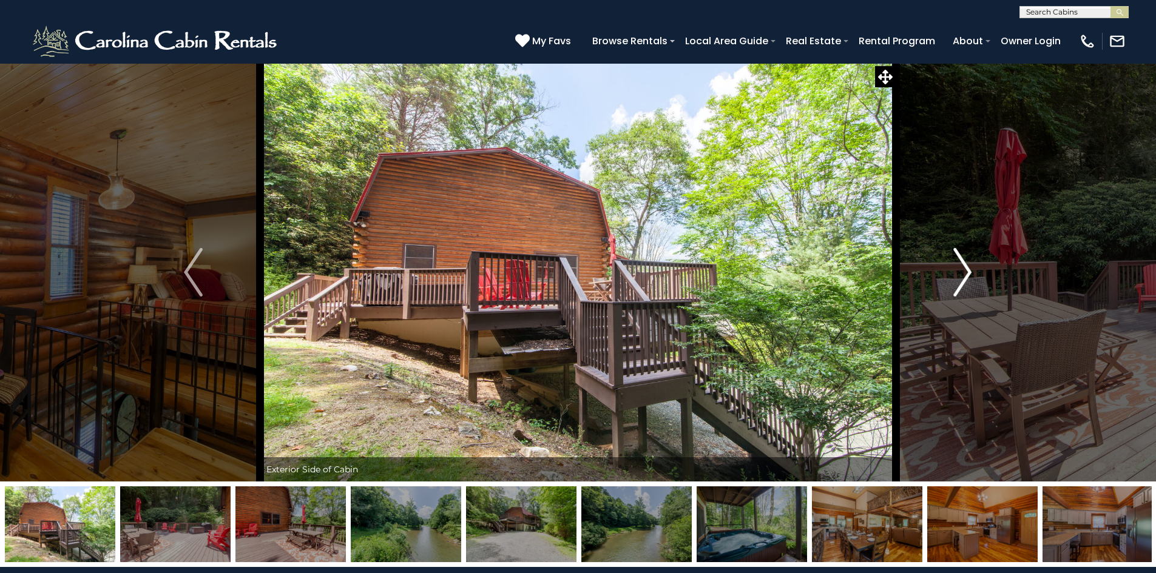
click at [963, 270] on img "Next" at bounding box center [962, 272] width 18 height 49
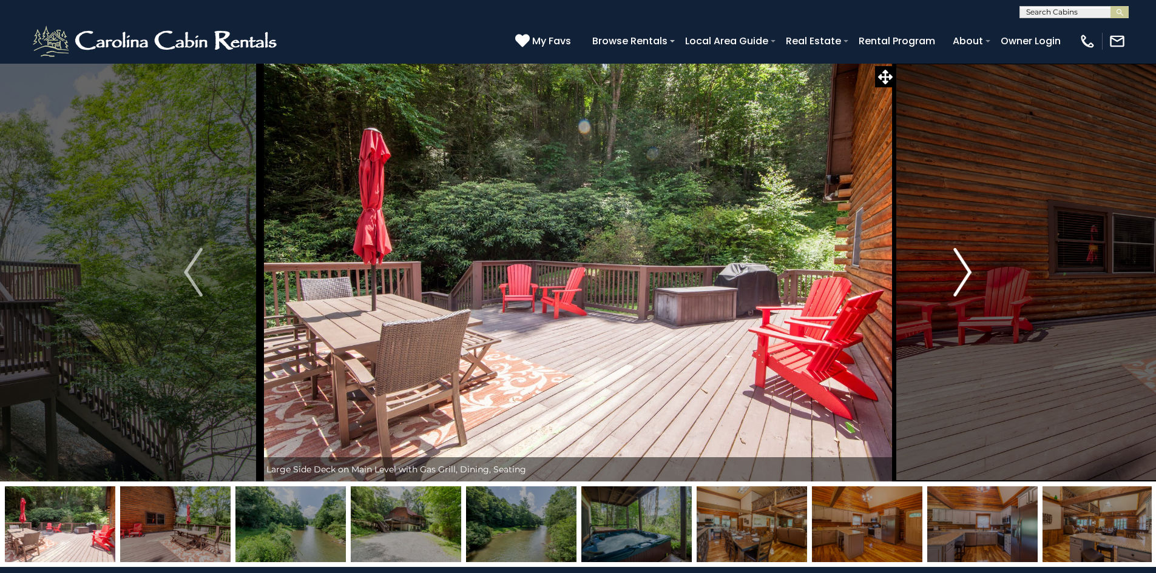
click at [963, 270] on img "Next" at bounding box center [962, 272] width 18 height 49
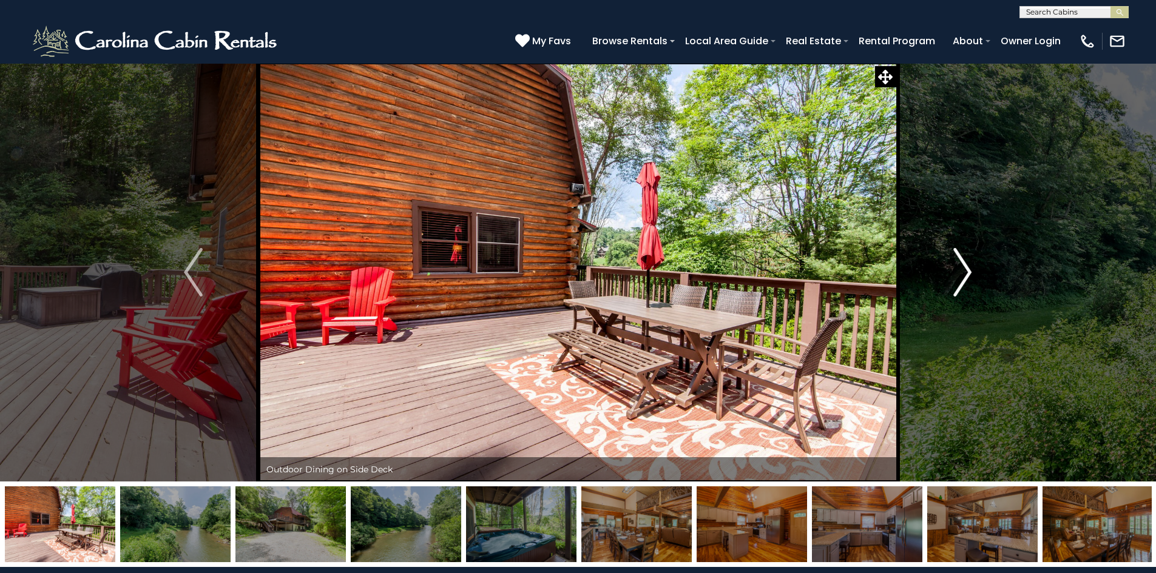
click at [963, 270] on img "Next" at bounding box center [962, 272] width 18 height 49
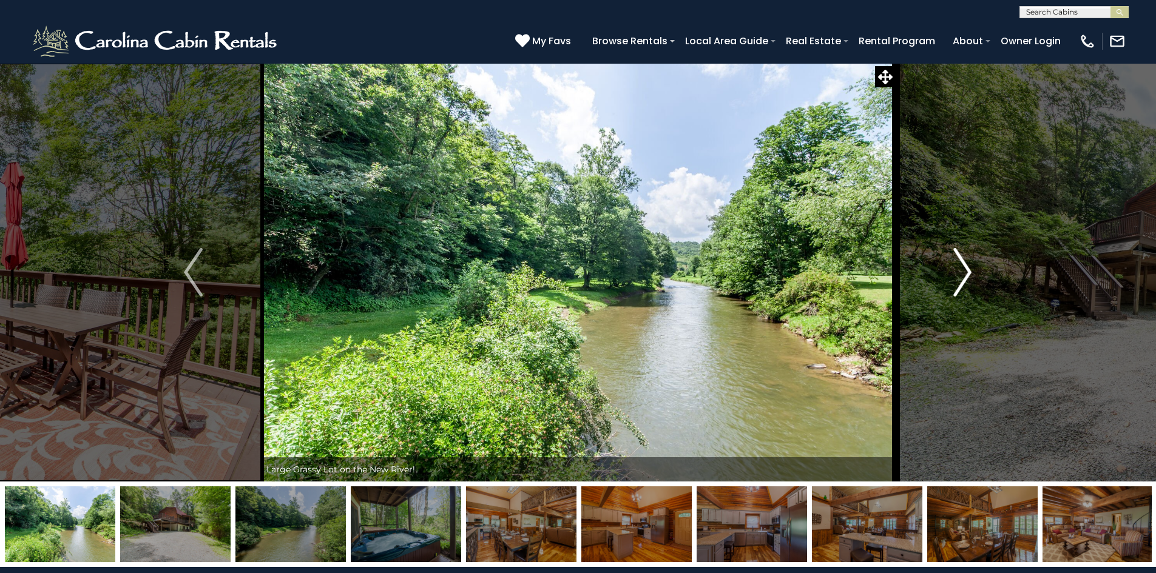
click at [963, 270] on img "Next" at bounding box center [962, 272] width 18 height 49
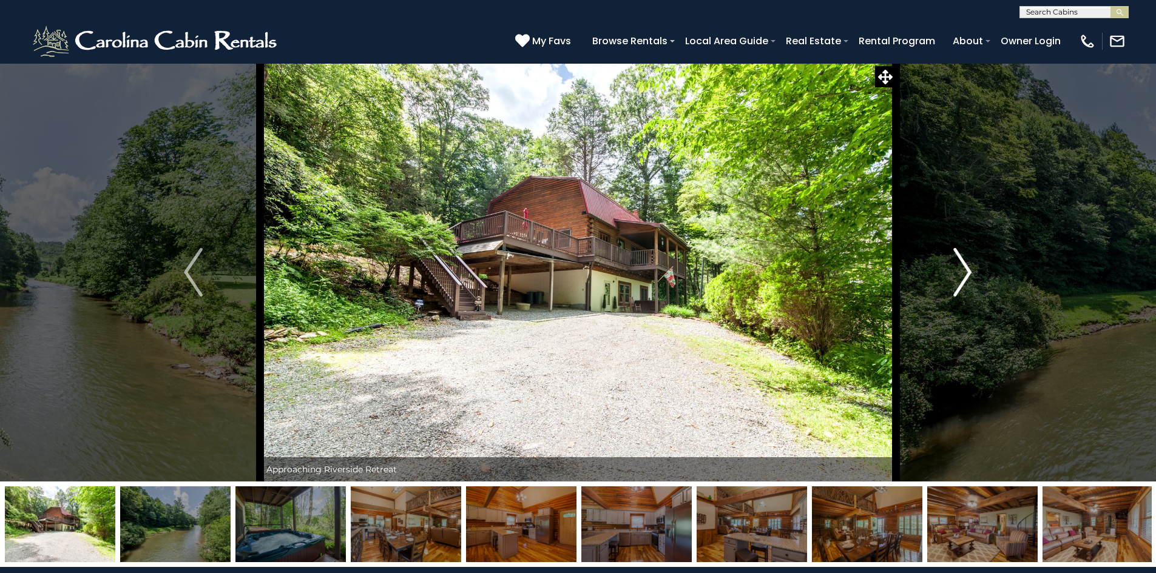
click at [963, 270] on img "Next" at bounding box center [962, 272] width 18 height 49
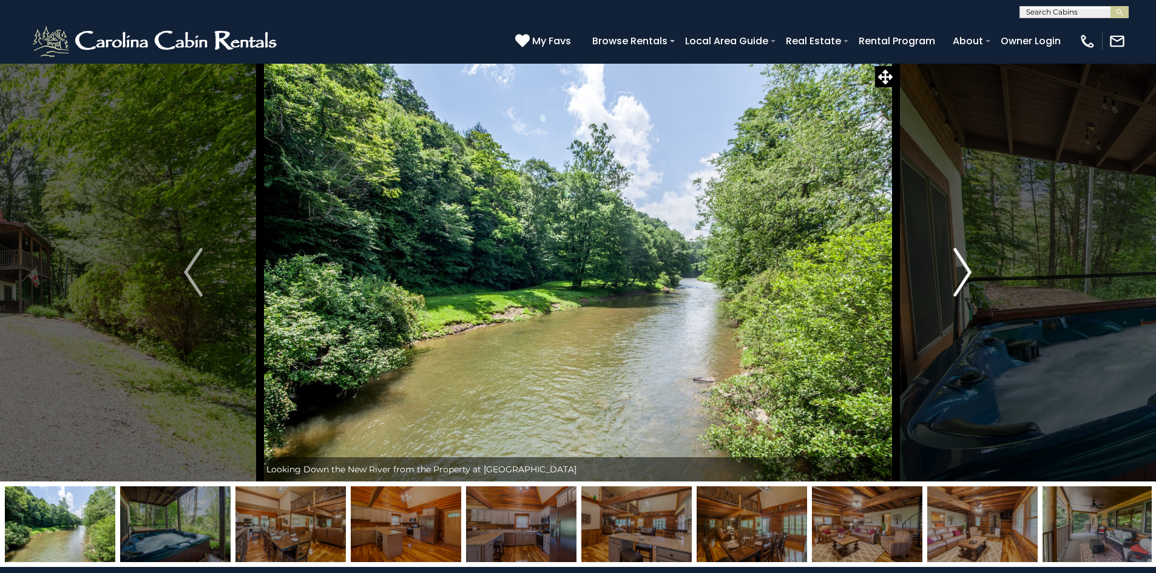
click at [963, 270] on img "Next" at bounding box center [962, 272] width 18 height 49
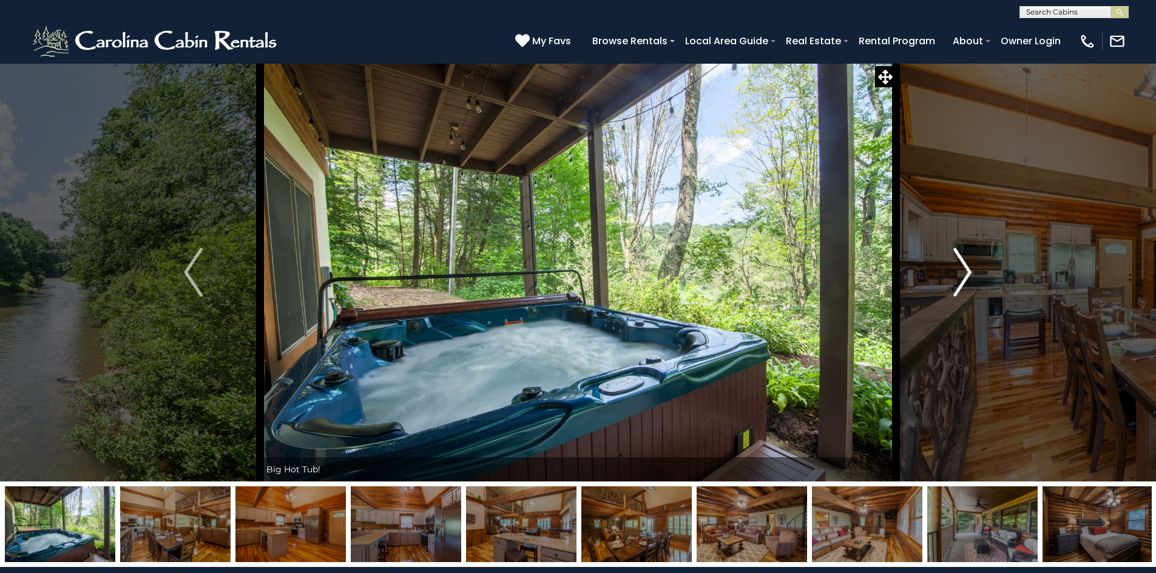
click at [963, 270] on img "Next" at bounding box center [962, 272] width 18 height 49
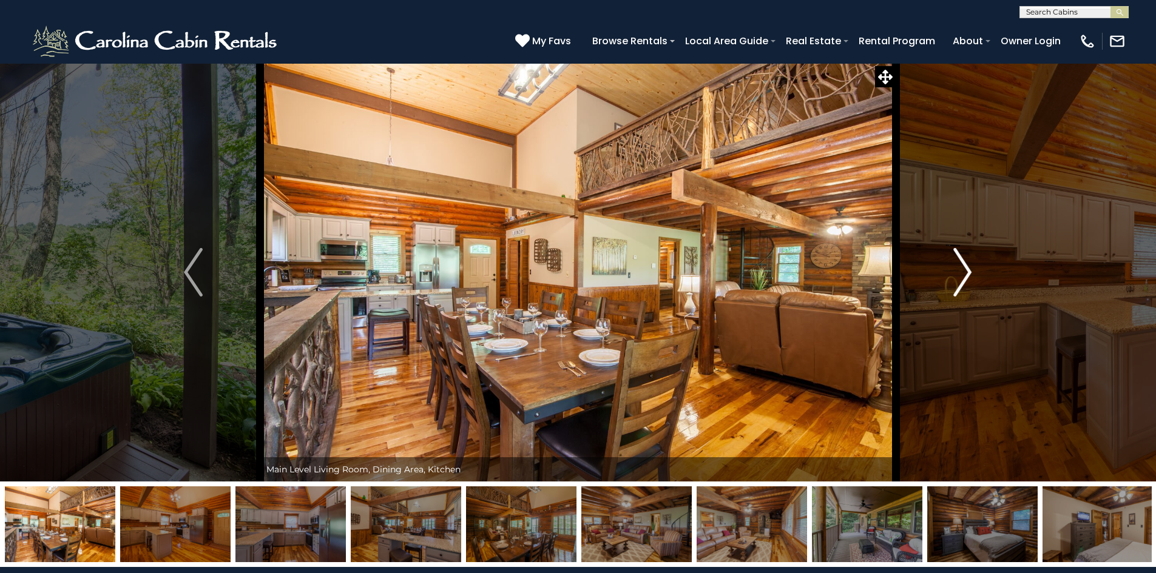
click at [963, 270] on img "Next" at bounding box center [962, 272] width 18 height 49
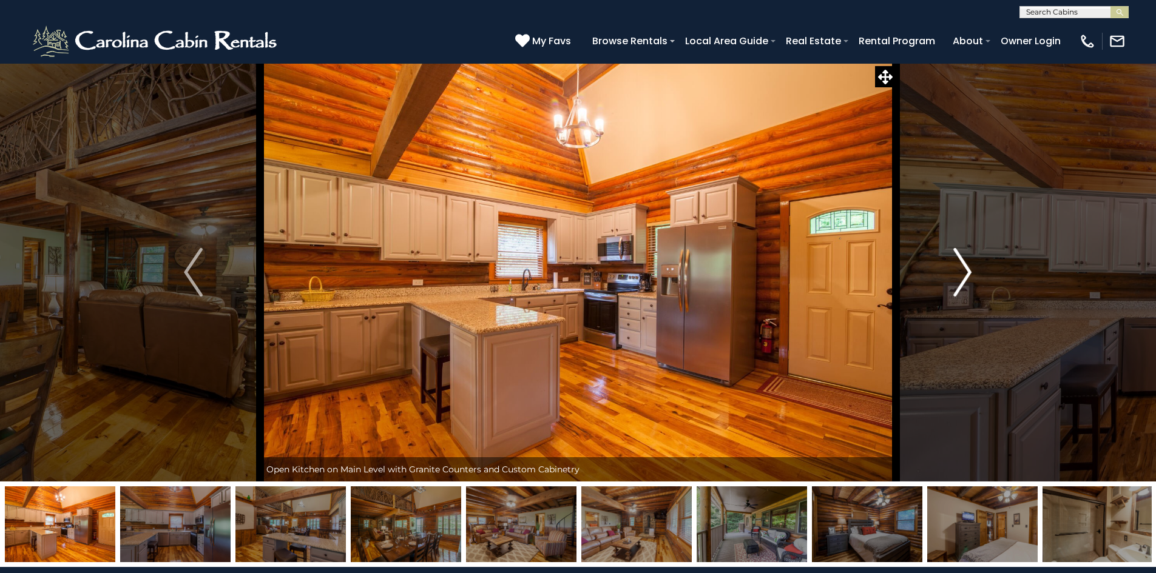
click at [963, 270] on img "Next" at bounding box center [962, 272] width 18 height 49
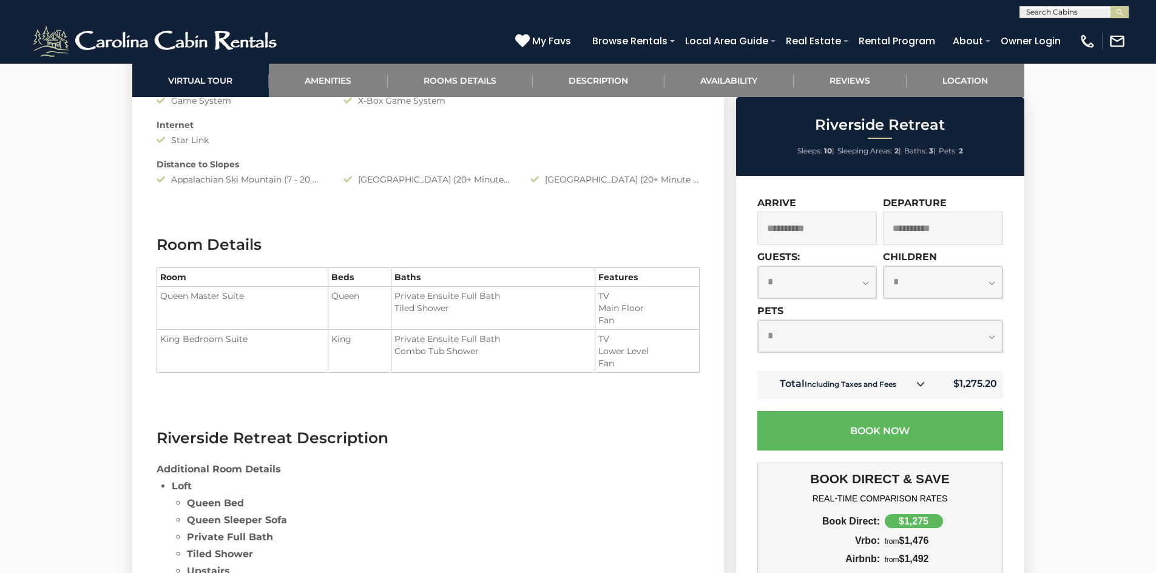
scroll to position [1363, 0]
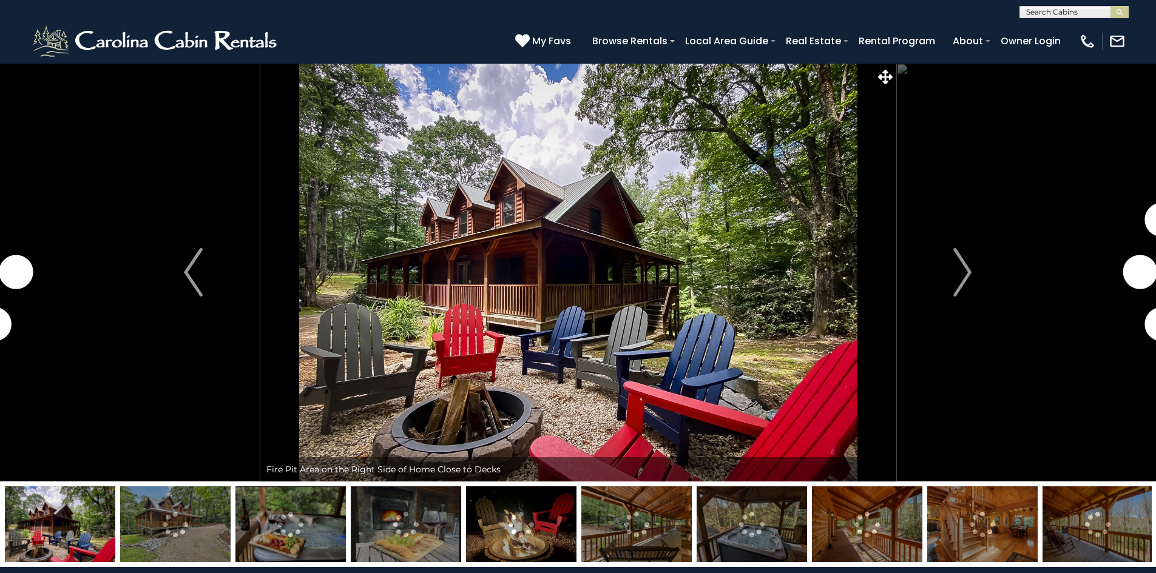
click at [963, 275] on img "Next" at bounding box center [962, 272] width 18 height 49
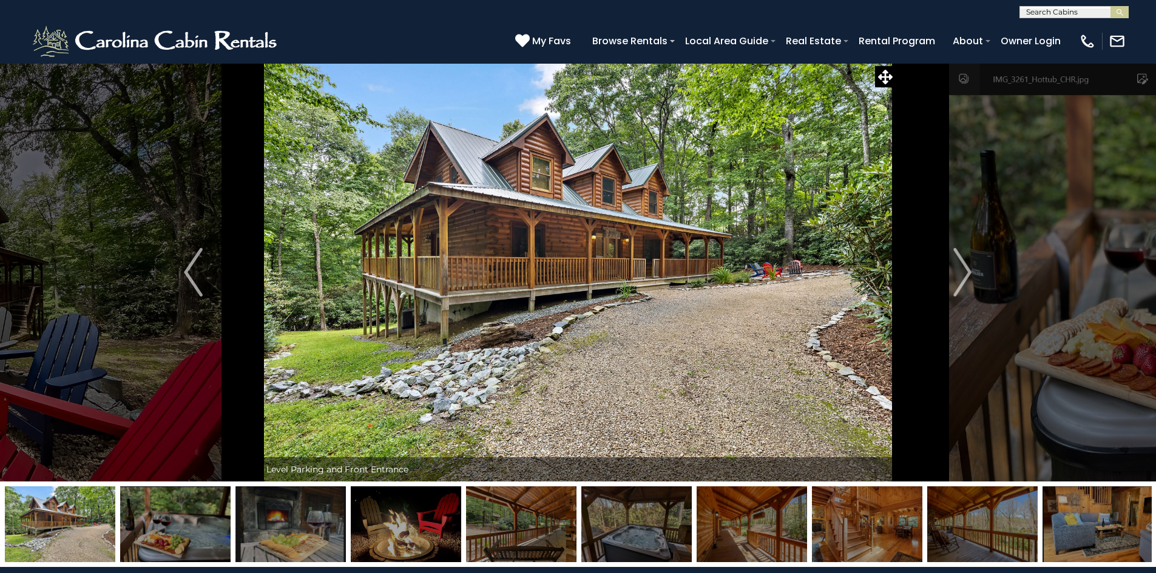
click at [963, 275] on img "Next" at bounding box center [962, 272] width 18 height 49
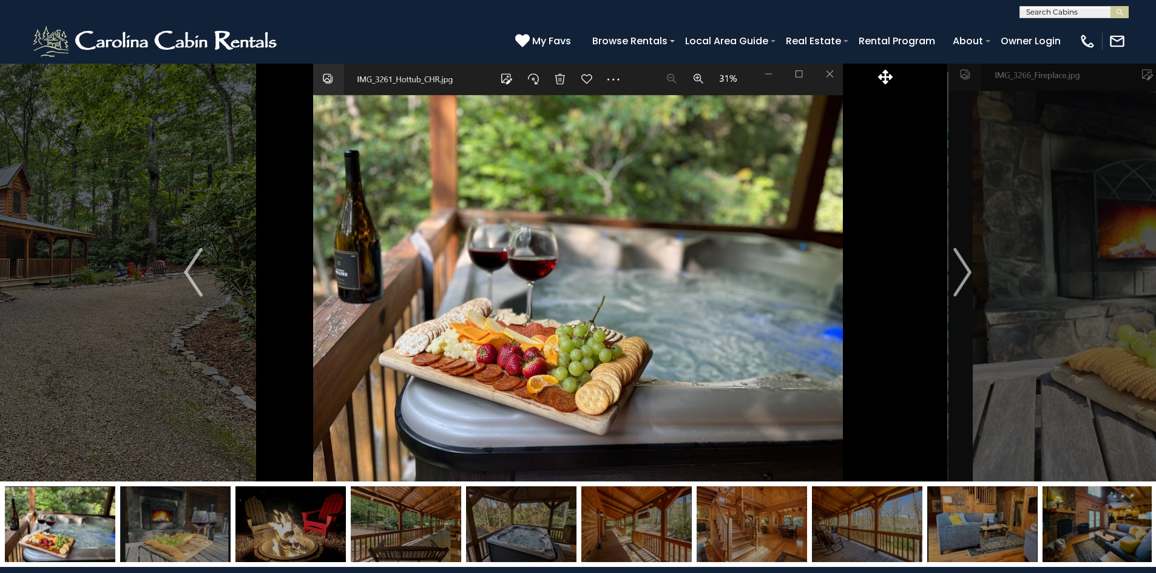
click at [963, 275] on img "Next" at bounding box center [962, 272] width 18 height 49
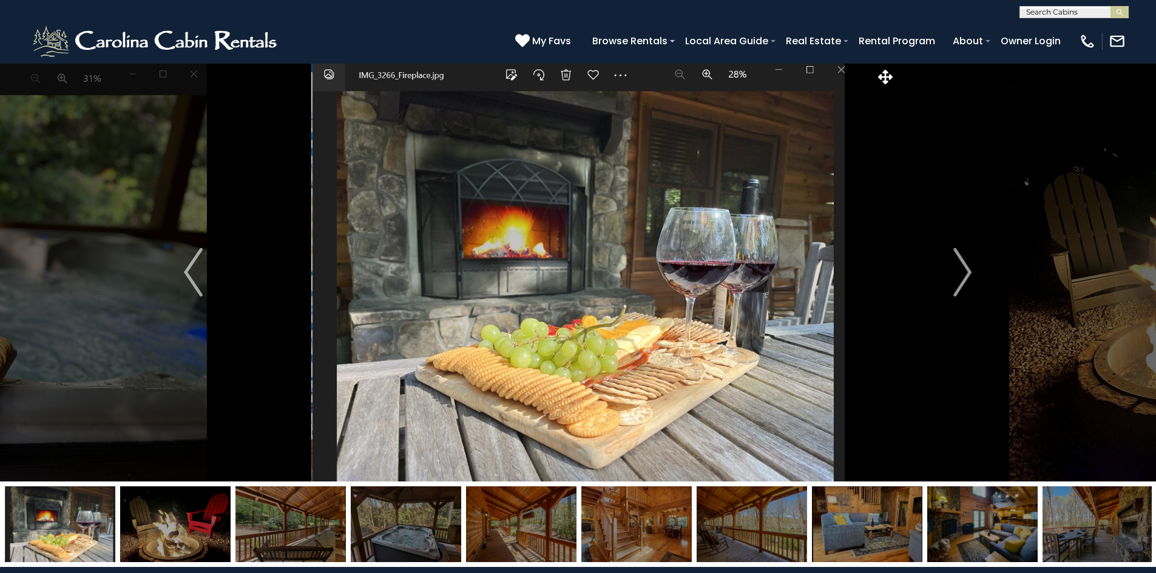
click at [963, 275] on img "Next" at bounding box center [962, 272] width 18 height 49
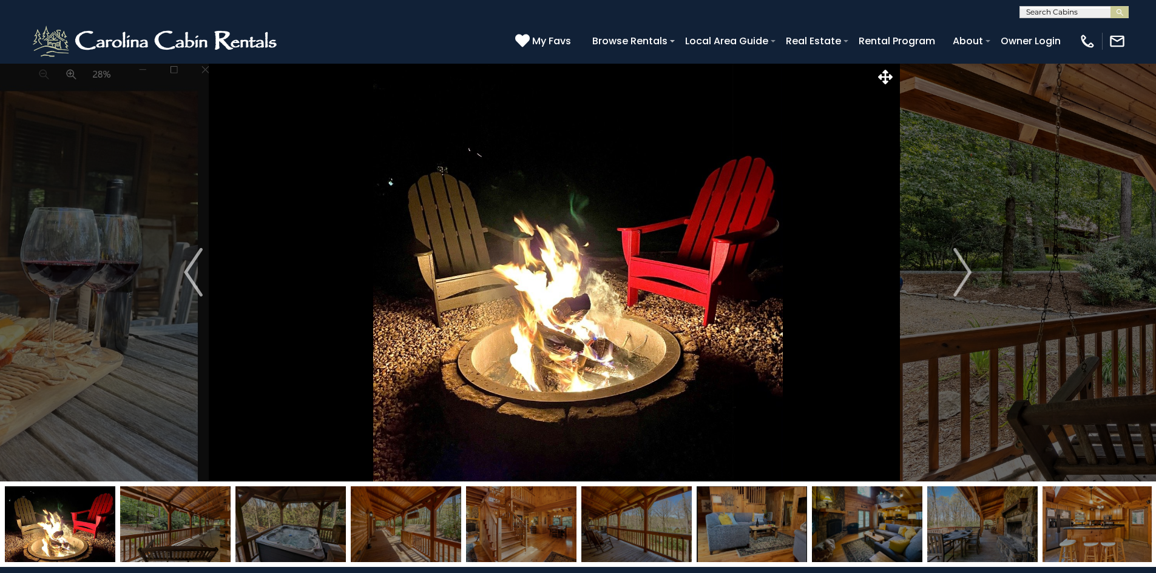
click at [963, 275] on img "Next" at bounding box center [962, 272] width 18 height 49
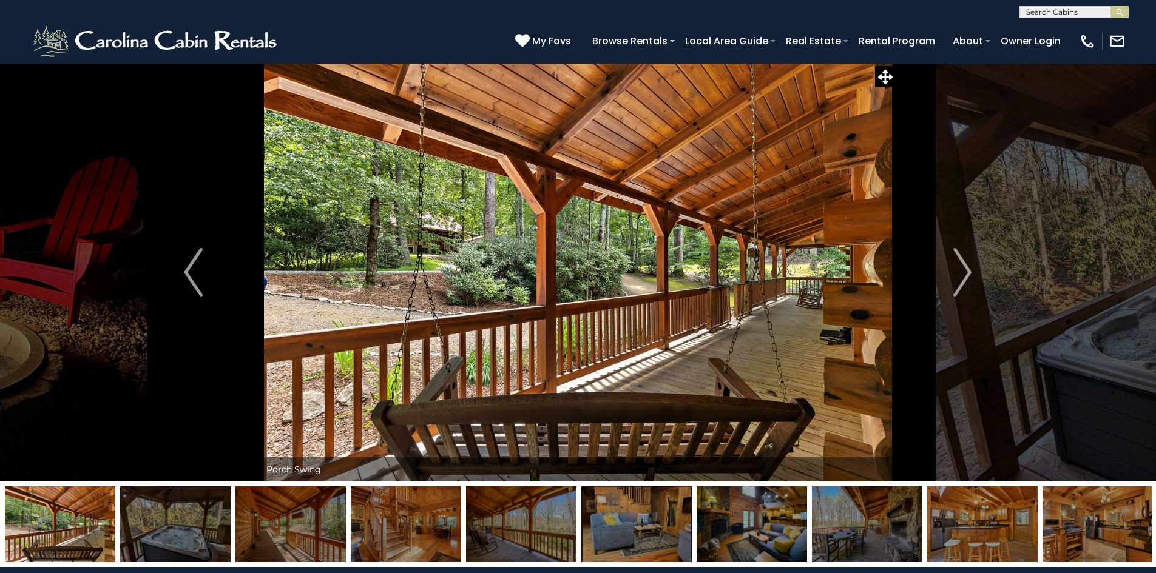
click at [963, 275] on img "Next" at bounding box center [962, 272] width 18 height 49
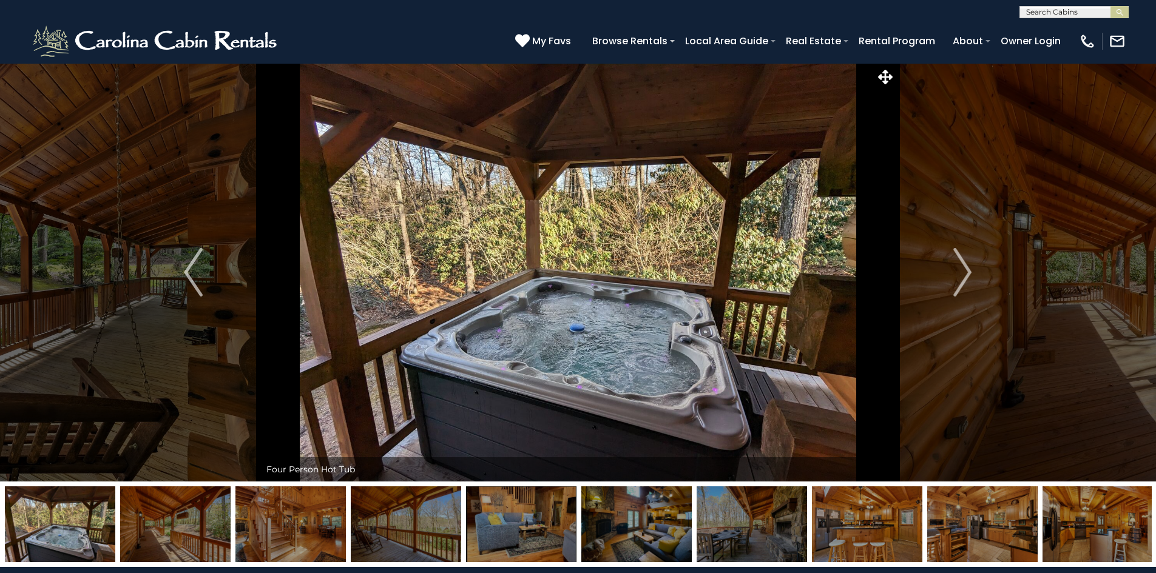
click at [963, 275] on img "Next" at bounding box center [962, 272] width 18 height 49
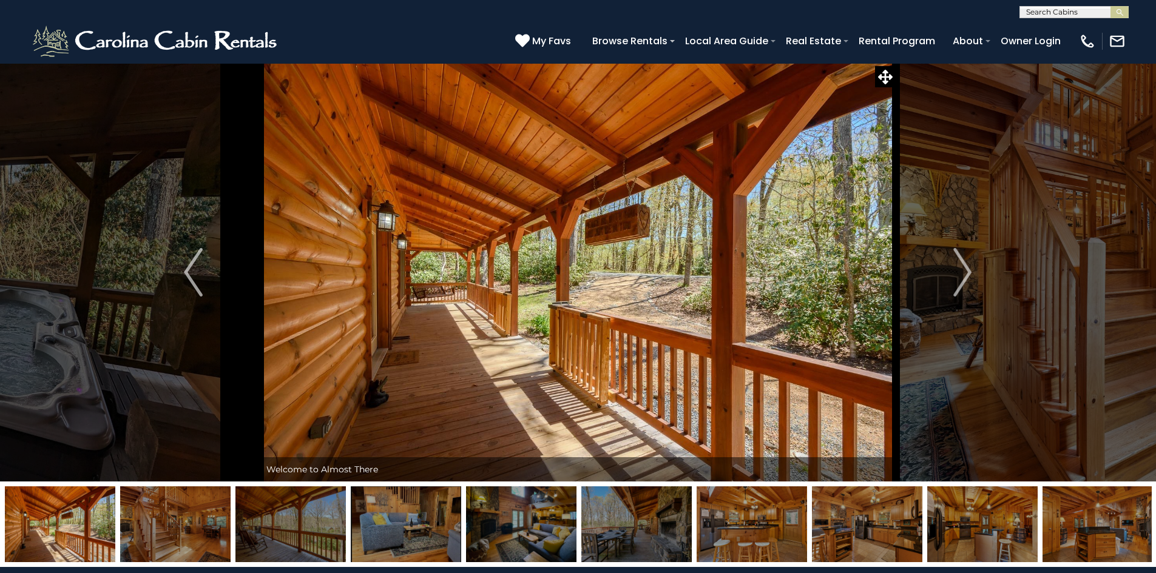
click at [963, 275] on img "Next" at bounding box center [962, 272] width 18 height 49
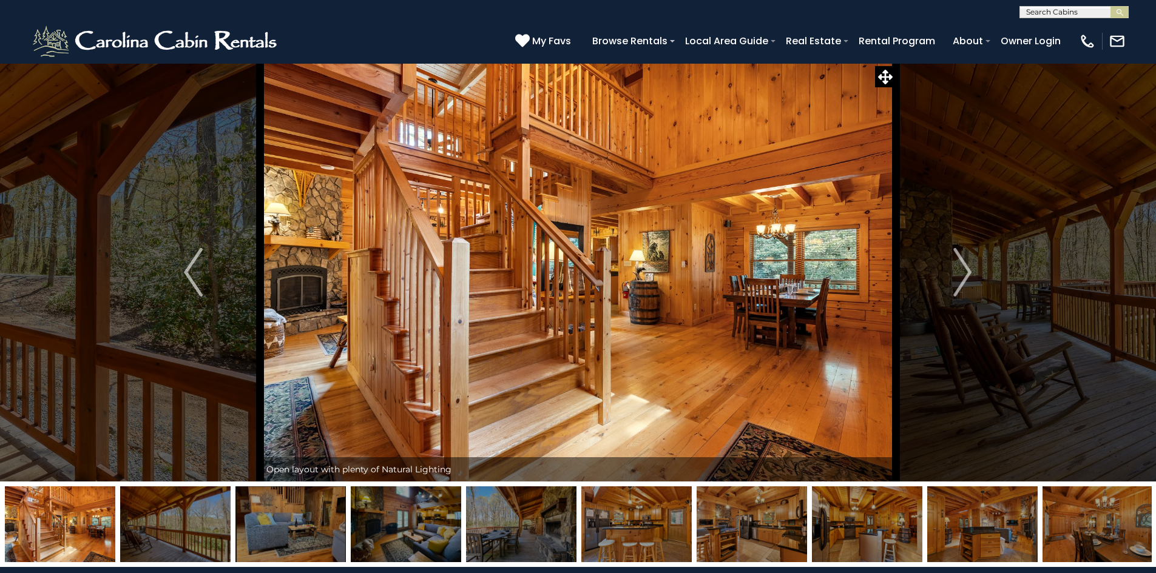
click at [963, 275] on img "Next" at bounding box center [962, 272] width 18 height 49
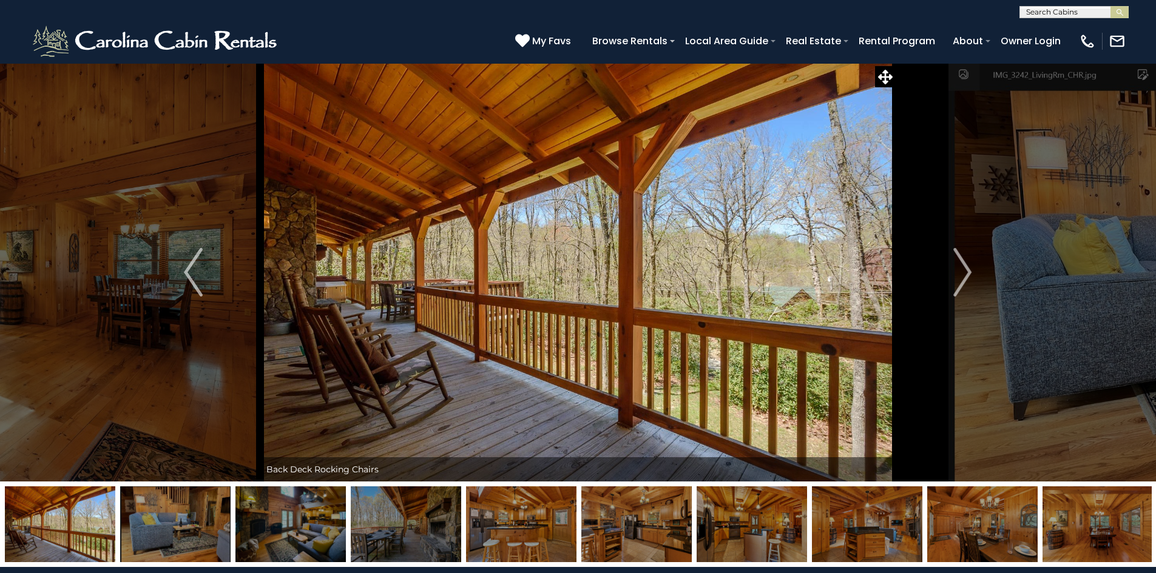
click at [963, 275] on img "Next" at bounding box center [962, 272] width 18 height 49
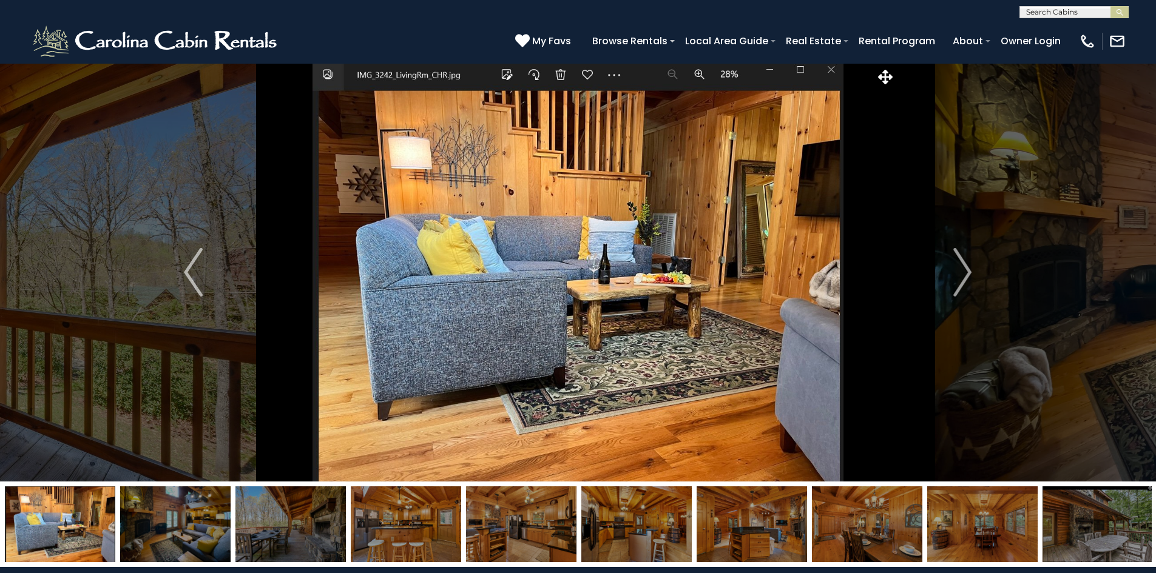
click at [963, 275] on img "Next" at bounding box center [962, 272] width 18 height 49
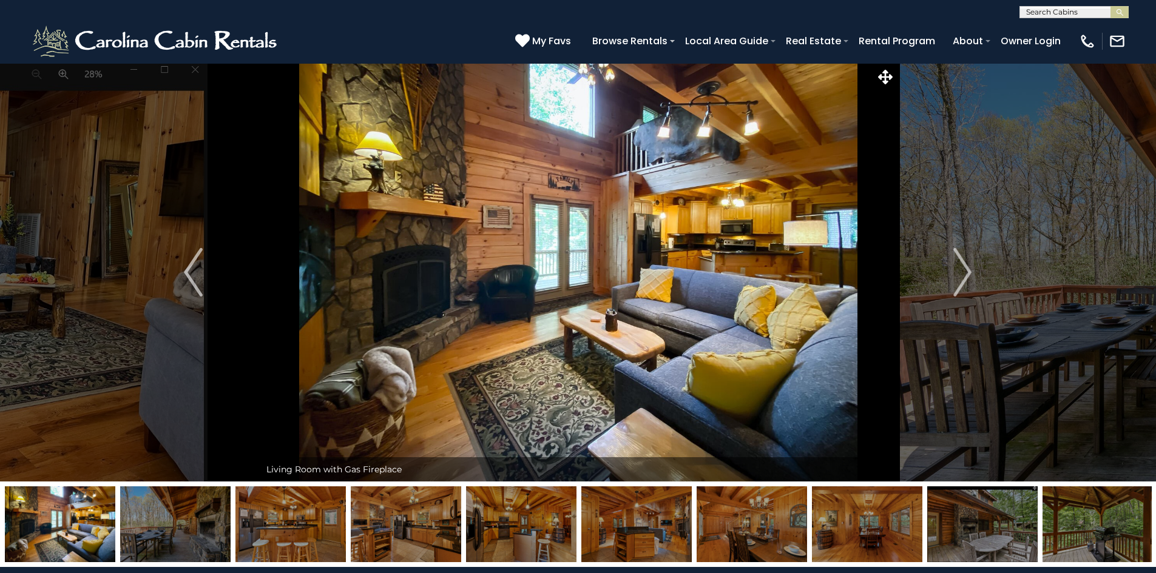
click at [963, 275] on img "Next" at bounding box center [962, 272] width 18 height 49
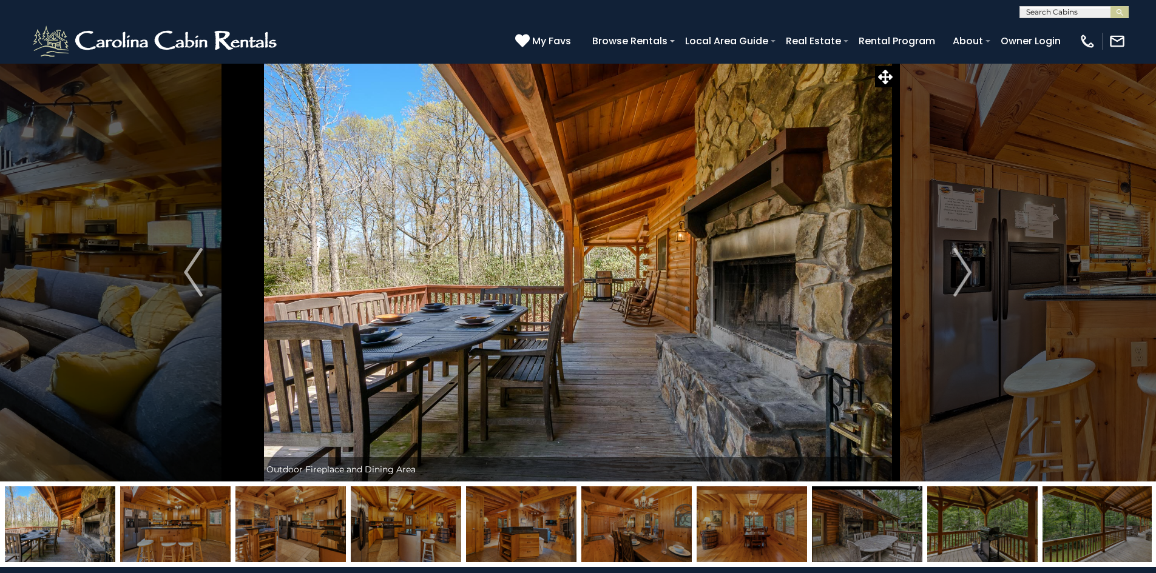
click at [963, 275] on img "Next" at bounding box center [962, 272] width 18 height 49
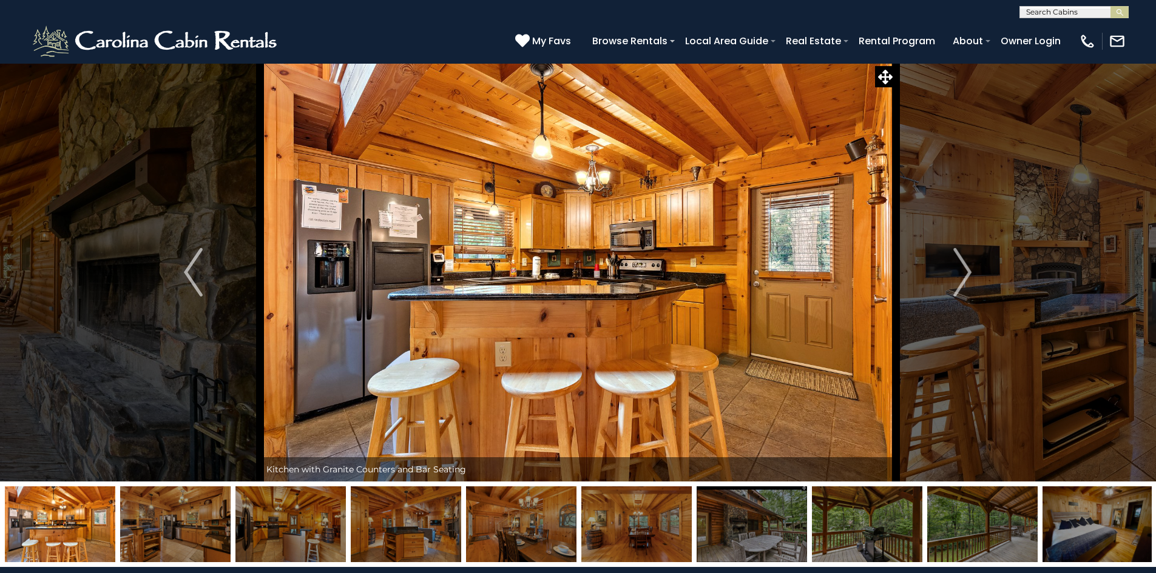
click at [963, 275] on img "Next" at bounding box center [962, 272] width 18 height 49
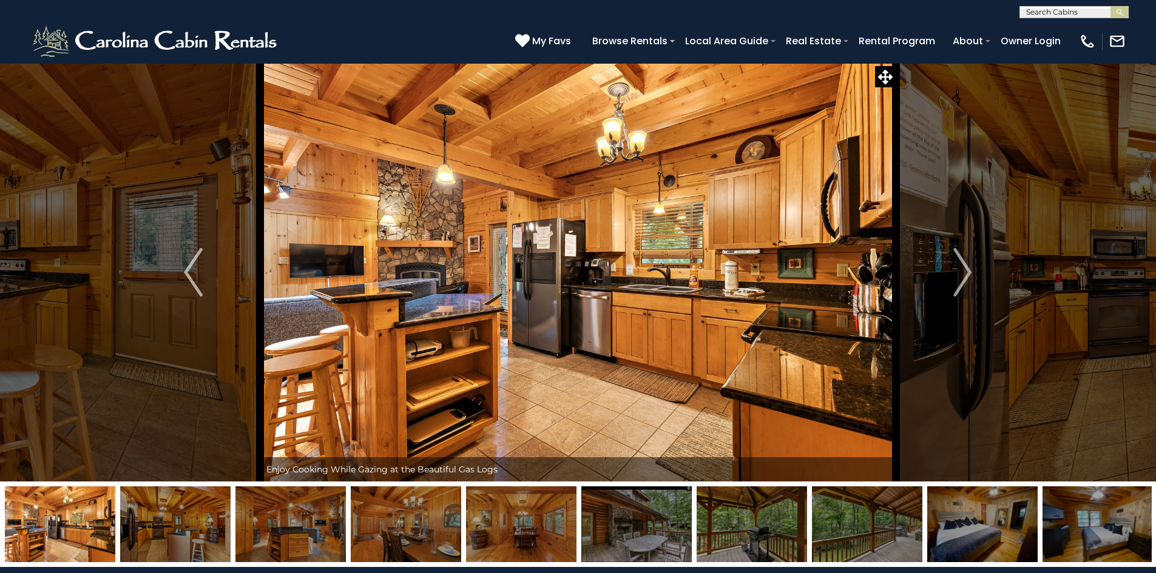
click at [963, 275] on img "Next" at bounding box center [962, 272] width 18 height 49
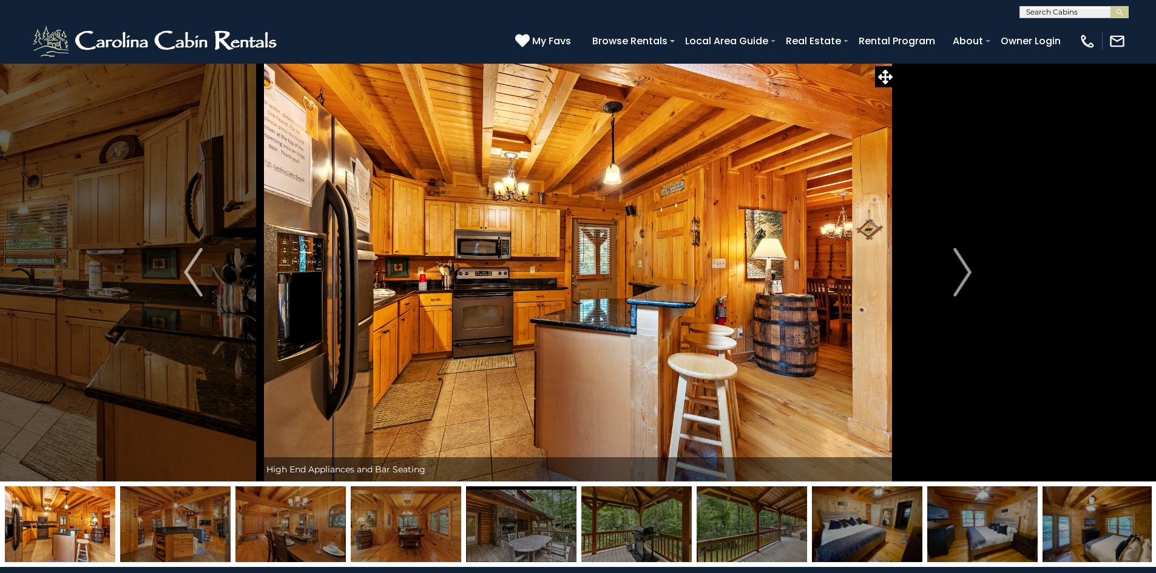
click at [963, 275] on img "Next" at bounding box center [962, 272] width 18 height 49
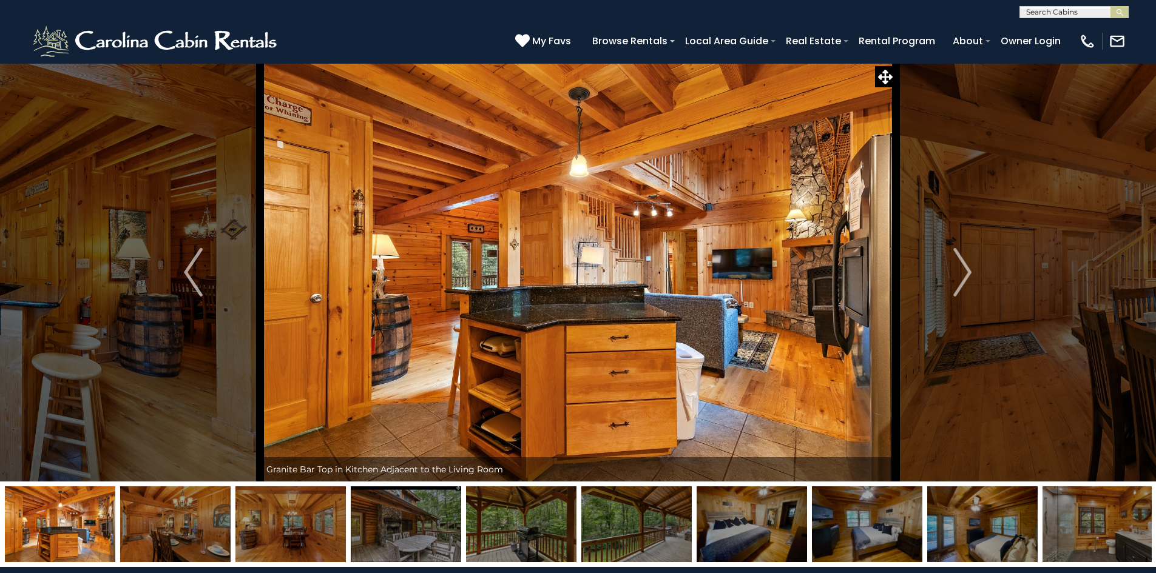
click at [963, 275] on img "Next" at bounding box center [962, 272] width 18 height 49
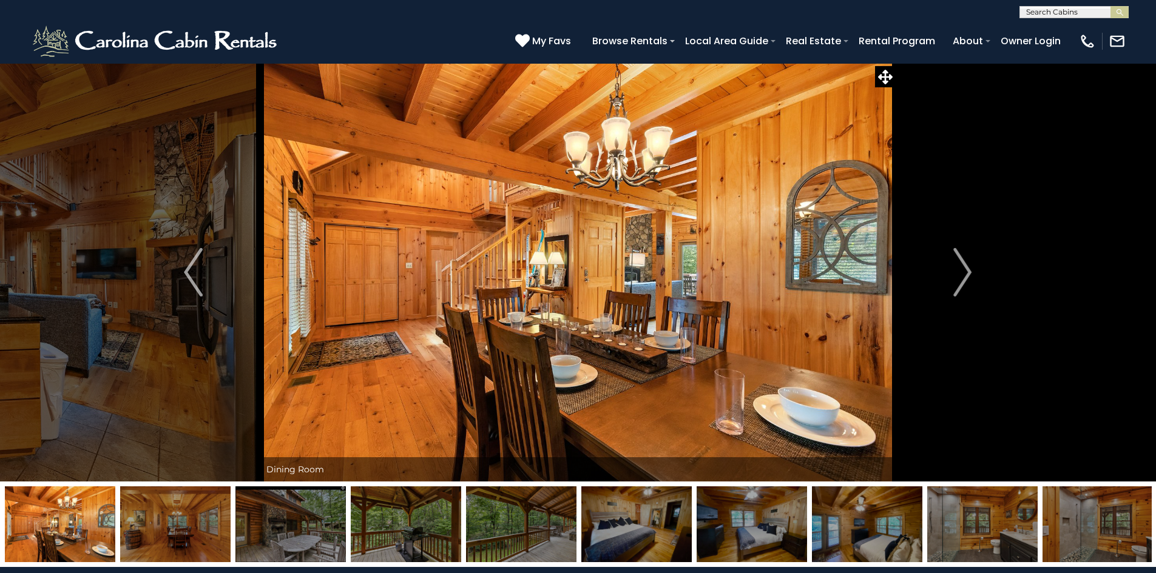
click at [963, 275] on img "Next" at bounding box center [962, 272] width 18 height 49
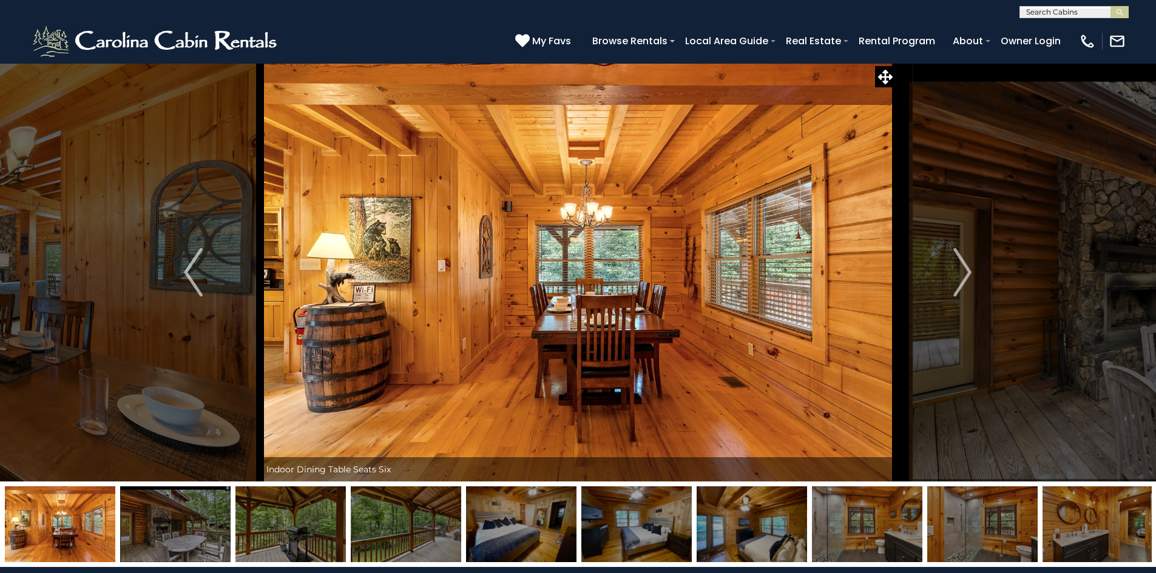
click at [963, 275] on img "Next" at bounding box center [962, 272] width 18 height 49
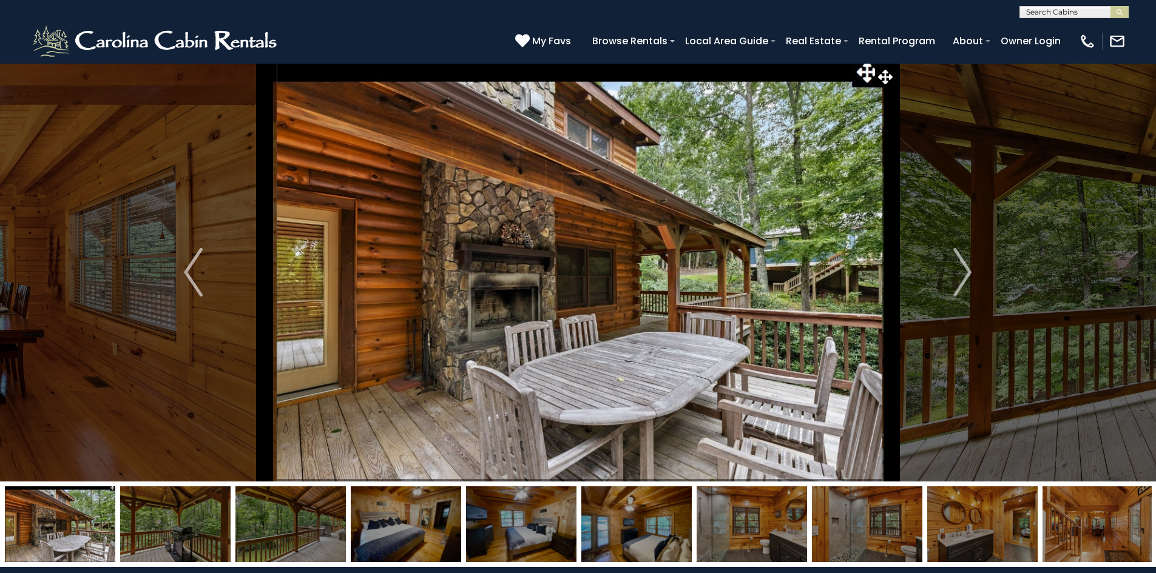
click at [963, 275] on img "Next" at bounding box center [962, 272] width 18 height 49
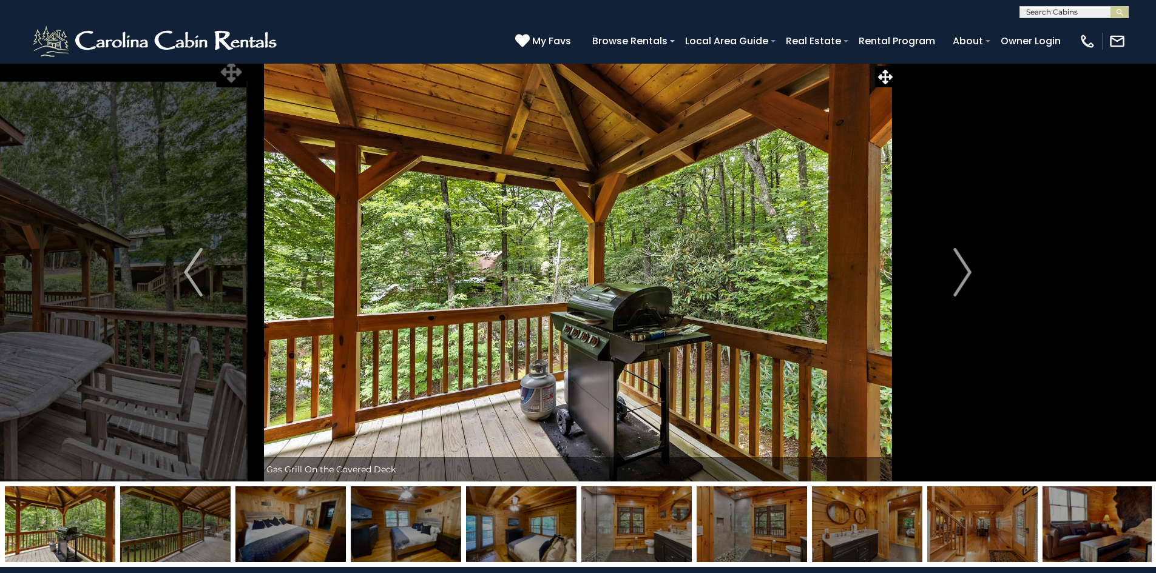
click at [963, 275] on img "Next" at bounding box center [962, 272] width 18 height 49
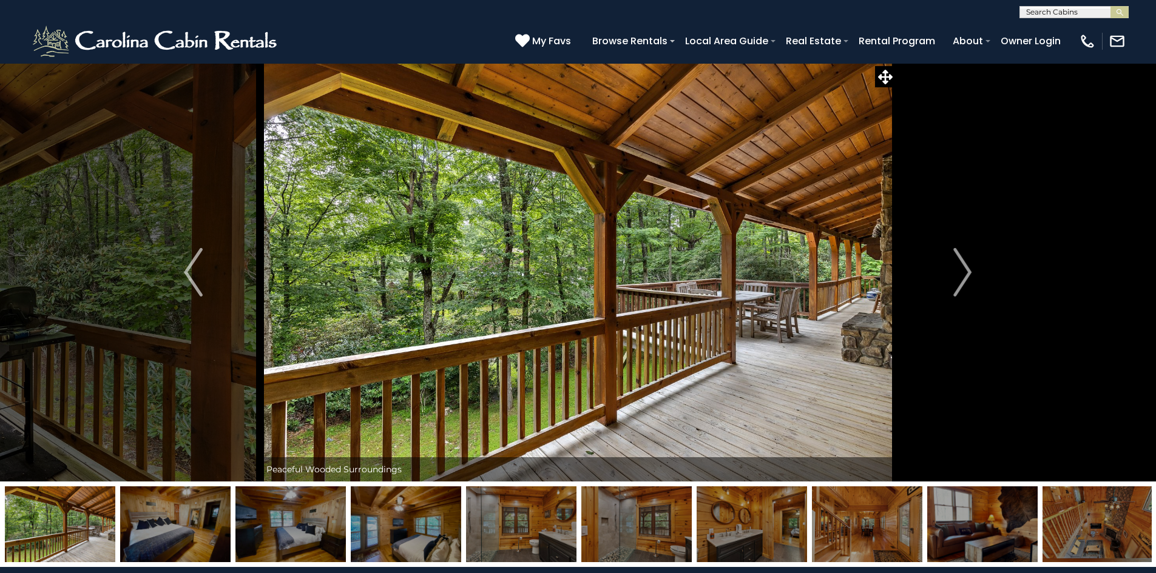
click at [963, 275] on img "Next" at bounding box center [962, 272] width 18 height 49
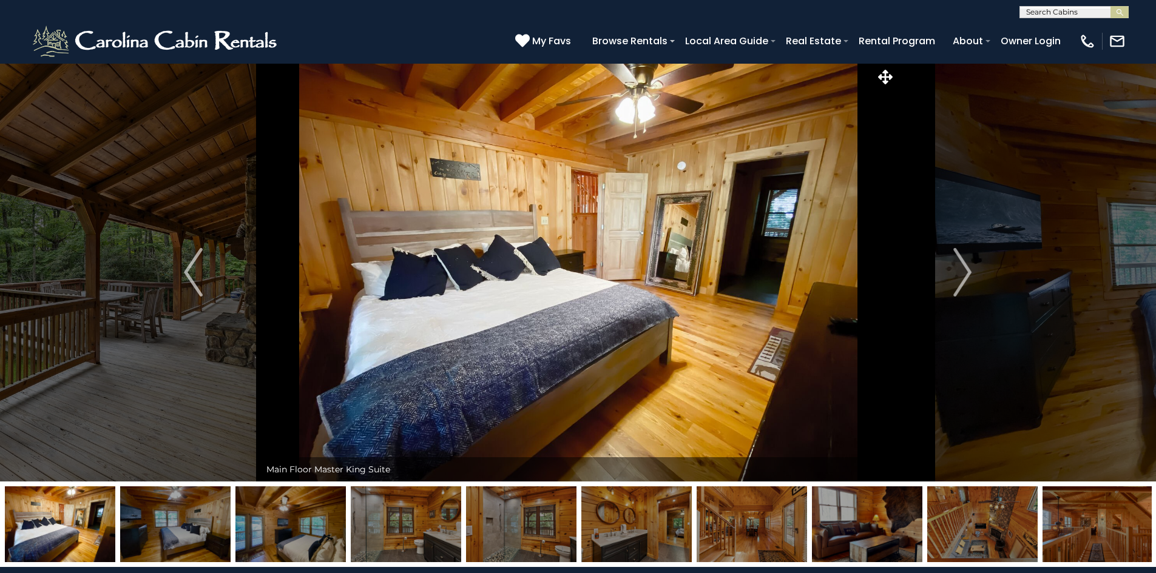
click at [963, 275] on img "Next" at bounding box center [962, 272] width 18 height 49
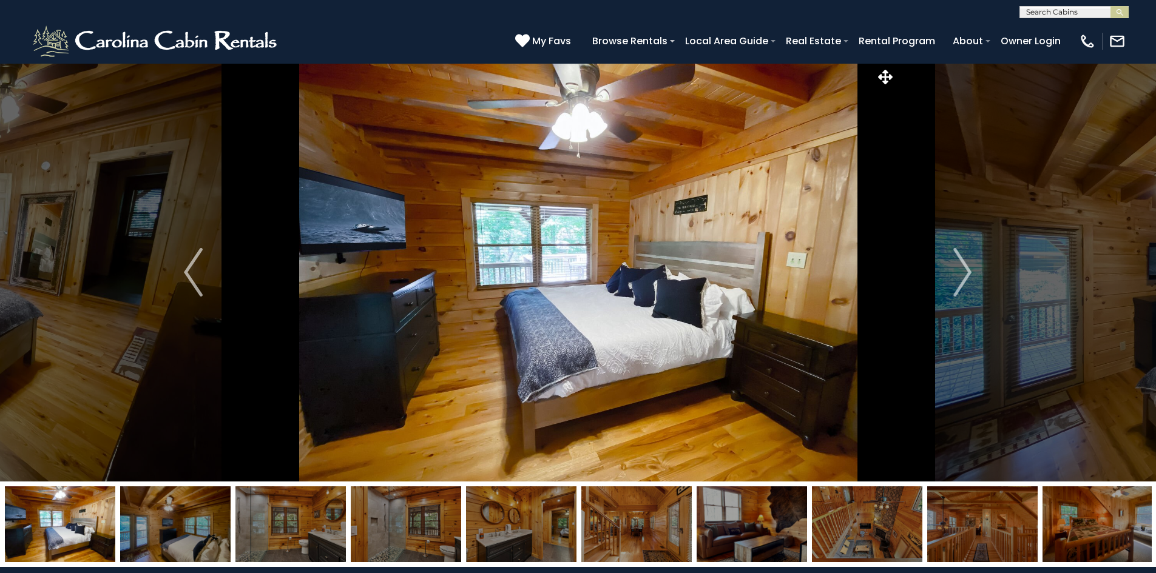
click at [963, 275] on img "Next" at bounding box center [962, 272] width 18 height 49
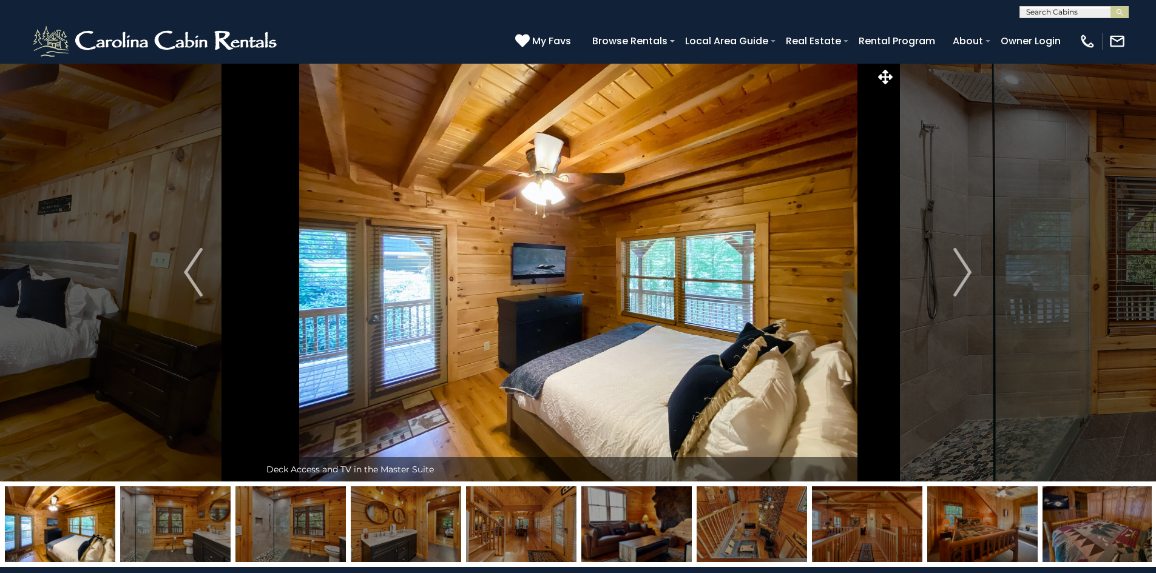
click at [963, 275] on img "Next" at bounding box center [962, 272] width 18 height 49
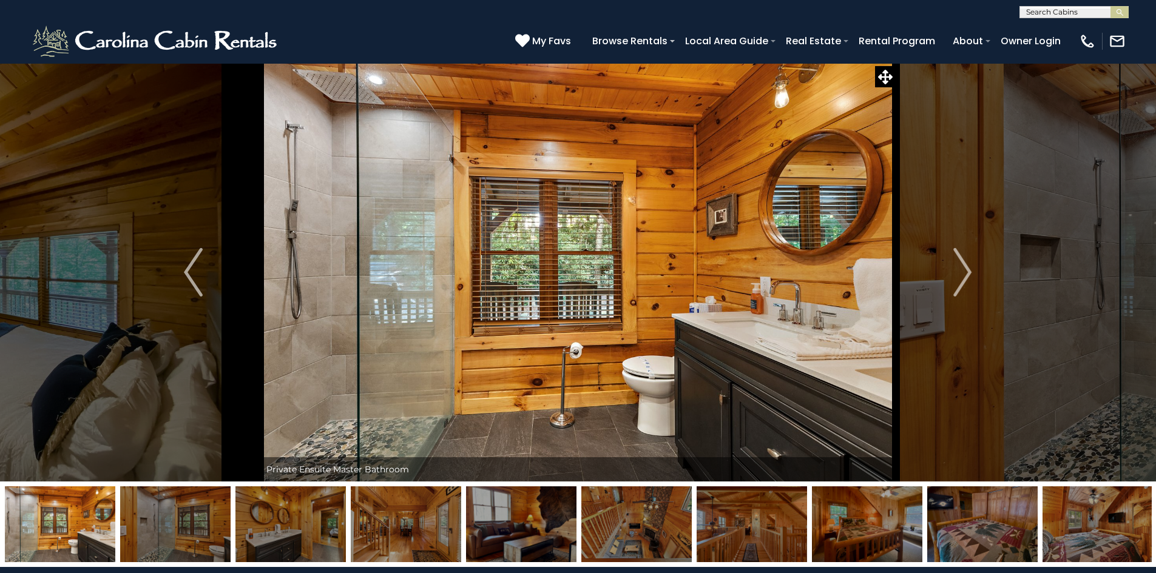
click at [963, 275] on img "Next" at bounding box center [962, 272] width 18 height 49
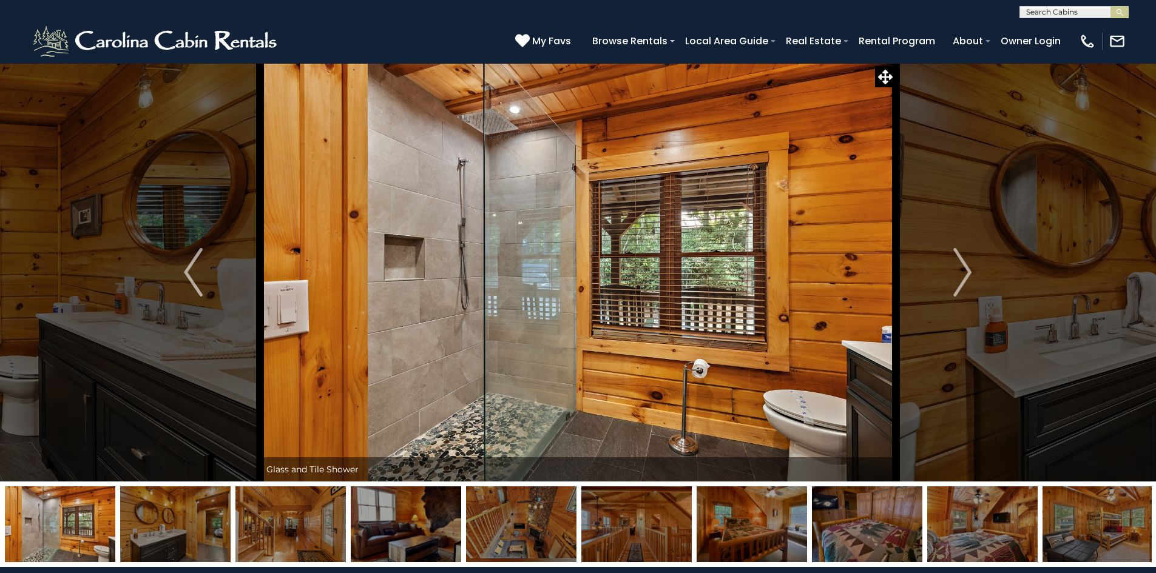
click at [963, 275] on img "Next" at bounding box center [962, 272] width 18 height 49
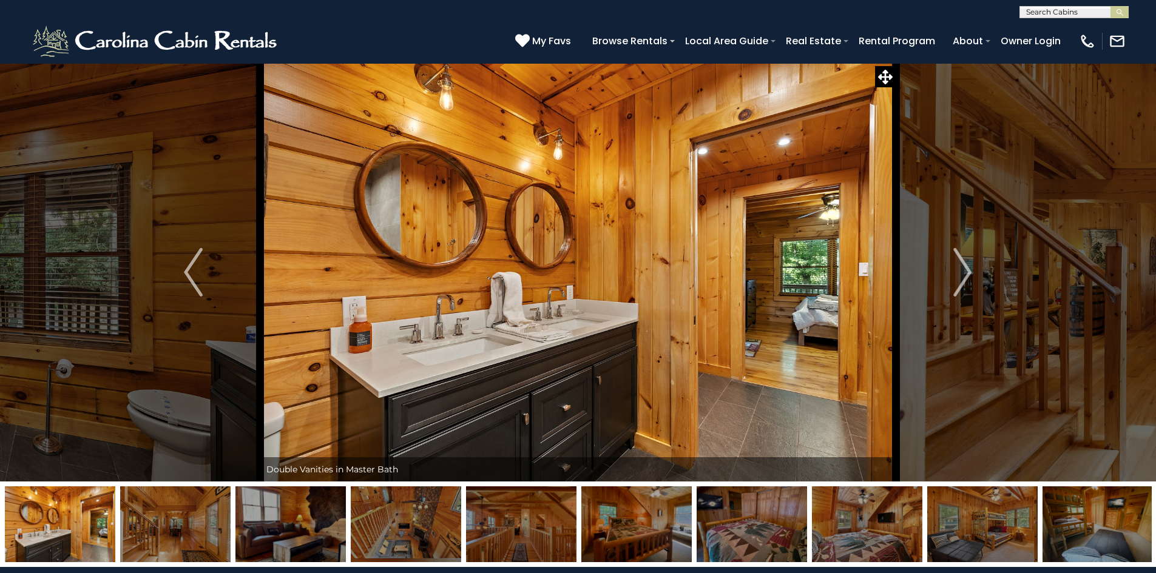
click at [963, 275] on img "Next" at bounding box center [962, 272] width 18 height 49
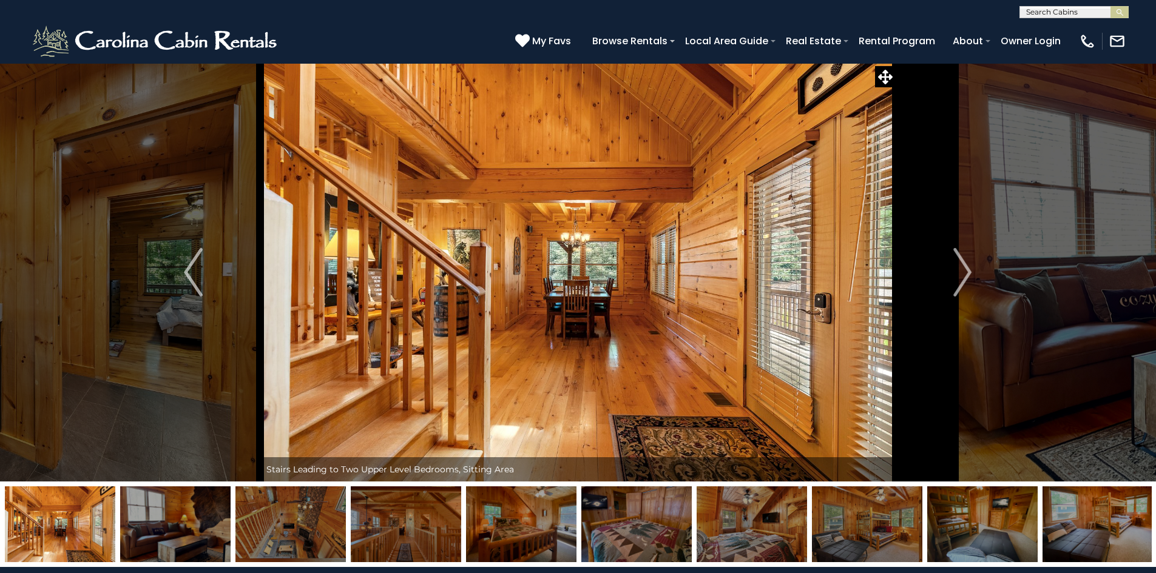
click at [963, 275] on img "Next" at bounding box center [962, 272] width 18 height 49
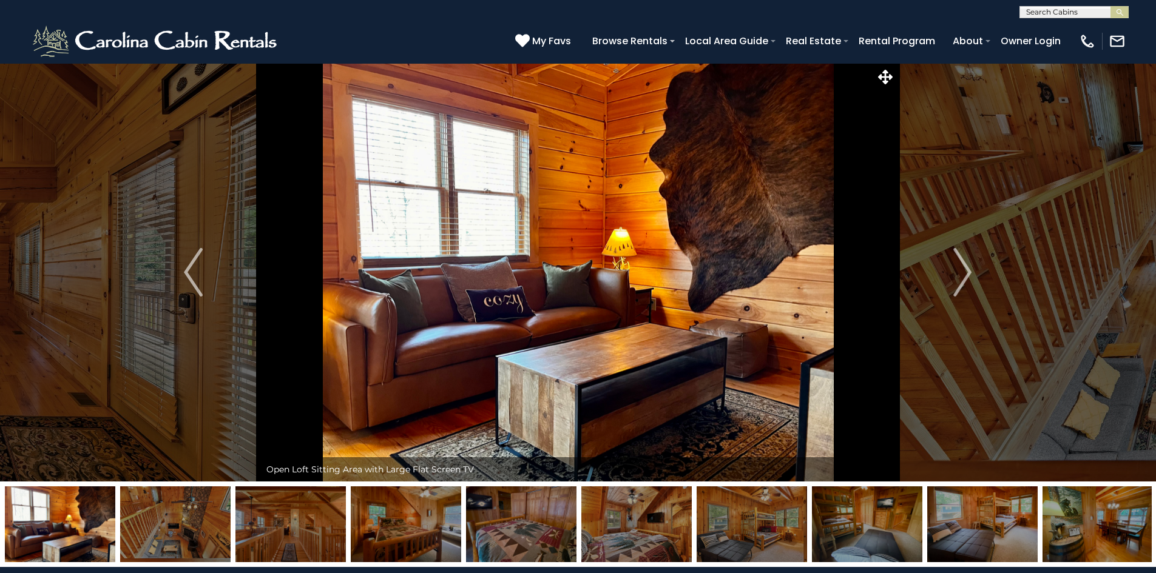
click at [963, 275] on img "Next" at bounding box center [962, 272] width 18 height 49
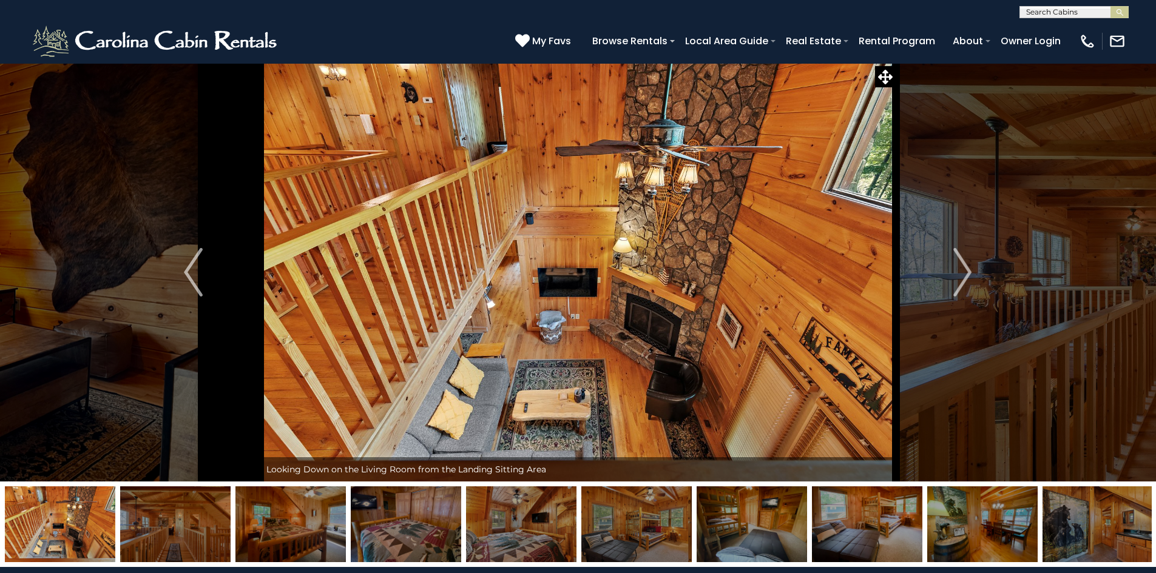
click at [963, 275] on img "Next" at bounding box center [962, 272] width 18 height 49
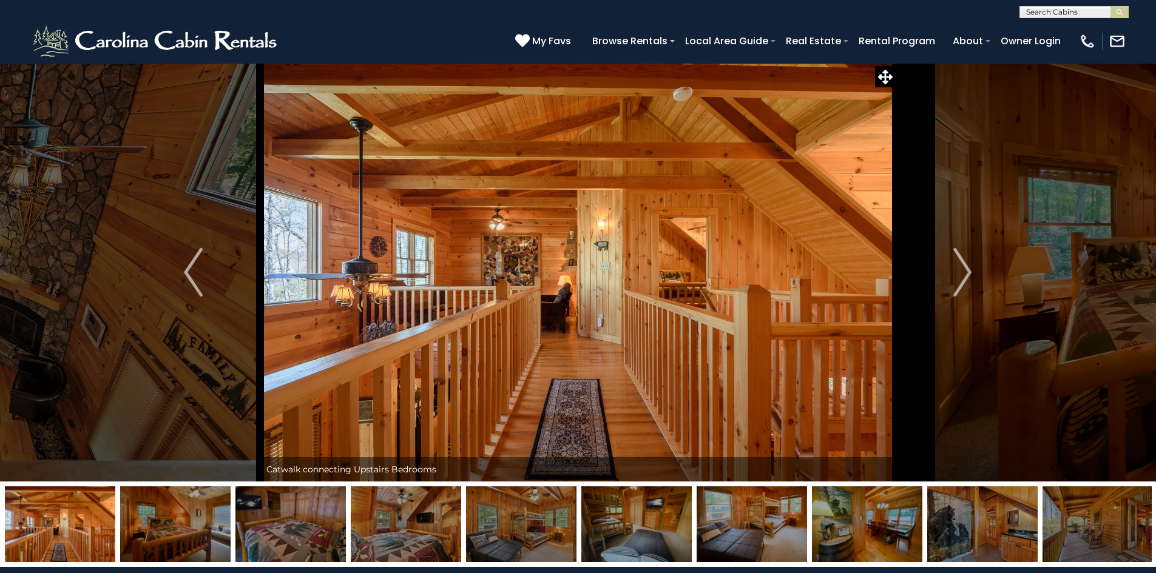
click at [963, 275] on img "Next" at bounding box center [962, 272] width 18 height 49
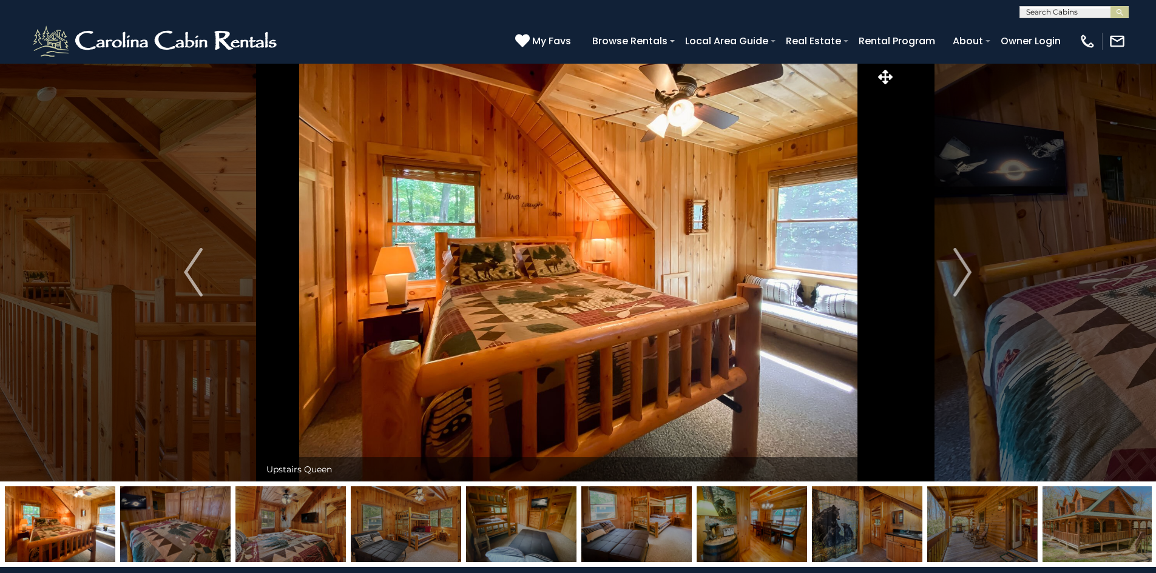
click at [963, 275] on img "Next" at bounding box center [962, 272] width 18 height 49
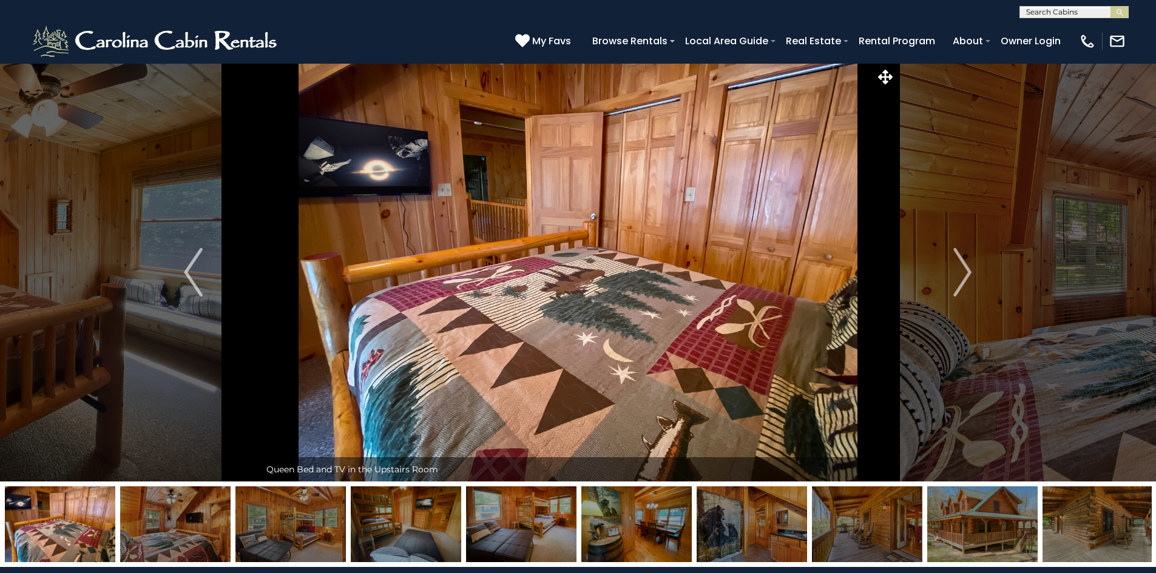
click at [963, 275] on img "Next" at bounding box center [962, 272] width 18 height 49
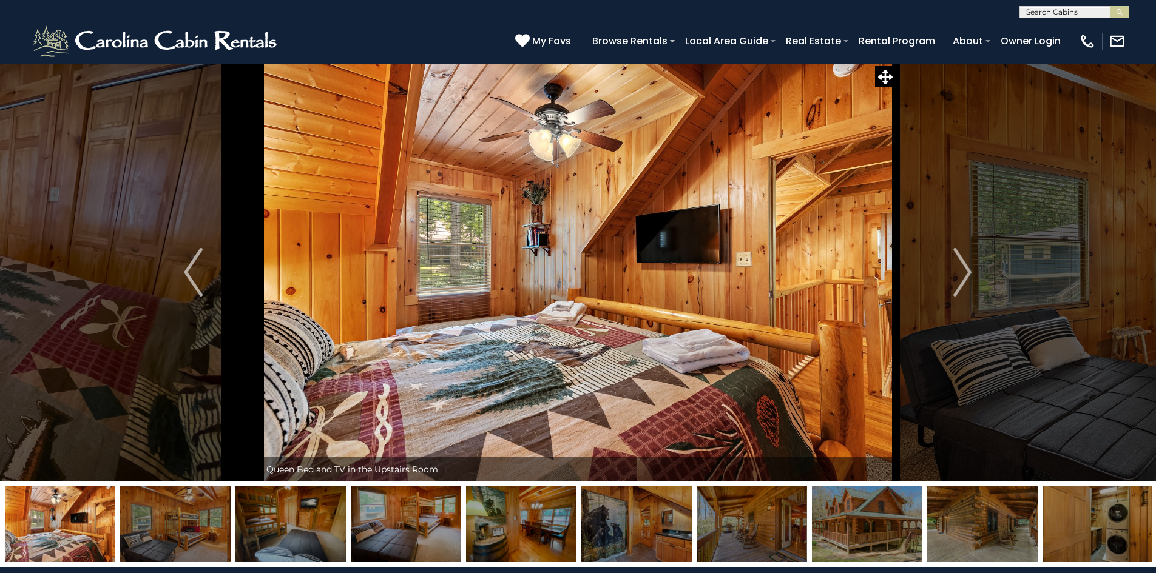
click at [963, 275] on img "Next" at bounding box center [962, 272] width 18 height 49
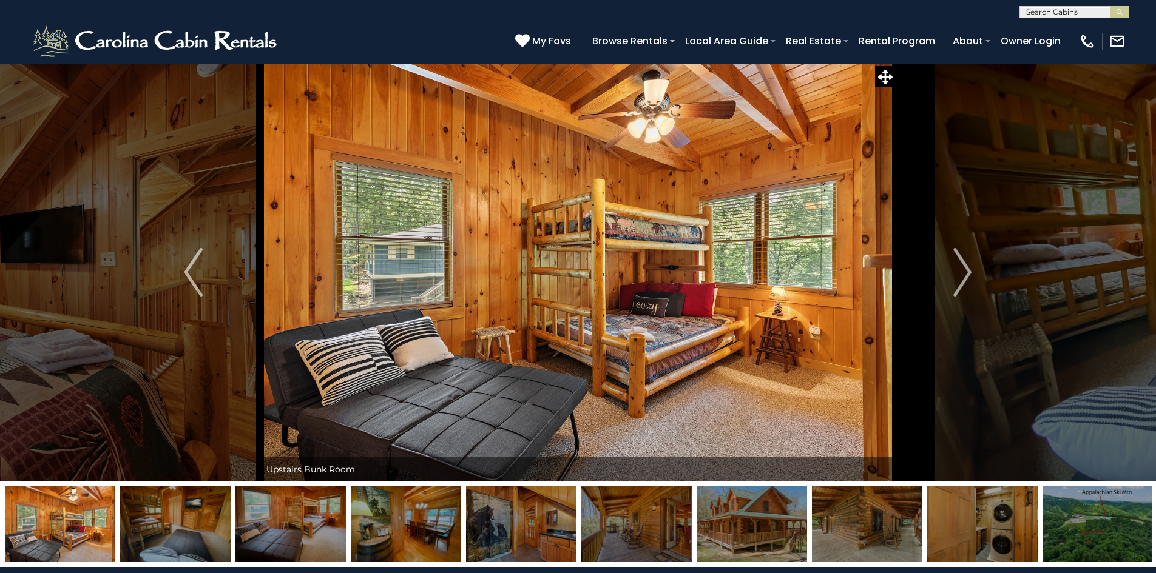
click at [963, 275] on img "Next" at bounding box center [962, 272] width 18 height 49
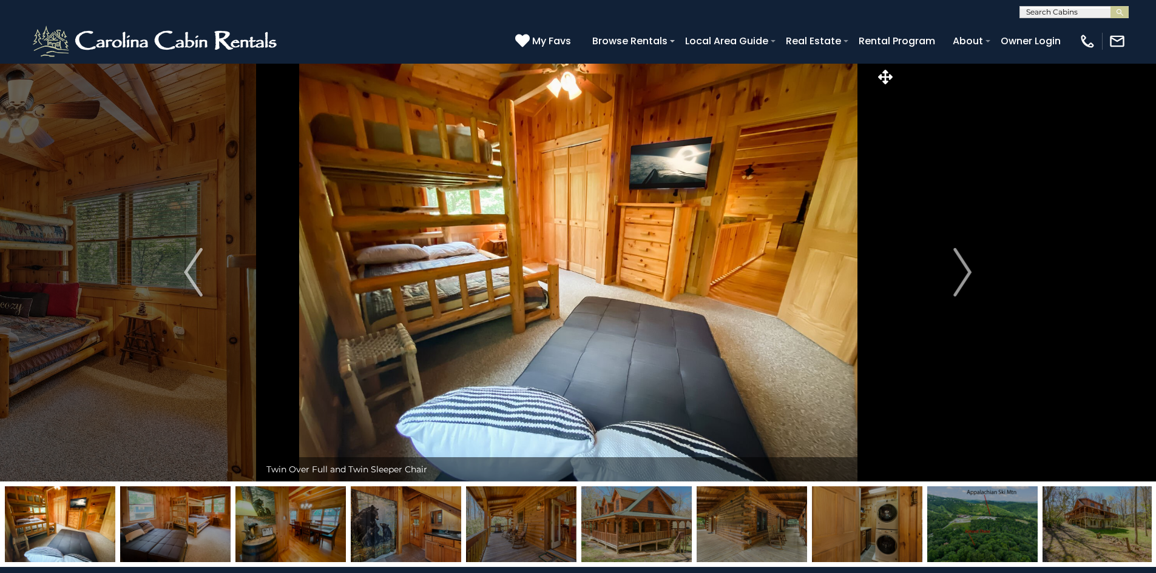
click at [963, 275] on img "Next" at bounding box center [962, 272] width 18 height 49
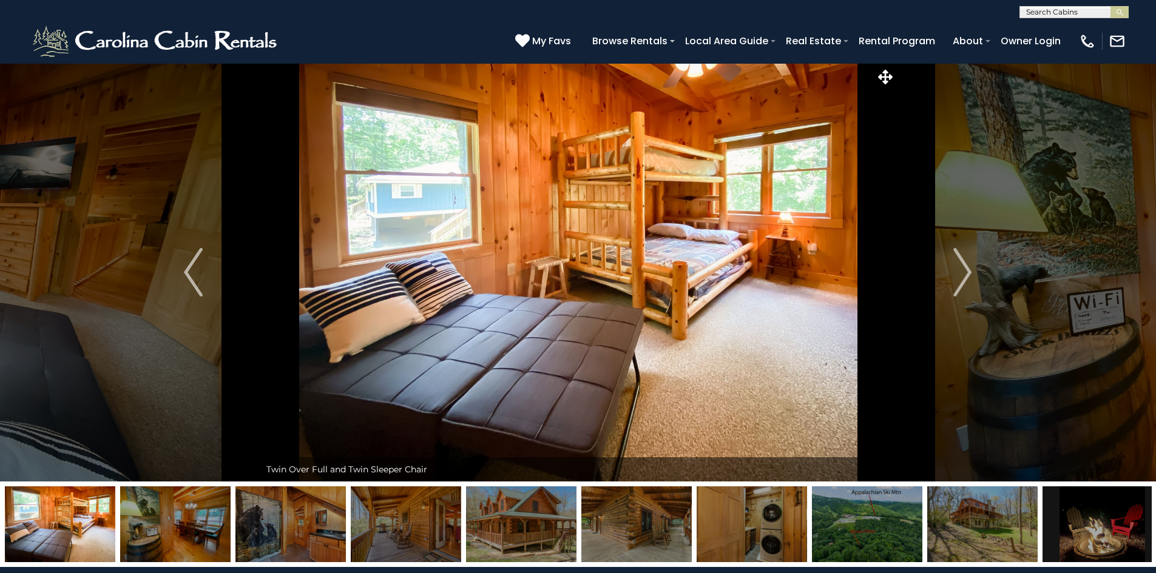
click at [963, 275] on img "Next" at bounding box center [962, 272] width 18 height 49
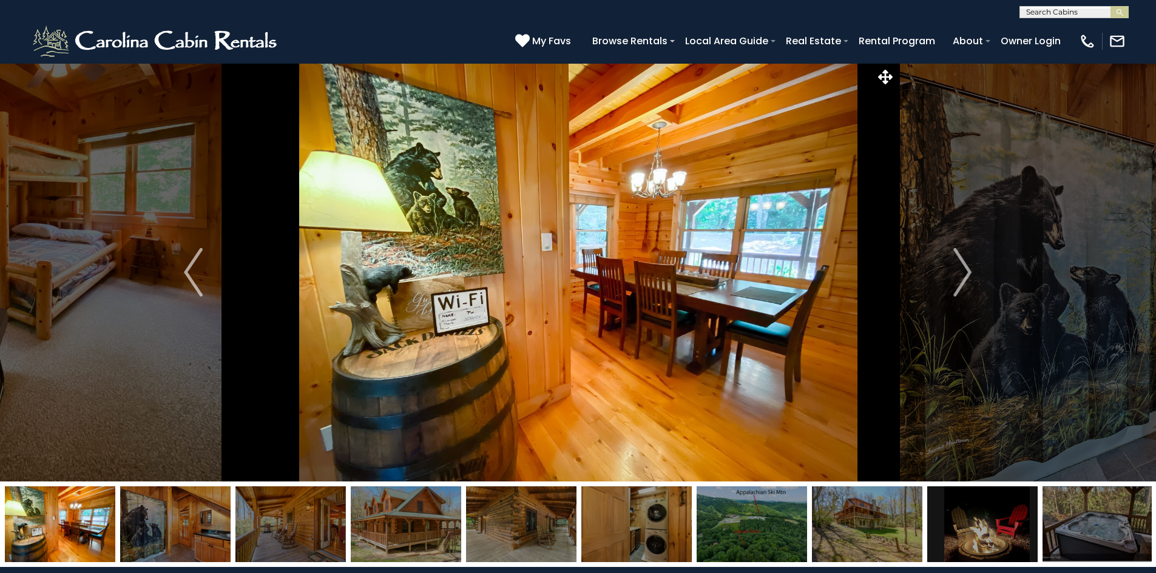
click at [963, 275] on img "Next" at bounding box center [962, 272] width 18 height 49
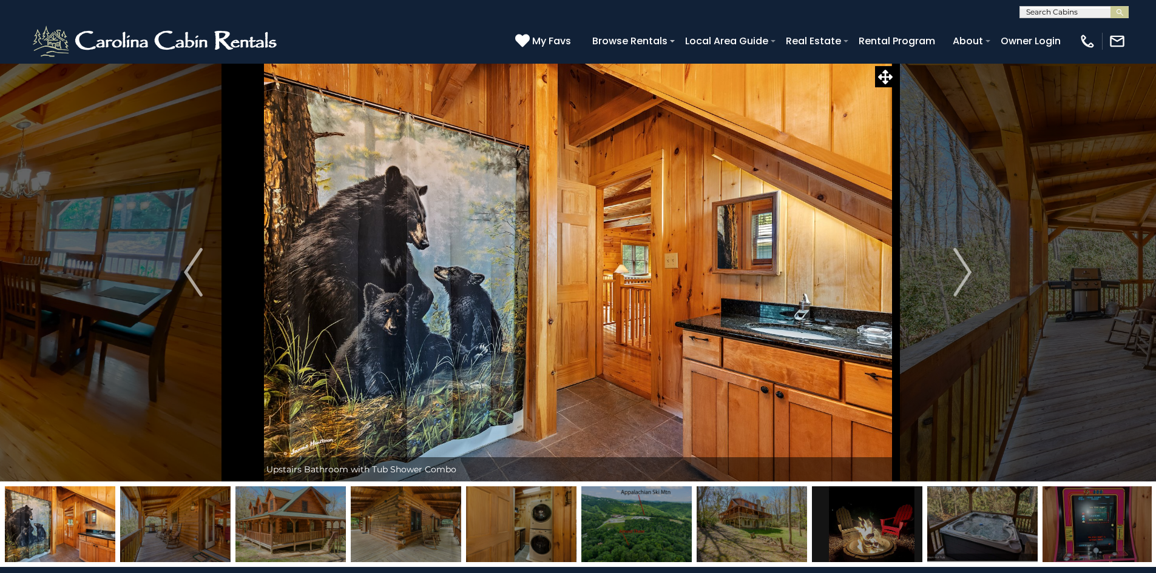
click at [963, 275] on img "Next" at bounding box center [962, 272] width 18 height 49
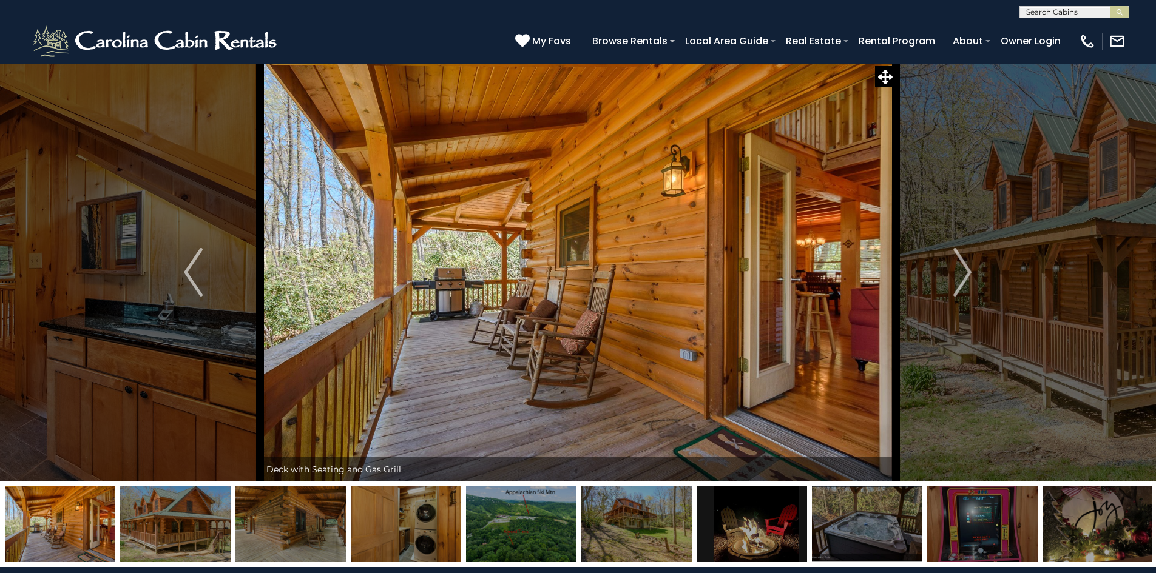
click at [963, 275] on img "Next" at bounding box center [962, 272] width 18 height 49
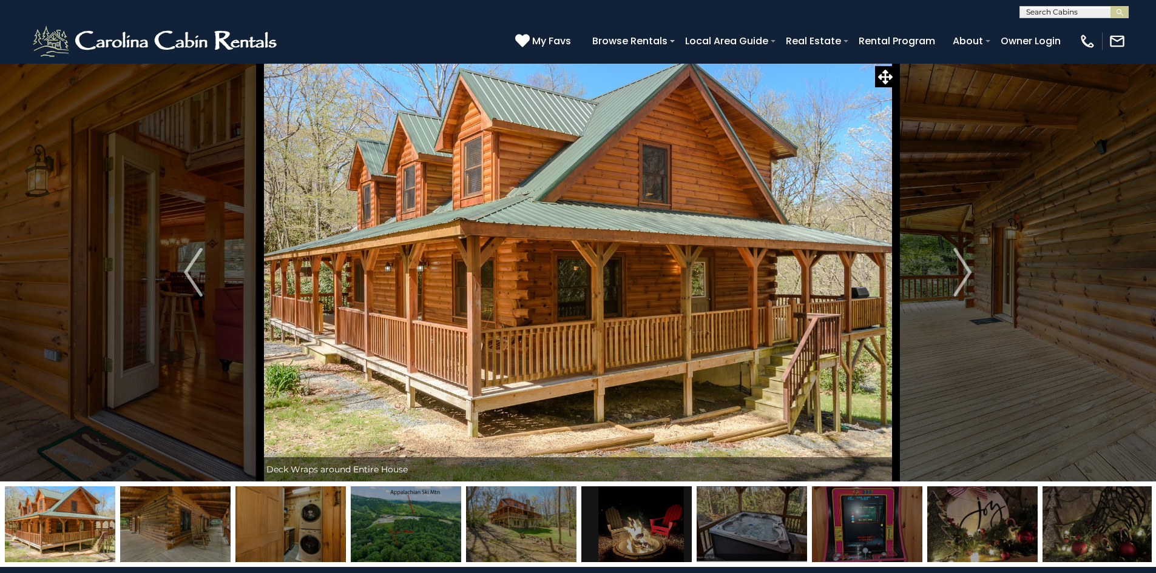
click at [963, 275] on img "Next" at bounding box center [962, 272] width 18 height 49
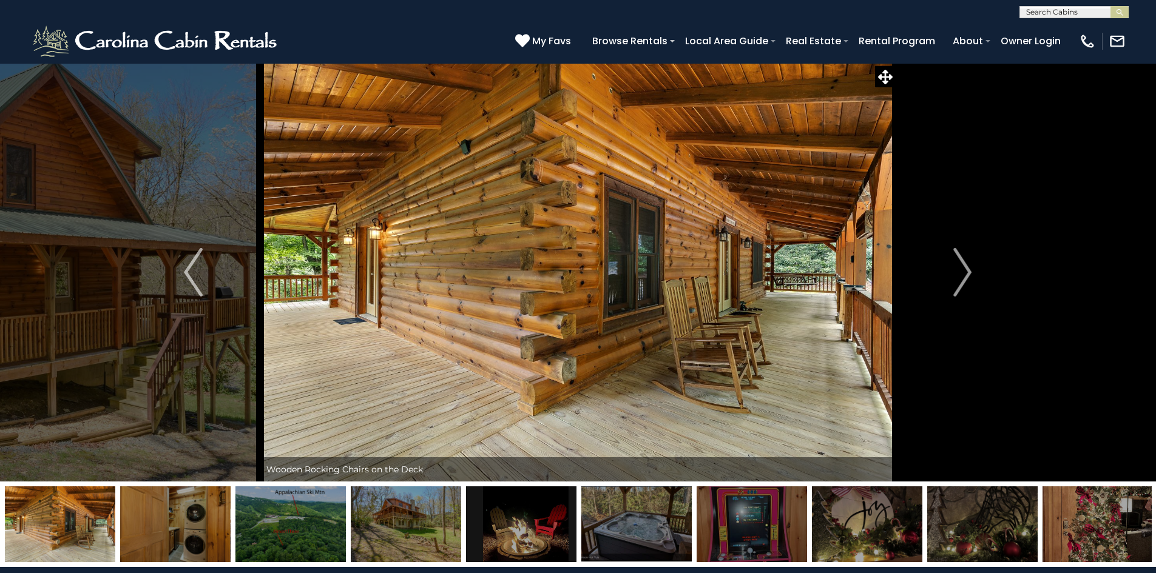
click at [963, 275] on img "Next" at bounding box center [962, 272] width 18 height 49
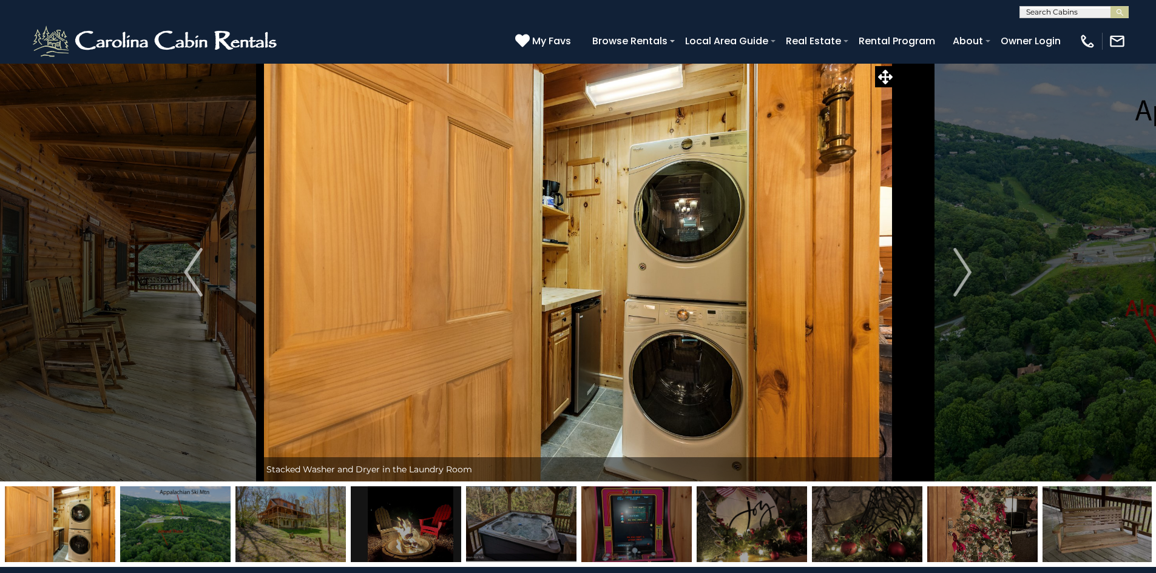
click at [963, 275] on img "Next" at bounding box center [962, 272] width 18 height 49
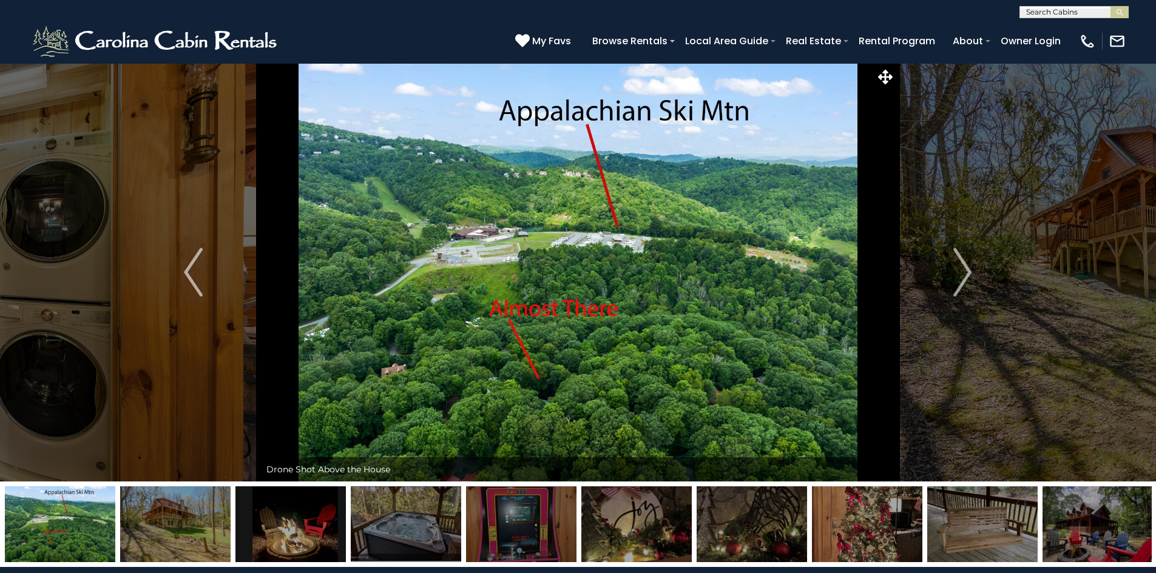
click at [963, 275] on img "Next" at bounding box center [962, 272] width 18 height 49
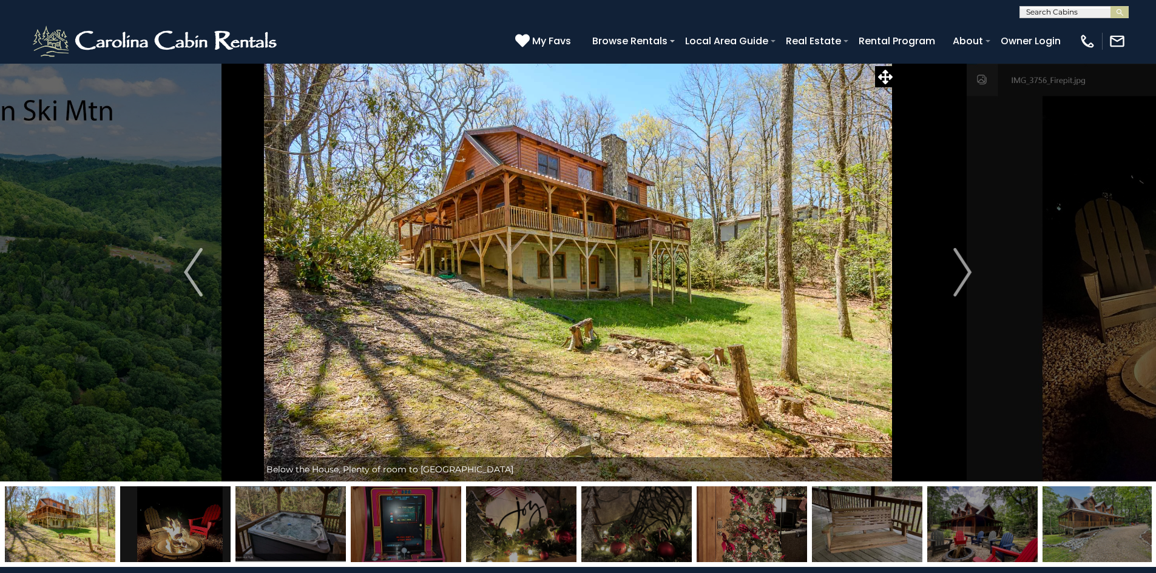
click at [963, 275] on img "Next" at bounding box center [962, 272] width 18 height 49
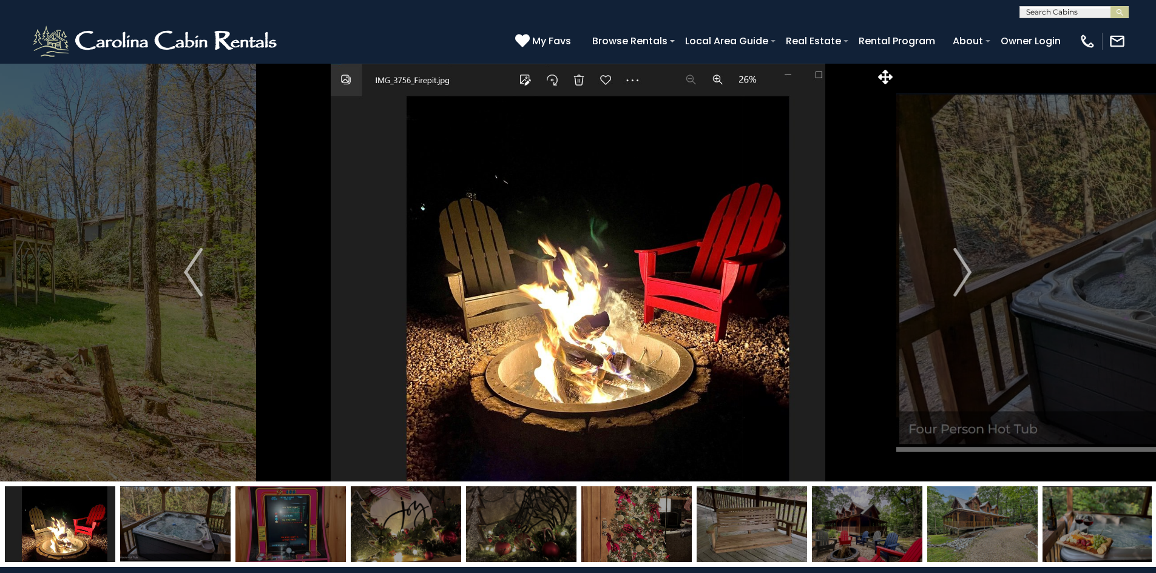
click at [963, 275] on img "Next" at bounding box center [962, 272] width 18 height 49
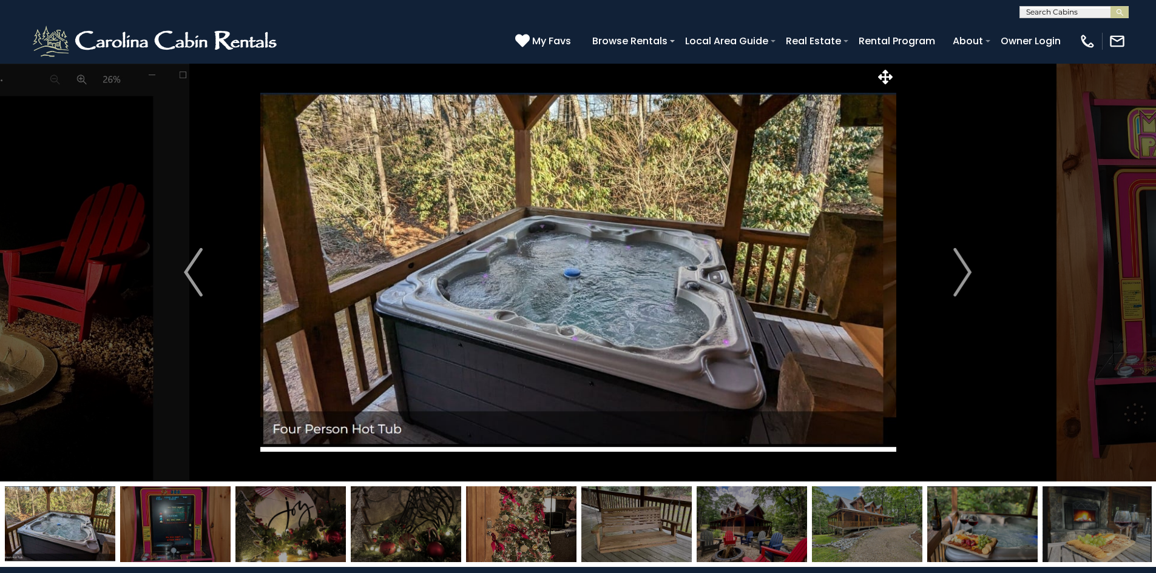
click at [963, 275] on img "Next" at bounding box center [962, 272] width 18 height 49
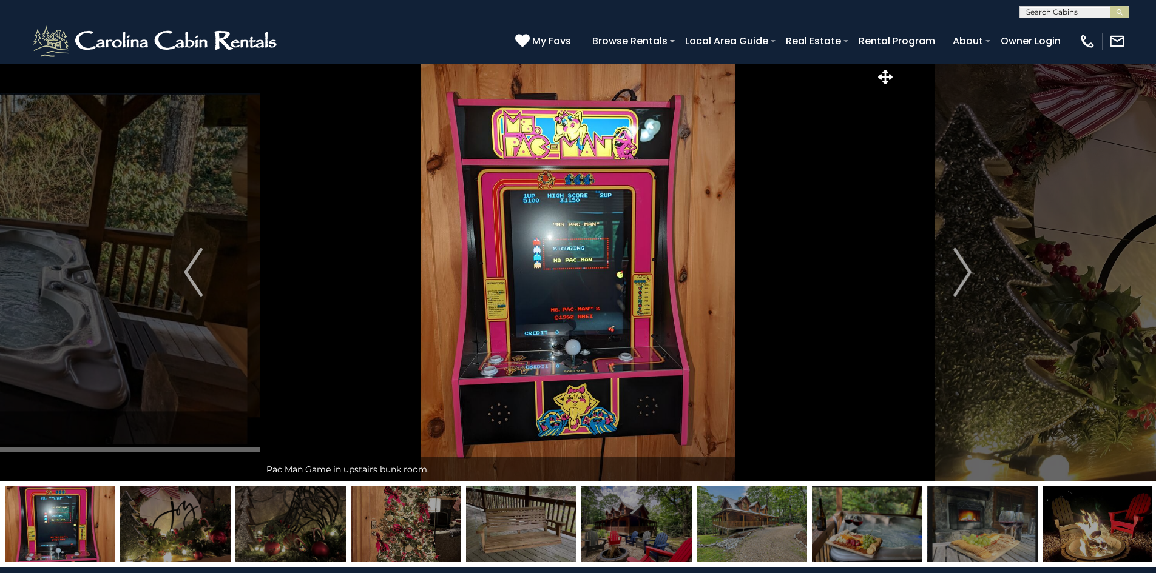
click at [963, 275] on img "Next" at bounding box center [962, 272] width 18 height 49
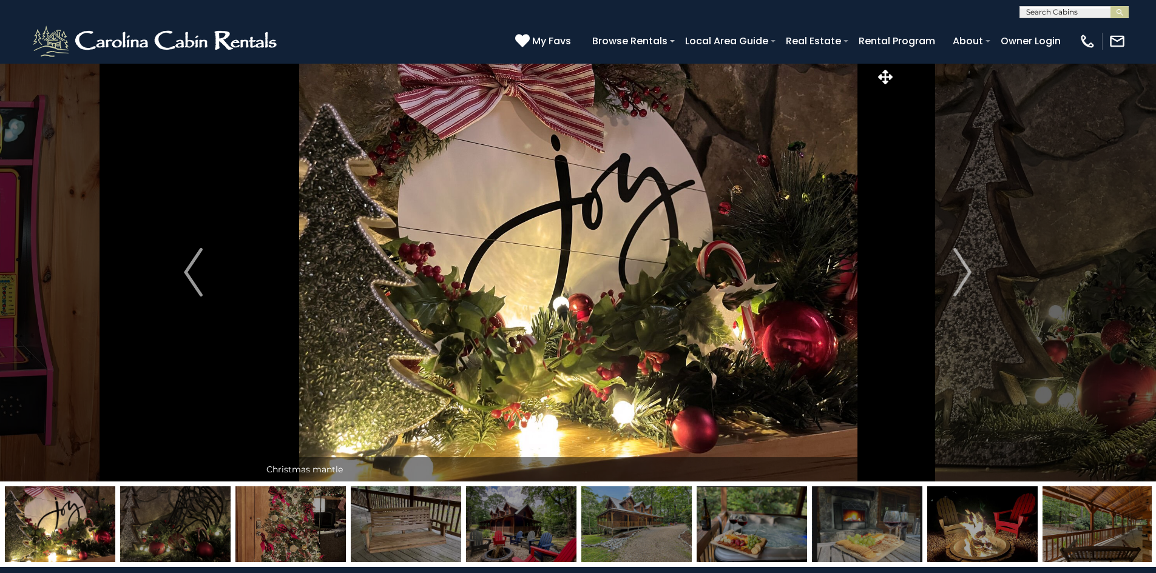
click at [963, 275] on img "Next" at bounding box center [962, 272] width 18 height 49
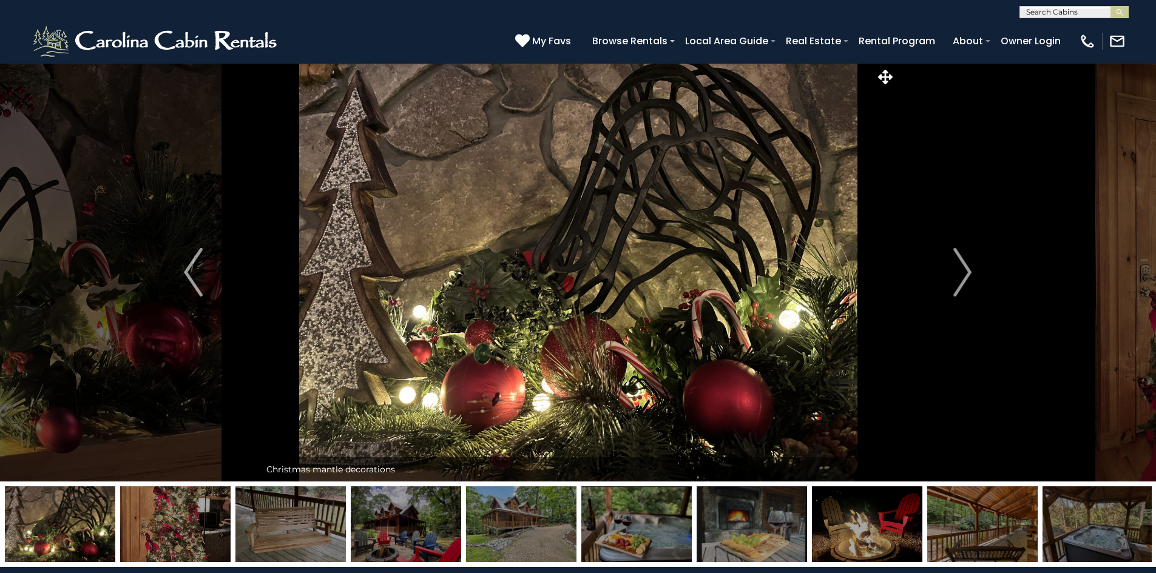
click at [963, 275] on img "Next" at bounding box center [962, 272] width 18 height 49
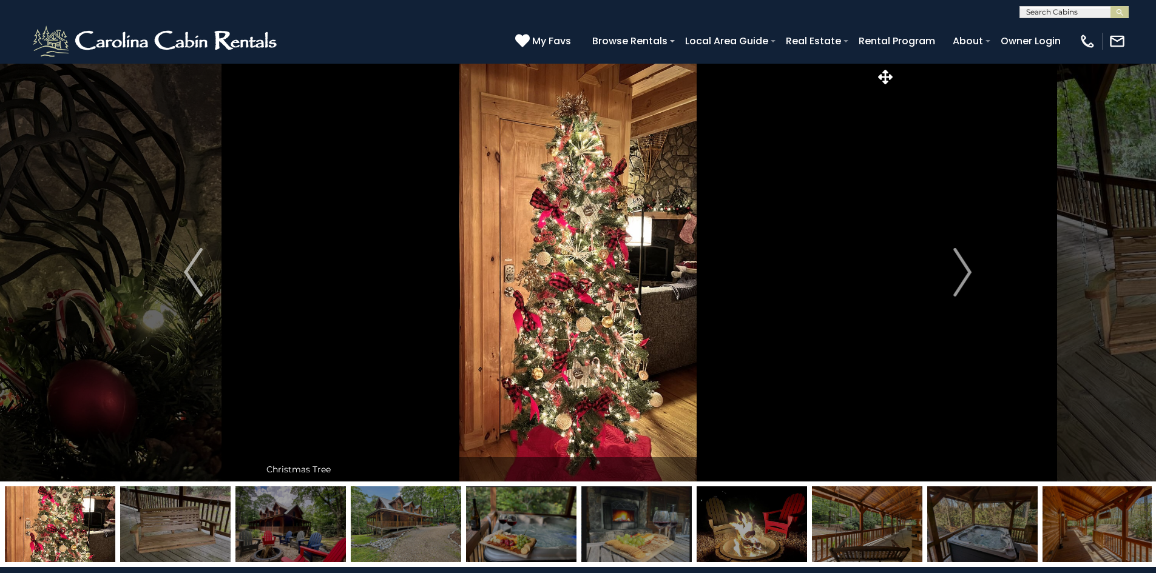
click at [963, 275] on img "Next" at bounding box center [962, 272] width 18 height 49
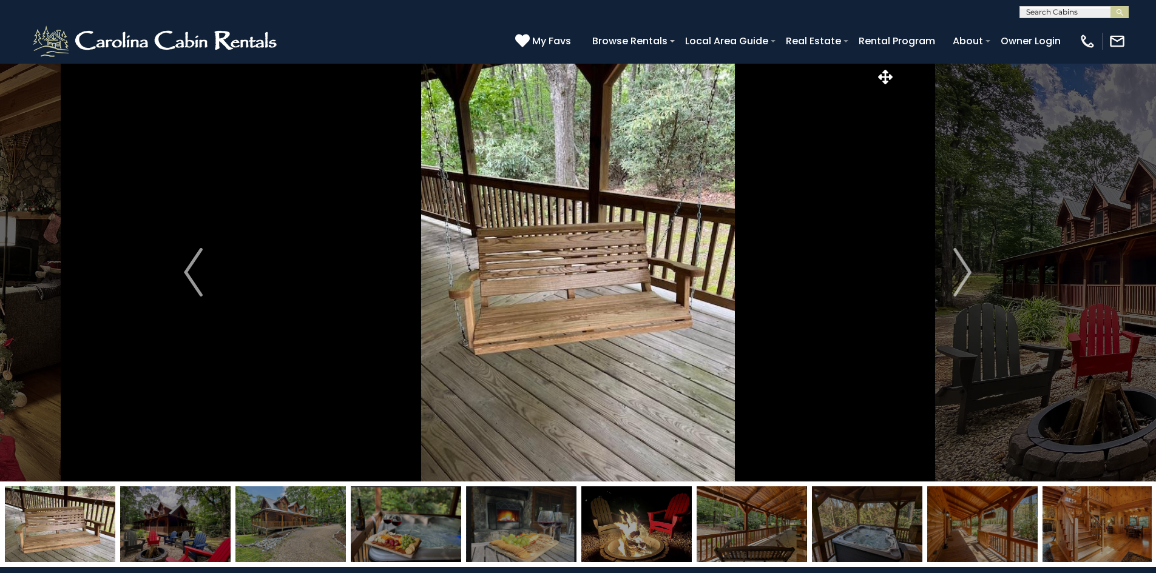
click at [963, 275] on img "Next" at bounding box center [962, 272] width 18 height 49
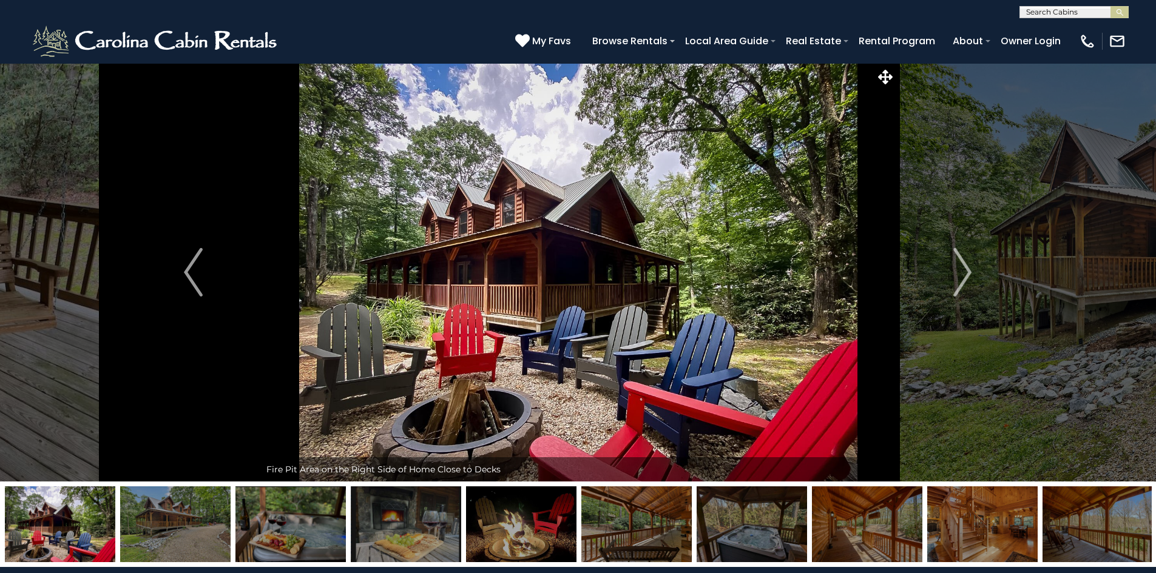
click at [963, 275] on img "Next" at bounding box center [962, 272] width 18 height 49
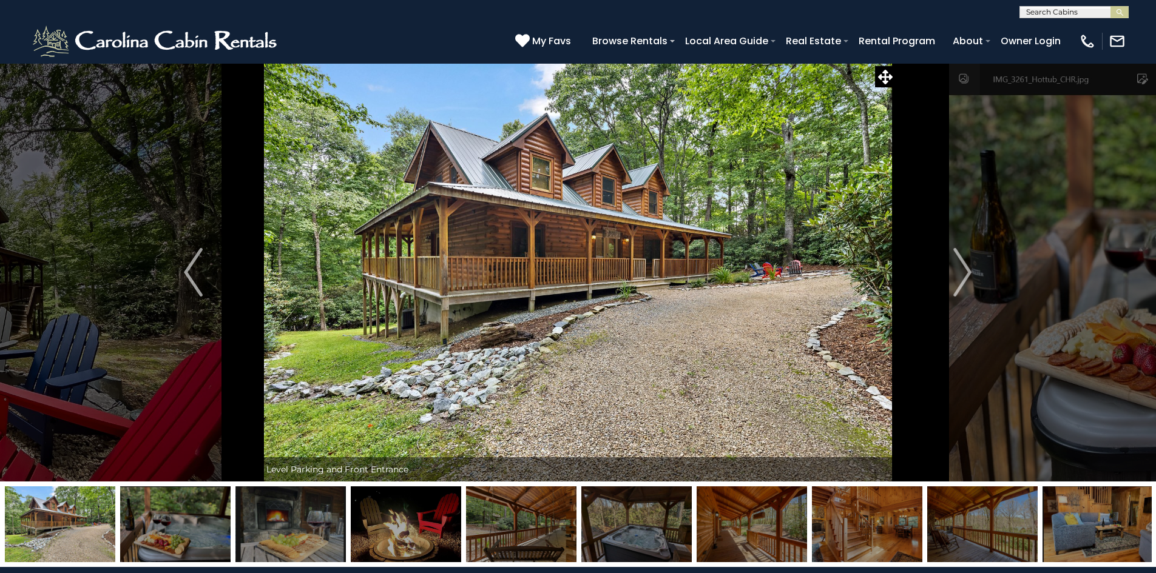
click at [963, 275] on img "Next" at bounding box center [962, 272] width 18 height 49
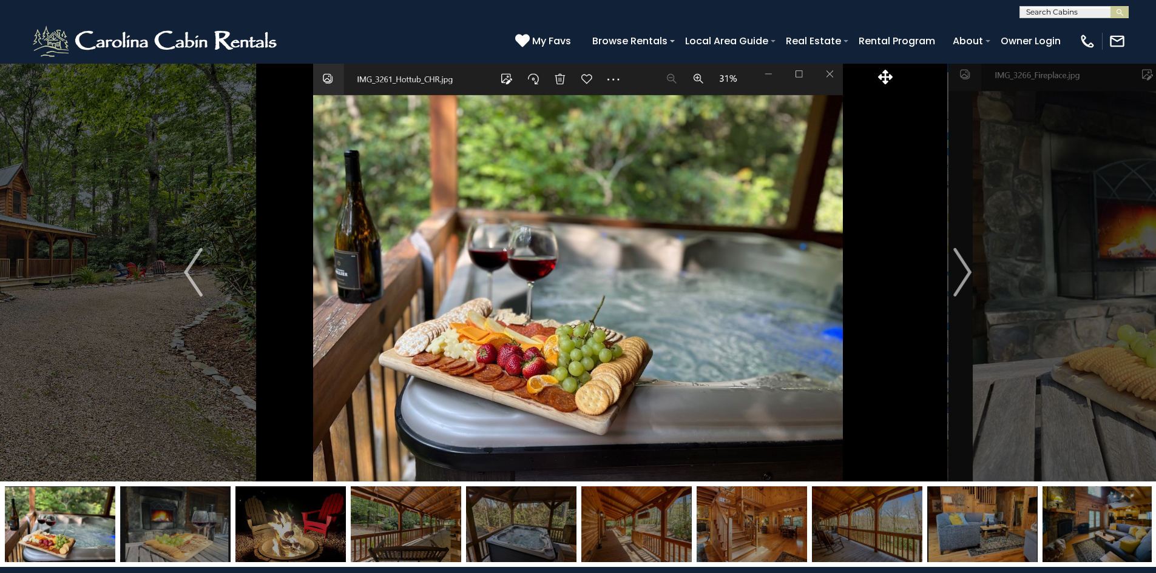
click at [963, 275] on img "Next" at bounding box center [962, 272] width 18 height 49
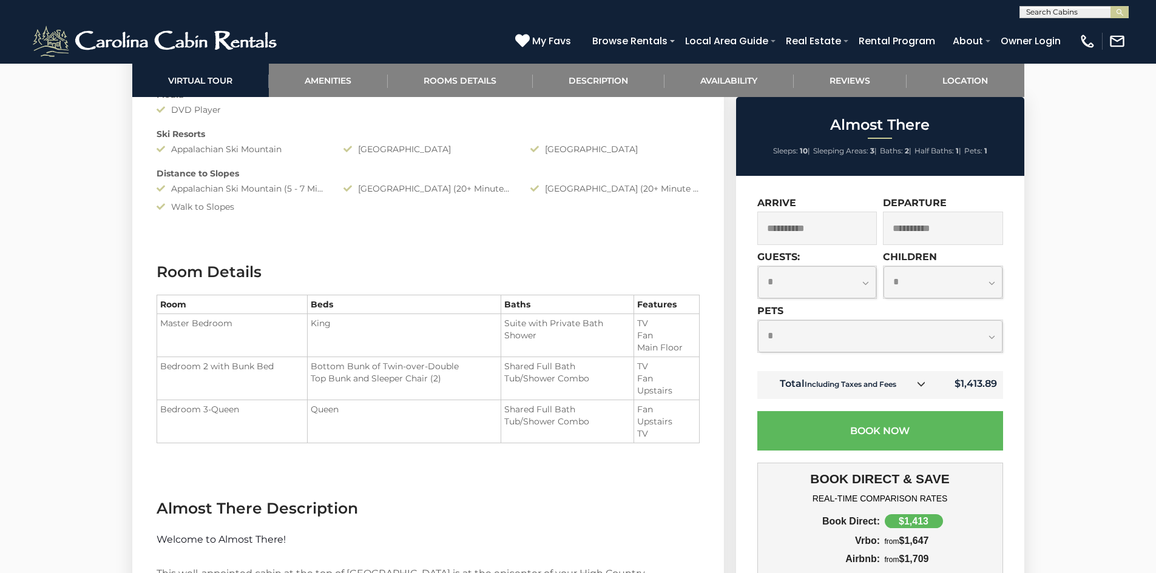
scroll to position [1275, 0]
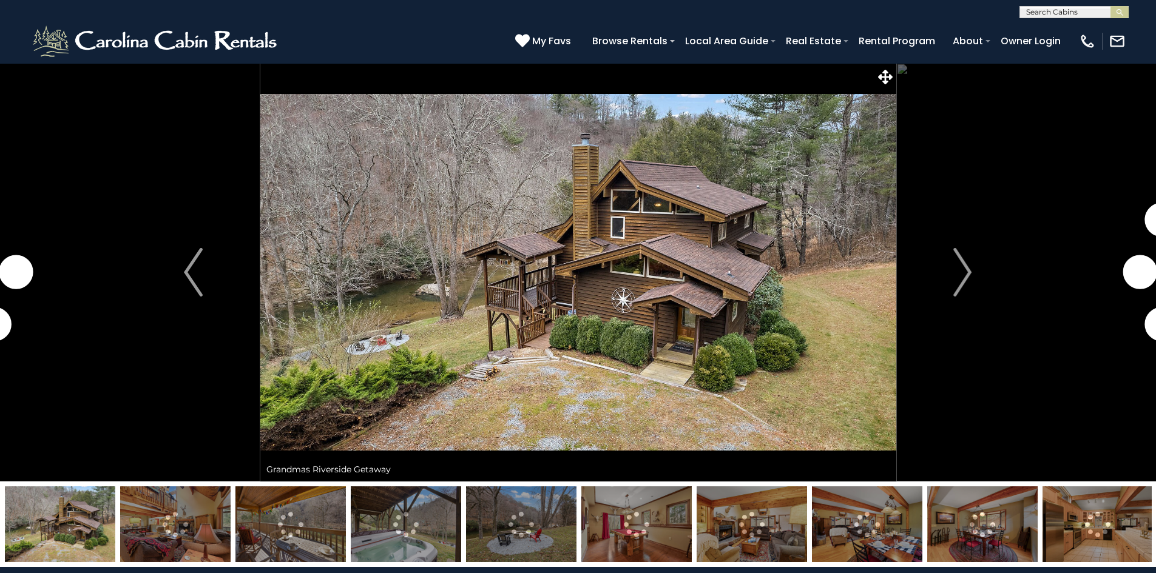
click at [967, 274] on img "Next" at bounding box center [962, 272] width 18 height 49
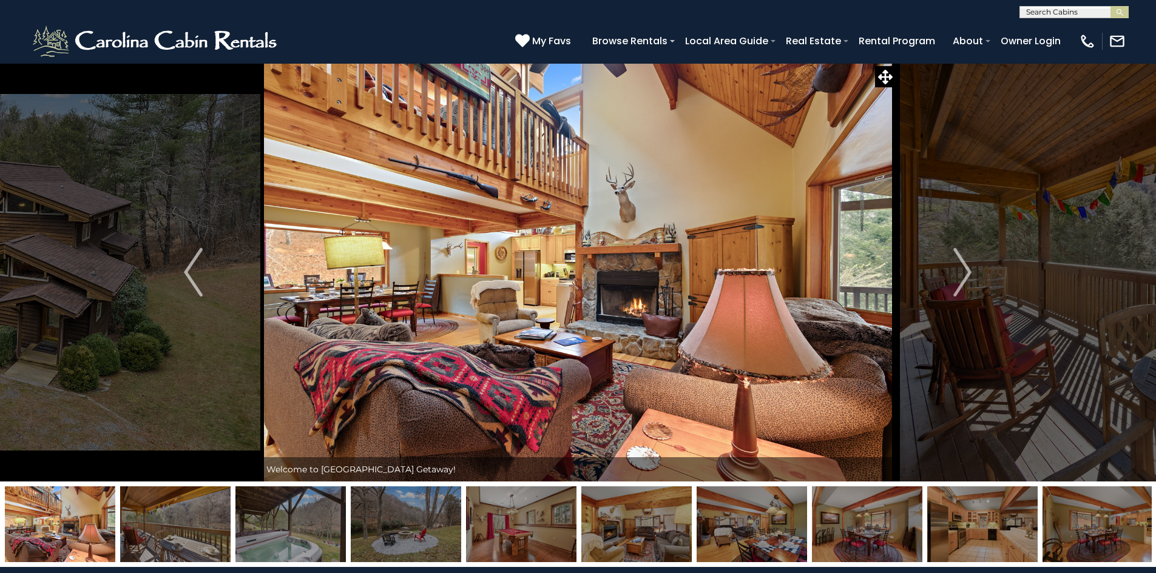
click at [967, 274] on img "Next" at bounding box center [962, 272] width 18 height 49
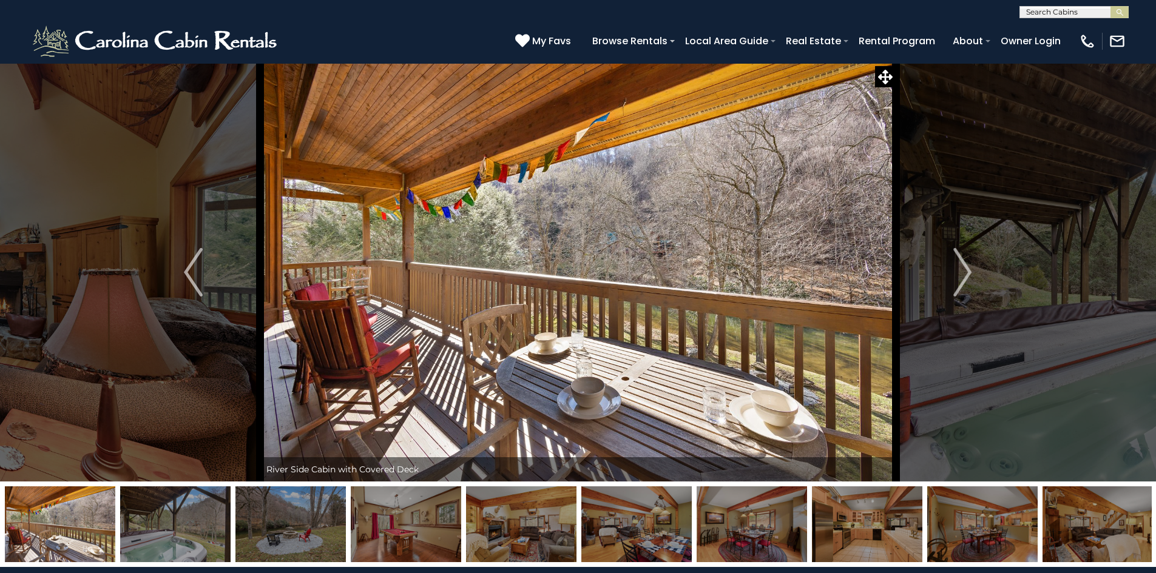
click at [967, 274] on img "Next" at bounding box center [962, 272] width 18 height 49
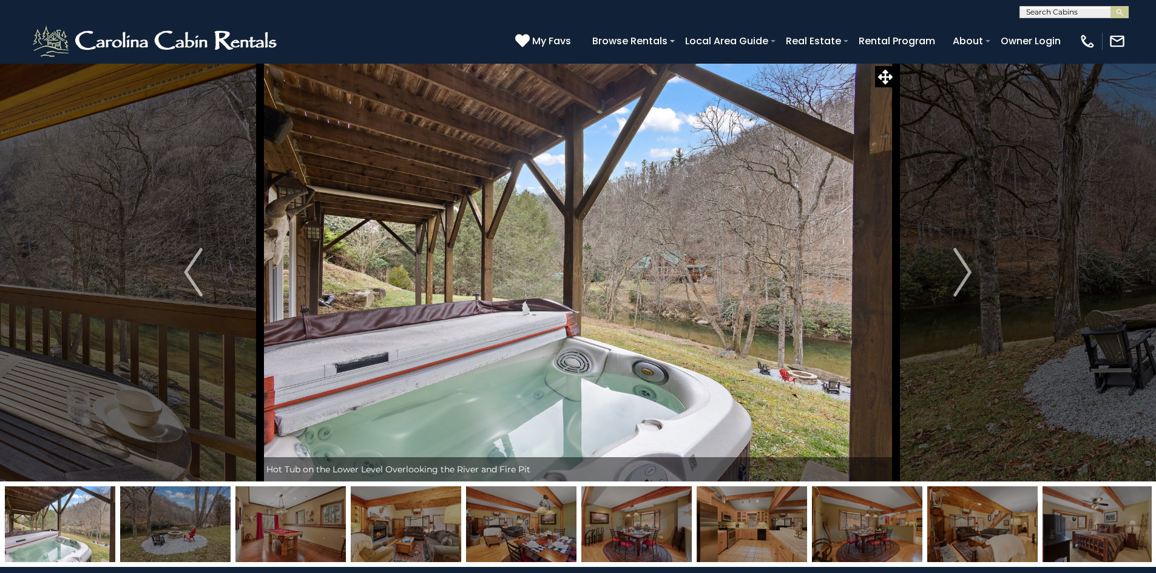
click at [967, 274] on img "Next" at bounding box center [962, 272] width 18 height 49
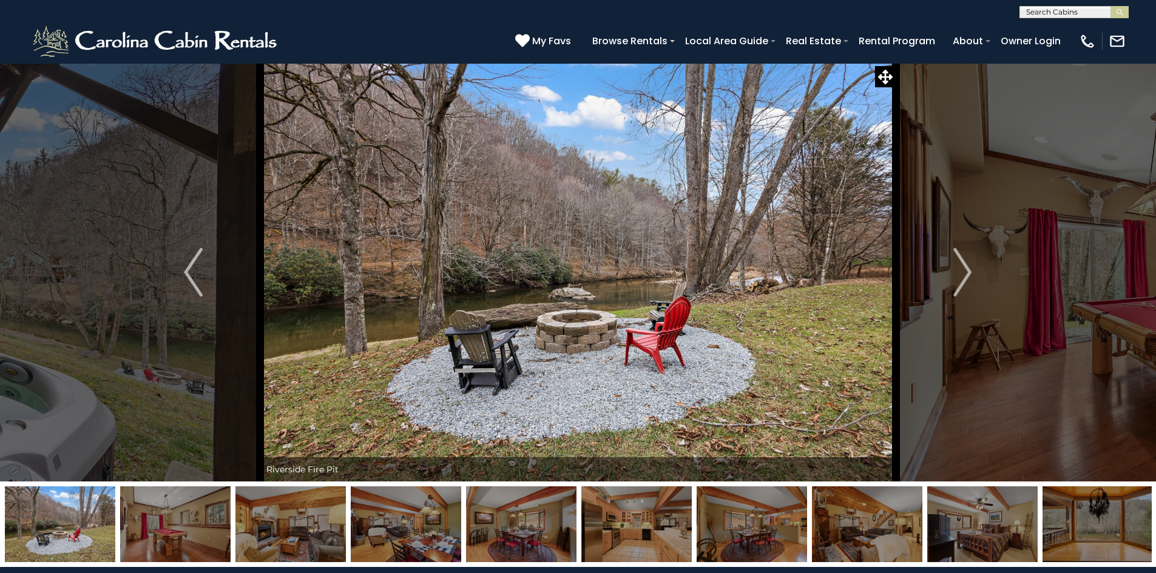
click at [967, 274] on img "Next" at bounding box center [962, 272] width 18 height 49
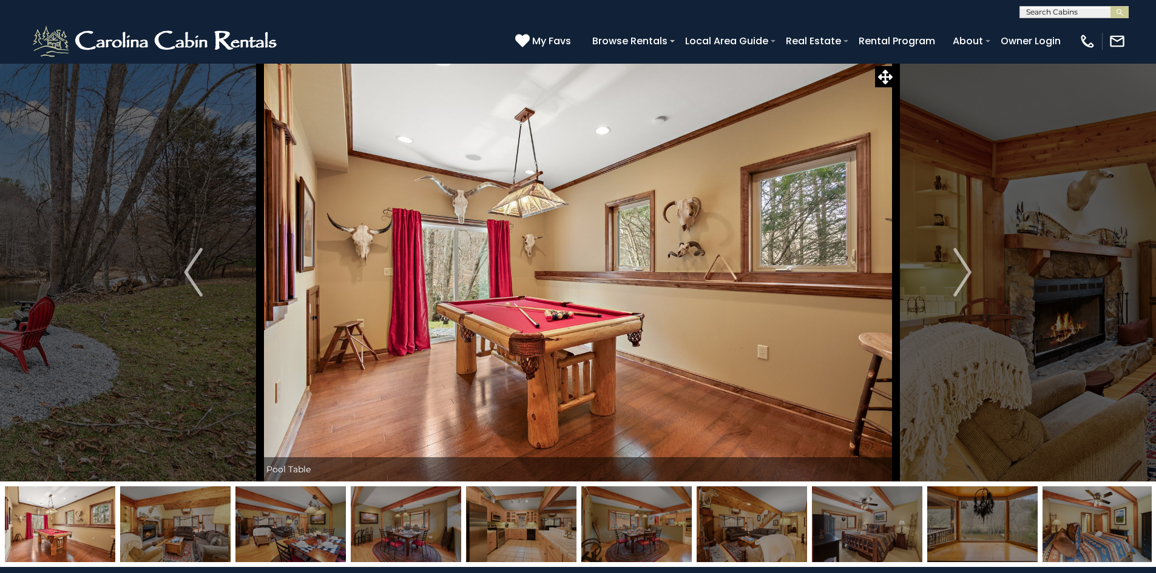
click at [967, 274] on img "Next" at bounding box center [962, 272] width 18 height 49
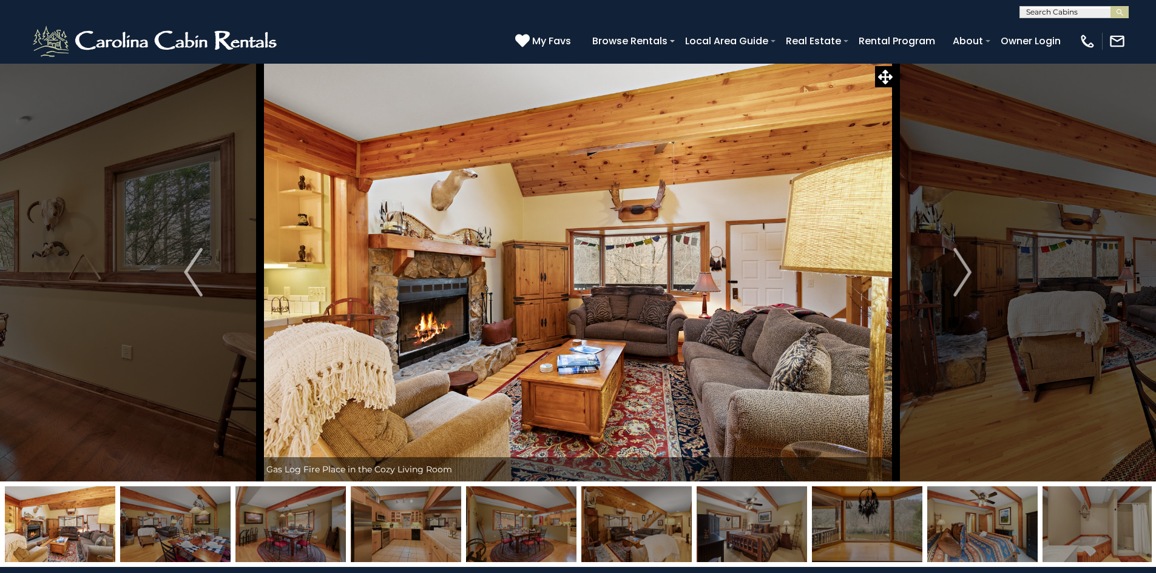
click at [967, 274] on img "Next" at bounding box center [962, 272] width 18 height 49
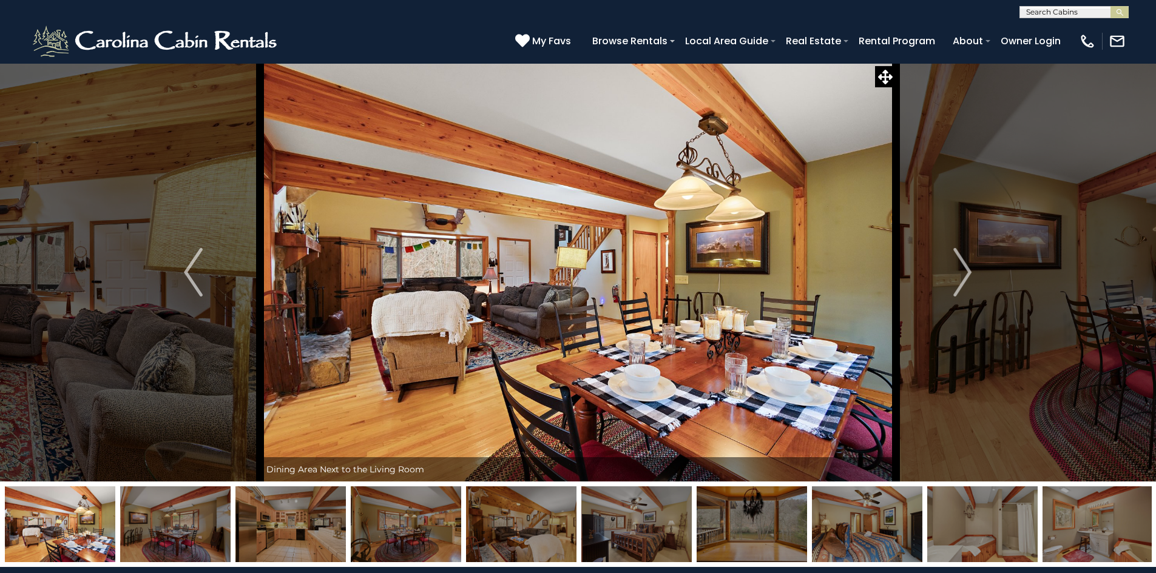
click at [967, 274] on img "Next" at bounding box center [962, 272] width 18 height 49
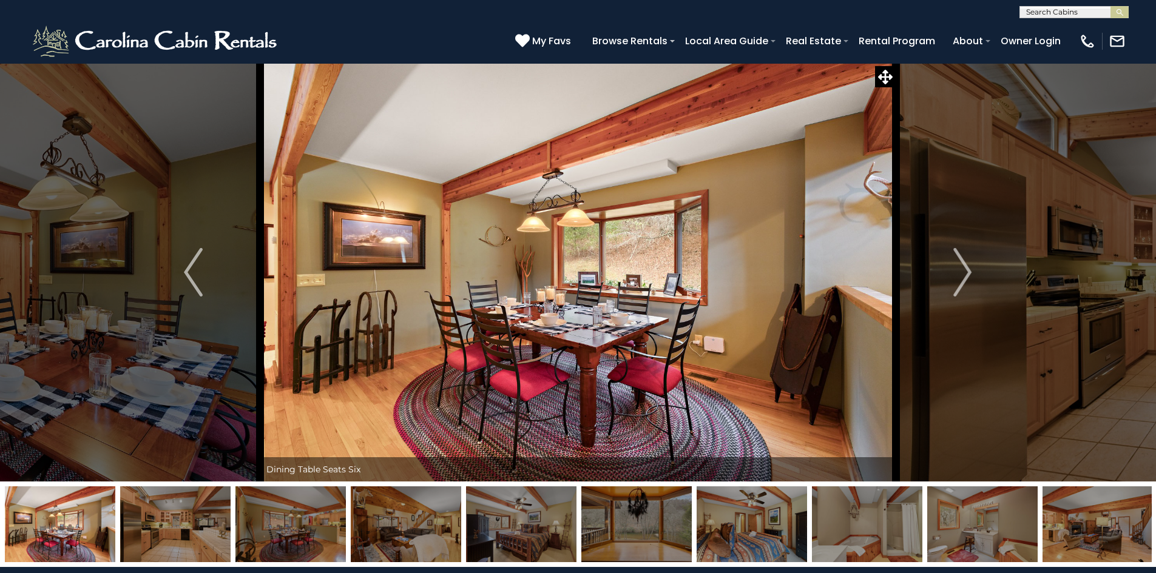
click at [967, 274] on img "Next" at bounding box center [962, 272] width 18 height 49
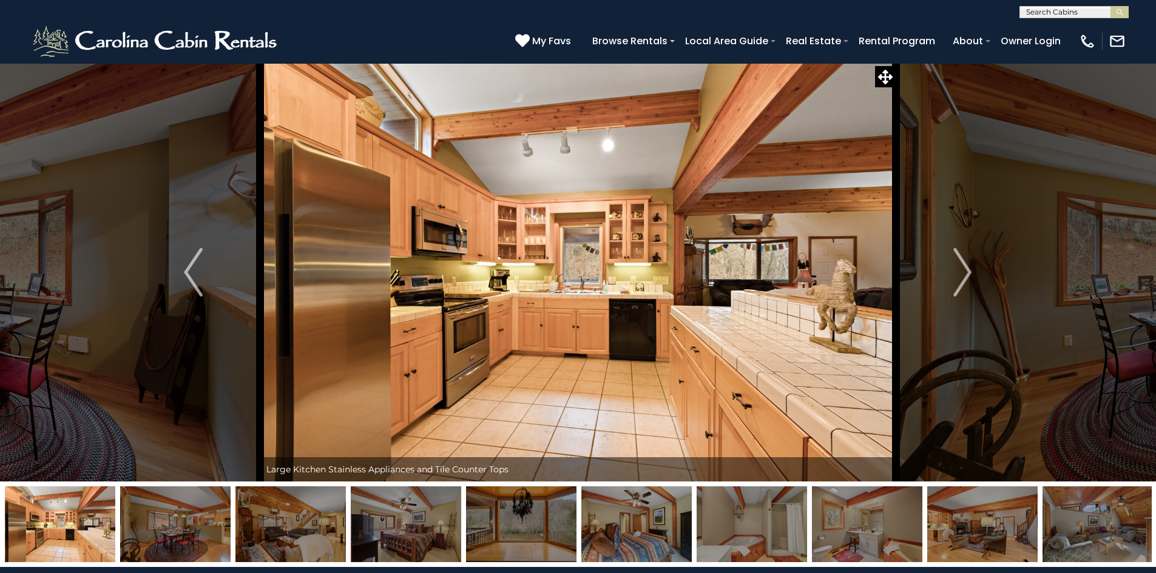
click at [967, 274] on img "Next" at bounding box center [962, 272] width 18 height 49
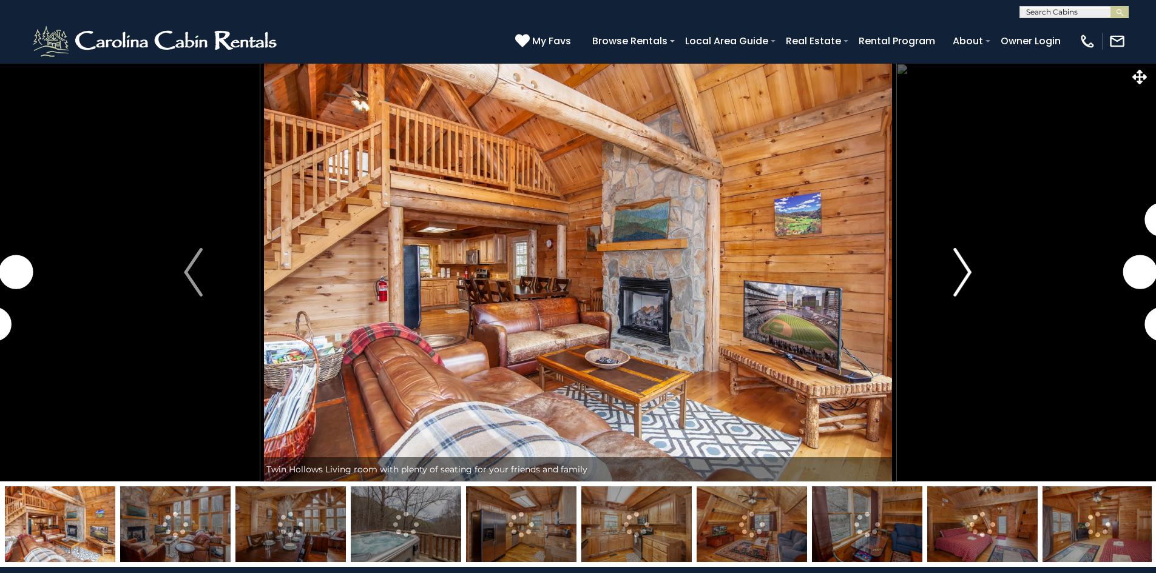
click at [962, 284] on img "Next" at bounding box center [962, 272] width 18 height 49
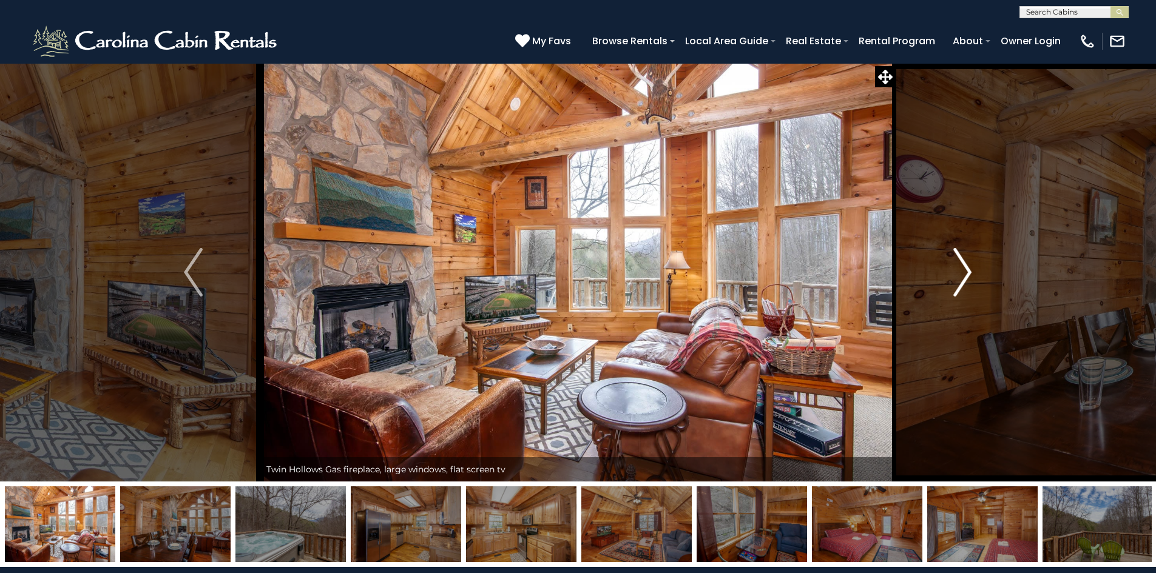
click at [962, 284] on img "Next" at bounding box center [962, 272] width 18 height 49
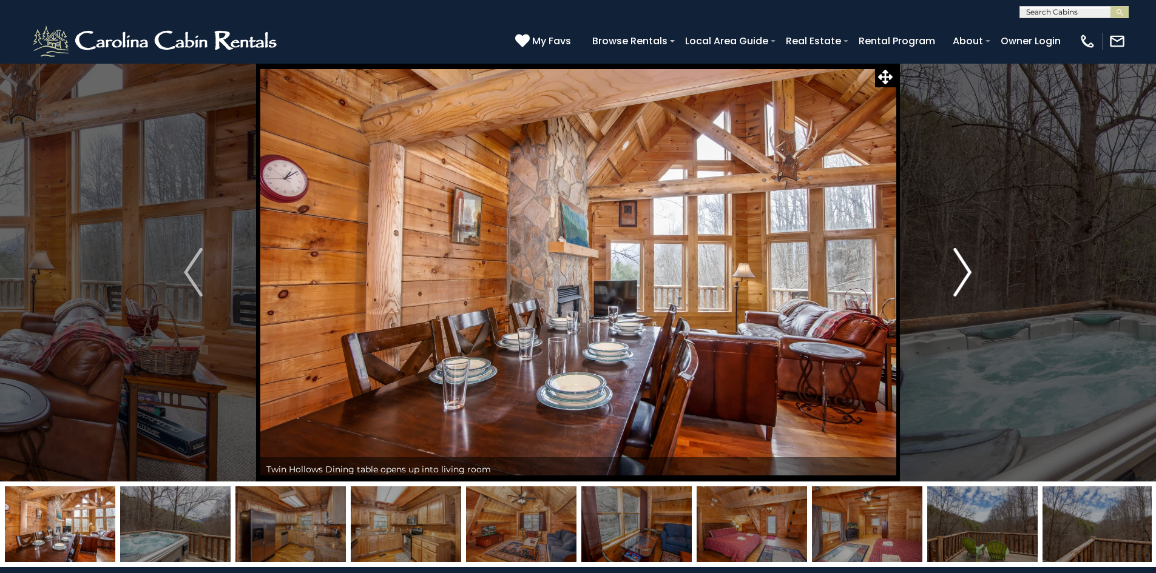
click at [962, 284] on img "Next" at bounding box center [962, 272] width 18 height 49
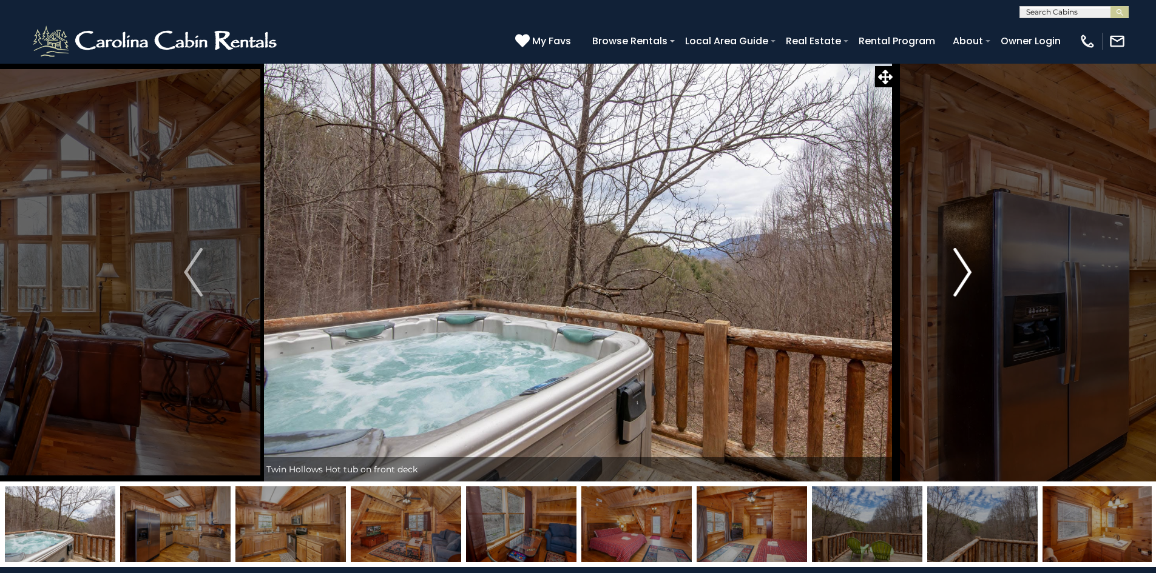
click at [962, 284] on img "Next" at bounding box center [962, 272] width 18 height 49
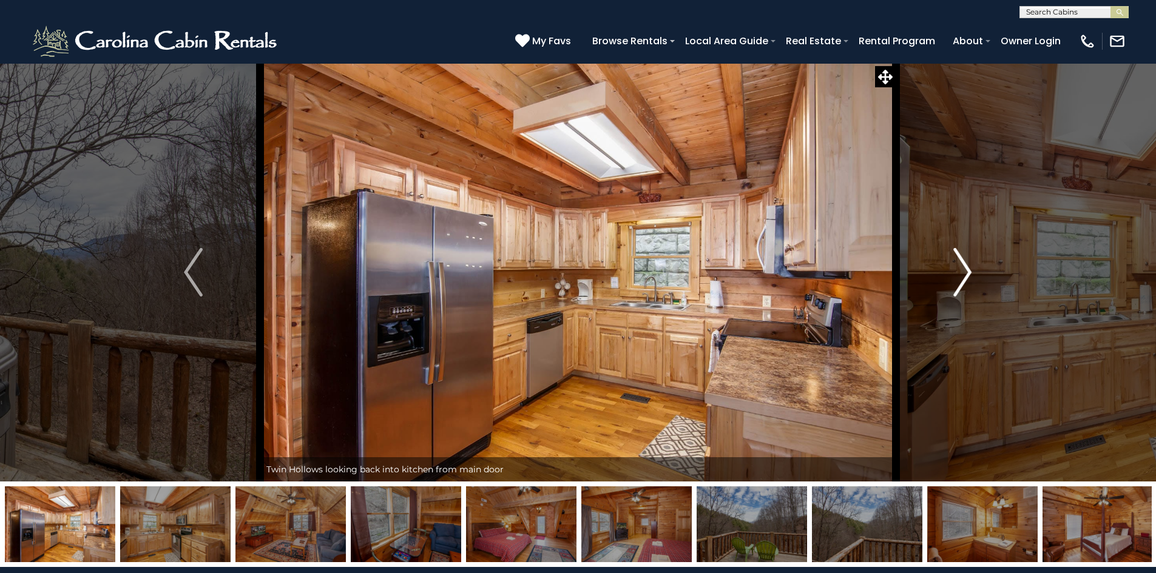
click at [962, 284] on img "Next" at bounding box center [962, 272] width 18 height 49
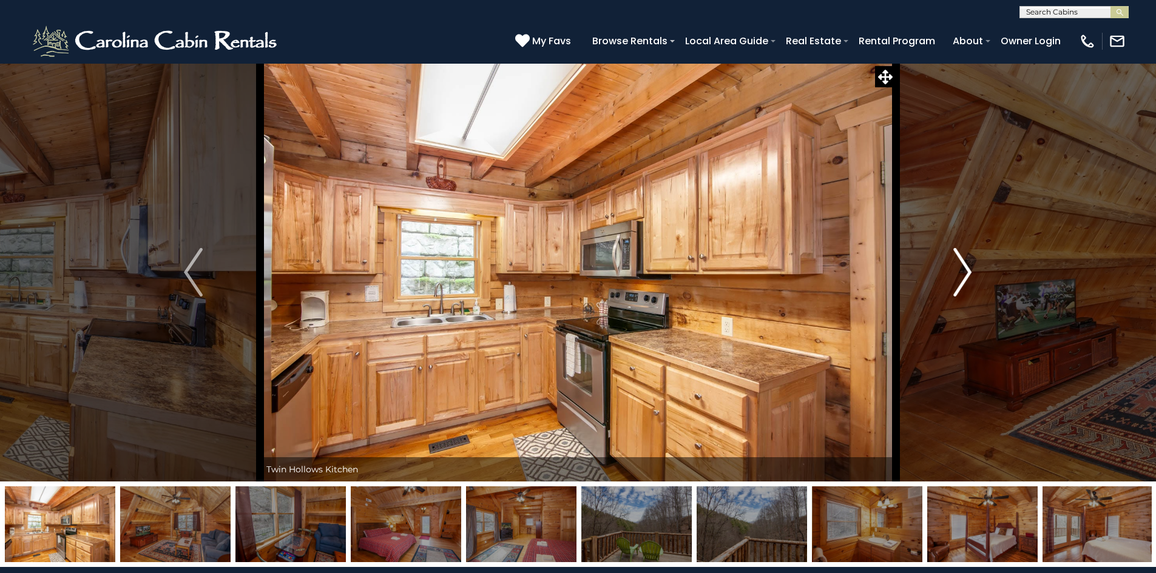
click at [962, 284] on img "Next" at bounding box center [962, 272] width 18 height 49
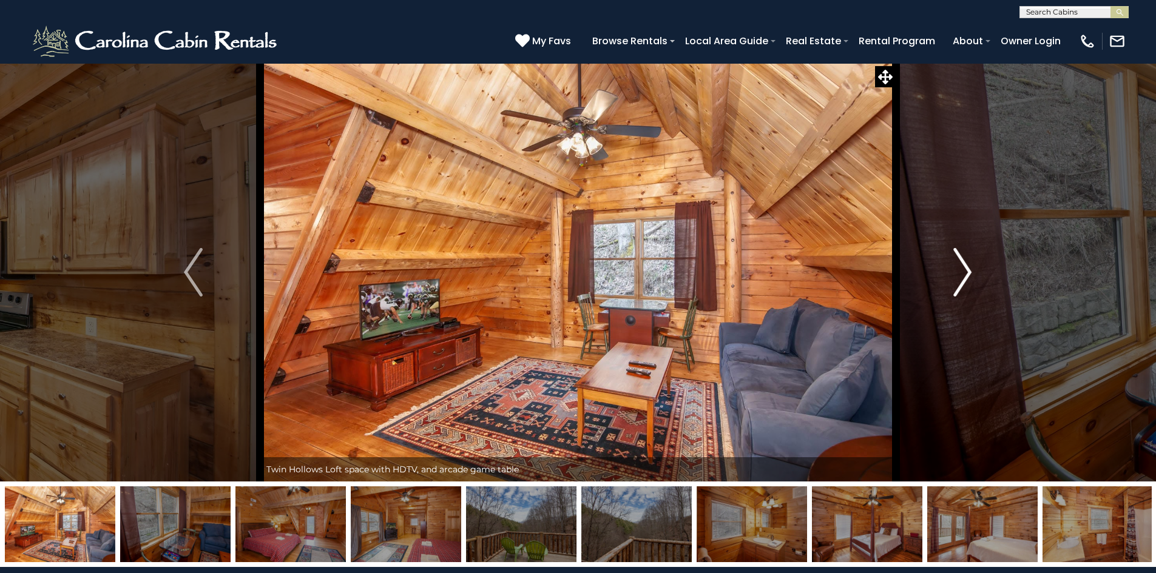
click at [962, 284] on img "Next" at bounding box center [962, 272] width 18 height 49
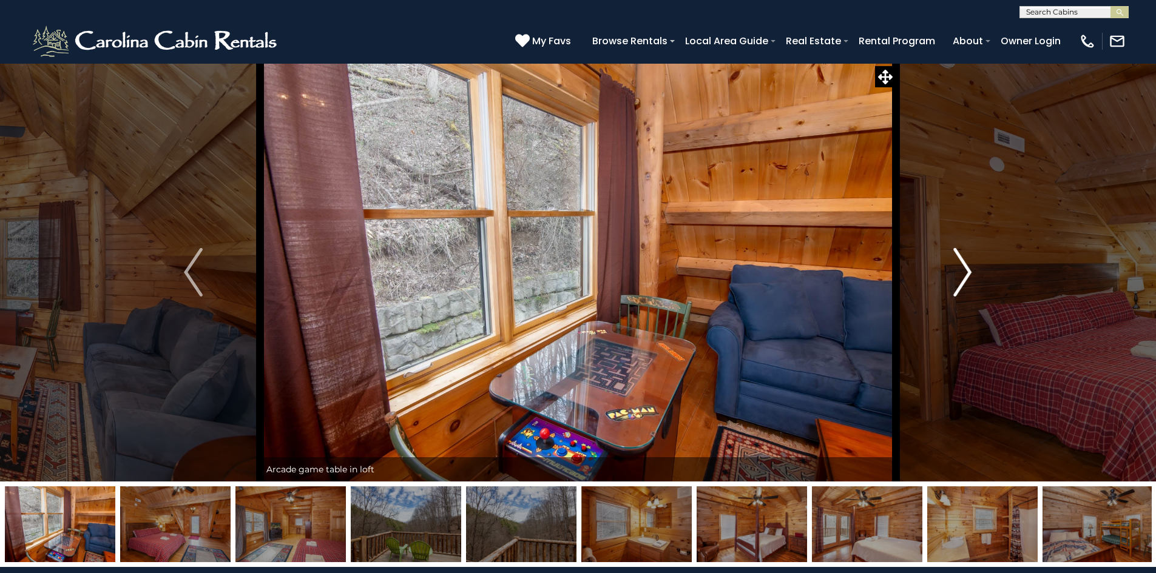
click at [962, 284] on img "Next" at bounding box center [962, 272] width 18 height 49
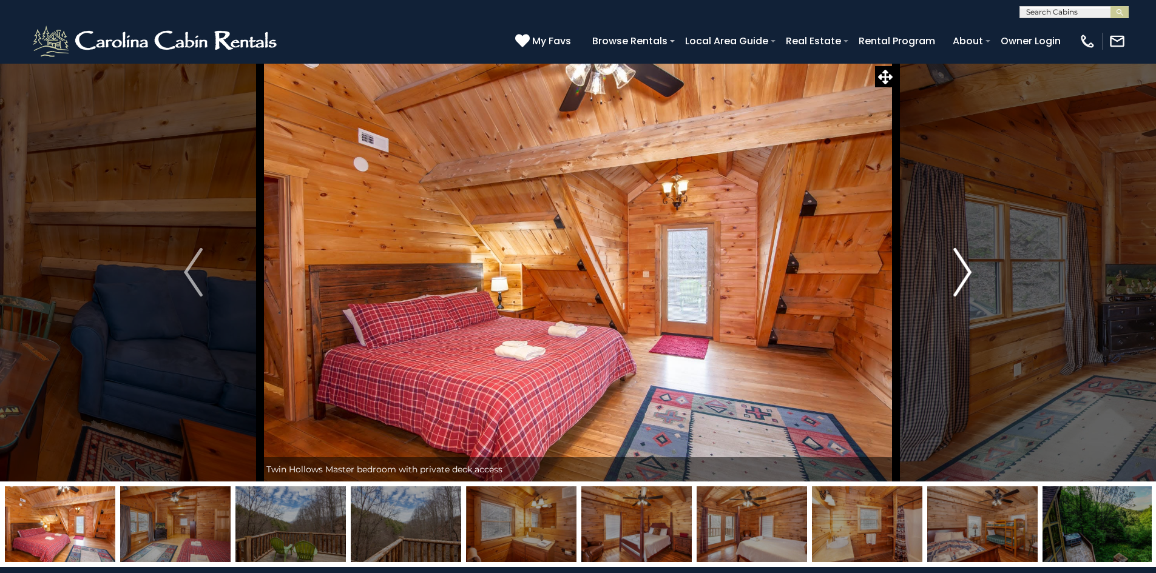
click at [962, 284] on img "Next" at bounding box center [962, 272] width 18 height 49
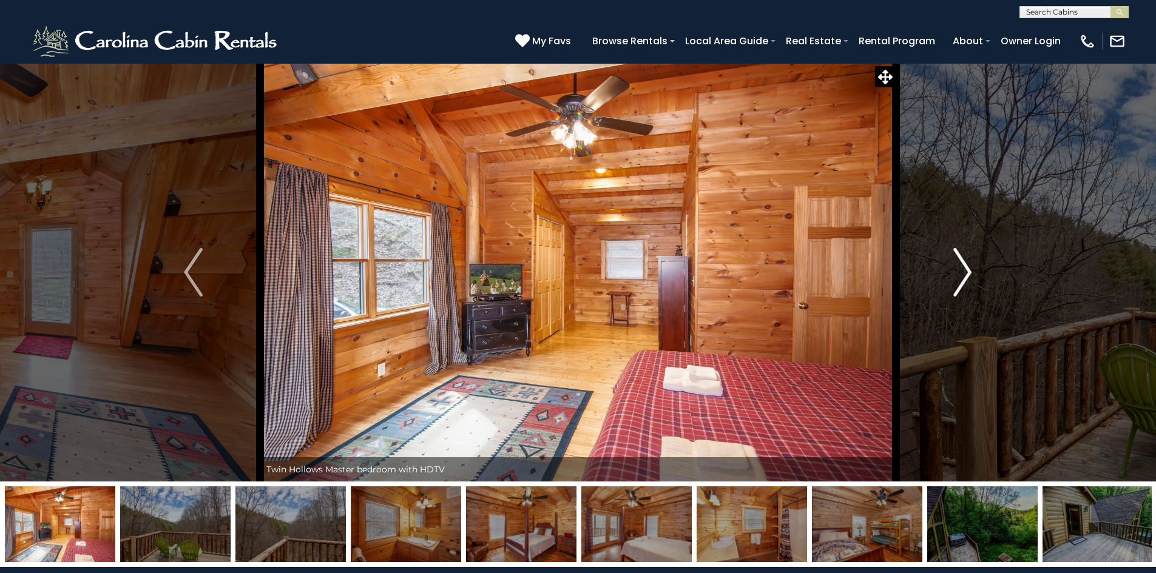
click at [962, 284] on img "Next" at bounding box center [962, 272] width 18 height 49
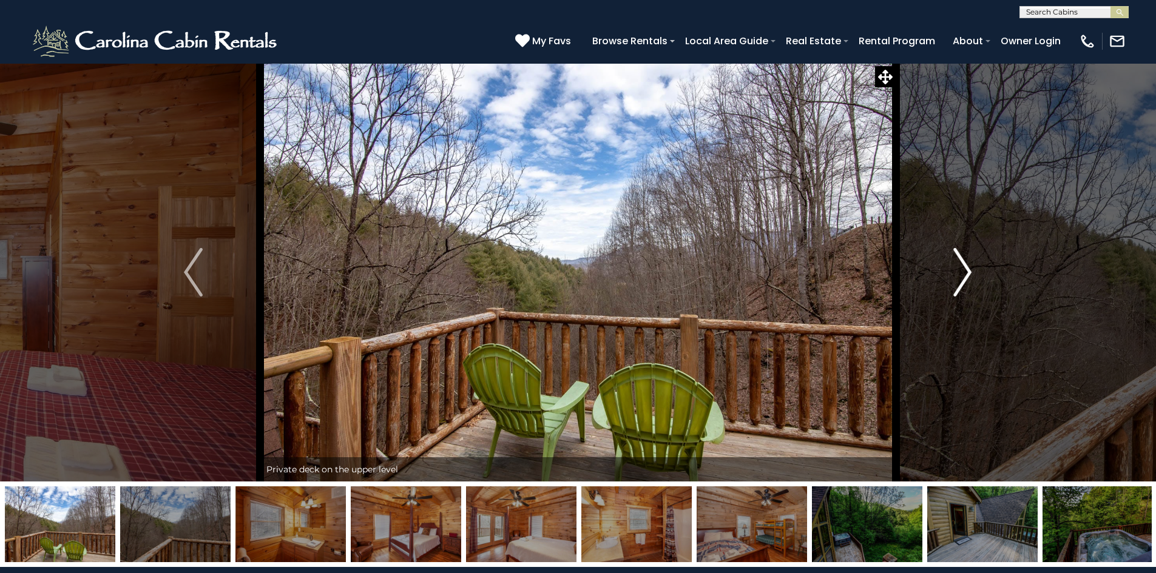
click at [962, 284] on img "Next" at bounding box center [962, 272] width 18 height 49
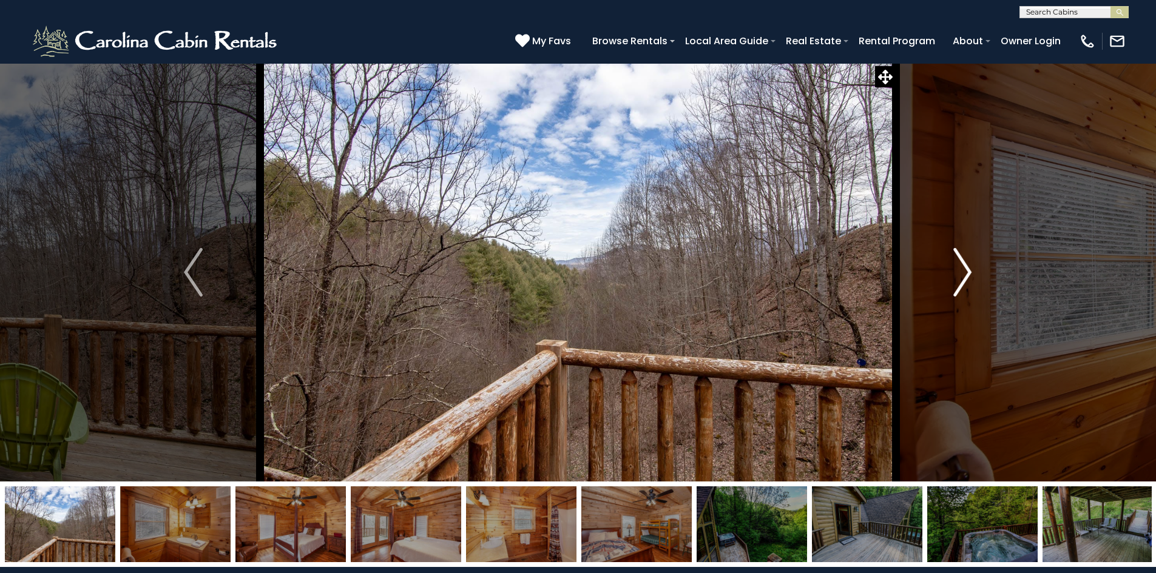
click at [962, 284] on img "Next" at bounding box center [962, 272] width 18 height 49
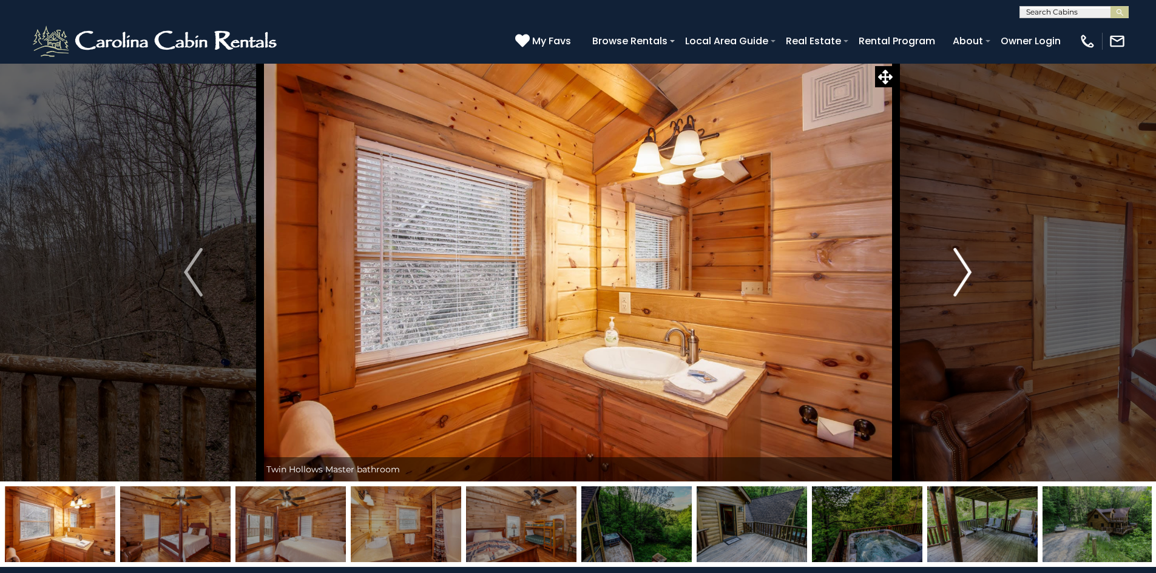
click at [962, 284] on img "Next" at bounding box center [962, 272] width 18 height 49
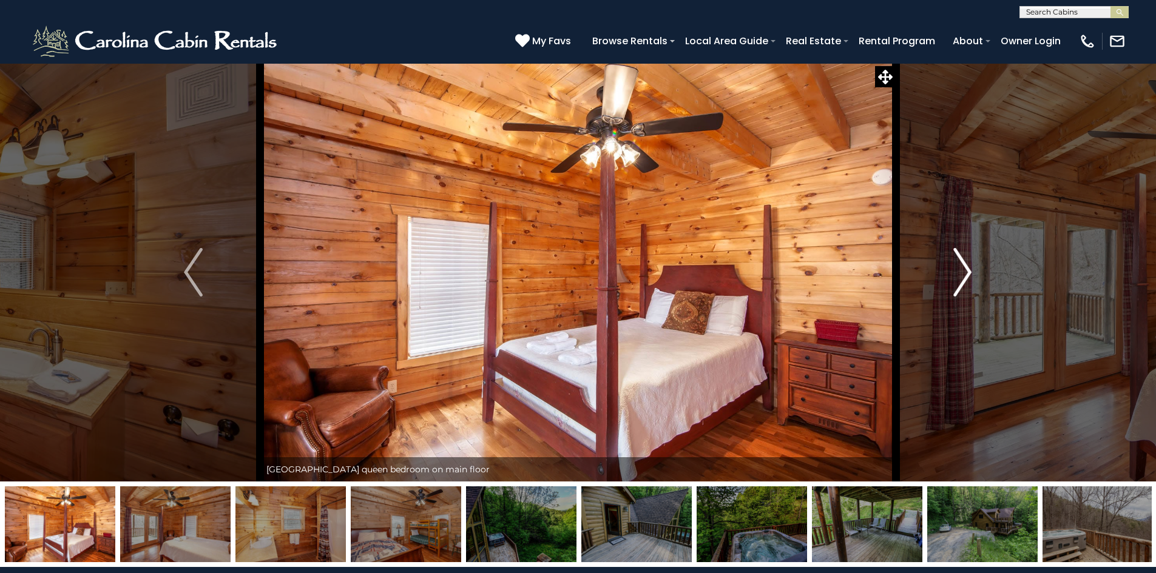
click at [962, 284] on img "Next" at bounding box center [962, 272] width 18 height 49
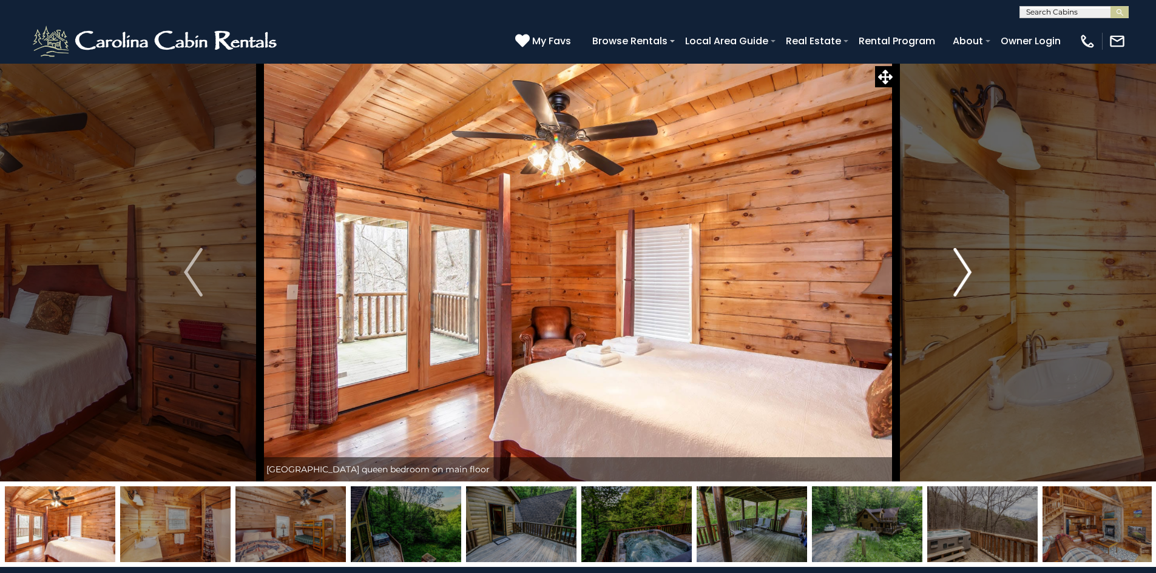
click at [962, 284] on img "Next" at bounding box center [962, 272] width 18 height 49
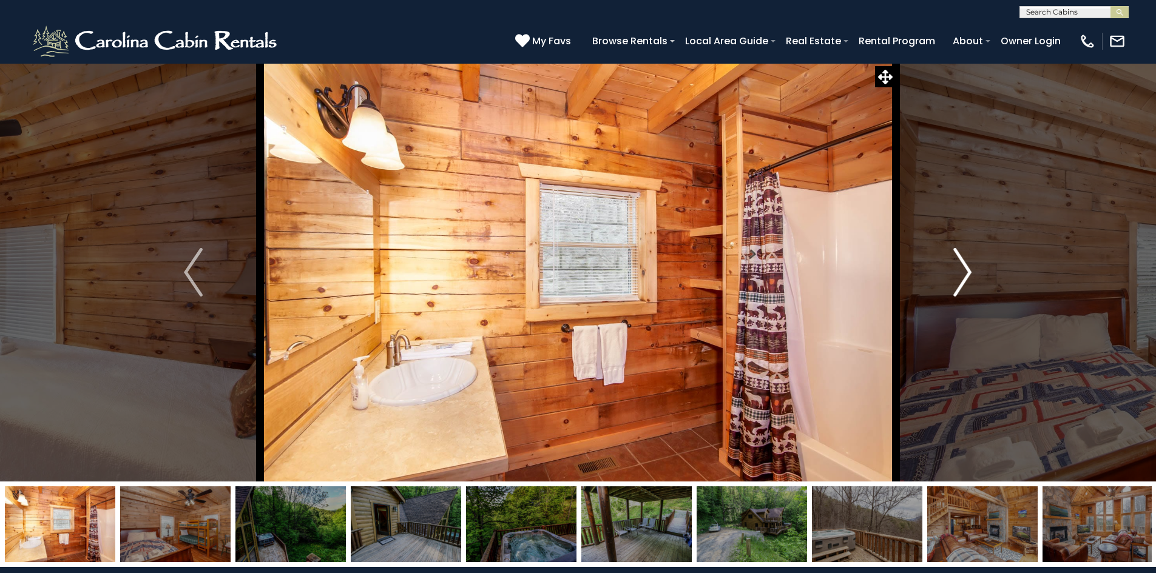
click at [962, 284] on img "Next" at bounding box center [962, 272] width 18 height 49
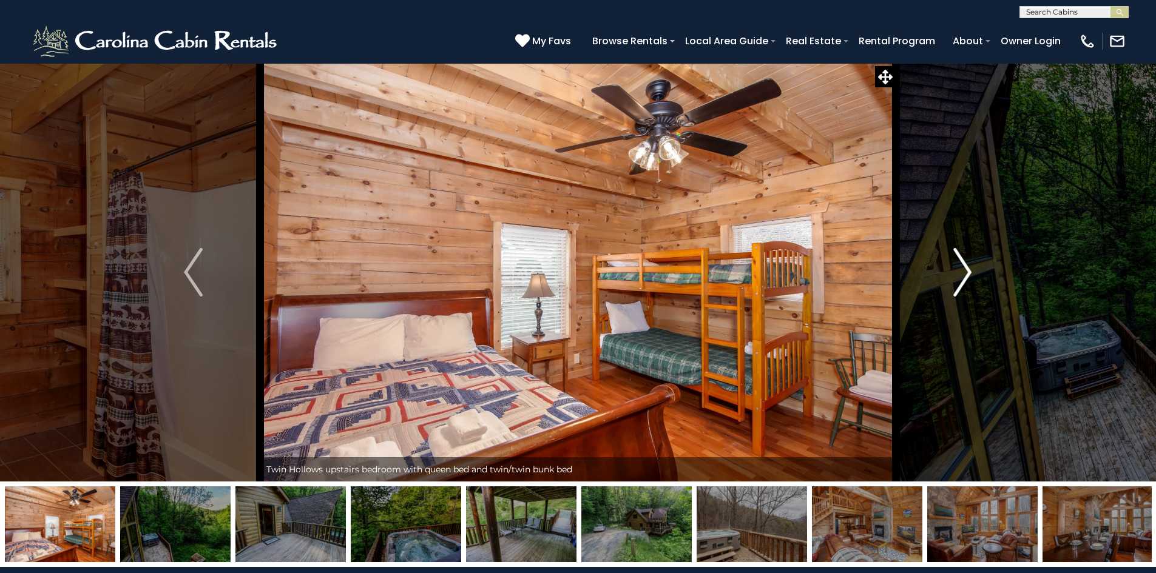
click at [962, 284] on img "Next" at bounding box center [962, 272] width 18 height 49
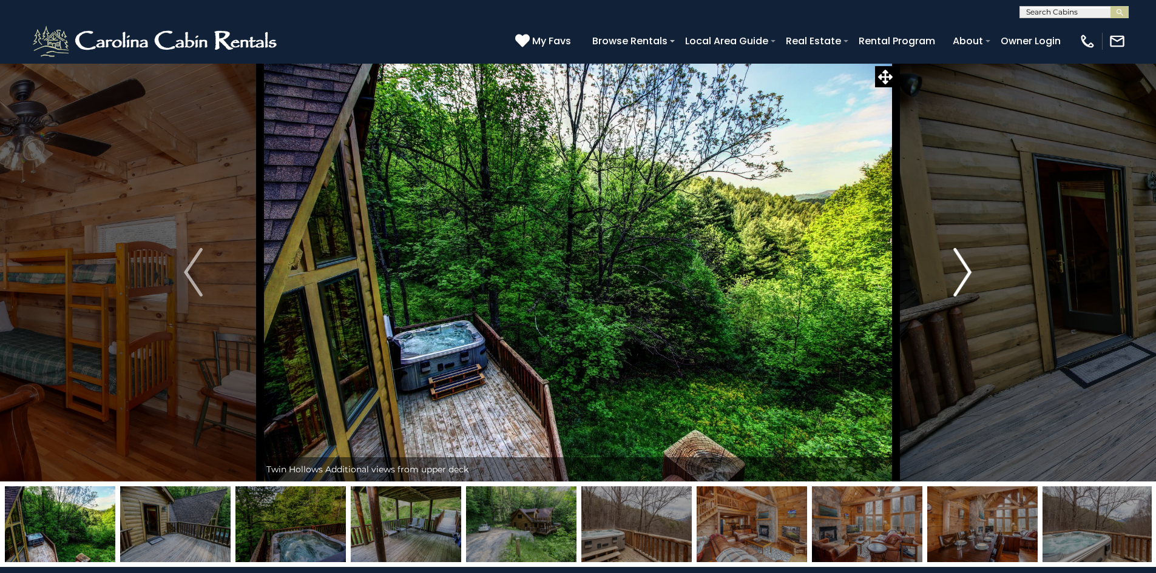
click at [962, 284] on img "Next" at bounding box center [962, 272] width 18 height 49
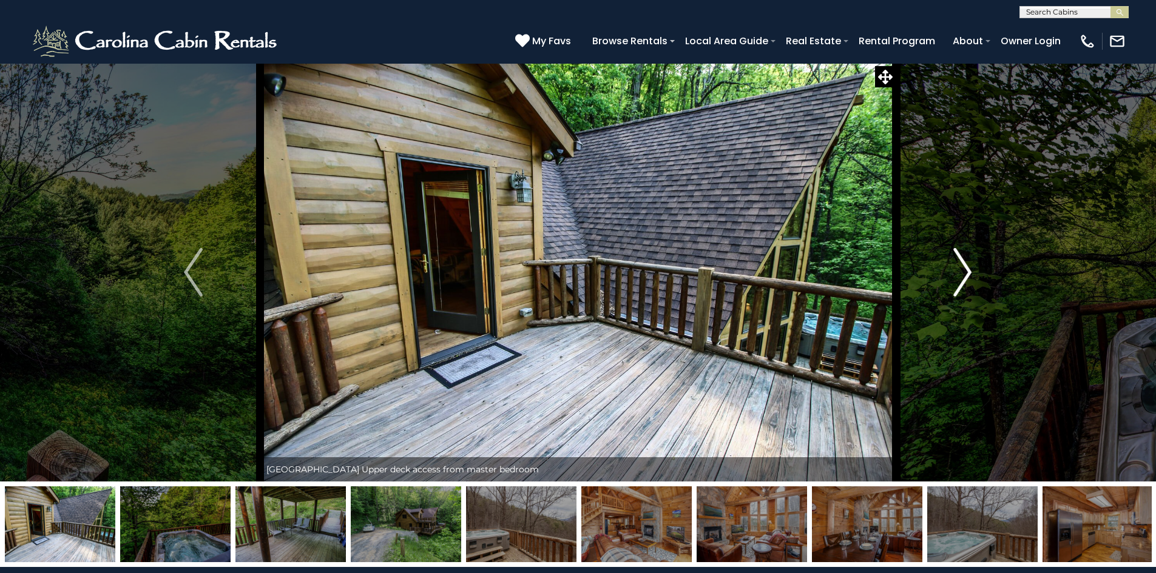
click at [962, 284] on img "Next" at bounding box center [962, 272] width 18 height 49
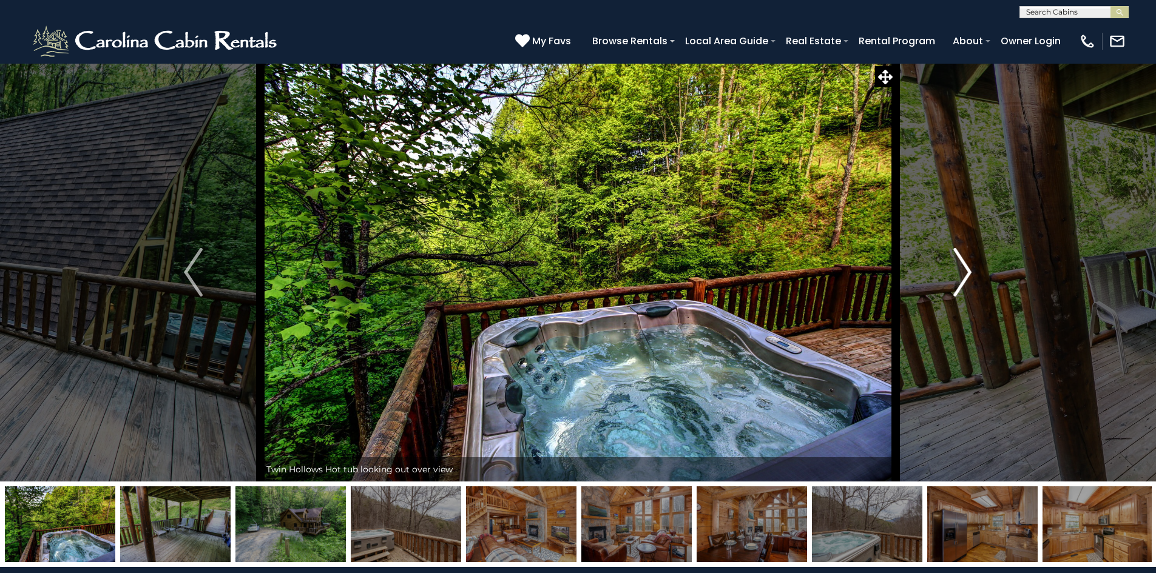
click at [962, 284] on img "Next" at bounding box center [962, 272] width 18 height 49
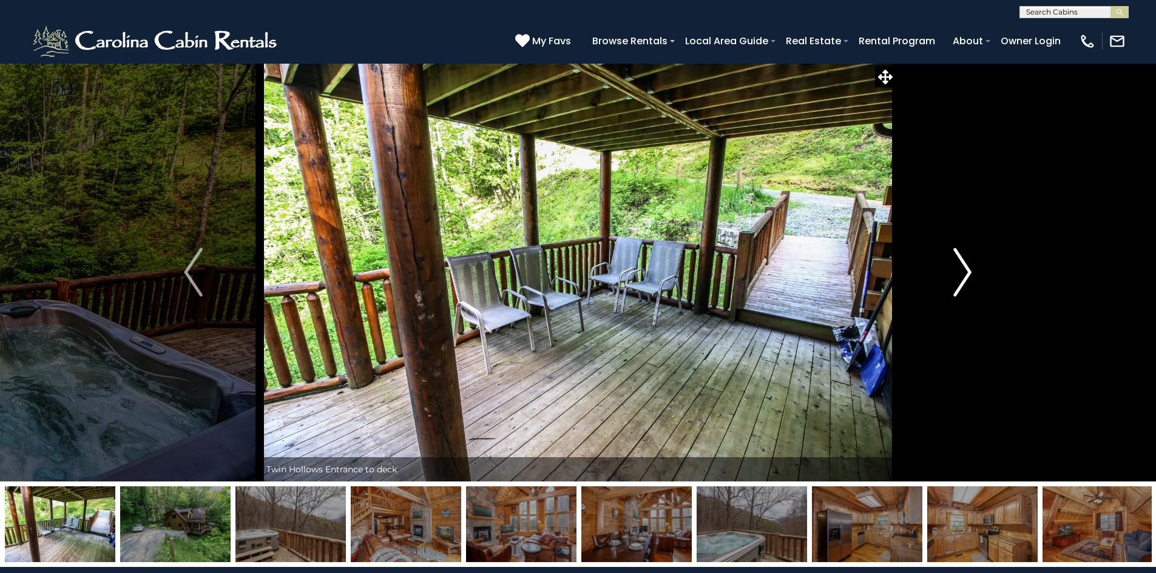
click at [962, 284] on img "Next" at bounding box center [962, 272] width 18 height 49
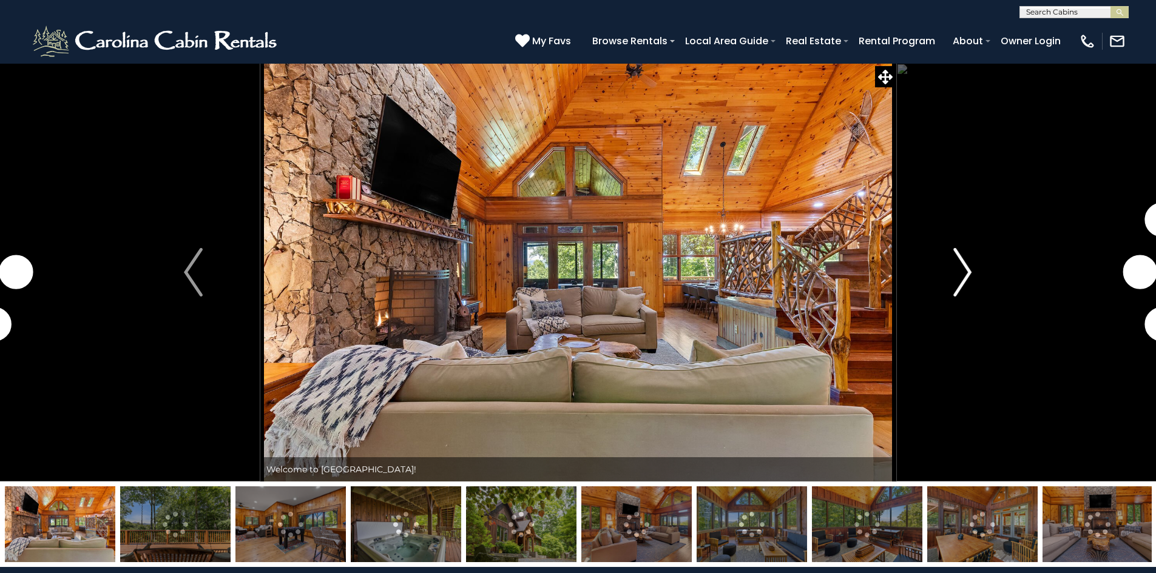
click at [961, 283] on img "Next" at bounding box center [962, 272] width 18 height 49
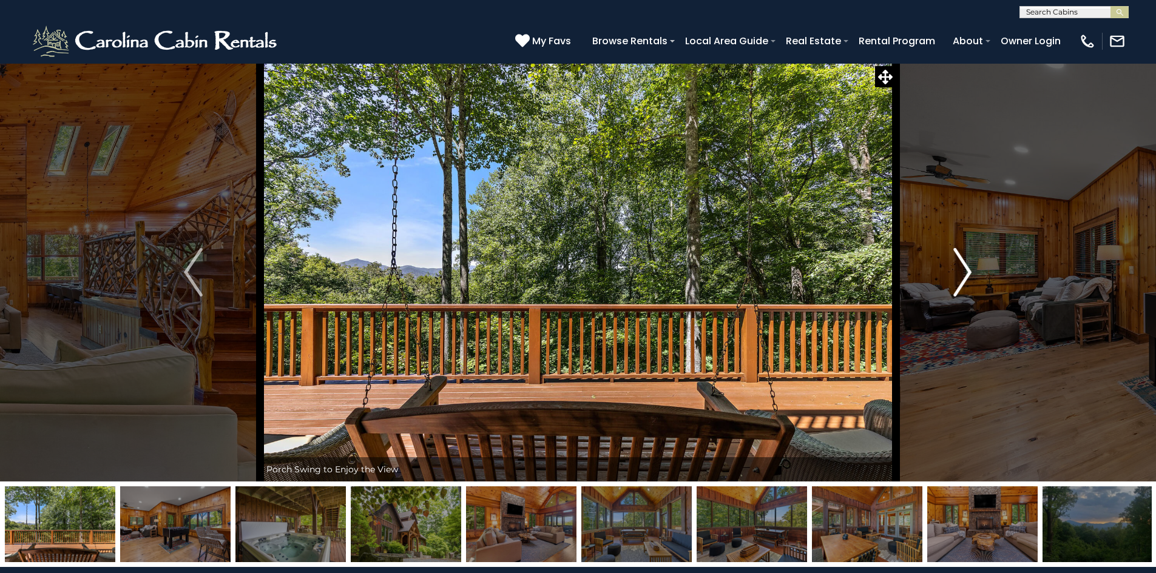
click at [961, 283] on img "Next" at bounding box center [962, 272] width 18 height 49
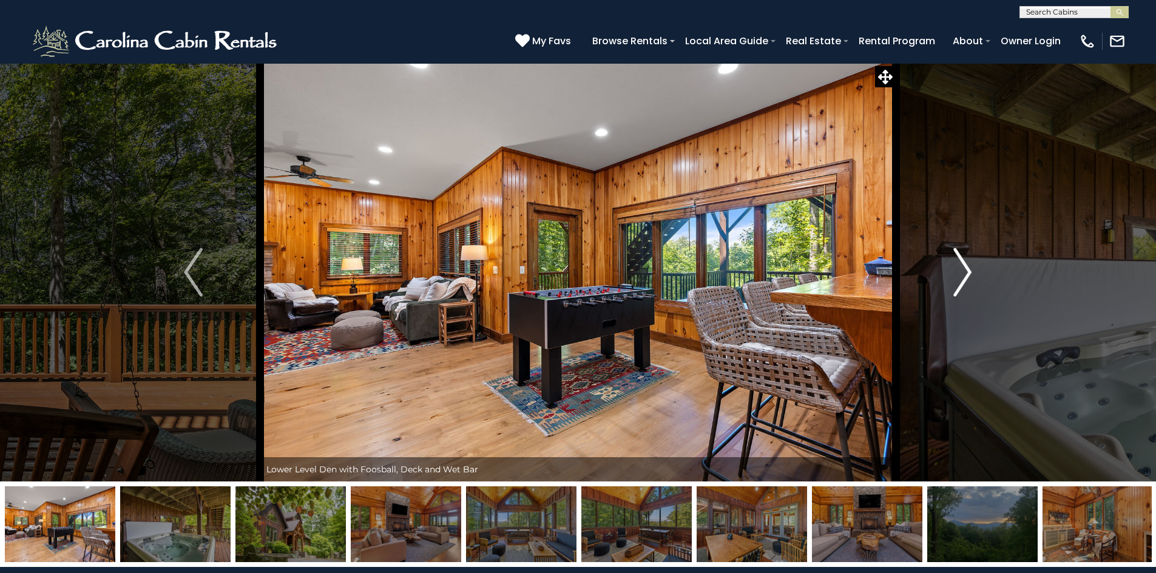
click at [961, 283] on img "Next" at bounding box center [962, 272] width 18 height 49
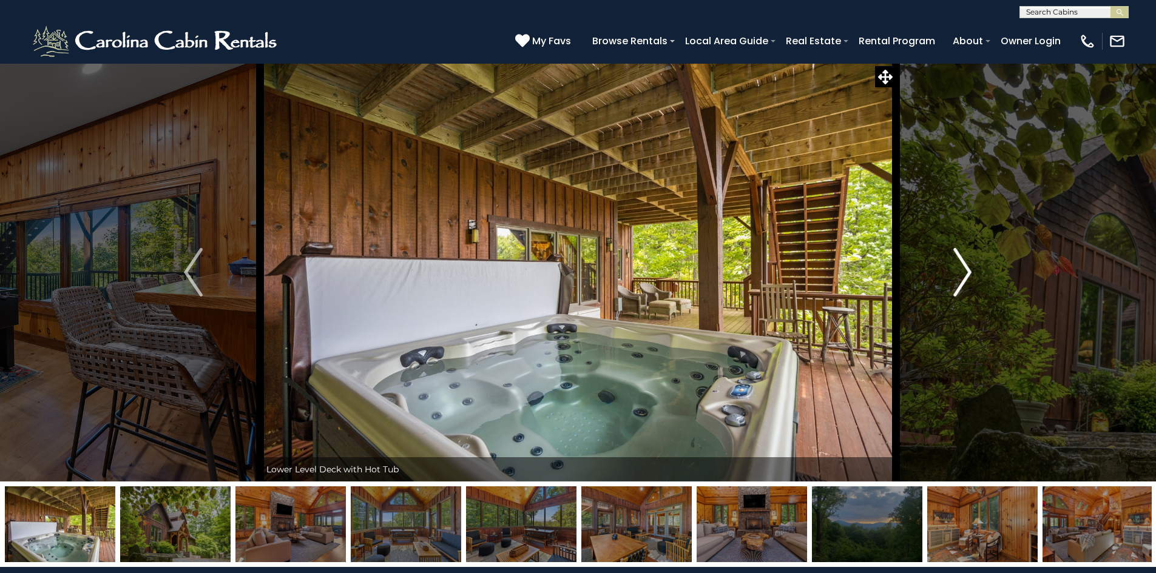
click at [961, 283] on img "Next" at bounding box center [962, 272] width 18 height 49
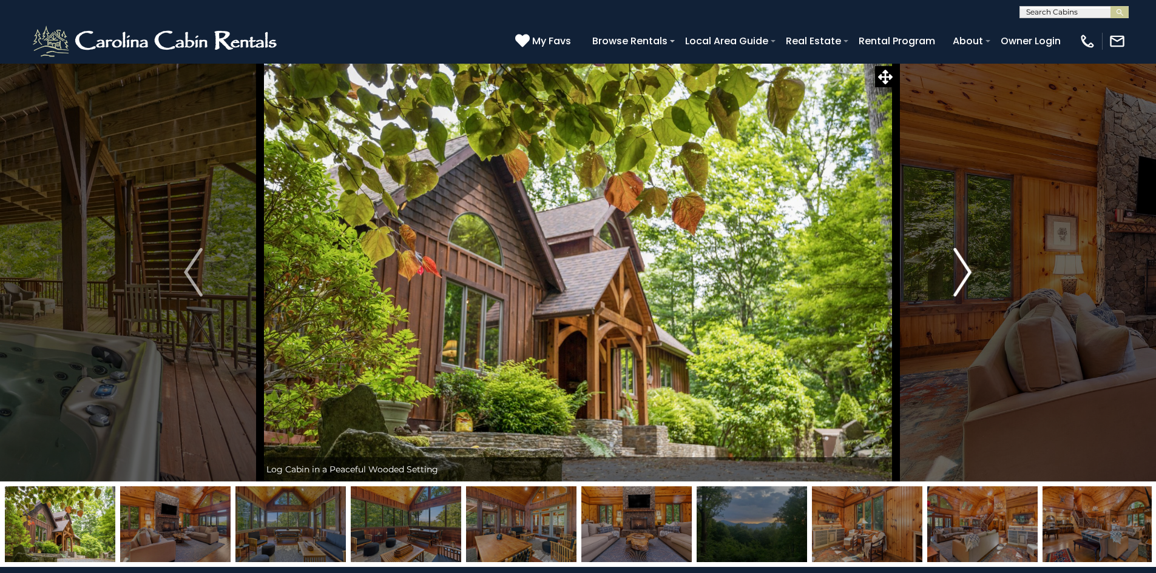
click at [961, 283] on img "Next" at bounding box center [962, 272] width 18 height 49
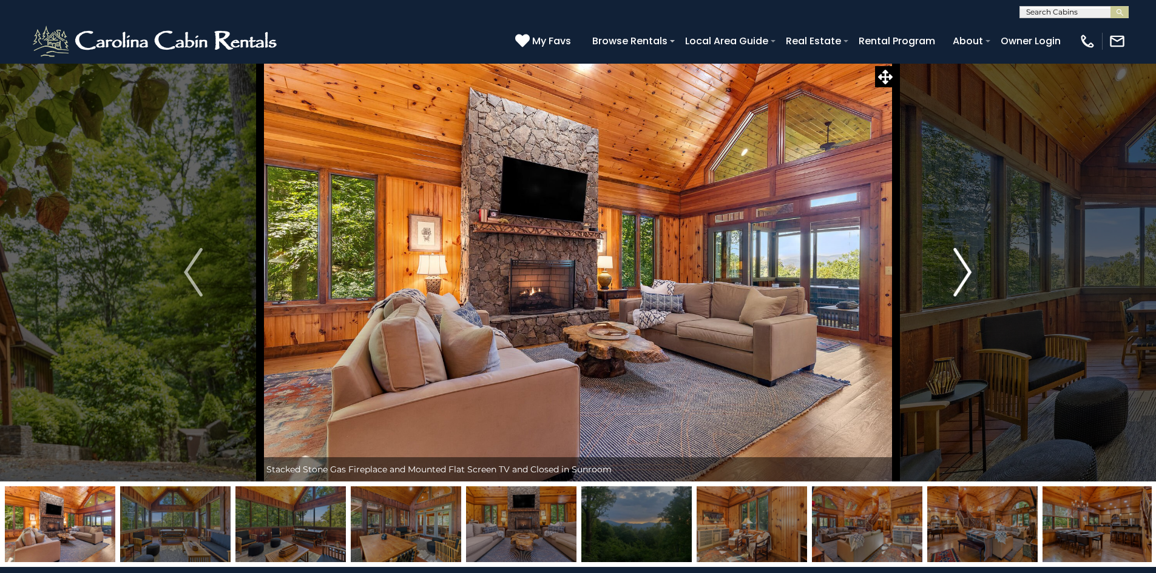
click at [961, 283] on img "Next" at bounding box center [962, 272] width 18 height 49
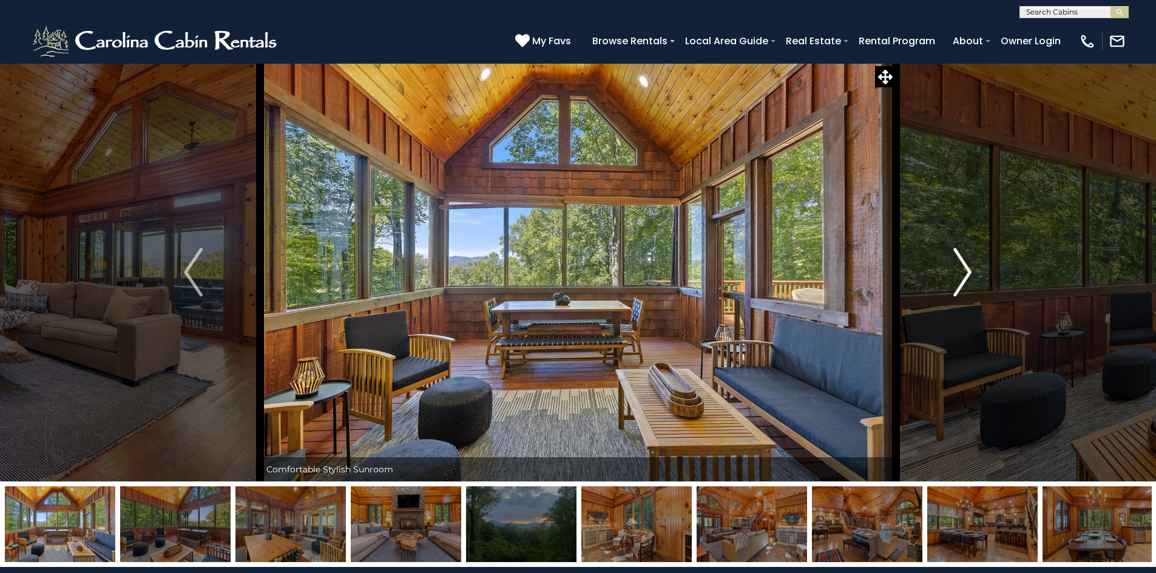
click at [961, 283] on img "Next" at bounding box center [962, 272] width 18 height 49
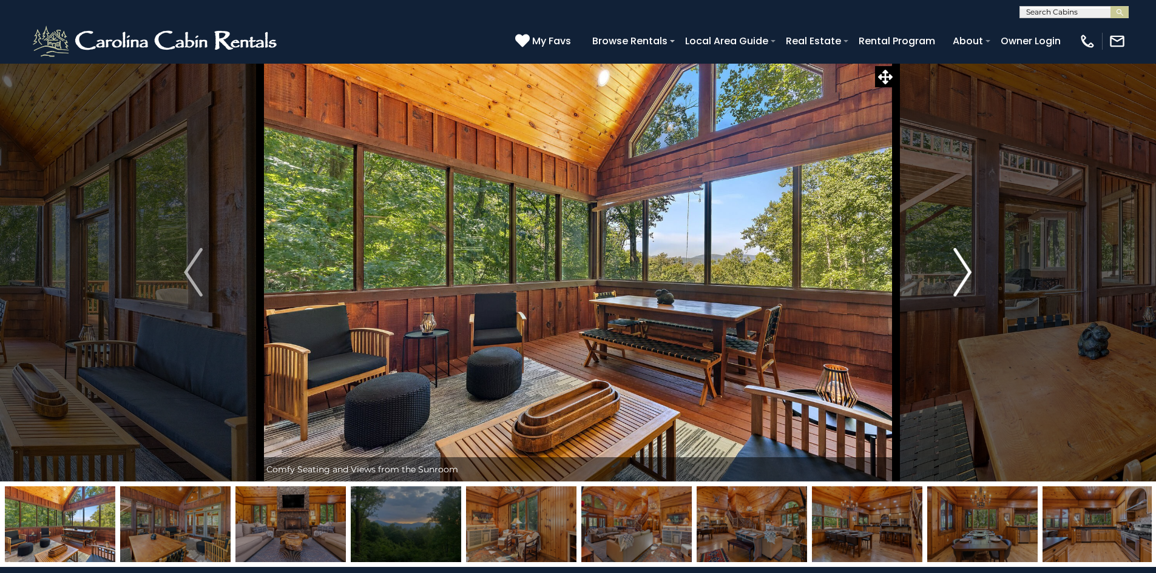
click at [961, 283] on img "Next" at bounding box center [962, 272] width 18 height 49
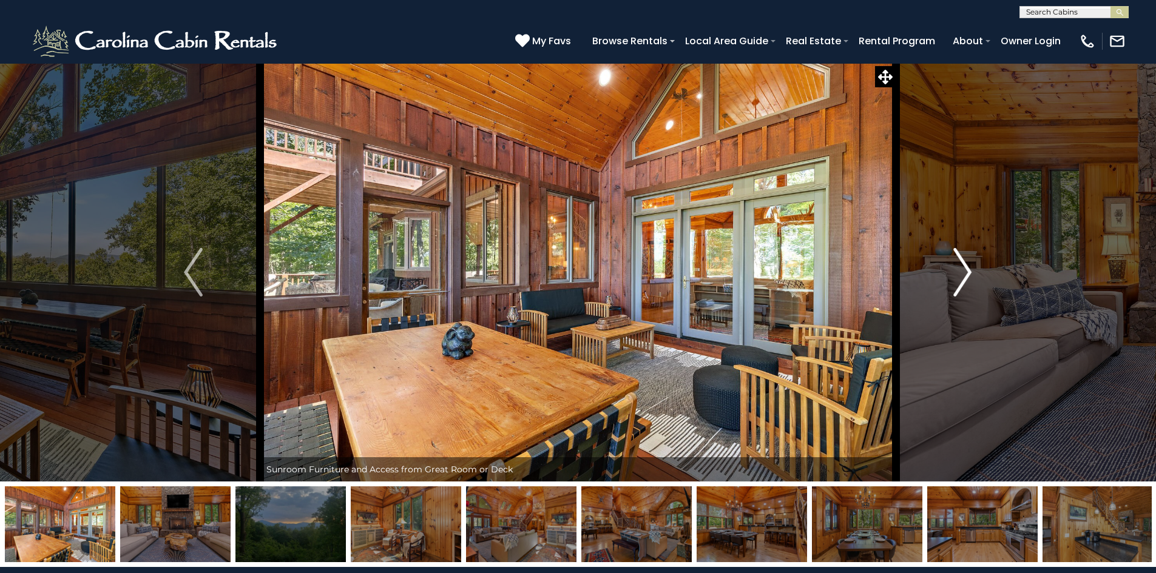
click at [961, 283] on img "Next" at bounding box center [962, 272] width 18 height 49
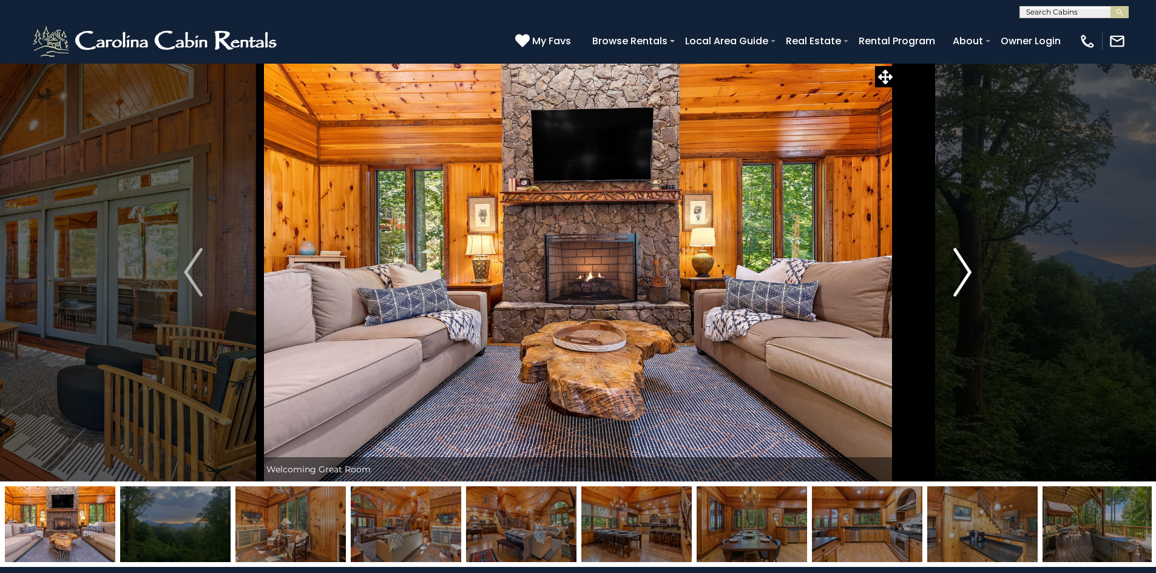
click at [961, 283] on img "Next" at bounding box center [962, 272] width 18 height 49
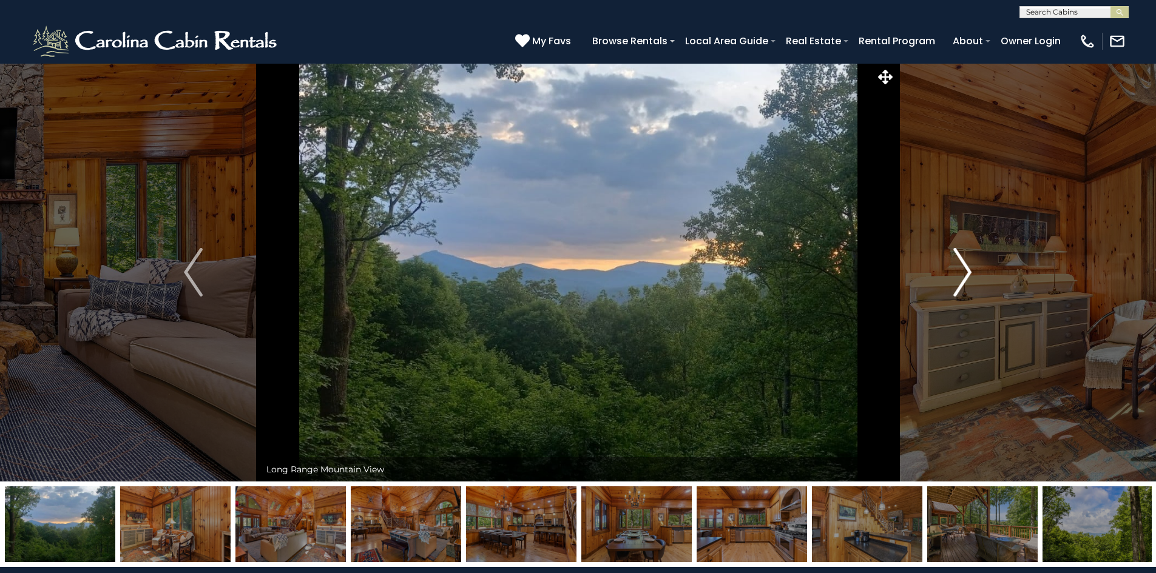
click at [961, 283] on img "Next" at bounding box center [962, 272] width 18 height 49
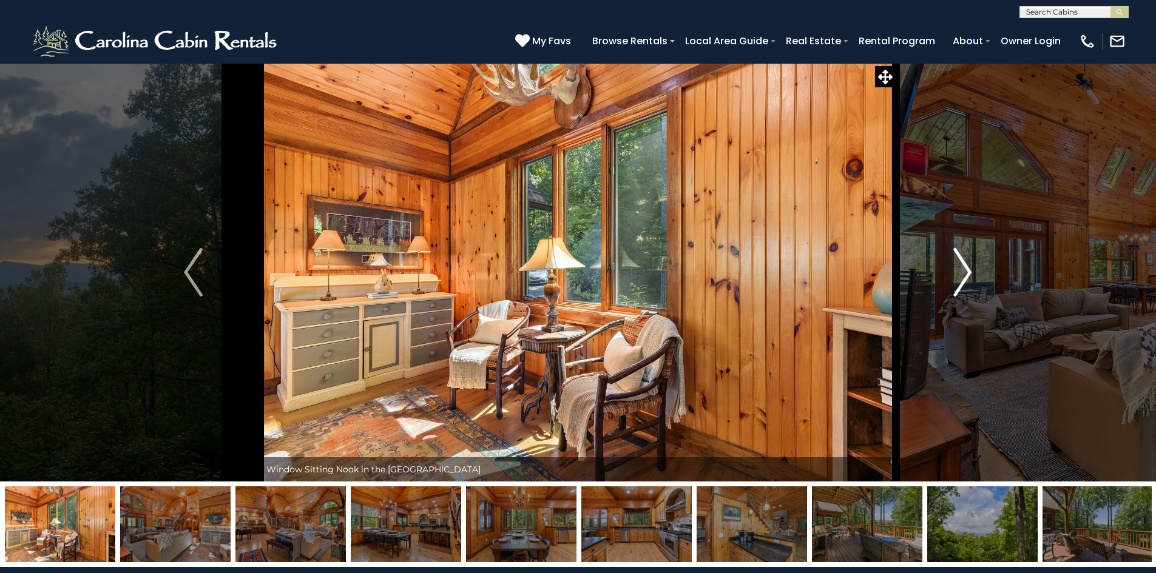
click at [961, 283] on img "Next" at bounding box center [962, 272] width 18 height 49
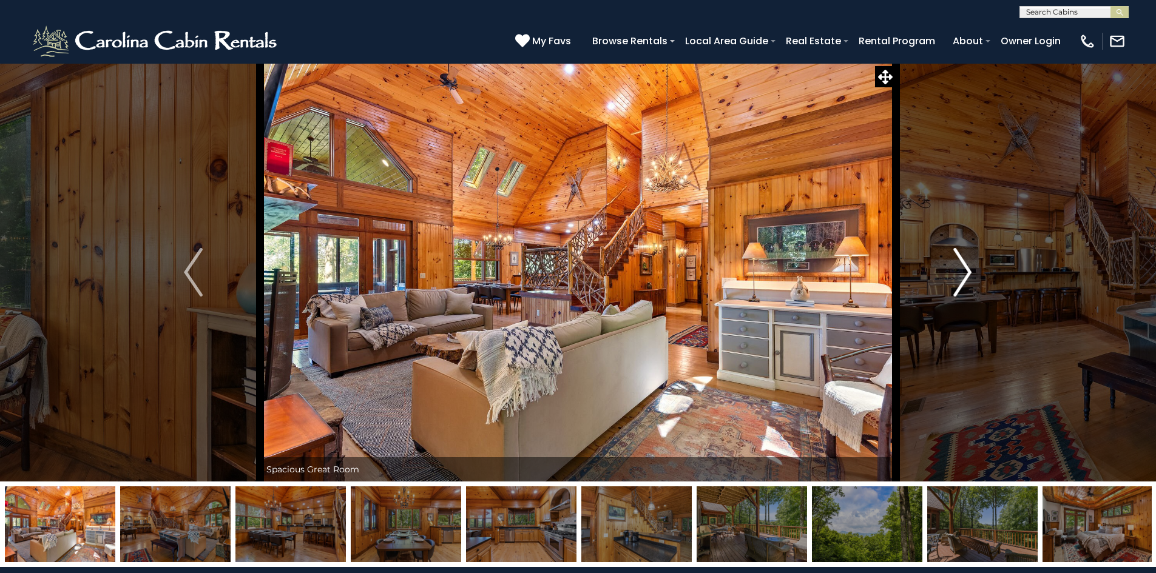
click at [961, 283] on img "Next" at bounding box center [962, 272] width 18 height 49
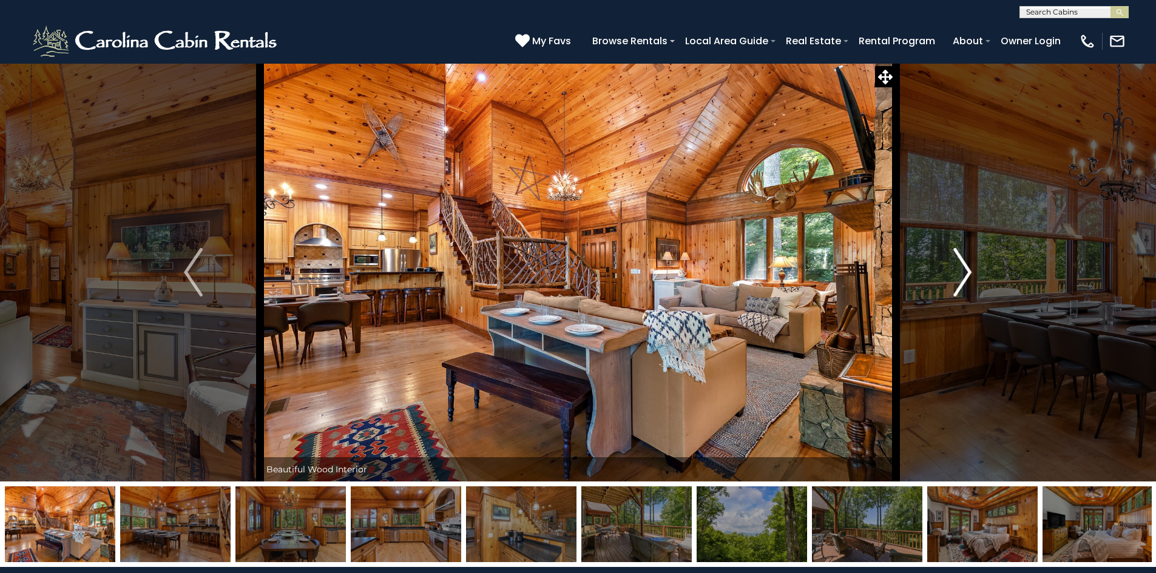
click at [961, 283] on img "Next" at bounding box center [962, 272] width 18 height 49
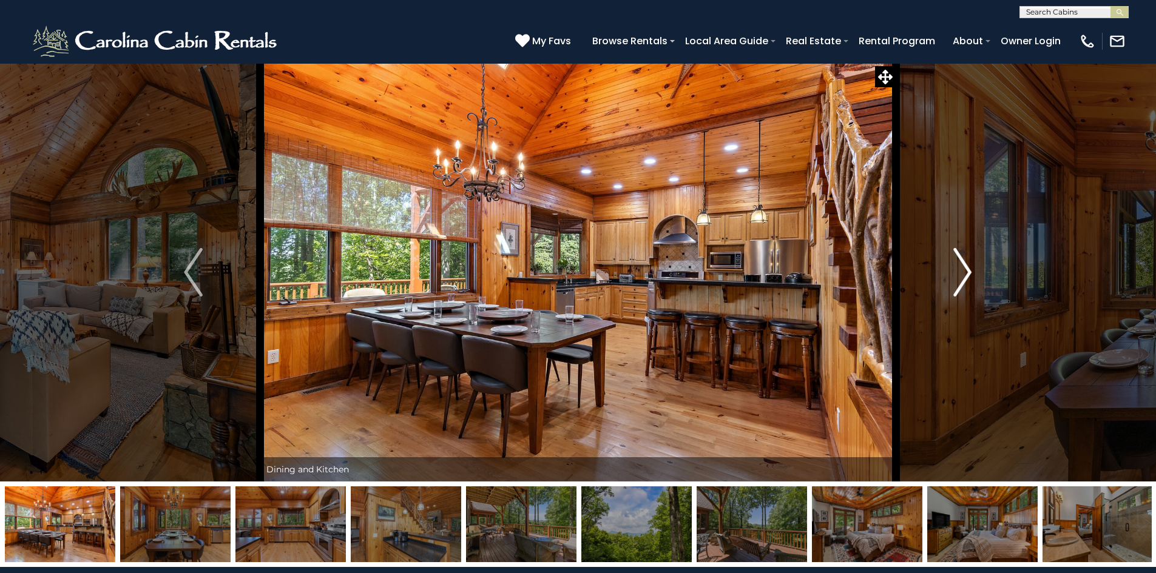
click at [961, 283] on img "Next" at bounding box center [962, 272] width 18 height 49
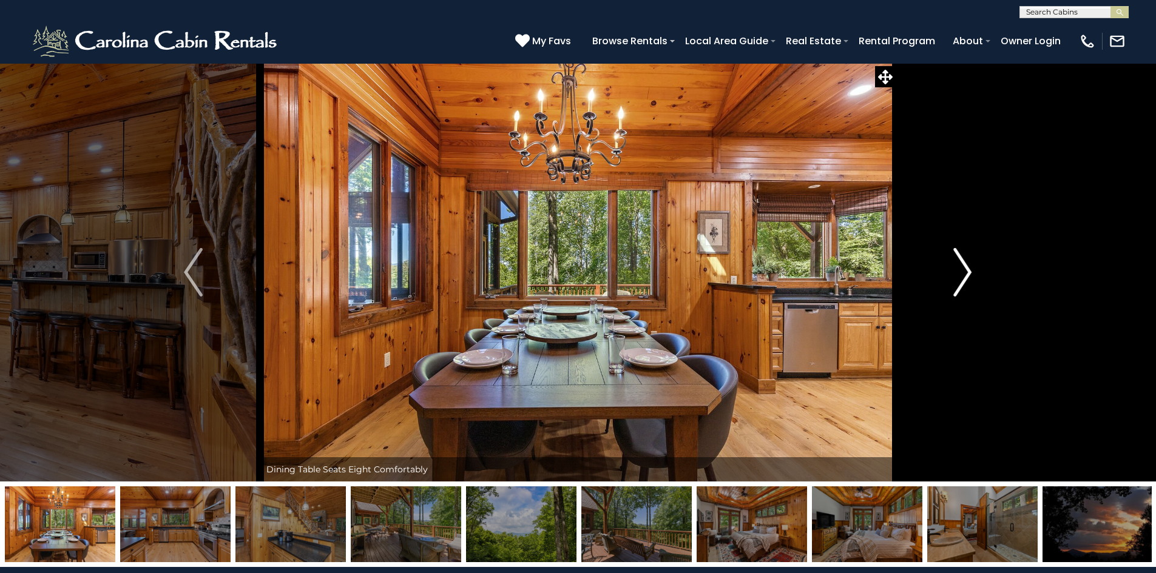
click at [961, 283] on img "Next" at bounding box center [962, 272] width 18 height 49
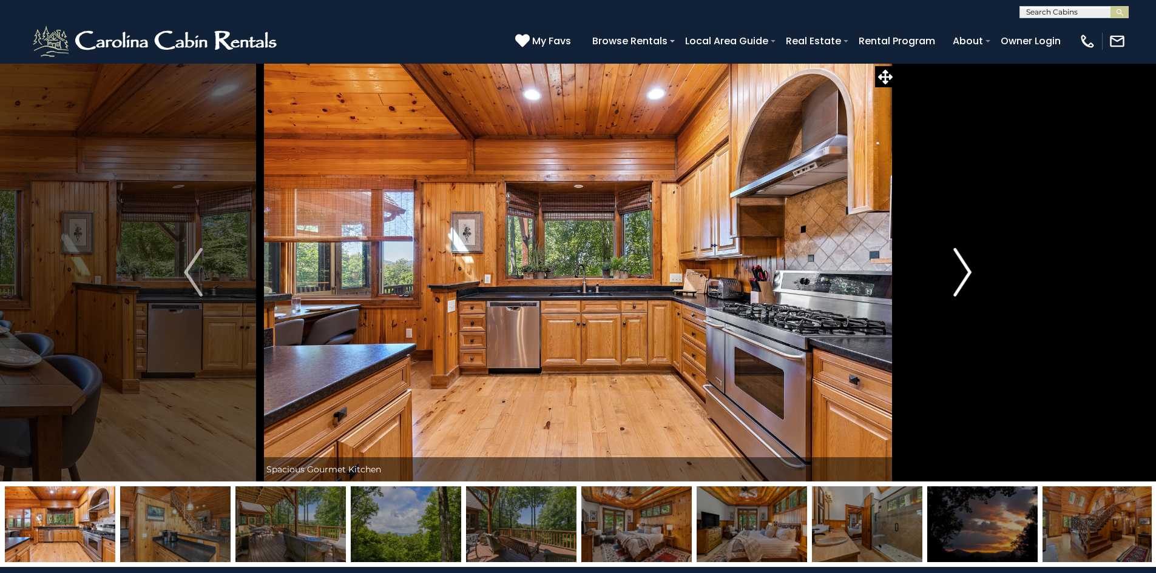
click at [961, 283] on img "Next" at bounding box center [962, 272] width 18 height 49
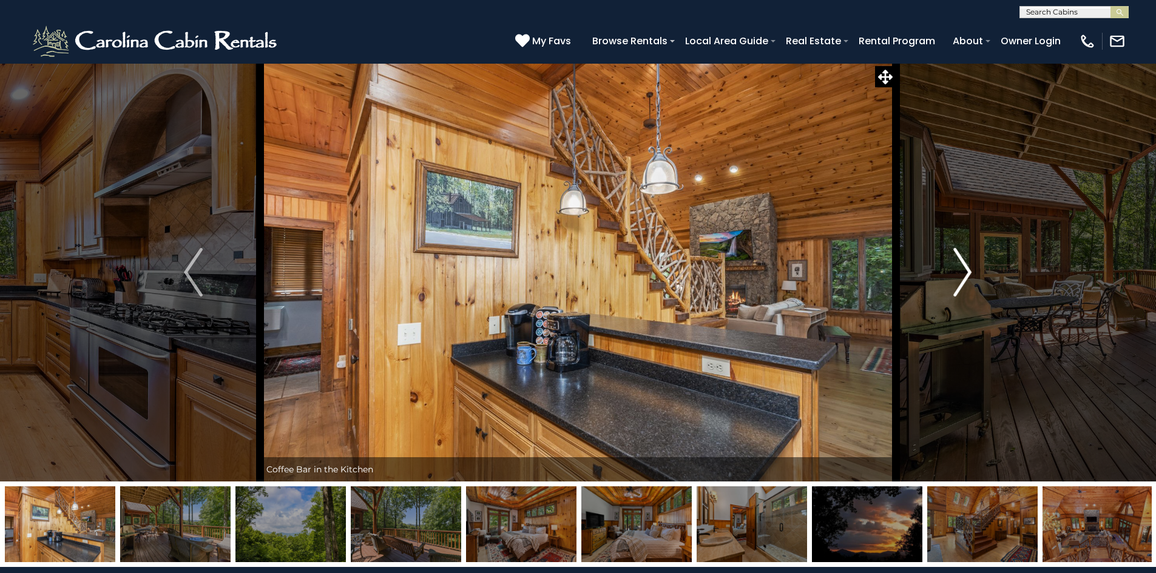
click at [961, 283] on img "Next" at bounding box center [962, 272] width 18 height 49
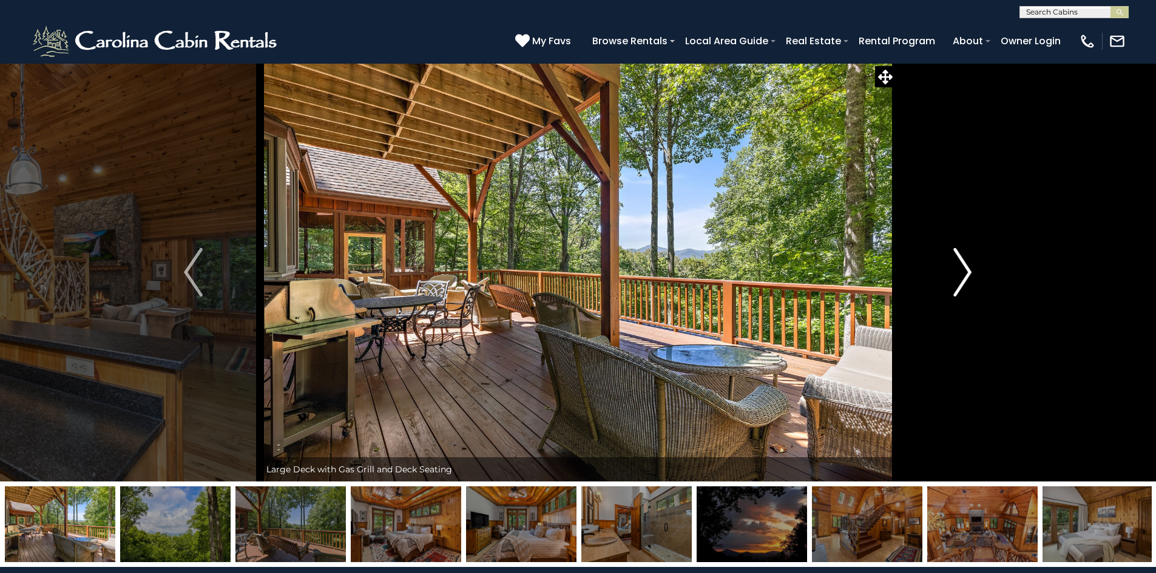
click at [961, 283] on img "Next" at bounding box center [962, 272] width 18 height 49
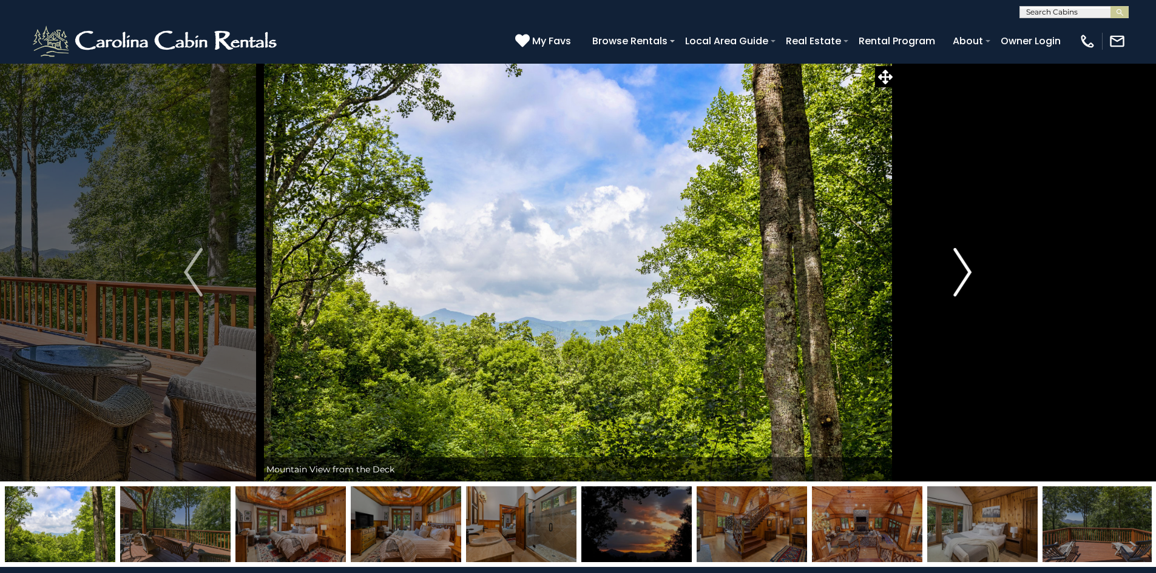
click at [961, 283] on img "Next" at bounding box center [962, 272] width 18 height 49
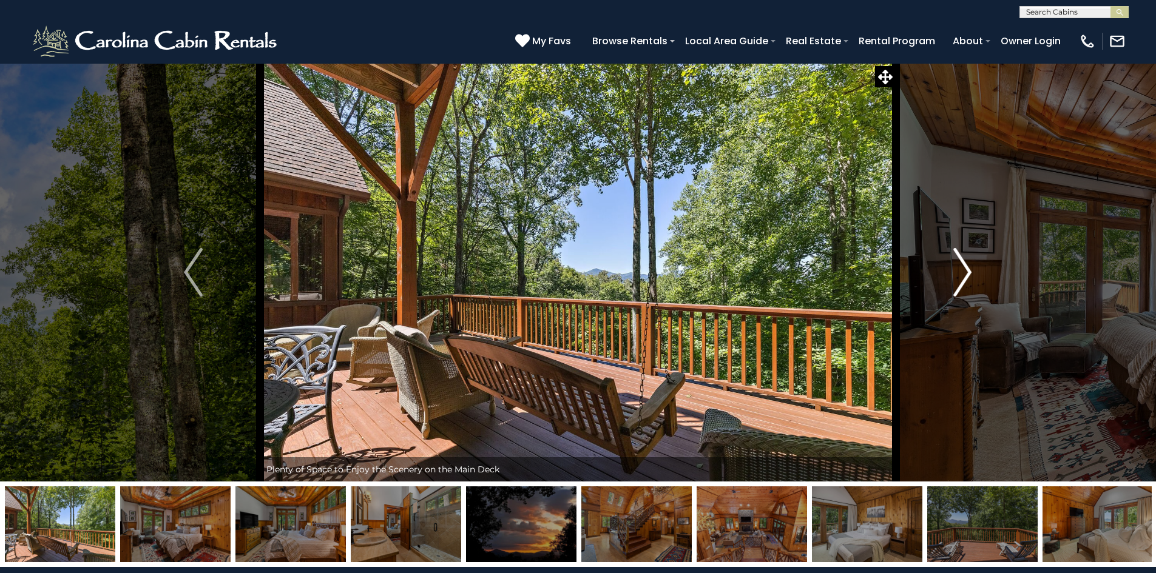
click at [961, 283] on img "Next" at bounding box center [962, 272] width 18 height 49
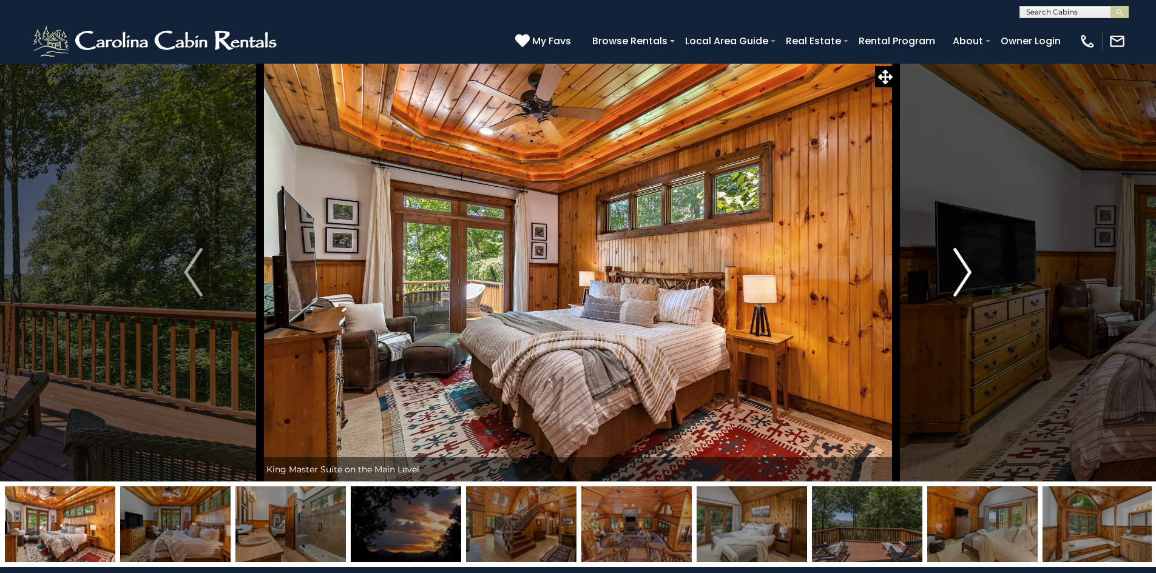
click at [961, 283] on img "Next" at bounding box center [962, 272] width 18 height 49
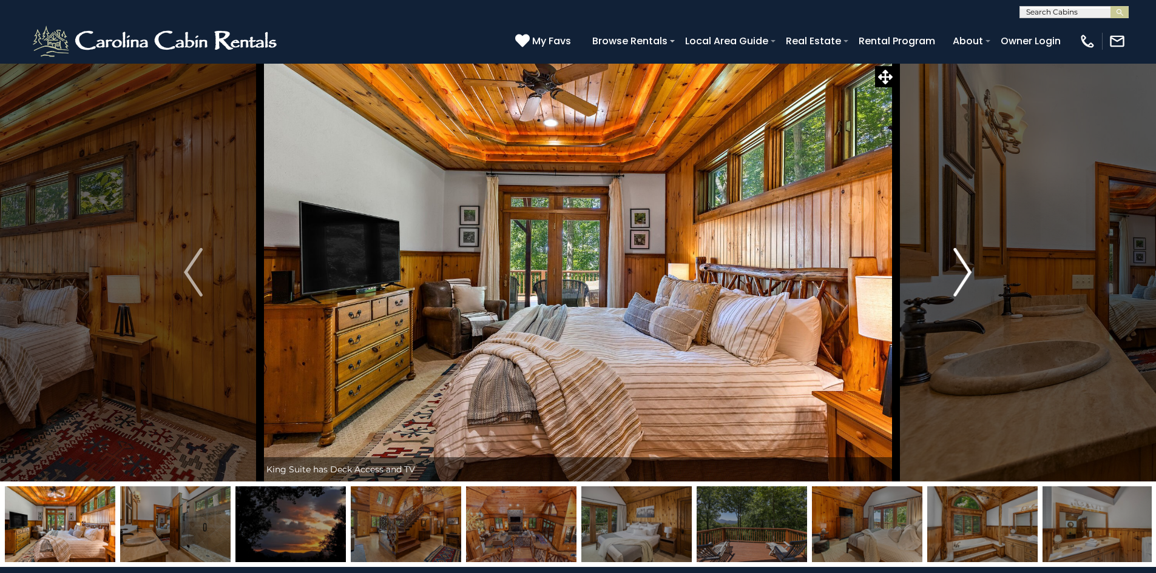
click at [961, 283] on img "Next" at bounding box center [962, 272] width 18 height 49
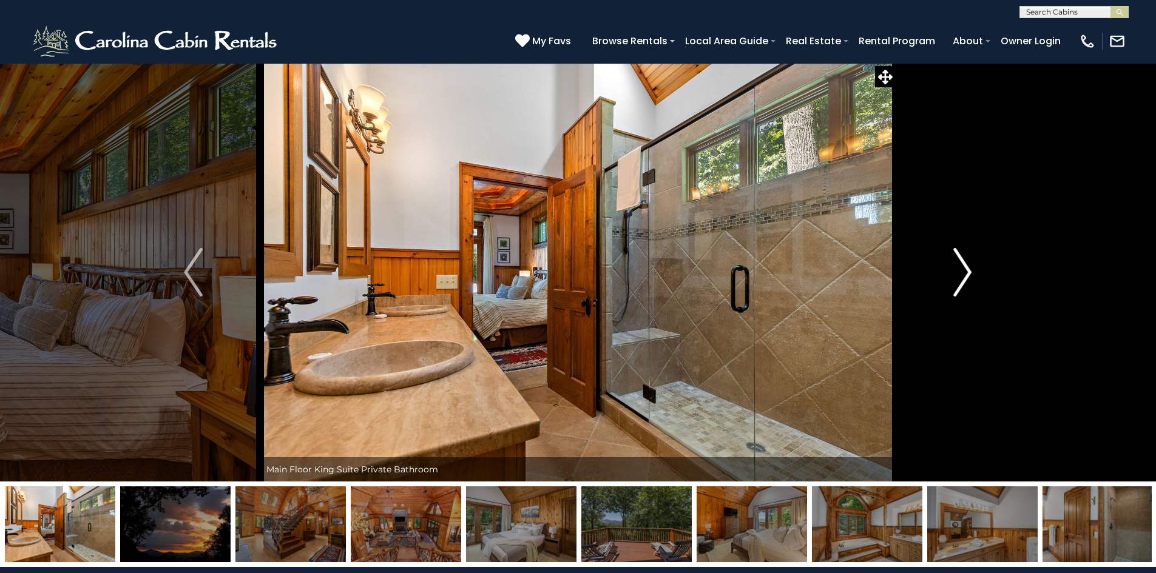
click at [961, 283] on img "Next" at bounding box center [962, 272] width 18 height 49
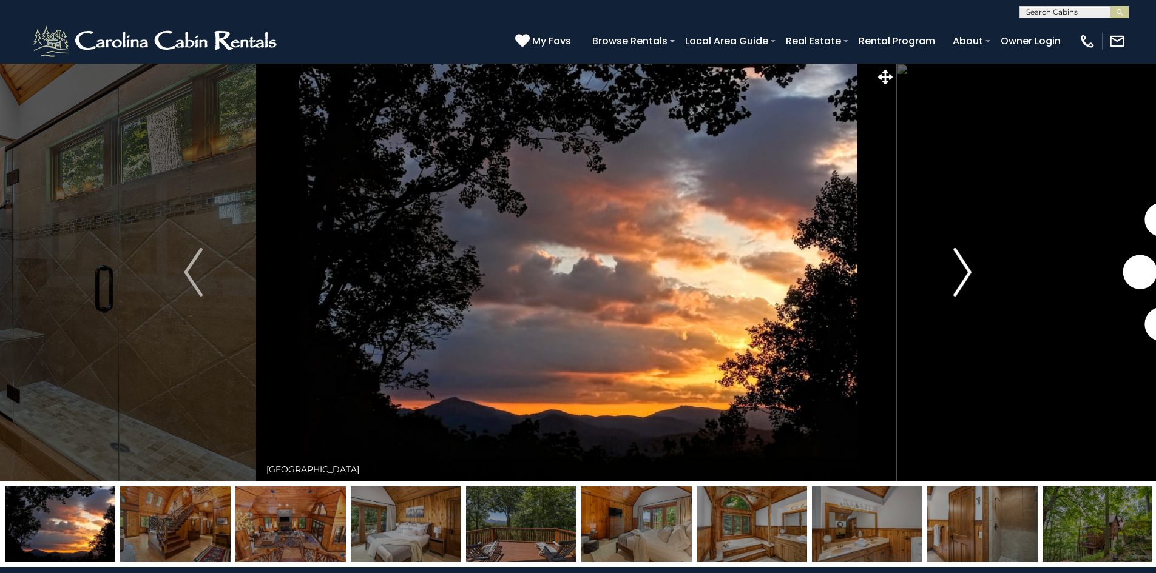
click at [961, 283] on img "Next" at bounding box center [962, 272] width 18 height 49
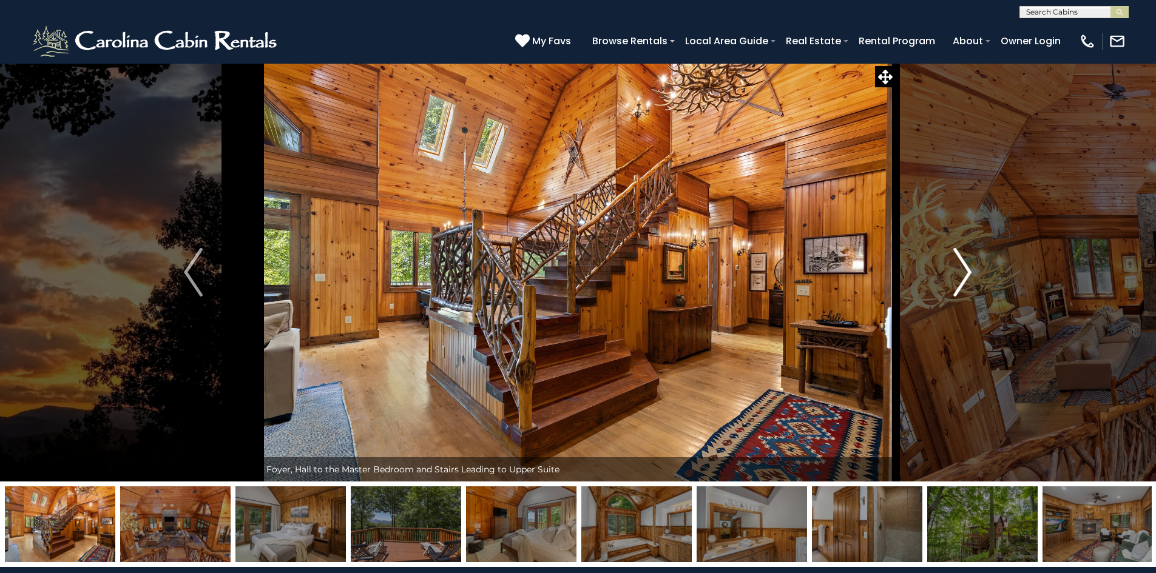
click at [961, 283] on img "Next" at bounding box center [962, 272] width 18 height 49
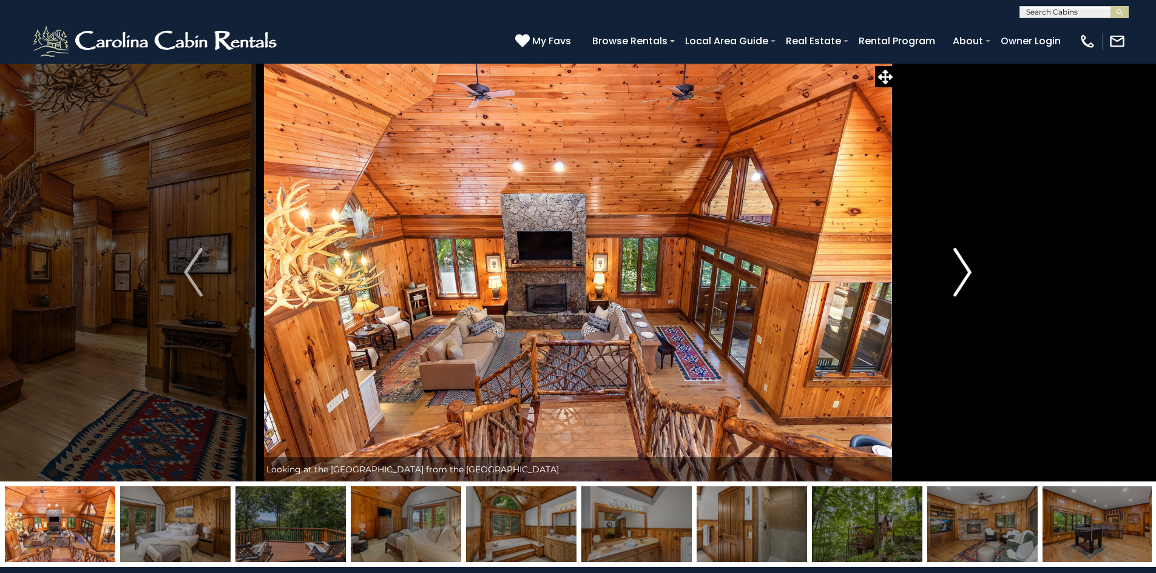
click at [961, 283] on img "Next" at bounding box center [962, 272] width 18 height 49
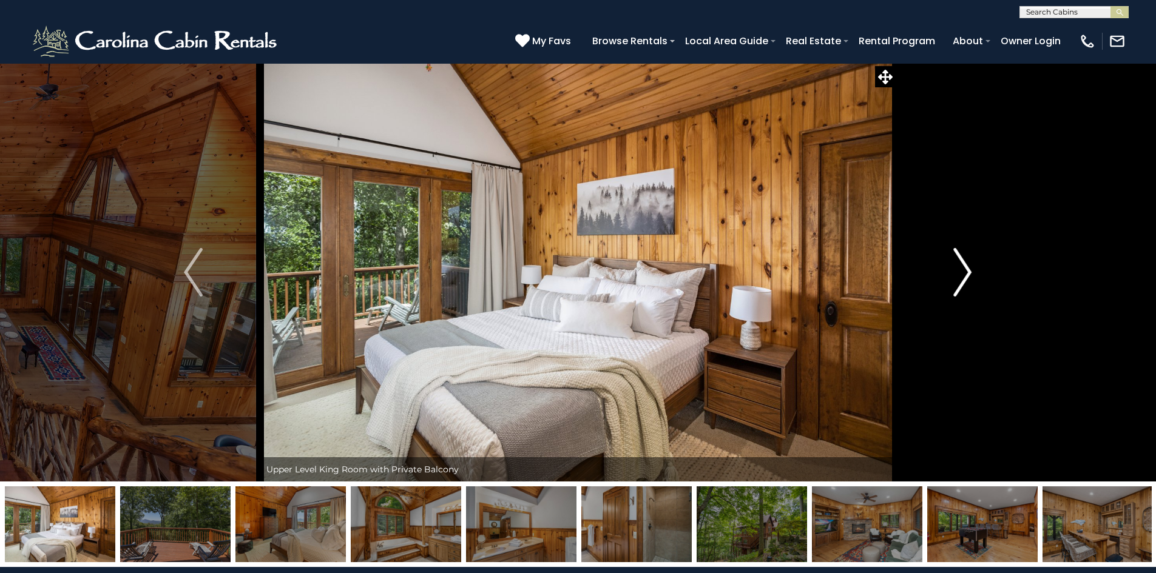
click at [961, 283] on img "Next" at bounding box center [962, 272] width 18 height 49
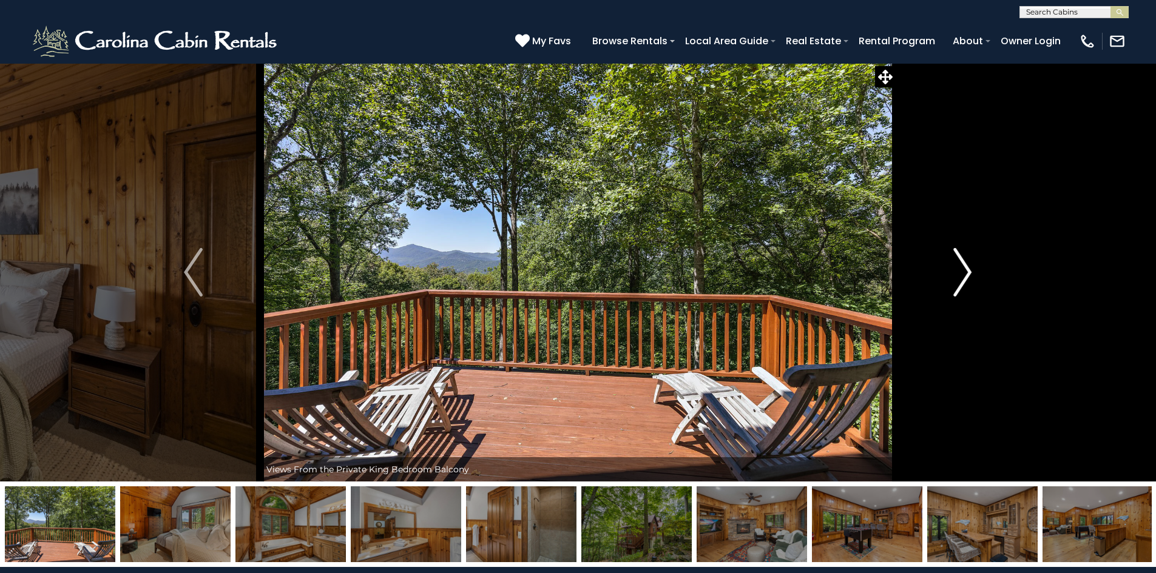
click at [961, 283] on img "Next" at bounding box center [962, 272] width 18 height 49
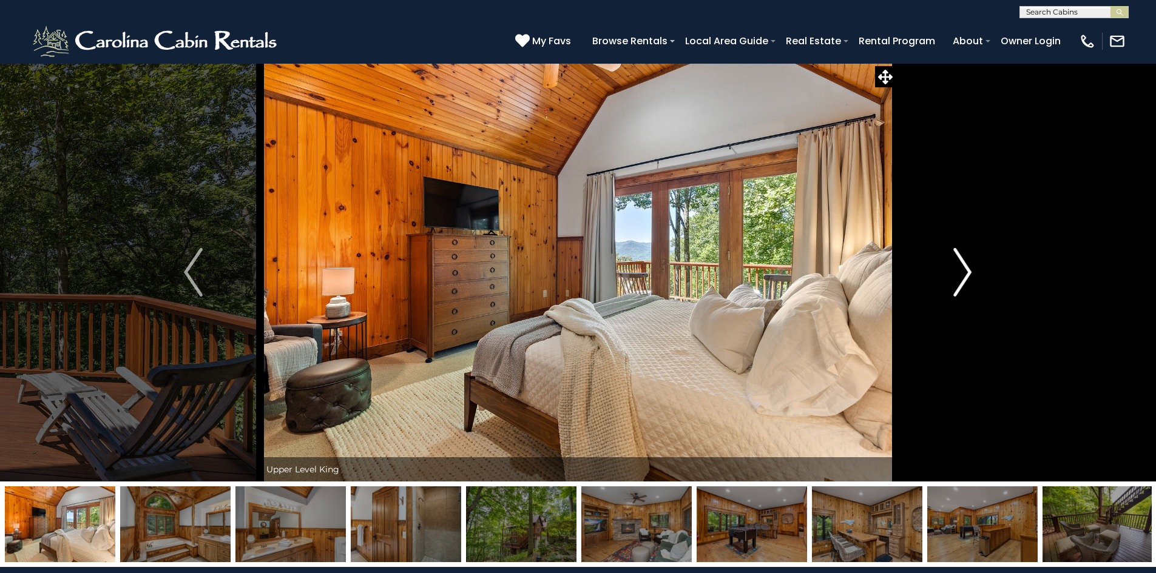
click at [961, 283] on img "Next" at bounding box center [962, 272] width 18 height 49
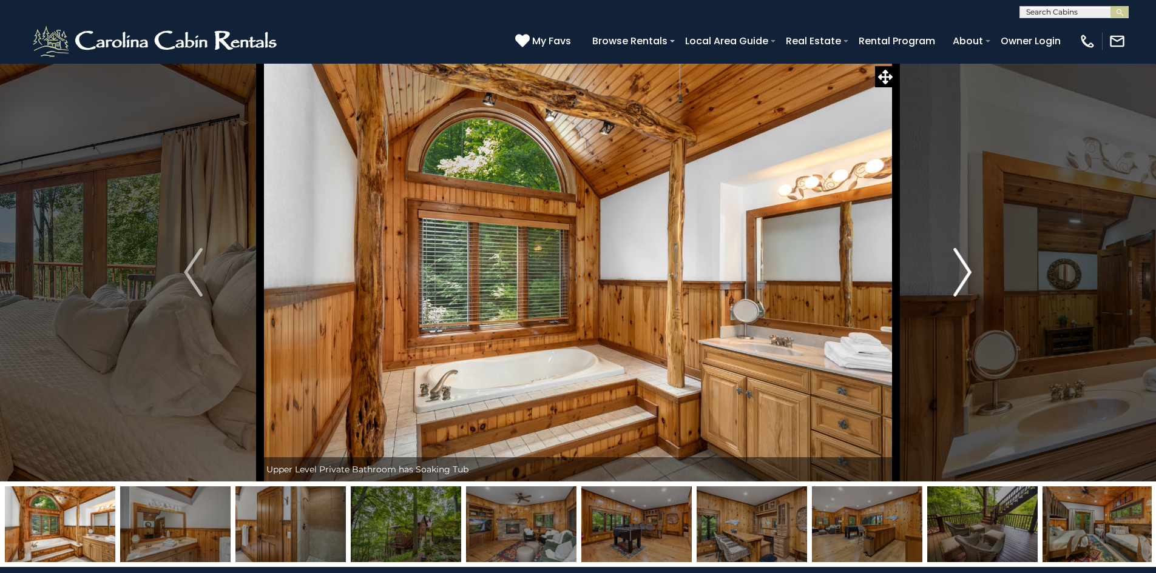
click at [961, 283] on img "Next" at bounding box center [962, 272] width 18 height 49
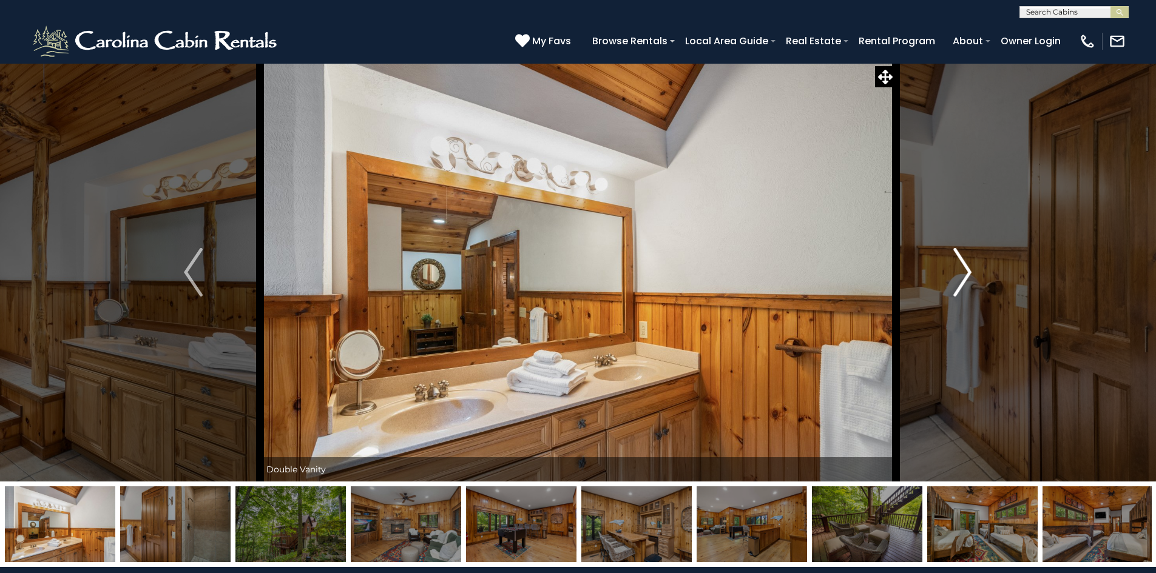
click at [961, 283] on img "Next" at bounding box center [962, 272] width 18 height 49
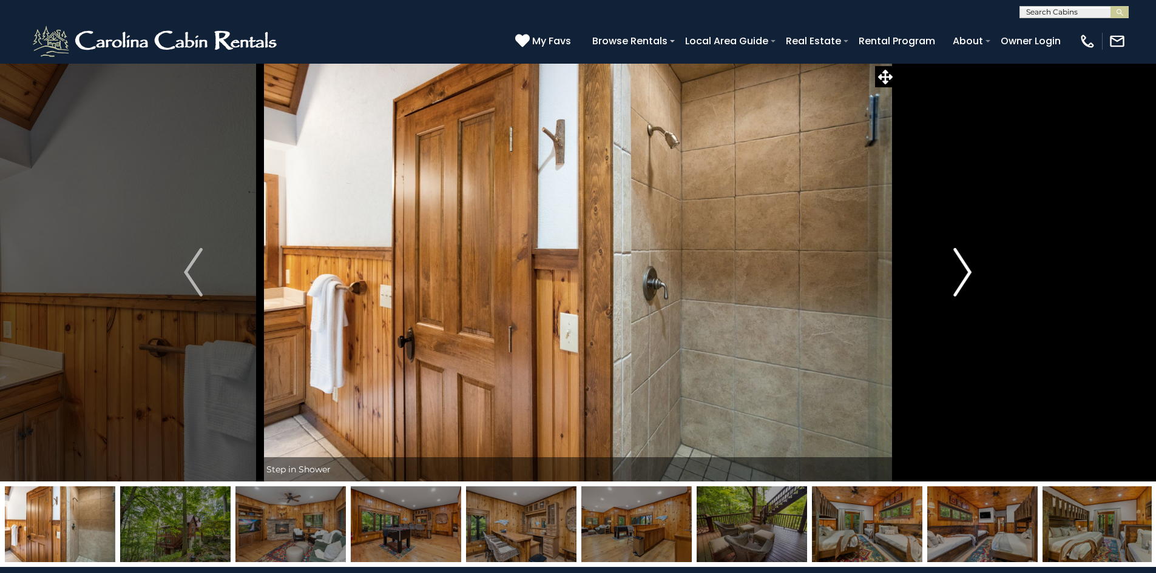
click at [961, 283] on img "Next" at bounding box center [962, 272] width 18 height 49
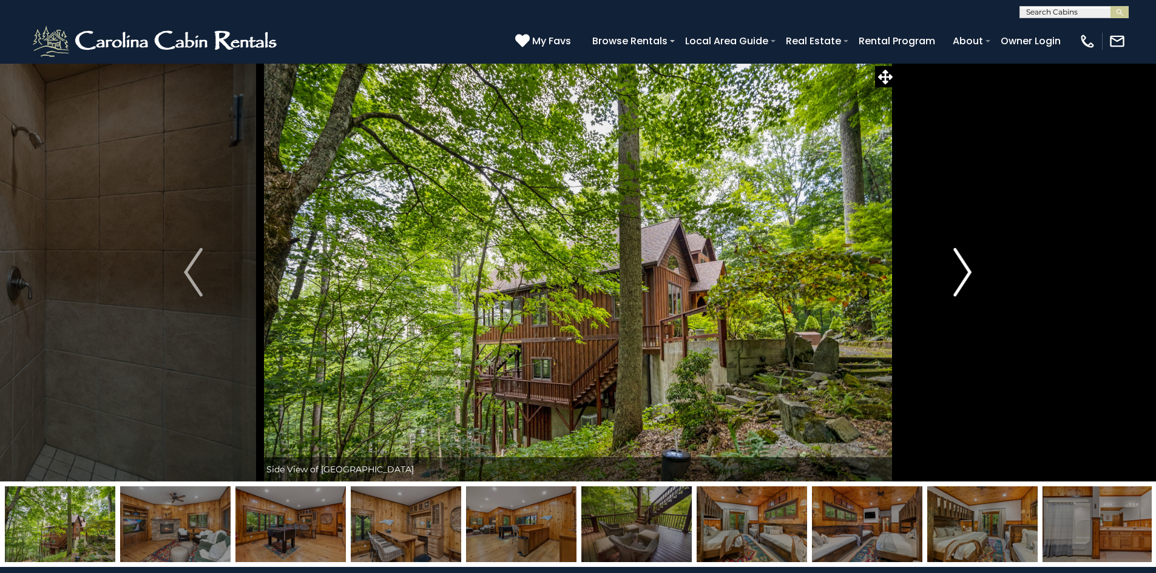
click at [961, 283] on img "Next" at bounding box center [962, 272] width 18 height 49
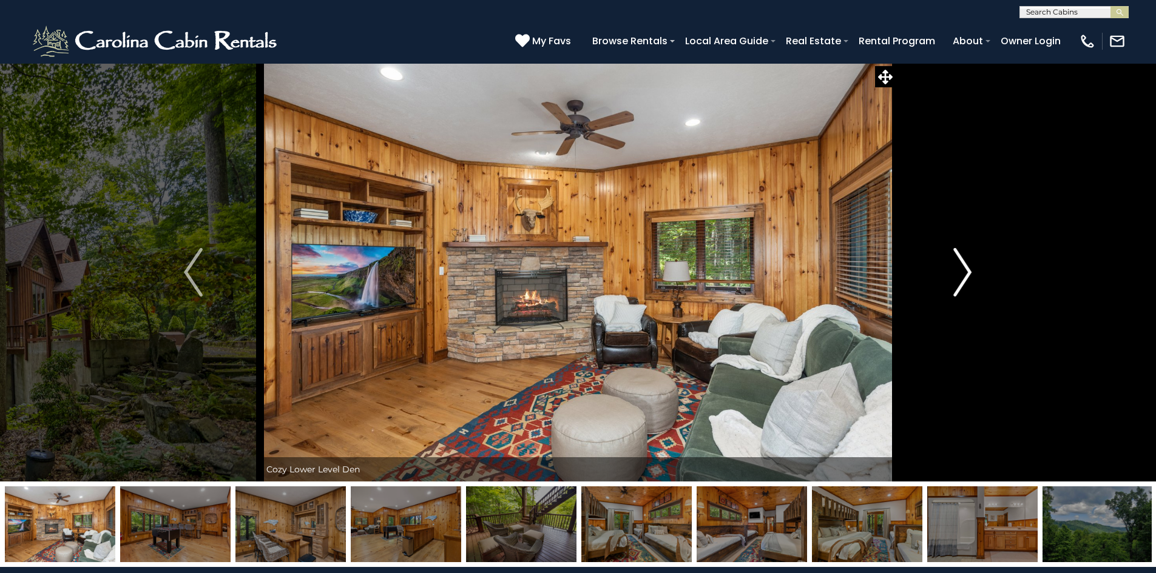
click at [961, 283] on img "Next" at bounding box center [962, 272] width 18 height 49
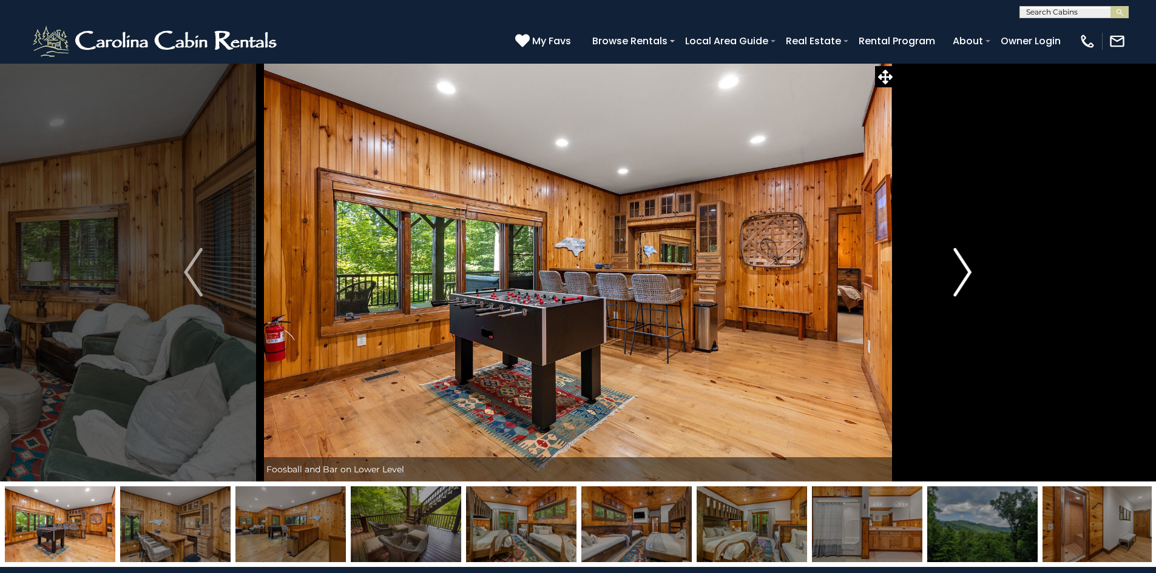
click at [961, 283] on img "Next" at bounding box center [962, 272] width 18 height 49
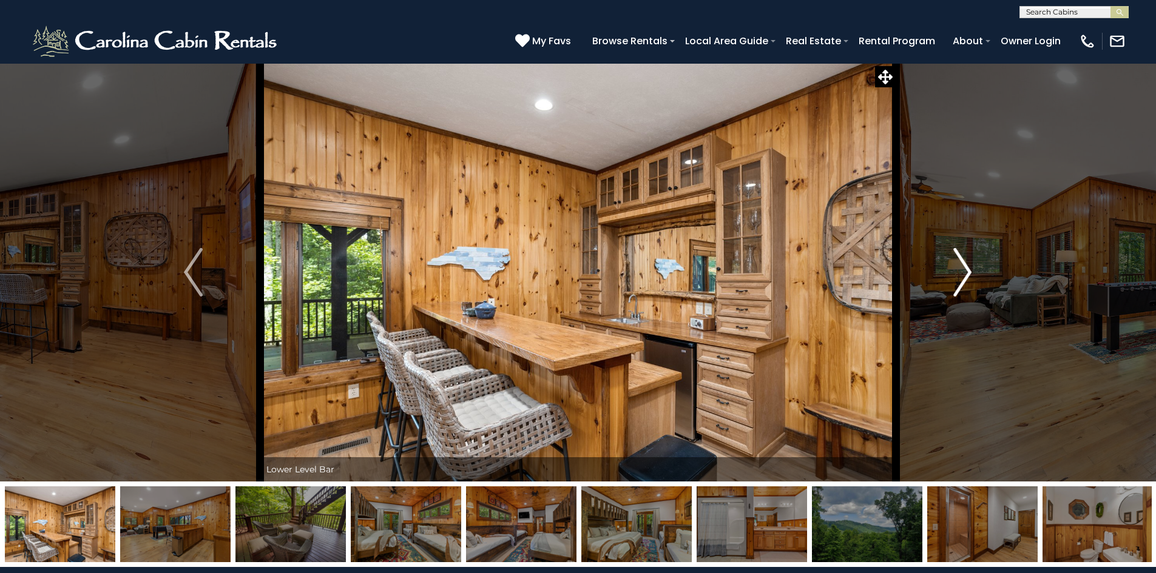
click at [961, 283] on img "Next" at bounding box center [962, 272] width 18 height 49
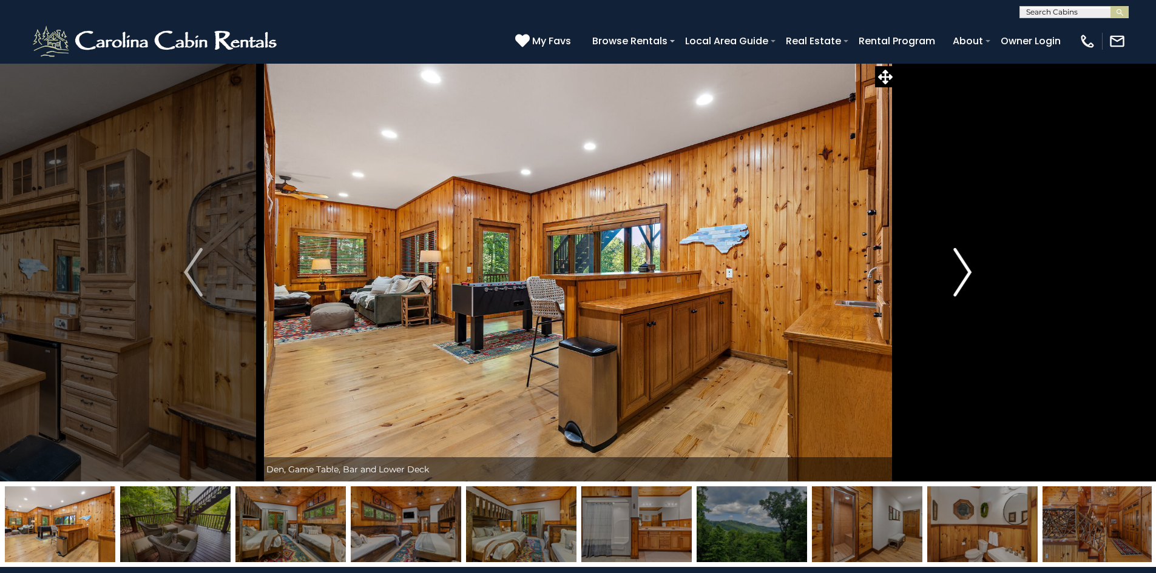
click at [961, 283] on img "Next" at bounding box center [962, 272] width 18 height 49
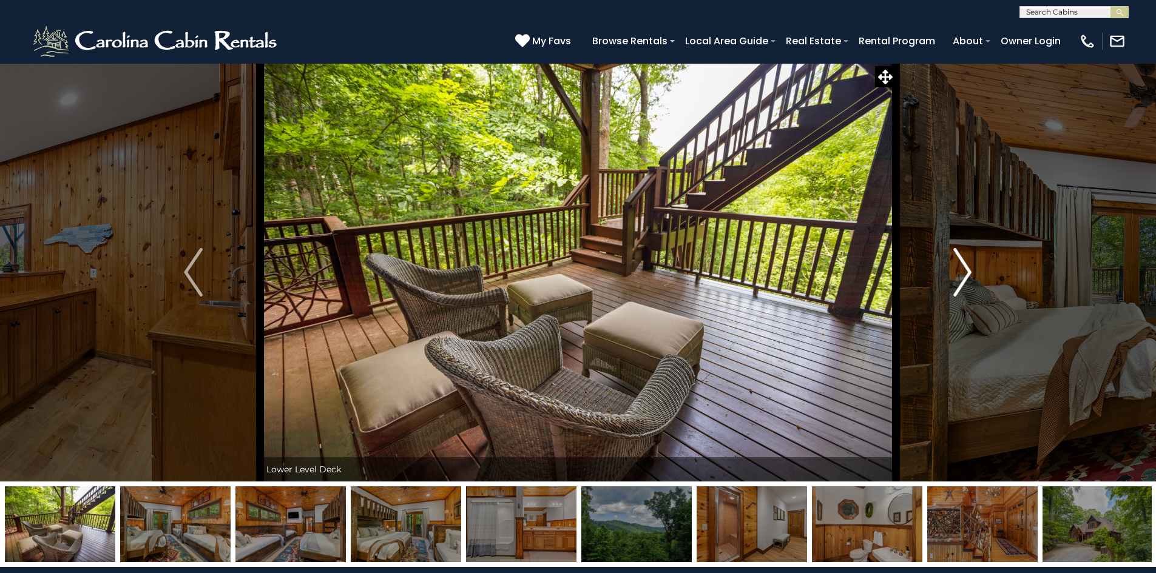
click at [961, 283] on img "Next" at bounding box center [962, 272] width 18 height 49
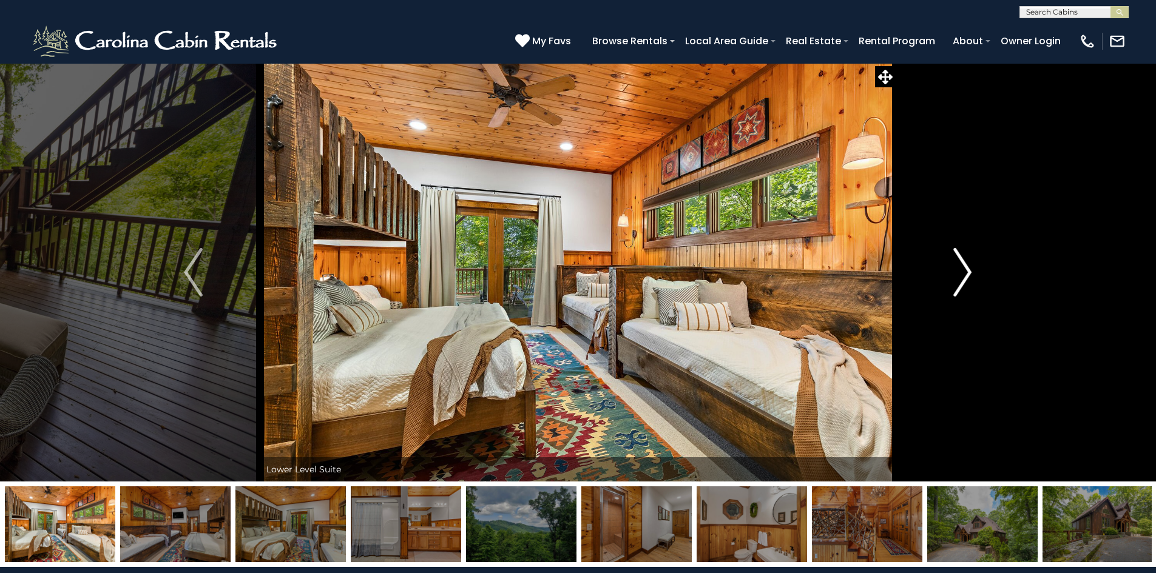
click at [961, 283] on img "Next" at bounding box center [962, 272] width 18 height 49
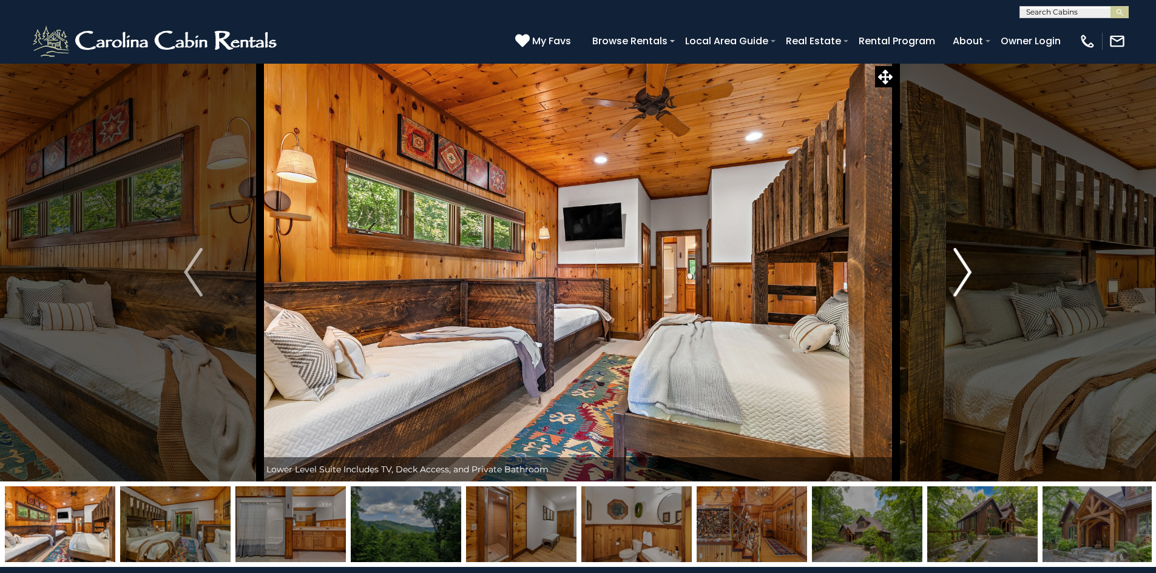
click at [961, 283] on img "Next" at bounding box center [962, 272] width 18 height 49
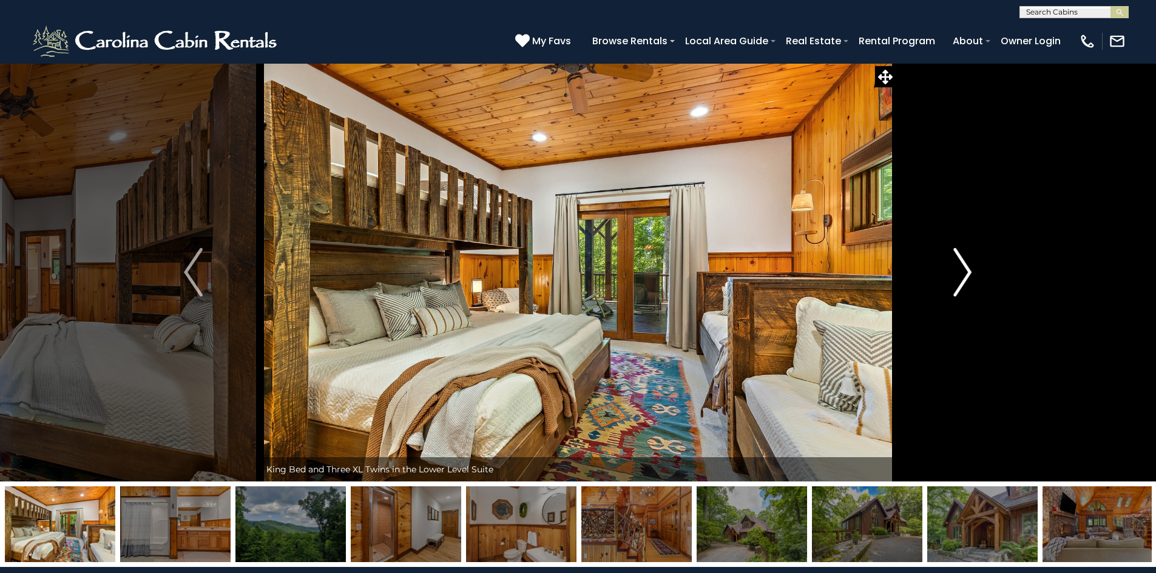
click at [961, 283] on img "Next" at bounding box center [962, 272] width 18 height 49
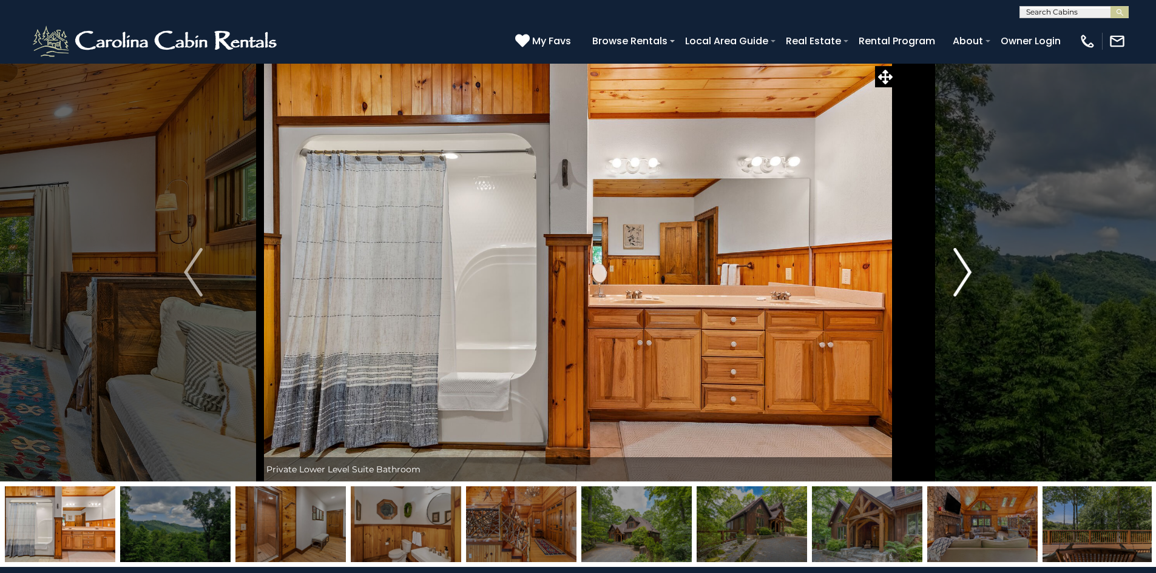
click at [961, 283] on img "Next" at bounding box center [962, 272] width 18 height 49
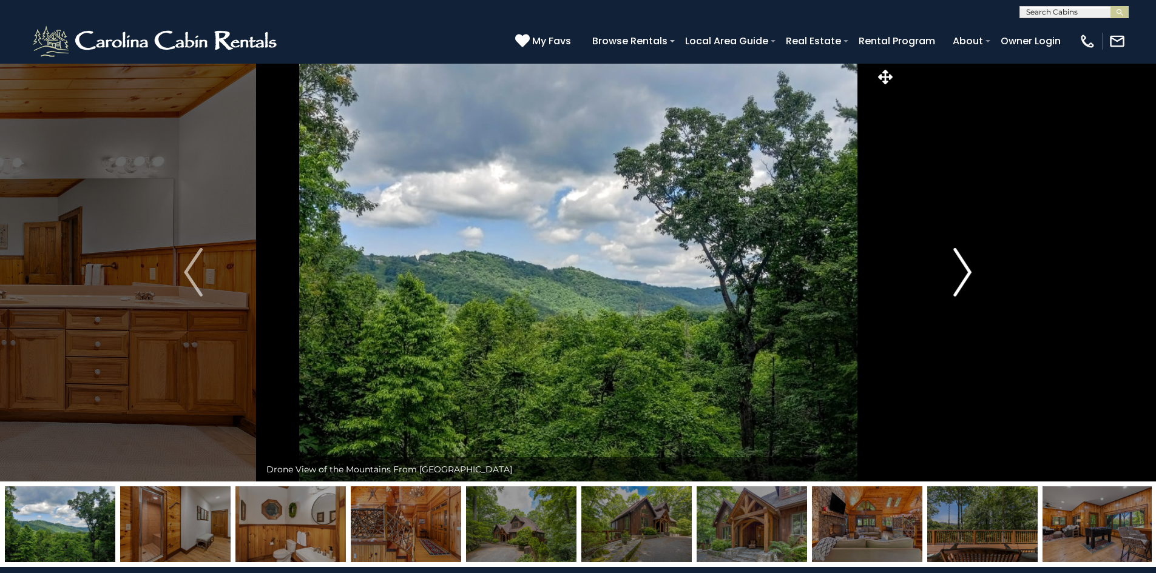
click at [961, 283] on img "Next" at bounding box center [962, 272] width 18 height 49
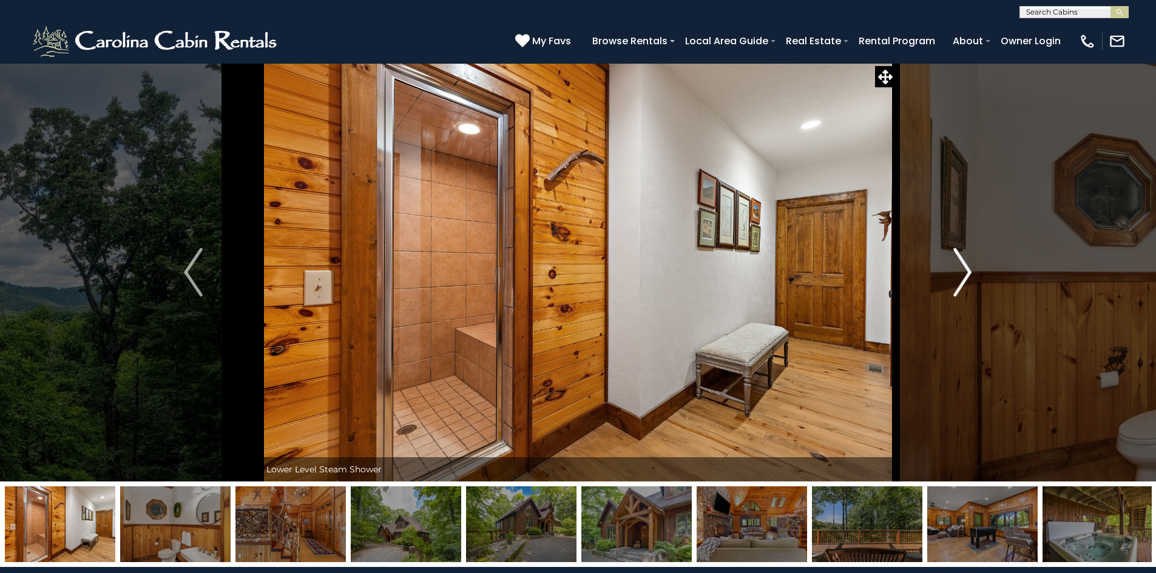
click at [961, 283] on img "Next" at bounding box center [962, 272] width 18 height 49
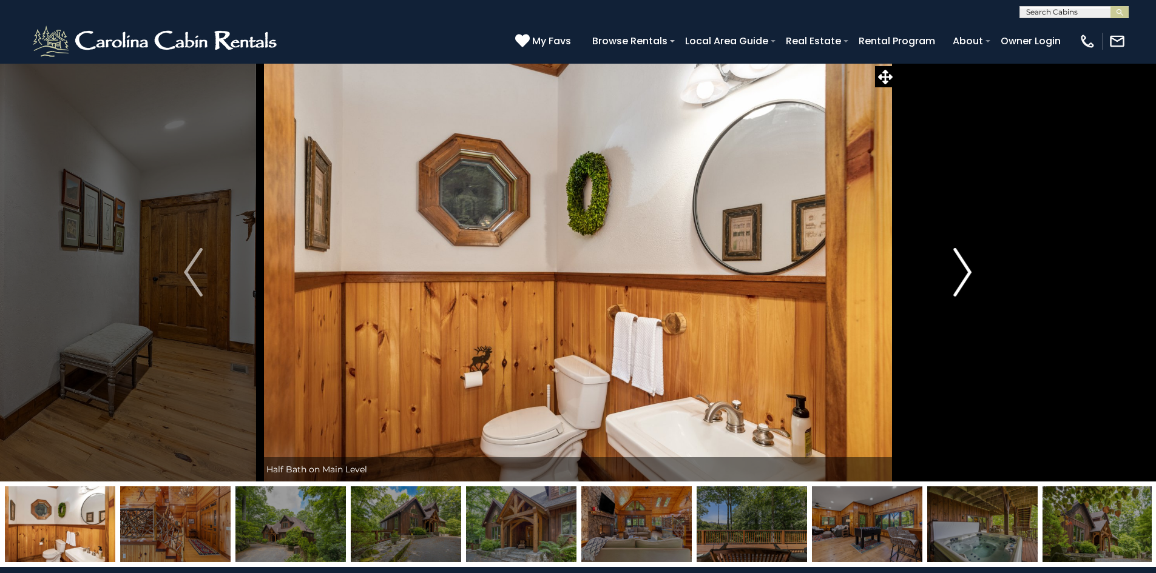
click at [961, 283] on img "Next" at bounding box center [962, 272] width 18 height 49
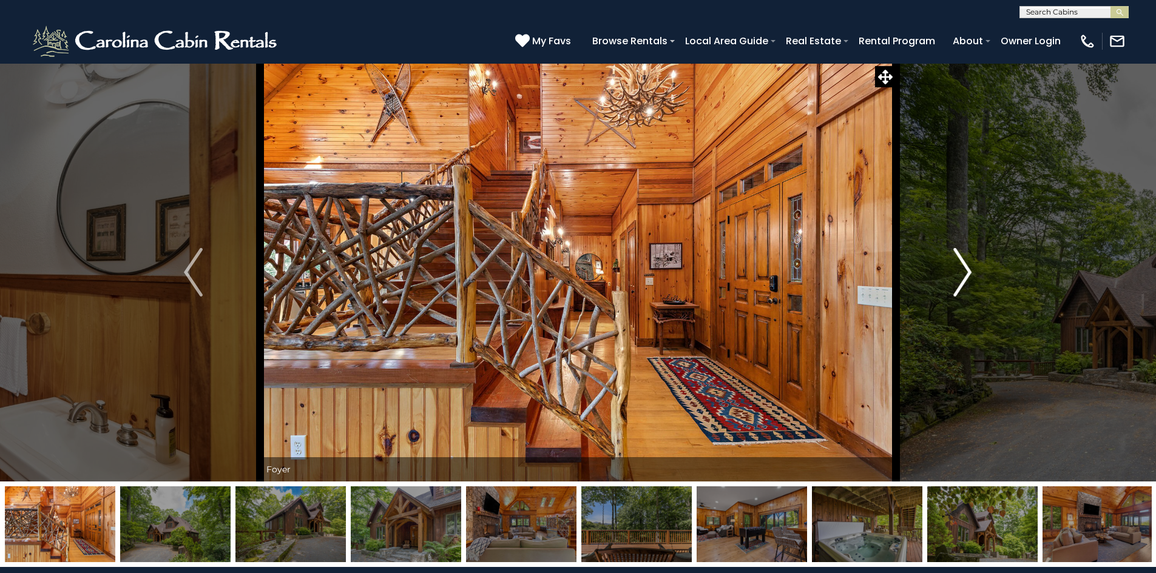
click at [961, 283] on img "Next" at bounding box center [962, 272] width 18 height 49
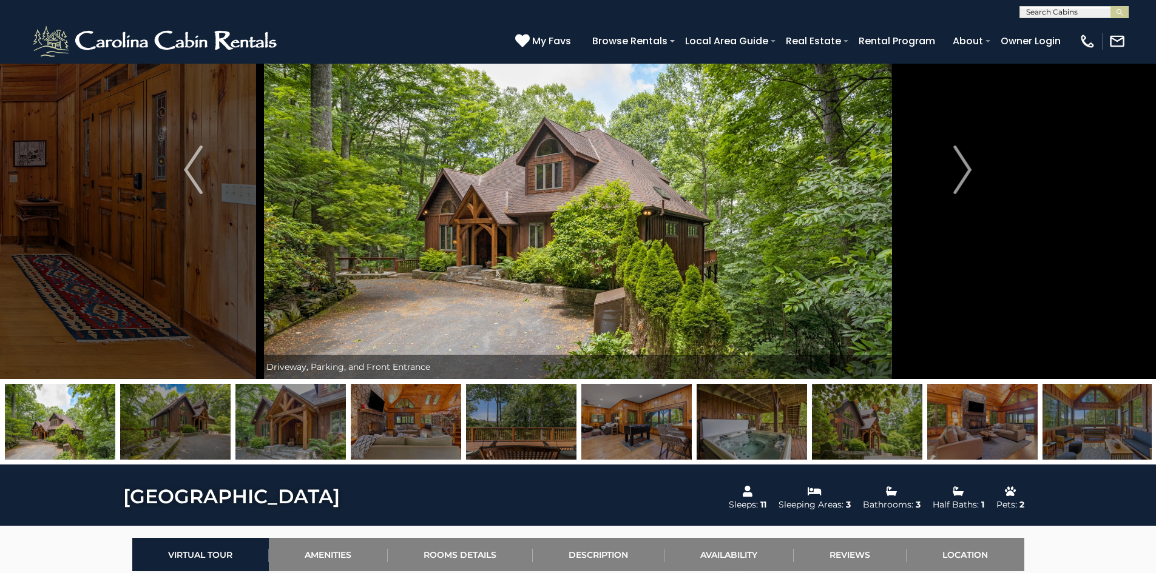
scroll to position [102, 0]
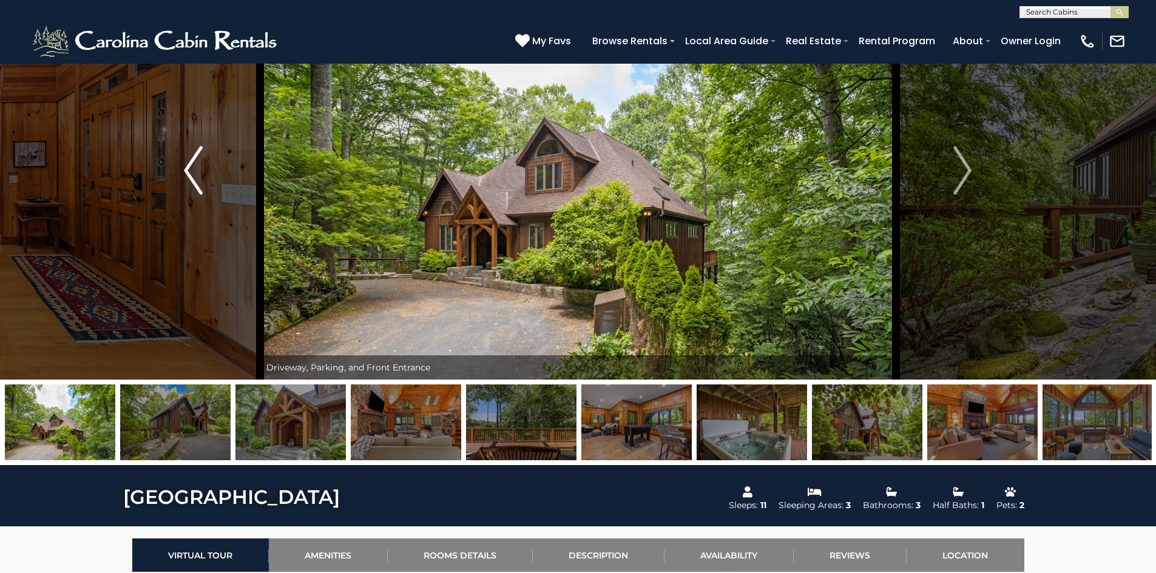
click at [189, 162] on img "Previous" at bounding box center [193, 170] width 18 height 49
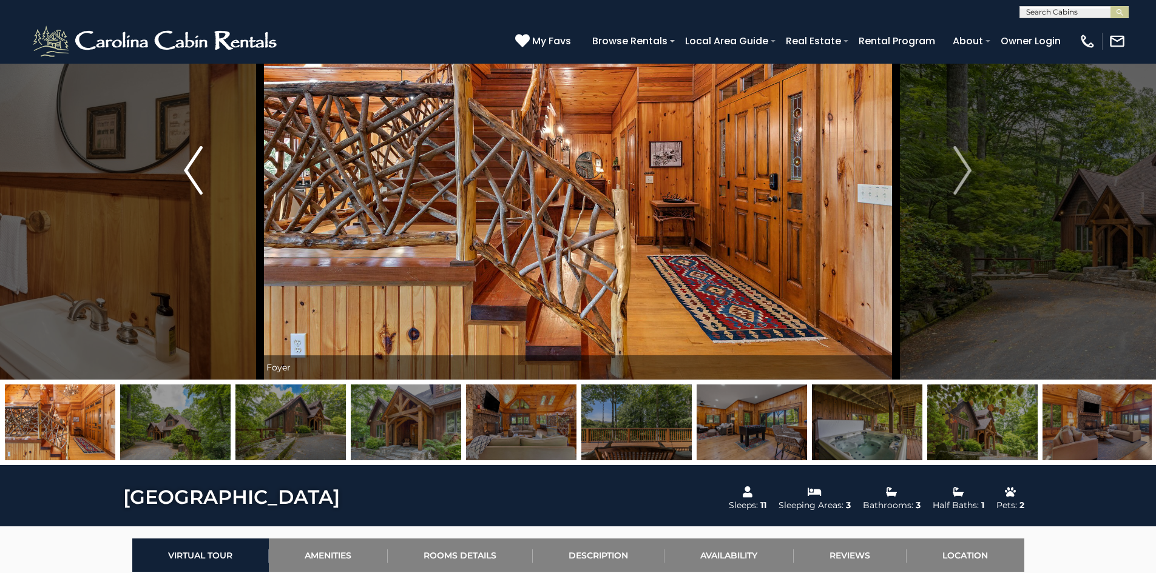
click at [189, 162] on img "Previous" at bounding box center [193, 170] width 18 height 49
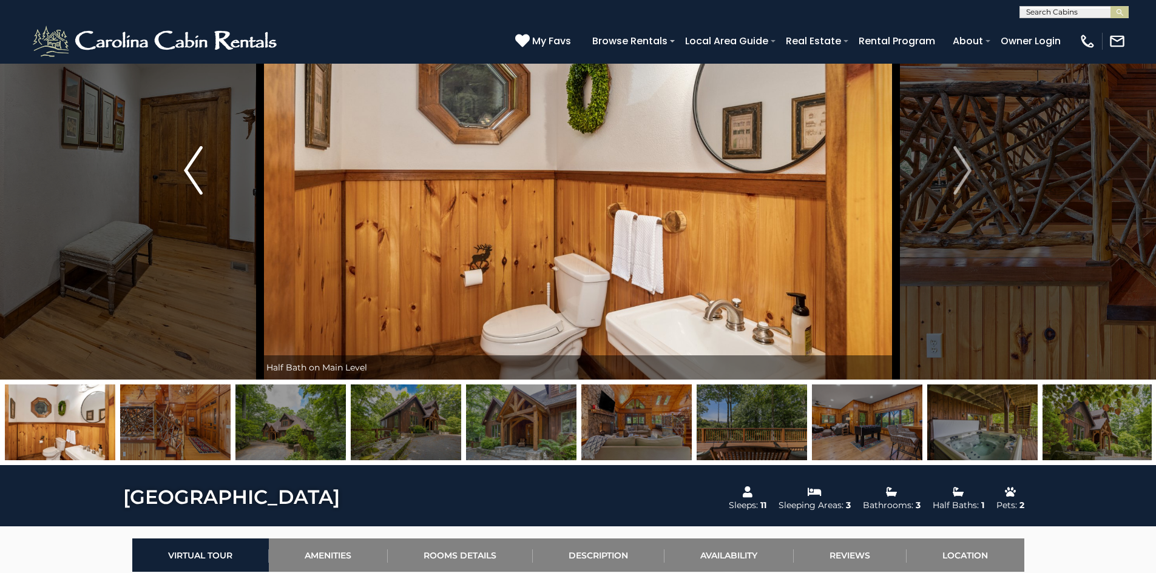
click at [189, 162] on img "Previous" at bounding box center [193, 170] width 18 height 49
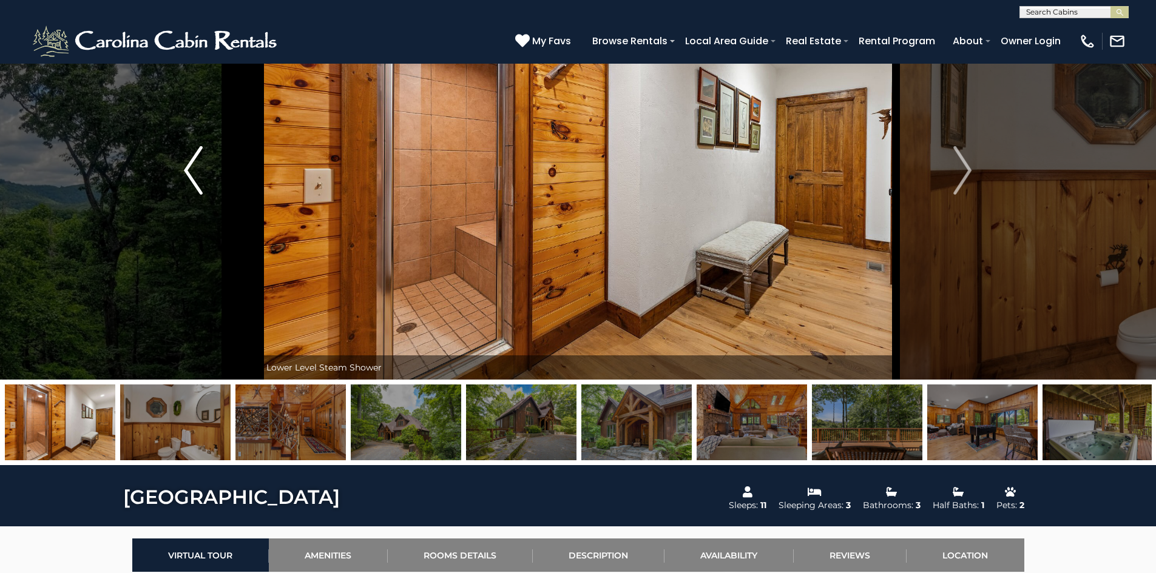
click at [189, 162] on img "Previous" at bounding box center [193, 170] width 18 height 49
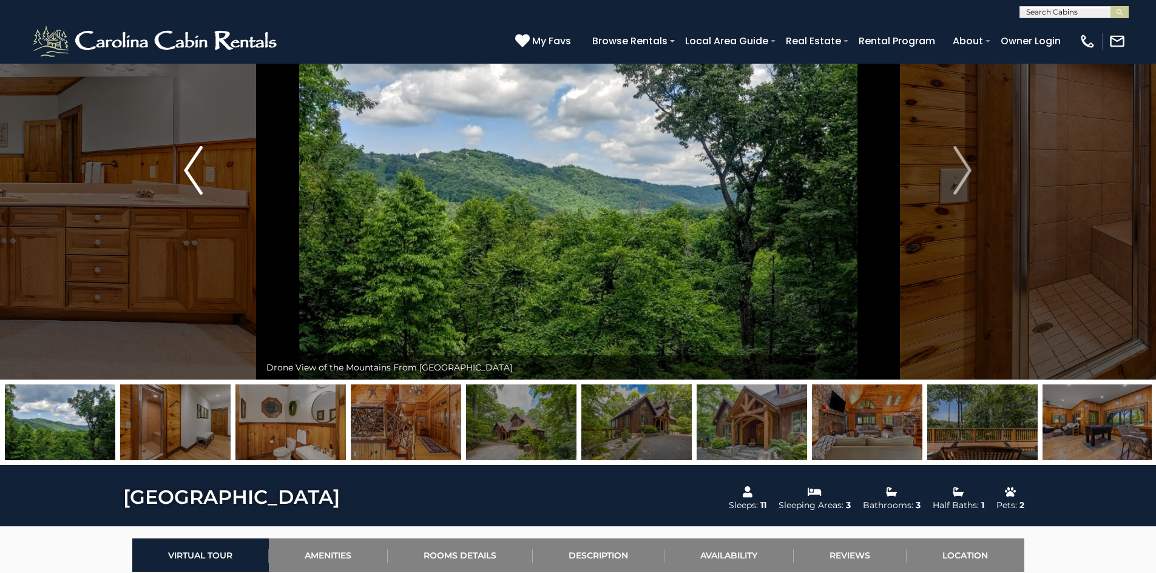
click at [189, 162] on img "Previous" at bounding box center [193, 170] width 18 height 49
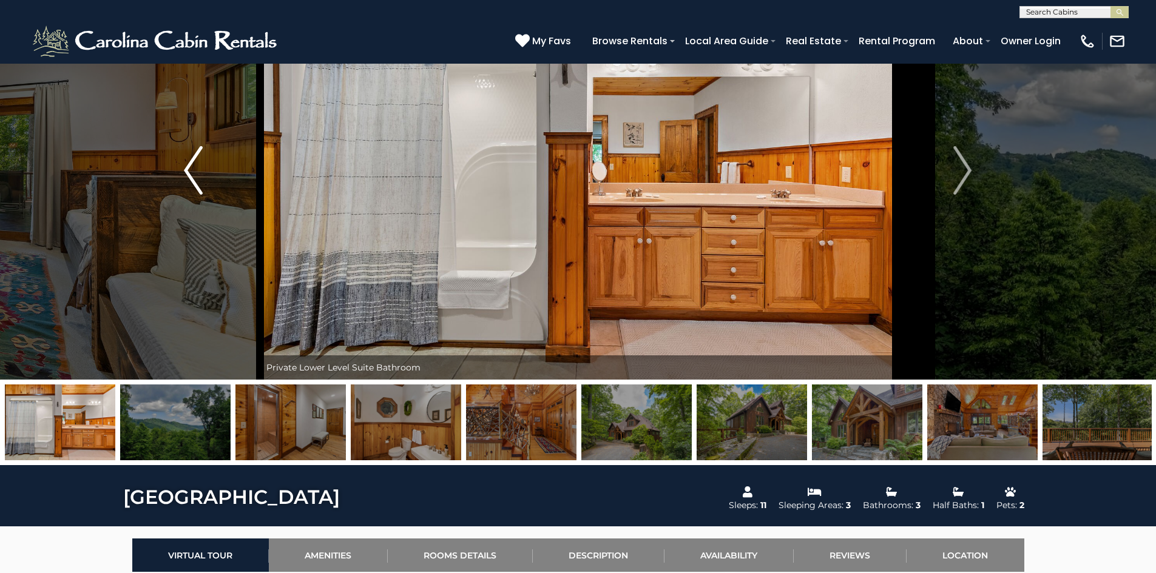
click at [189, 162] on img "Previous" at bounding box center [193, 170] width 18 height 49
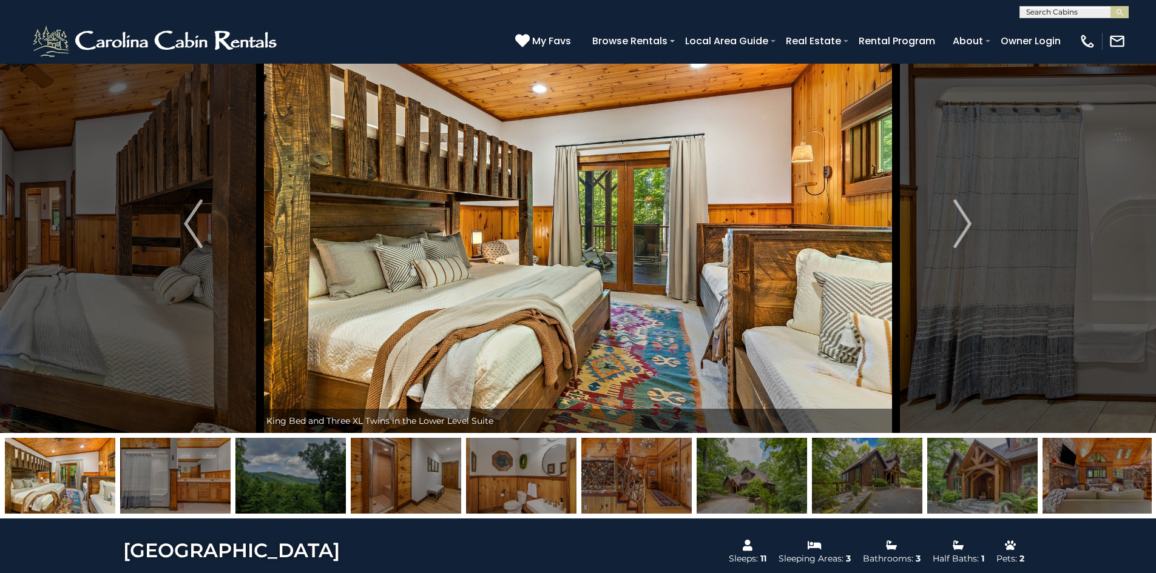
scroll to position [0, 0]
